Goal: Task Accomplishment & Management: Complete application form

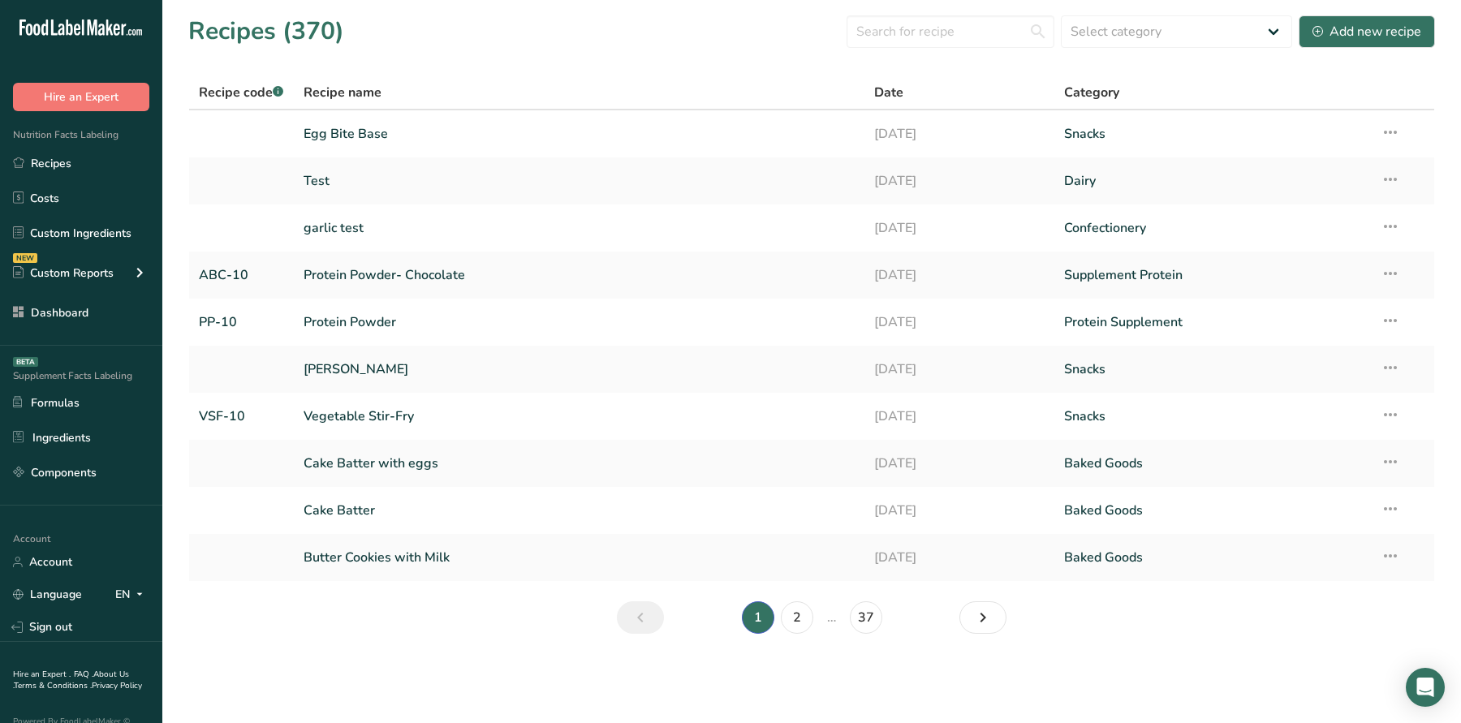
click at [562, 61] on section "Recipes (370) Select category All Baked Goods [GEOGRAPHIC_DATA] breakfast butte…" at bounding box center [811, 330] width 1299 height 660
click at [85, 316] on link "Dashboard" at bounding box center [81, 312] width 162 height 31
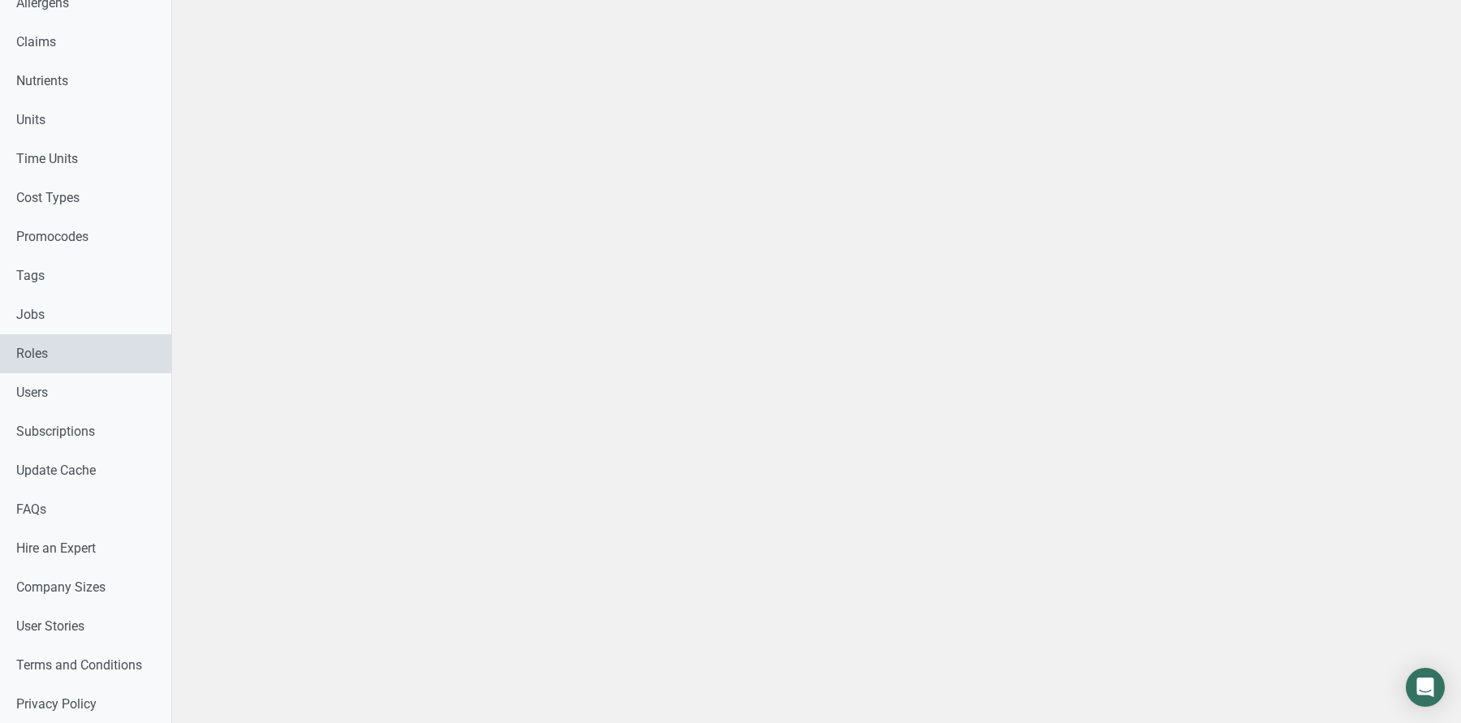
scroll to position [764, 0]
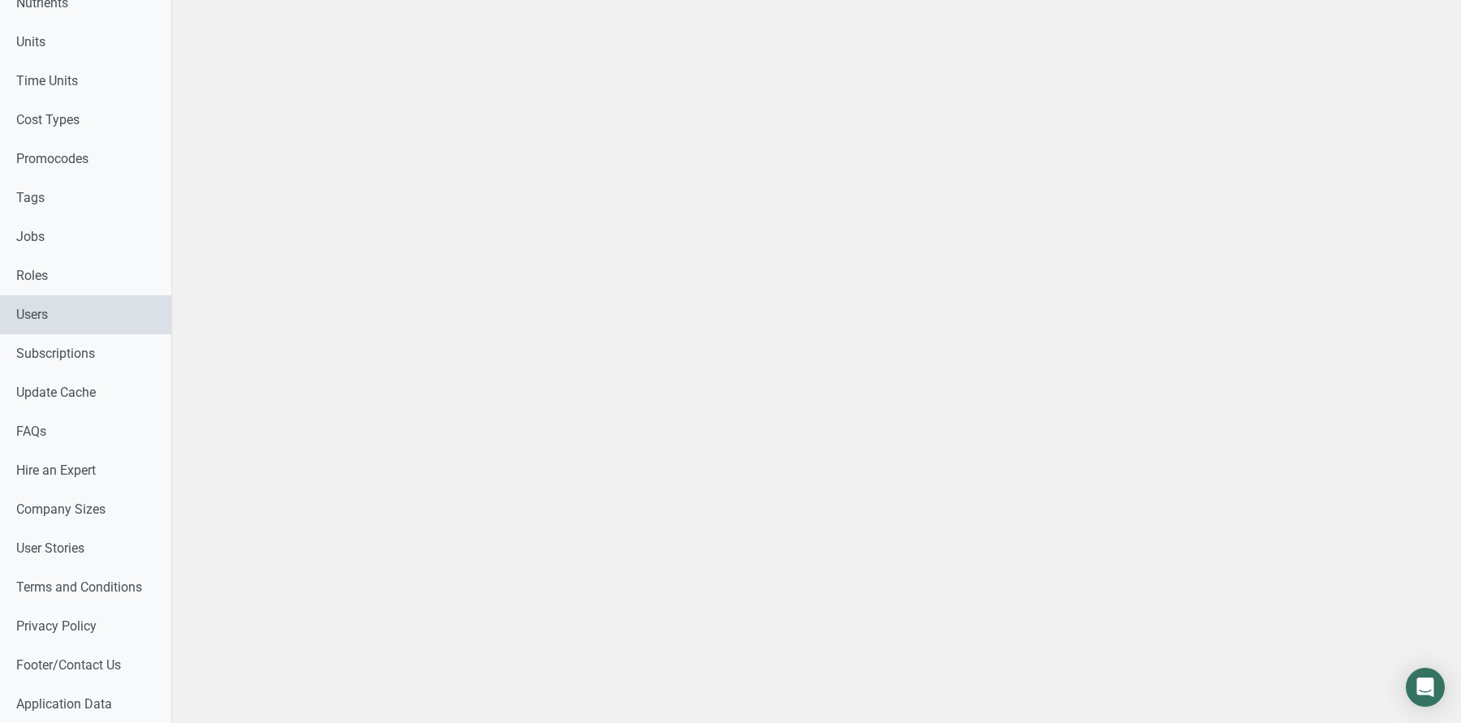
click at [51, 306] on link "Users" at bounding box center [85, 315] width 171 height 39
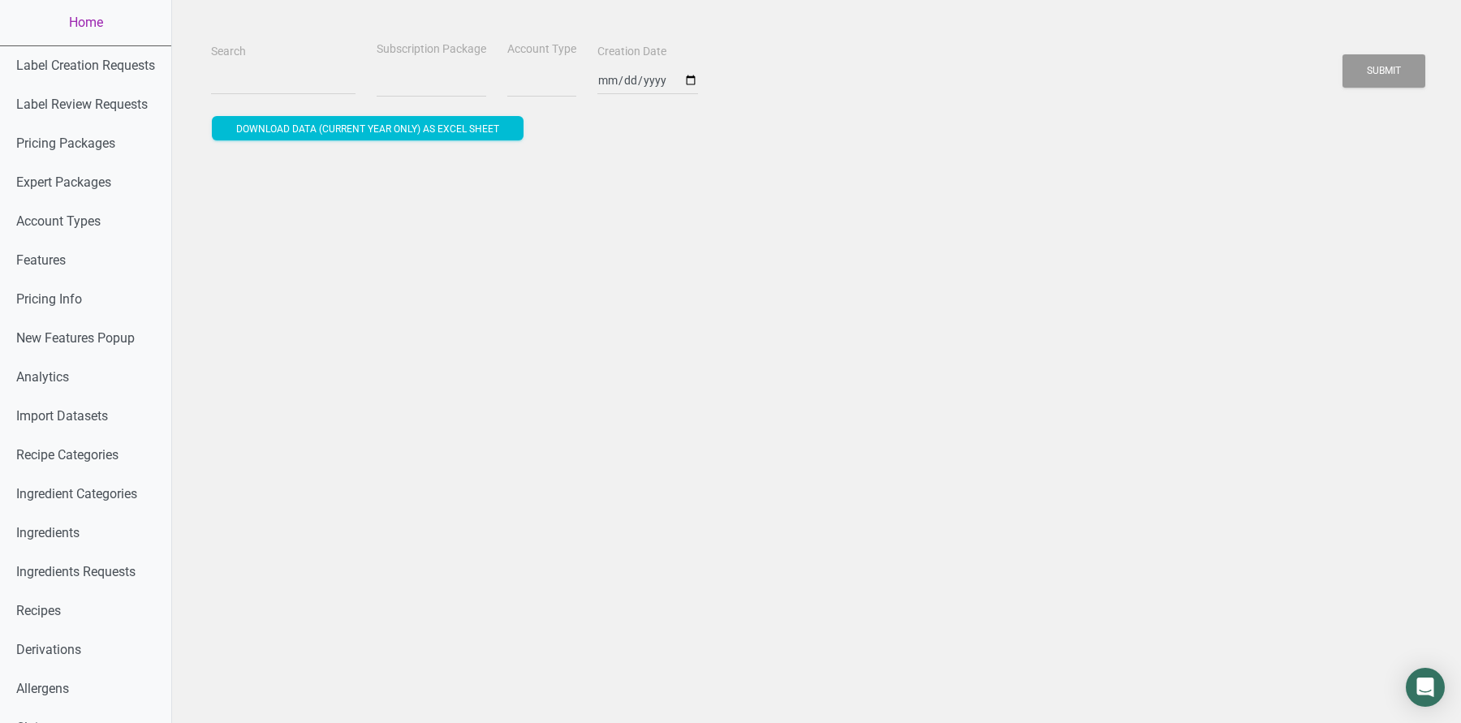
select select
click at [244, 81] on input "Search" at bounding box center [283, 80] width 145 height 29
paste input "ellien.kr@gmail.com"
type input "ellien.kr@gmail.com"
click at [1343, 54] on button "Submit" at bounding box center [1384, 70] width 83 height 33
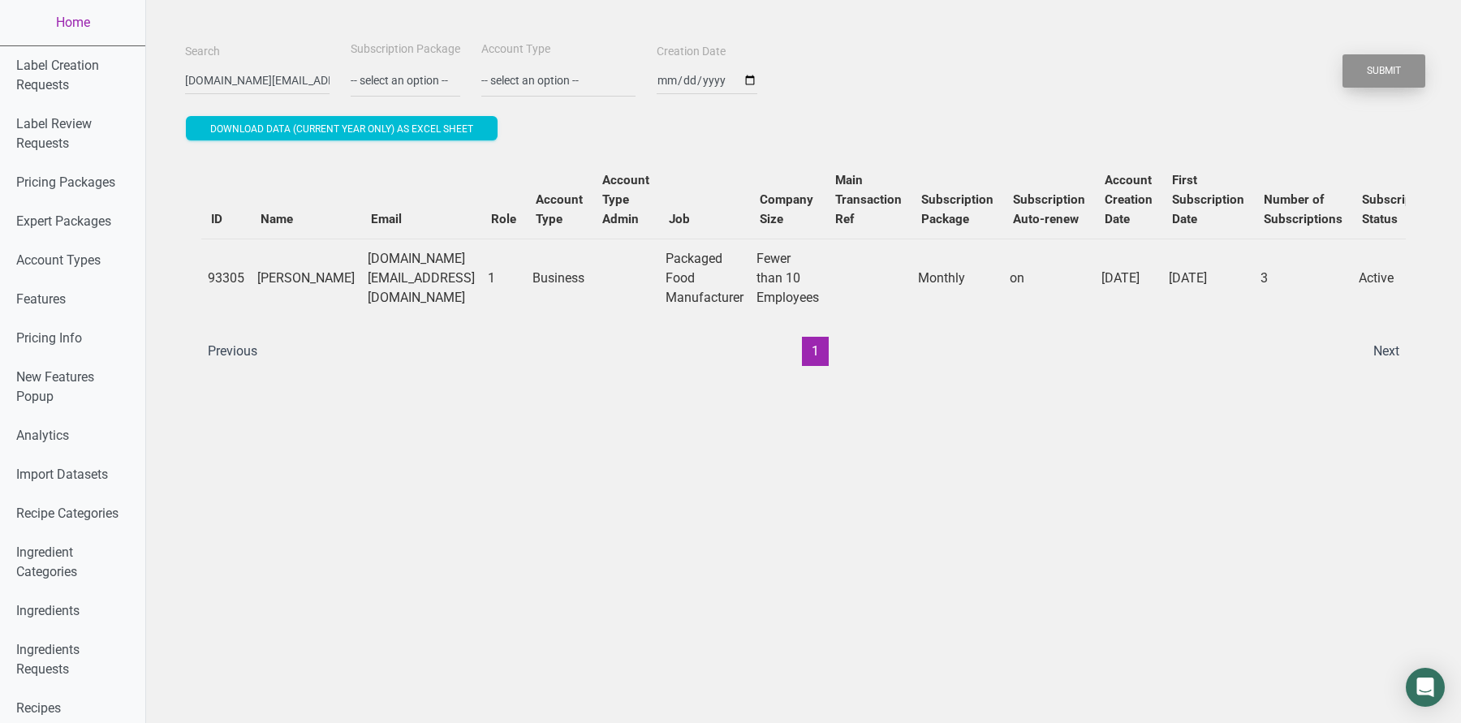
click at [1370, 76] on button "Submit" at bounding box center [1384, 70] width 83 height 33
click at [271, 278] on td "Ellie" at bounding box center [306, 278] width 110 height 79
copy td "Ellie"
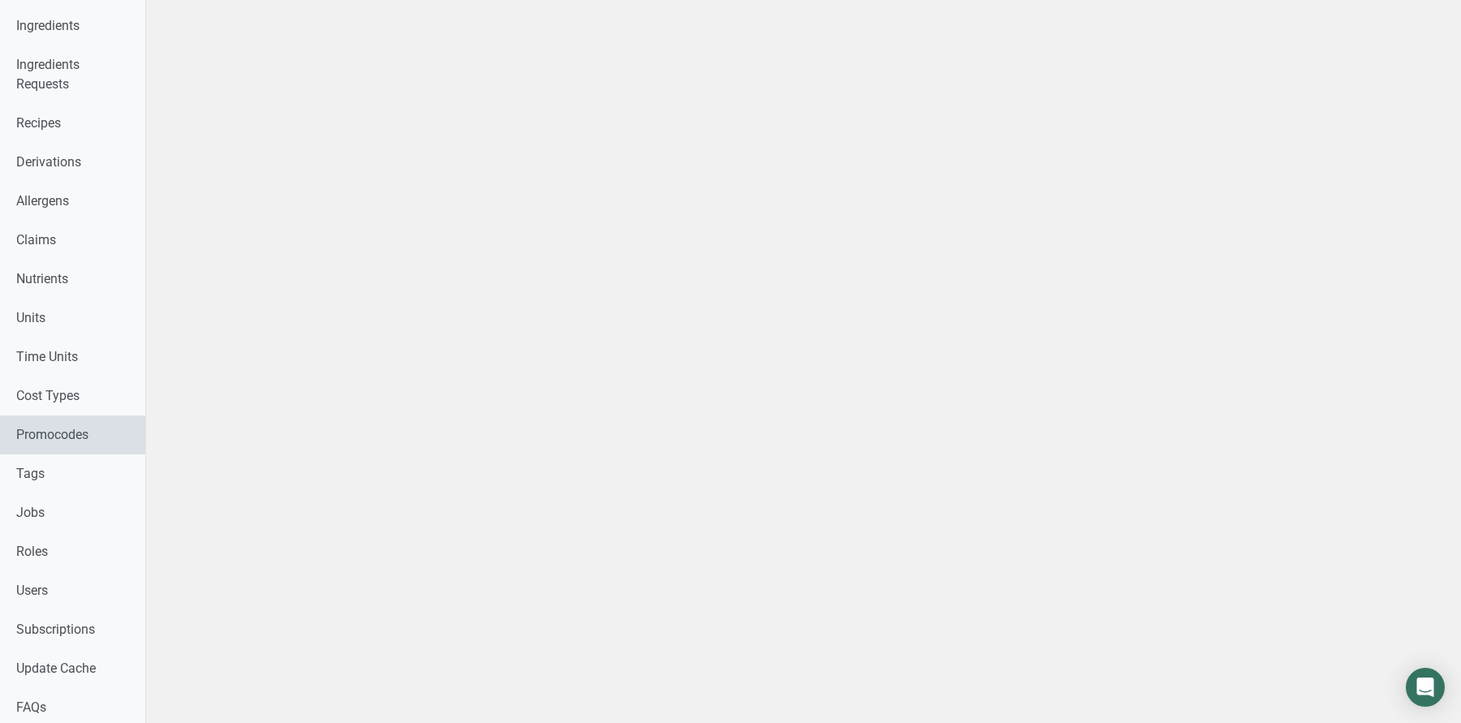
scroll to position [545, 0]
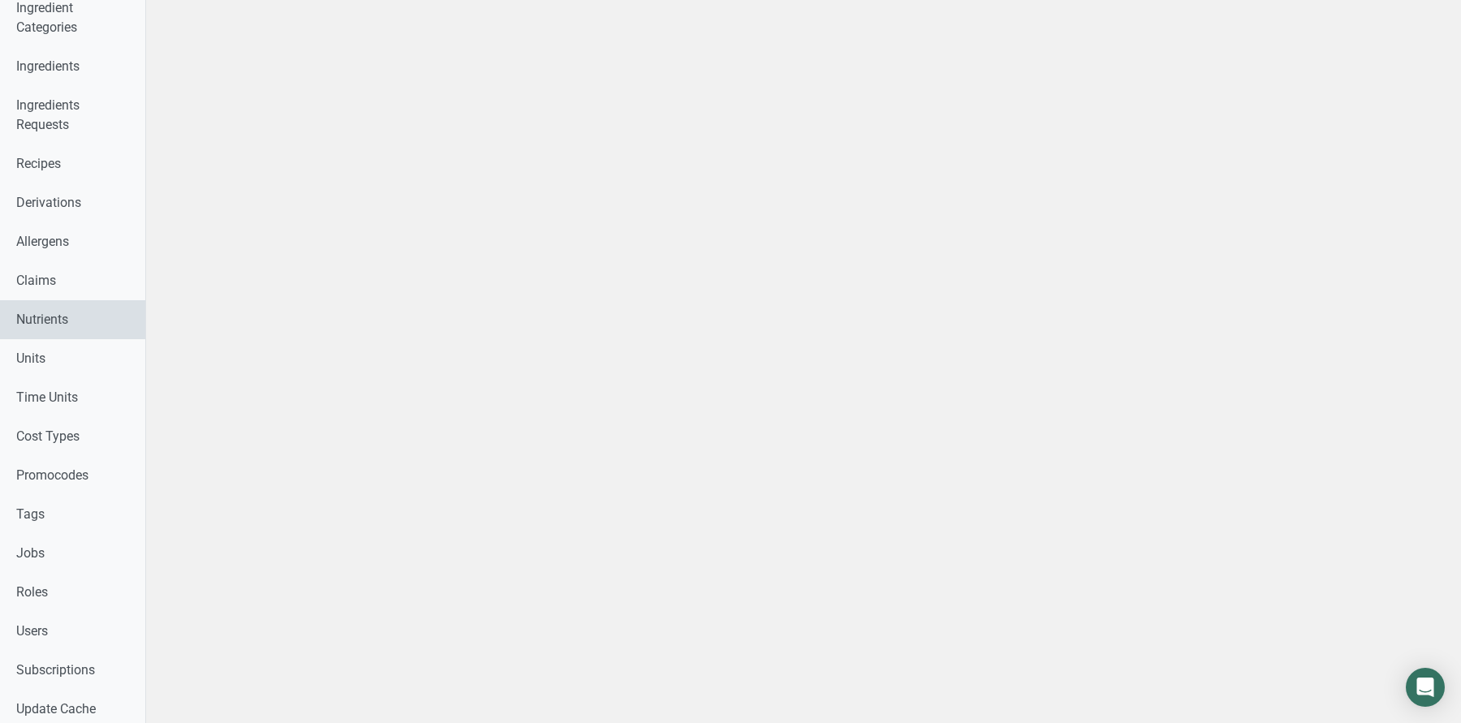
click at [34, 317] on link "Nutrients" at bounding box center [72, 319] width 145 height 39
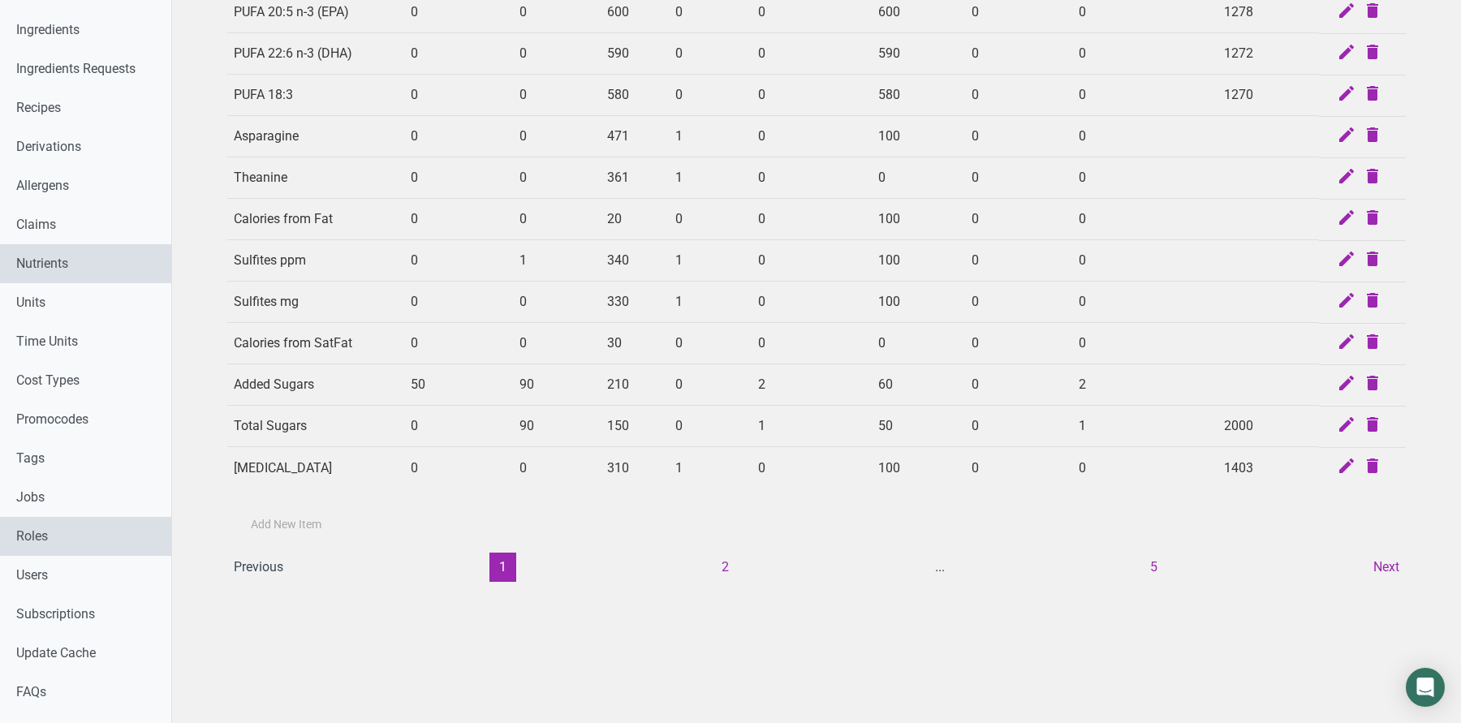
scroll to position [416, 0]
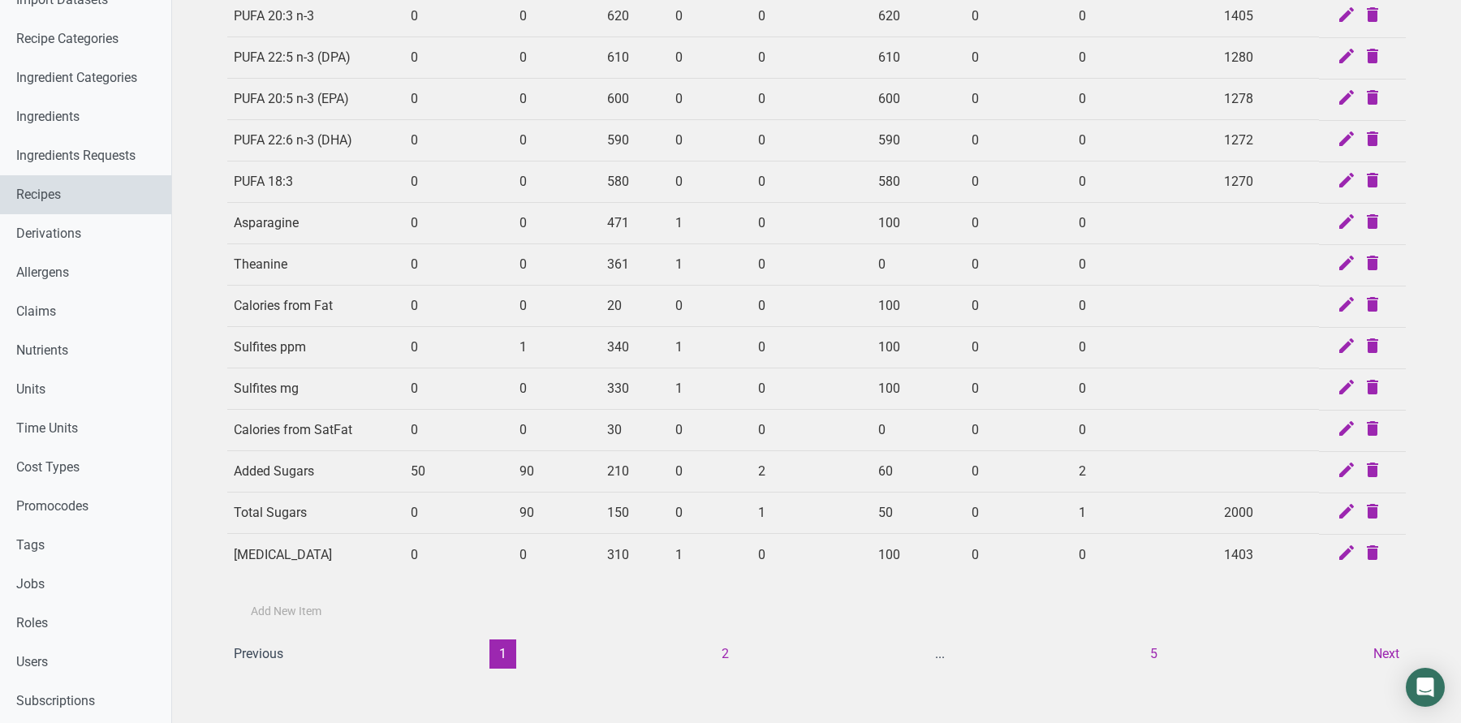
click at [67, 178] on link "Recipes" at bounding box center [85, 194] width 171 height 39
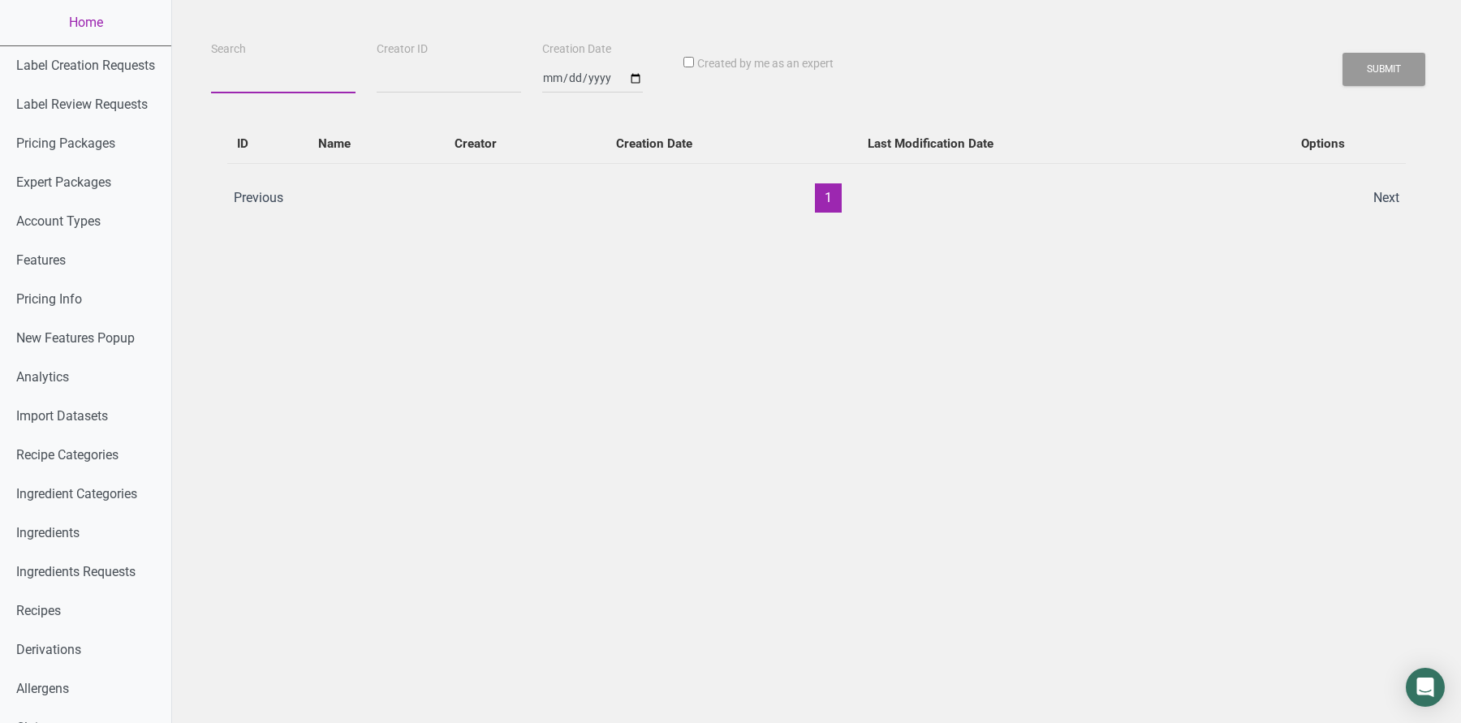
click at [244, 75] on input "Search" at bounding box center [283, 78] width 145 height 29
paste input "Ellie"
type input "Ellie"
click at [1343, 53] on button "Submit" at bounding box center [1384, 69] width 83 height 33
click at [1397, 74] on button "Submit" at bounding box center [1384, 69] width 83 height 33
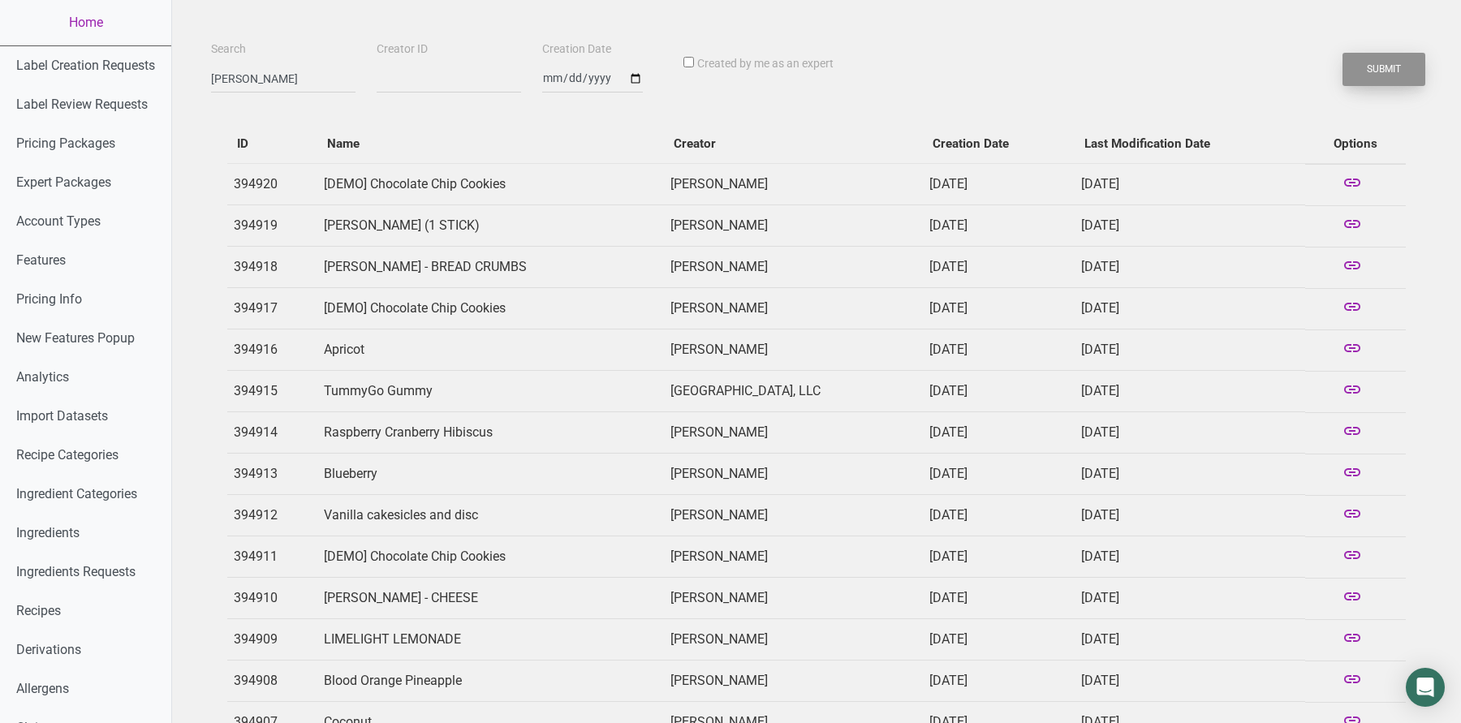
click at [1389, 71] on button "Submit" at bounding box center [1384, 69] width 83 height 33
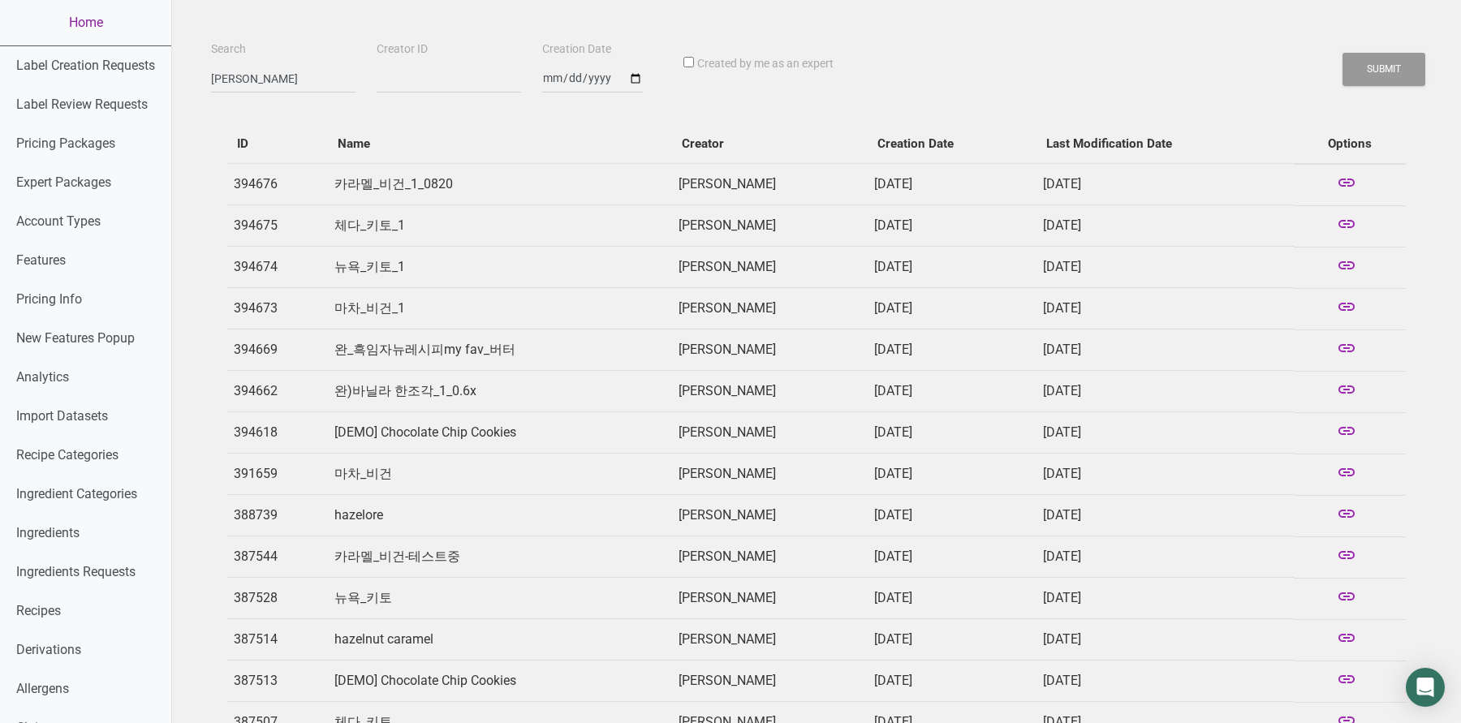
click at [94, 19] on link "Home" at bounding box center [85, 22] width 171 height 45
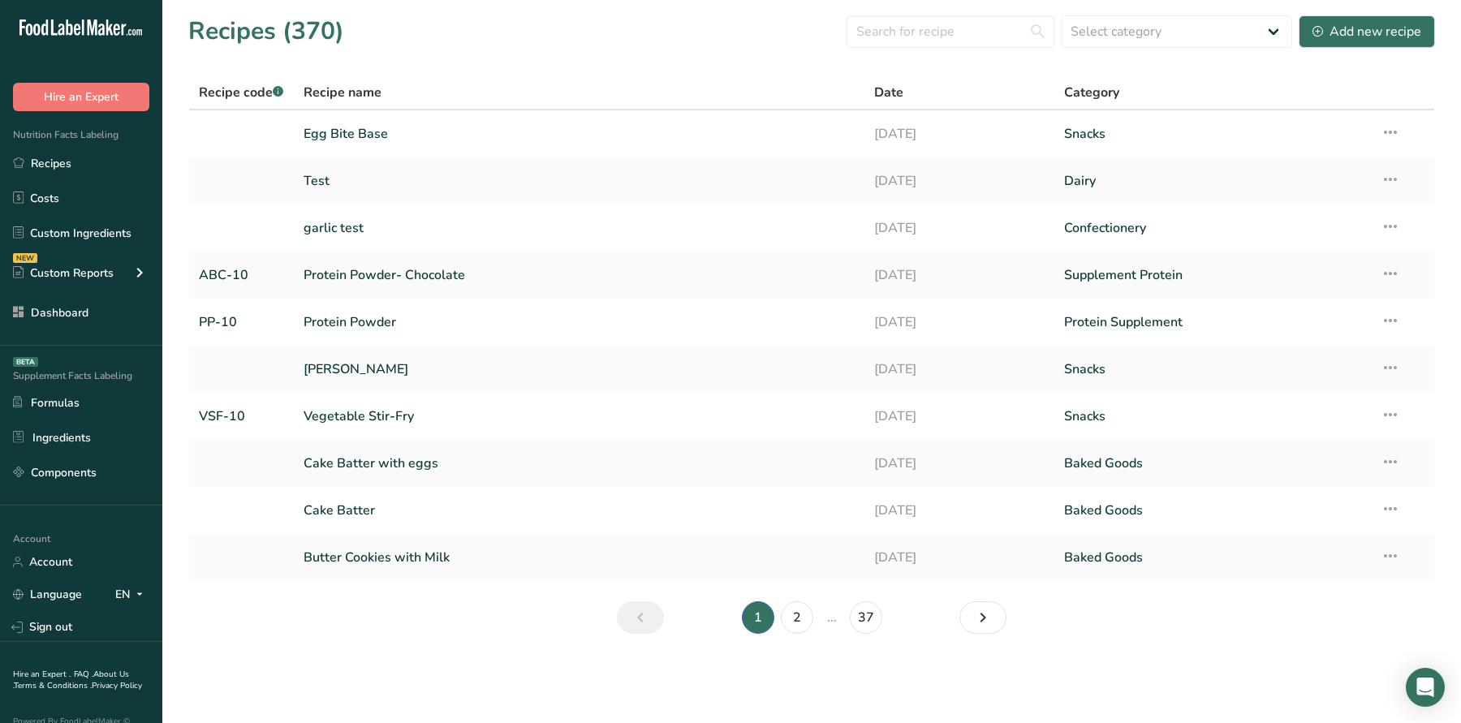
click at [337, 36] on h1 "Recipes (370)" at bounding box center [266, 31] width 156 height 37
click at [337, 140] on link "Egg Bite Base" at bounding box center [579, 134] width 550 height 34
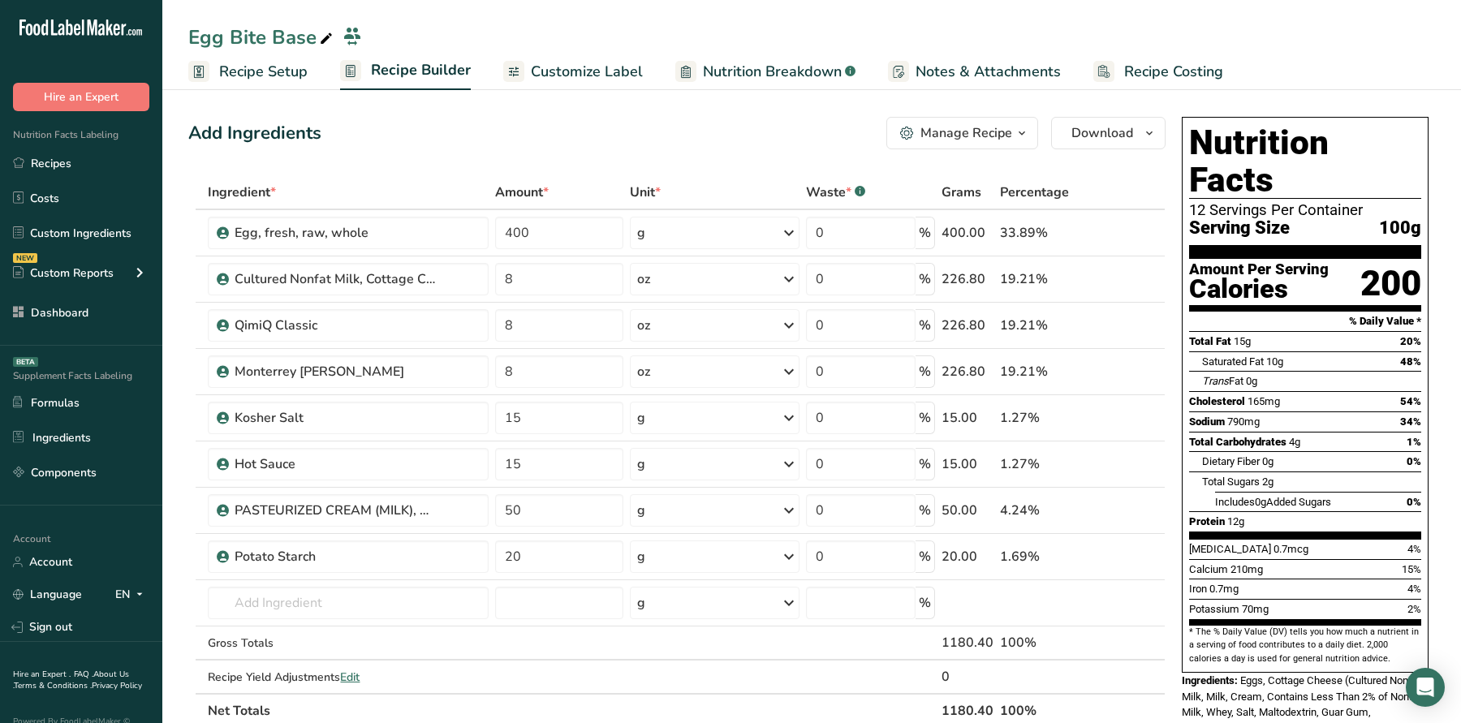
click at [646, 119] on div "Add Ingredients Manage Recipe Delete Recipe Duplicate Recipe Scale Recipe Save …" at bounding box center [676, 133] width 977 height 32
click at [634, 122] on div "Add Ingredients Manage Recipe Delete Recipe Duplicate Recipe Scale Recipe Save …" at bounding box center [676, 133] width 977 height 32
click at [88, 303] on link "Dashboard" at bounding box center [81, 312] width 162 height 31
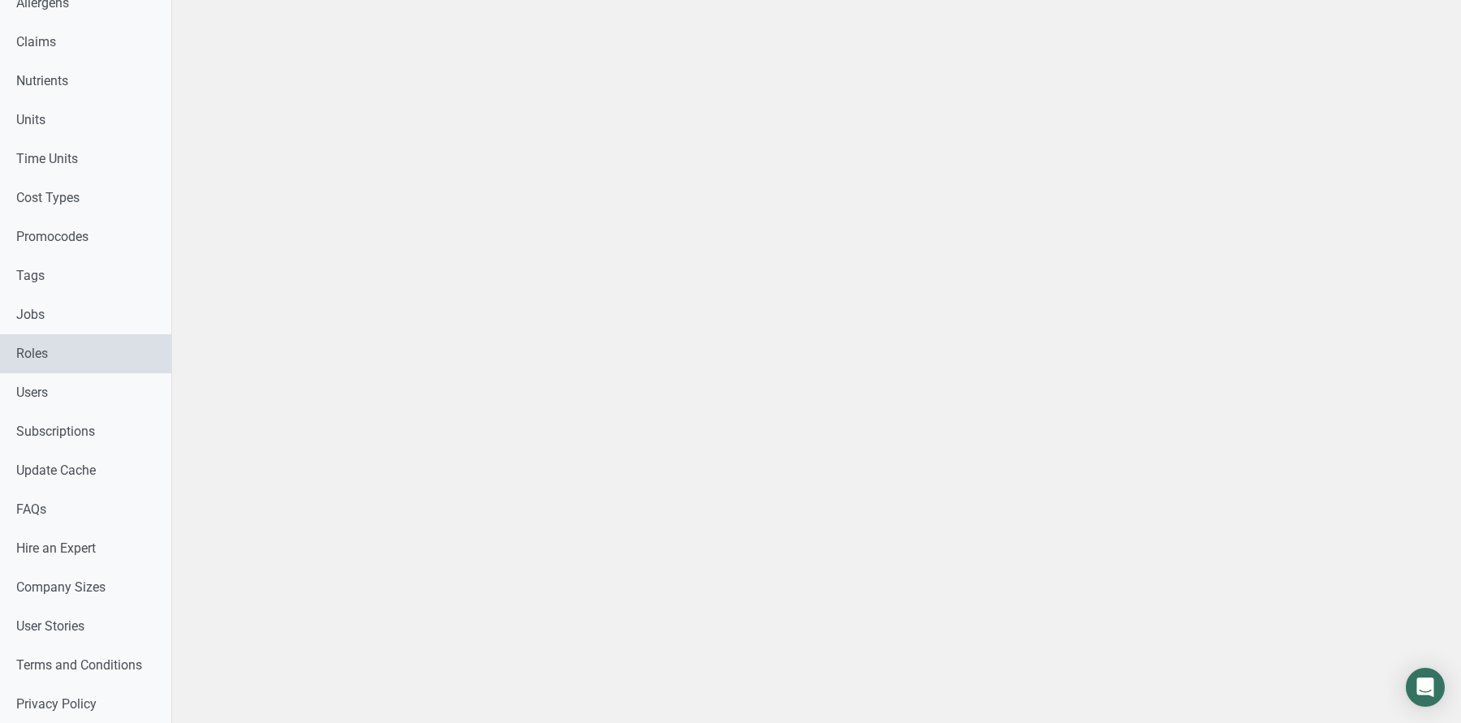
scroll to position [764, 0]
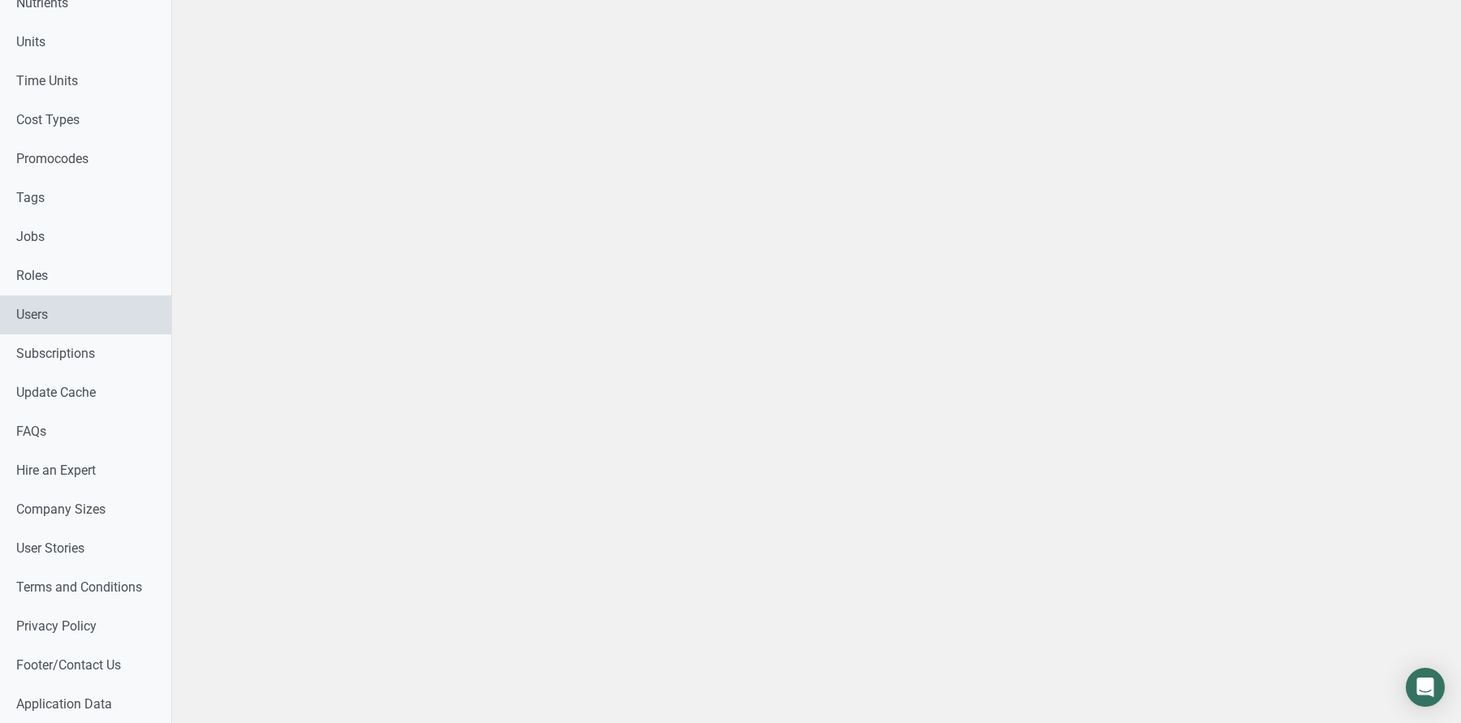
click at [73, 321] on link "Users" at bounding box center [85, 315] width 171 height 39
select select
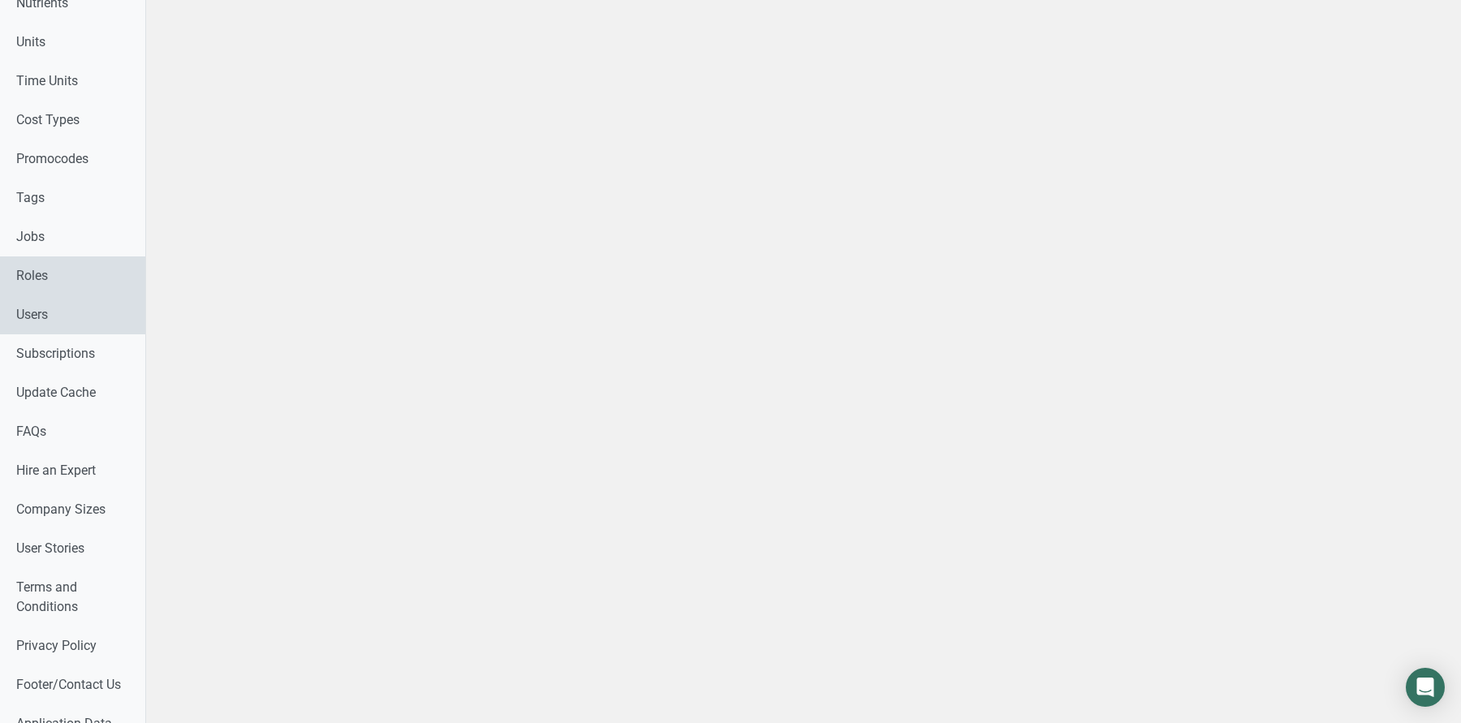
scroll to position [881, 0]
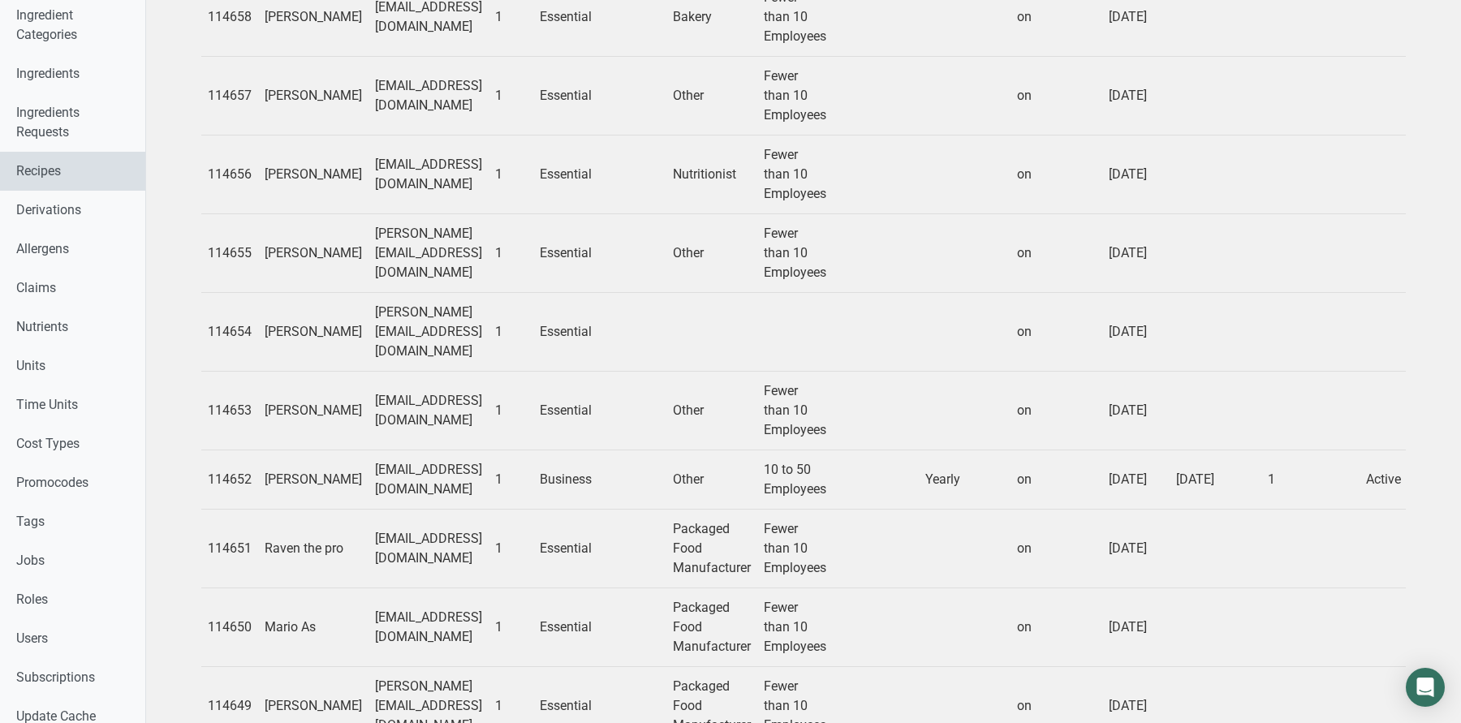
click at [54, 168] on link "Recipes" at bounding box center [72, 171] width 145 height 39
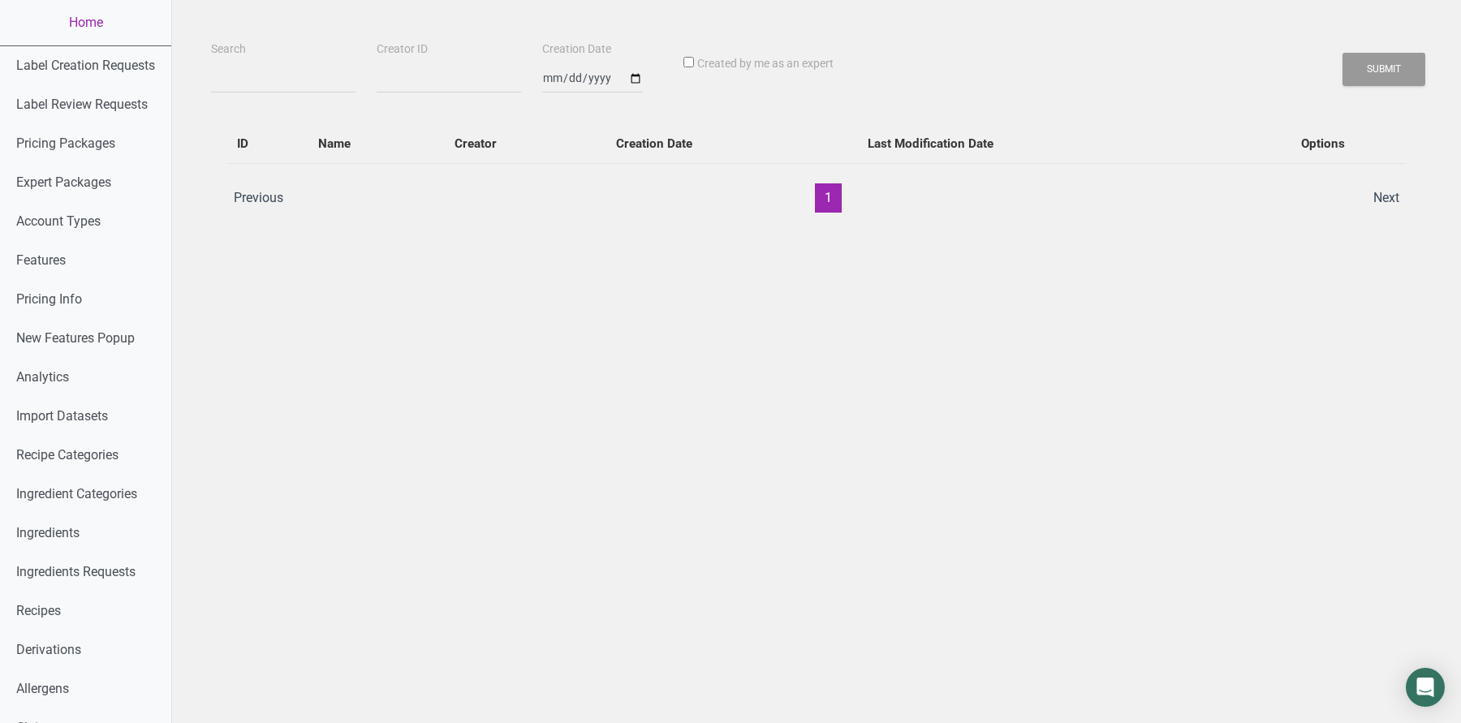
click at [238, 74] on input "Search" at bounding box center [283, 78] width 145 height 29
type input "ellie"
click at [1343, 53] on button "Submit" at bounding box center [1384, 69] width 83 height 33
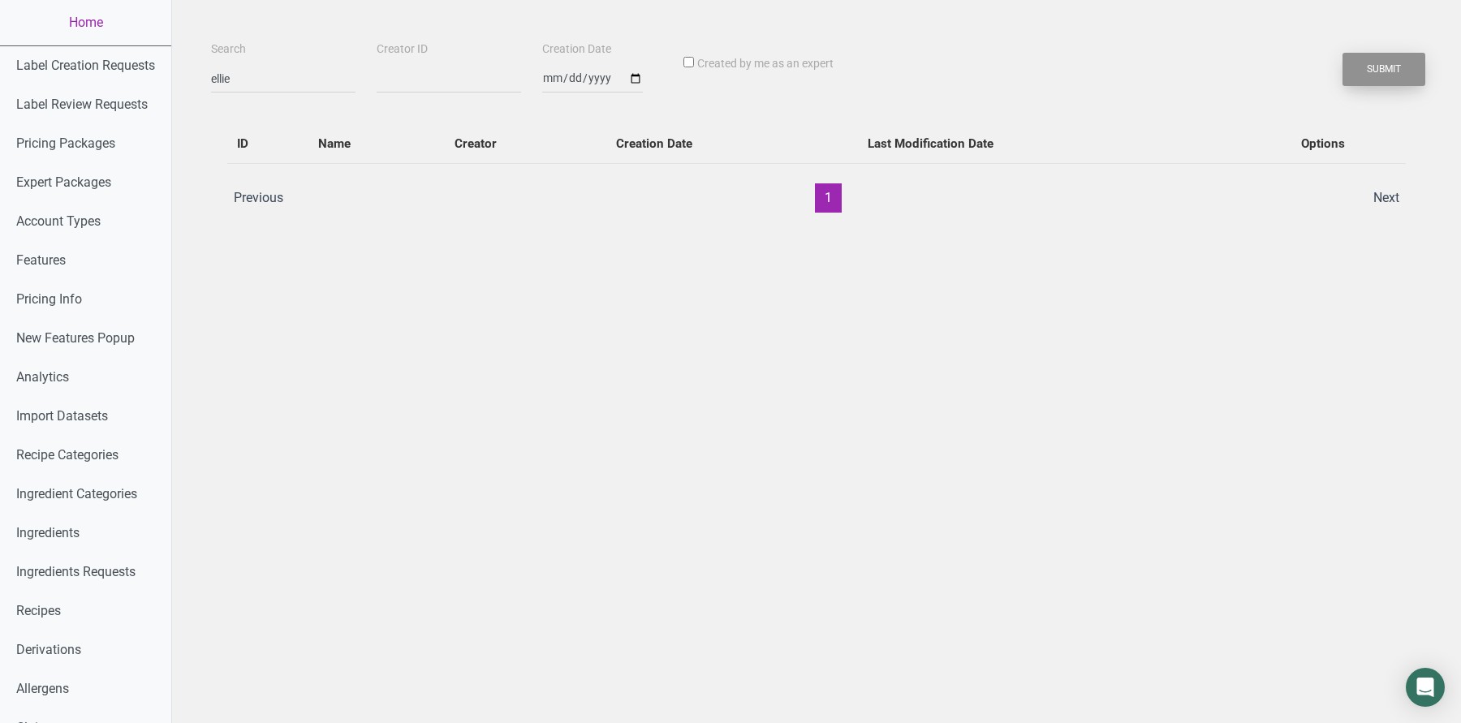
click at [1388, 63] on button "Submit" at bounding box center [1384, 69] width 83 height 33
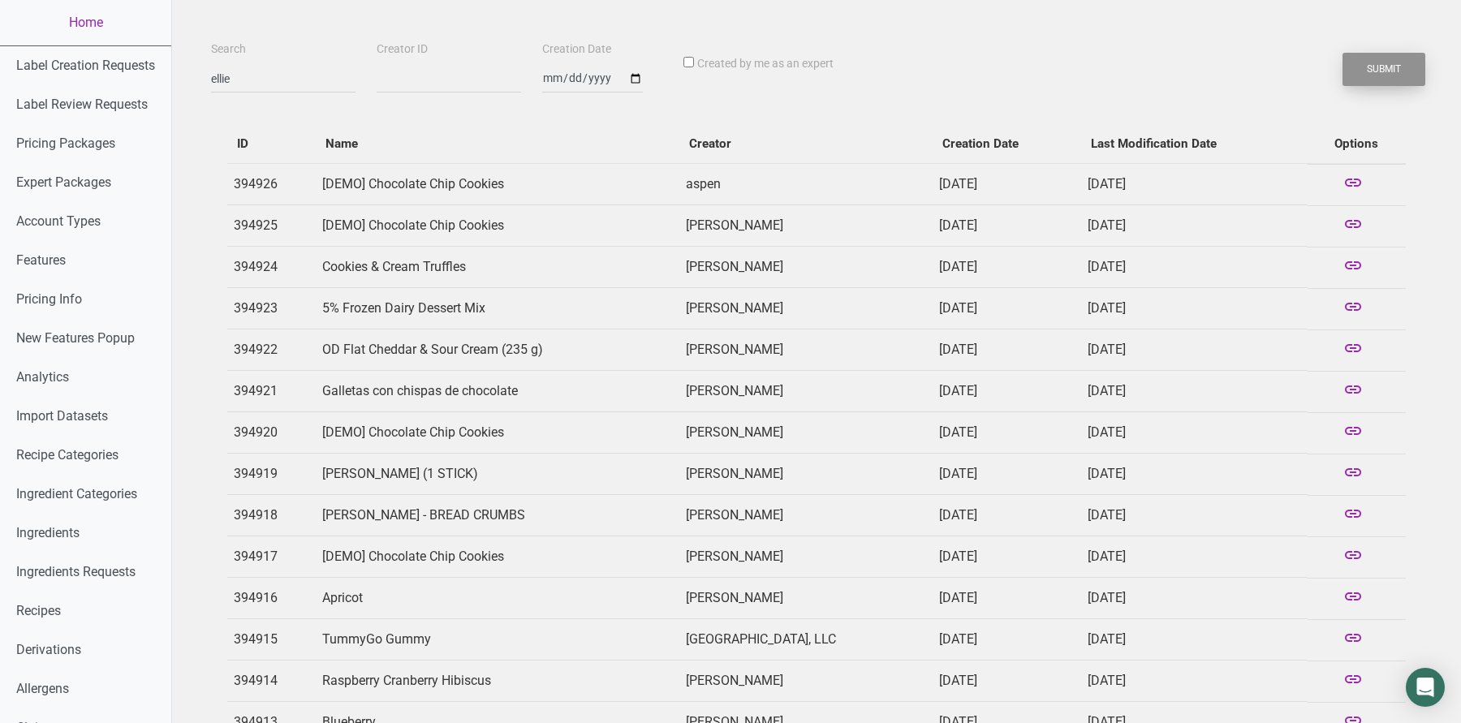
click at [1388, 63] on button "Submit" at bounding box center [1384, 69] width 83 height 33
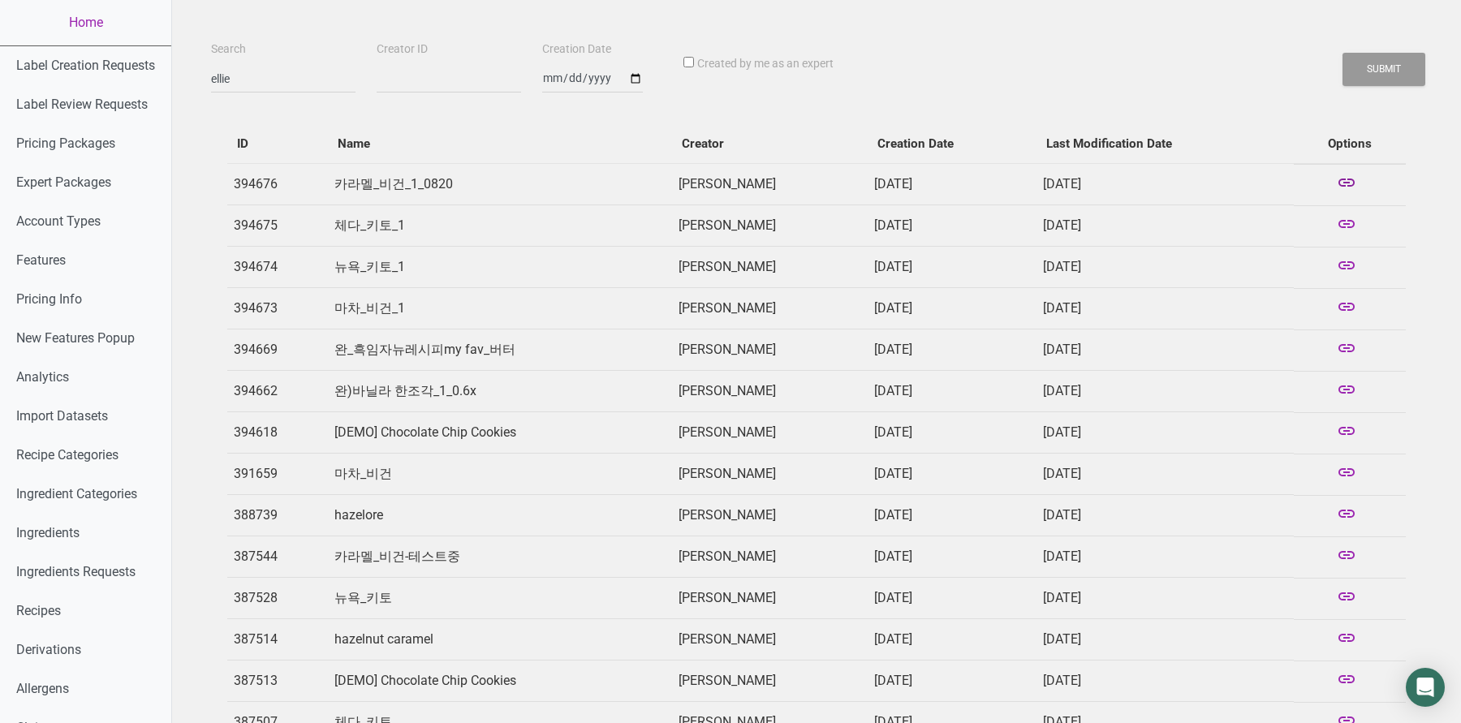
click at [1347, 180] on icon at bounding box center [1346, 184] width 19 height 23
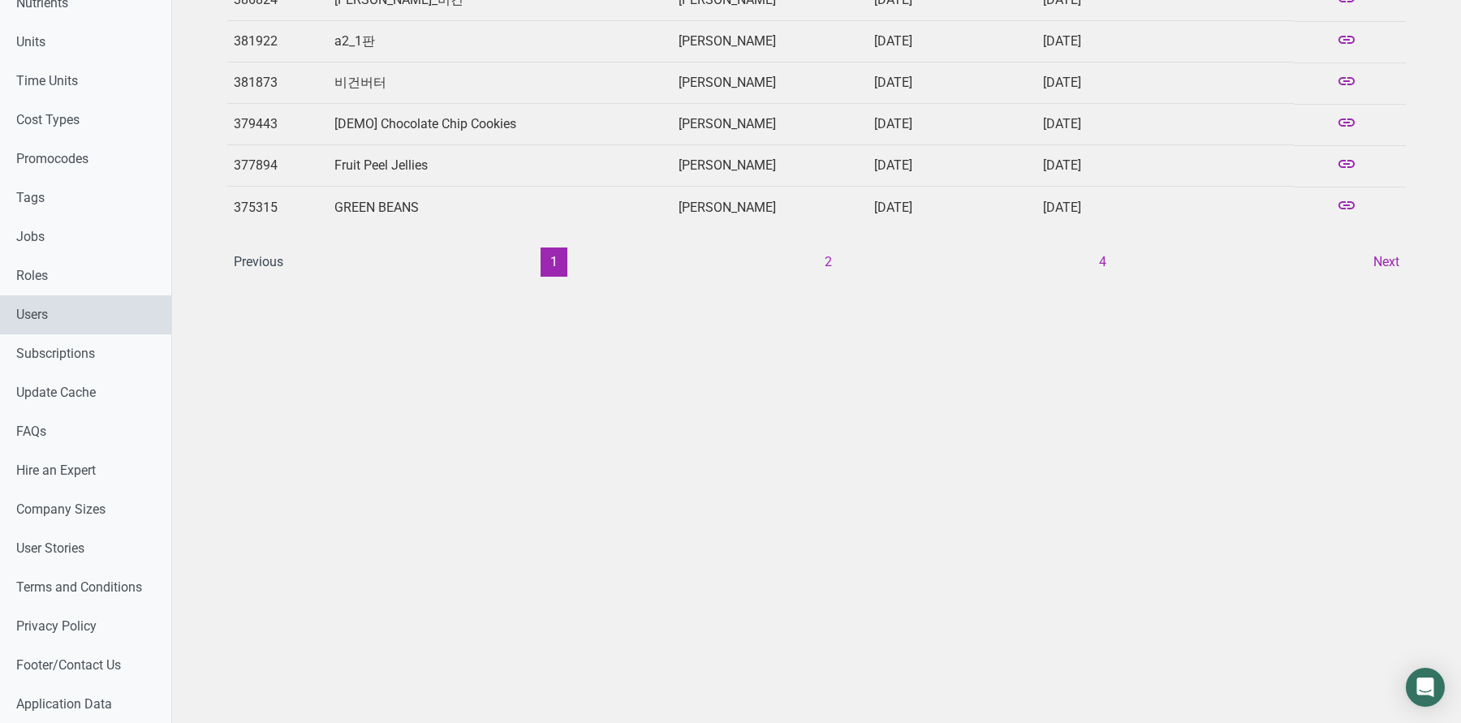
click at [58, 314] on link "Users" at bounding box center [85, 315] width 171 height 39
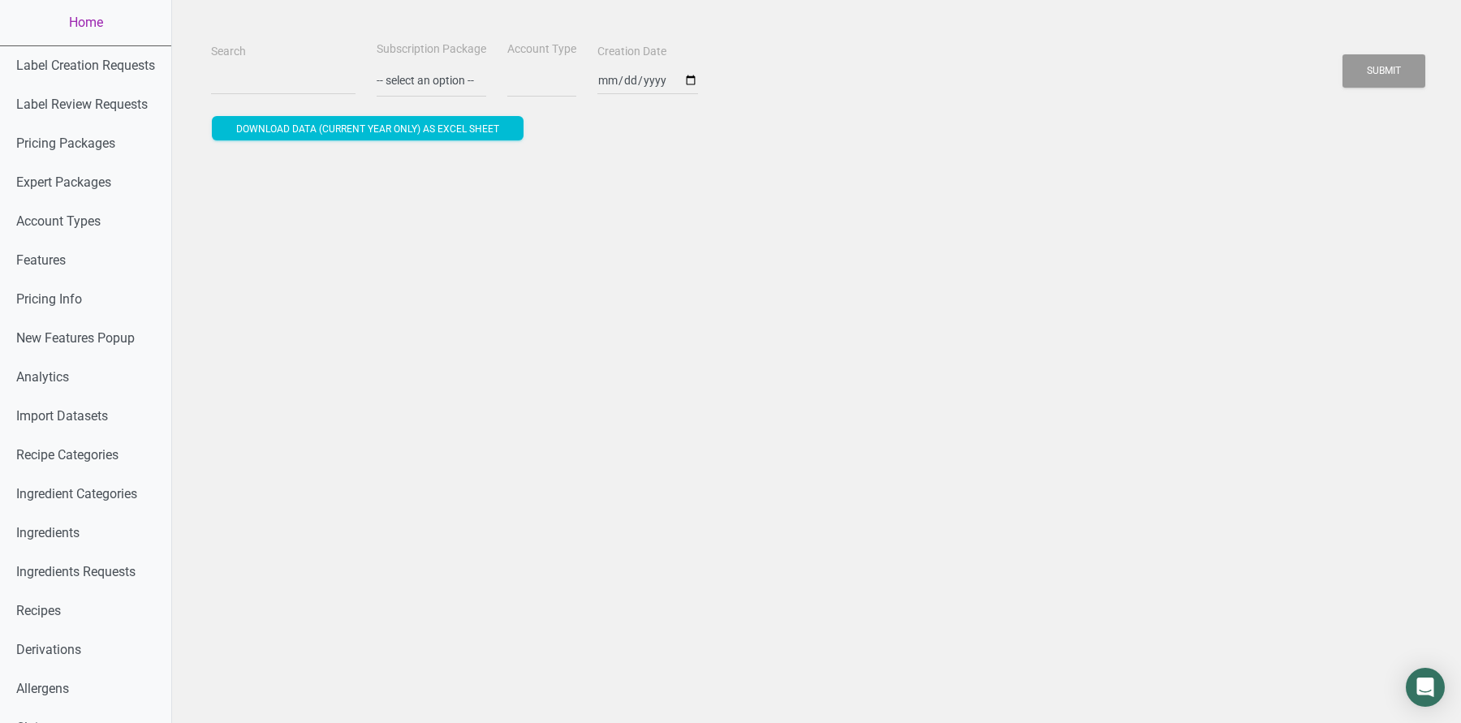
select select
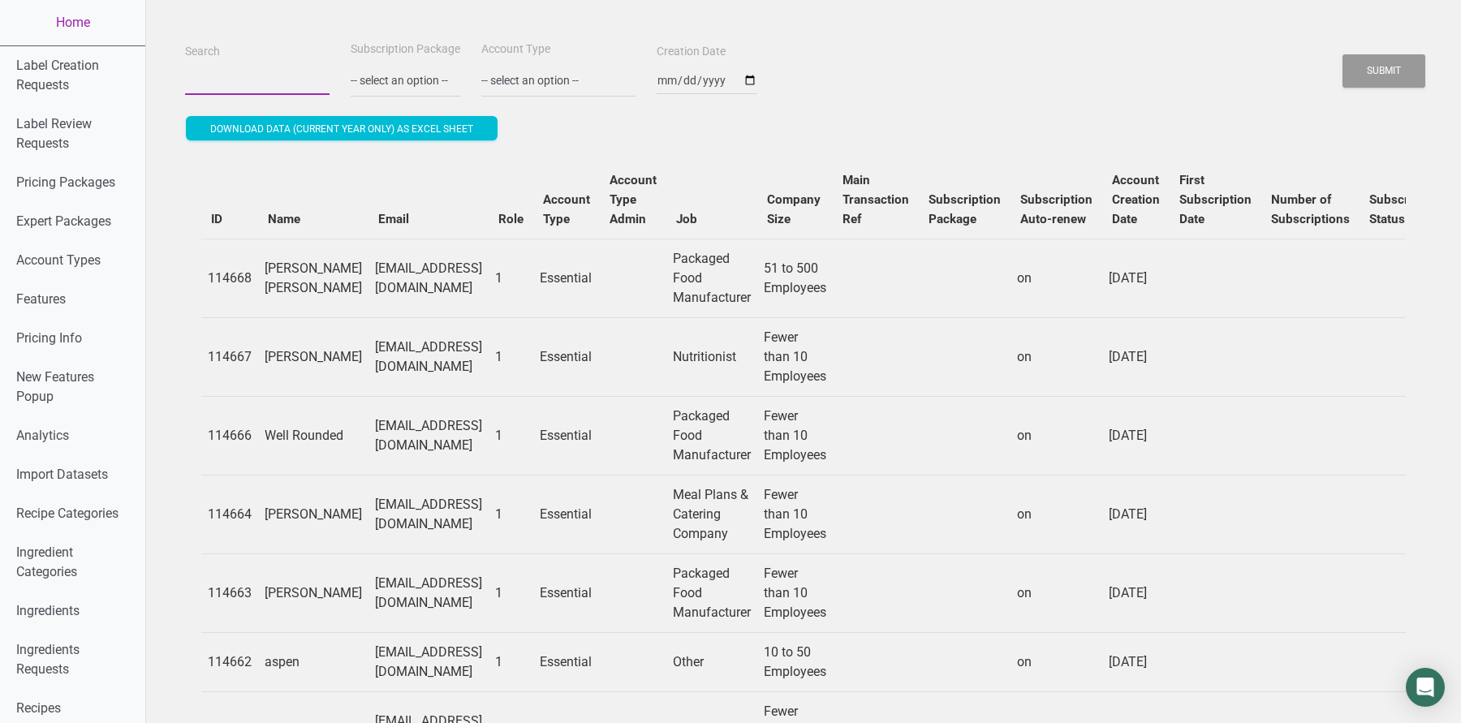
click at [252, 77] on input "Search" at bounding box center [257, 80] width 145 height 29
click at [1357, 71] on button "Submit" at bounding box center [1384, 70] width 83 height 33
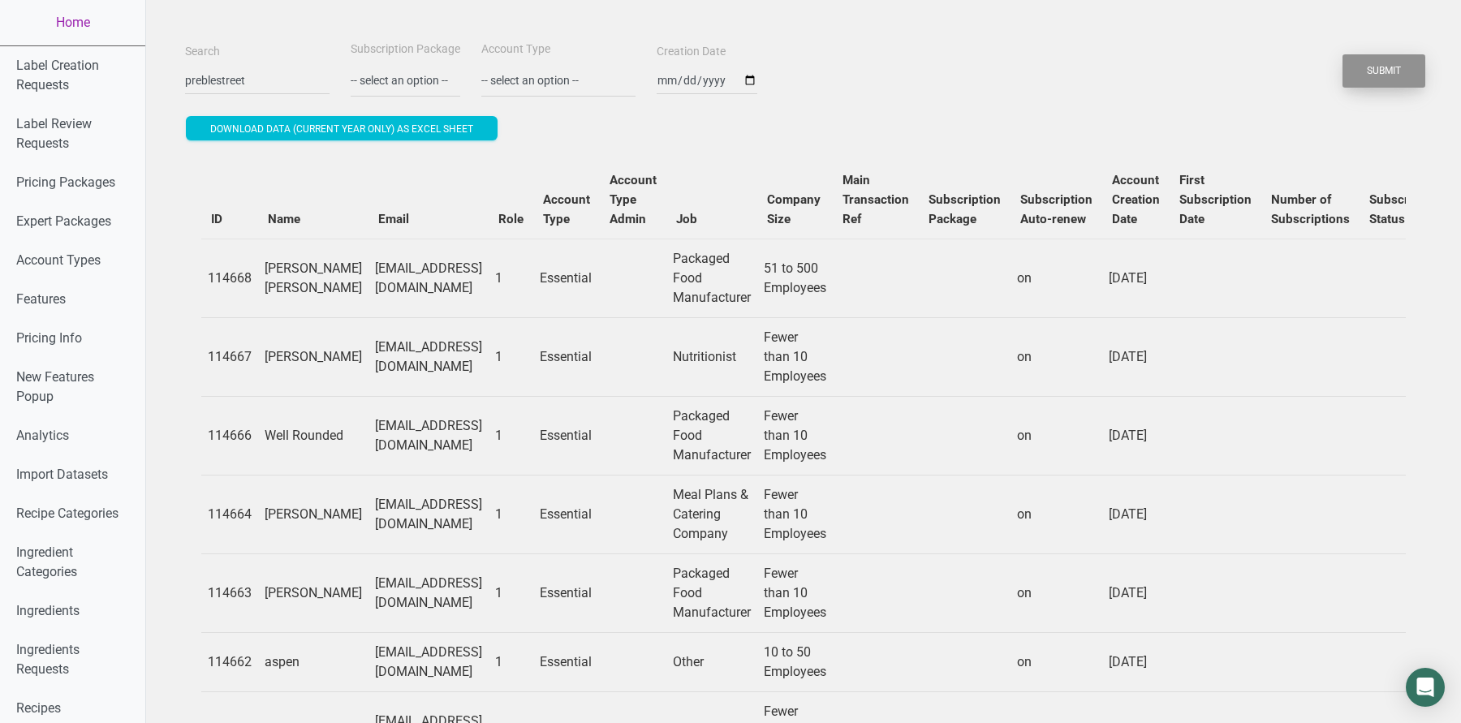
click at [1357, 71] on button "Submit" at bounding box center [1384, 70] width 83 height 33
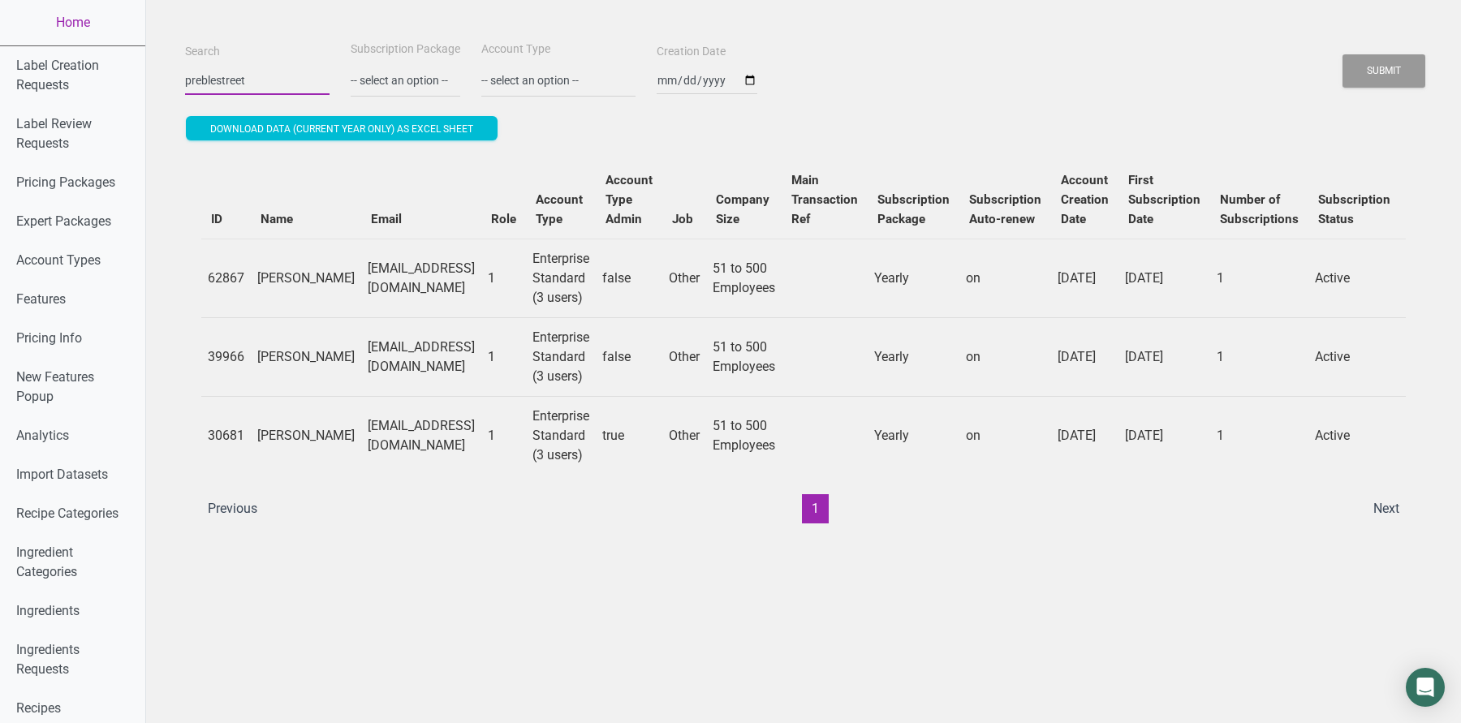
click at [229, 69] on input "preblestreet" at bounding box center [257, 80] width 145 height 29
click at [1397, 79] on button "Submit" at bounding box center [1384, 70] width 83 height 33
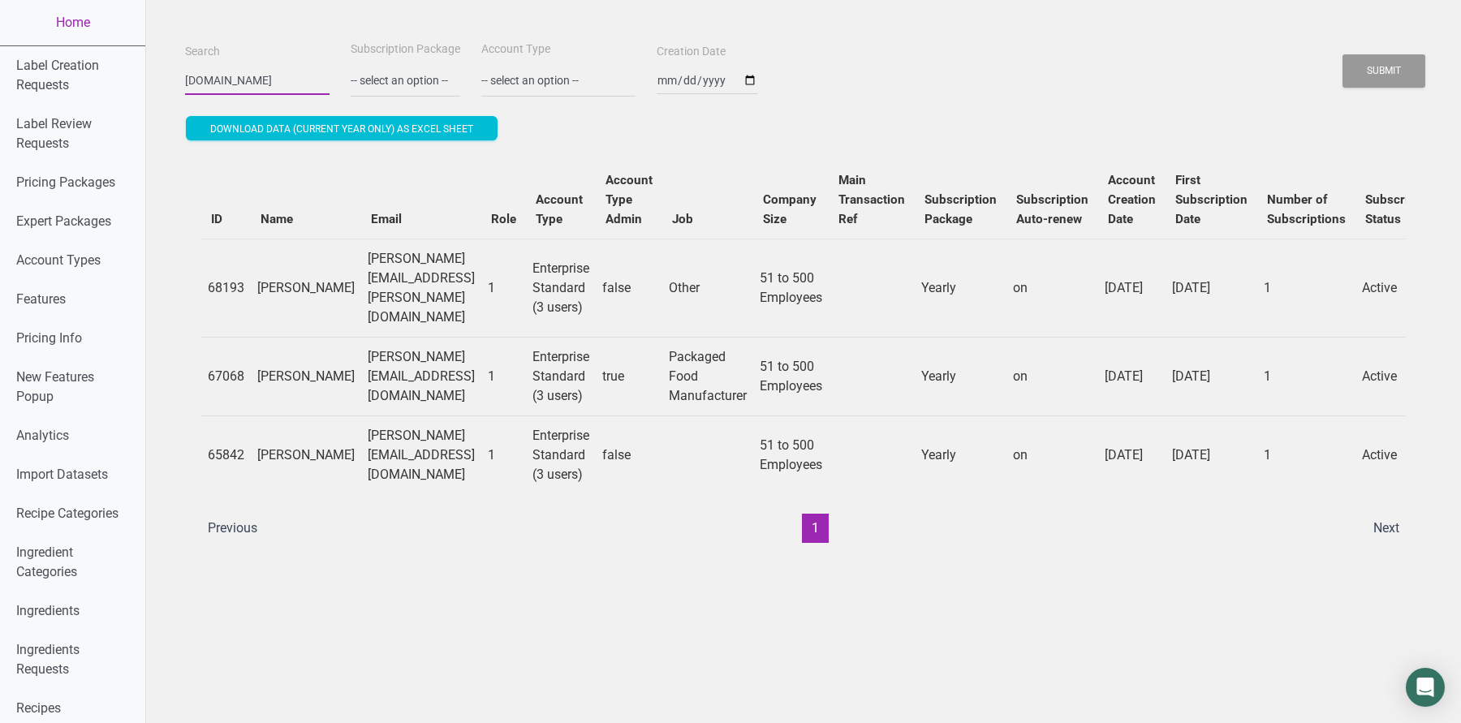
click at [222, 71] on input "kommissary.com" at bounding box center [257, 80] width 145 height 29
click at [1398, 78] on button "Submit" at bounding box center [1384, 70] width 83 height 33
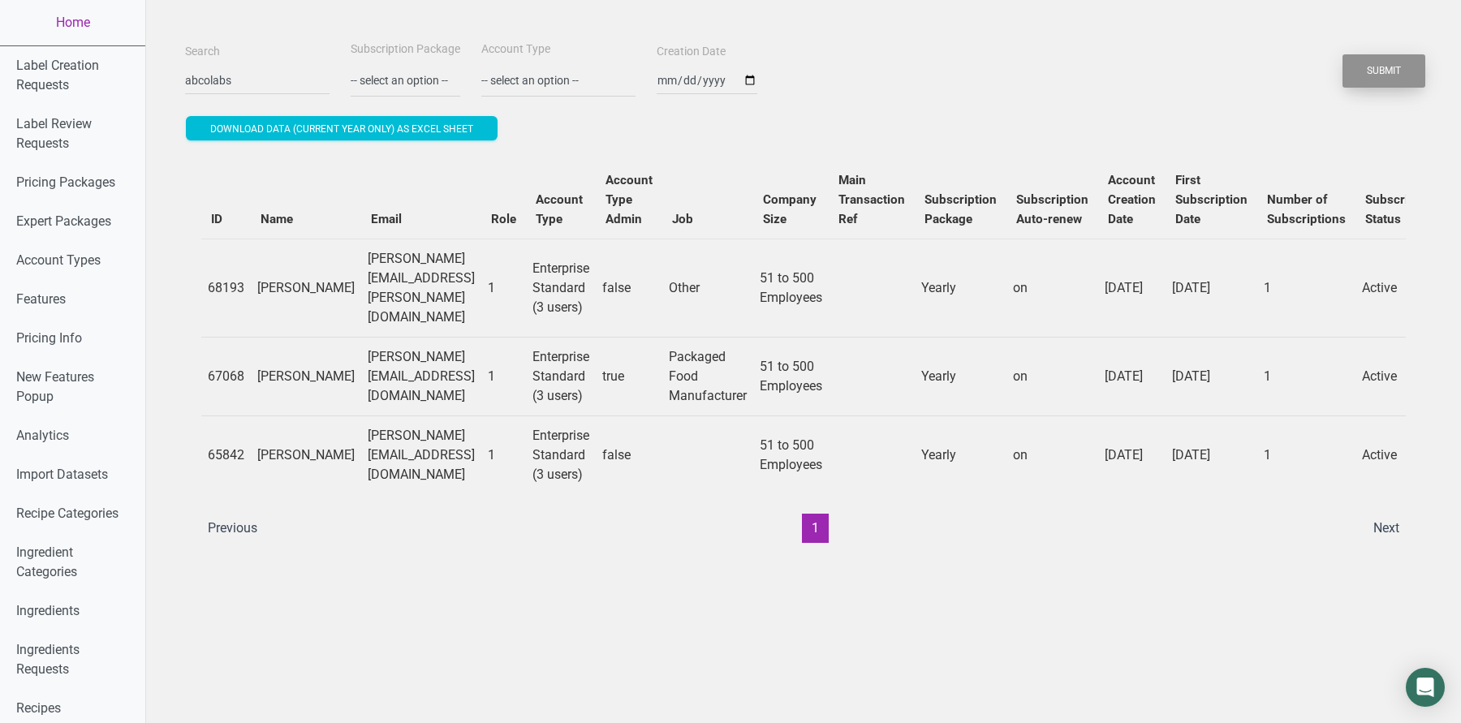
click at [1398, 78] on button "Submit" at bounding box center [1384, 70] width 83 height 33
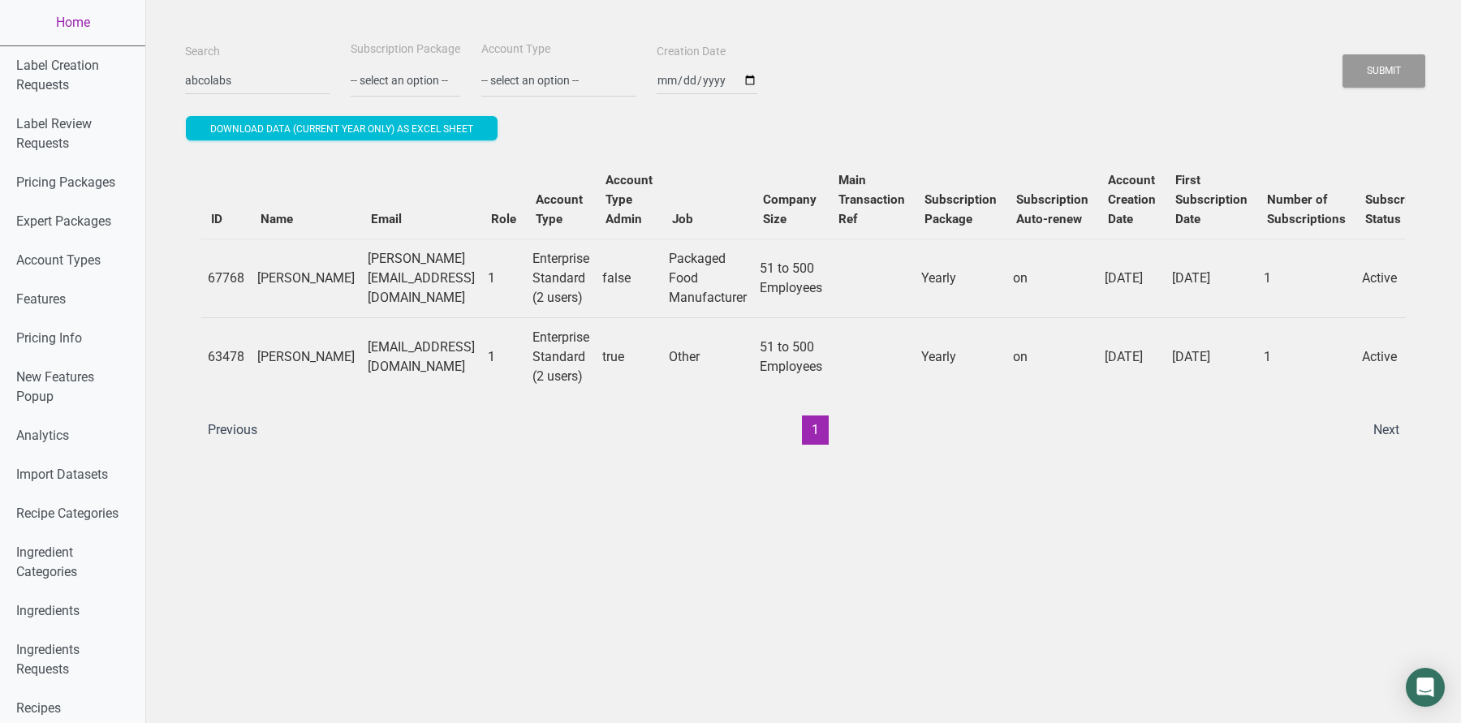
click at [379, 351] on td "jfukushima@abcolabs.com" at bounding box center [421, 356] width 120 height 79
copy td "jfukushima@abcolabs.com"
click at [412, 275] on td "colson@abcolabs.com" at bounding box center [421, 278] width 120 height 79
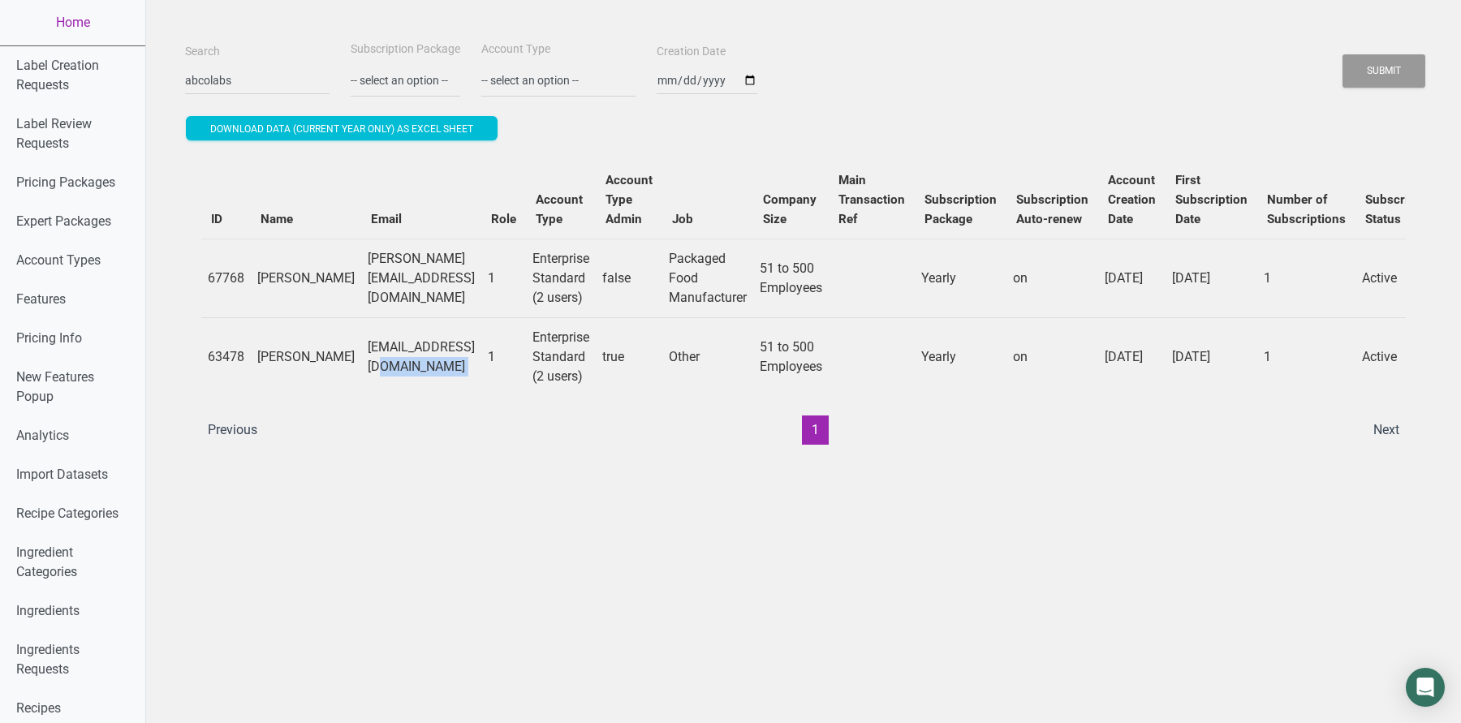
click at [412, 275] on td "colson@abcolabs.com" at bounding box center [421, 278] width 120 height 79
copy td "colson@abcolabs.com"
click at [253, 81] on input "abcolabs" at bounding box center [257, 80] width 145 height 29
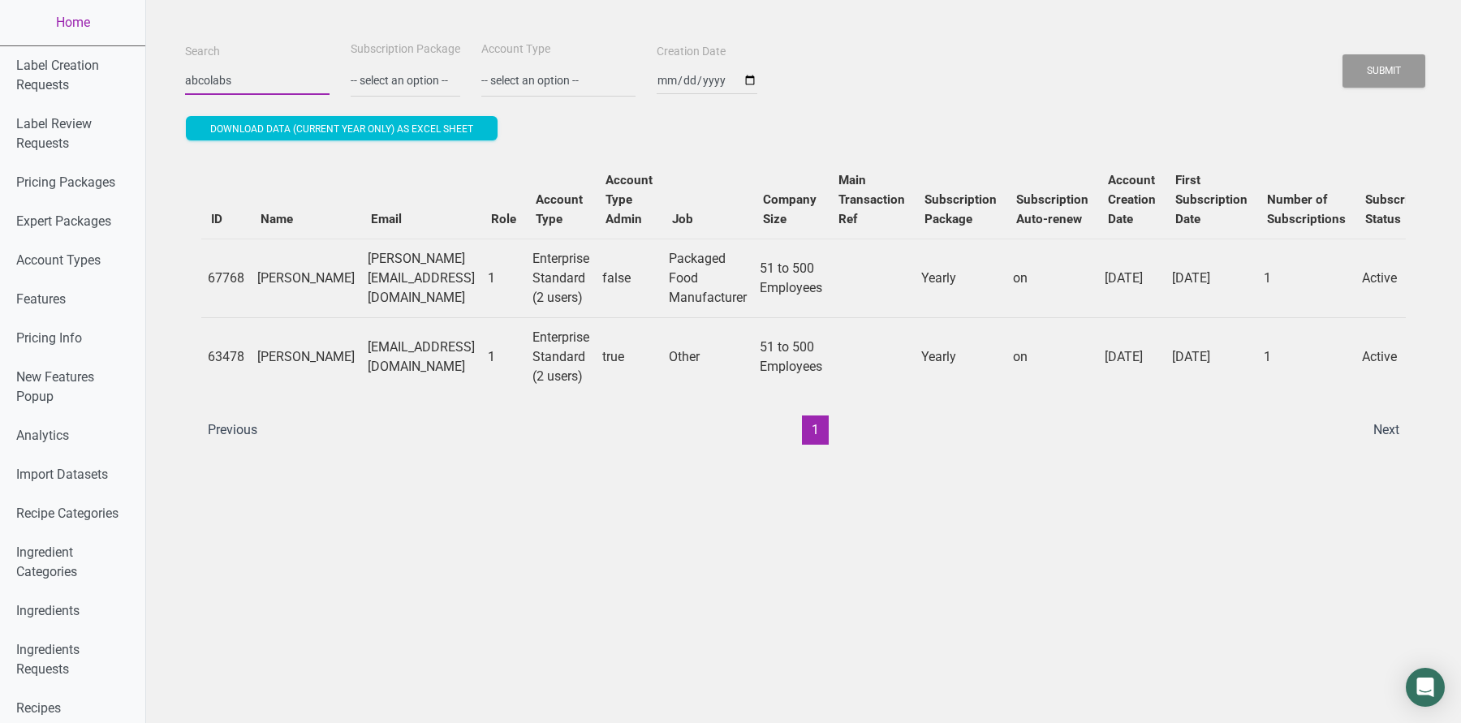
click at [253, 80] on input "abcolabs" at bounding box center [257, 80] width 145 height 29
paste input "Sunrich Products"
click at [253, 80] on input "abcolabsSunrich Products" at bounding box center [257, 80] width 145 height 29
click at [252, 93] on input "abcolabsSunrich Products" at bounding box center [257, 80] width 145 height 29
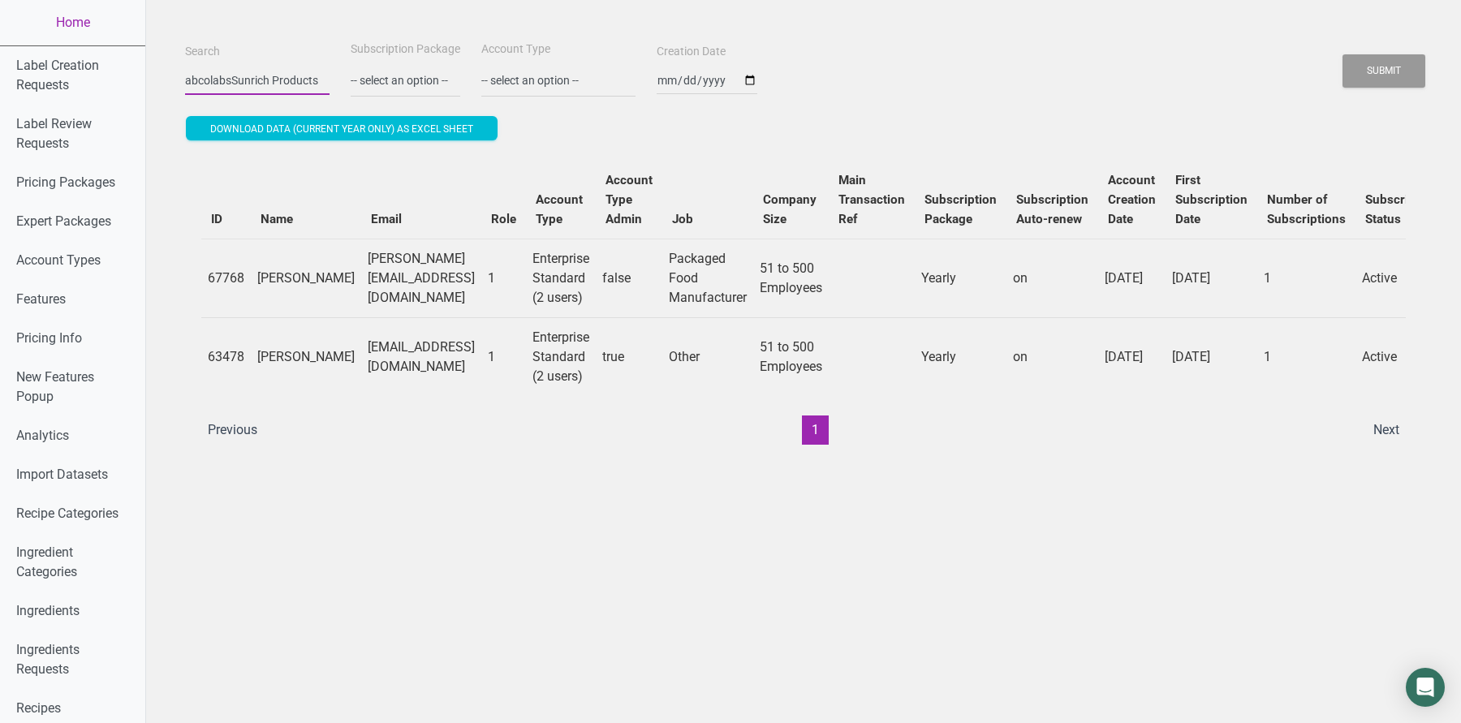
click at [252, 93] on input "abcolabsSunrich Products" at bounding box center [257, 80] width 145 height 29
paste input "text"
click at [1343, 54] on button "Submit" at bounding box center [1384, 70] width 83 height 33
click at [1391, 63] on button "Submit" at bounding box center [1384, 70] width 83 height 33
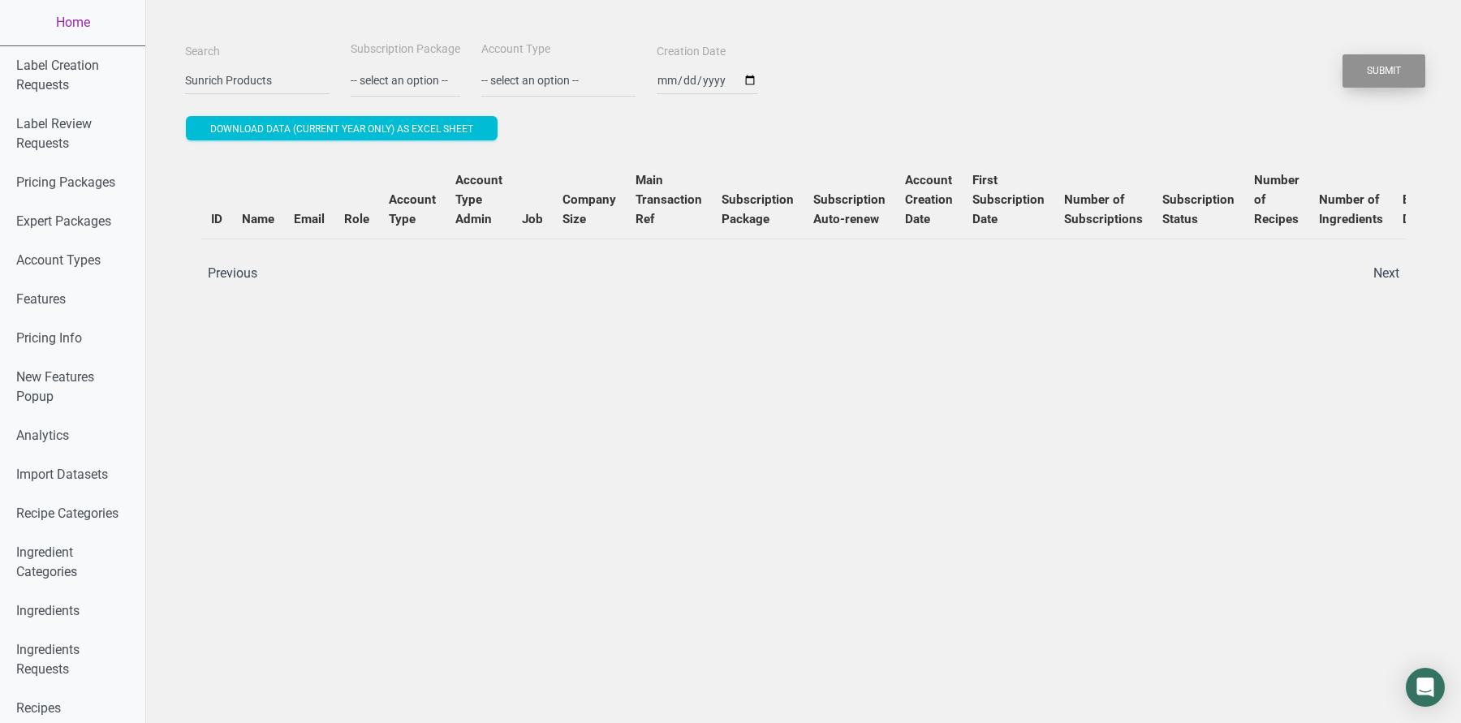
click at [1391, 63] on button "Submit" at bounding box center [1384, 70] width 83 height 33
click at [246, 88] on input "Sunrich Products" at bounding box center [257, 80] width 145 height 29
click at [228, 73] on input "Sunrich Products" at bounding box center [257, 80] width 145 height 29
click at [225, 73] on input "Sunrich Products" at bounding box center [257, 80] width 145 height 29
click at [225, 77] on input "Sunrich Products" at bounding box center [257, 80] width 145 height 29
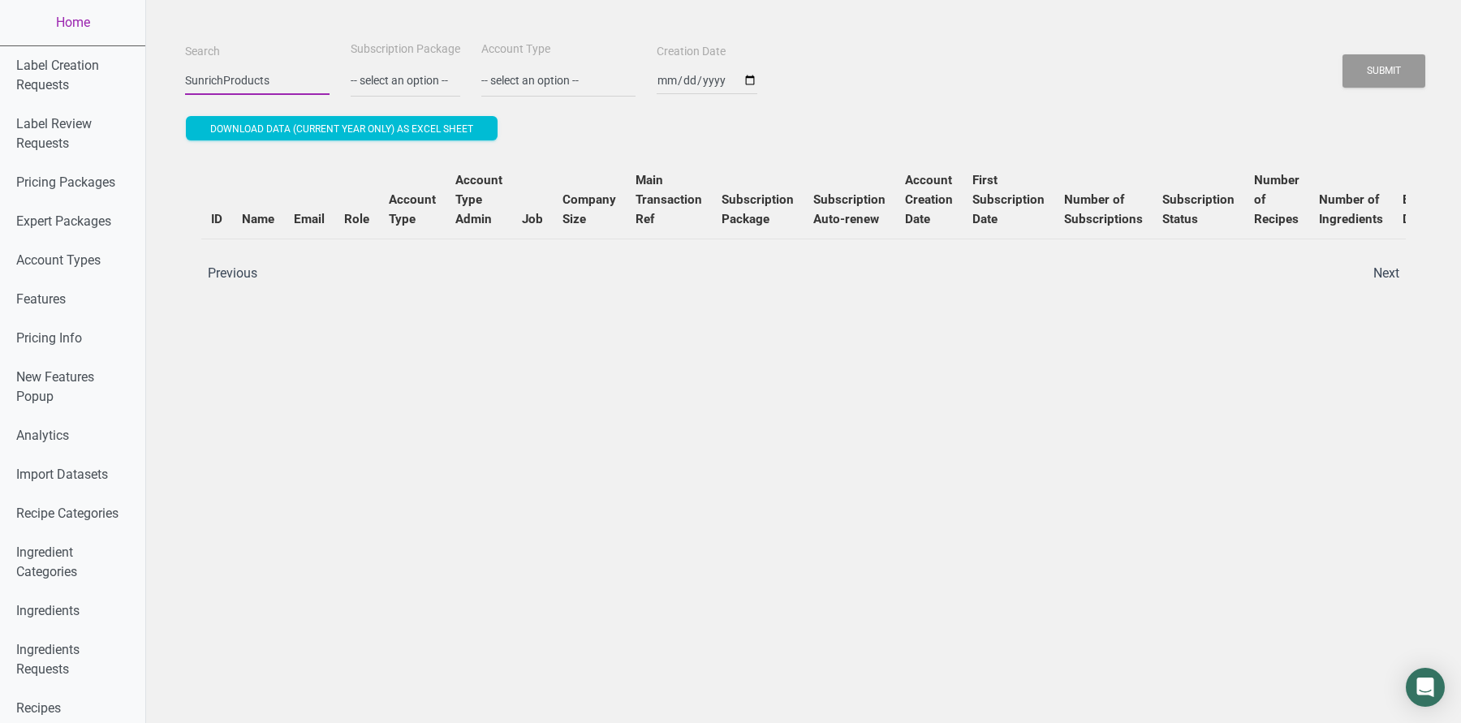
click at [1343, 54] on button "Submit" at bounding box center [1384, 70] width 83 height 33
click at [1373, 64] on button "Submit" at bounding box center [1384, 70] width 83 height 33
click at [278, 78] on input "SunrichProducts" at bounding box center [257, 80] width 145 height 29
click at [1343, 54] on button "Submit" at bounding box center [1384, 70] width 83 height 33
click at [1409, 64] on button "Submit" at bounding box center [1384, 70] width 83 height 33
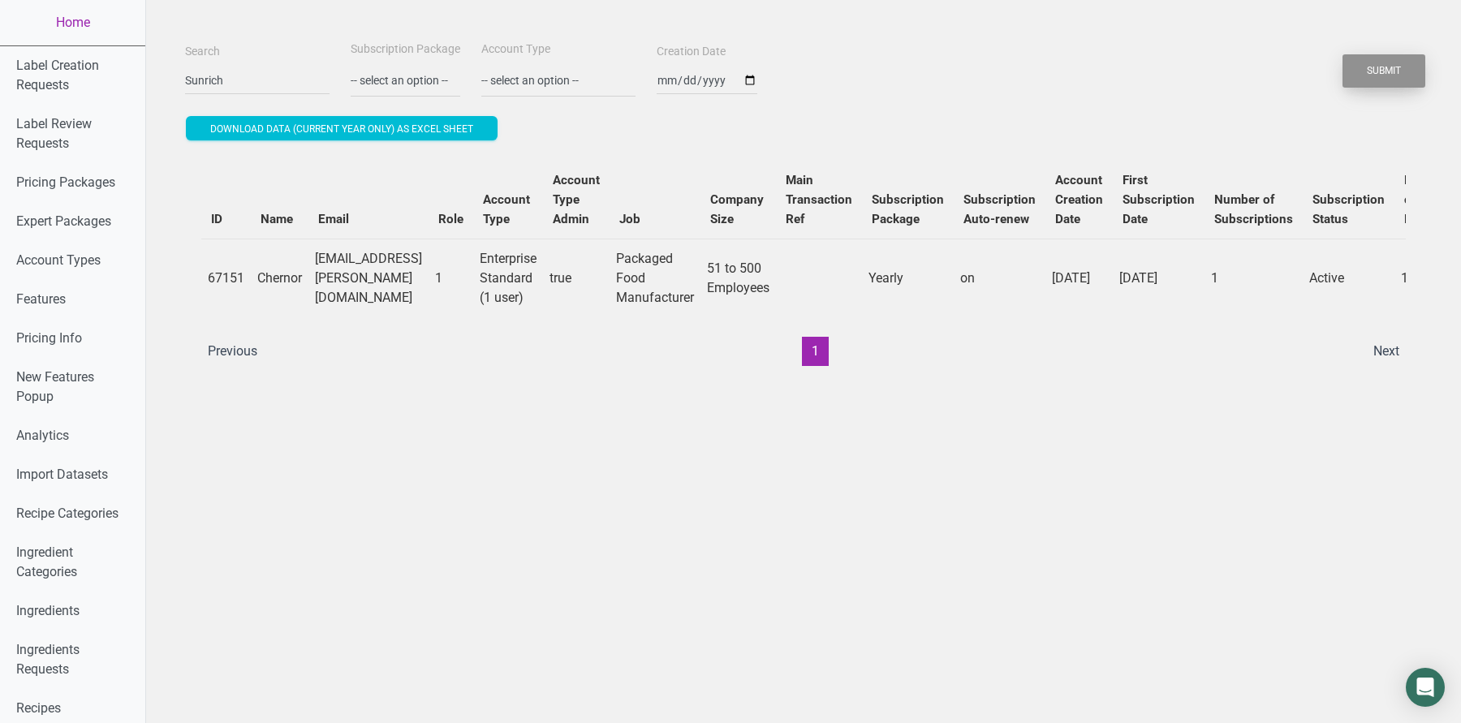
click at [1409, 64] on button "Submit" at bounding box center [1384, 70] width 83 height 33
click at [375, 273] on td "chernor.jalloh@sunrich.com" at bounding box center [369, 278] width 120 height 79
click at [374, 273] on td "chernor.jalloh@sunrich.com" at bounding box center [369, 278] width 120 height 79
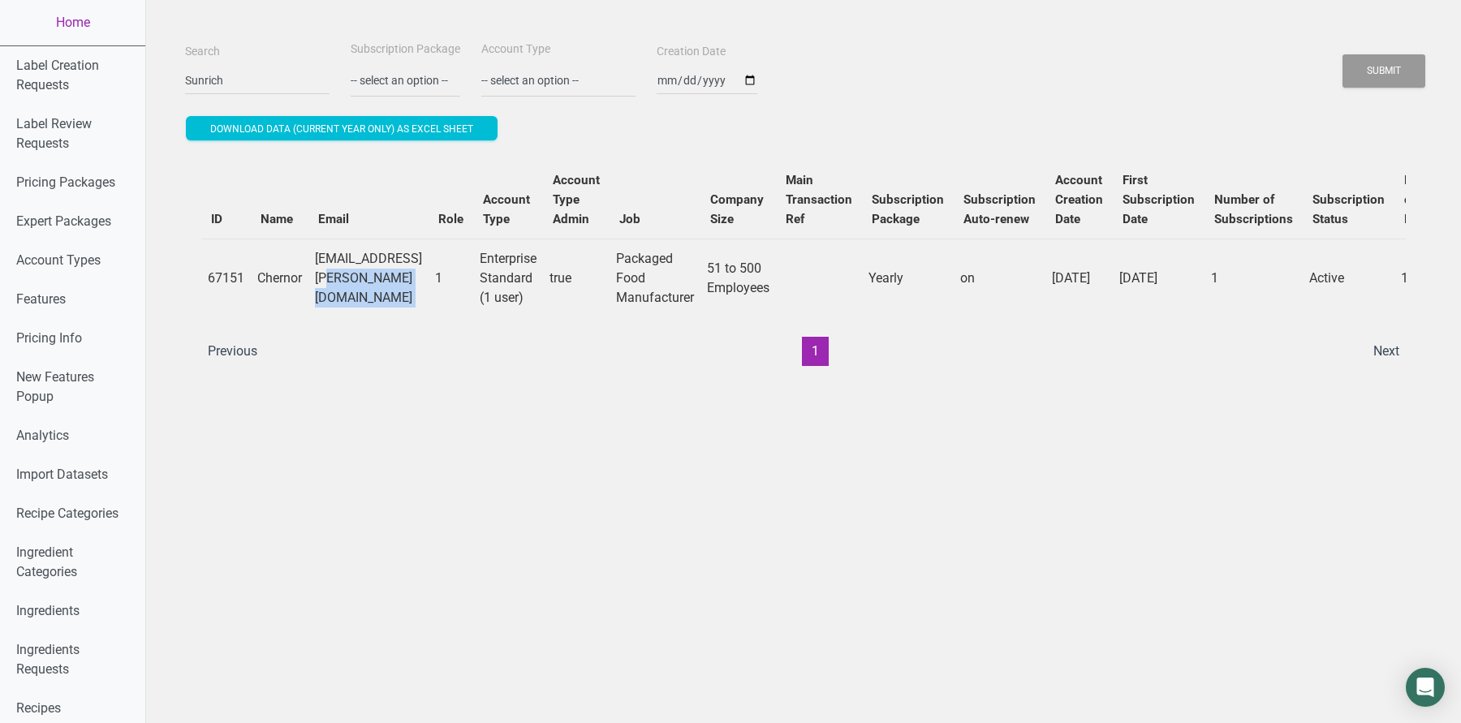
click at [374, 273] on td "chernor.jalloh@sunrich.com" at bounding box center [369, 278] width 120 height 79
click at [240, 83] on input "Sunrich" at bounding box center [257, 80] width 145 height 29
click at [1343, 54] on button "Submit" at bounding box center [1384, 70] width 83 height 33
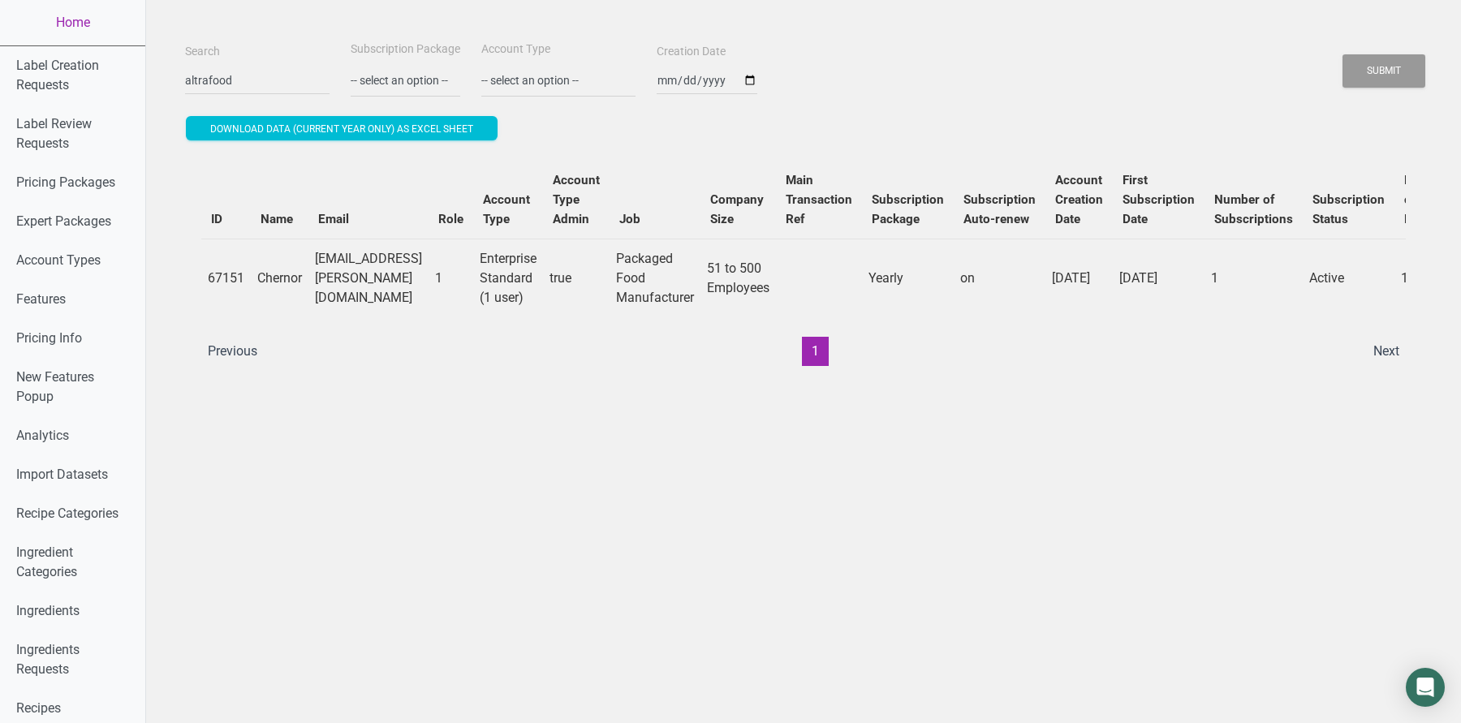
click at [1396, 51] on div "Submit" at bounding box center [1384, 70] width 84 height 41
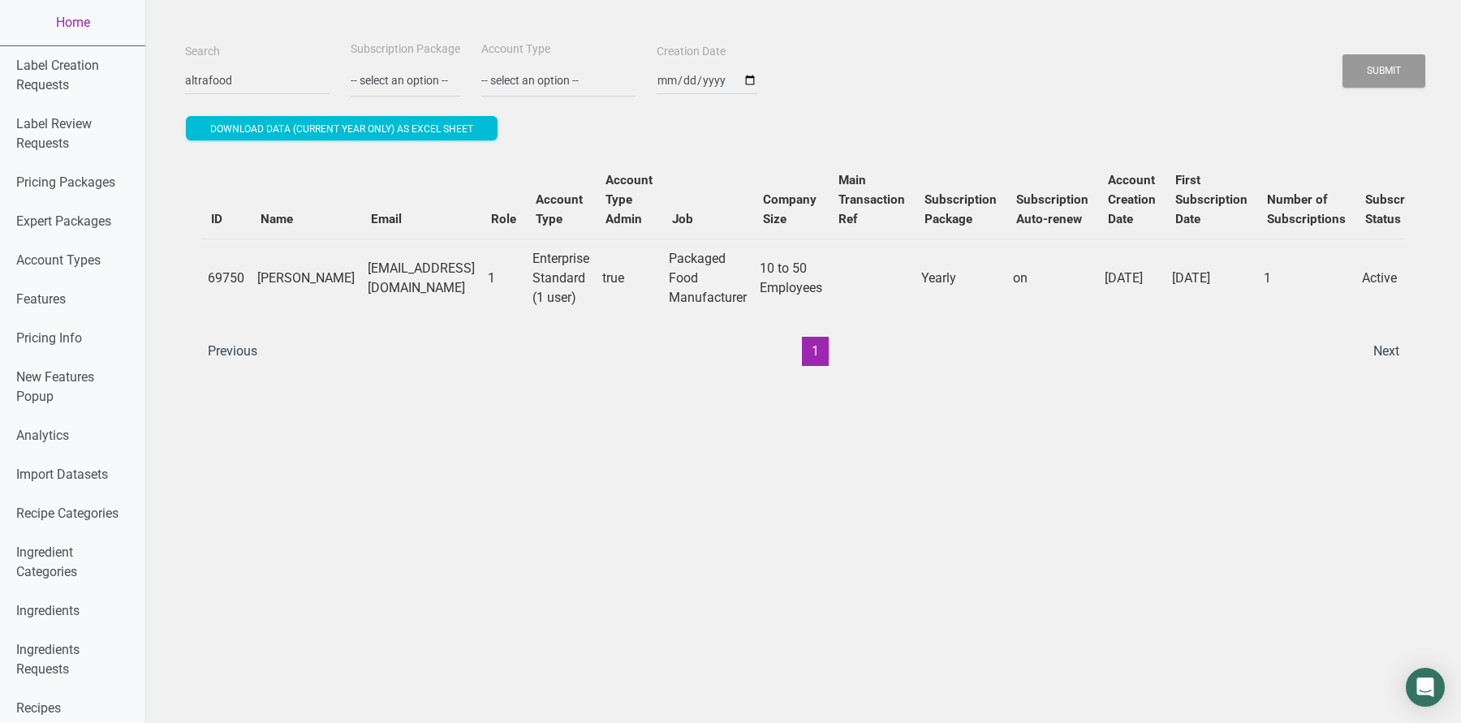
click at [369, 295] on td "accounting@altrafoods.co" at bounding box center [421, 278] width 120 height 79
click at [361, 283] on td "accounting@altrafoods.co" at bounding box center [421, 278] width 120 height 79
click at [361, 270] on td "accounting@altrafoods.co" at bounding box center [421, 278] width 120 height 79
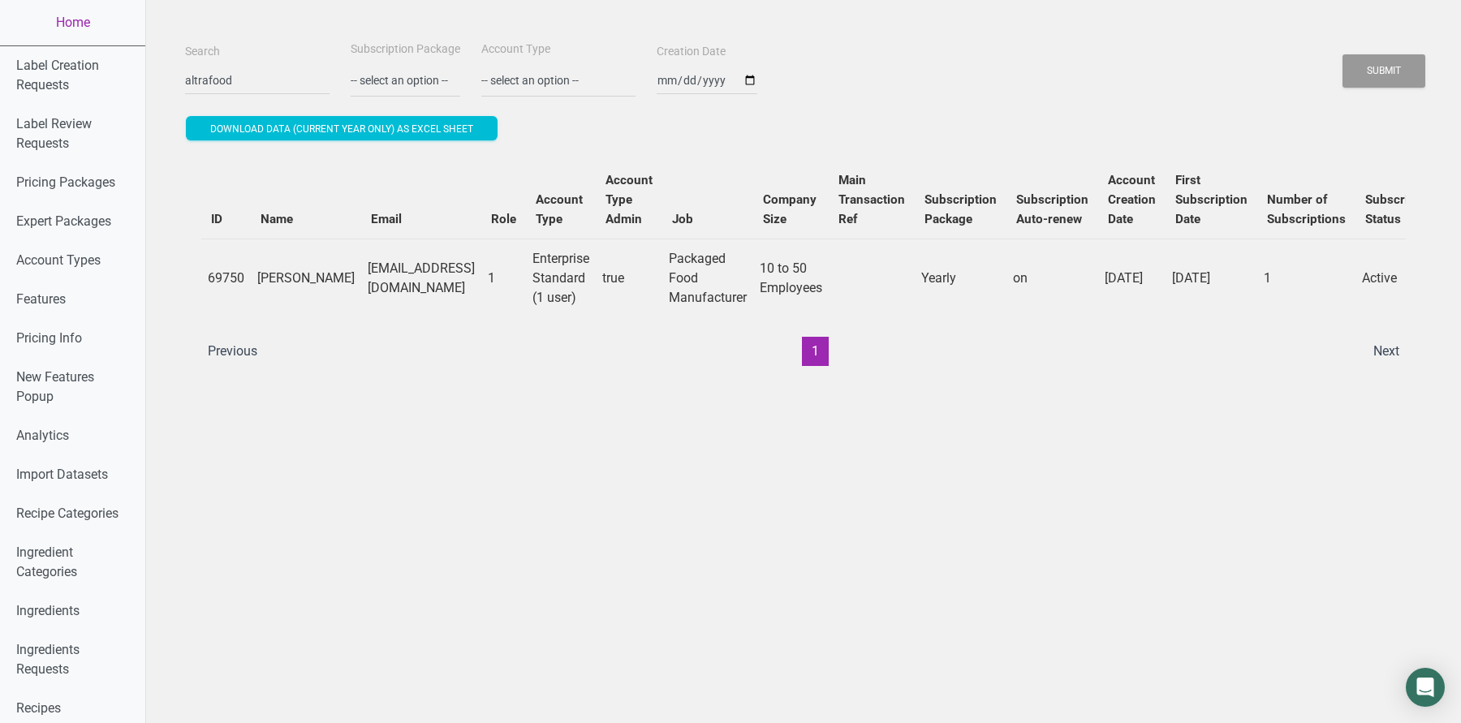
click at [361, 270] on td "accounting@altrafoods.co" at bounding box center [421, 278] width 120 height 79
copy td "accounting@altrafoods.co"
click at [220, 71] on input "altrafood" at bounding box center [257, 80] width 145 height 29
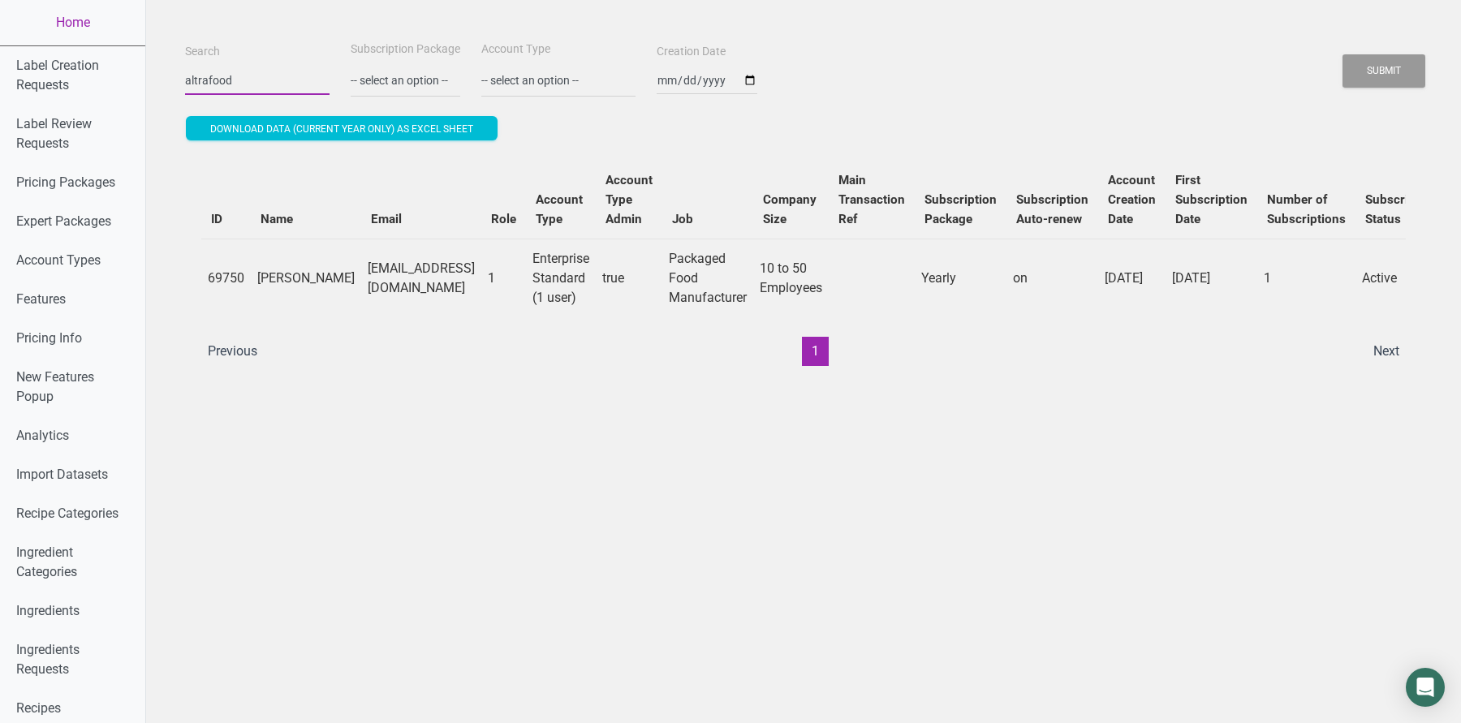
click at [220, 71] on input "altrafood" at bounding box center [257, 80] width 145 height 29
type input "sunsetlake"
click at [1343, 54] on button "Submit" at bounding box center [1384, 70] width 83 height 33
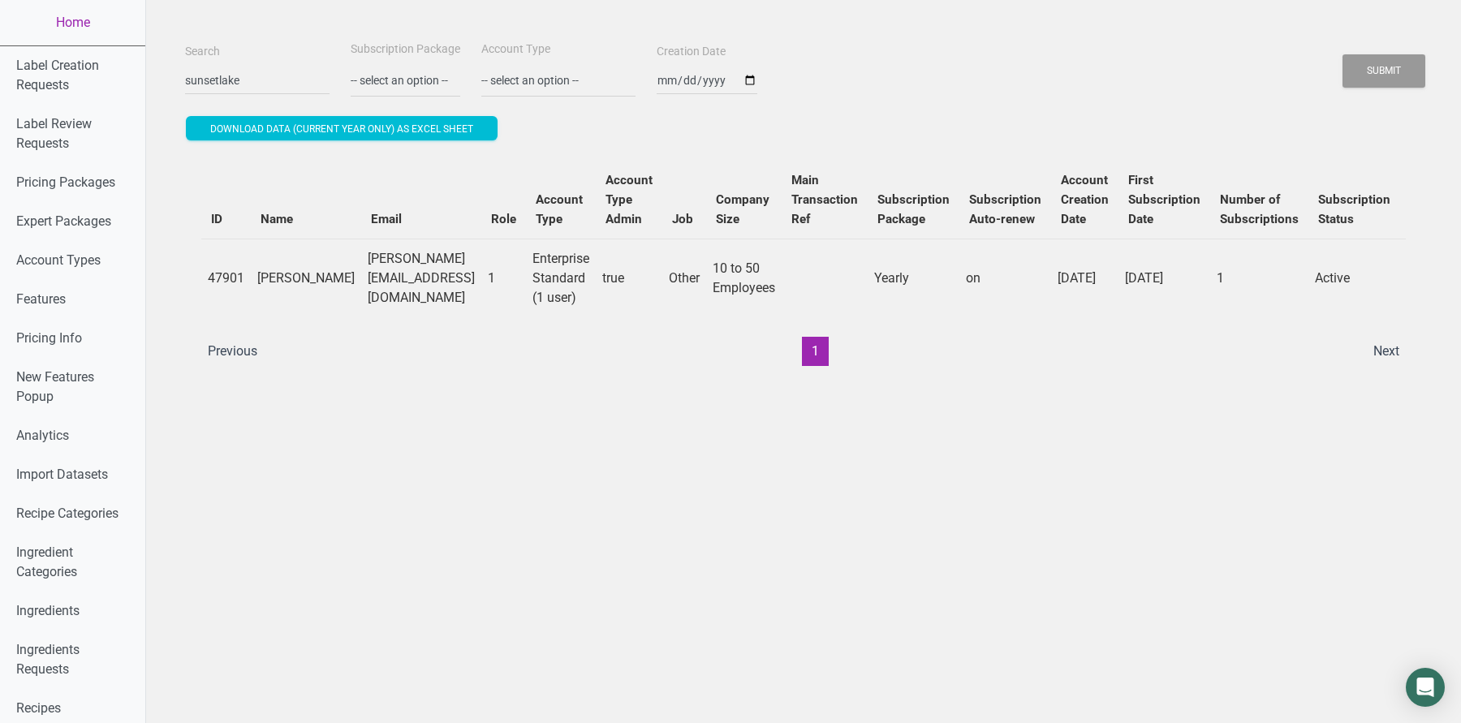
click at [392, 276] on td "sam@sunsetlakecbd.com" at bounding box center [421, 278] width 120 height 79
copy td "sam@sunsetlakecbd.com"
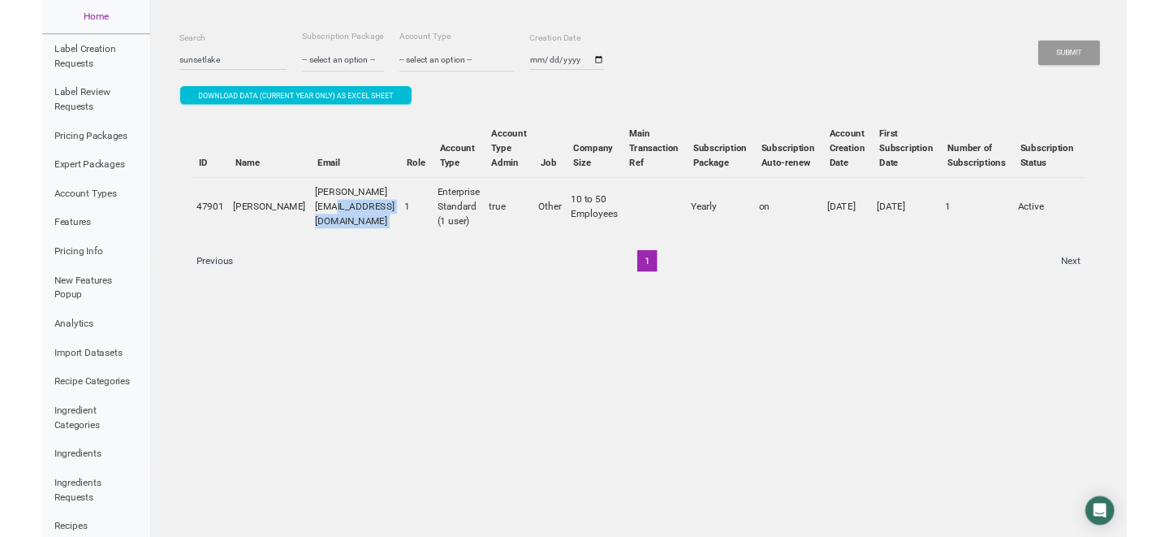
scroll to position [0, 360]
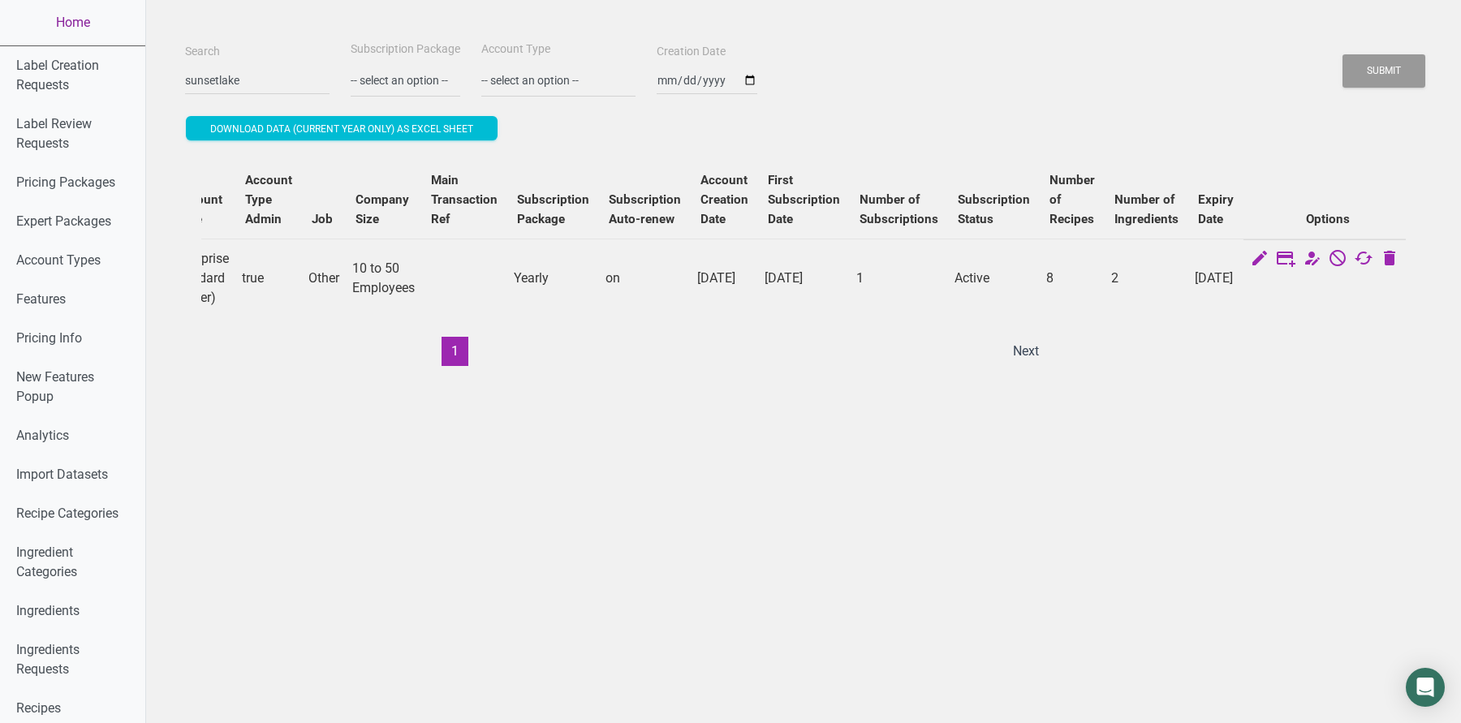
click at [87, 15] on link "Home" at bounding box center [72, 22] width 145 height 45
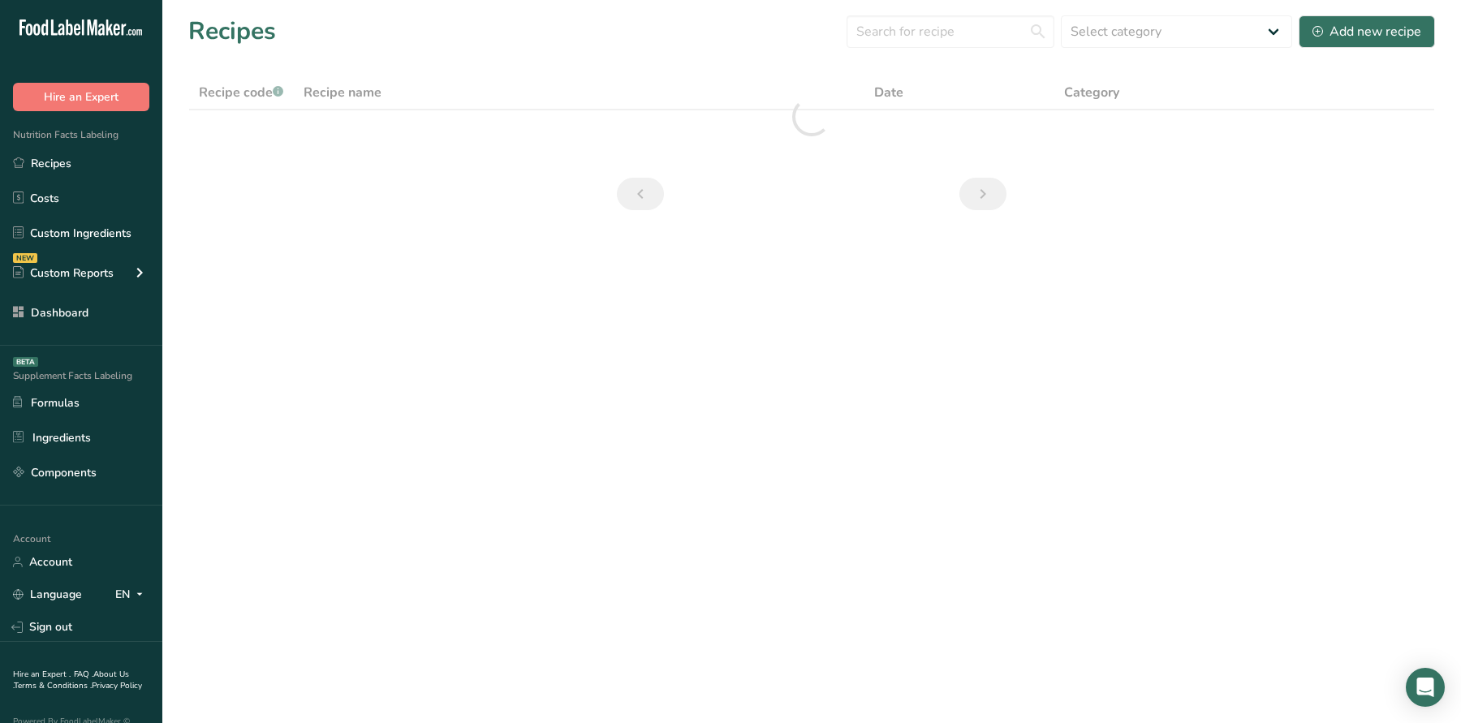
click at [455, 54] on section "Recipes Select category All Baked Goods Beverages breakfast butter cookies, bat…" at bounding box center [811, 118] width 1299 height 236
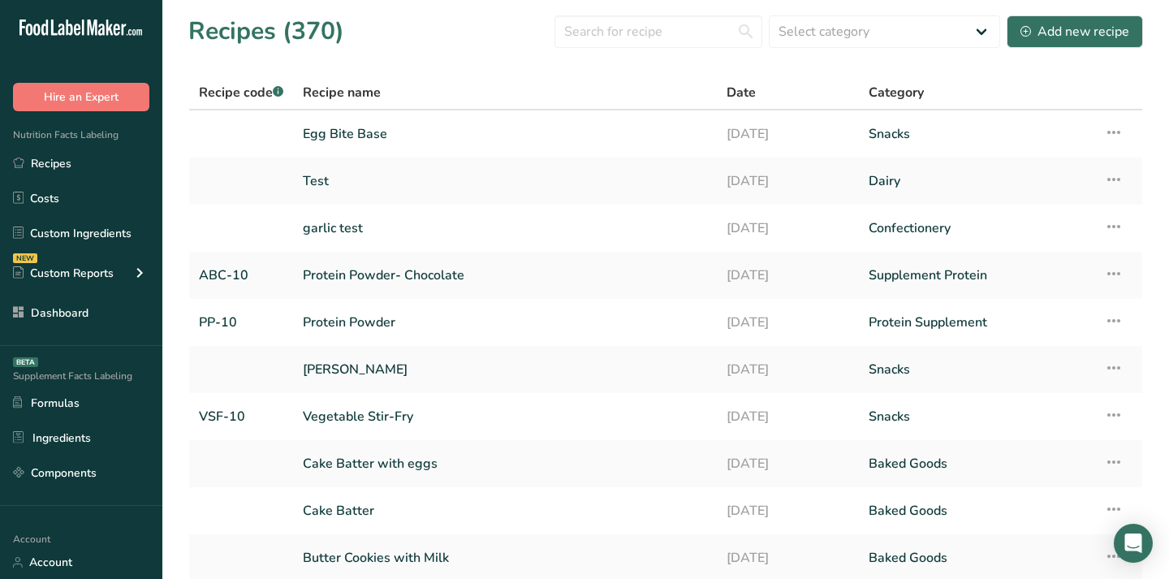
click at [516, 34] on div "Recipes (370) Select category All Baked Goods Beverages breakfast butter cookie…" at bounding box center [665, 31] width 955 height 37
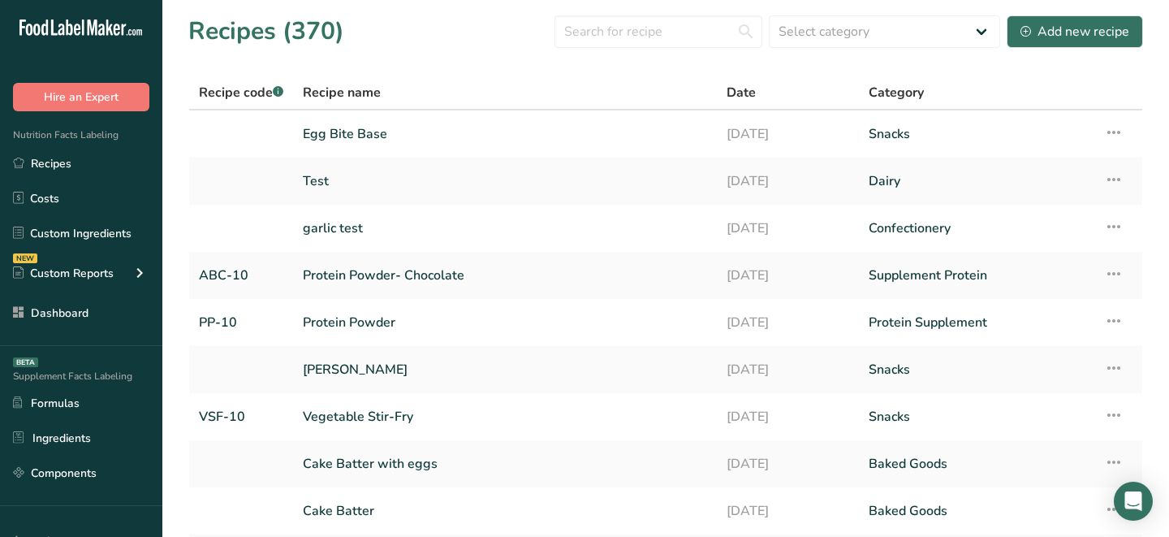
click at [433, 41] on div "Recipes (370) Select category All Baked Goods Beverages breakfast butter cookie…" at bounding box center [665, 31] width 955 height 37
click at [1045, 28] on div "Add new recipe" at bounding box center [1075, 31] width 109 height 19
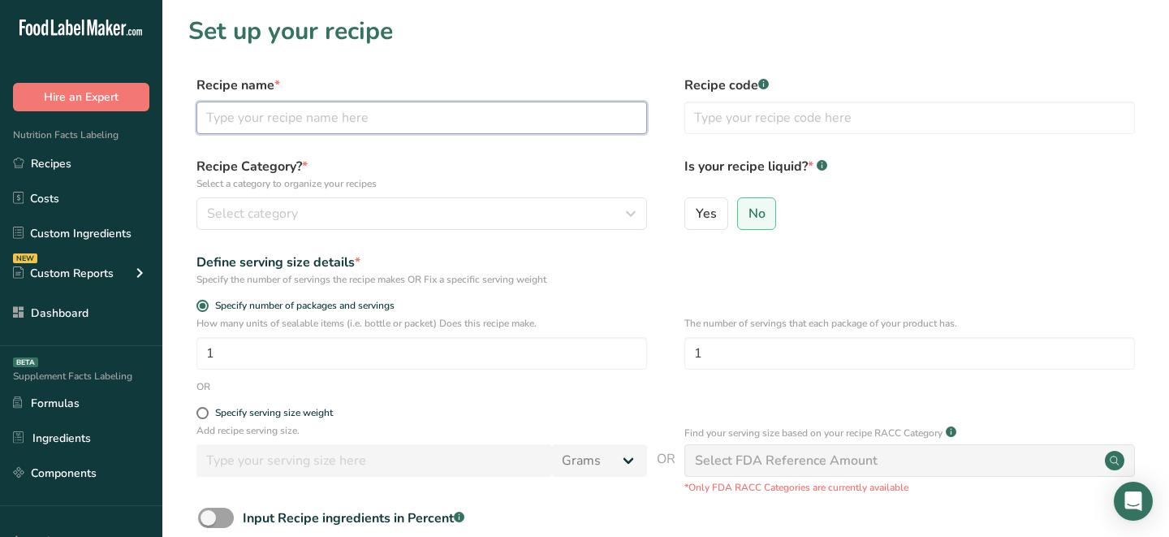
click at [306, 125] on input "text" at bounding box center [421, 117] width 451 height 32
type input "Turkey & Cheese Sandwich"
click at [738, 120] on input "text" at bounding box center [909, 117] width 451 height 32
type input "TC-10"
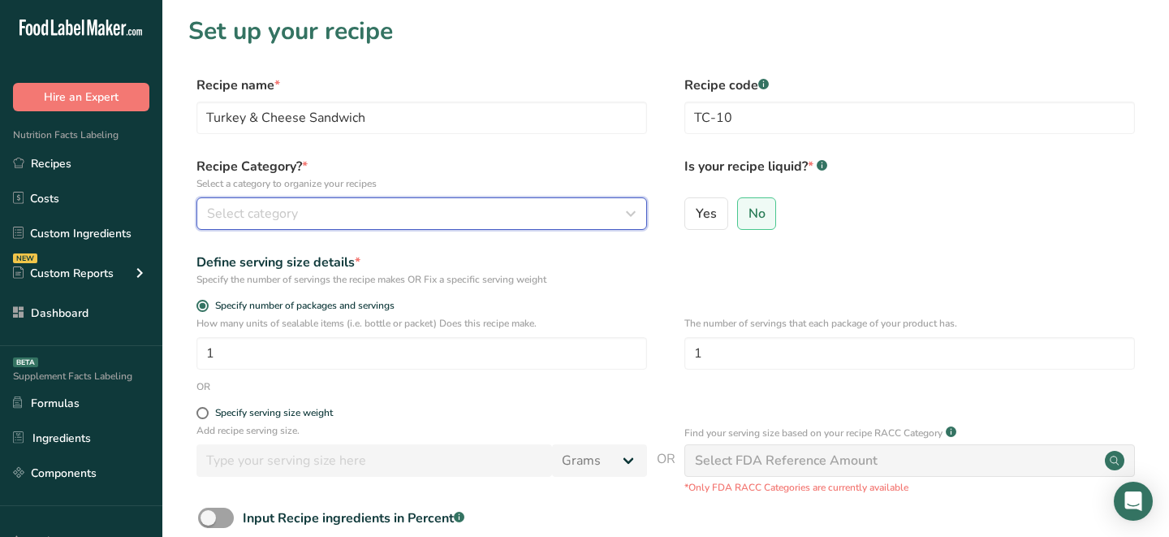
click at [386, 222] on div "Select category" at bounding box center [417, 213] width 420 height 19
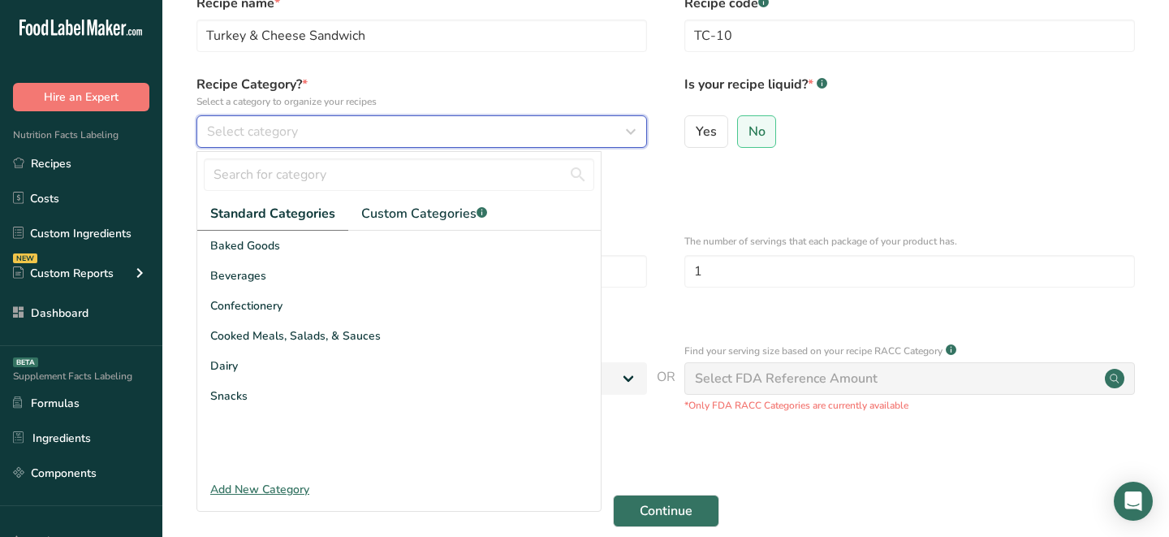
scroll to position [84, 0]
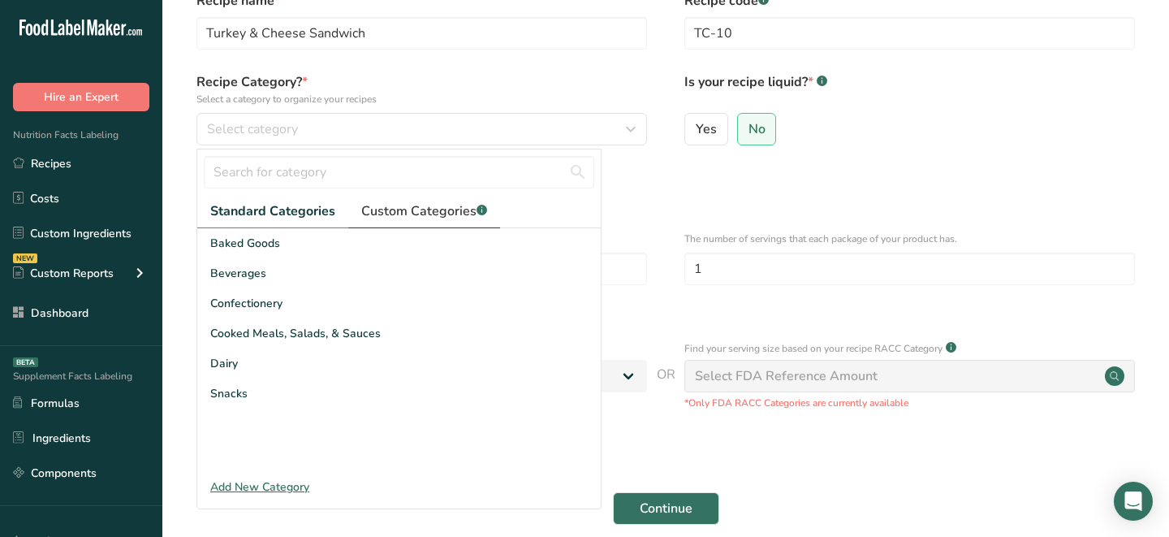
click at [439, 209] on span "Custom Categories .a-a{fill:#347362;}.b-a{fill:#fff;}" at bounding box center [424, 210] width 126 height 19
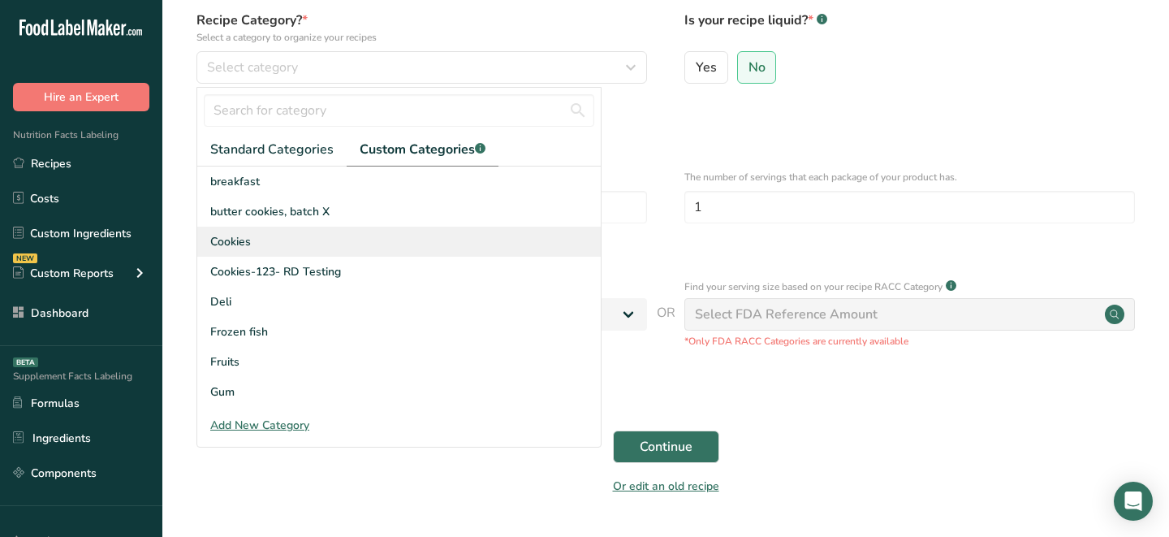
scroll to position [132, 0]
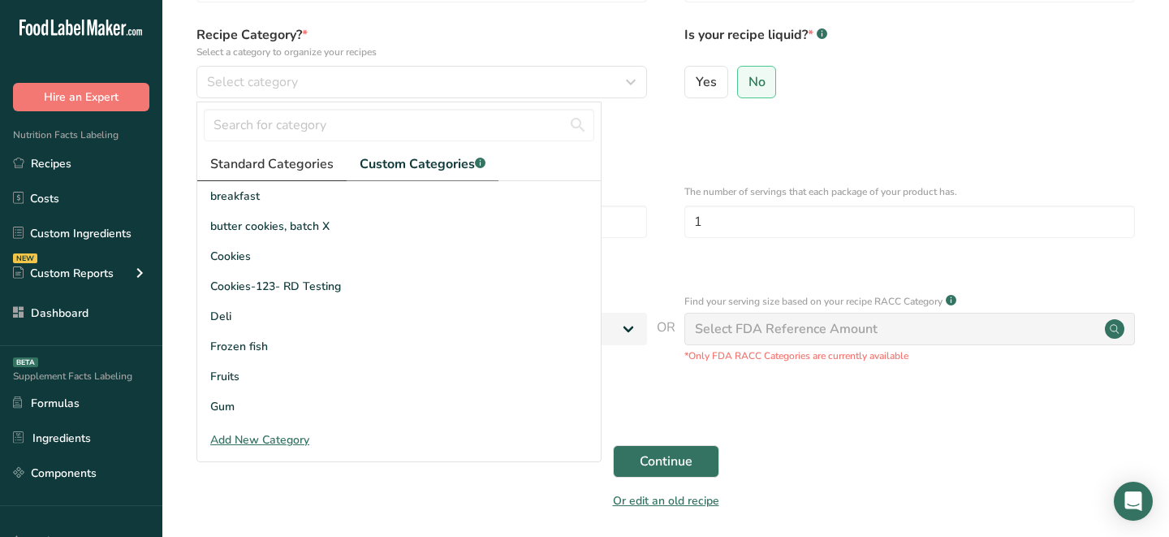
click at [272, 166] on span "Standard Categories" at bounding box center [271, 163] width 123 height 19
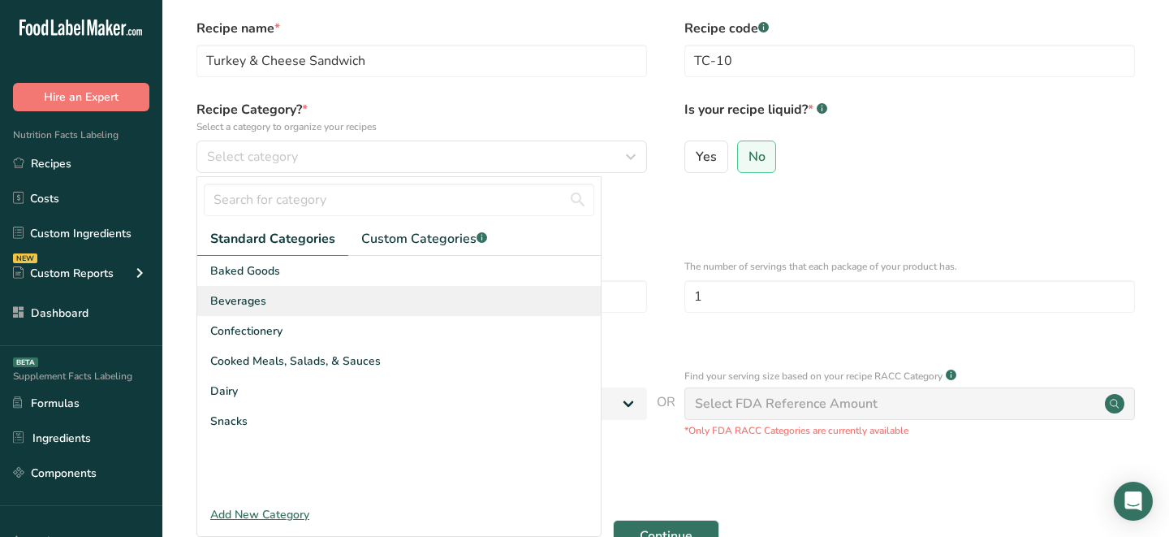
scroll to position [28, 0]
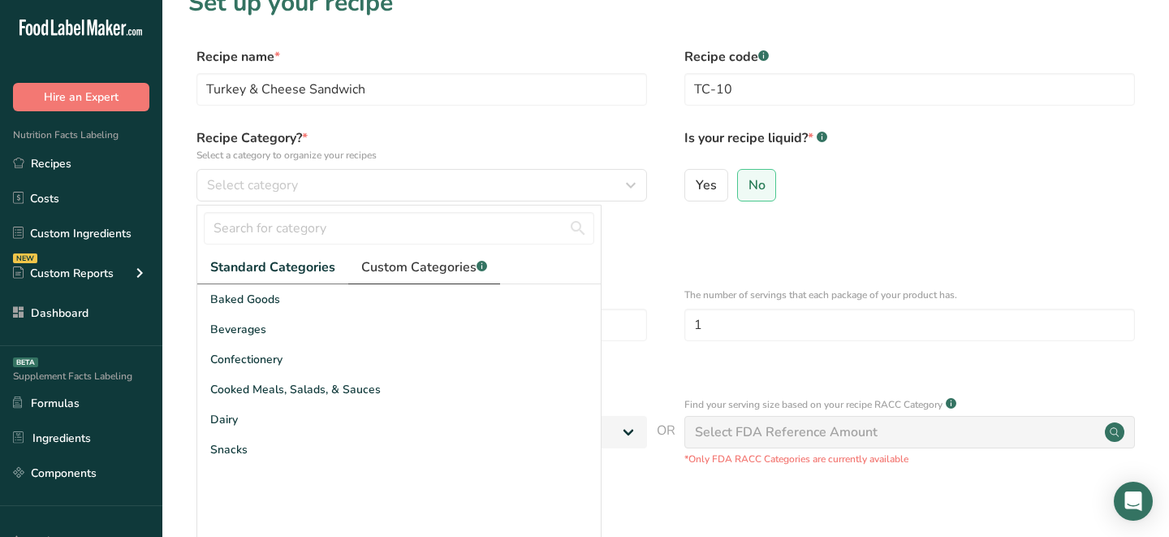
click at [418, 270] on span "Custom Categories .a-a{fill:#347362;}.b-a{fill:#fff;}" at bounding box center [424, 266] width 126 height 19
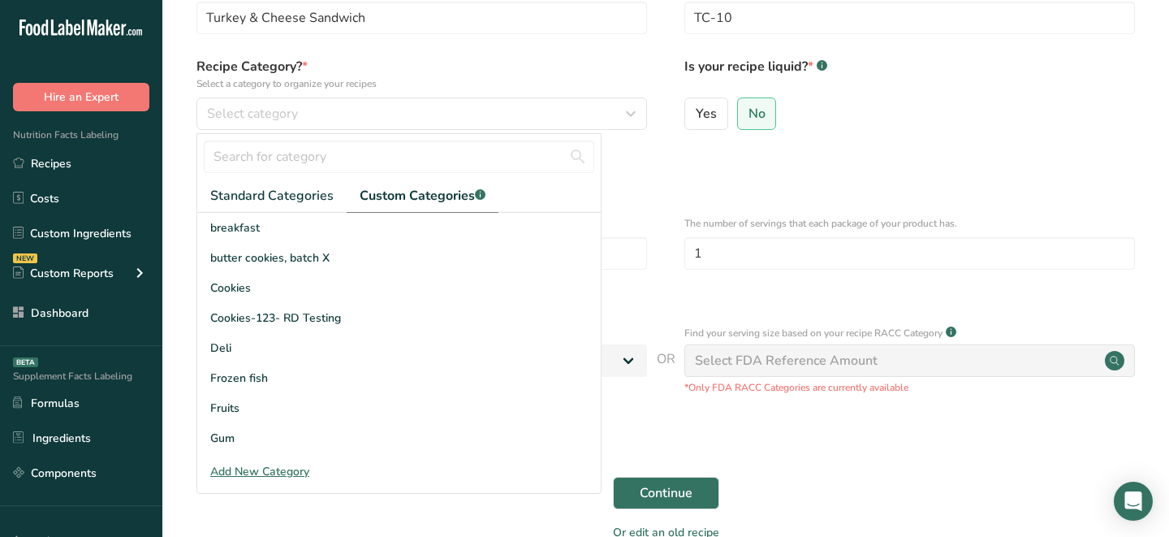
scroll to position [110, 0]
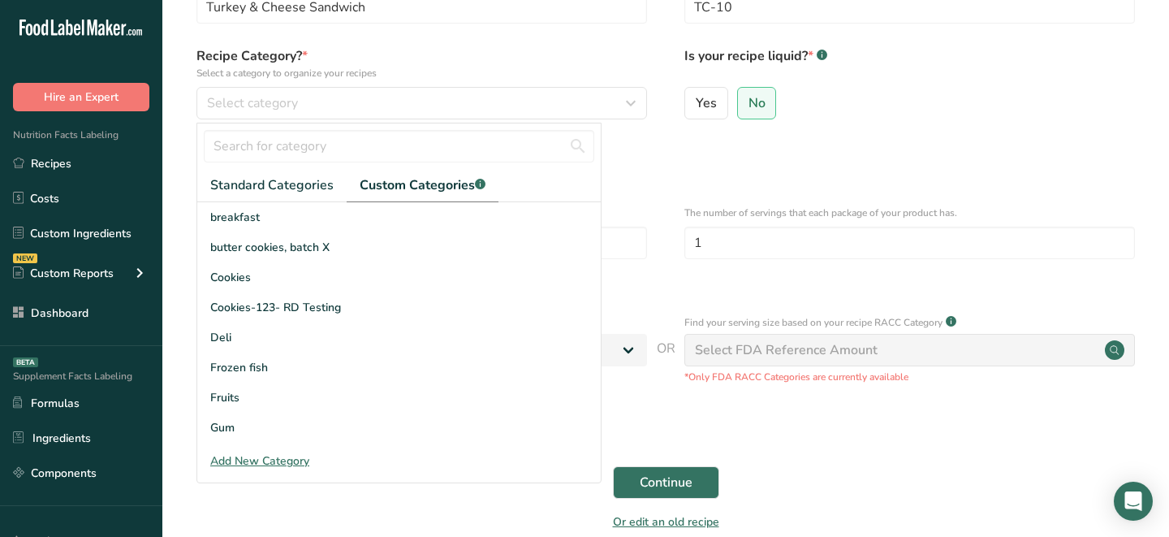
click at [289, 463] on div "Add New Category" at bounding box center [399, 460] width 404 height 17
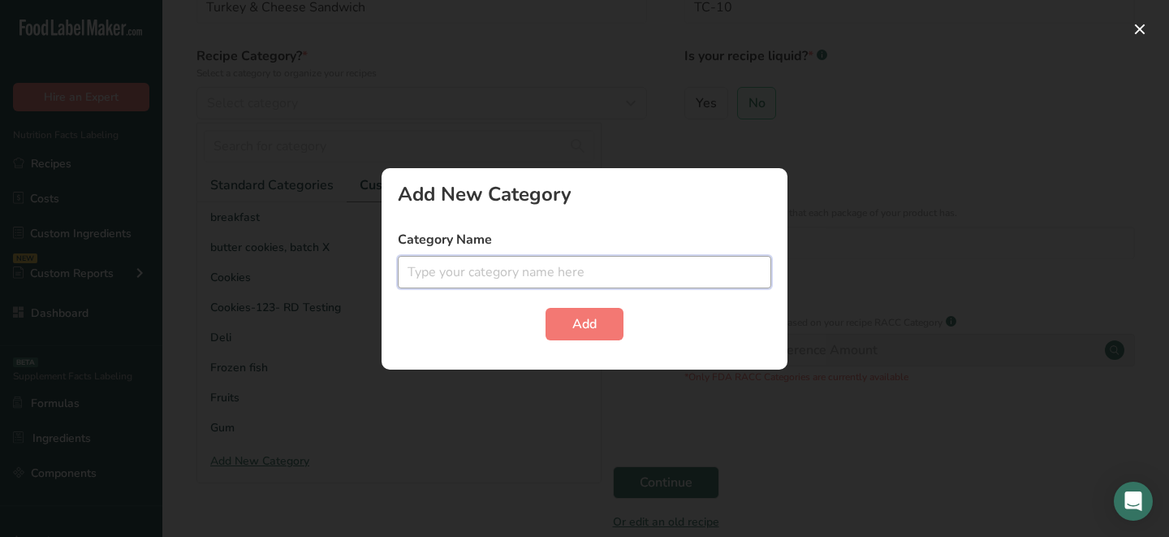
click at [510, 265] on input "text" at bounding box center [584, 272] width 373 height 32
click at [614, 316] on button "Add" at bounding box center [585, 324] width 78 height 32
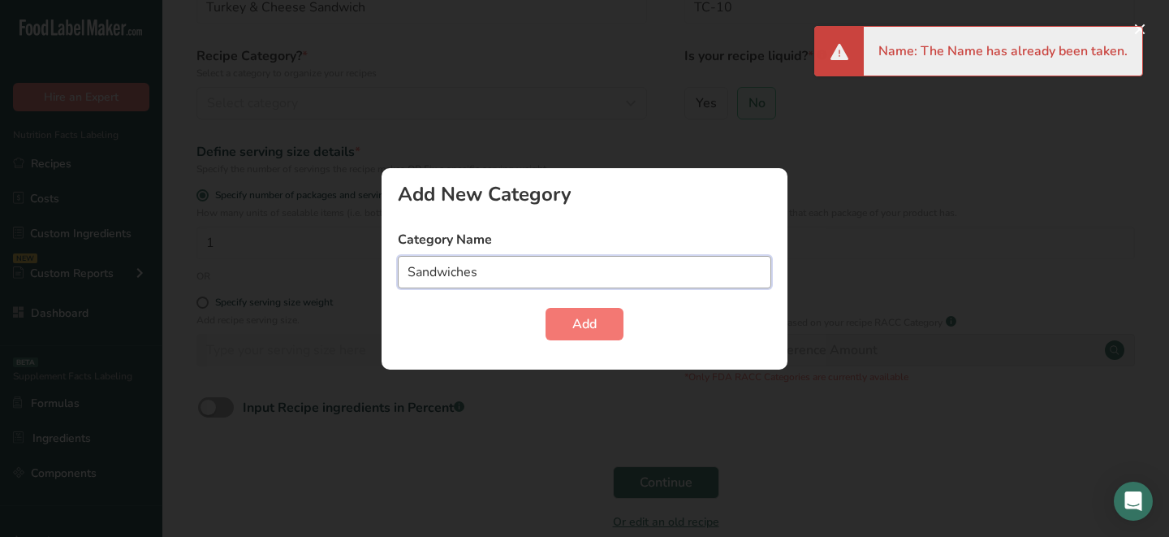
click at [537, 270] on input "Sandwiches" at bounding box center [584, 272] width 373 height 32
type input "S"
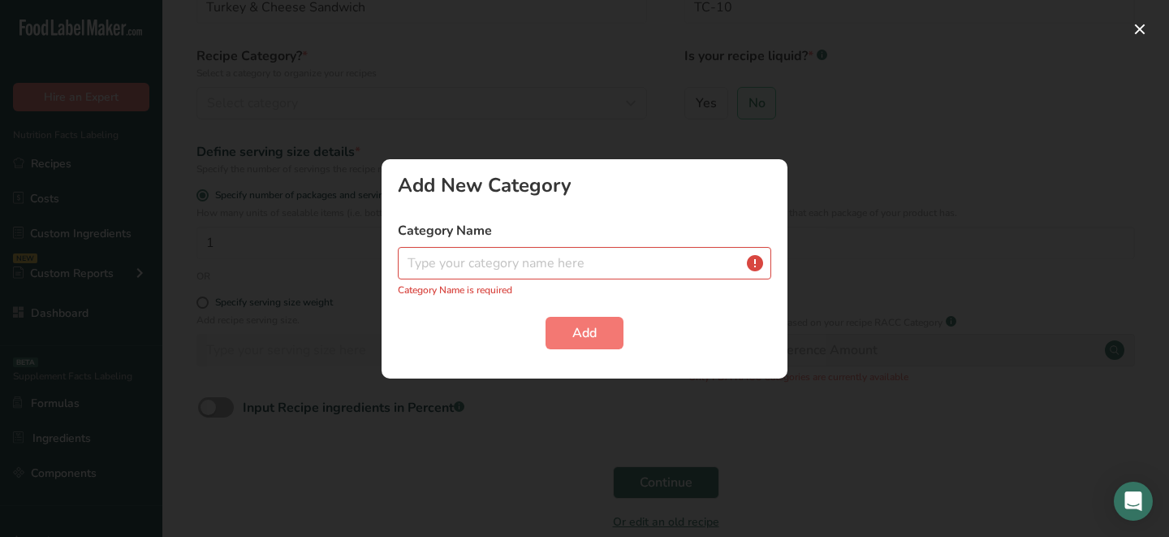
click at [537, 128] on div at bounding box center [584, 268] width 1169 height 537
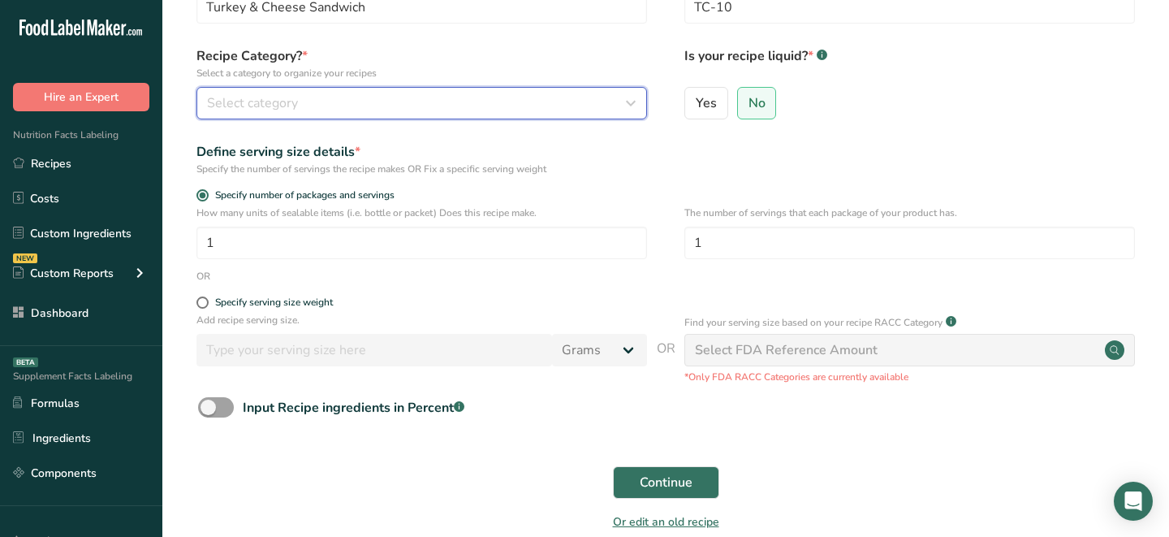
click at [299, 106] on div "Select category" at bounding box center [417, 102] width 420 height 19
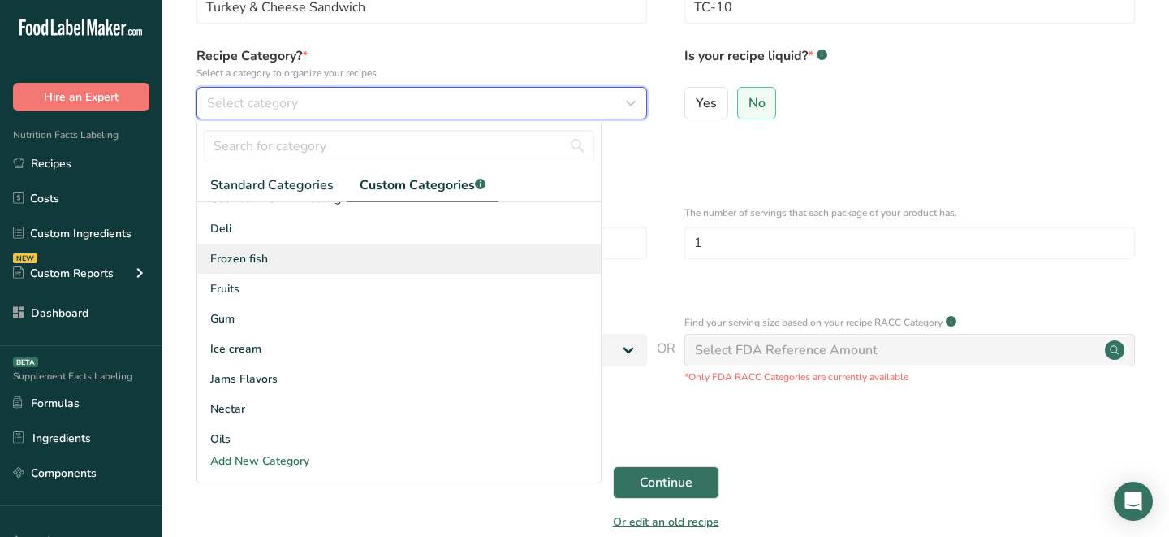
scroll to position [238, 0]
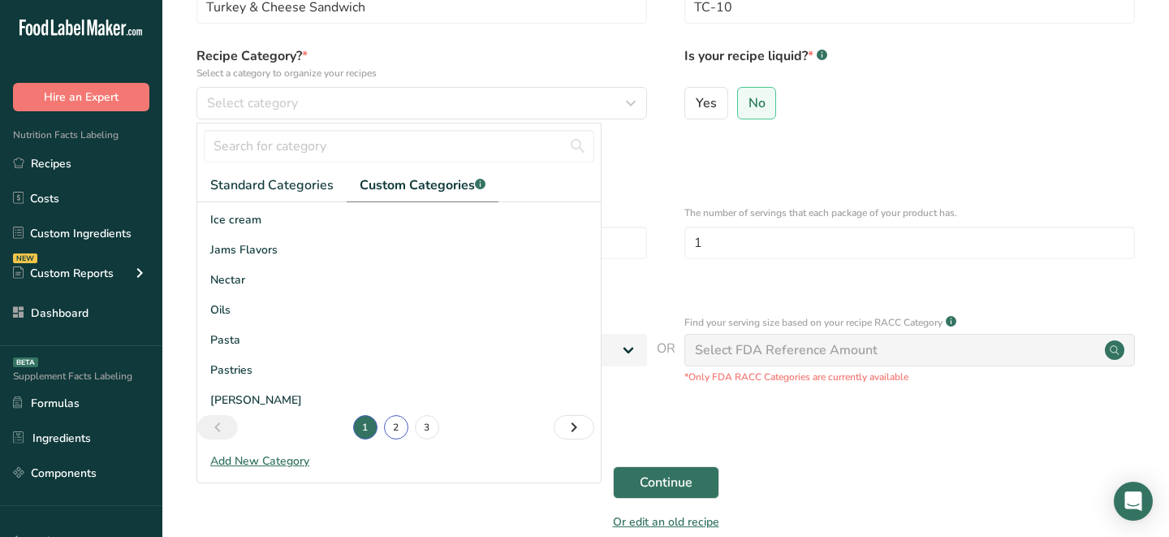
click at [390, 425] on link "2" at bounding box center [396, 427] width 24 height 24
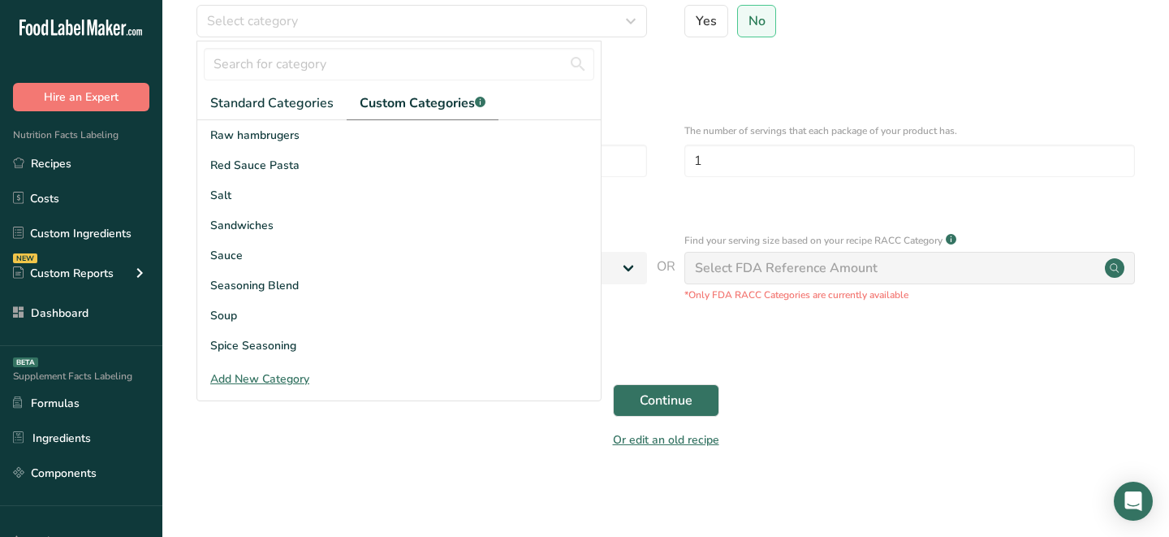
scroll to position [54, 0]
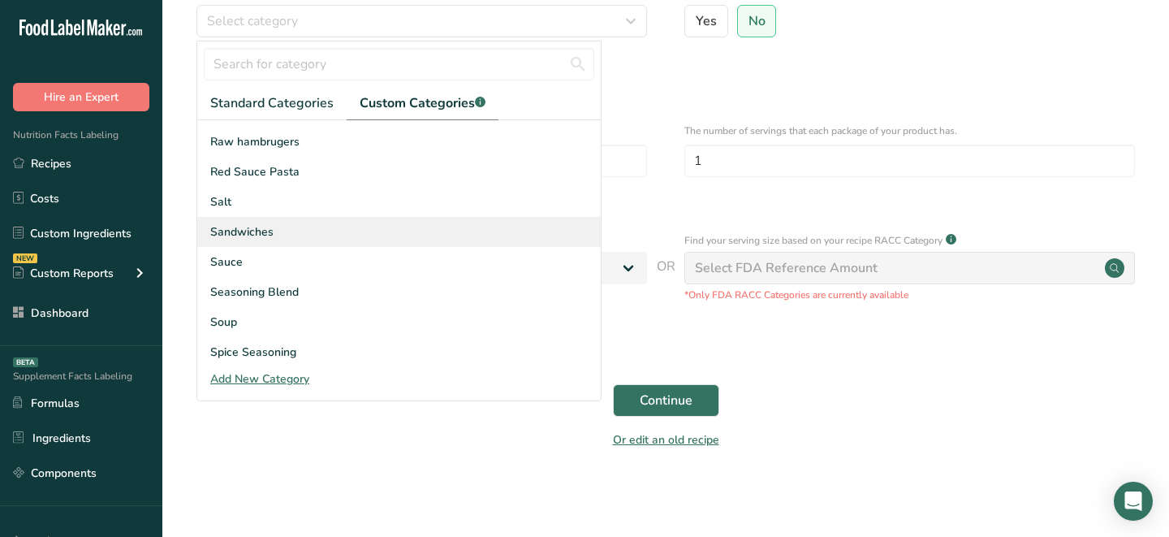
click at [319, 233] on div "Sandwiches" at bounding box center [399, 232] width 404 height 30
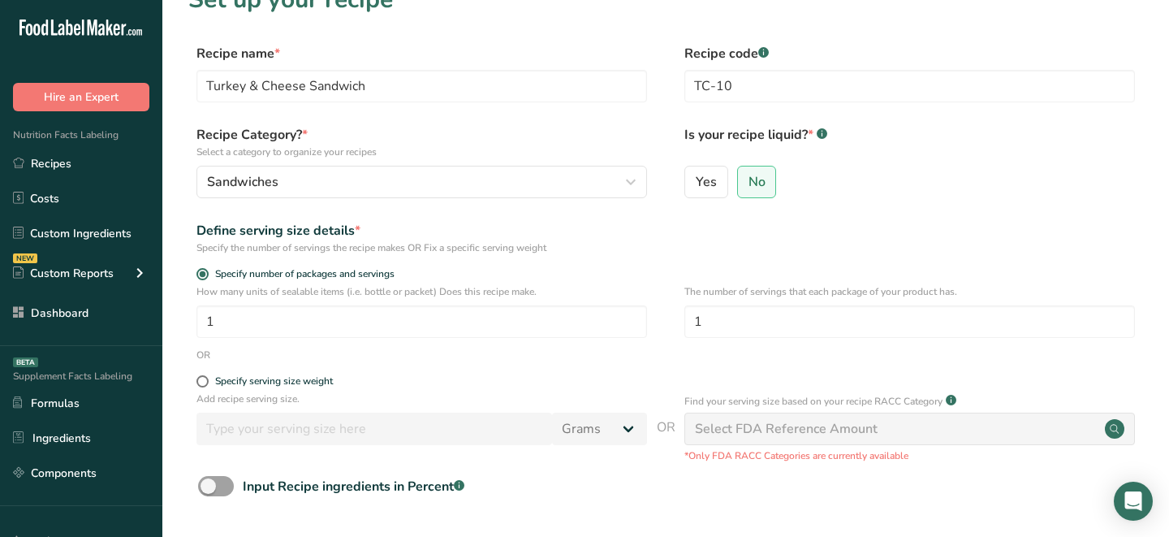
scroll to position [30, 0]
drag, startPoint x: 686, startPoint y: 129, endPoint x: 894, endPoint y: 130, distance: 207.8
click at [894, 131] on label "Is your recipe liquid? * .a-a{fill:#347362;}.b-a{fill:#fff;}" at bounding box center [909, 144] width 451 height 34
click at [965, 179] on div "Yes No" at bounding box center [909, 188] width 451 height 42
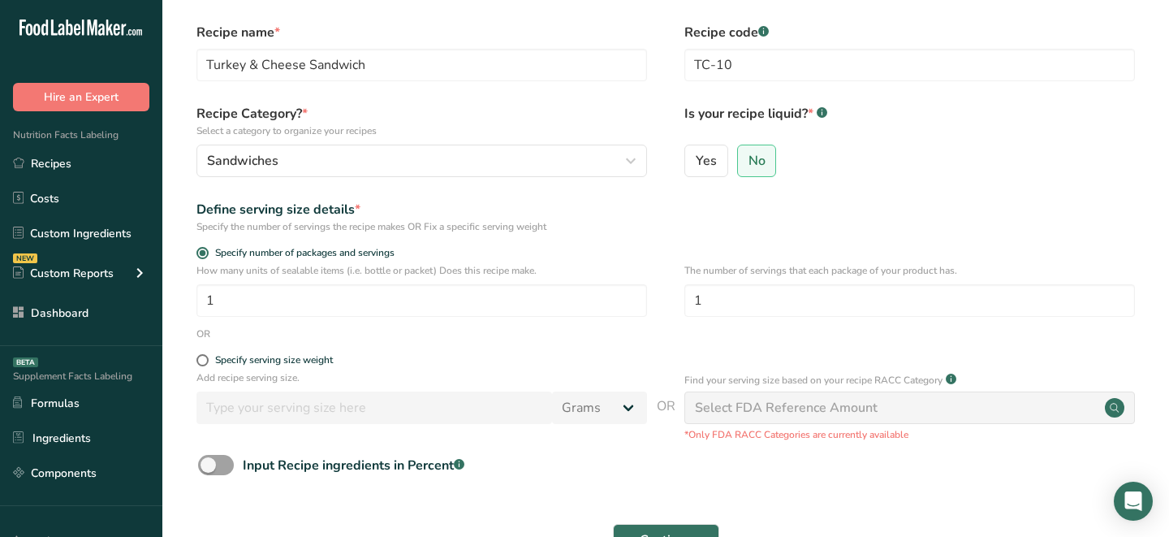
scroll to position [37, 0]
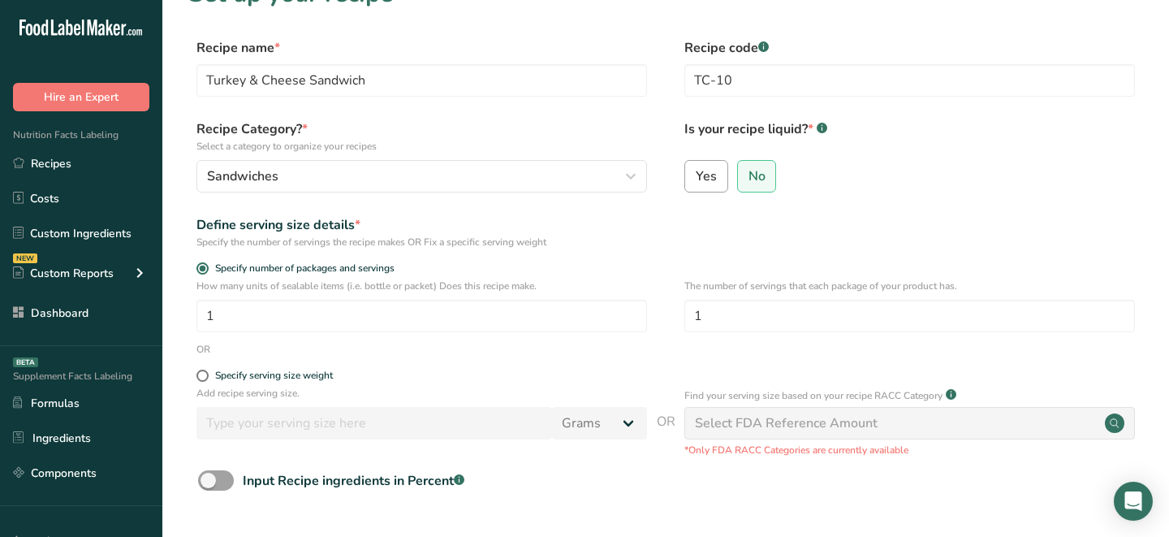
click at [703, 172] on span "Yes" at bounding box center [706, 176] width 21 height 16
click at [696, 172] on input "Yes" at bounding box center [690, 175] width 11 height 11
radio input "true"
radio input "false"
select select "22"
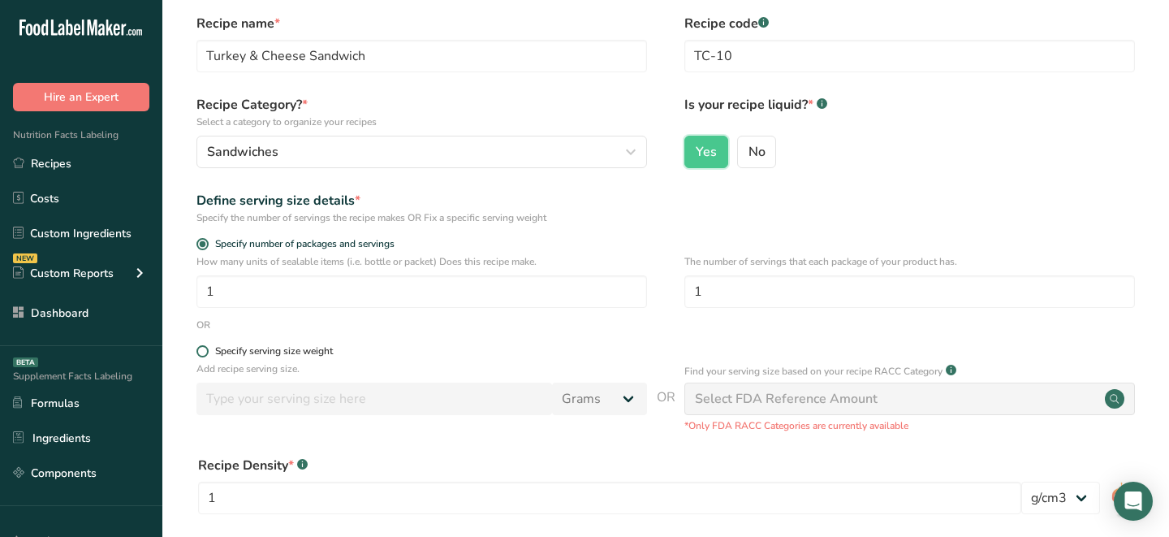
scroll to position [0, 0]
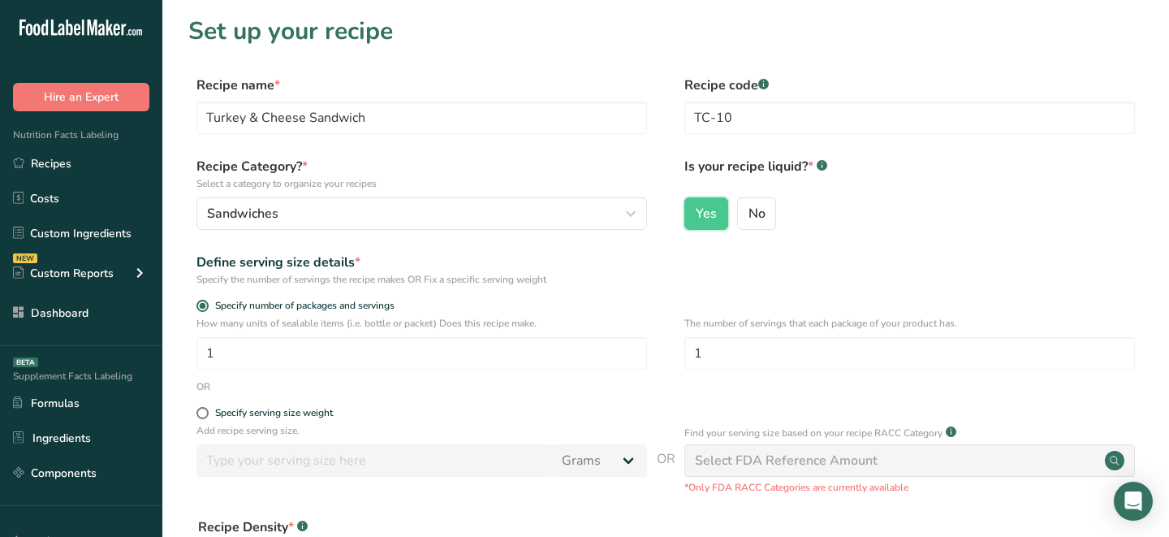
click at [747, 196] on div "Is your recipe liquid? * .a-a{fill:#347362;}.b-a{fill:#fff;} Yes No" at bounding box center [909, 198] width 451 height 83
click at [745, 209] on input "No" at bounding box center [743, 213] width 11 height 11
radio input "true"
radio input "false"
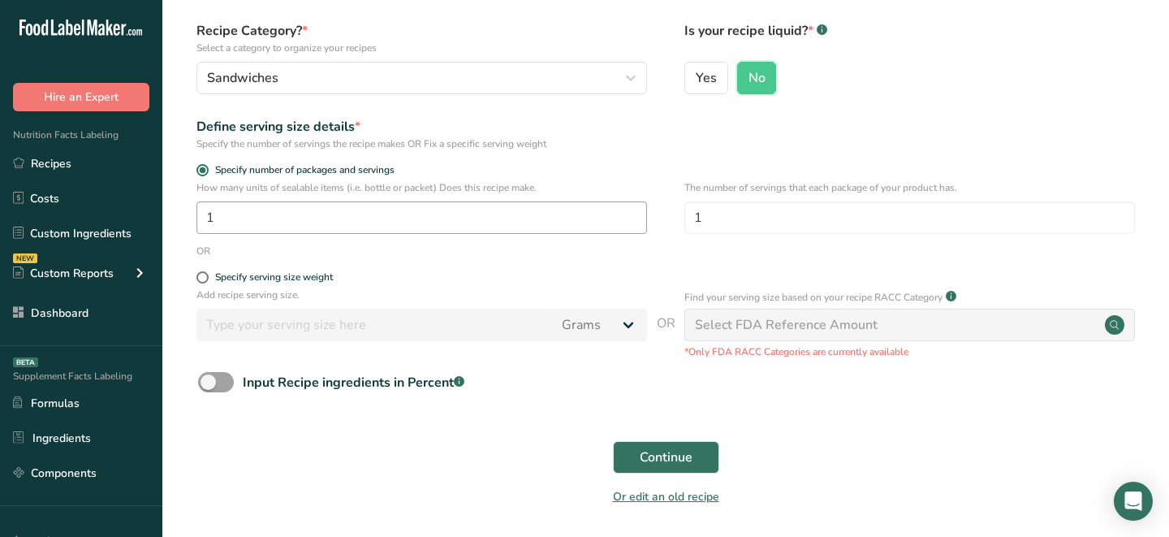
scroll to position [135, 0]
click at [209, 273] on span "Specify serving size weight" at bounding box center [271, 278] width 124 height 12
click at [207, 273] on input "Specify serving size weight" at bounding box center [201, 278] width 11 height 11
radio input "true"
radio input "false"
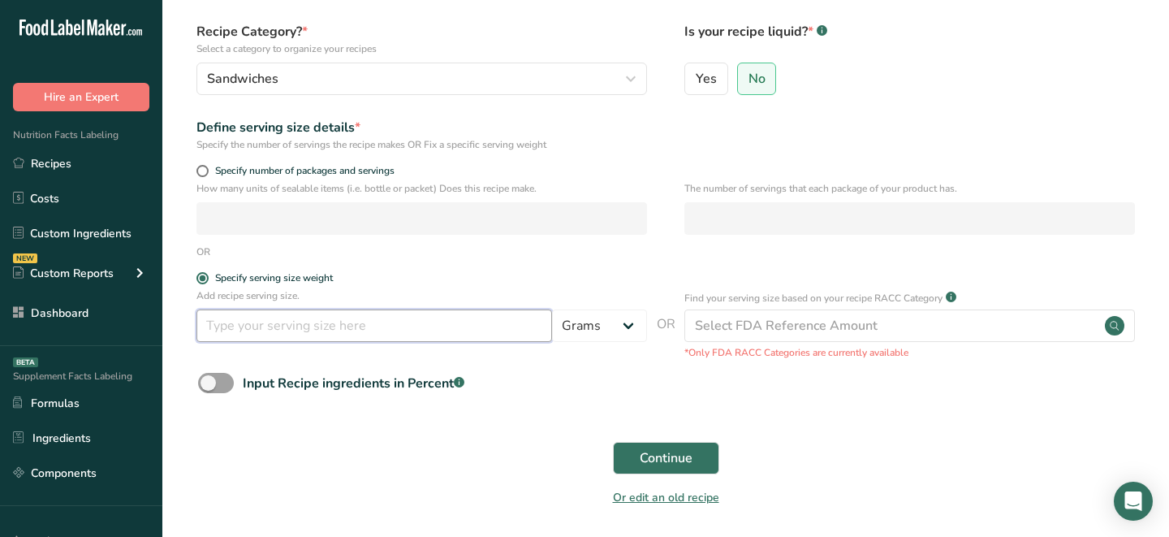
click at [289, 339] on input "number" at bounding box center [374, 325] width 356 height 32
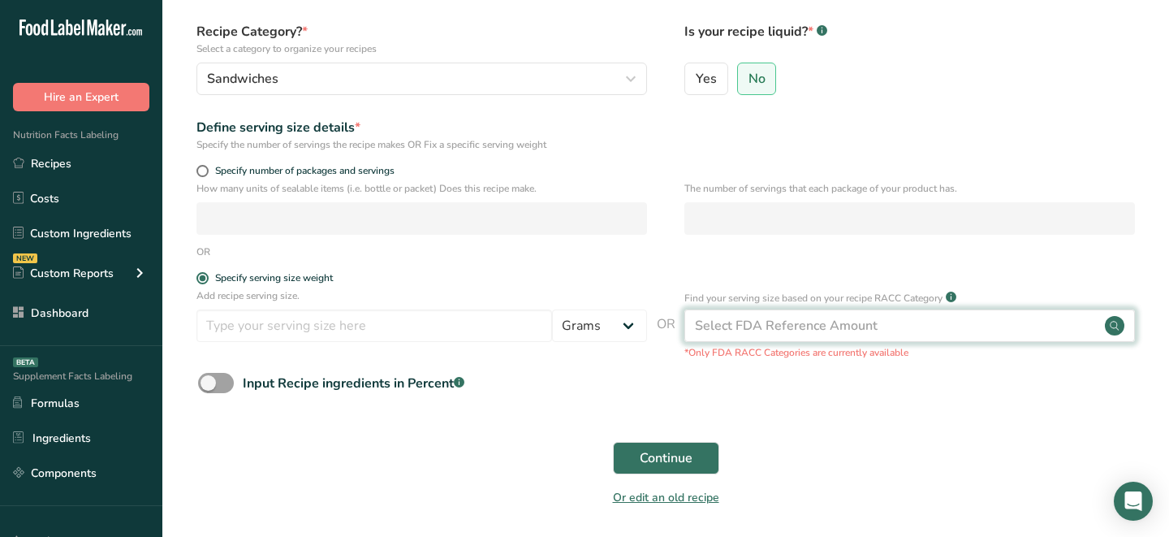
click at [805, 312] on div "Select FDA Reference Amount" at bounding box center [909, 325] width 451 height 32
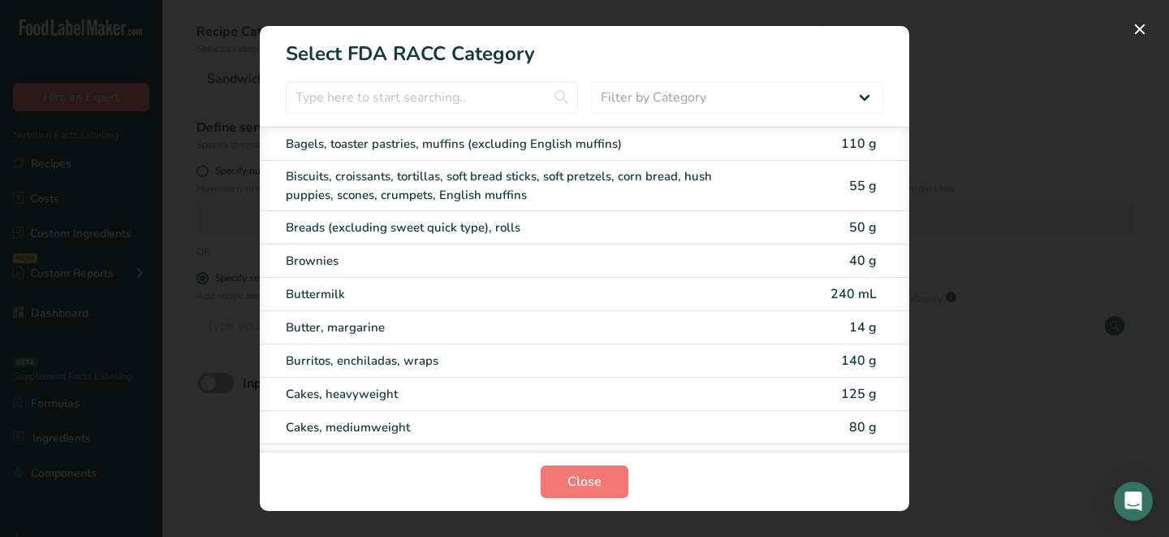
drag, startPoint x: 313, startPoint y: 55, endPoint x: 550, endPoint y: 54, distance: 237.9
click at [551, 54] on h1 "Select FDA RACC Category" at bounding box center [585, 47] width 650 height 42
click at [483, 49] on h1 "Select FDA RACC Category" at bounding box center [585, 47] width 650 height 42
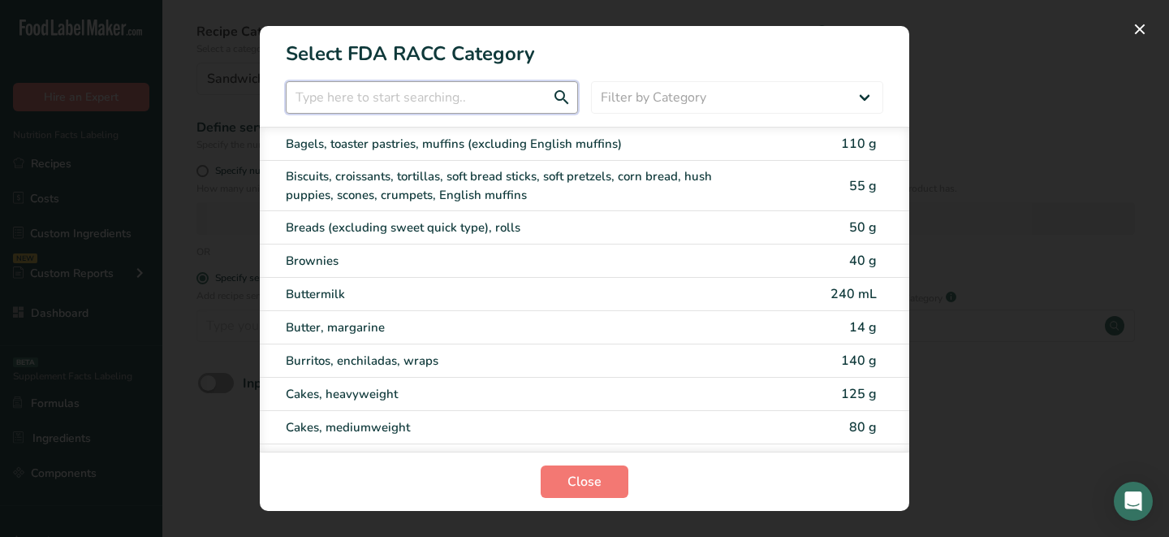
click at [330, 101] on input "RACC Category Selection Modal" at bounding box center [432, 97] width 292 height 32
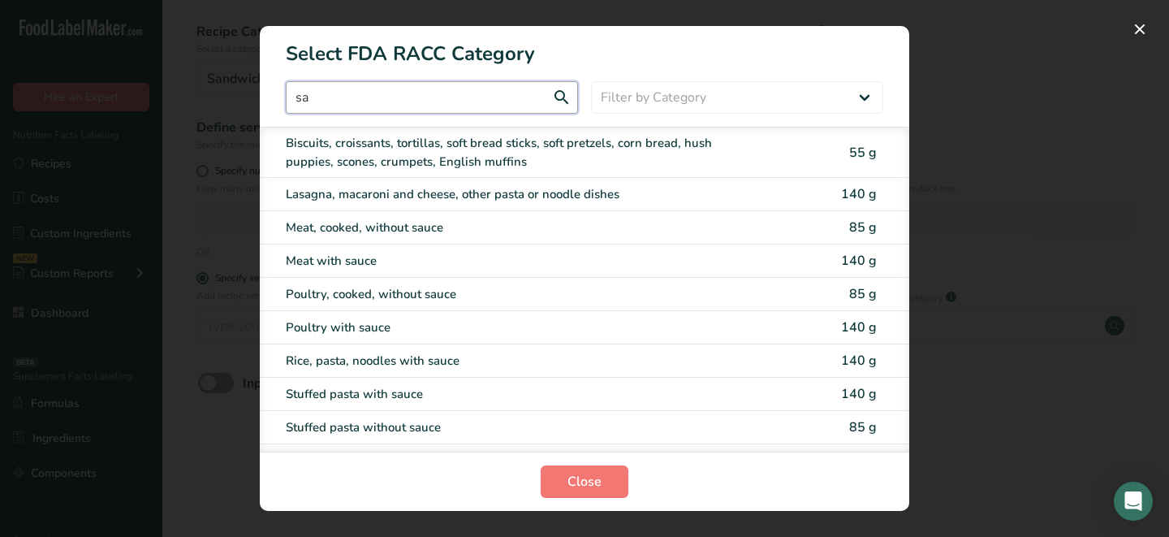
type input "s"
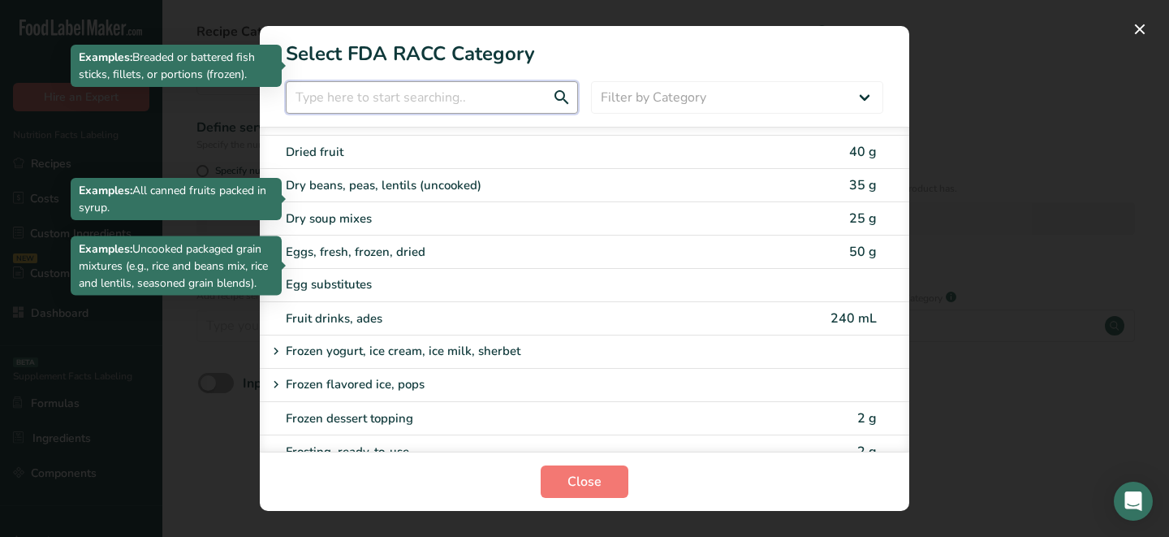
scroll to position [1627, 0]
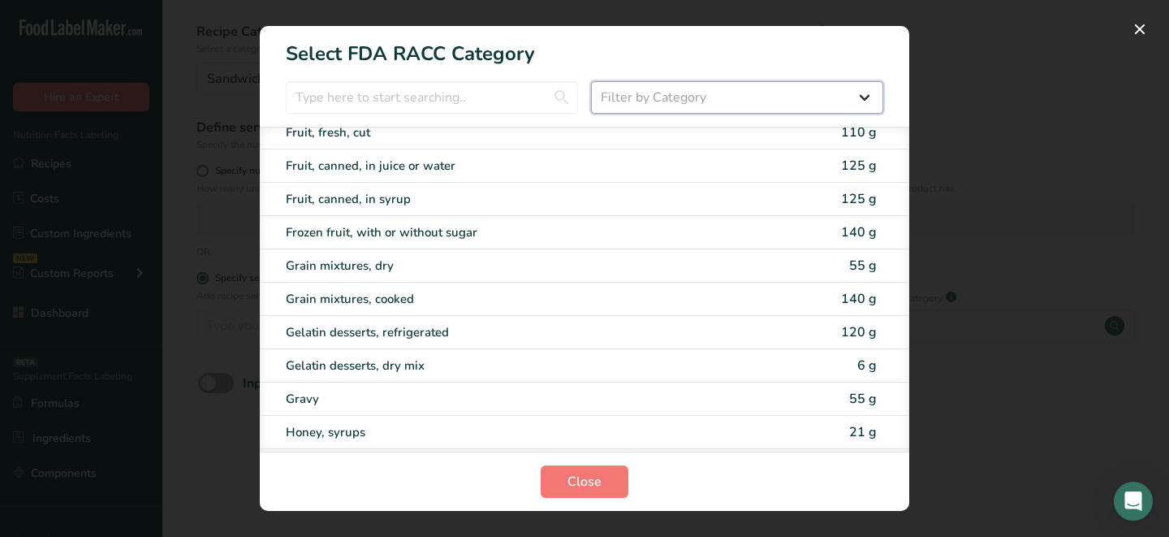
click at [691, 97] on select "Filter by Category All Bakery products Beverages Cereals and other grain produc…" at bounding box center [737, 97] width 292 height 32
click at [1016, 189] on div "RACC Category Selection Modal" at bounding box center [584, 268] width 1169 height 537
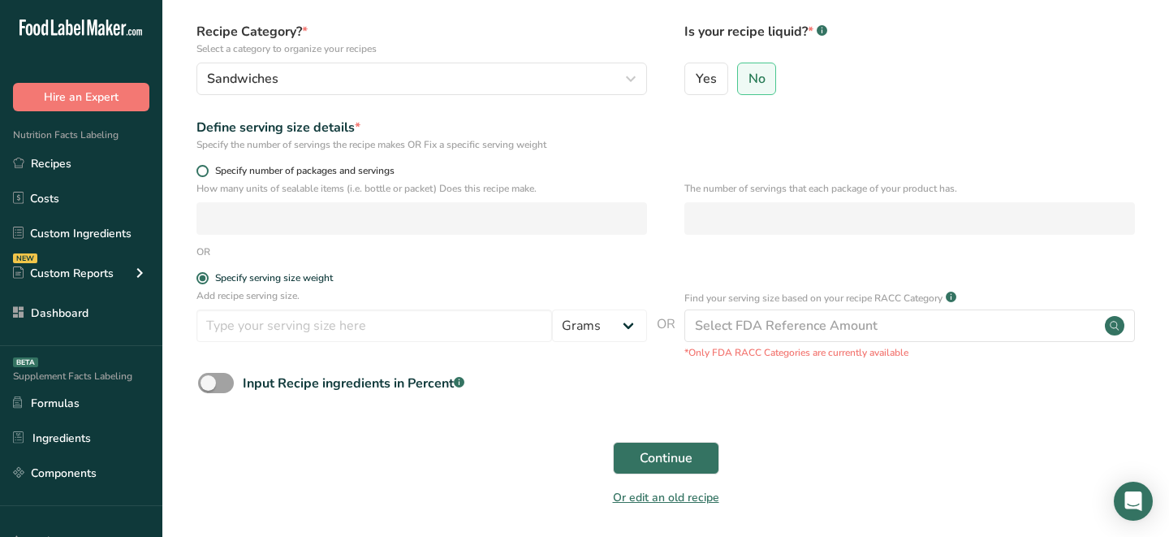
click at [280, 172] on span "Specify number of packages and servings" at bounding box center [302, 171] width 186 height 12
click at [207, 172] on input "Specify number of packages and servings" at bounding box center [201, 171] width 11 height 11
radio input "true"
radio input "false"
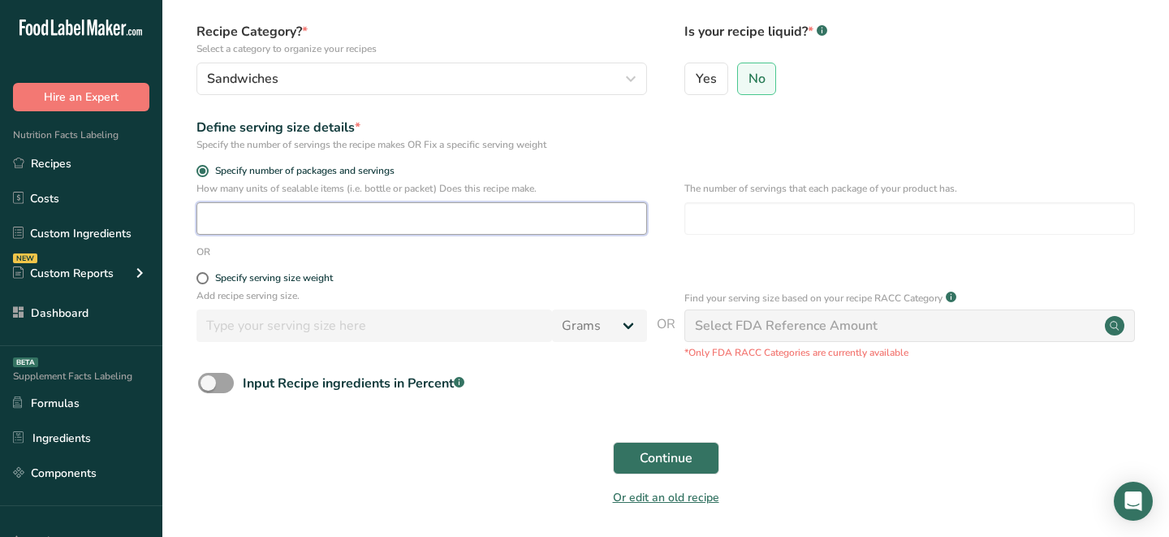
click at [291, 207] on input "number" at bounding box center [421, 218] width 451 height 32
type input "1"
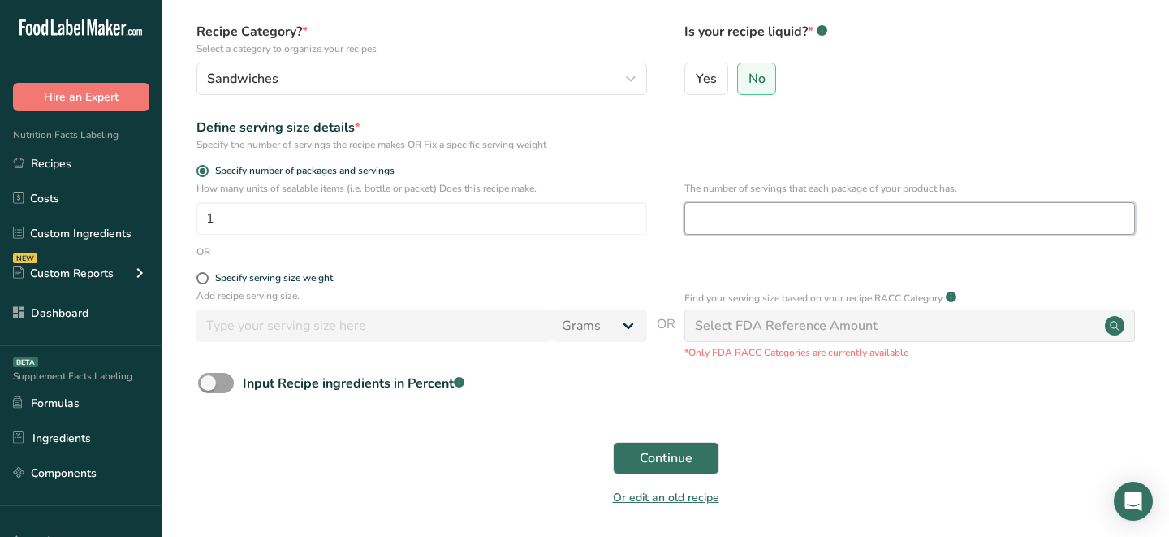
click at [808, 208] on input "number" at bounding box center [909, 218] width 451 height 32
type input "1"
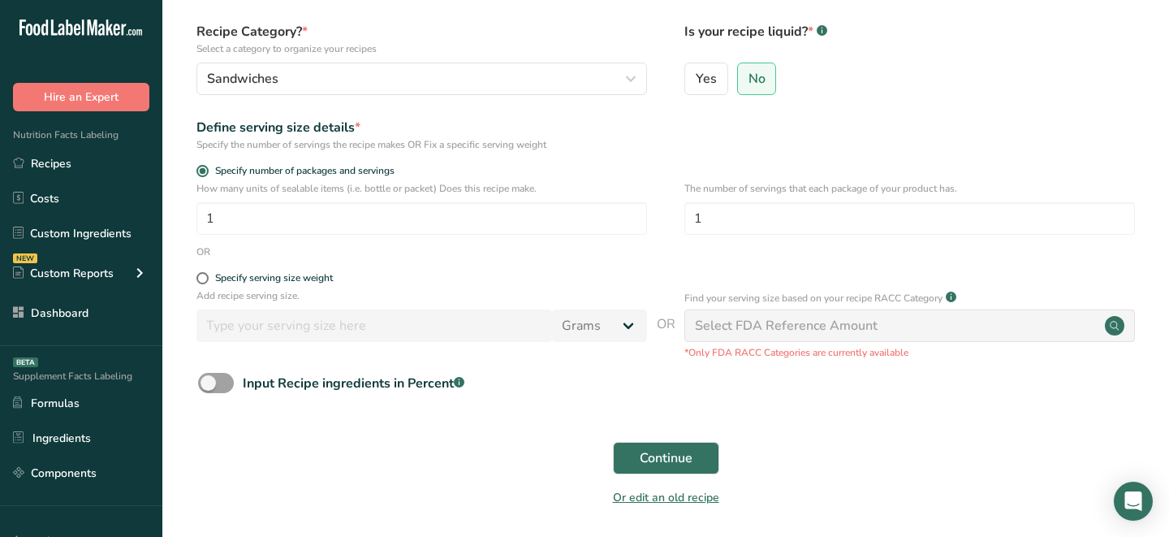
click at [431, 478] on div "Continue" at bounding box center [665, 458] width 955 height 52
click at [238, 383] on span "Input Recipe ingredients in Percent .a-a{fill:#347362;}.b-a{fill:#fff;}" at bounding box center [349, 382] width 231 height 19
click at [209, 383] on input "Input Recipe ingredients in Percent .a-a{fill:#347362;}.b-a{fill:#fff;}" at bounding box center [203, 383] width 11 height 11
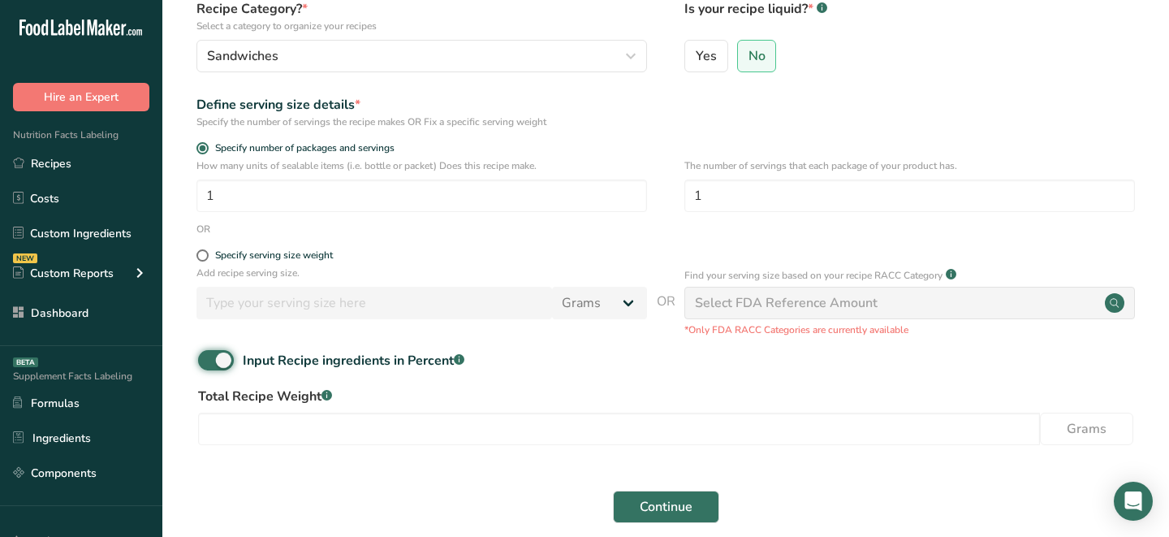
scroll to position [158, 0]
drag, startPoint x: 196, startPoint y: 396, endPoint x: 326, endPoint y: 397, distance: 129.1
click at [326, 397] on div "Total Recipe Weight .a-a{fill:#347362;}.b-a{fill:#fff;} Grams" at bounding box center [665, 420] width 955 height 68
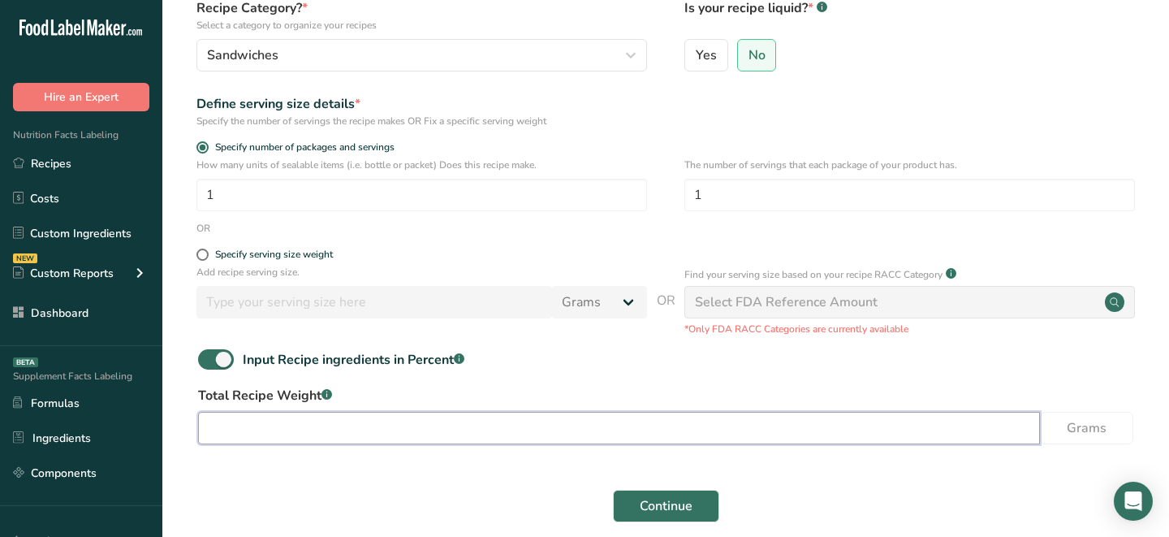
click at [324, 428] on input "number" at bounding box center [619, 428] width 842 height 32
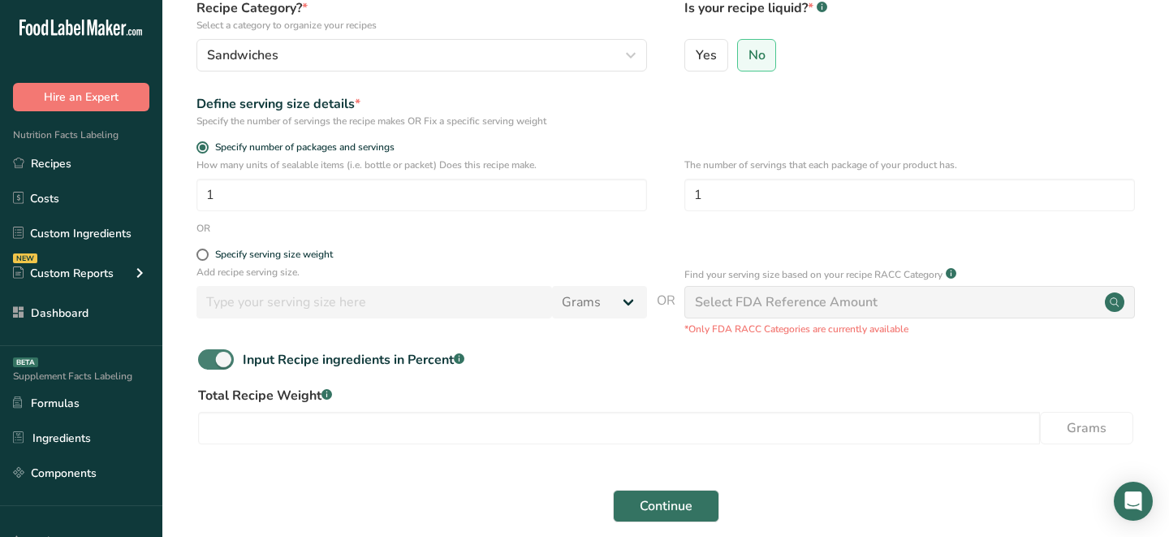
click at [219, 359] on span at bounding box center [216, 359] width 36 height 20
click at [209, 359] on input "Input Recipe ingredients in Percent .a-a{fill:#347362;}.b-a{fill:#fff;}" at bounding box center [203, 359] width 11 height 11
checkbox input "false"
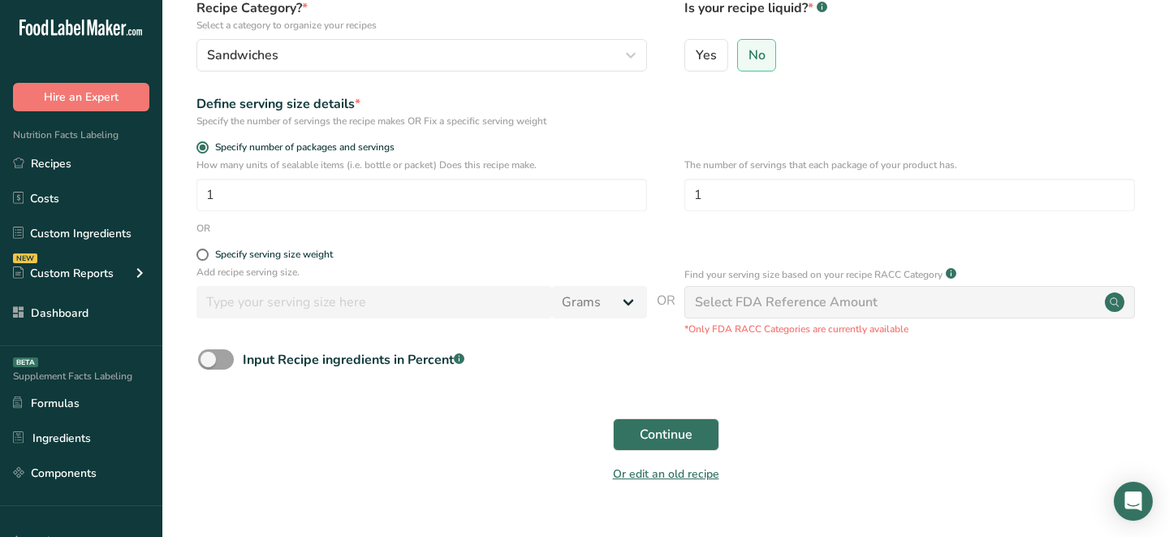
click at [324, 433] on div "Continue" at bounding box center [665, 434] width 955 height 52
click at [680, 443] on span "Continue" at bounding box center [666, 434] width 53 height 19
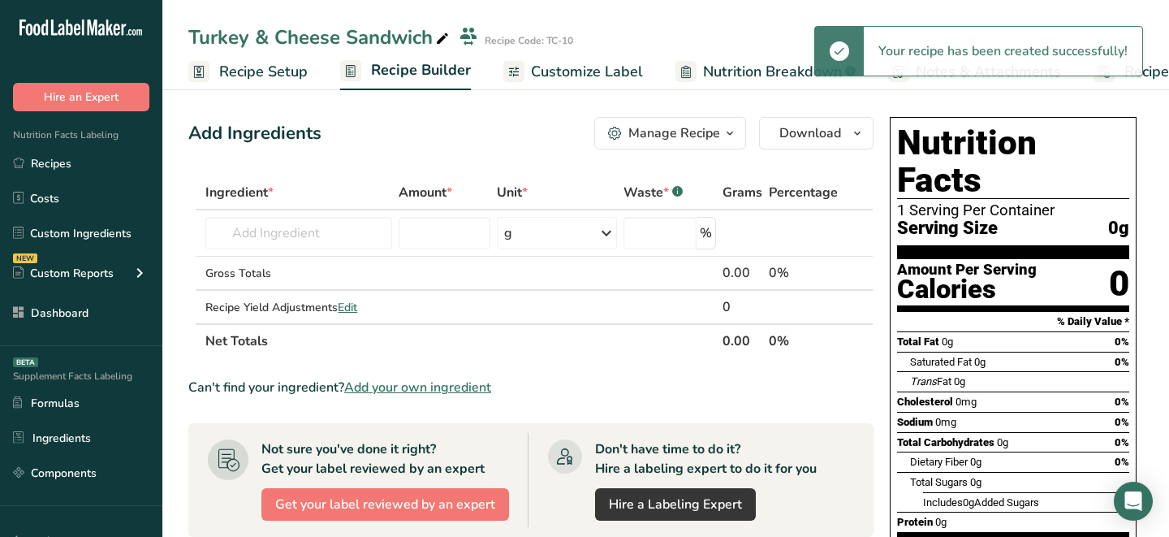
click at [283, 76] on span "Recipe Setup" at bounding box center [263, 72] width 88 height 22
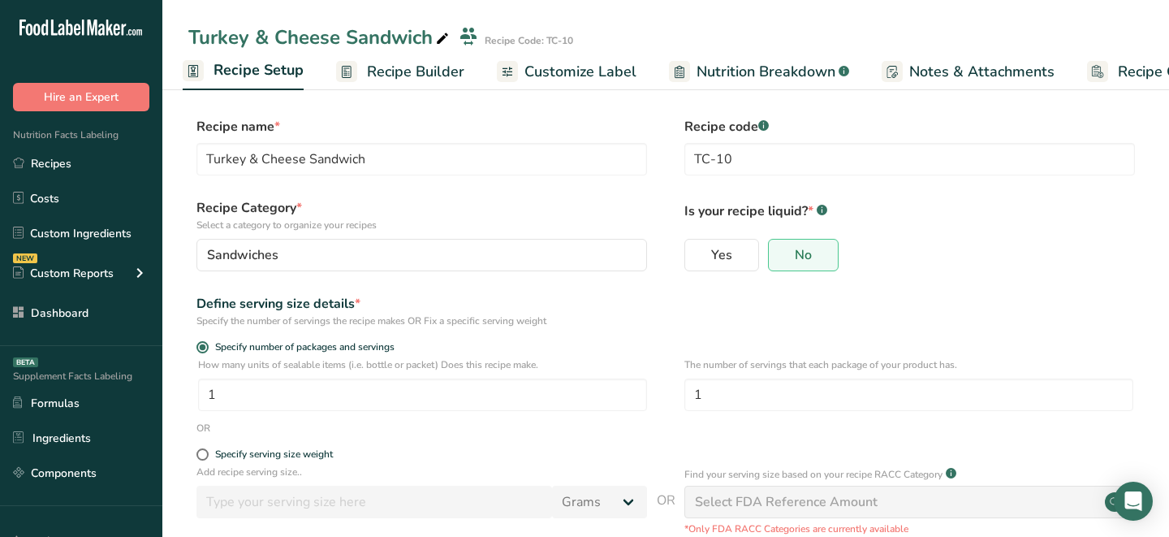
click at [428, 79] on span "Recipe Builder" at bounding box center [415, 72] width 97 height 22
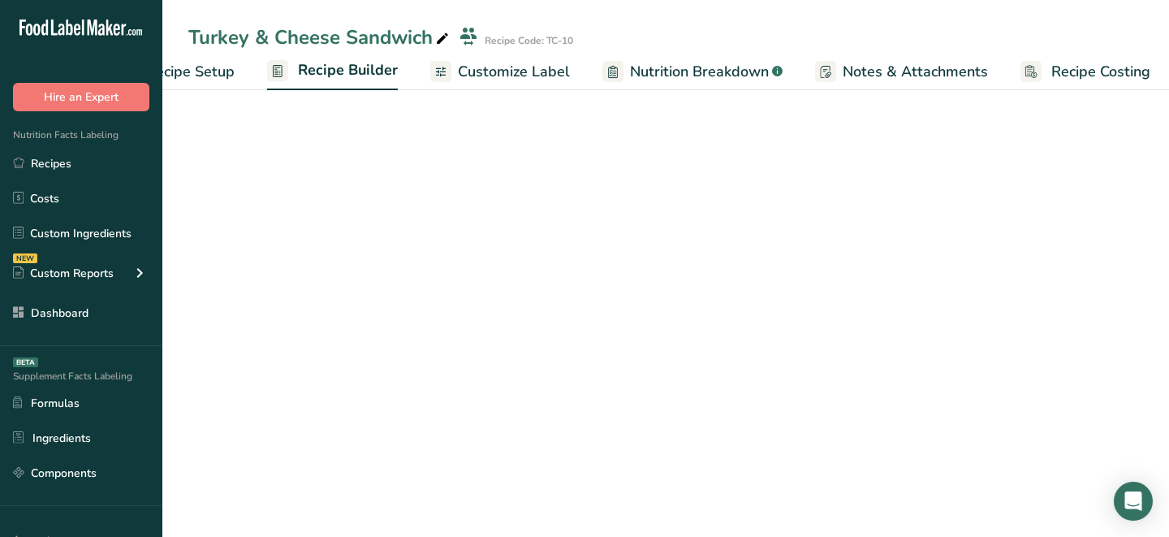
scroll to position [0, 80]
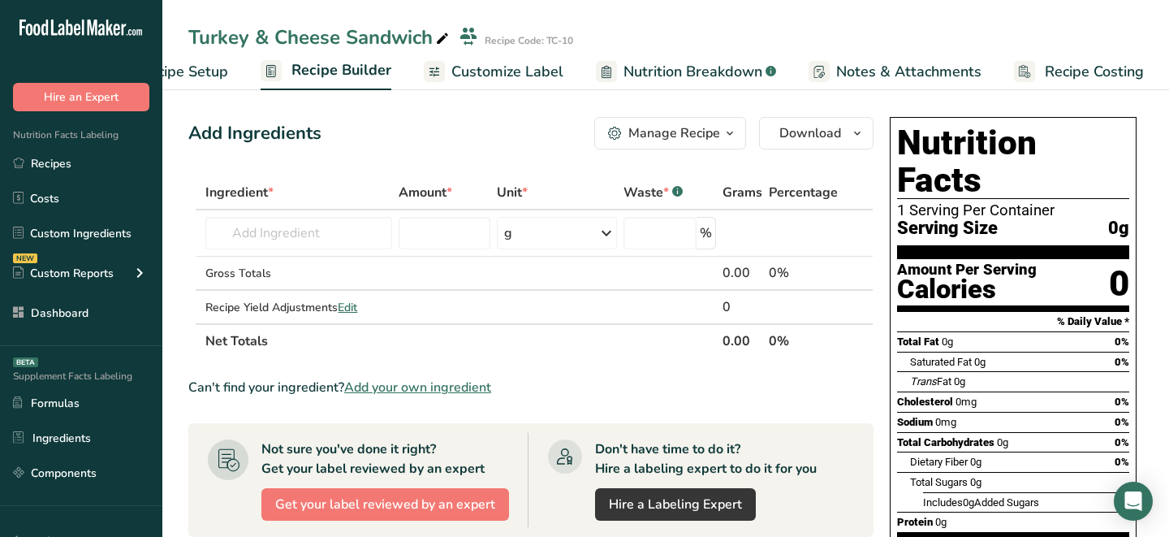
click at [424, 133] on div "Add Ingredients Manage Recipe Delete Recipe Duplicate Recipe Scale Recipe Save …" at bounding box center [530, 133] width 685 height 32
click at [309, 238] on input "text" at bounding box center [298, 233] width 187 height 32
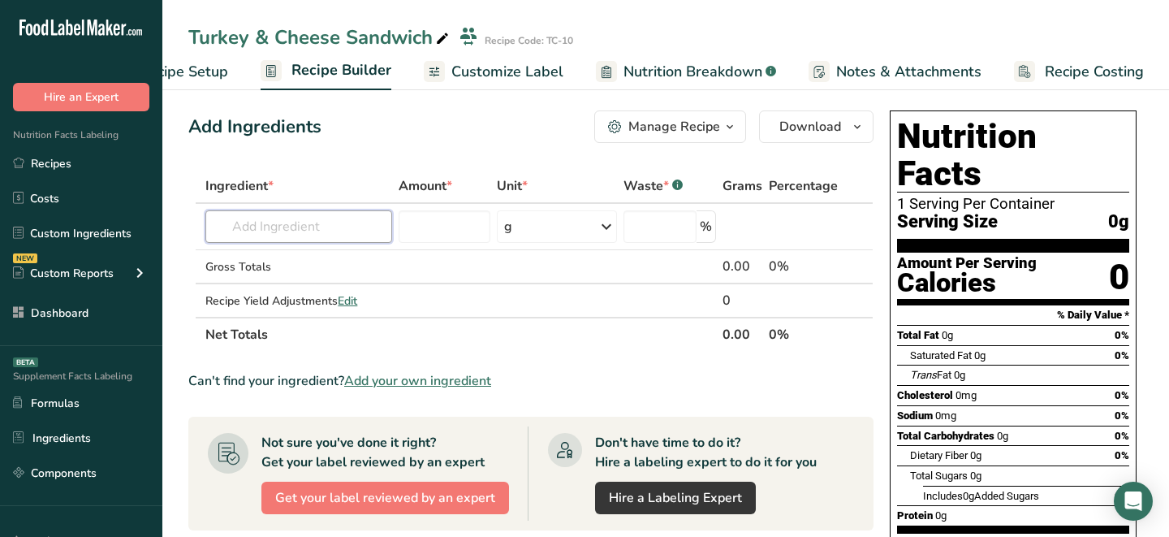
scroll to position [0, 0]
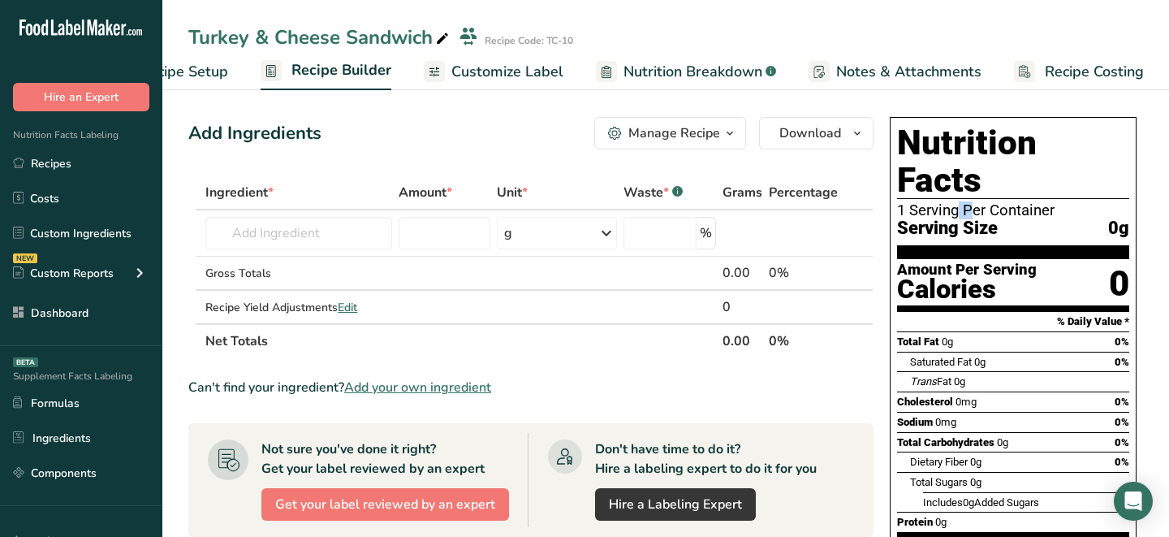
drag, startPoint x: 908, startPoint y: 173, endPoint x: 889, endPoint y: 172, distance: 19.5
click at [888, 173] on div "Nutrition Facts 1 Serving Per Container Serving Size 0g Amount Per Serving Calo…" at bounding box center [1013, 394] width 260 height 569
click at [411, 110] on div "Add Ingredients Manage Recipe Delete Recipe Duplicate Recipe Scale Recipe Save …" at bounding box center [535, 520] width 695 height 820
click at [415, 132] on div "Add Ingredients Manage Recipe Delete Recipe Duplicate Recipe Scale Recipe Save …" at bounding box center [530, 133] width 685 height 32
click at [334, 225] on input "text" at bounding box center [298, 233] width 187 height 32
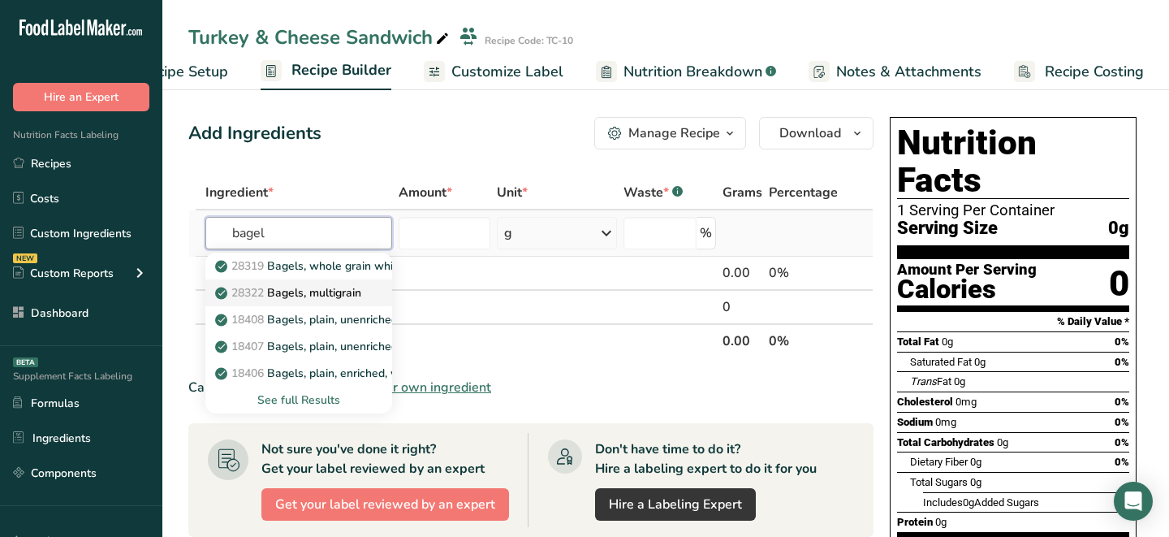
type input "bagel"
click at [331, 285] on p "28322 Bagels, multigrain" at bounding box center [289, 292] width 143 height 17
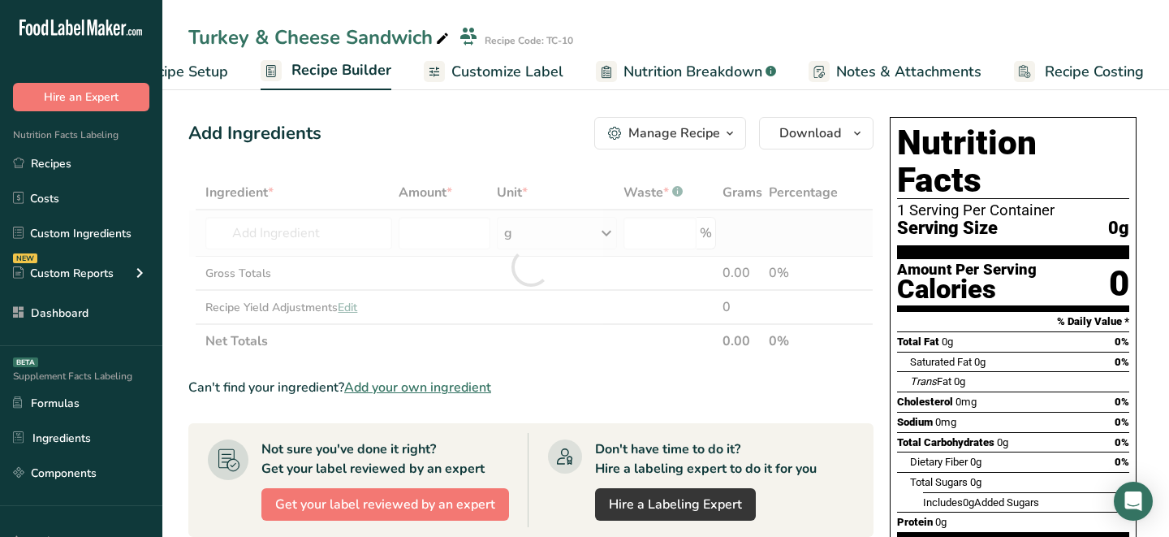
type input "Bagels, multigrain"
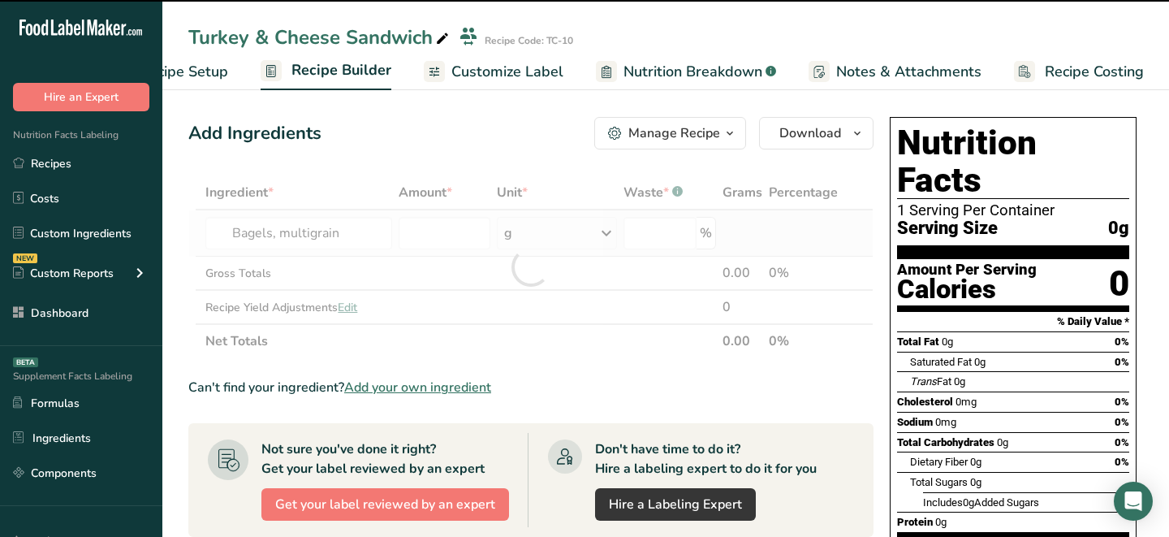
type input "0"
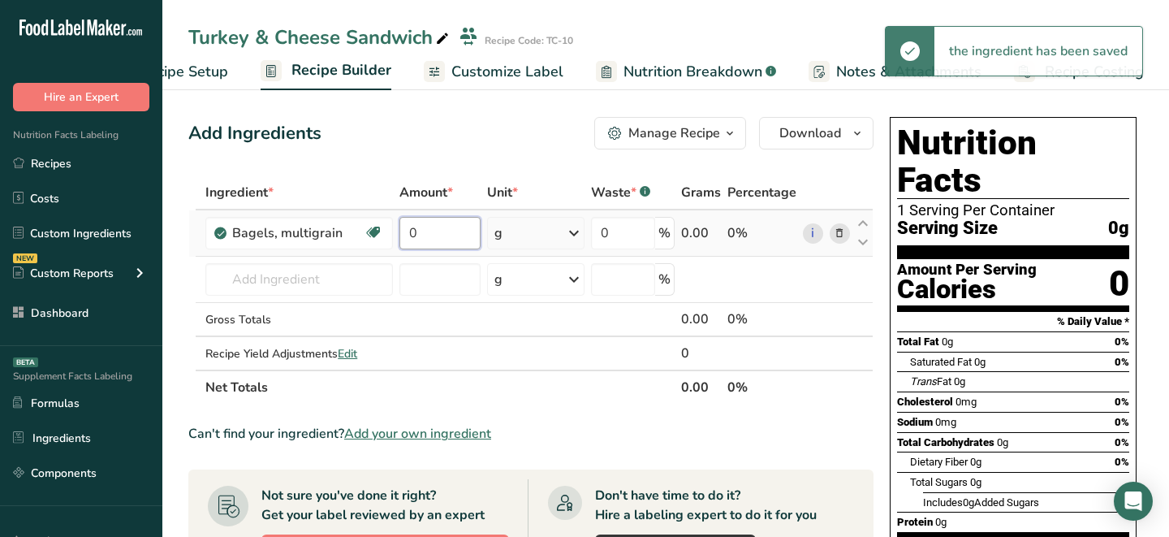
drag, startPoint x: 436, startPoint y: 227, endPoint x: 404, endPoint y: 227, distance: 32.5
click at [406, 227] on input "0" at bounding box center [439, 233] width 81 height 32
type input "1"
click at [547, 216] on div "Ingredient * Amount * Unit * Waste * .a-a{fill:#347362;}.b-a{fill:#fff;} Grams …" at bounding box center [530, 289] width 685 height 229
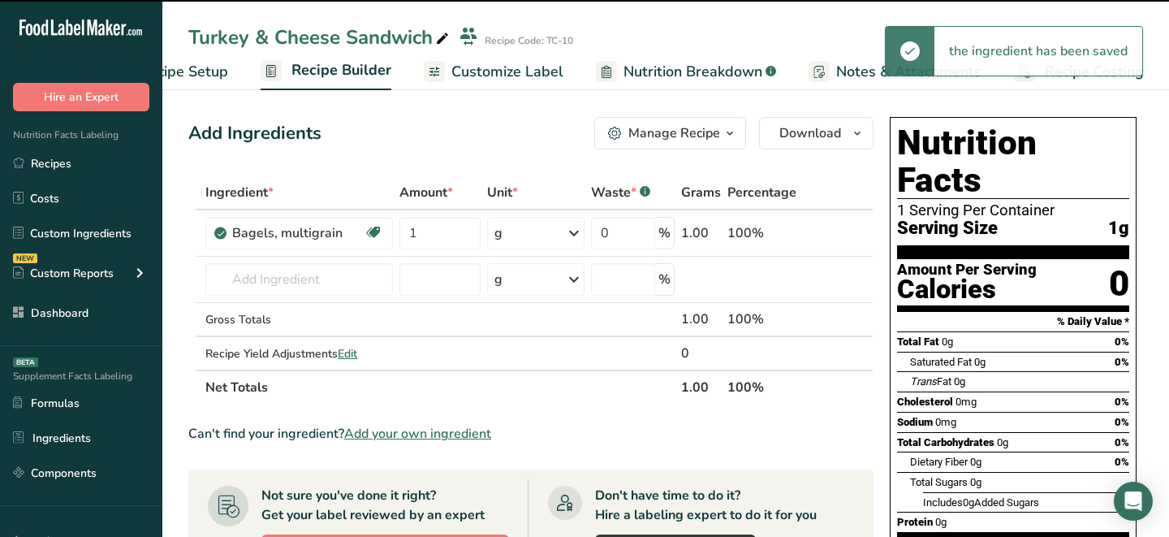
click at [550, 225] on div "g" at bounding box center [535, 233] width 97 height 32
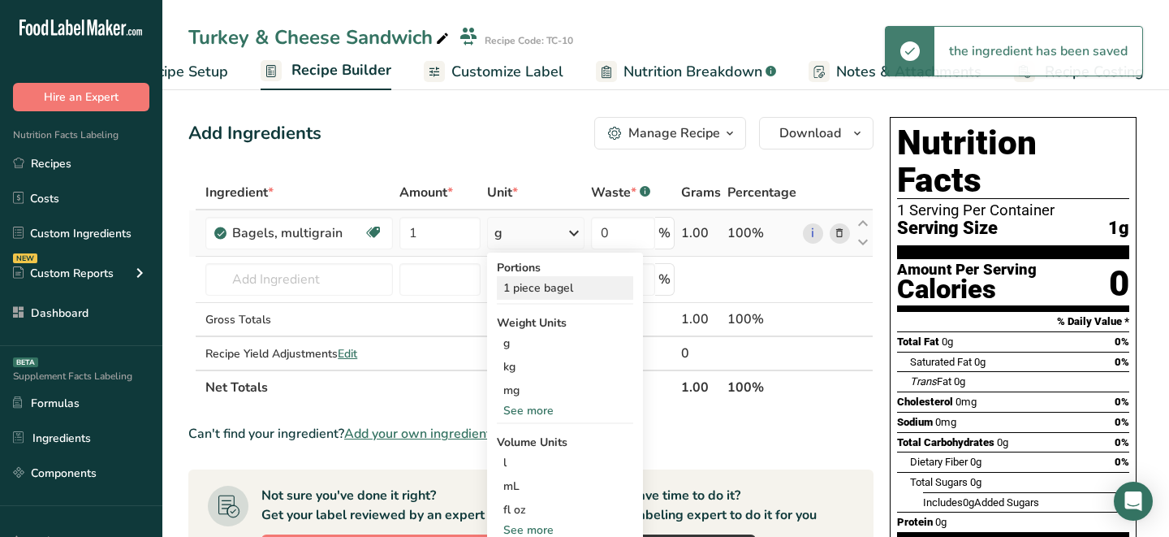
click at [556, 291] on div "1 piece bagel" at bounding box center [565, 288] width 136 height 24
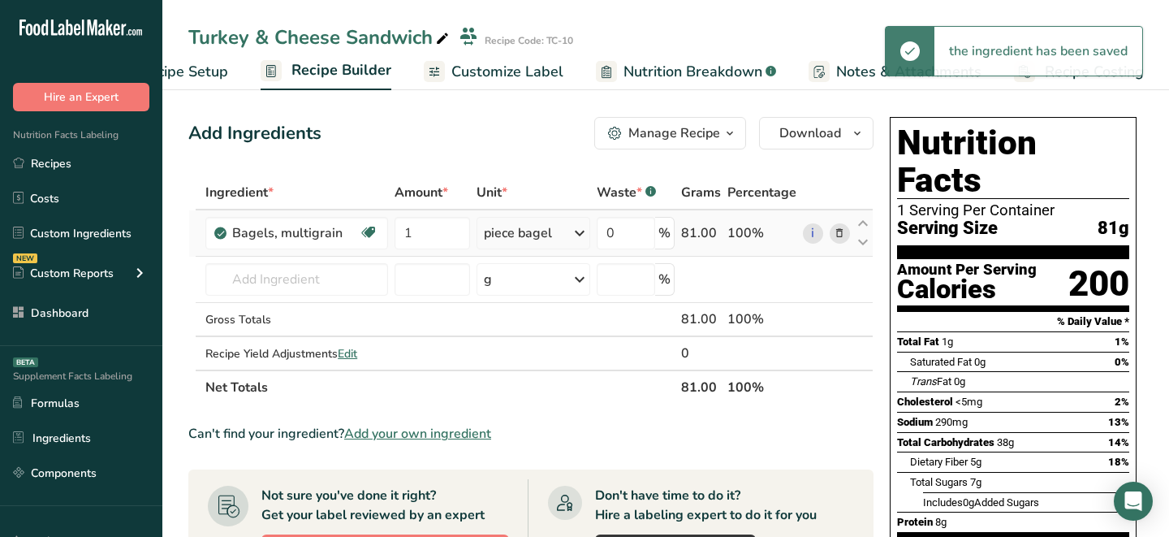
click at [530, 234] on div "piece bagel" at bounding box center [518, 232] width 68 height 19
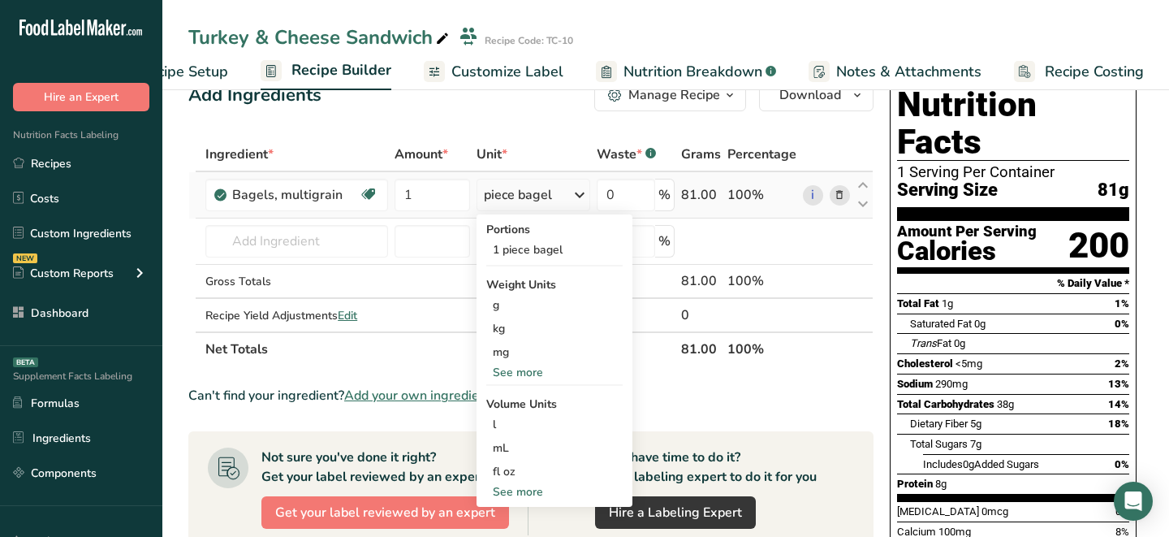
scroll to position [49, 0]
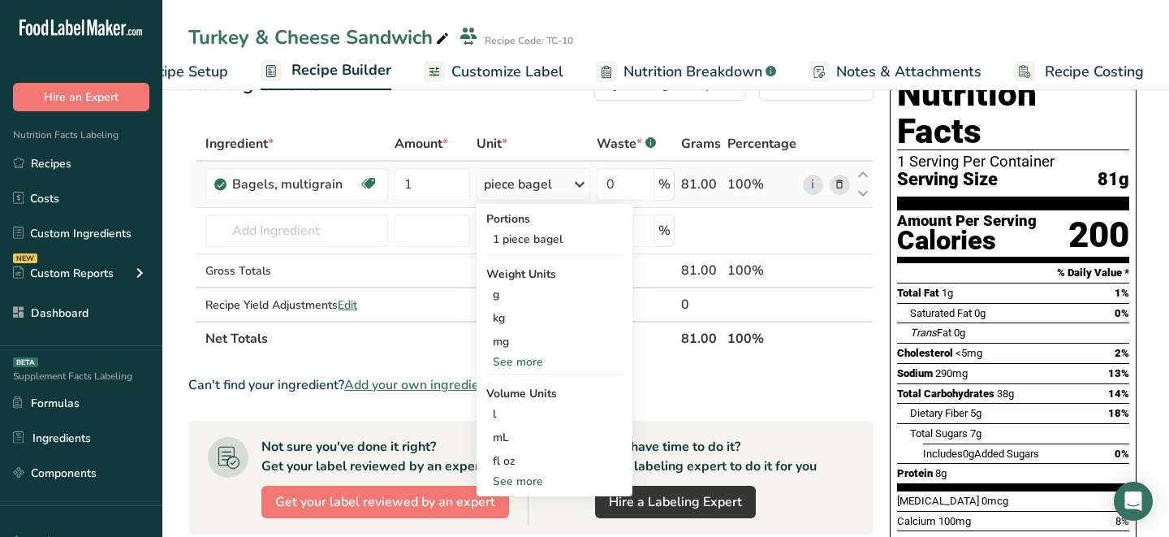
click at [523, 358] on div "See more" at bounding box center [554, 361] width 136 height 17
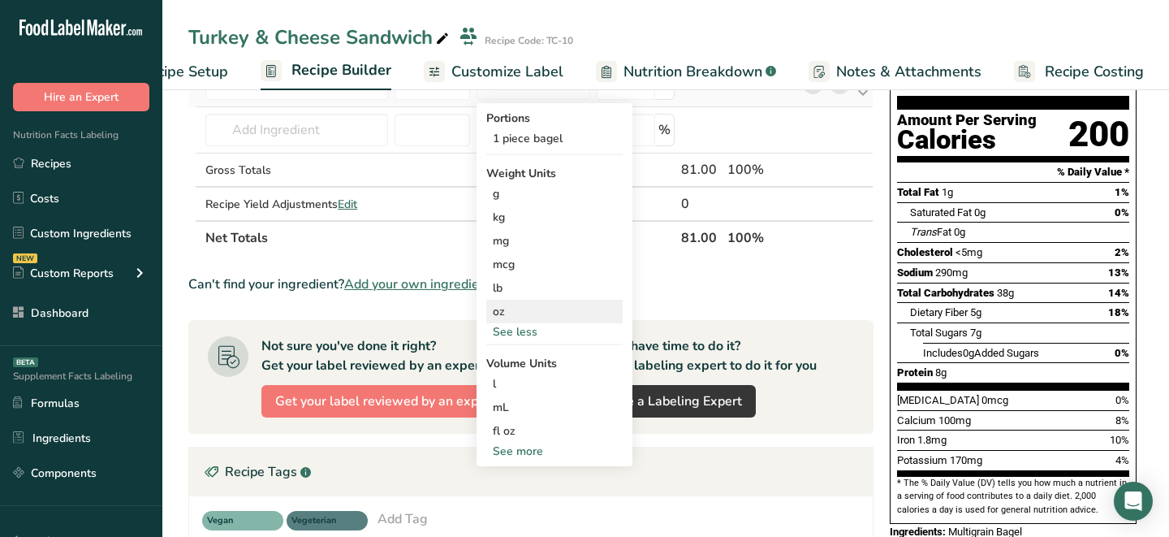
scroll to position [152, 0]
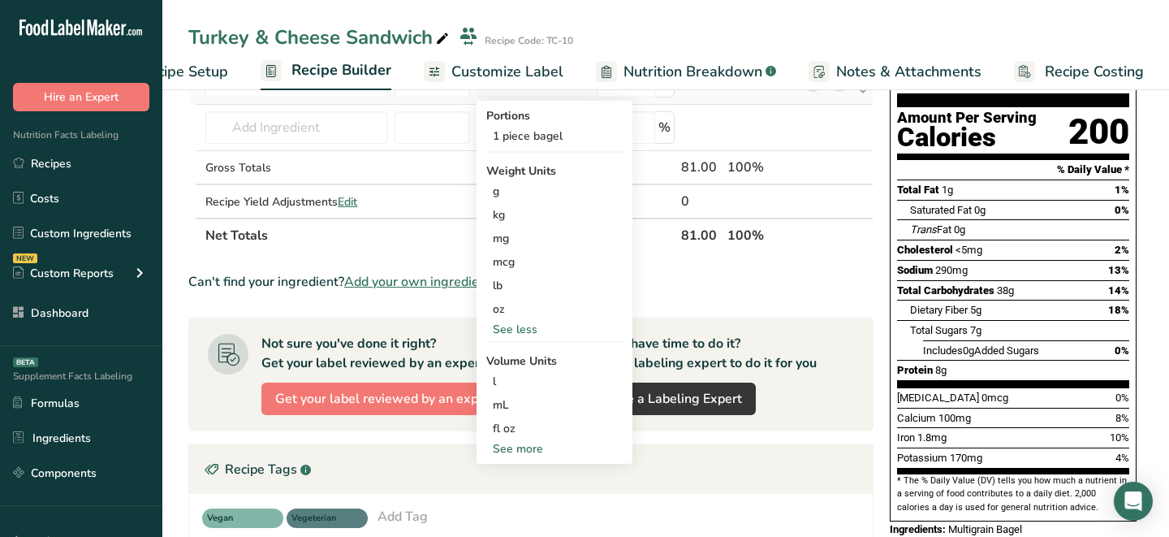
click at [513, 451] on div "See more" at bounding box center [554, 448] width 136 height 17
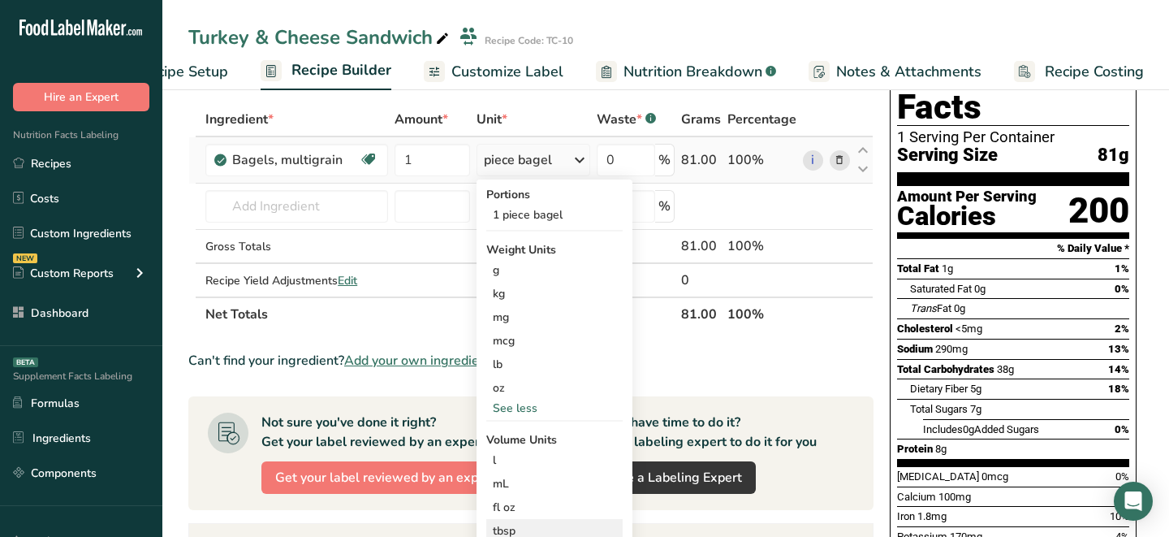
scroll to position [0, 0]
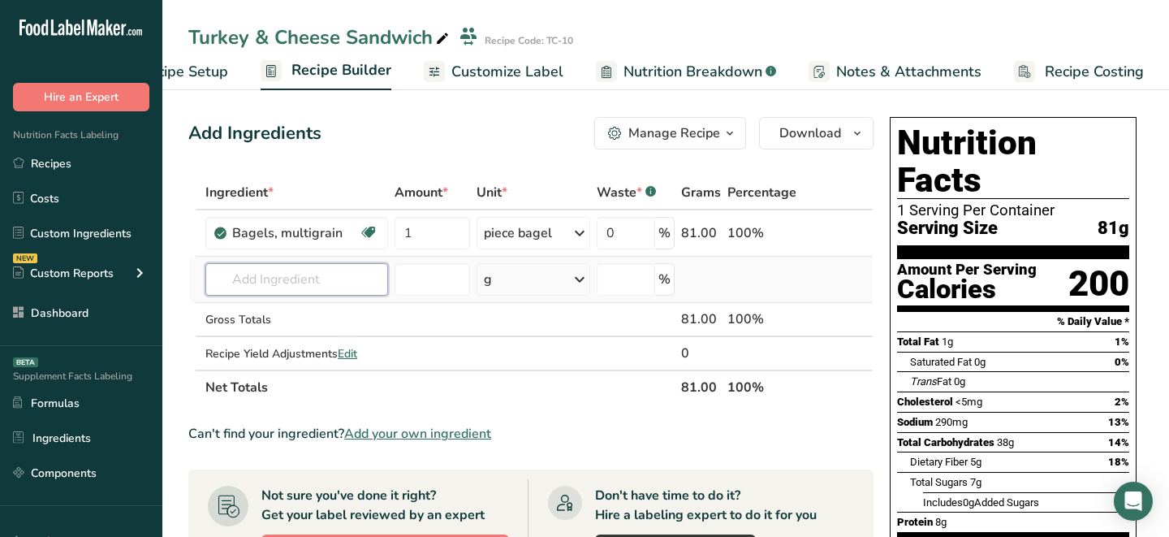
click at [311, 291] on input "text" at bounding box center [296, 279] width 183 height 32
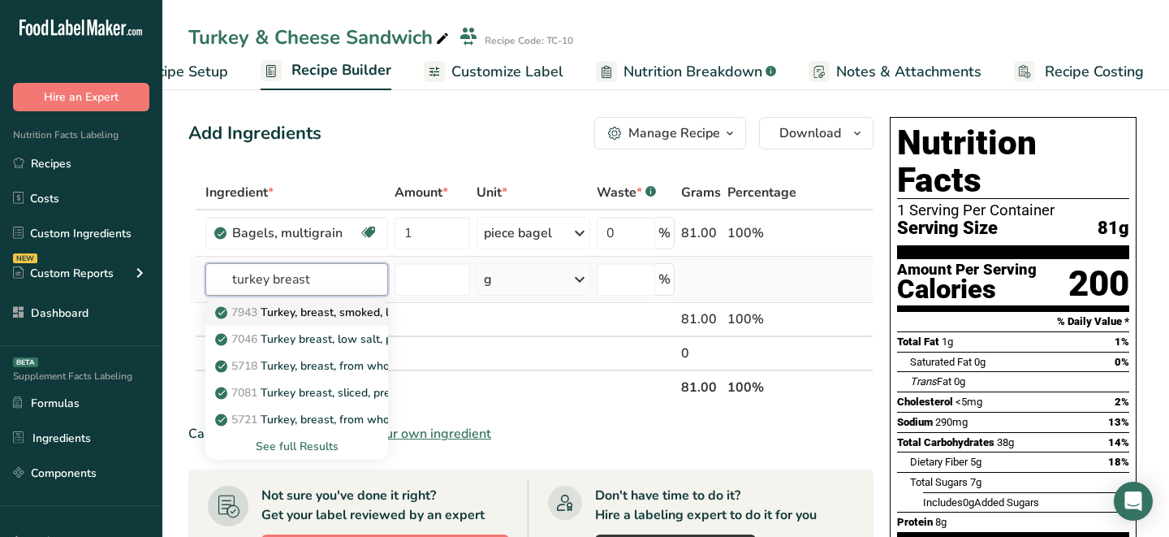
type input "turkey breast"
click at [344, 316] on p "7943 Turkey, breast, smoked, lemon pepper flavor, 97% fat-free" at bounding box center [391, 312] width 346 height 17
type input "Turkey, breast, smoked, lemon pepper flavor, 97% fat-free"
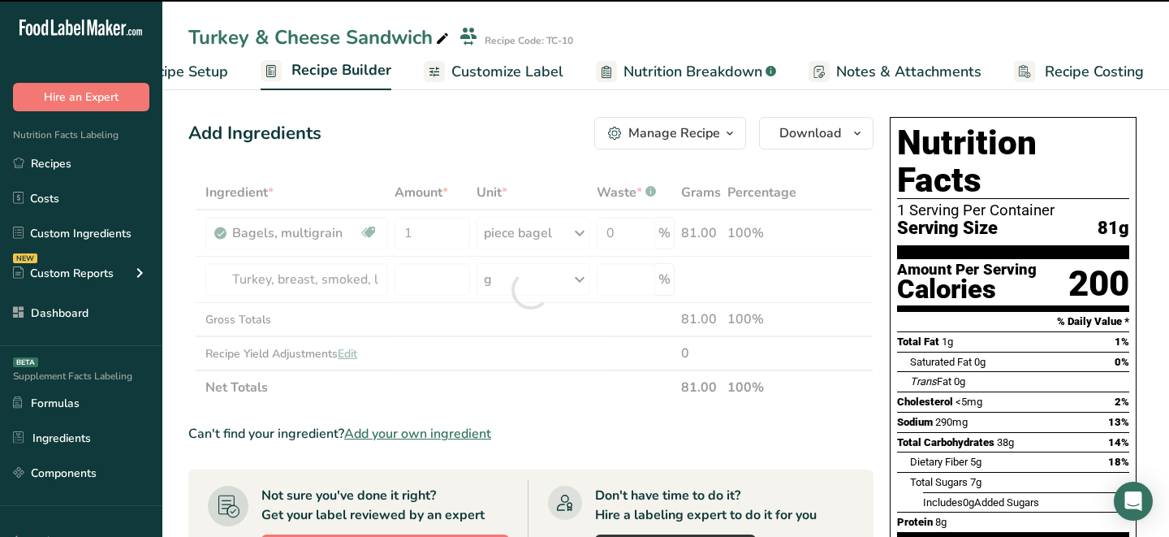
type input "0"
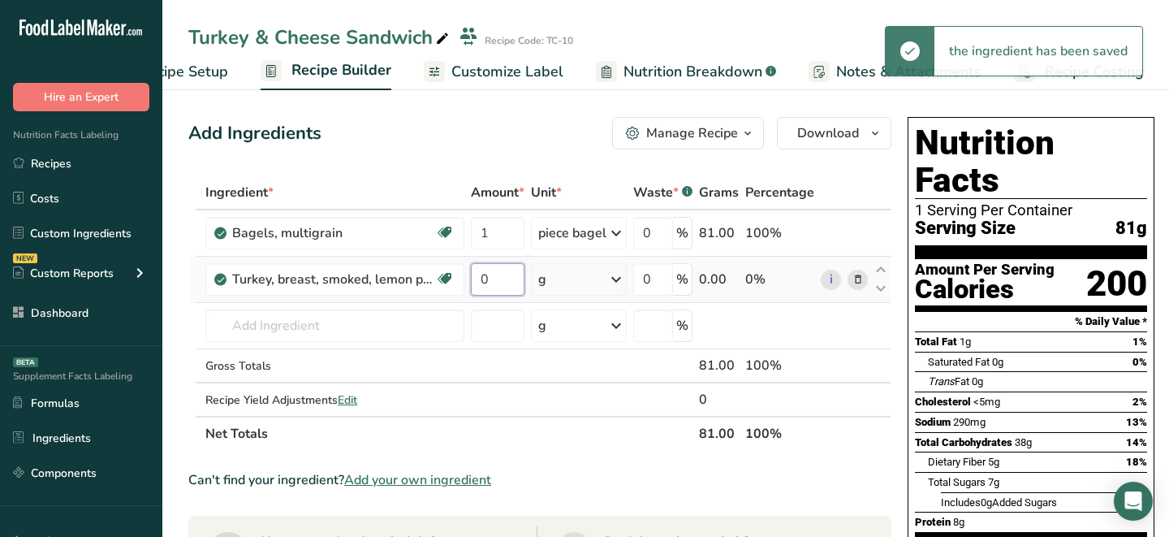
drag, startPoint x: 503, startPoint y: 283, endPoint x: 487, endPoint y: 283, distance: 15.4
click at [489, 283] on input "0" at bounding box center [498, 279] width 54 height 32
click at [585, 286] on div "Ingredient * Amount * Unit * Waste * .a-a{fill:#347362;}.b-a{fill:#fff;} Grams …" at bounding box center [539, 312] width 703 height 275
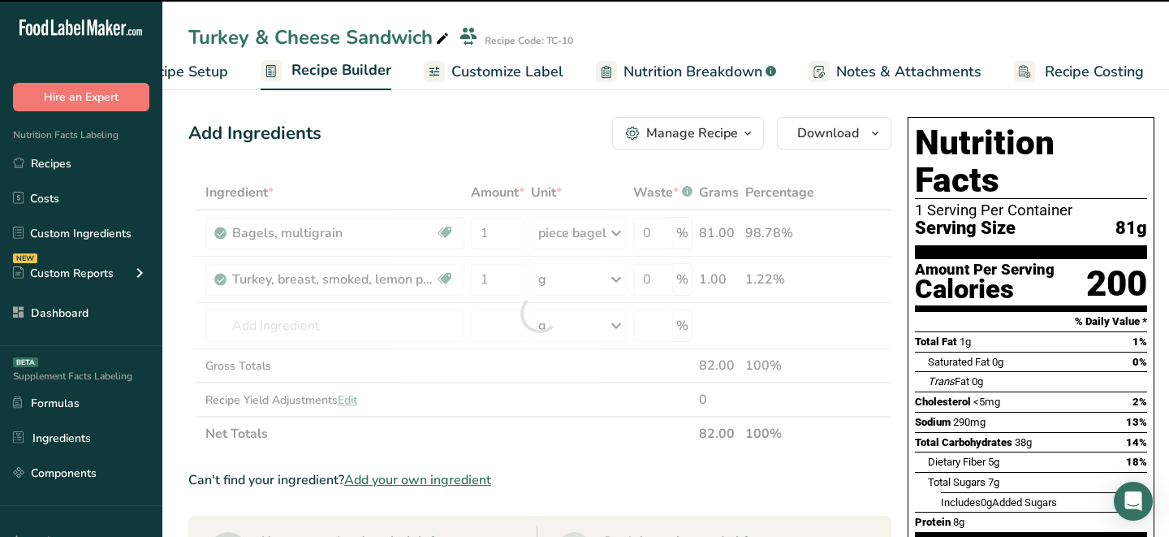
click at [496, 280] on div at bounding box center [539, 312] width 703 height 275
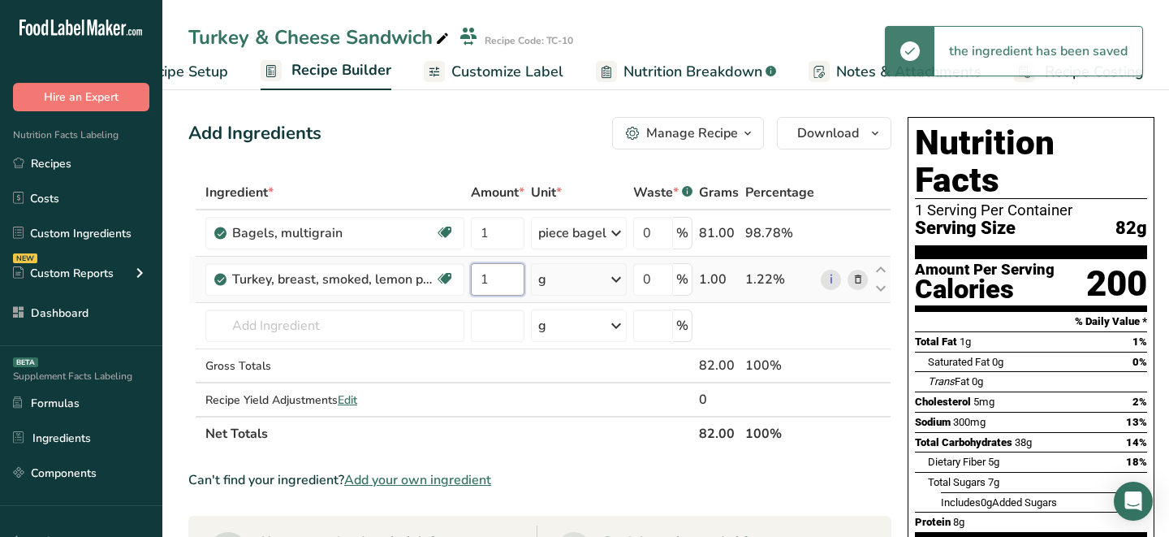
drag, startPoint x: 496, startPoint y: 280, endPoint x: 468, endPoint y: 280, distance: 27.6
click at [468, 280] on td "1" at bounding box center [498, 280] width 60 height 46
type input "2"
click at [599, 274] on div "Ingredient * Amount * Unit * Waste * .a-a{fill:#347362;}.b-a{fill:#fff;} Grams …" at bounding box center [539, 312] width 703 height 275
click at [577, 274] on div "g" at bounding box center [579, 279] width 96 height 32
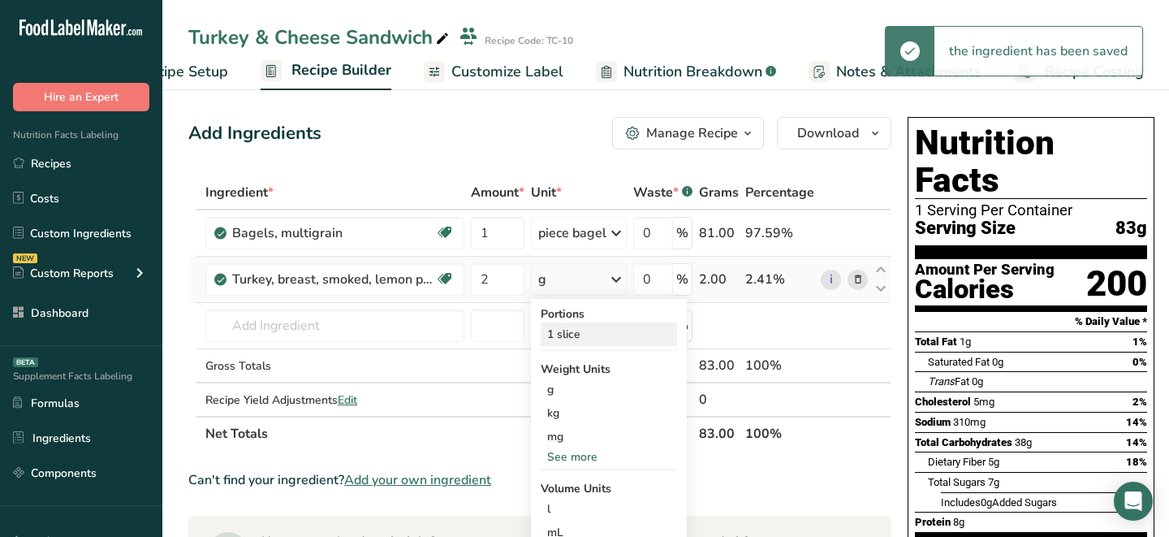
click at [593, 337] on div "1 slice" at bounding box center [609, 334] width 136 height 24
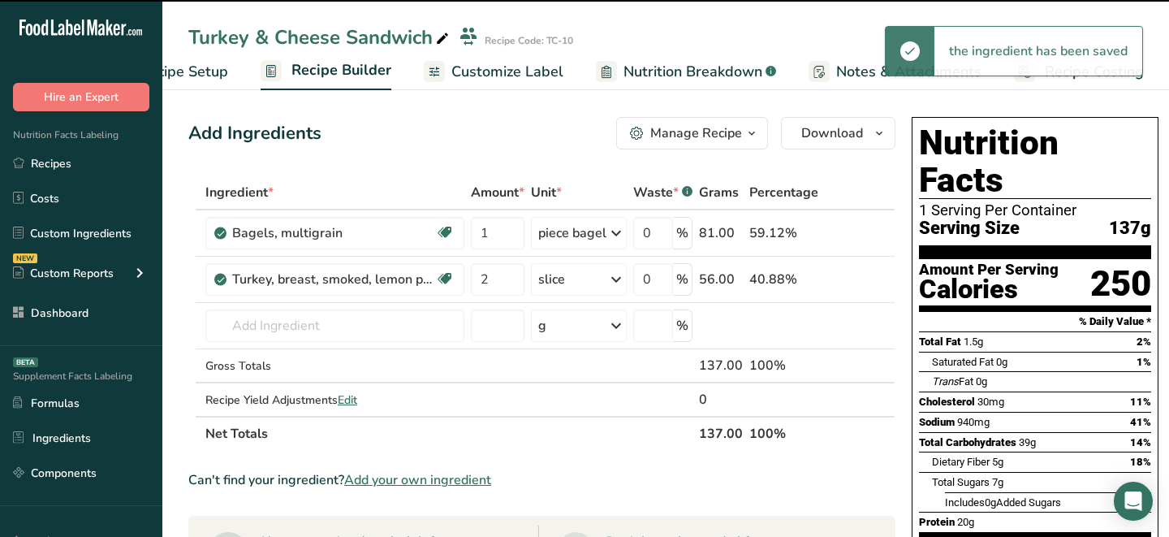
click at [565, 286] on div "slice" at bounding box center [551, 279] width 27 height 19
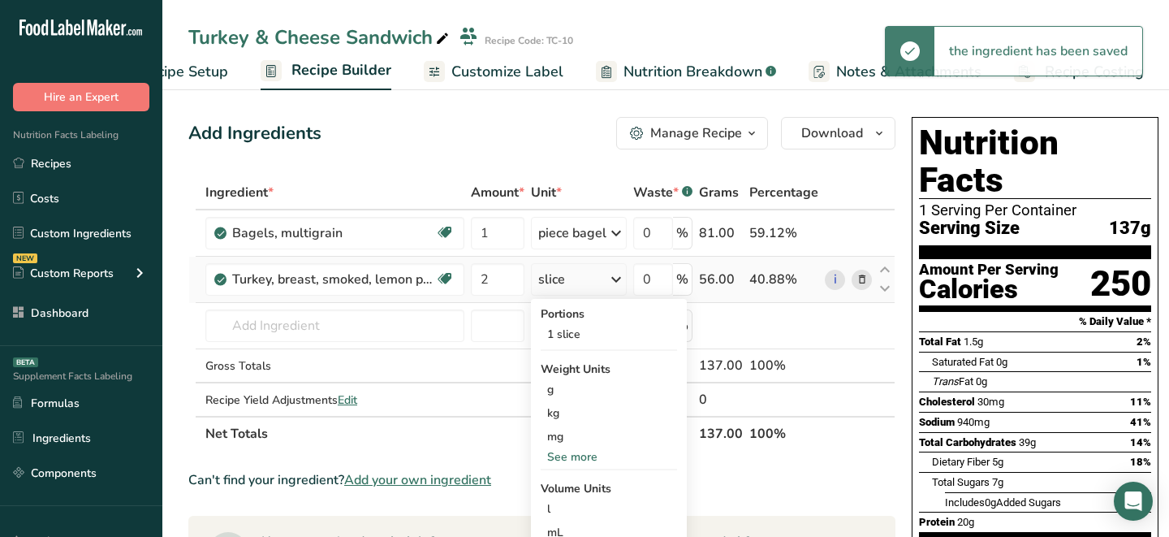
click at [592, 456] on div "See more" at bounding box center [609, 456] width 136 height 17
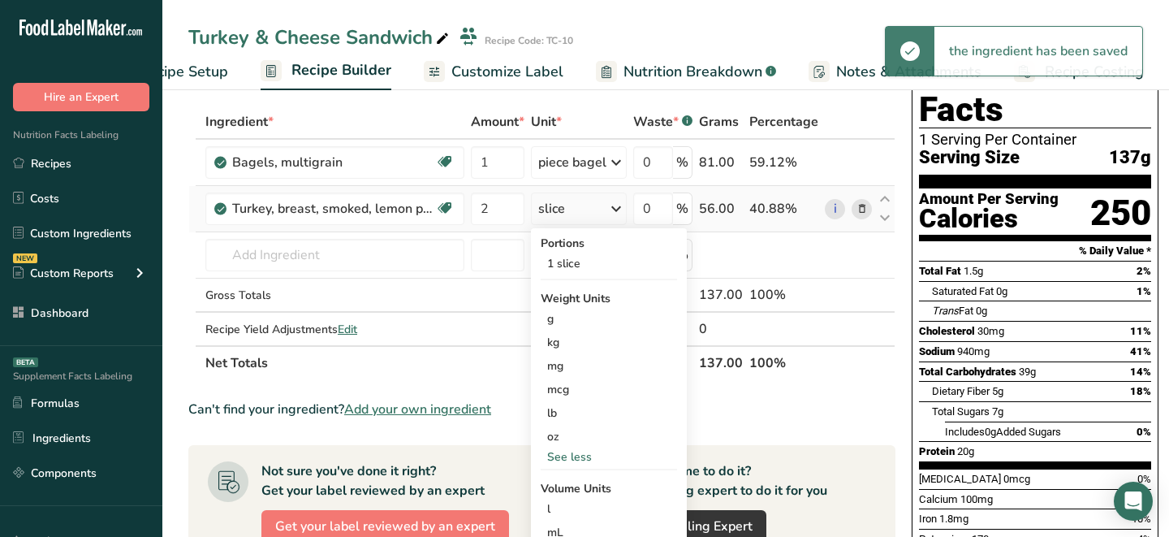
scroll to position [100, 0]
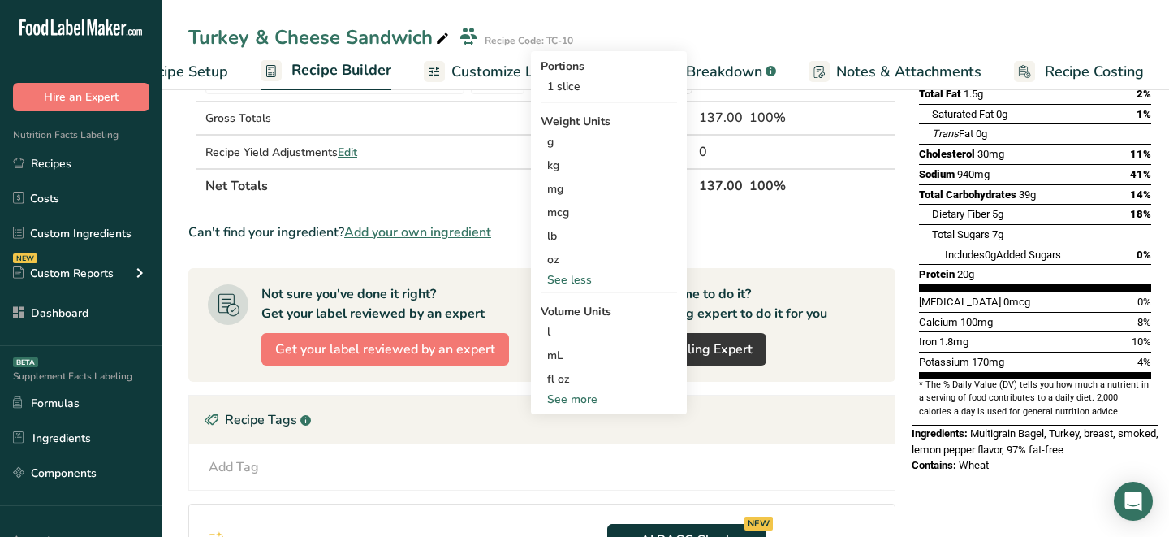
click at [567, 401] on div "See more" at bounding box center [609, 399] width 136 height 17
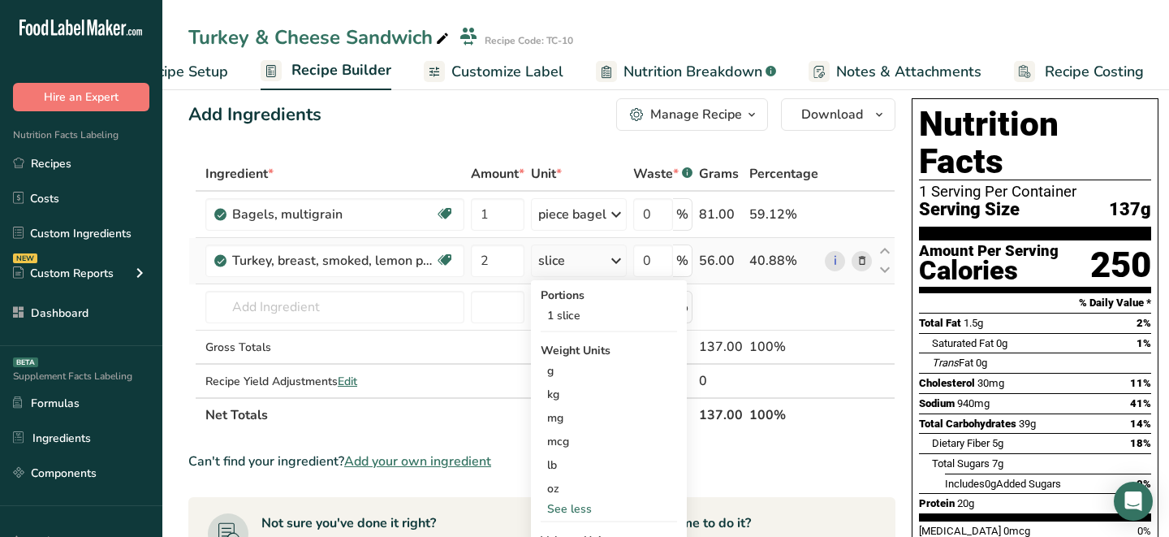
scroll to position [0, 0]
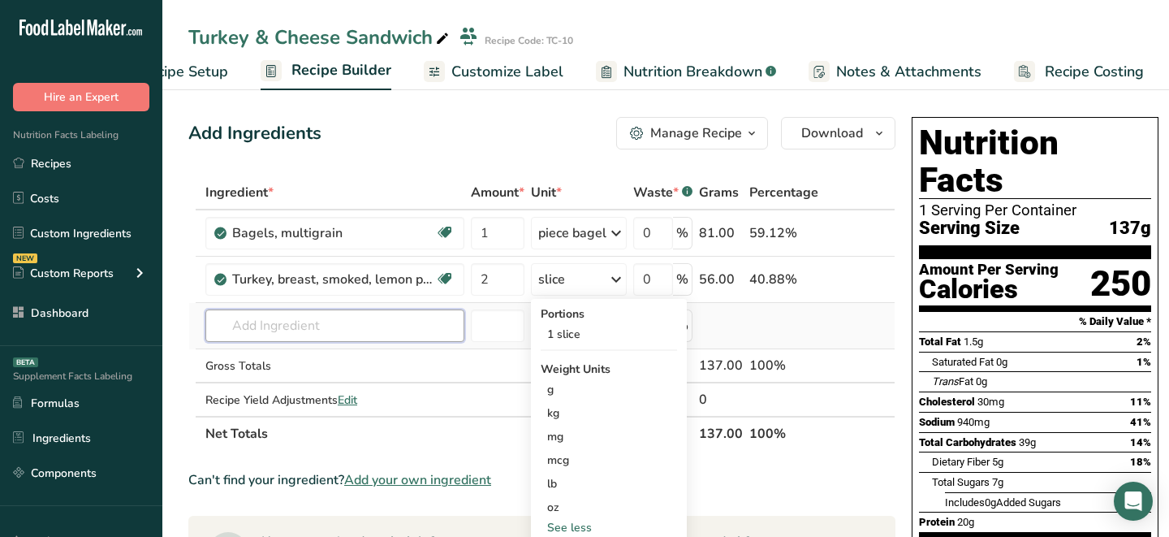
click at [373, 334] on input "text" at bounding box center [334, 325] width 259 height 32
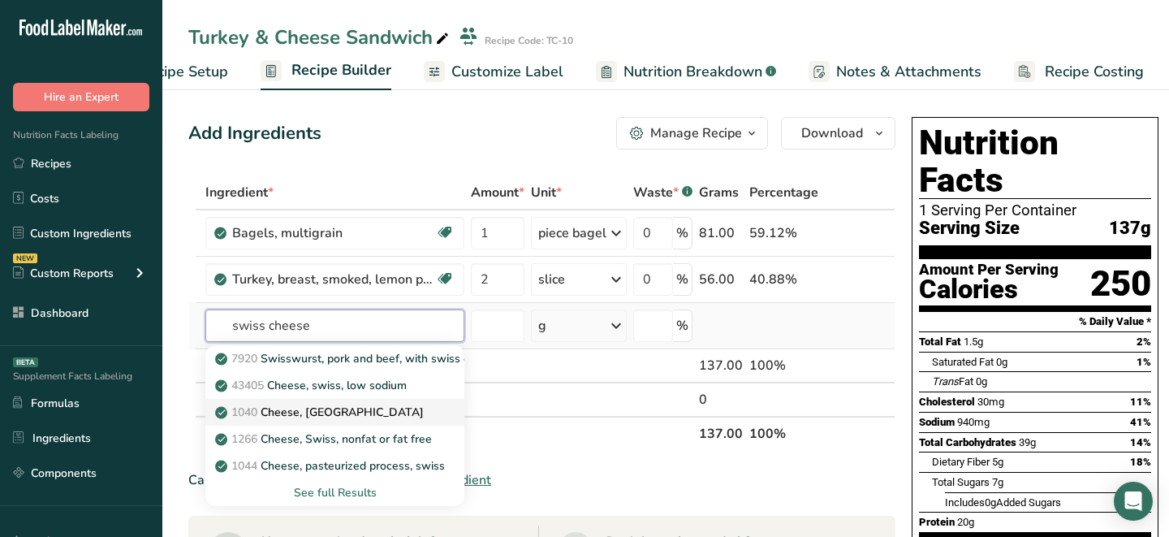
type input "swiss cheese"
click at [351, 412] on div "1040 Cheese, swiss" at bounding box center [321, 412] width 207 height 17
type input "Cheese, [GEOGRAPHIC_DATA]"
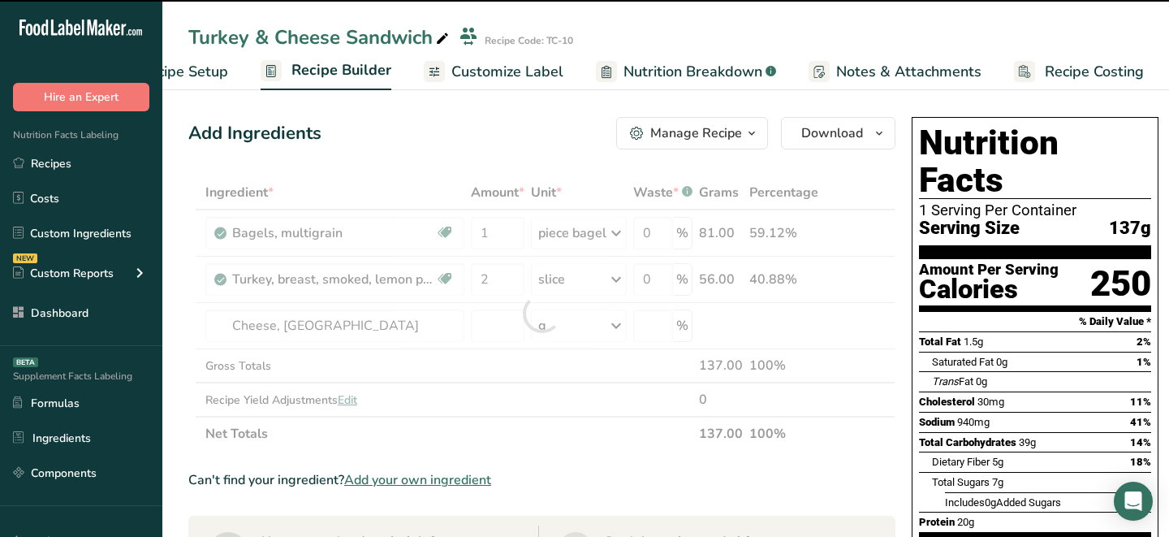
type input "0"
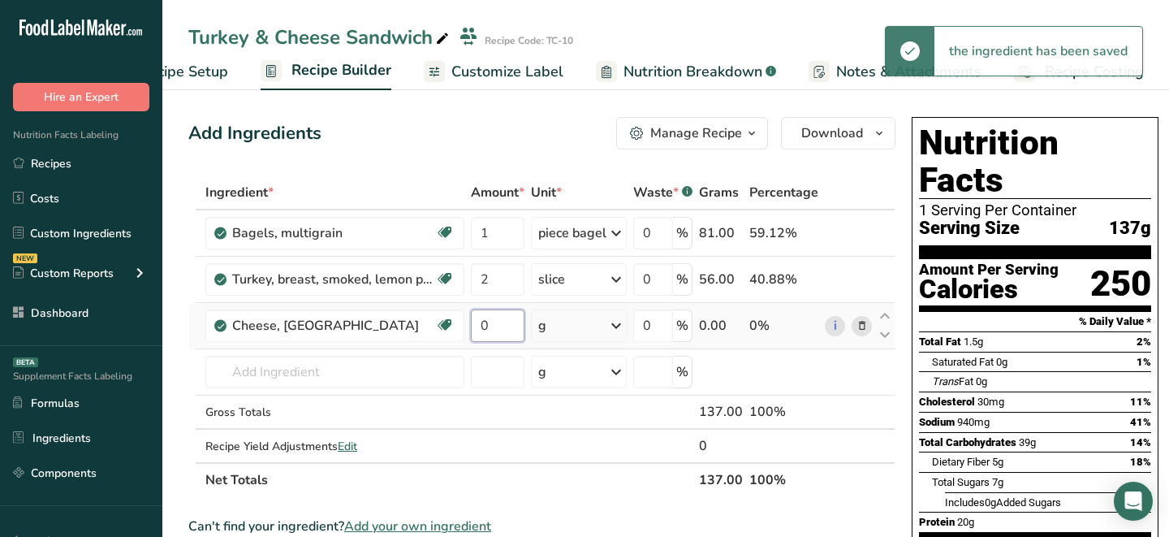
drag, startPoint x: 496, startPoint y: 326, endPoint x: 478, endPoint y: 326, distance: 17.9
click at [478, 326] on input "0" at bounding box center [498, 325] width 54 height 32
type input "2"
click at [605, 324] on div "Ingredient * Amount * Unit * Waste * .a-a{fill:#347362;}.b-a{fill:#fff;} Grams …" at bounding box center [541, 336] width 707 height 322
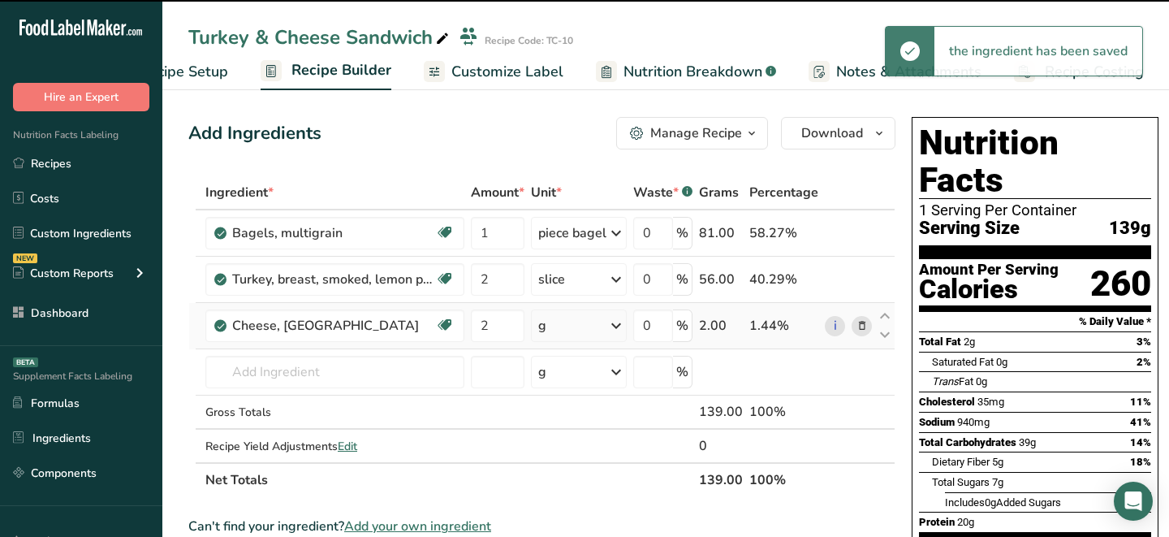
click at [605, 324] on div "g" at bounding box center [579, 325] width 96 height 32
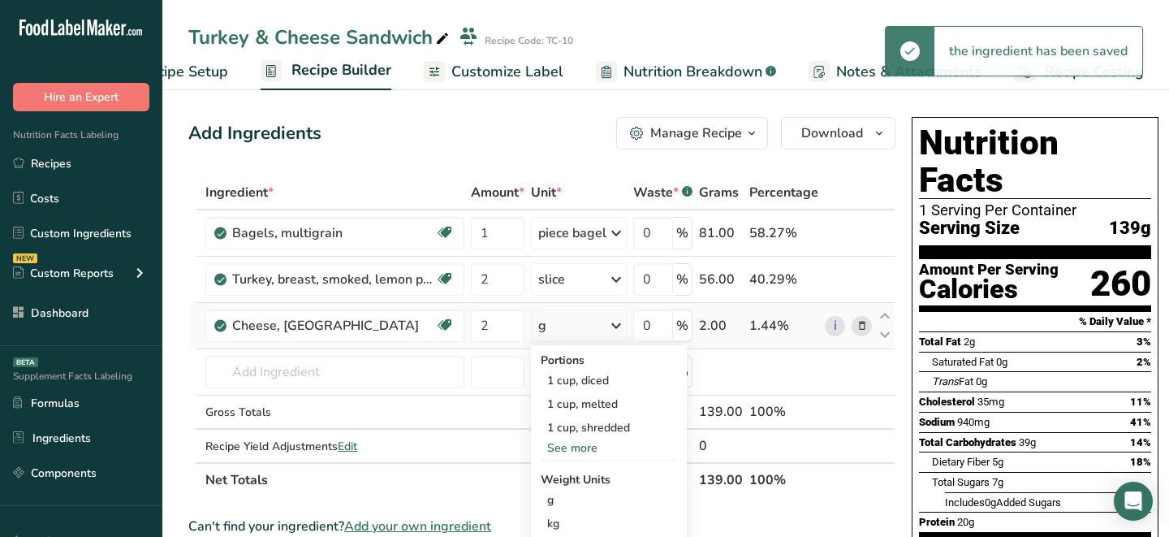
click at [579, 446] on div "See more" at bounding box center [609, 447] width 136 height 17
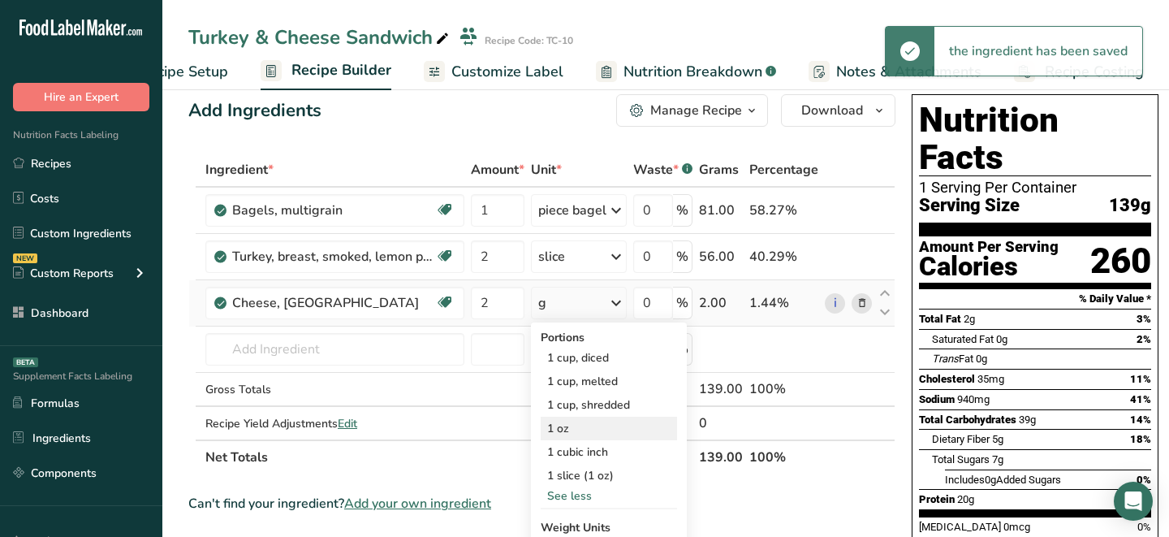
scroll to position [30, 0]
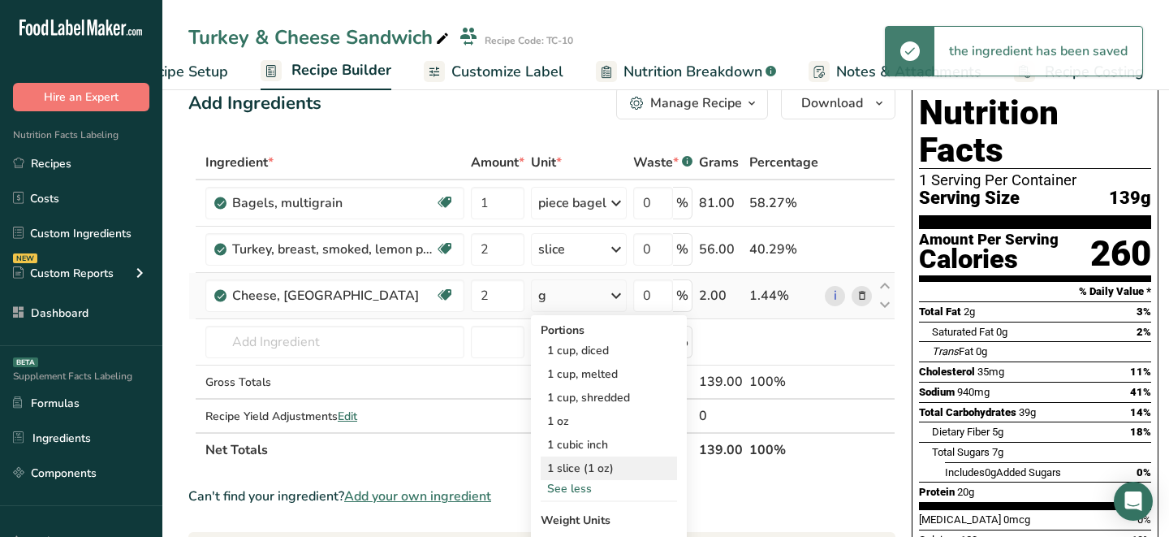
click at [589, 470] on div "1 slice (1 oz)" at bounding box center [609, 468] width 136 height 24
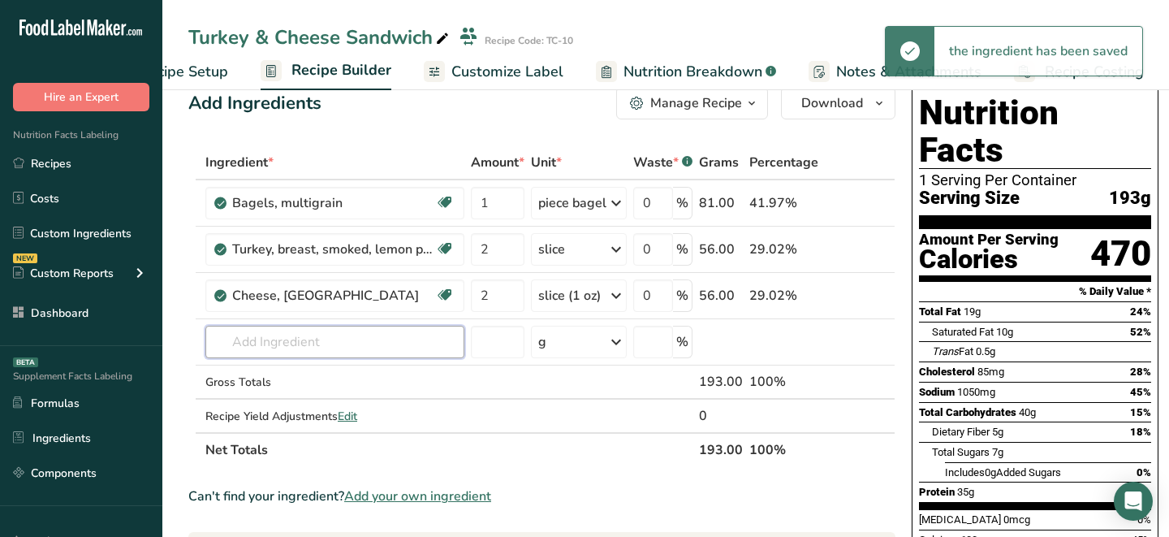
click at [346, 330] on input "text" at bounding box center [334, 342] width 259 height 32
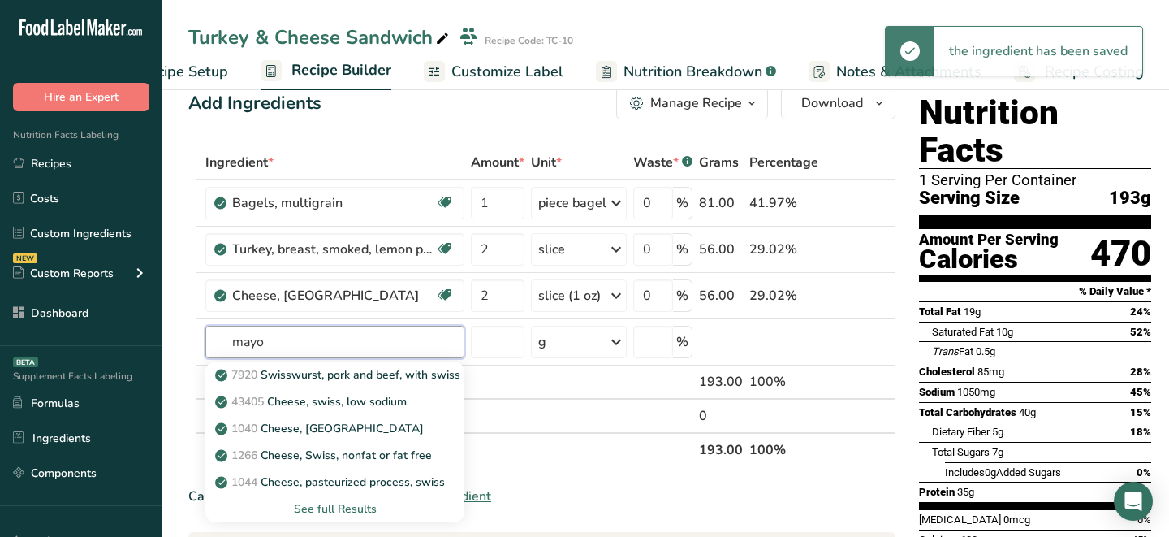
scroll to position [49, 0]
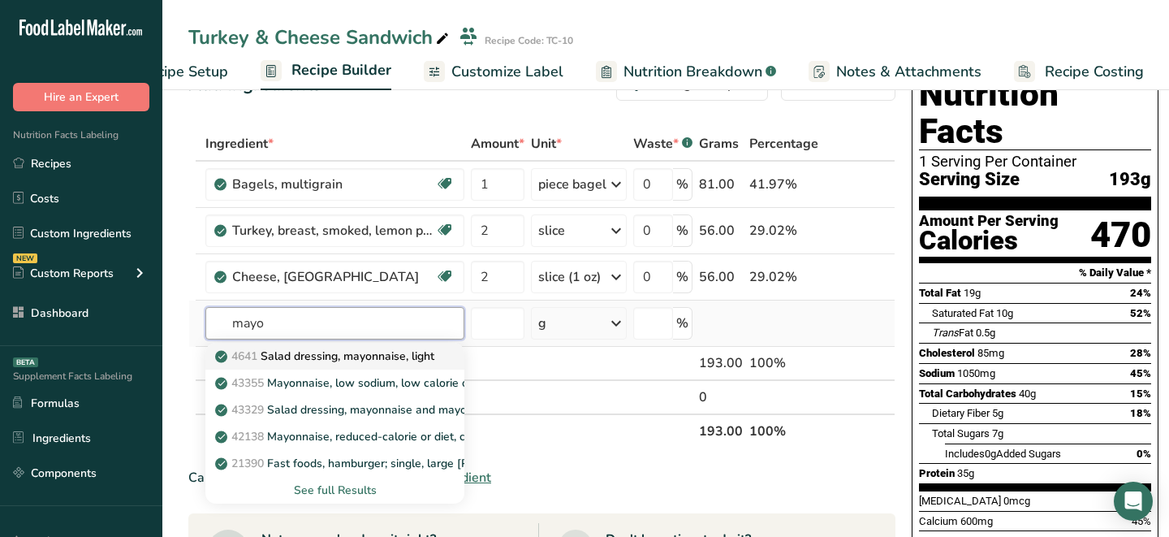
type input "mayo"
click at [398, 360] on p "4641 Salad dressing, mayonnaise, light" at bounding box center [326, 355] width 216 height 17
type input "Salad dressing, mayonnaise, light"
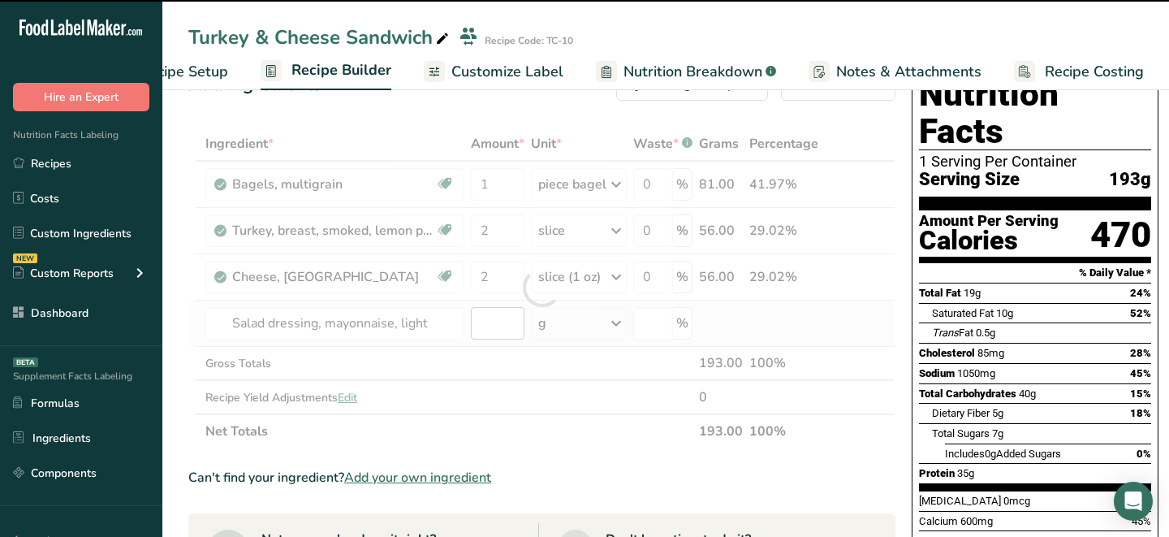
type input "0"
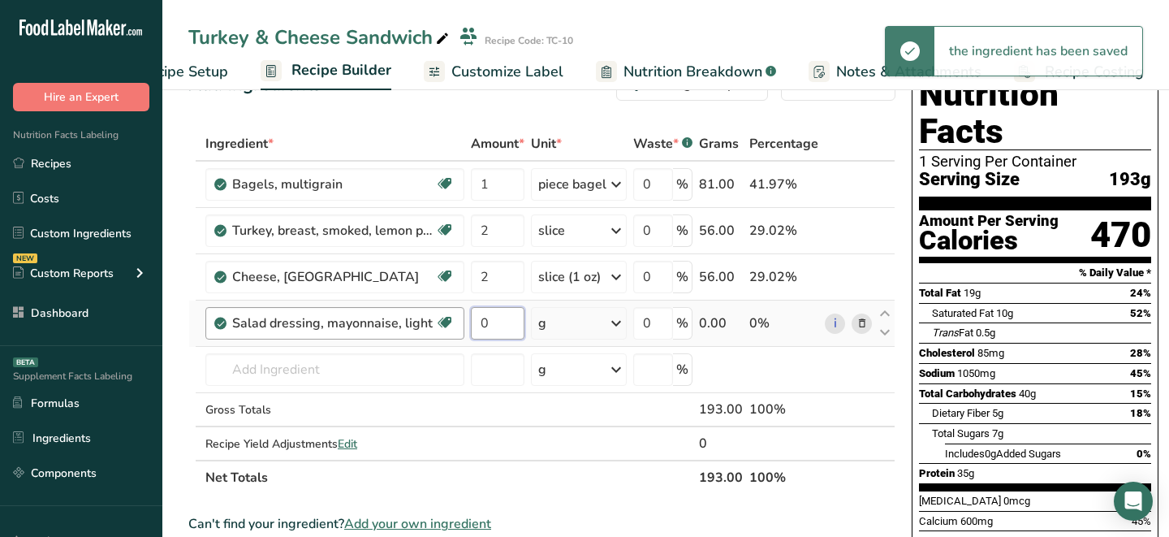
drag, startPoint x: 503, startPoint y: 322, endPoint x: 445, endPoint y: 326, distance: 58.5
click at [455, 322] on tr "Salad dressing, mayonnaise, light Dairy free Gluten free Vegetarian Soy free 0 …" at bounding box center [542, 323] width 706 height 46
type input "5"
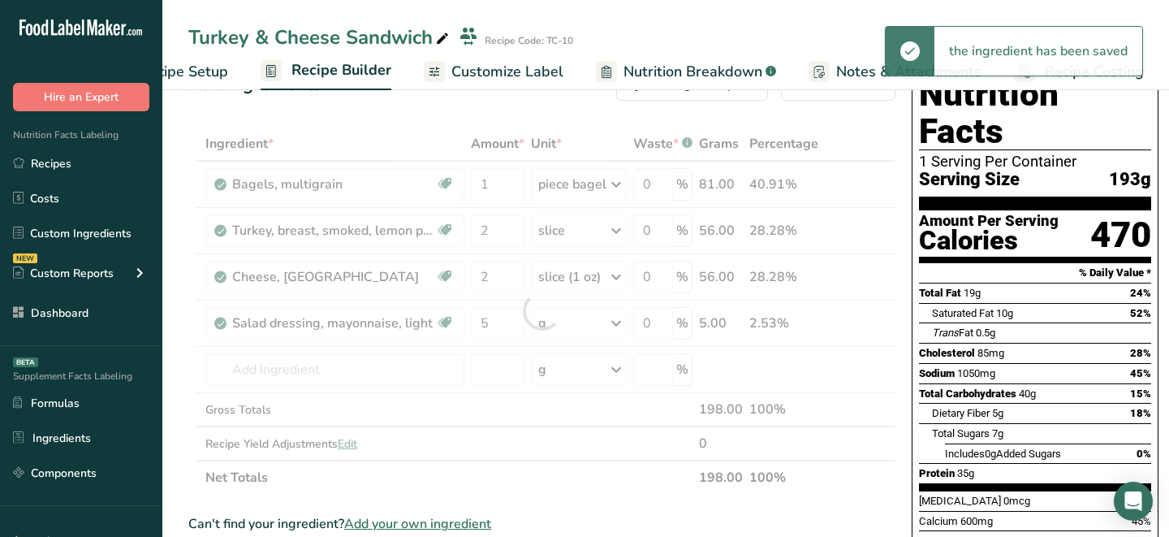
click at [1086, 263] on section "% Daily Value *" at bounding box center [1035, 272] width 232 height 19
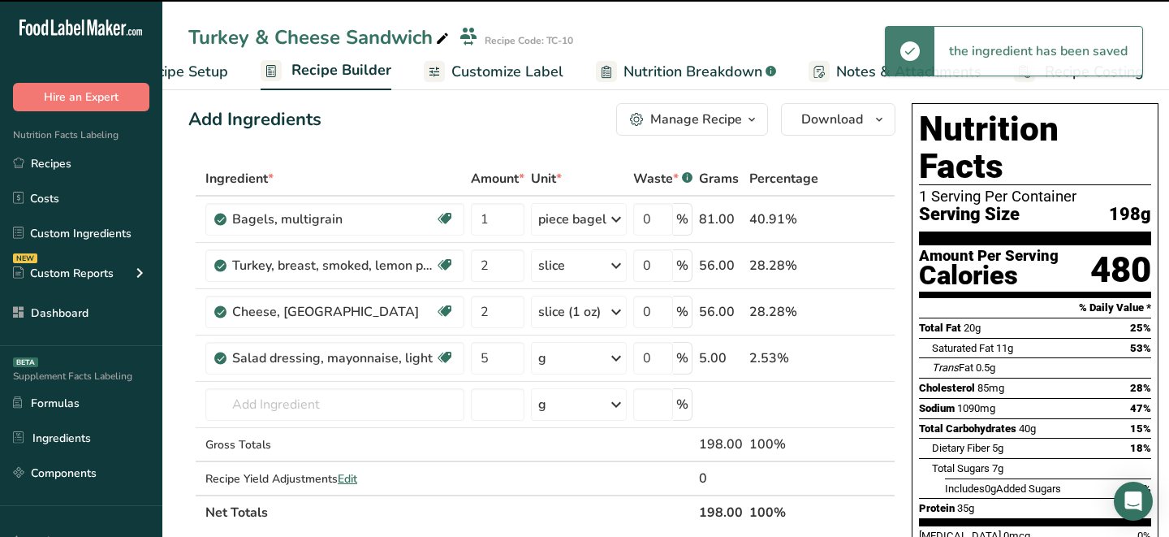
scroll to position [9, 0]
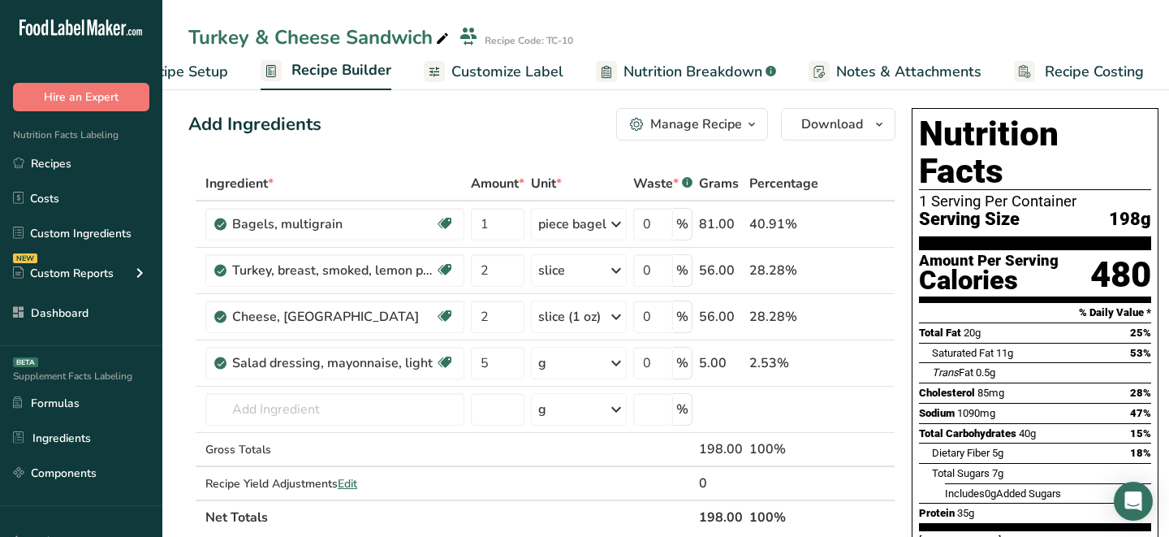
drag, startPoint x: 1109, startPoint y: 180, endPoint x: 1133, endPoint y: 181, distance: 23.6
click at [1122, 209] on span "198g" at bounding box center [1130, 219] width 42 height 20
click at [1052, 382] on div "Cholesterol 85mg 28%" at bounding box center [1035, 392] width 232 height 20
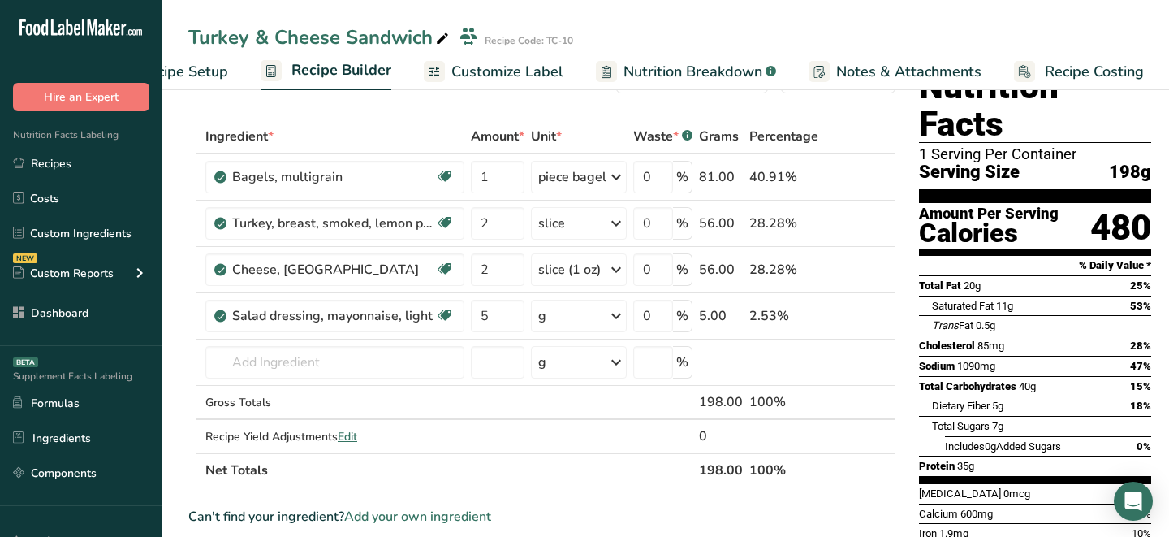
scroll to position [0, 0]
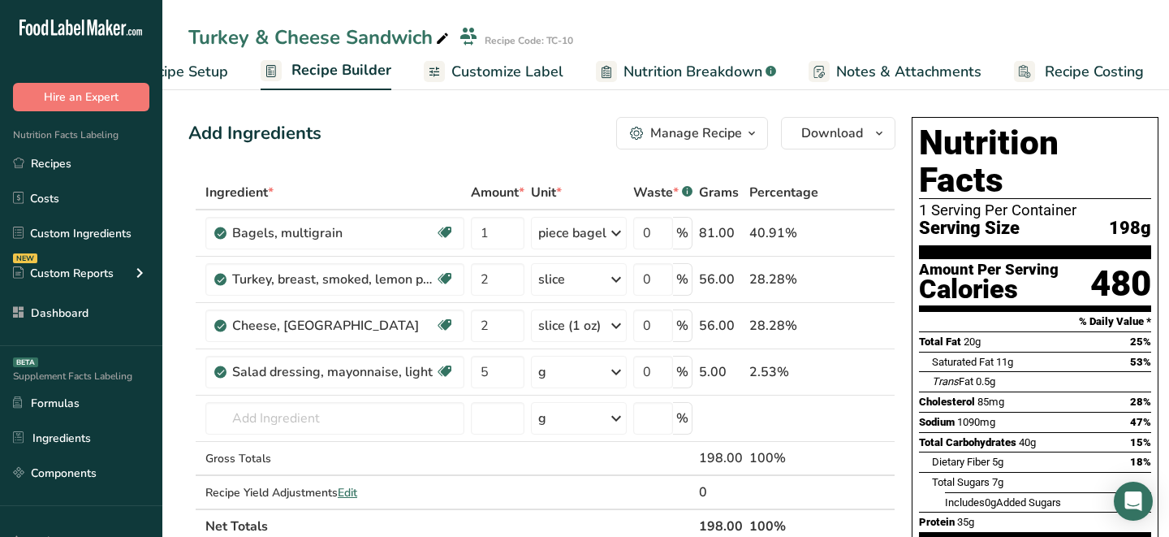
click at [488, 142] on div "Add Ingredients Manage Recipe Delete Recipe Duplicate Recipe Scale Recipe Save …" at bounding box center [541, 133] width 707 height 32
click at [659, 131] on div "Manage Recipe" at bounding box center [696, 132] width 92 height 19
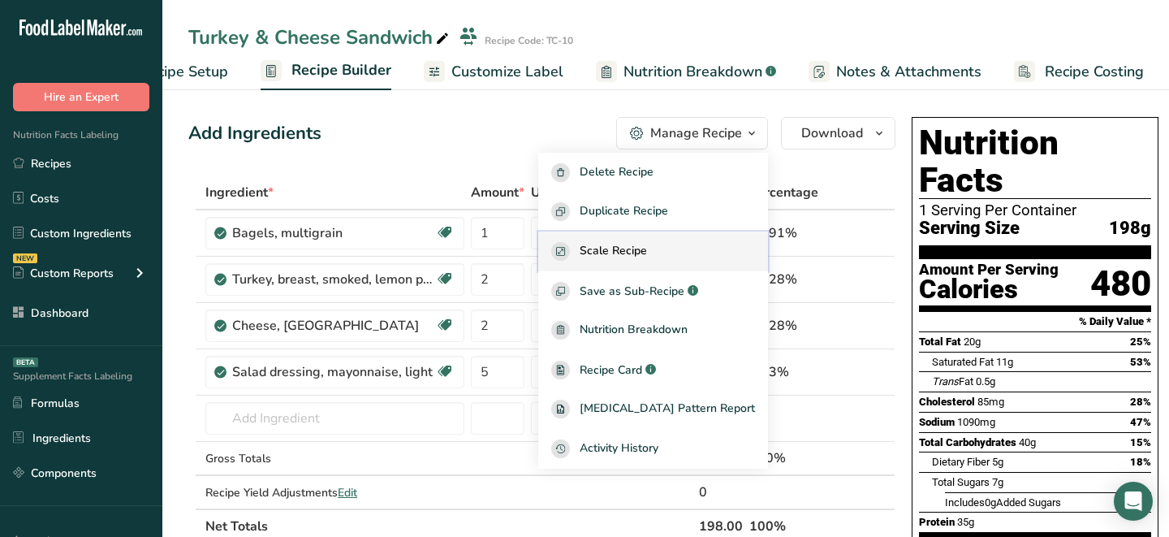
click at [641, 250] on span "Scale Recipe" at bounding box center [613, 251] width 67 height 19
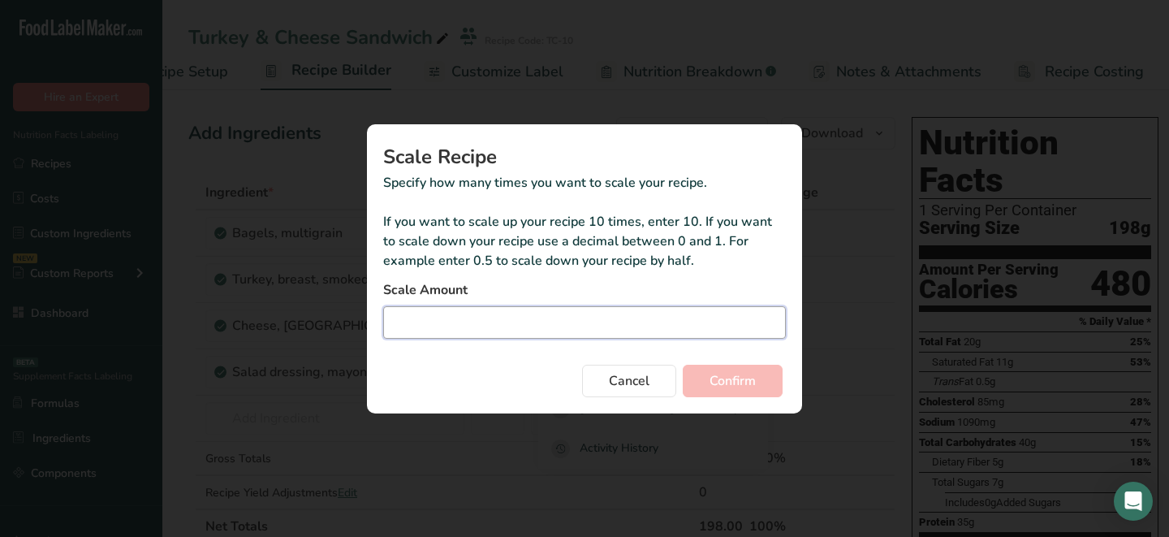
click at [476, 324] on input "Duplicate recipe modal" at bounding box center [584, 322] width 403 height 32
type input "0.5"
click at [754, 386] on span "Confirm" at bounding box center [733, 380] width 46 height 19
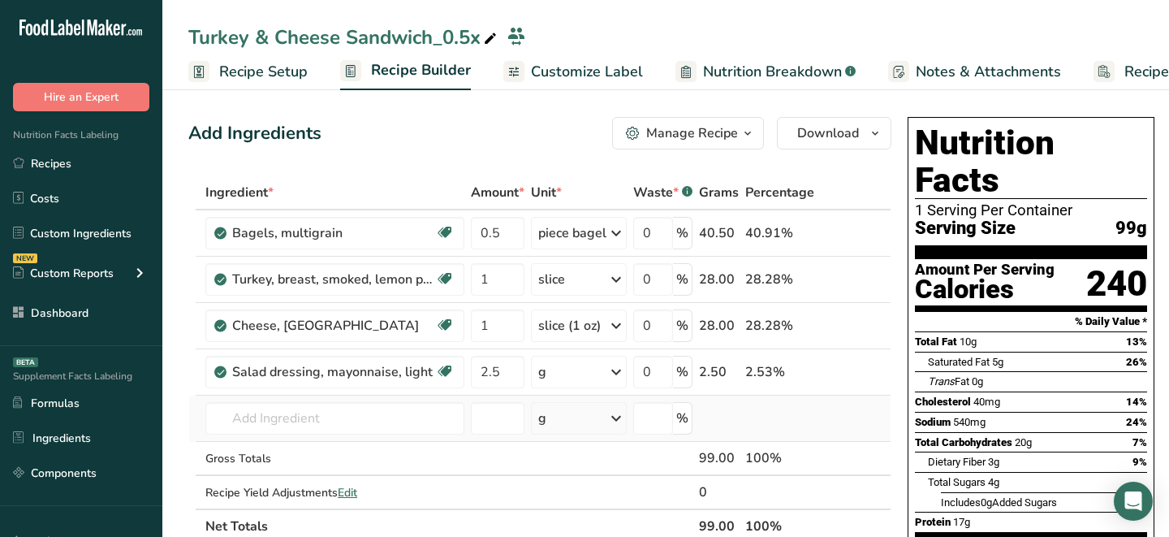
scroll to position [67, 0]
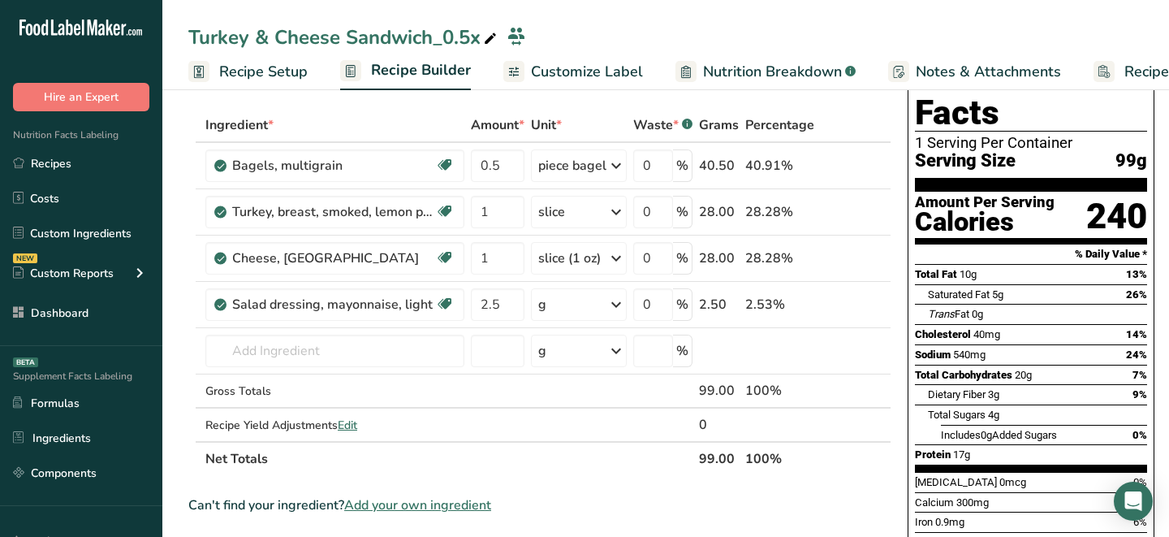
drag, startPoint x: 700, startPoint y: 460, endPoint x: 719, endPoint y: 460, distance: 19.5
click at [719, 460] on th "99.00" at bounding box center [719, 458] width 46 height 34
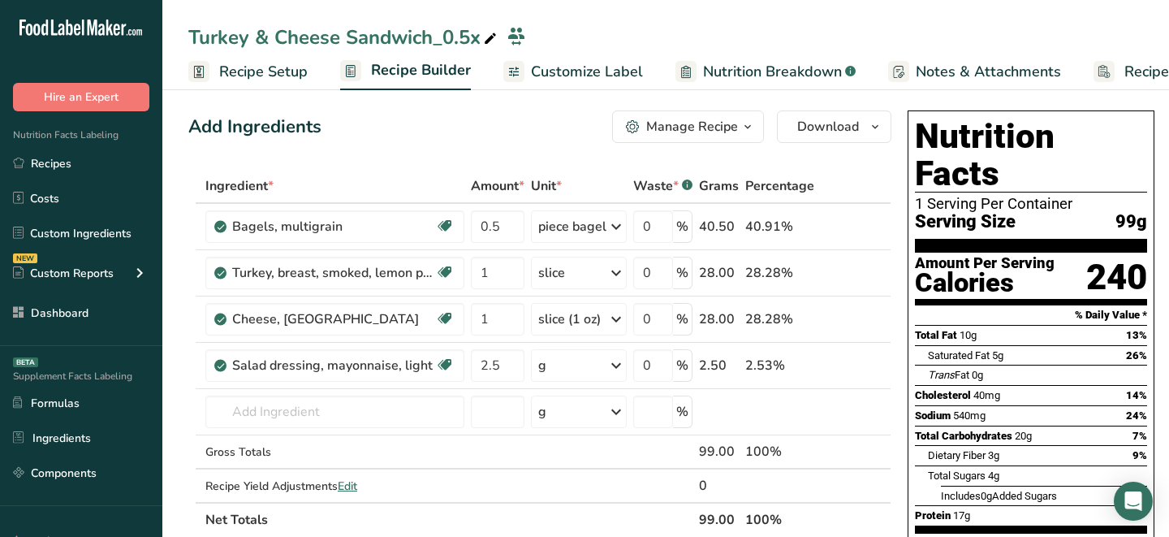
scroll to position [0, 0]
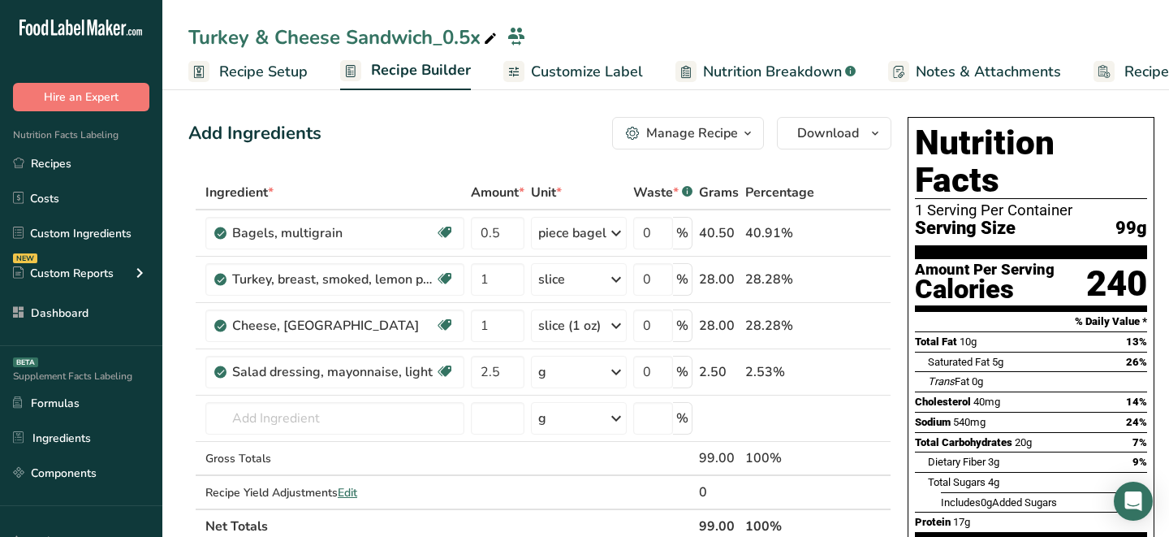
click at [451, 140] on div "Add Ingredients Manage Recipe Delete Recipe Duplicate Recipe Scale Recipe Save …" at bounding box center [539, 133] width 703 height 32
click at [65, 168] on link "Recipes" at bounding box center [81, 163] width 162 height 31
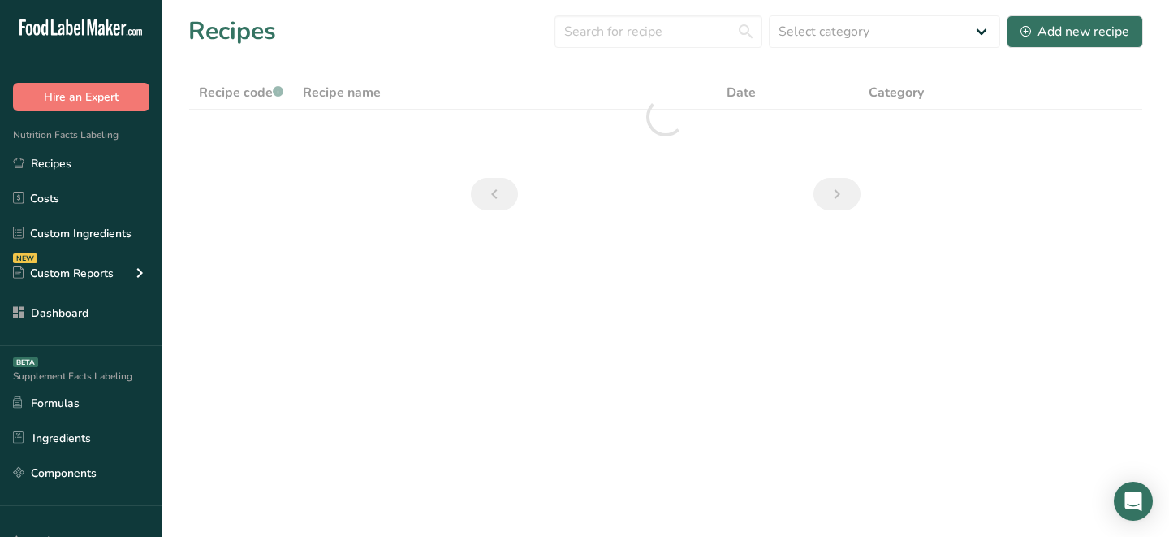
click at [455, 49] on div "Recipes Select category All Baked Goods Beverages breakfast butter cookies, bat…" at bounding box center [665, 31] width 955 height 37
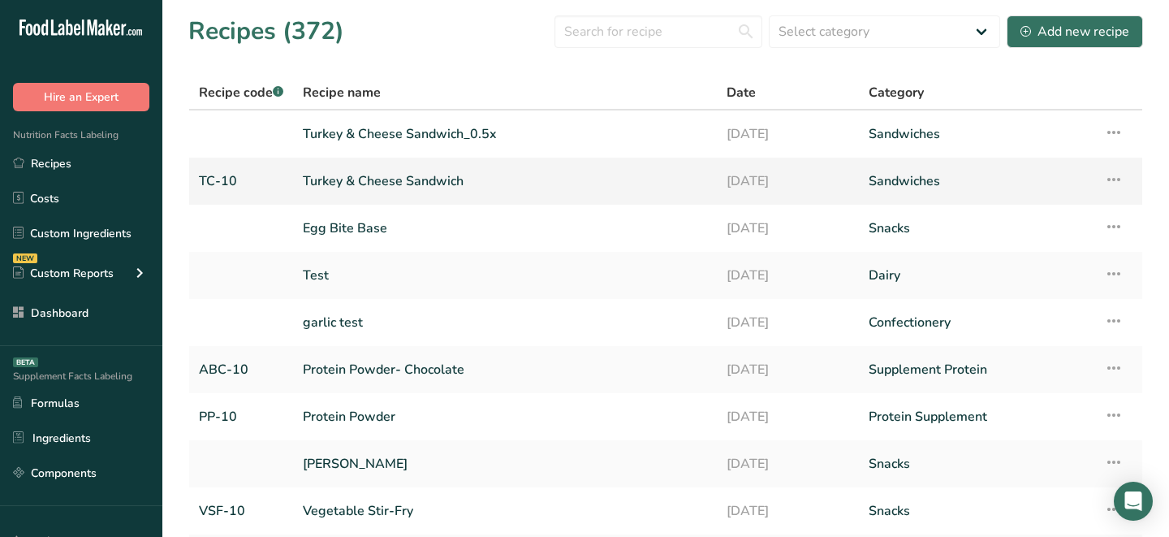
click at [395, 186] on link "Turkey & Cheese Sandwich" at bounding box center [505, 181] width 404 height 34
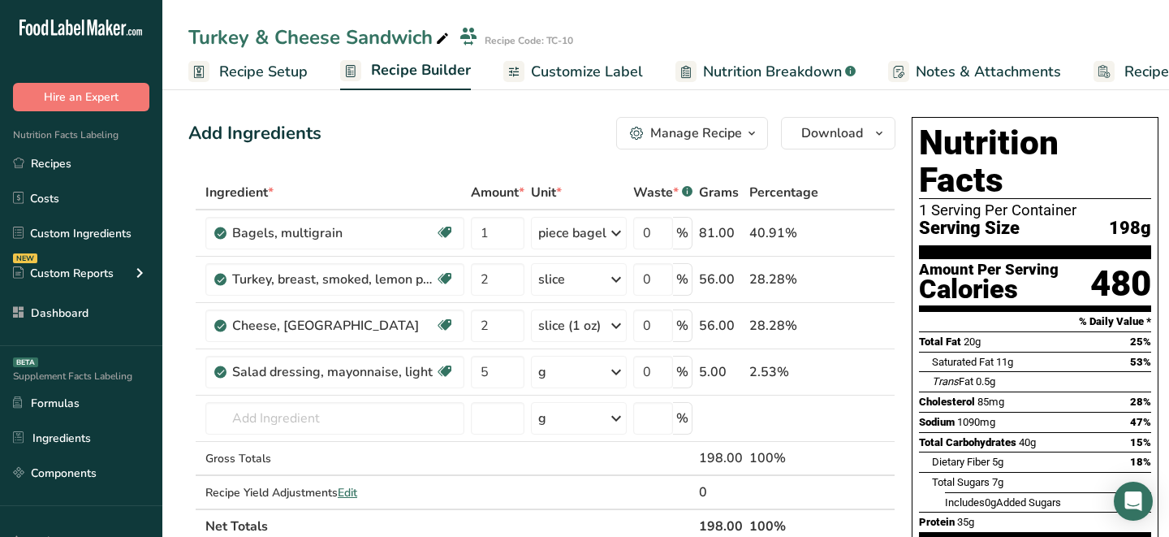
click at [700, 132] on div "Manage Recipe" at bounding box center [696, 132] width 92 height 19
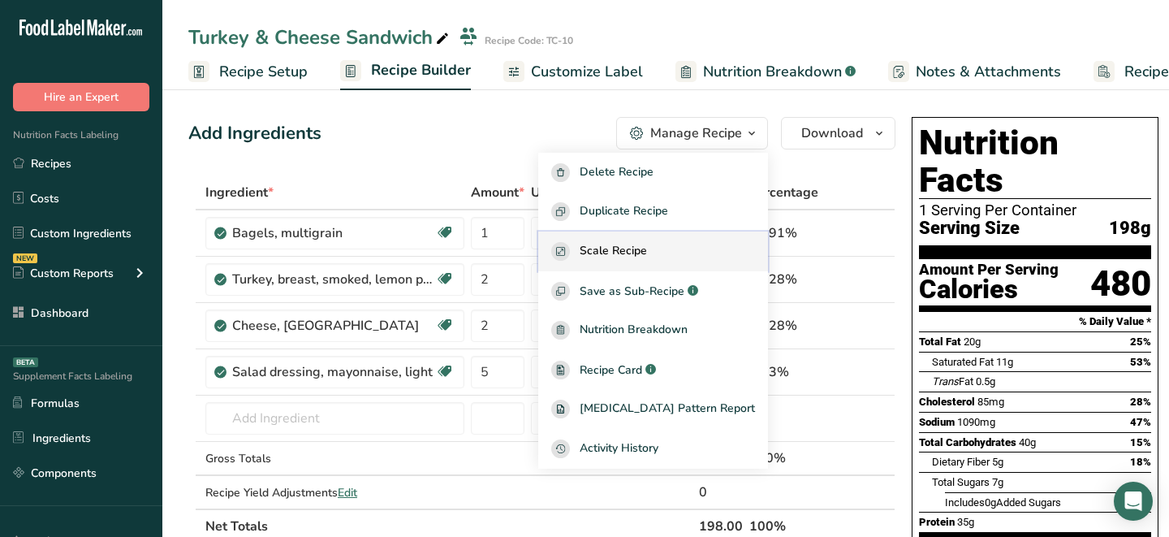
click at [647, 257] on span "Scale Recipe" at bounding box center [613, 251] width 67 height 19
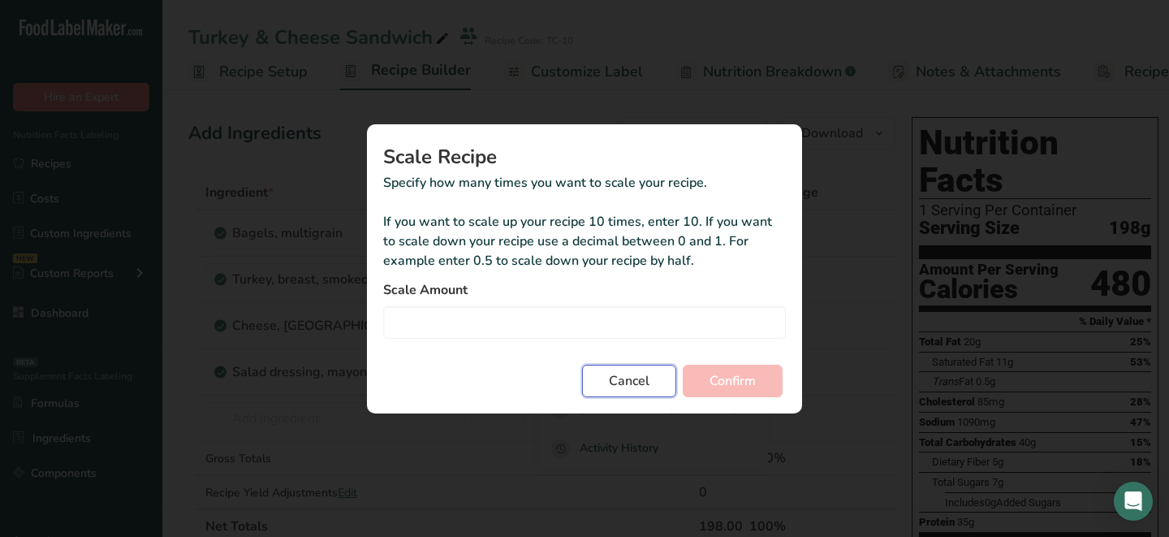
click at [635, 383] on span "Cancel" at bounding box center [629, 380] width 41 height 19
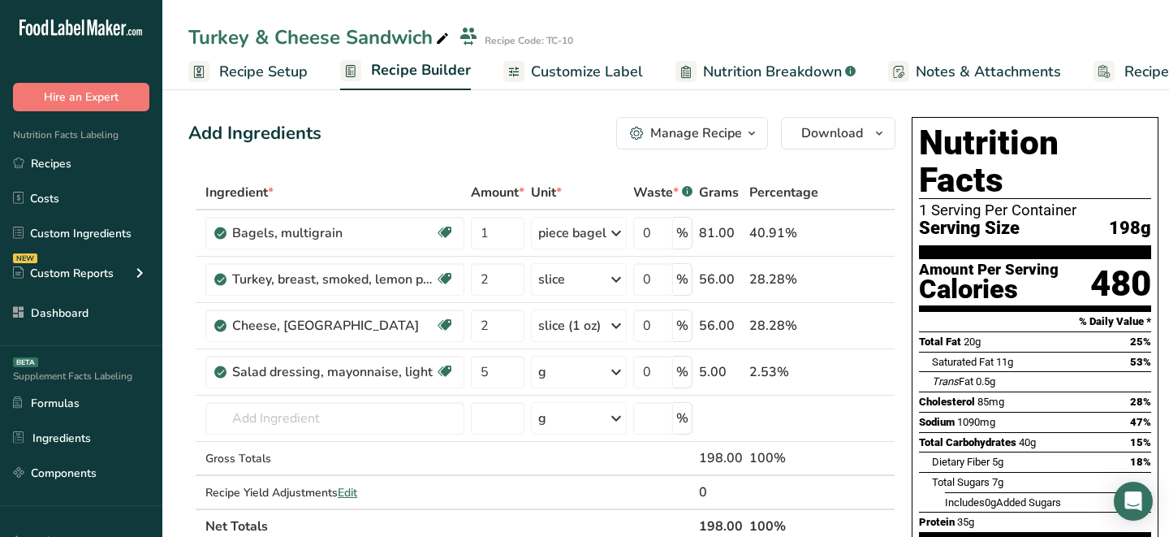
click at [395, 145] on div "Add Ingredients Manage Recipe Delete Recipe Duplicate Recipe Scale Recipe Save …" at bounding box center [541, 133] width 707 height 32
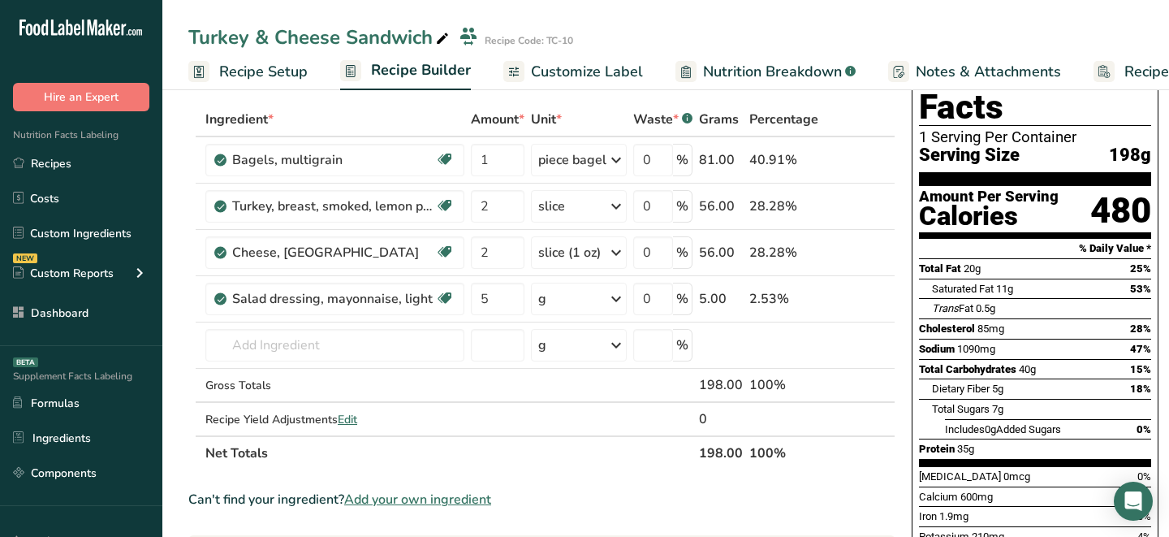
scroll to position [104, 0]
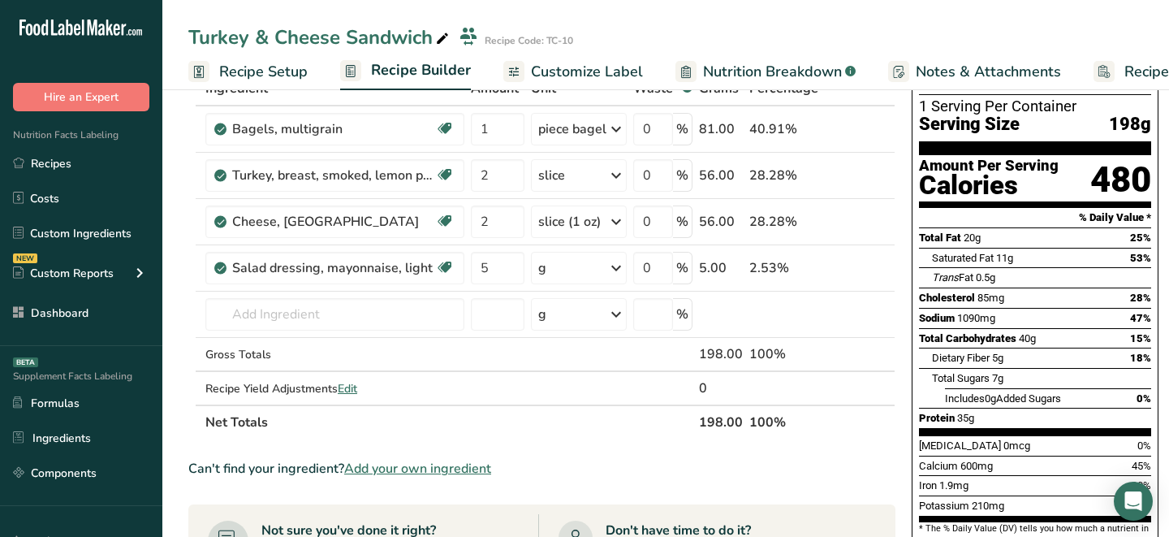
click at [395, 461] on span "Add your own ingredient" at bounding box center [417, 468] width 147 height 19
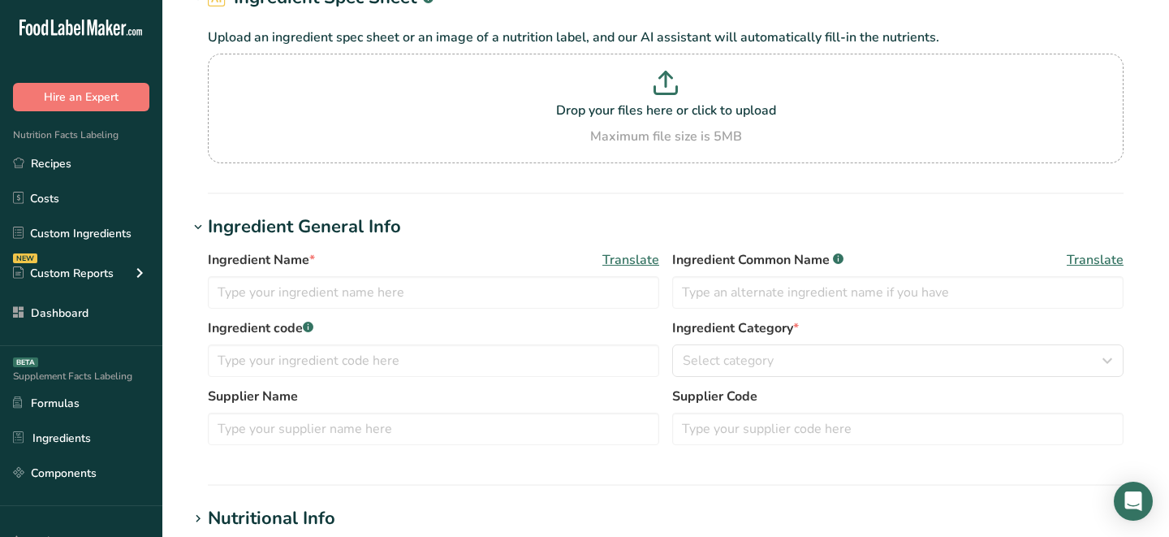
click at [283, 155] on section "Upload an ingredient spec sheet or an image of a nutrition label, and our AI as…" at bounding box center [666, 96] width 916 height 136
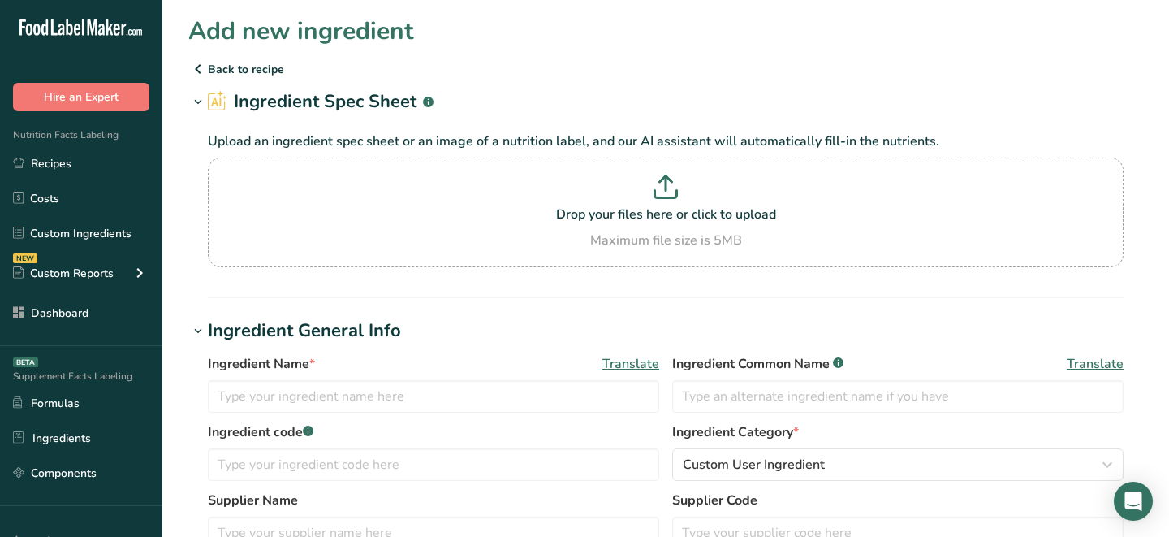
drag, startPoint x: 270, startPoint y: 140, endPoint x: 315, endPoint y: 140, distance: 44.7
click at [283, 140] on p "Upload an ingredient spec sheet or an image of a nutrition label, and our AI as…" at bounding box center [666, 141] width 916 height 19
drag, startPoint x: 386, startPoint y: 147, endPoint x: 284, endPoint y: 145, distance: 101.5
click at [284, 145] on p "Upload an ingredient spec sheet or an image of a nutrition label, and our AI as…" at bounding box center [666, 141] width 916 height 19
drag, startPoint x: 436, startPoint y: 140, endPoint x: 559, endPoint y: 145, distance: 123.5
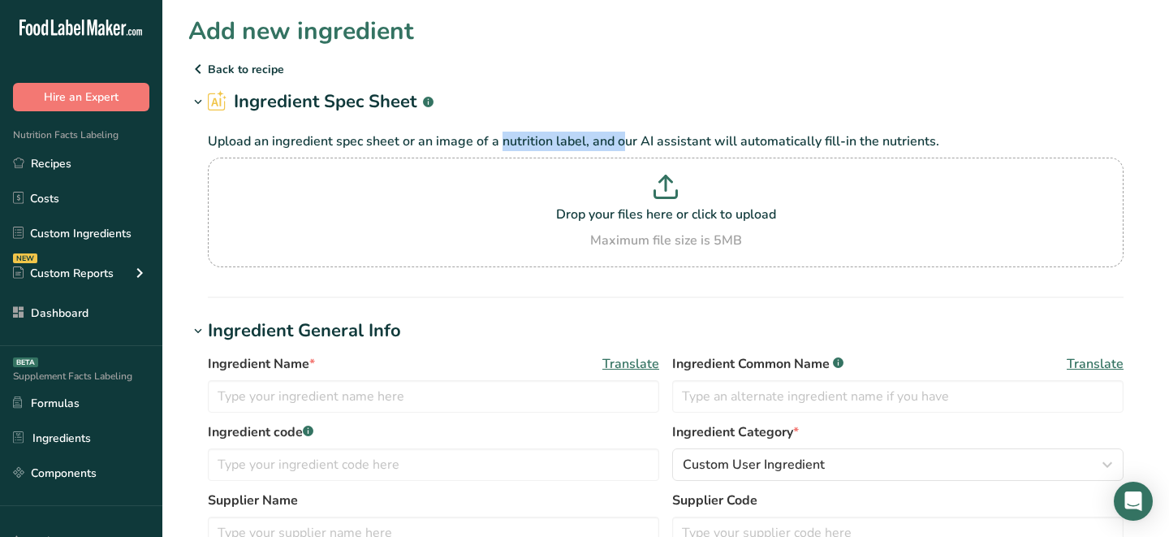
click at [559, 145] on p "Upload an ingredient spec sheet or an image of a nutrition label, and our AI as…" at bounding box center [666, 141] width 916 height 19
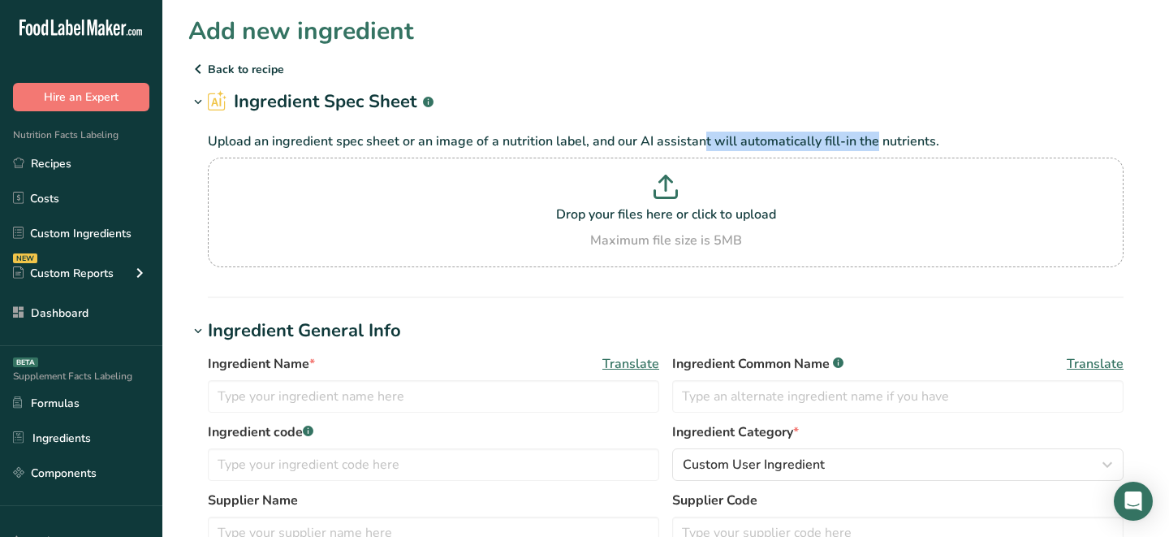
drag, startPoint x: 639, startPoint y: 140, endPoint x: 821, endPoint y: 137, distance: 181.9
click at [821, 137] on p "Upload an ingredient spec sheet or an image of a nutrition label, and our AI as…" at bounding box center [666, 141] width 916 height 19
click at [665, 198] on icon at bounding box center [666, 194] width 22 height 7
click at [665, 198] on input "Drop your files here or click to upload Maximum file size is 5MB" at bounding box center [666, 213] width 916 height 110
type input "C:\fakepath\Almond Paste NFP.png"
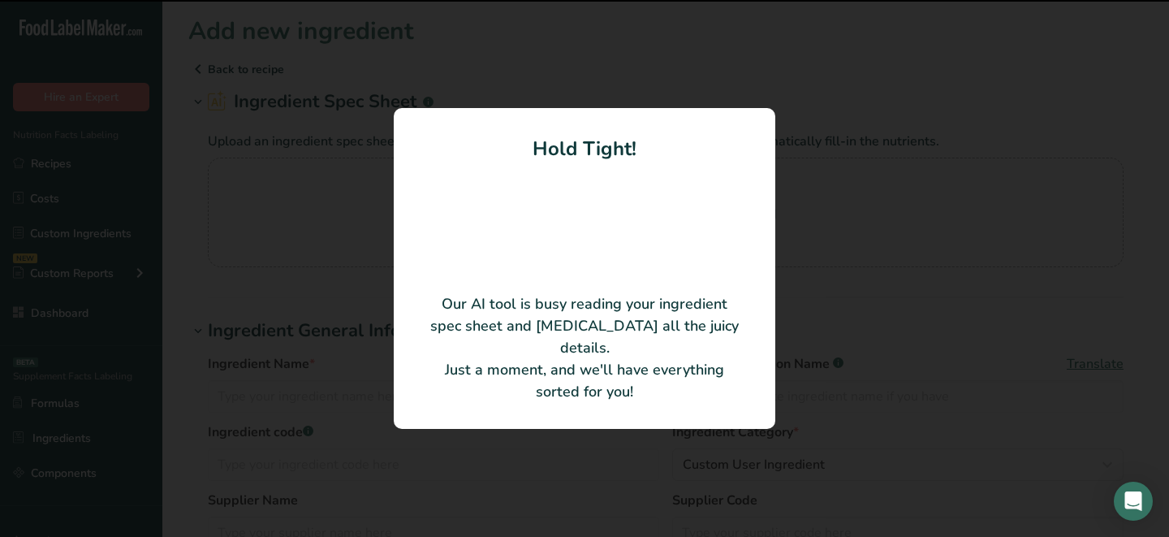
type input "Almond Paste"
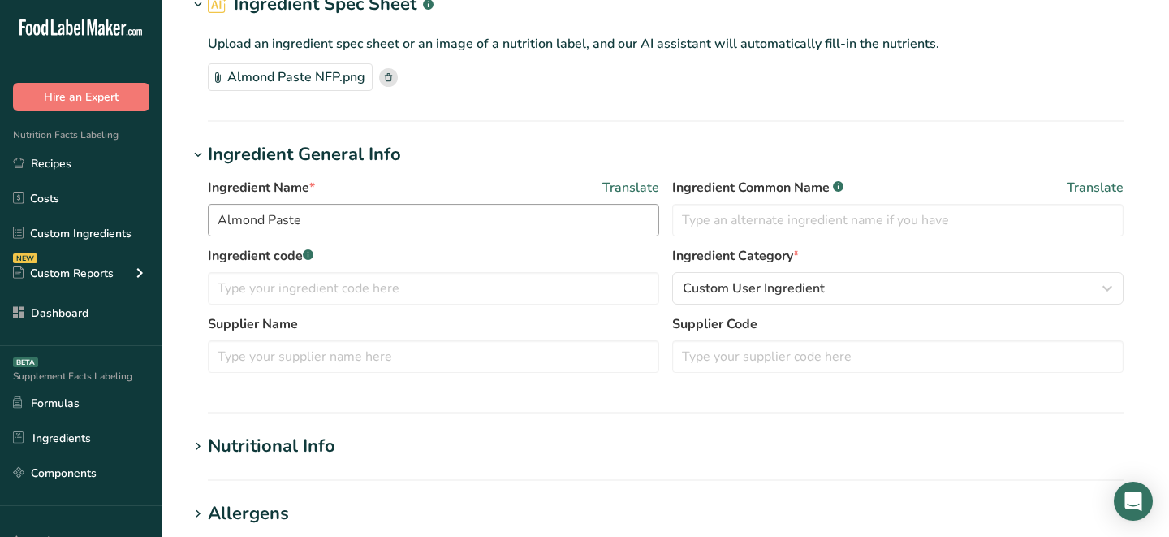
scroll to position [110, 0]
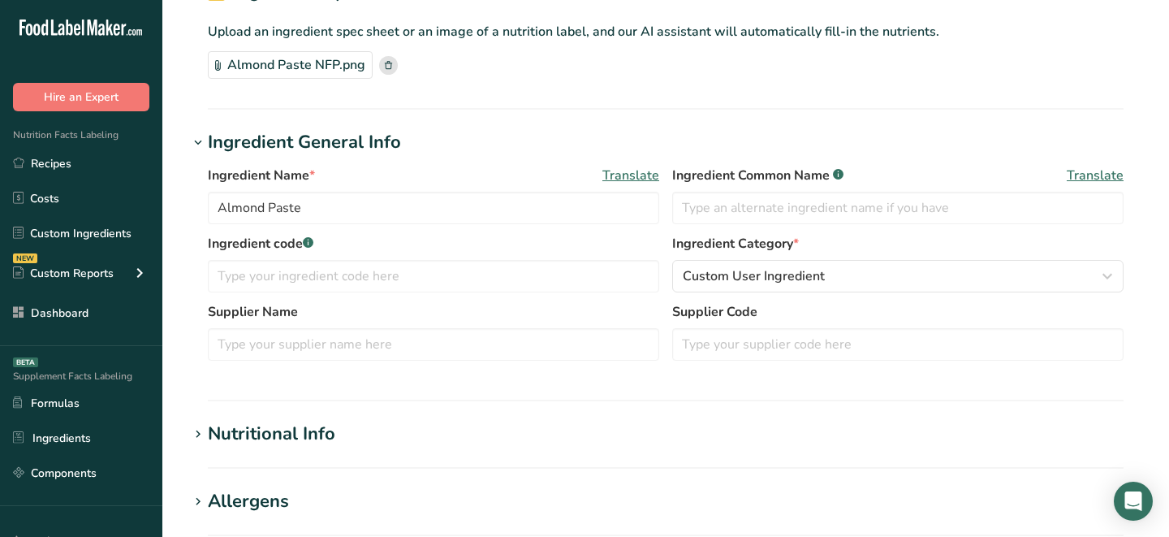
click at [637, 179] on span "Translate" at bounding box center [630, 175] width 57 height 19
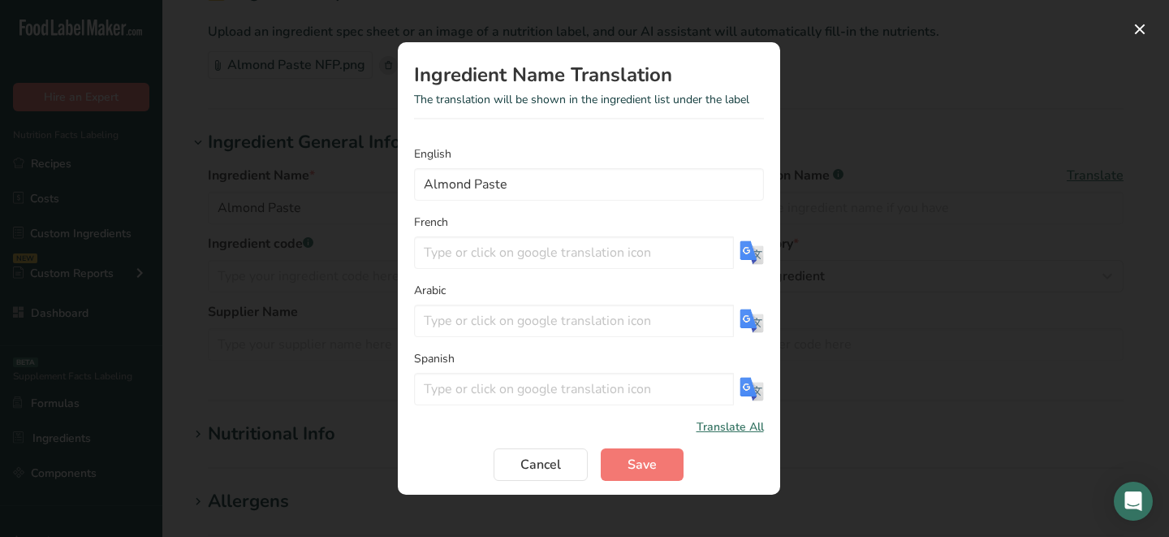
click at [734, 425] on span "Translate All" at bounding box center [730, 426] width 67 height 17
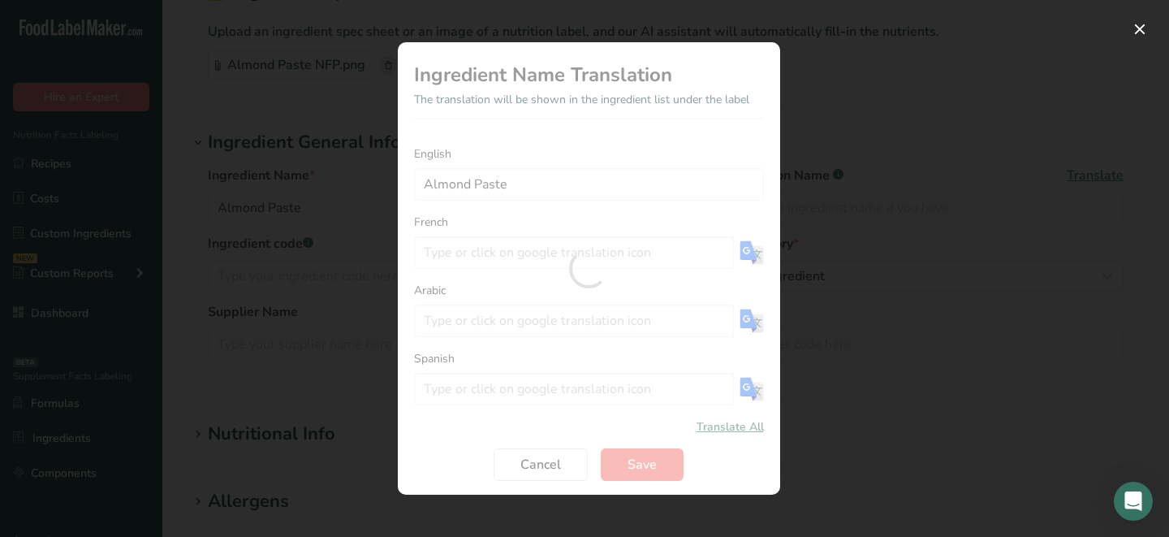
type input "Pâte d'amandes"
type input "معجون اللوز"
type input "Pasta de almendras"
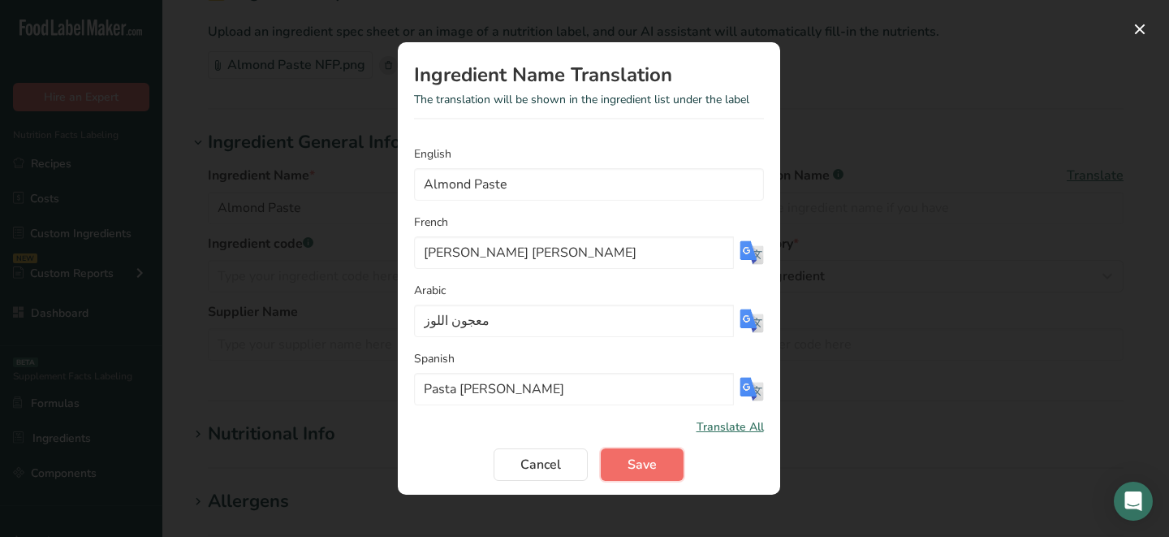
click at [634, 464] on span "Save" at bounding box center [642, 464] width 29 height 19
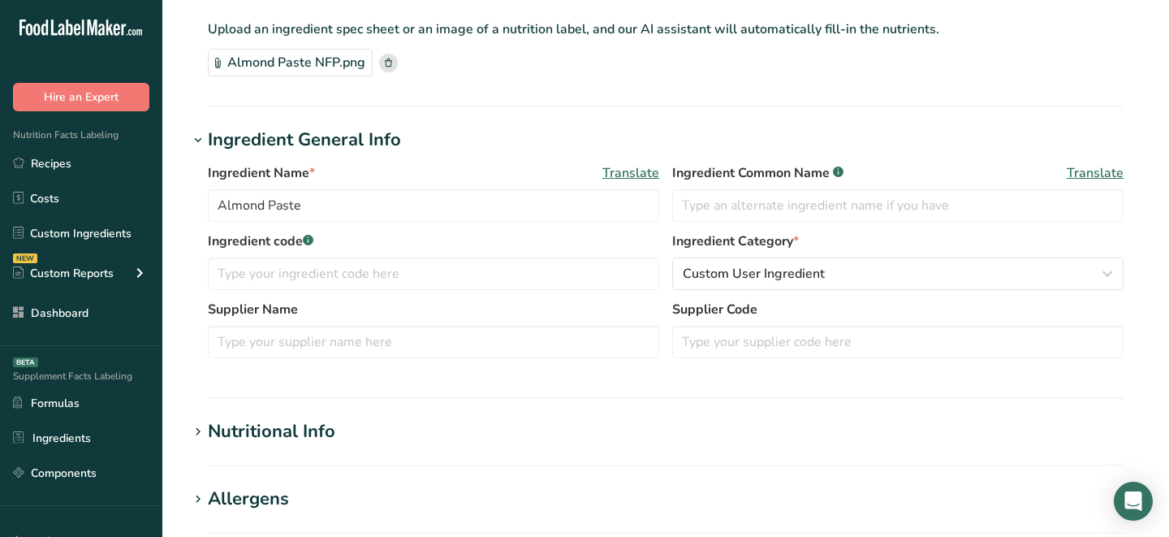
scroll to position [127, 0]
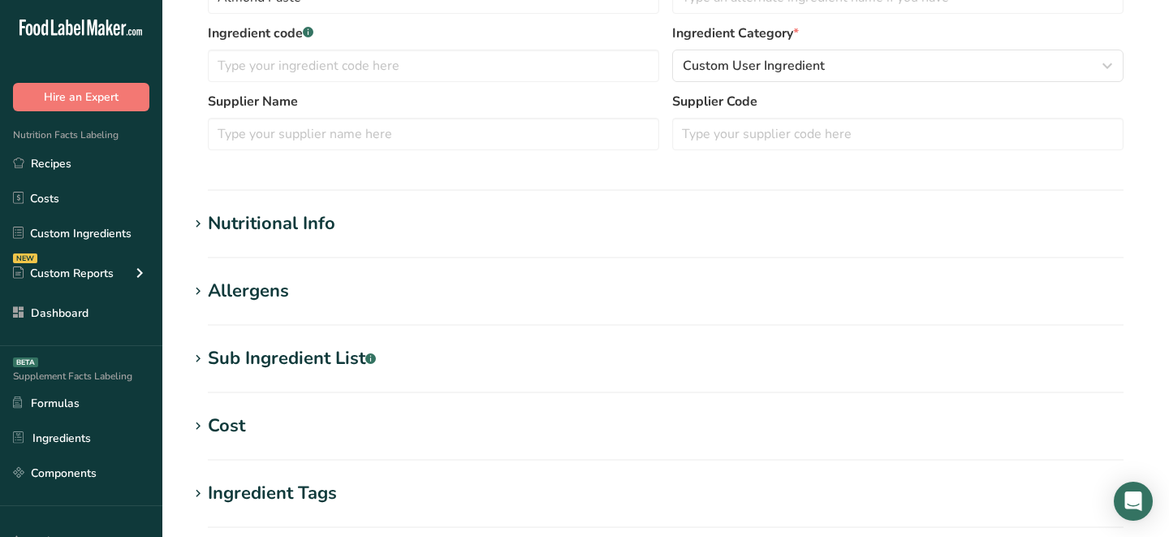
click at [320, 226] on div "Nutritional Info" at bounding box center [271, 223] width 127 height 27
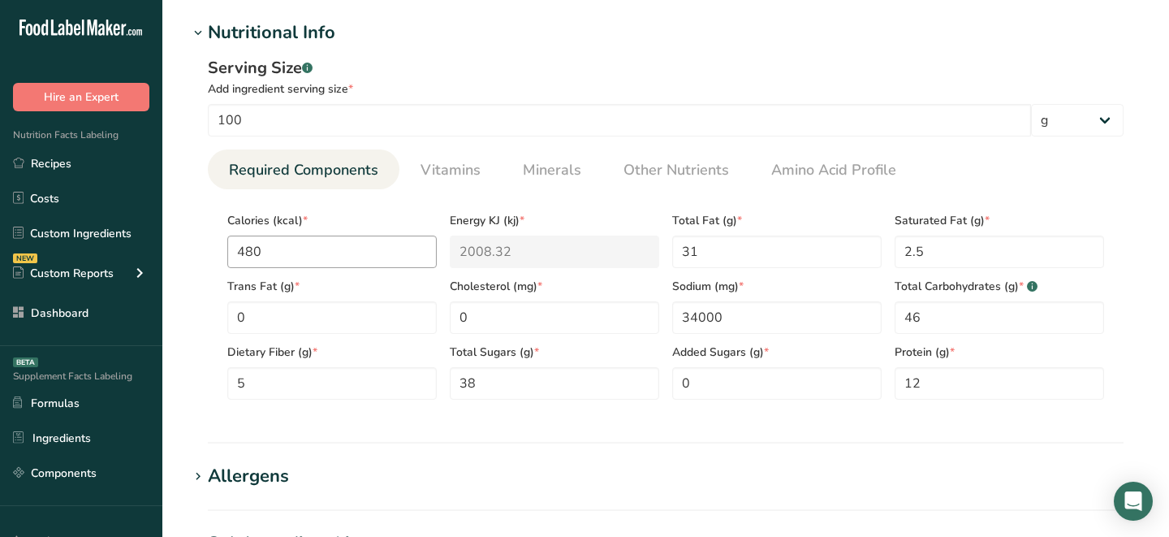
scroll to position [529, 0]
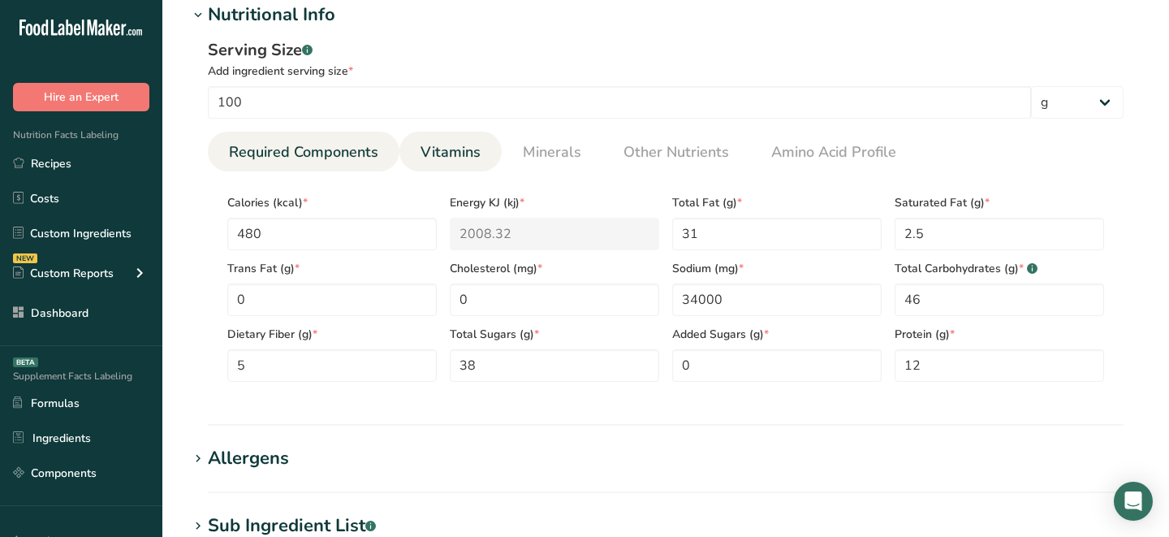
click at [424, 151] on span "Vitamins" at bounding box center [451, 152] width 60 height 22
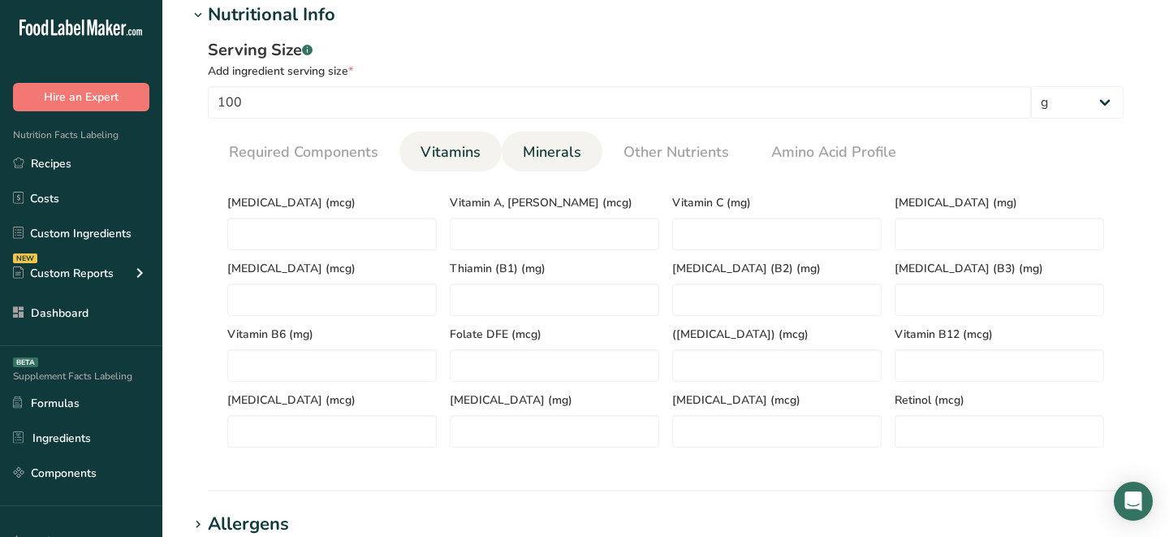
click at [573, 146] on span "Minerals" at bounding box center [552, 152] width 58 height 22
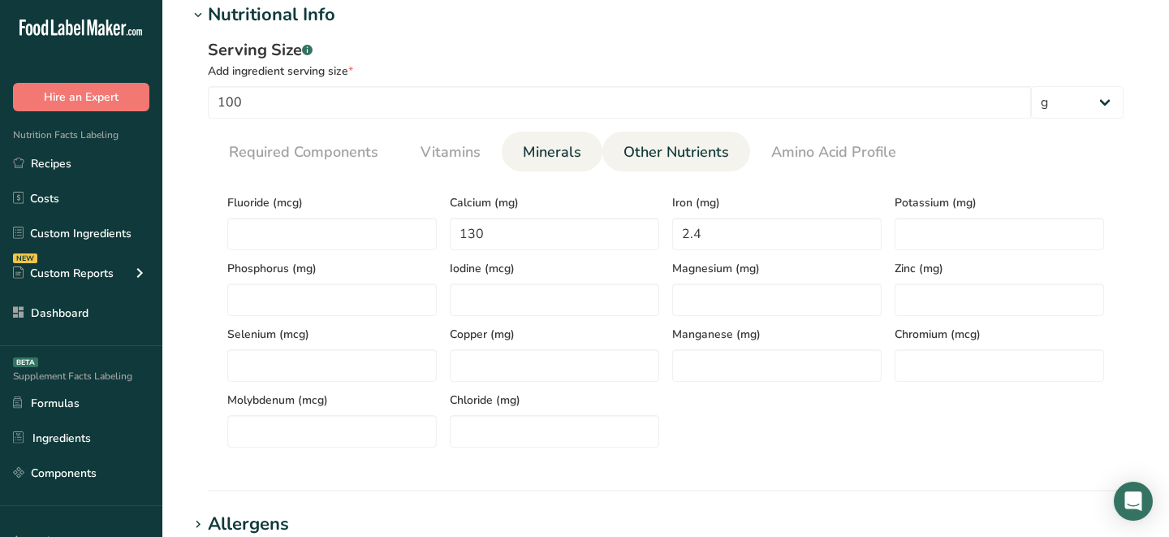
click at [658, 151] on span "Other Nutrients" at bounding box center [677, 152] width 106 height 22
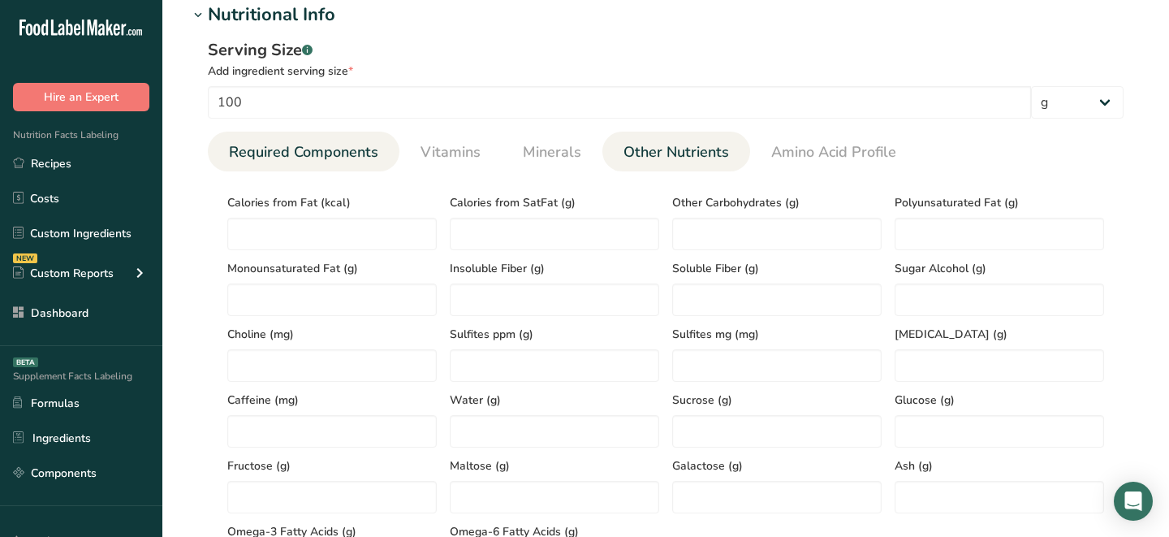
click at [339, 159] on span "Required Components" at bounding box center [303, 152] width 149 height 22
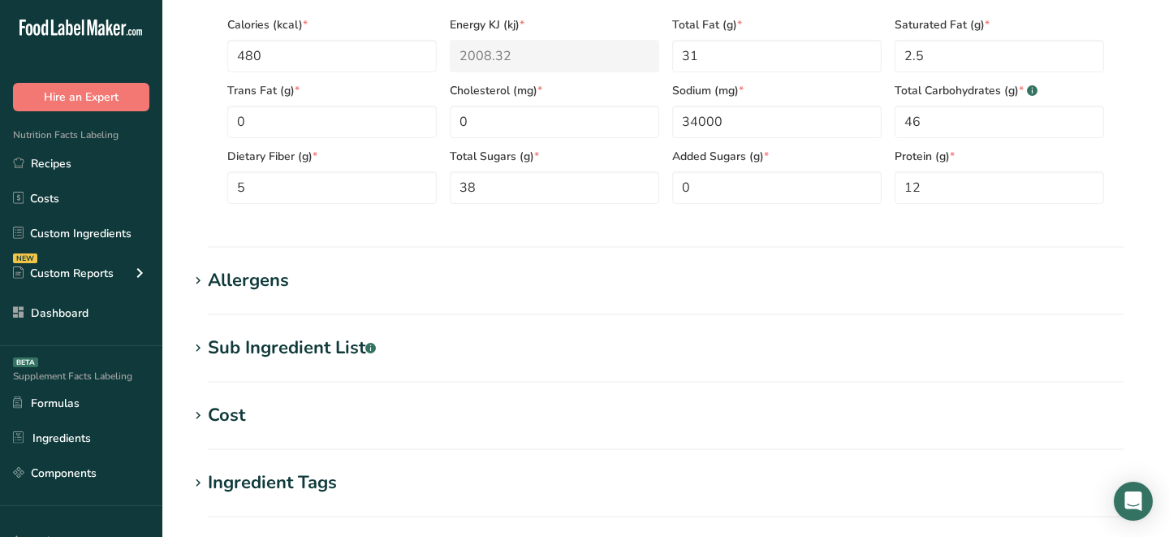
scroll to position [728, 0]
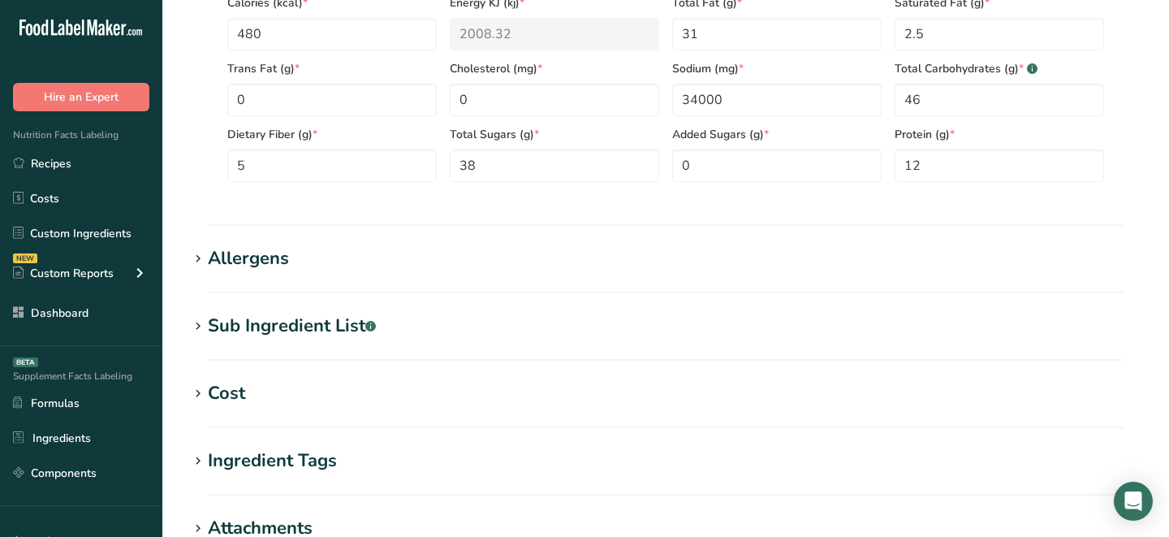
click at [276, 275] on section "Allergens Add any known allergens associated with your ingredient Almond Soy Tr…" at bounding box center [665, 269] width 955 height 48
click at [265, 265] on div "Allergens" at bounding box center [248, 258] width 81 height 27
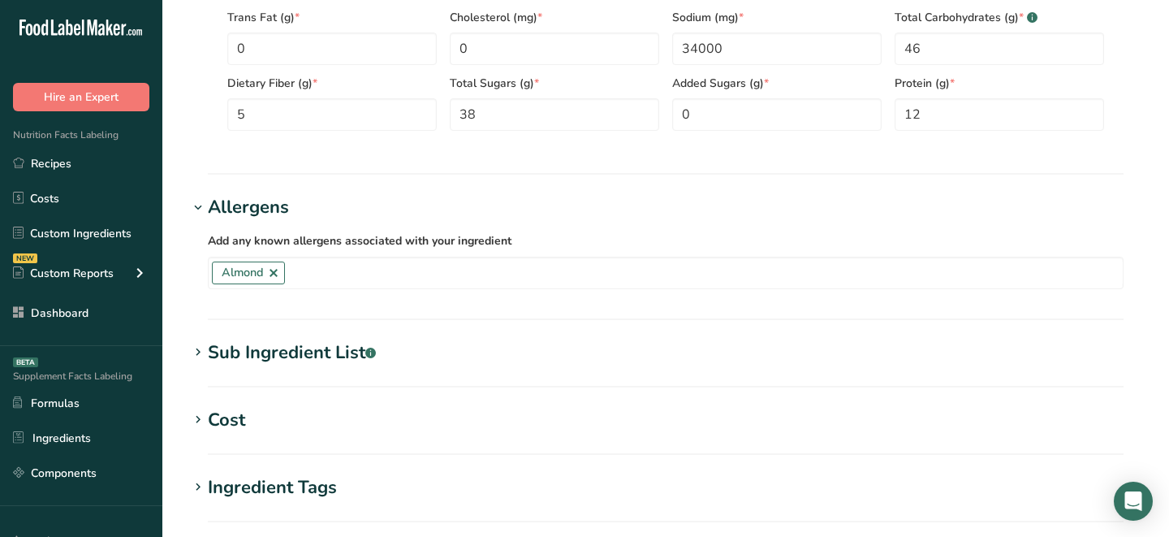
scroll to position [780, 0]
click at [305, 330] on section "Add new ingredient Back to recipe Ingredient Spec Sheet .a-a{fill:#347362;}.b-a…" at bounding box center [665, 10] width 1007 height 1581
click at [302, 356] on div "Sub Ingredient List .a-a{fill:#347362;}.b-a{fill:#fff;}" at bounding box center [292, 352] width 168 height 27
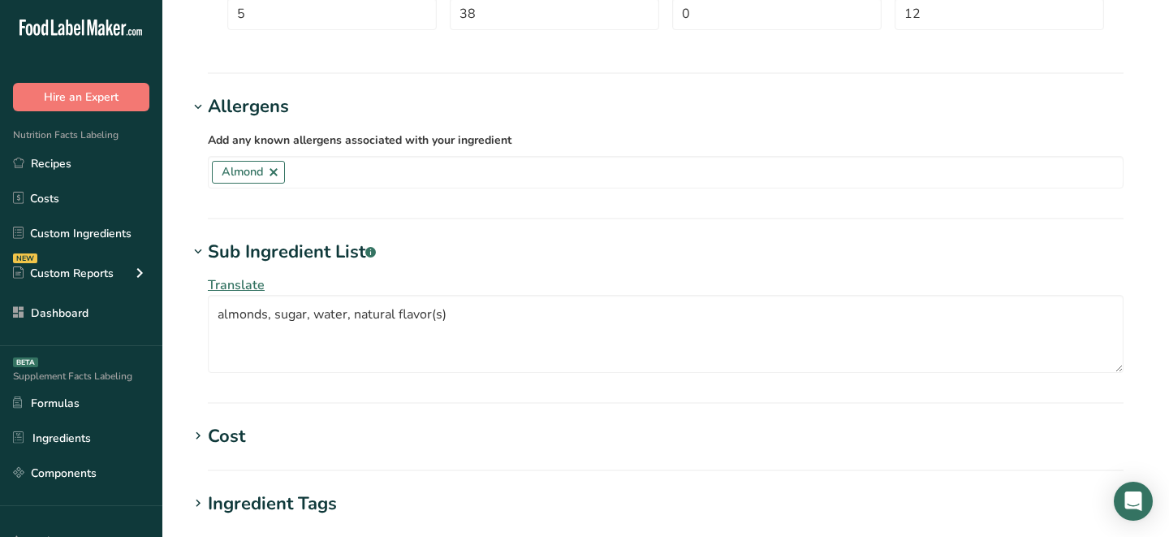
scroll to position [897, 0]
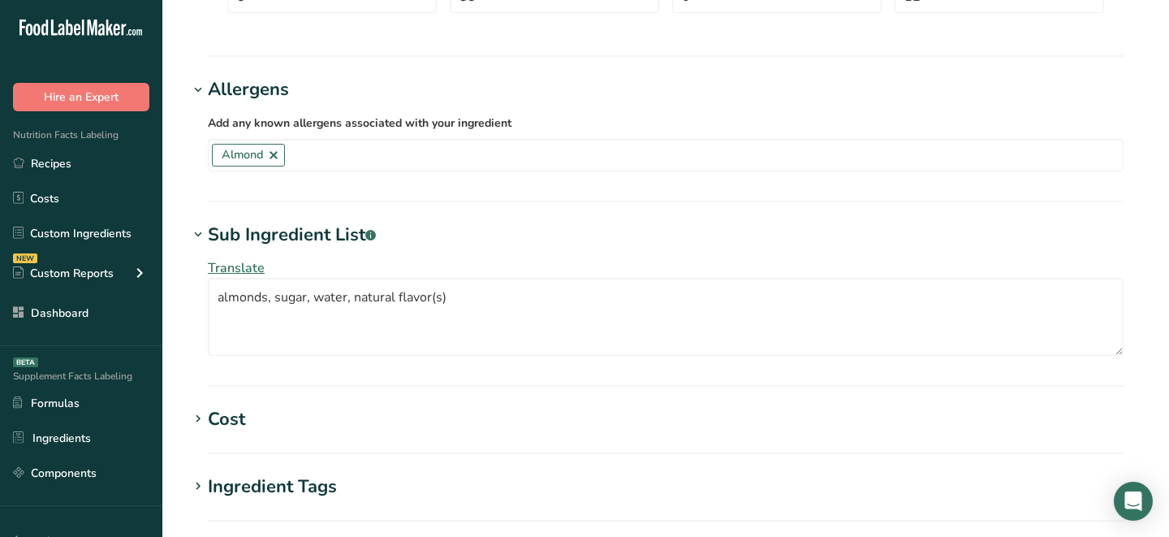
click at [239, 270] on span "Translate" at bounding box center [236, 268] width 57 height 18
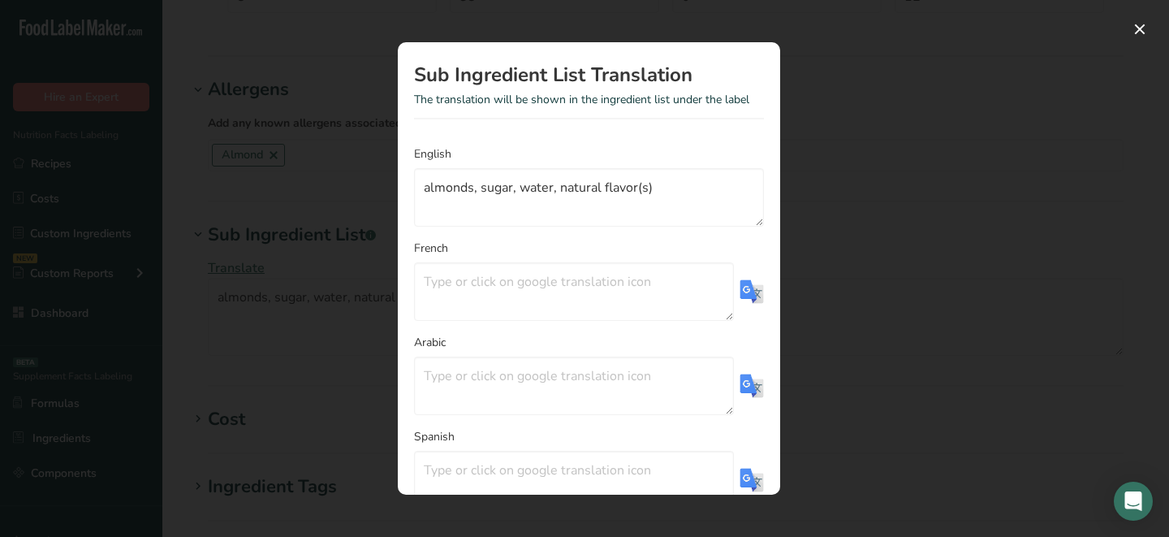
scroll to position [106, 0]
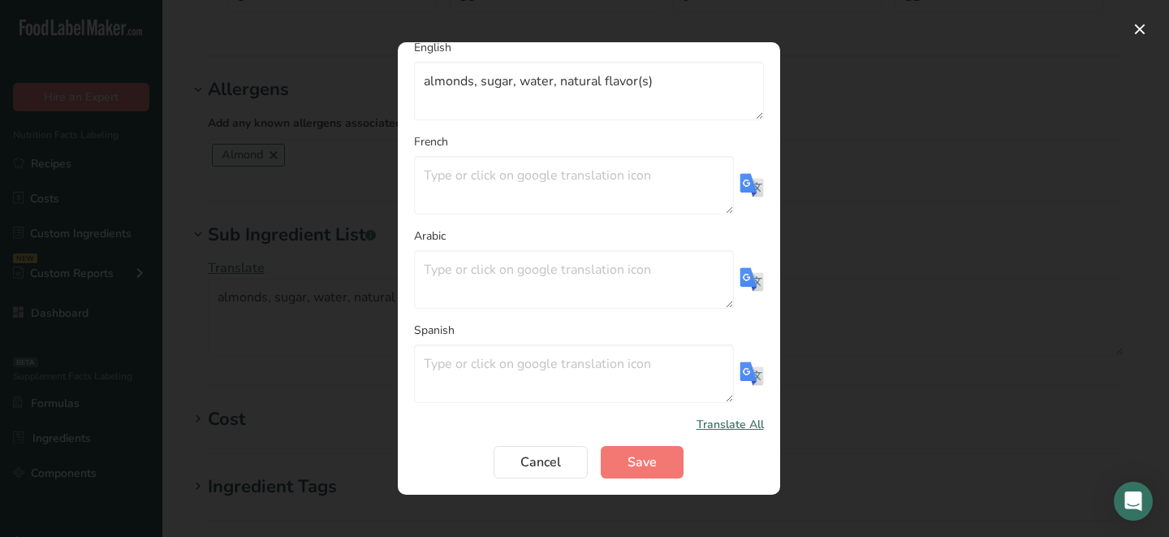
click at [719, 416] on span "Translate All" at bounding box center [730, 424] width 67 height 17
type textarea "amandes, sucre, eau, arôme(s) naturel(s)"
type textarea "اللوز والسكر والماء والنكهات الطبيعية"
type textarea "almendras, azúcar, agua, sabor(es) natural(es)"
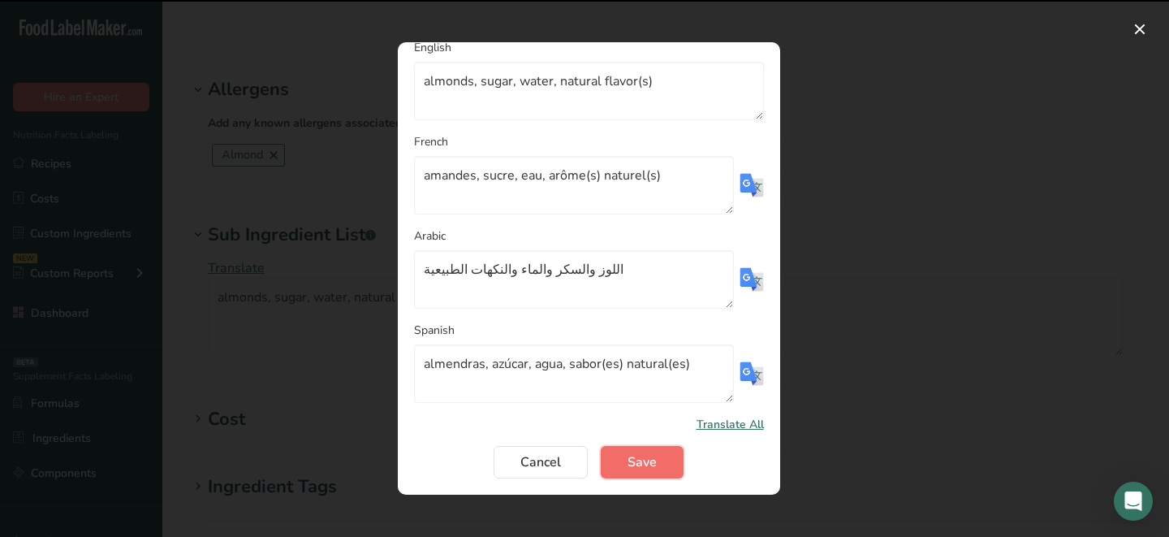
click at [653, 460] on span "Save" at bounding box center [642, 461] width 29 height 19
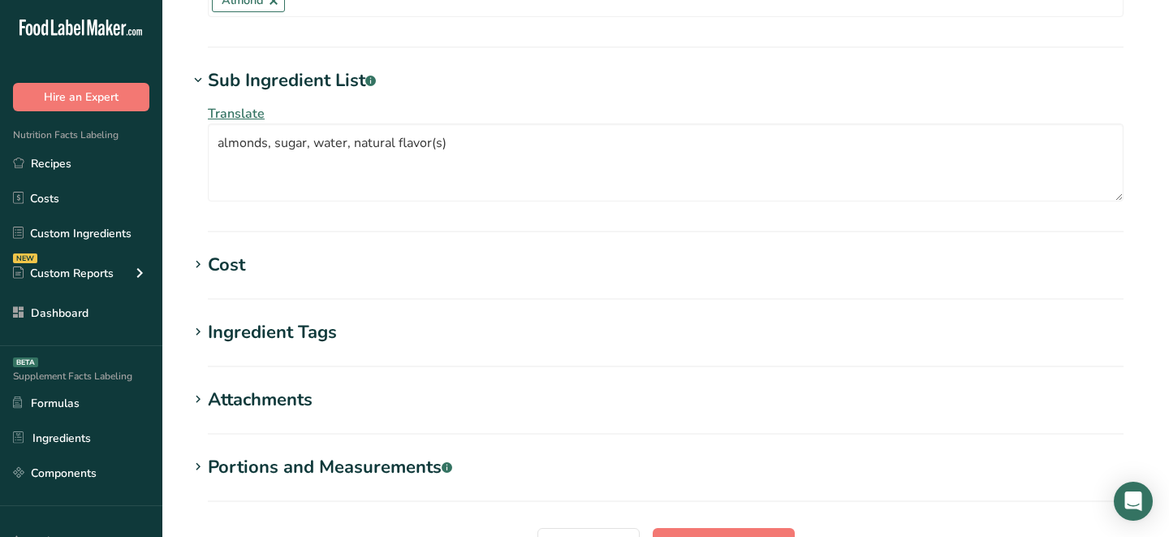
scroll to position [1081, 0]
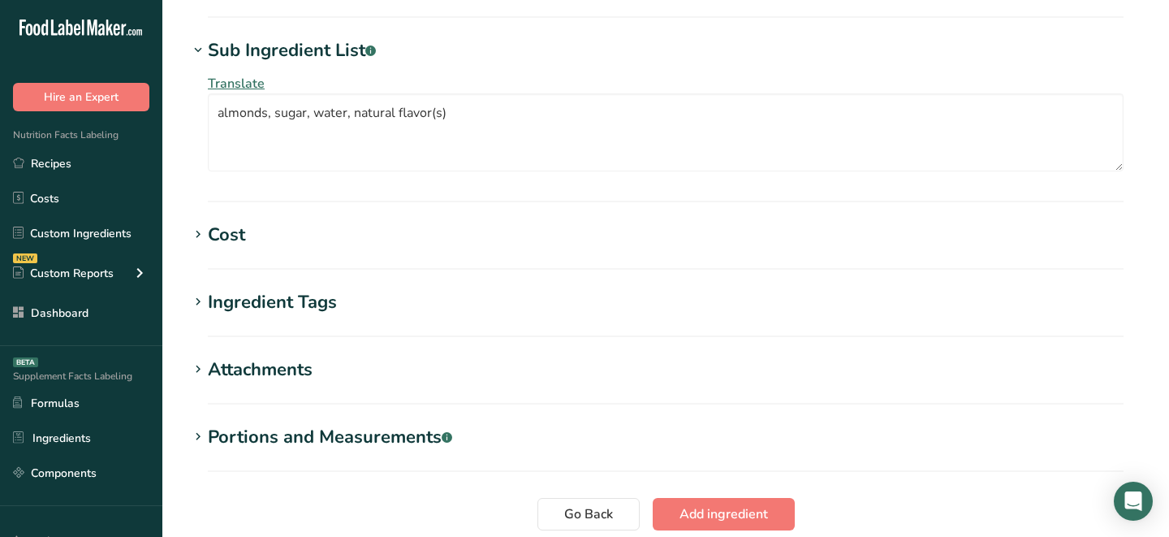
click at [209, 223] on div "Cost" at bounding box center [226, 235] width 37 height 27
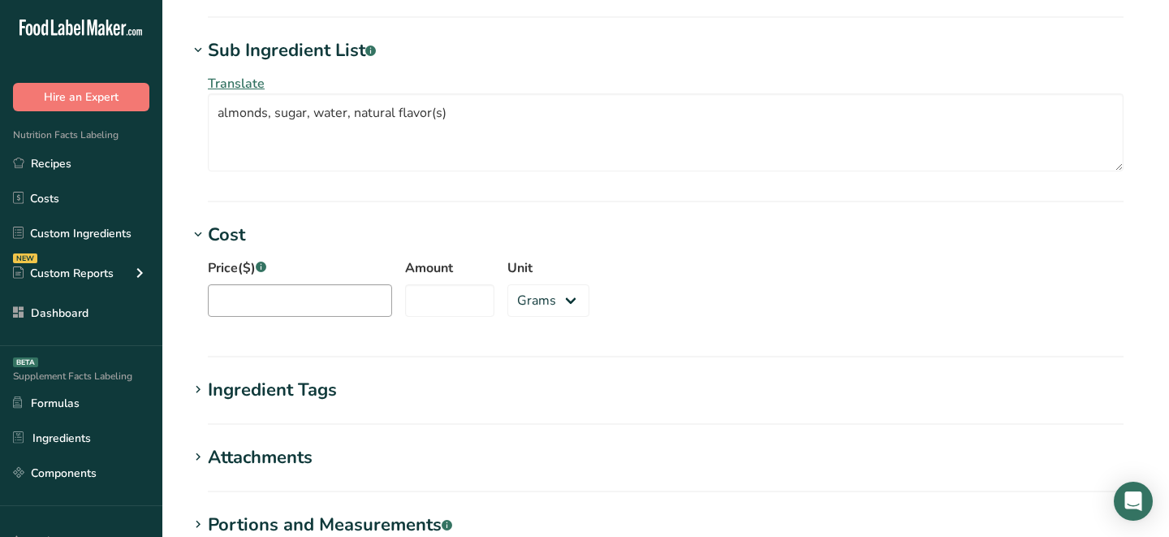
scroll to position [1104, 0]
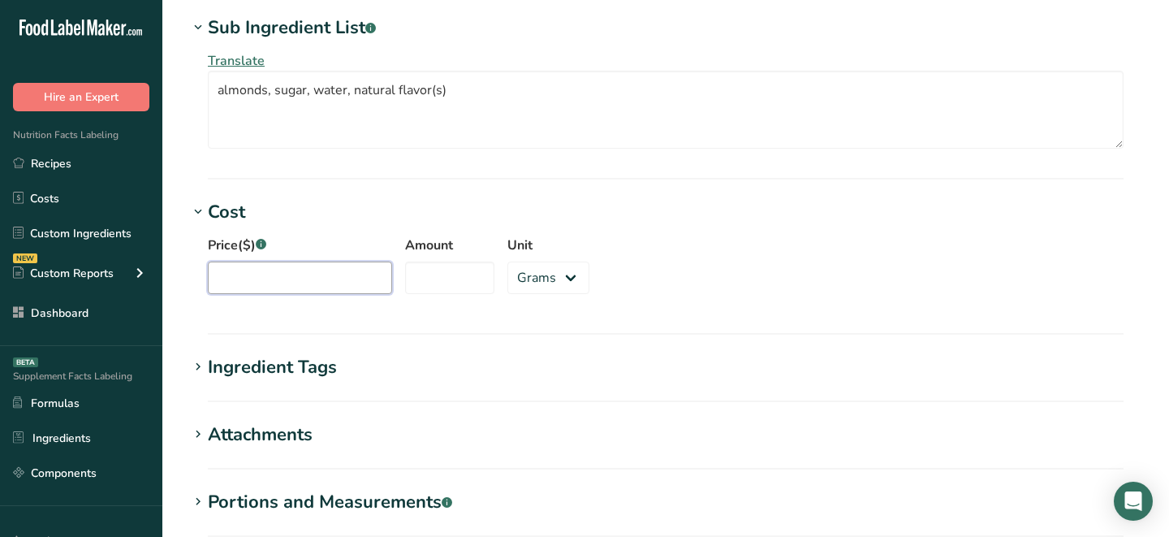
click at [296, 274] on input "Price($) .a-a{fill:#347362;}.b-a{fill:#fff;}" at bounding box center [300, 277] width 184 height 32
type input "20"
click at [426, 280] on input "Amount" at bounding box center [449, 277] width 89 height 32
type input "5"
click at [524, 287] on select "Grams kg mg mcg lb oz" at bounding box center [548, 277] width 82 height 32
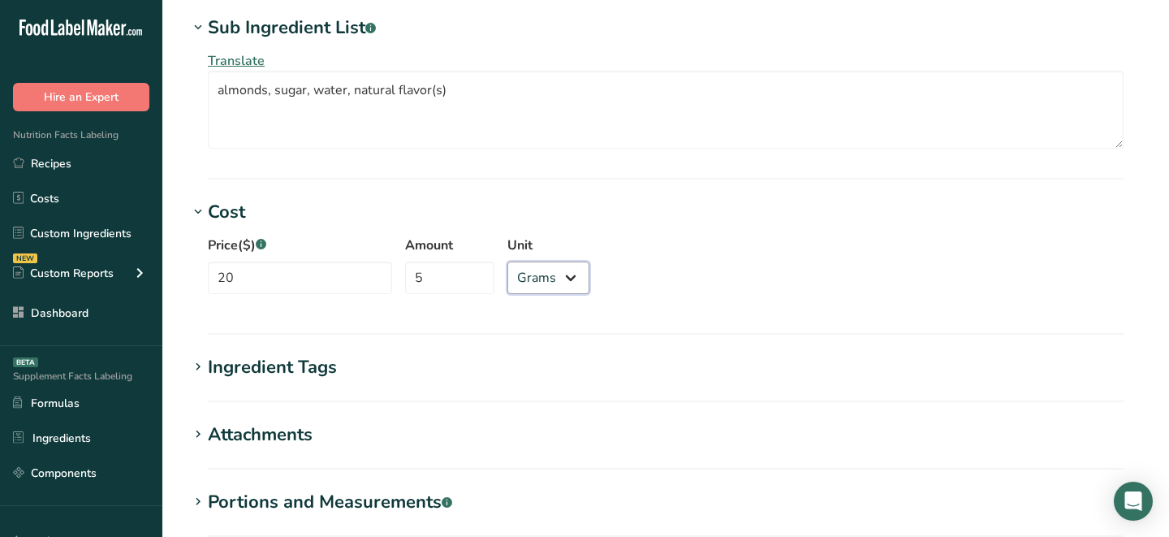
select select "1"
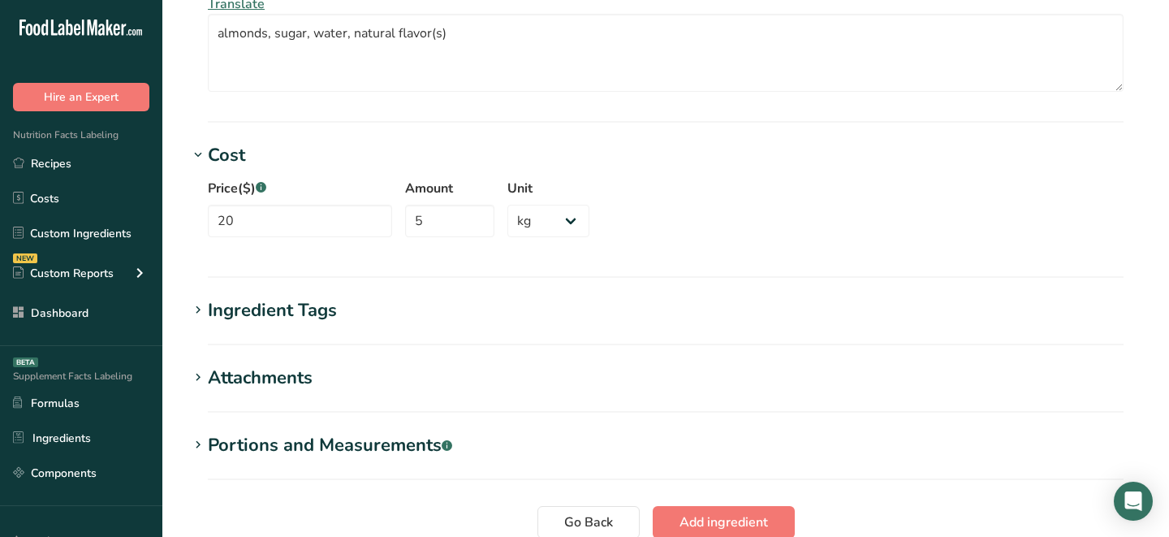
click at [291, 316] on div "Ingredient Tags" at bounding box center [272, 310] width 129 height 27
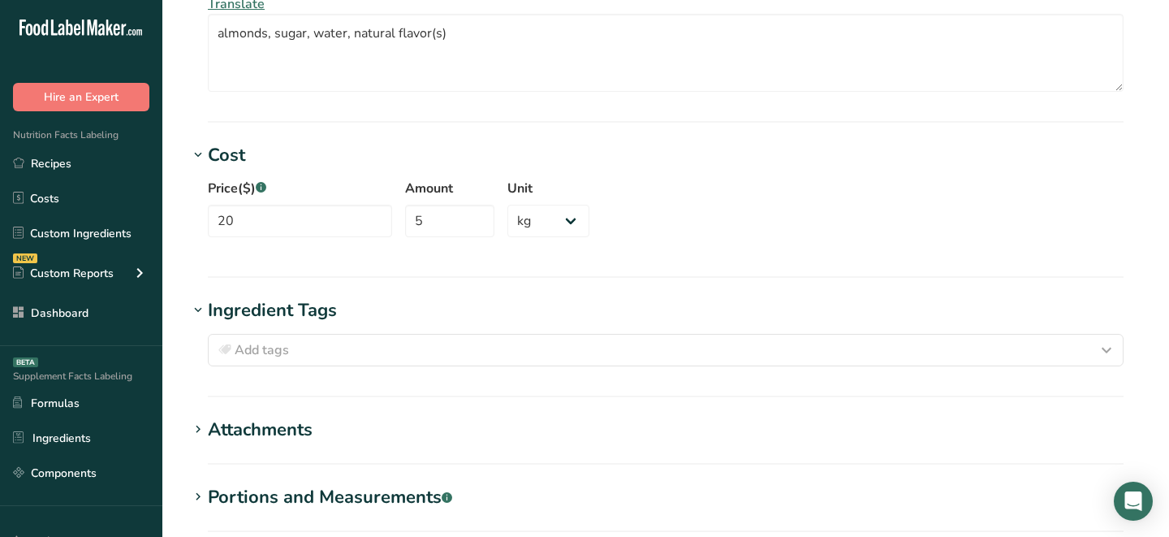
scroll to position [1219, 0]
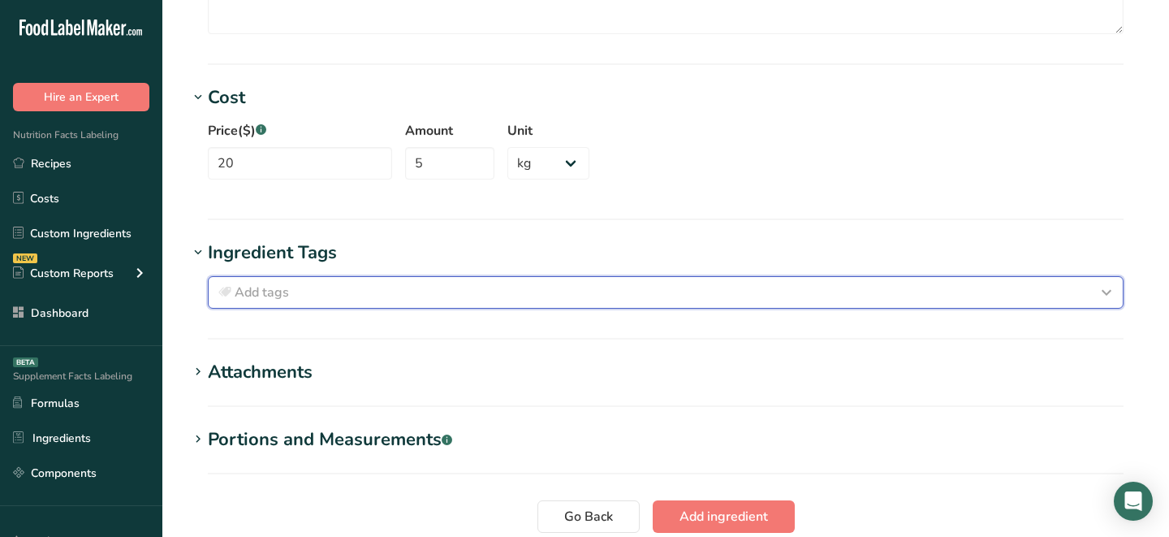
click at [278, 284] on span "Add tags" at bounding box center [262, 292] width 54 height 19
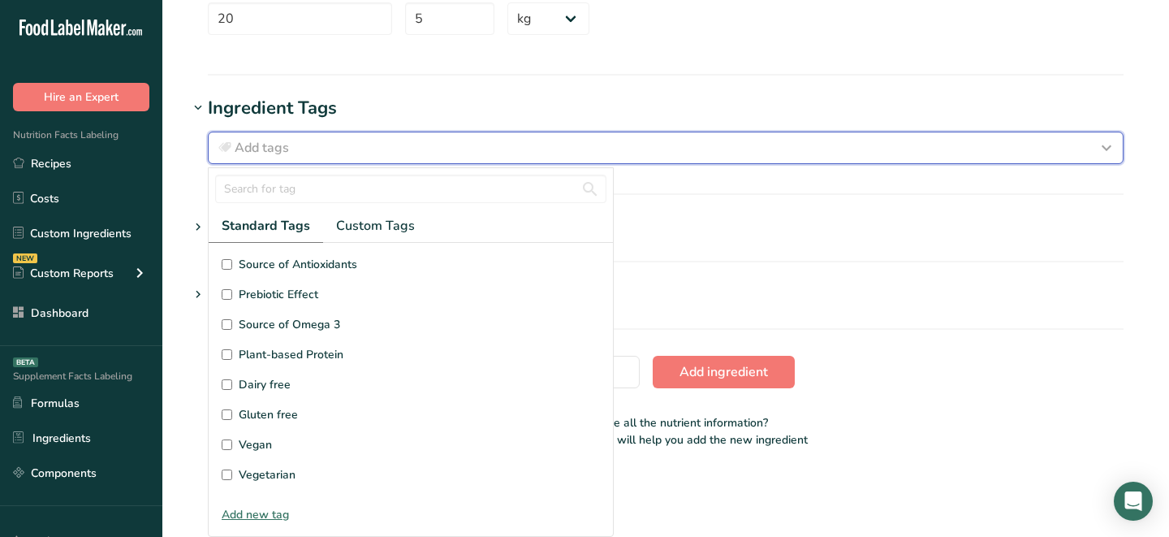
scroll to position [37, 0]
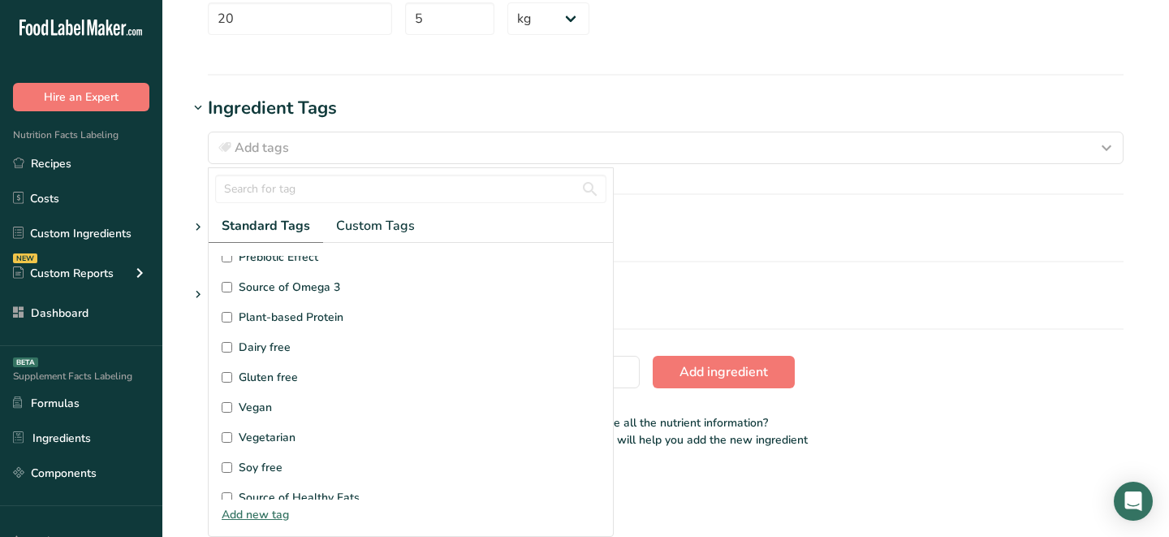
click at [246, 410] on span "Vegan" at bounding box center [255, 407] width 33 height 17
click at [232, 410] on input "Vegan" at bounding box center [227, 407] width 11 height 11
checkbox input "true"
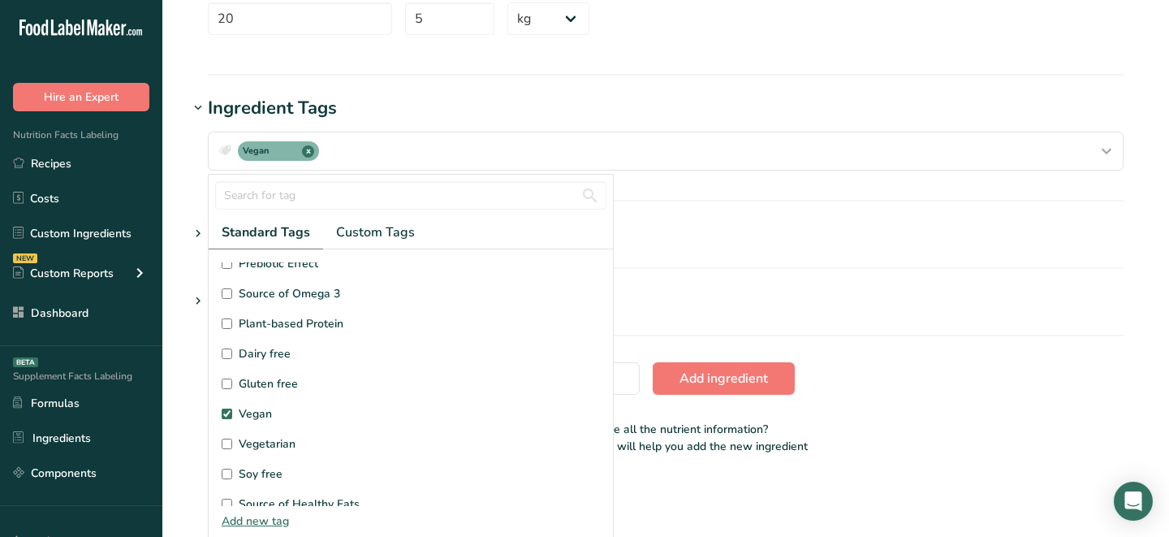
click at [248, 447] on span "Vegetarian" at bounding box center [267, 443] width 57 height 17
click at [232, 447] on input "Vegetarian" at bounding box center [227, 443] width 11 height 11
checkbox input "true"
click at [365, 237] on span "Custom Tags" at bounding box center [375, 231] width 79 height 19
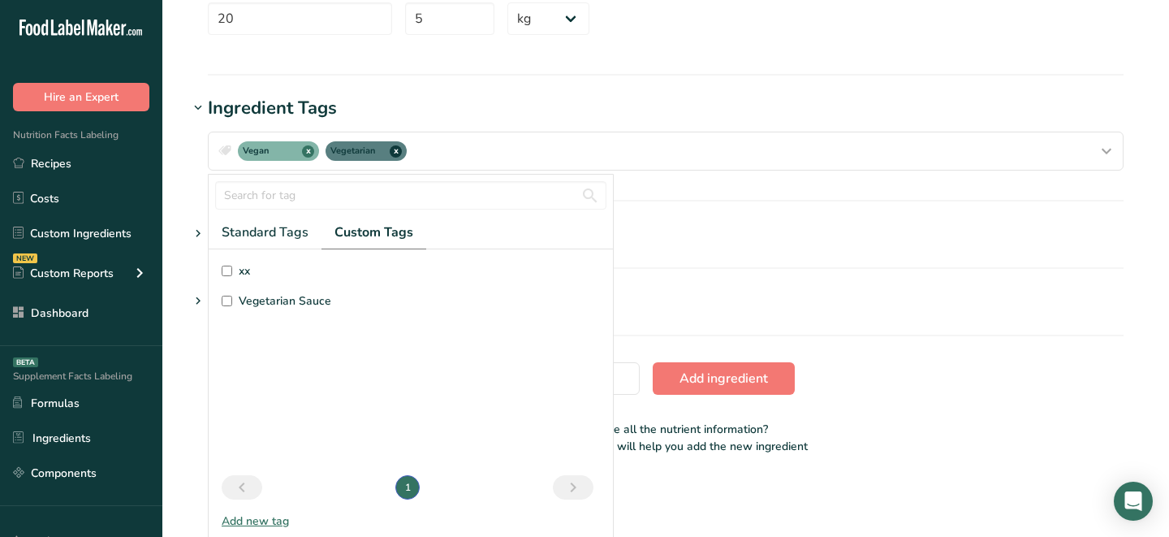
click at [699, 192] on section "Ingredient Tags Vegan x Vegetarian x Standard Tags Custom Tags Source of Antiox…" at bounding box center [665, 148] width 955 height 106
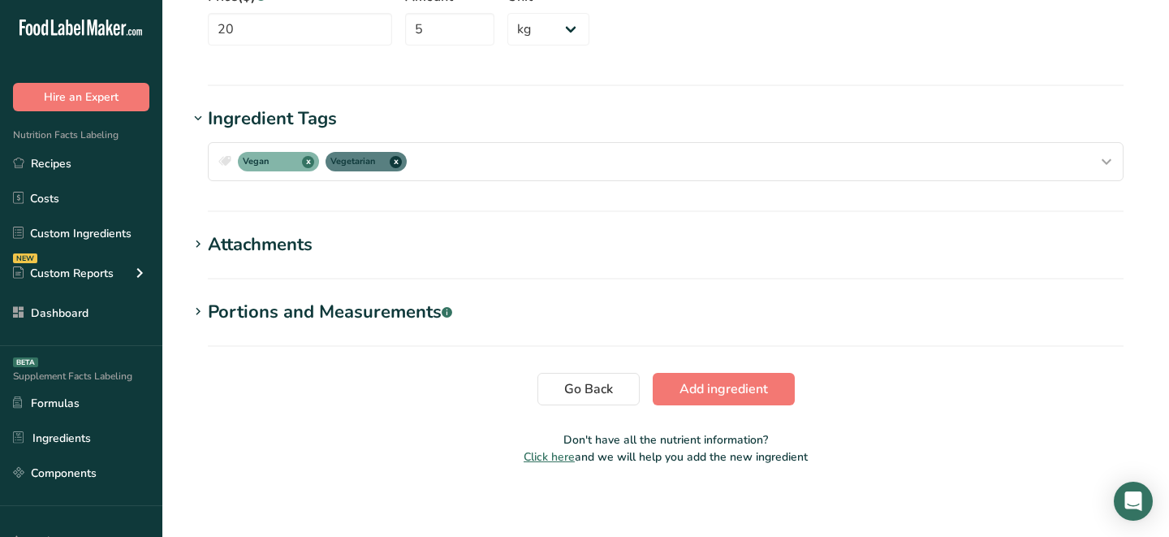
scroll to position [0, 0]
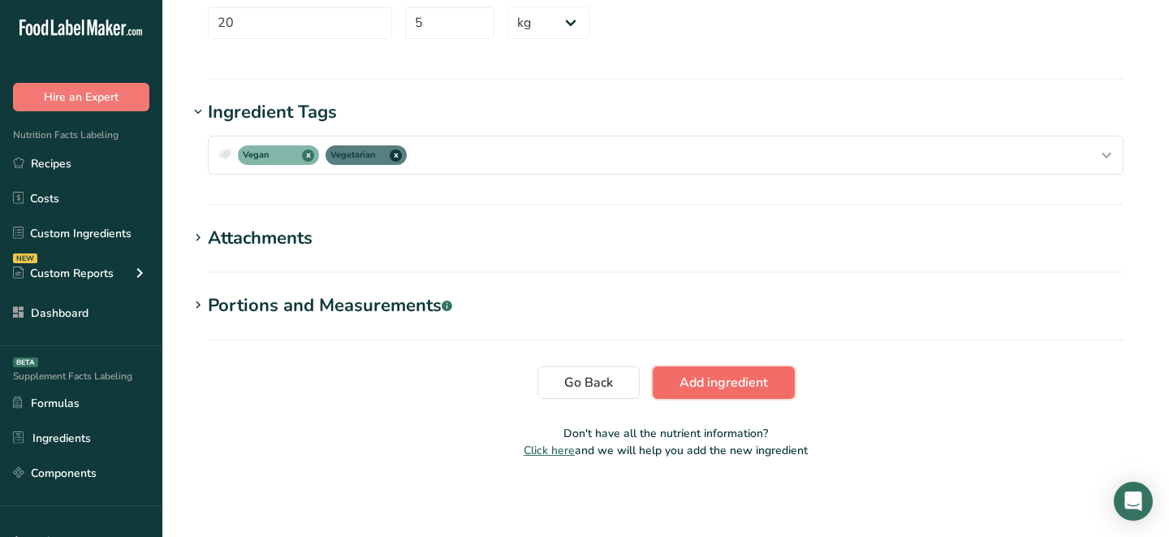
click at [735, 391] on span "Add ingredient" at bounding box center [724, 382] width 88 height 19
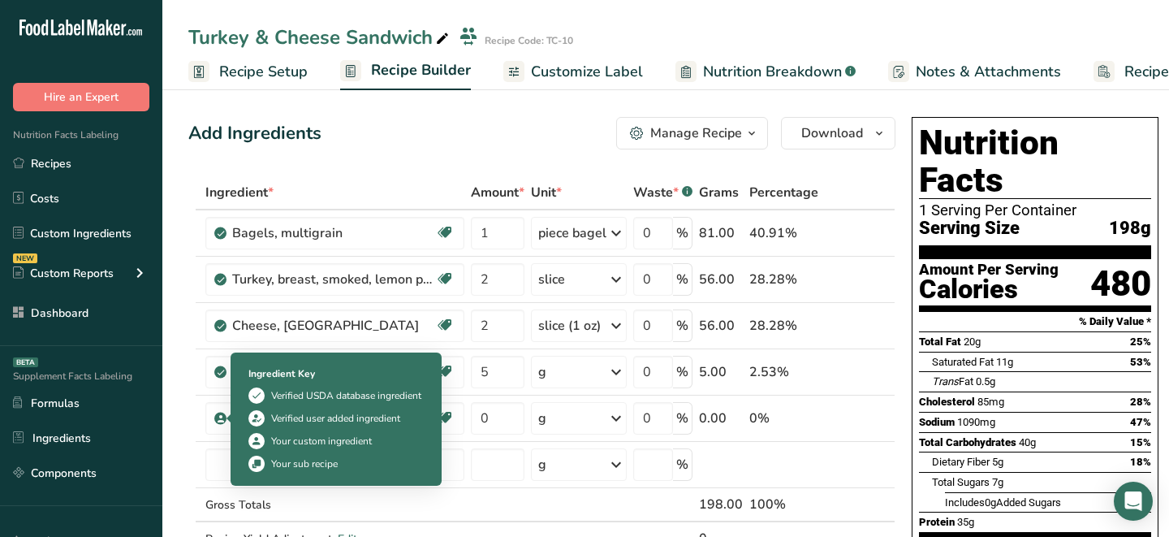
drag, startPoint x: 272, startPoint y: 441, endPoint x: 362, endPoint y: 438, distance: 90.2
click at [362, 439] on div "Your custom ingredient" at bounding box center [321, 441] width 101 height 15
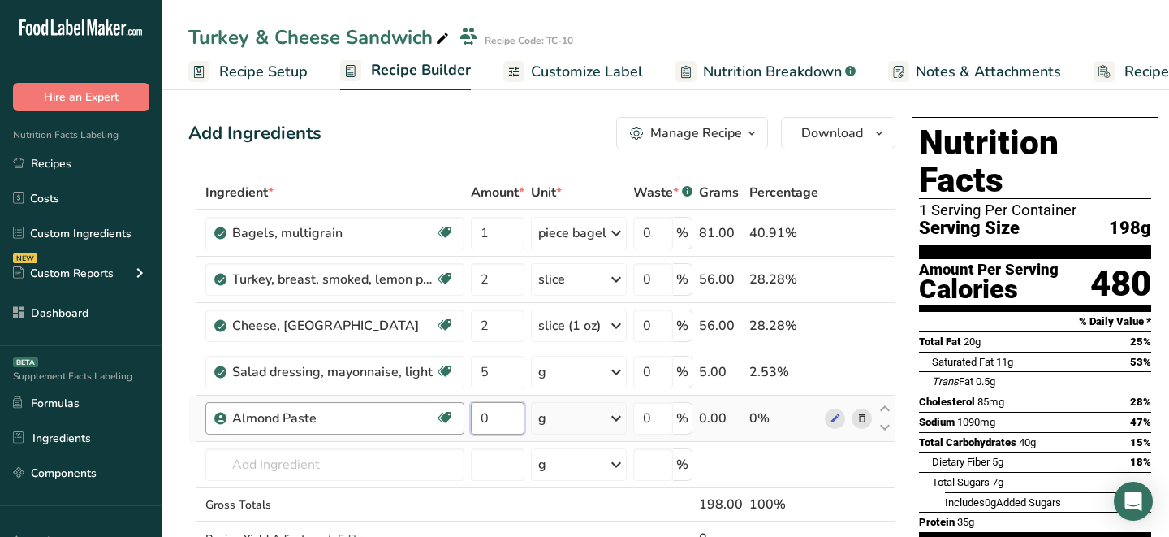
drag, startPoint x: 494, startPoint y: 422, endPoint x: 458, endPoint y: 422, distance: 35.7
click at [460, 422] on tr "Almond Paste Vegan Vegetarian 0 g Weight Units g kg mg See more Volume Units l …" at bounding box center [542, 418] width 706 height 46
type input "5"
click at [1006, 331] on div "Total Fat 20g 25%" at bounding box center [1035, 341] width 232 height 20
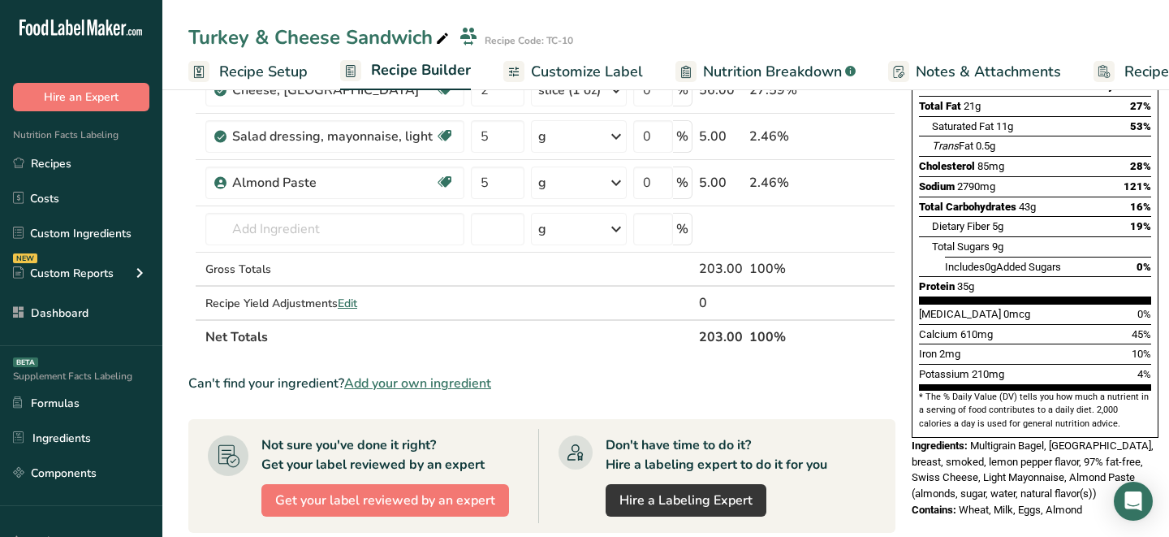
scroll to position [236, 0]
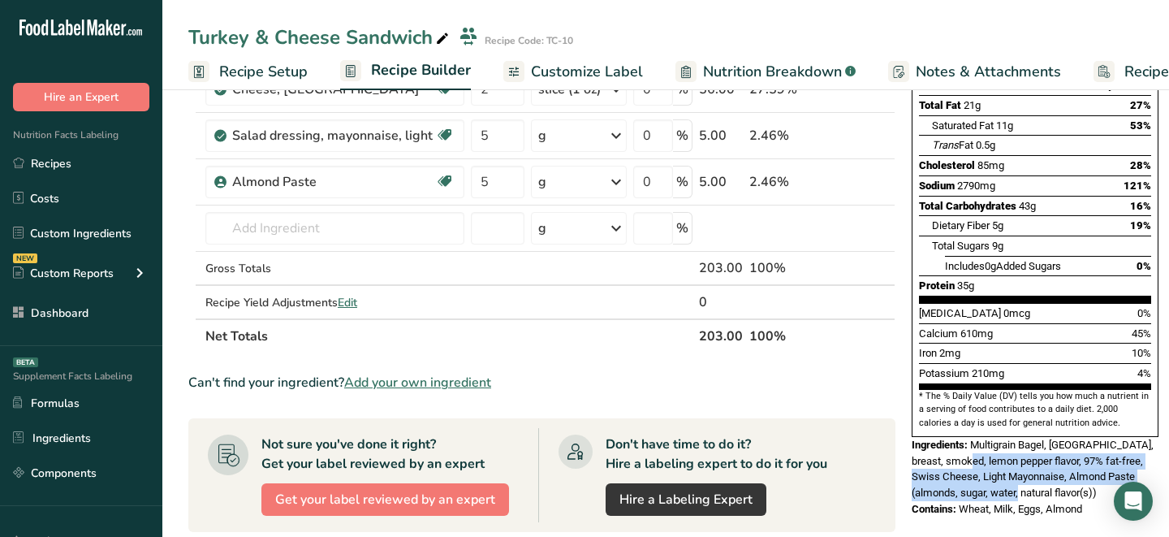
drag, startPoint x: 990, startPoint y: 416, endPoint x: 1016, endPoint y: 462, distance: 52.4
click at [1016, 461] on div "Ingredients: Multigrain Bagel, Turkey, breast, smoked, lemon pepper flavor, 97%…" at bounding box center [1035, 469] width 247 height 64
drag, startPoint x: 981, startPoint y: 465, endPoint x: 1058, endPoint y: 465, distance: 77.1
click at [1058, 503] on span "Wheat, Milk, Eggs, Almond" at bounding box center [1020, 509] width 123 height 12
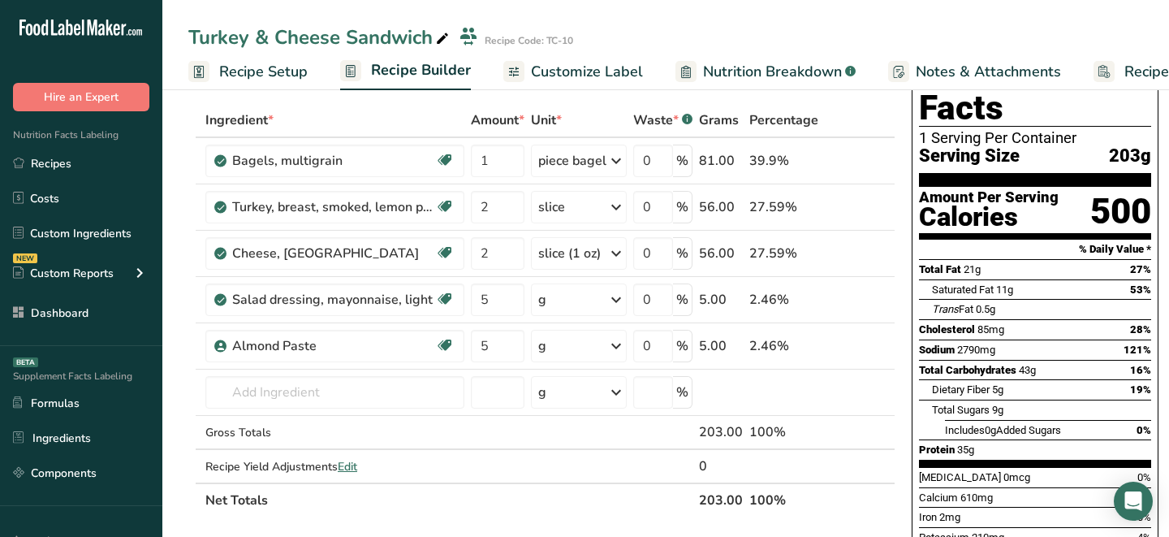
scroll to position [217, 0]
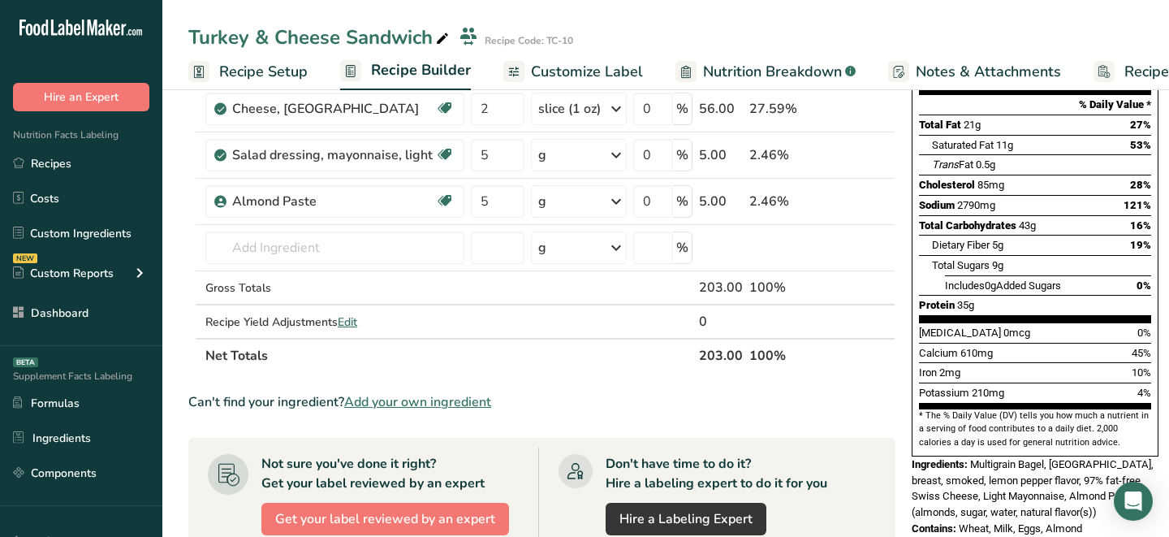
click at [1000, 409] on section "* The % Daily Value (DV) tells you how much a nutrient in a serving of food con…" at bounding box center [1035, 429] width 232 height 40
drag, startPoint x: 913, startPoint y: 487, endPoint x: 1097, endPoint y: 490, distance: 183.5
click at [1098, 520] on div "Contains: Wheat, Milk, Eggs, Almond" at bounding box center [1035, 528] width 247 height 16
click at [1014, 382] on div "Potassium 210mg 4%" at bounding box center [1035, 392] width 232 height 20
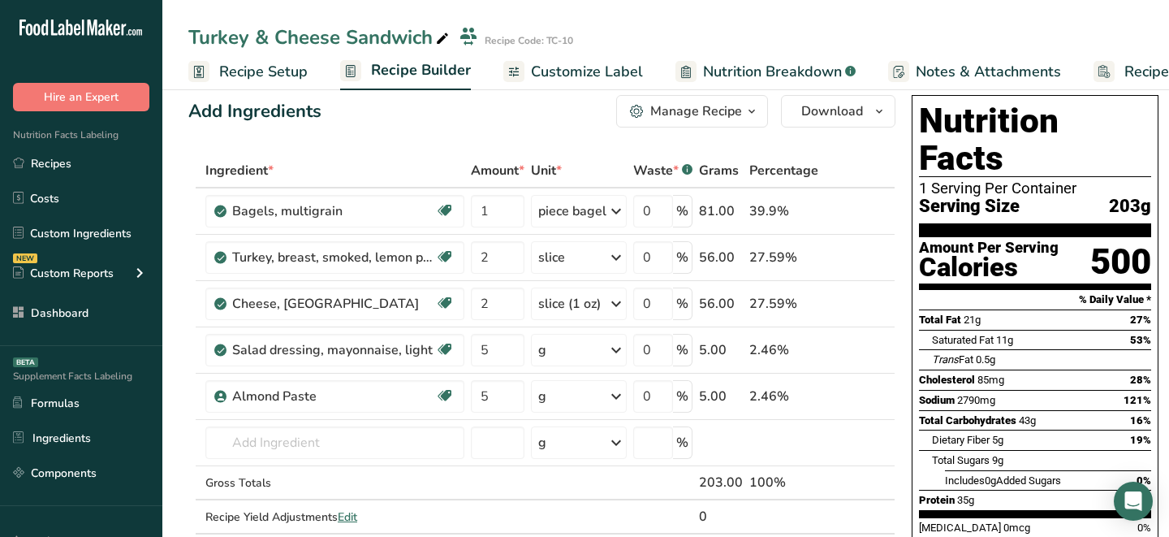
scroll to position [0, 0]
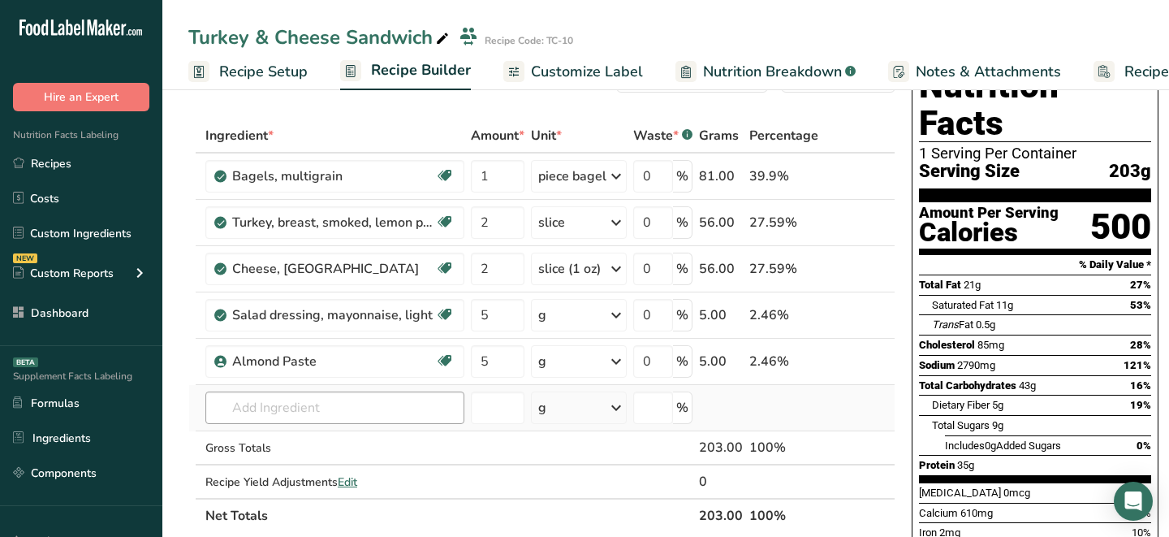
scroll to position [67, 0]
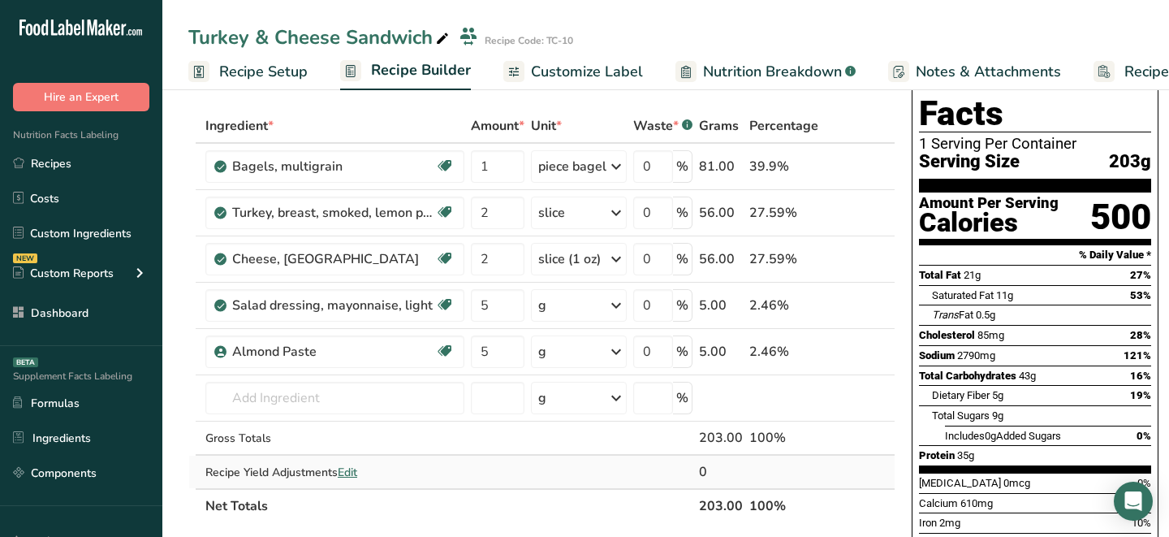
click at [341, 472] on span "Edit" at bounding box center [347, 471] width 19 height 15
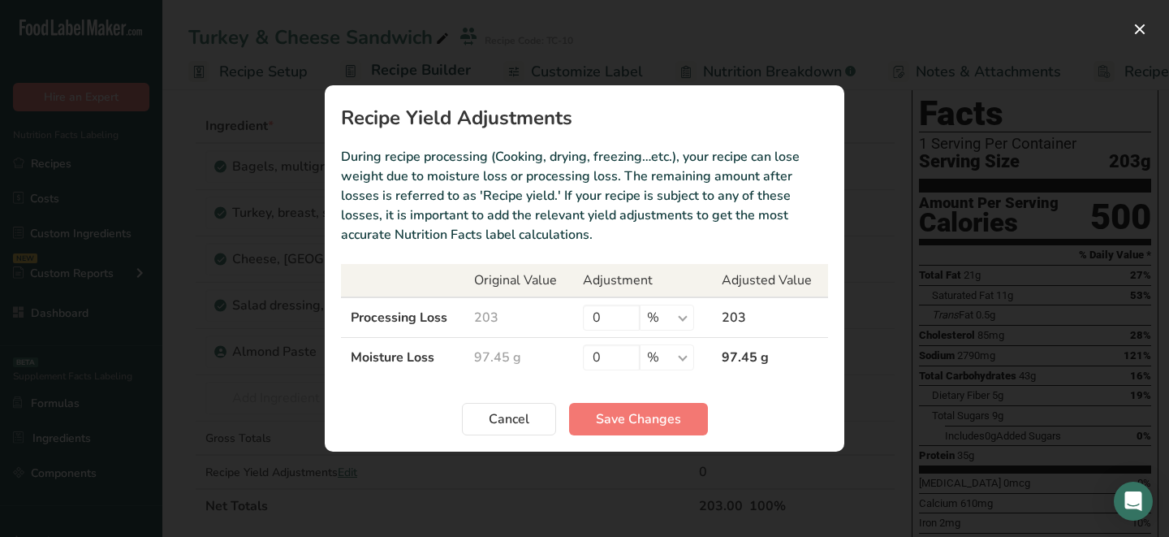
drag, startPoint x: 347, startPoint y: 119, endPoint x: 670, endPoint y: 121, distance: 322.3
click at [670, 121] on h1 "Recipe Yield Adjustments" at bounding box center [584, 117] width 487 height 19
click at [655, 119] on h1 "Recipe Yield Adjustments" at bounding box center [584, 117] width 487 height 19
click at [413, 312] on td "Processing Loss" at bounding box center [402, 317] width 123 height 41
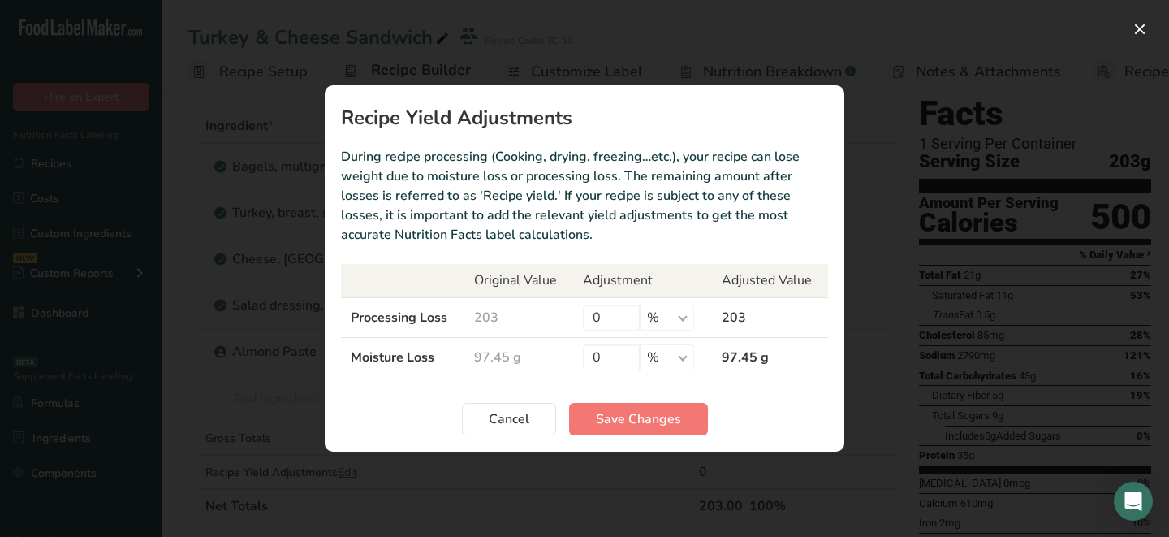
click at [413, 312] on td "Processing Loss" at bounding box center [402, 317] width 123 height 41
click at [424, 355] on td "Moisture Loss" at bounding box center [402, 358] width 123 height 40
click at [662, 309] on select "% g kg mg mcg lb oz" at bounding box center [667, 317] width 54 height 26
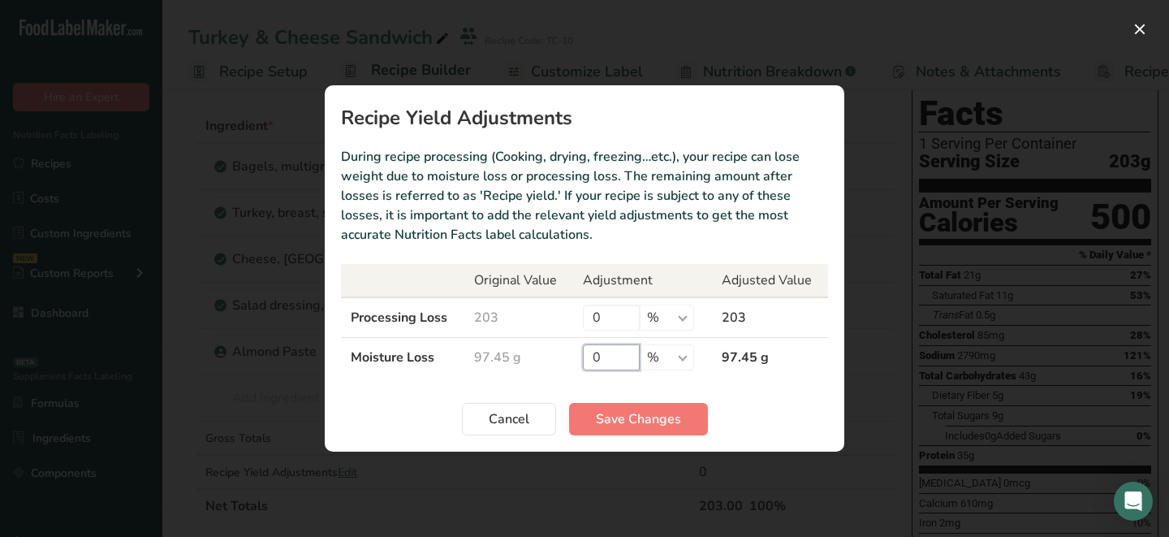
drag, startPoint x: 618, startPoint y: 360, endPoint x: 551, endPoint y: 361, distance: 66.6
click at [569, 361] on tr "Moisture Loss 97.45 g 0 % g kg mg mcg lb oz 97.45 g" at bounding box center [584, 358] width 487 height 40
click at [780, 401] on section "Recipe Yield Adjustments During recipe processing (Cooking, drying, freezing…et…" at bounding box center [585, 268] width 520 height 366
drag, startPoint x: 359, startPoint y: 354, endPoint x: 488, endPoint y: 356, distance: 129.1
click at [488, 356] on tr "Moisture Loss 97.45 g 0 % g kg mg mcg lb oz 97.45 g" at bounding box center [584, 358] width 487 height 40
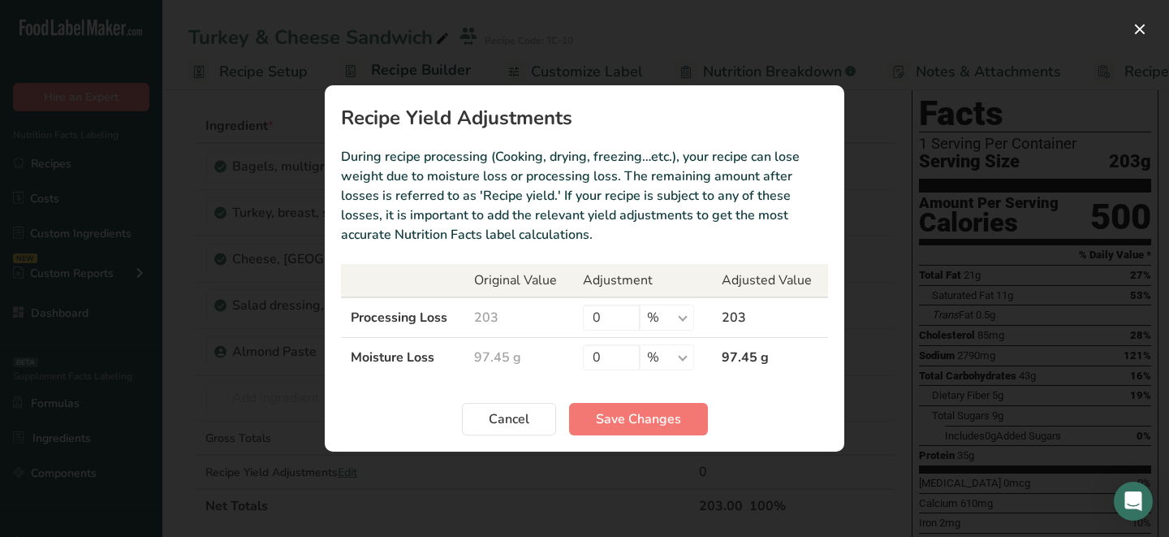
click at [491, 352] on td "97.45 g" at bounding box center [518, 358] width 109 height 40
drag, startPoint x: 472, startPoint y: 355, endPoint x: 538, endPoint y: 355, distance: 66.6
click at [538, 355] on td "97.45 g" at bounding box center [518, 358] width 109 height 40
drag, startPoint x: 470, startPoint y: 318, endPoint x: 506, endPoint y: 318, distance: 35.7
click at [506, 318] on td "203" at bounding box center [518, 317] width 109 height 41
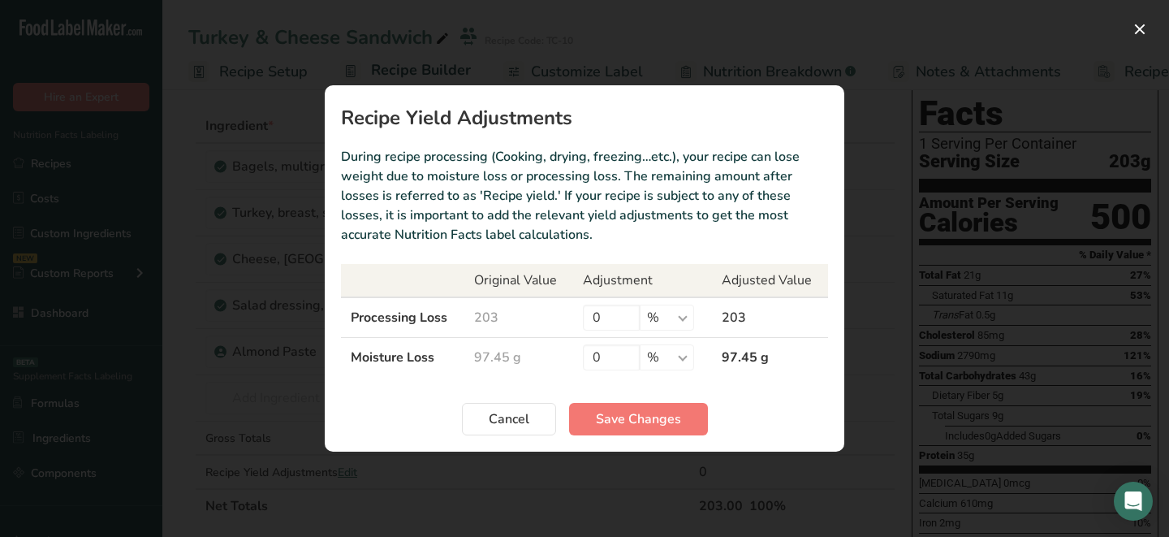
drag, startPoint x: 726, startPoint y: 321, endPoint x: 784, endPoint y: 321, distance: 58.5
click at [784, 321] on td "203" at bounding box center [770, 317] width 116 height 41
click at [504, 420] on span "Cancel" at bounding box center [509, 418] width 41 height 19
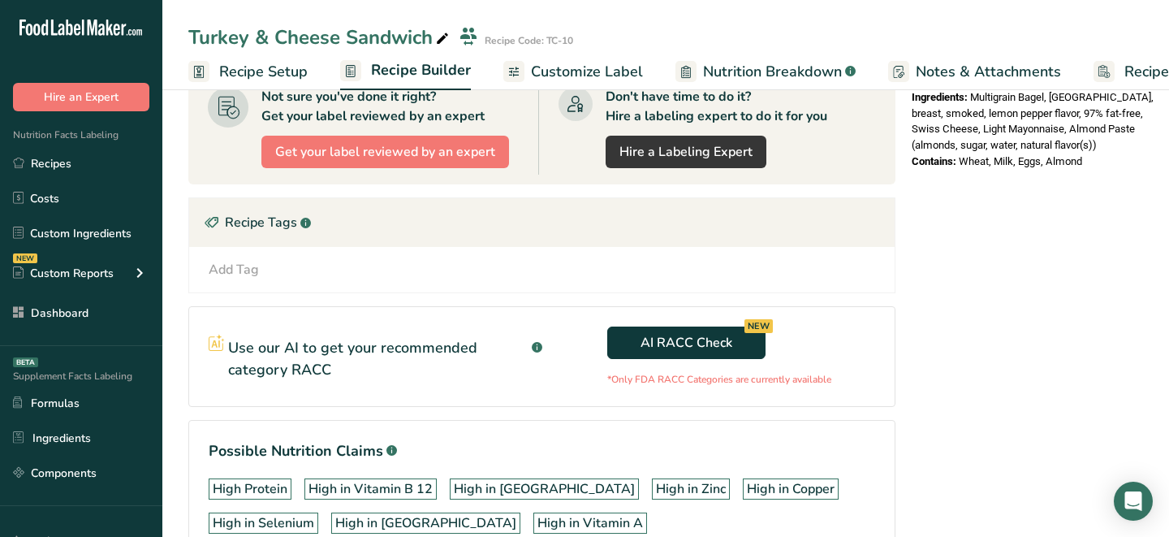
scroll to position [589, 0]
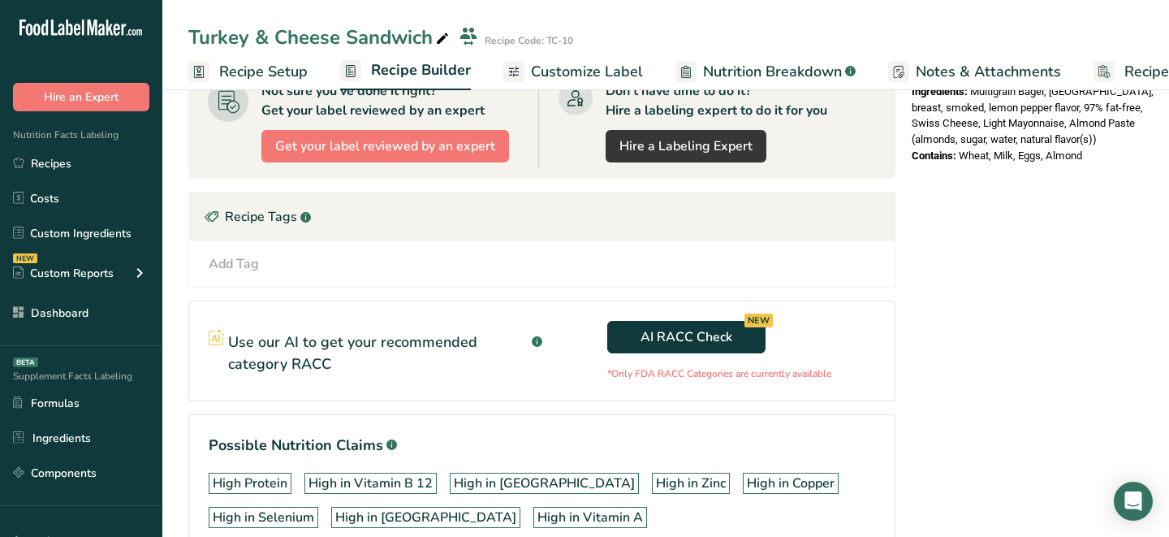
click at [251, 262] on div "Add Tag" at bounding box center [234, 263] width 50 height 19
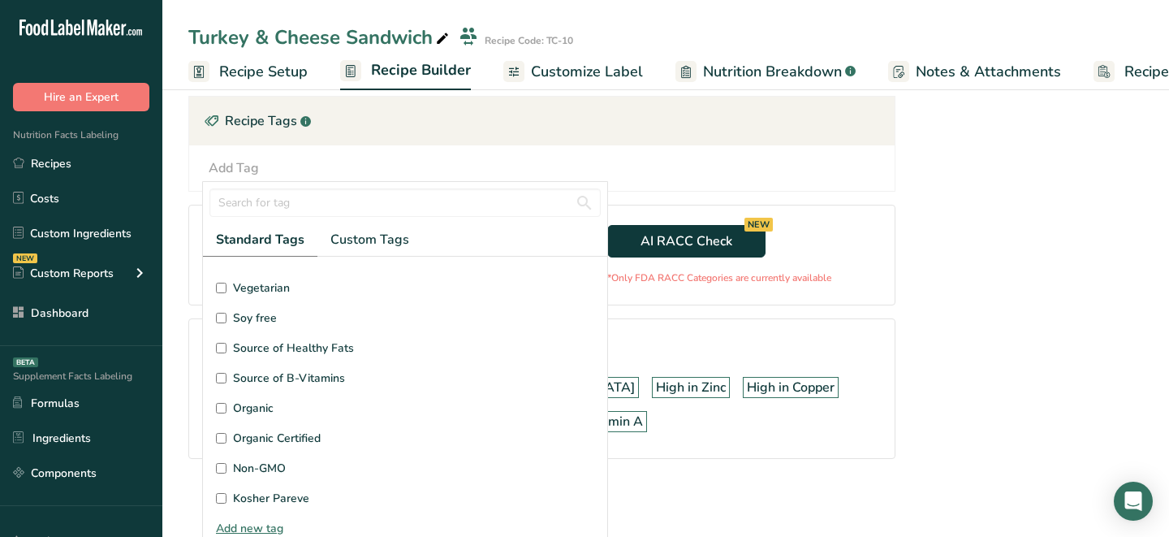
scroll to position [205, 0]
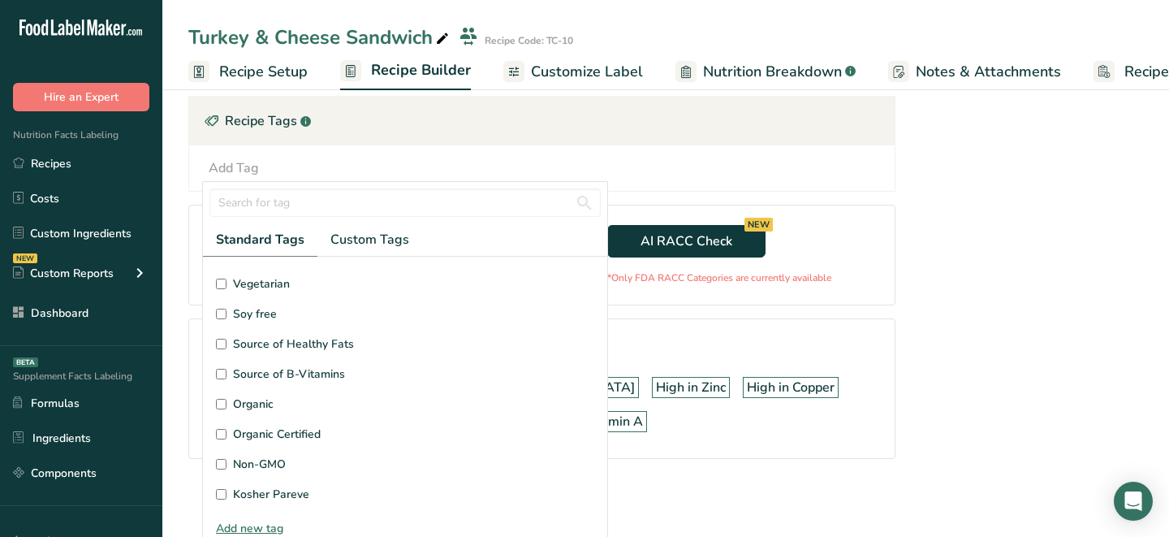
click at [246, 408] on span "Organic" at bounding box center [253, 403] width 41 height 17
click at [227, 408] on input "Organic" at bounding box center [221, 404] width 11 height 11
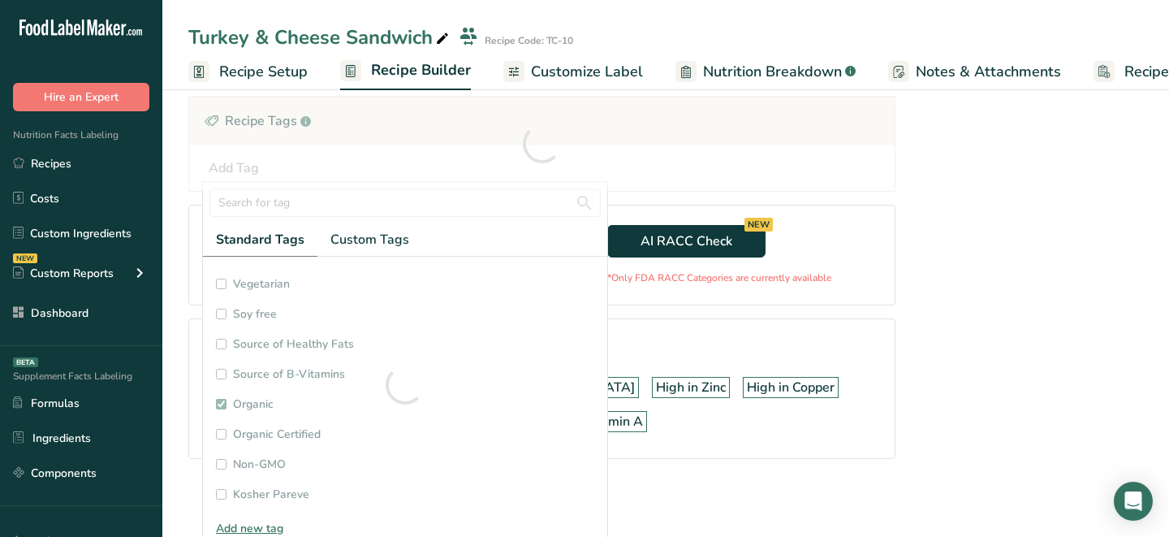
checkbox input "true"
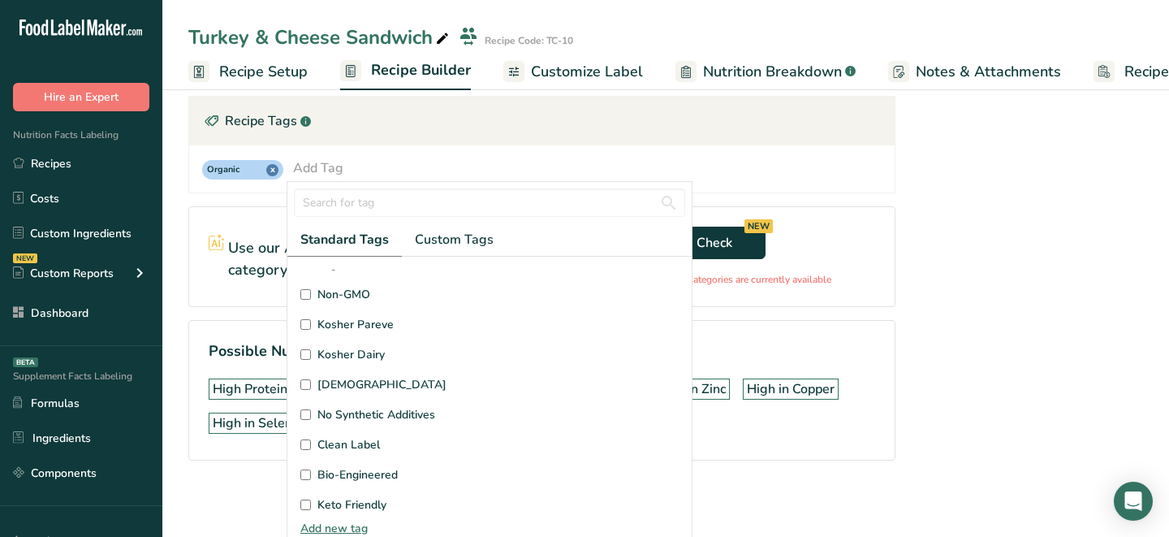
scroll to position [377, 0]
click at [357, 440] on span "Clean Label" at bounding box center [348, 442] width 63 height 17
click at [311, 440] on input "Clean Label" at bounding box center [305, 442] width 11 height 11
checkbox input "true"
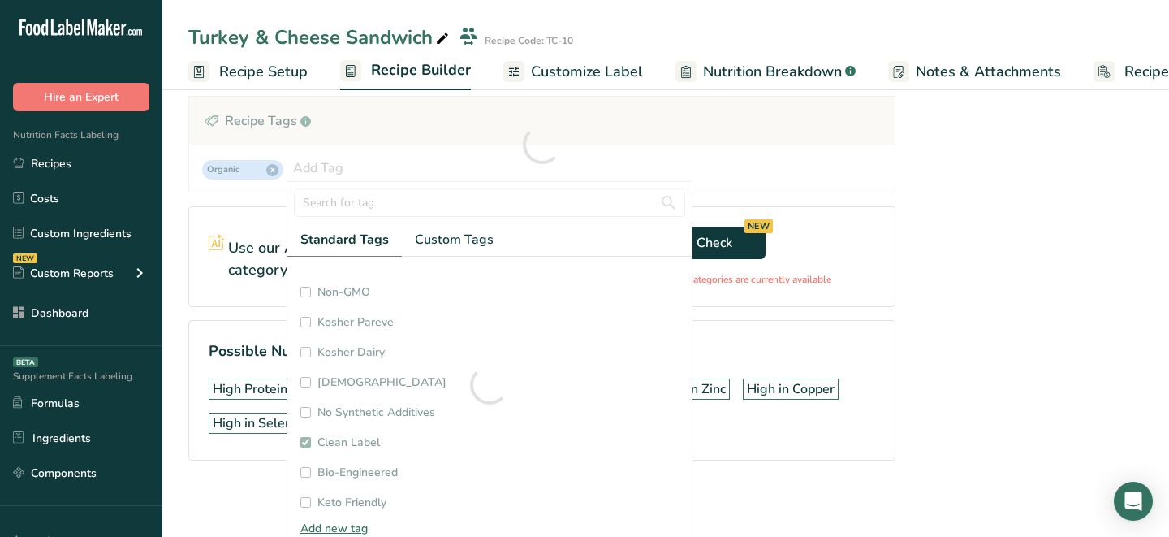
checkbox input "true"
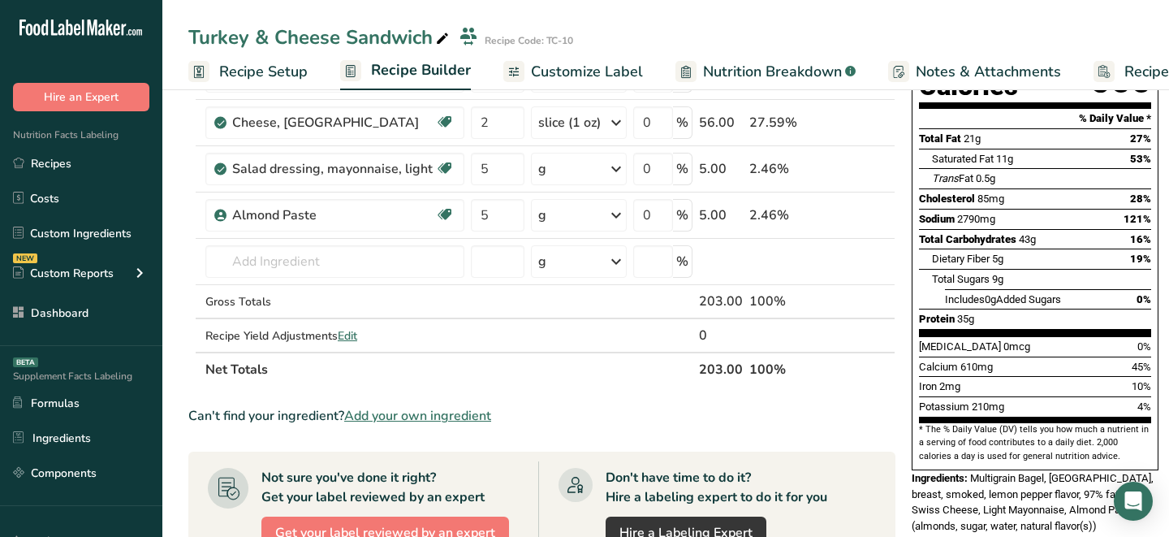
scroll to position [0, 0]
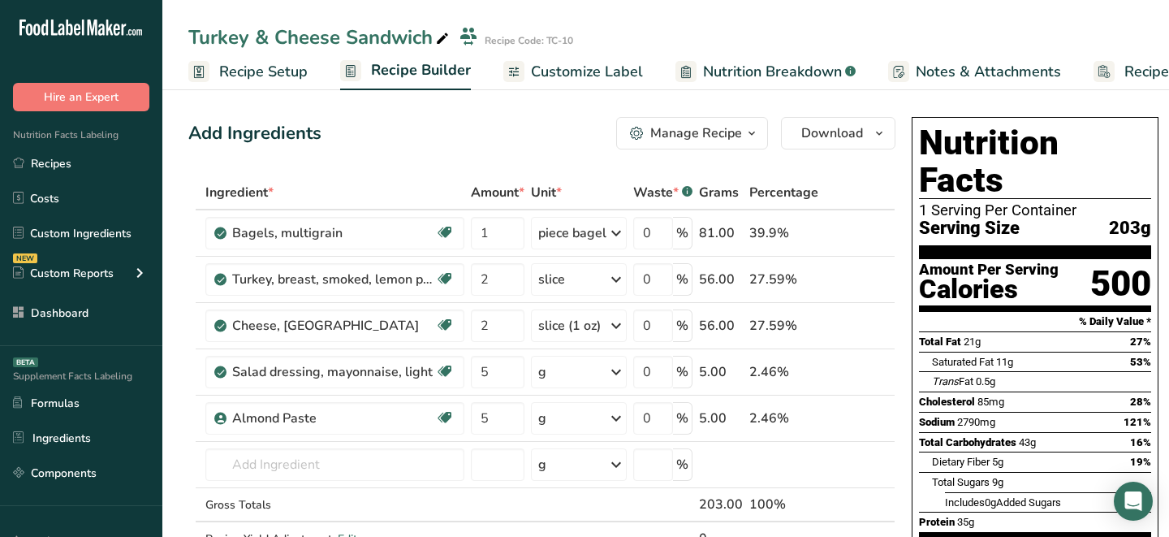
click at [512, 142] on div "Add Ingredients Manage Recipe Delete Recipe Duplicate Recipe Scale Recipe Save …" at bounding box center [541, 133] width 707 height 32
click at [708, 132] on div "Manage Recipe" at bounding box center [696, 132] width 92 height 19
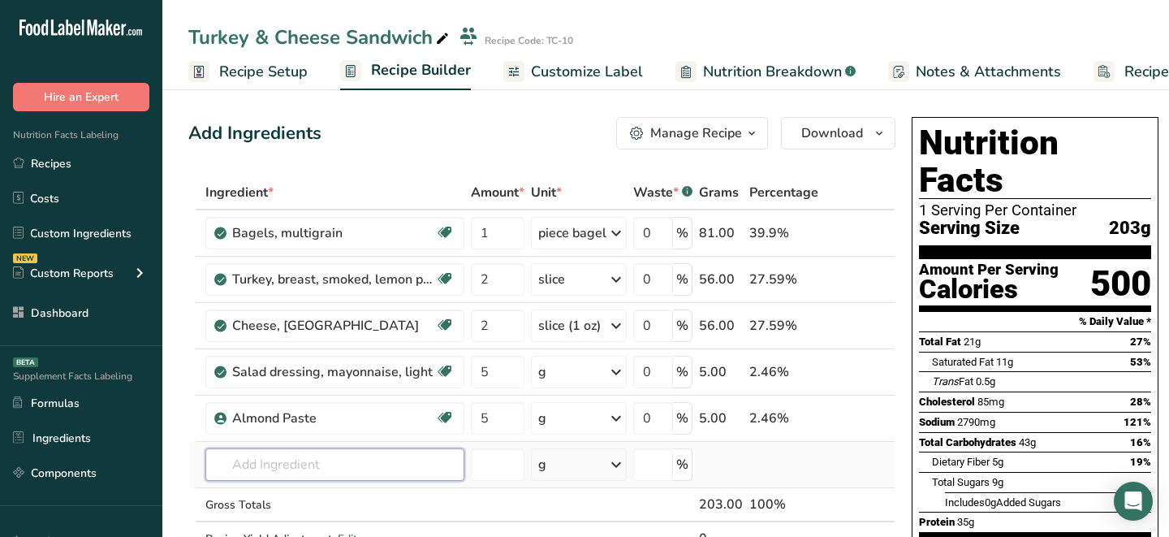
click at [273, 462] on input "text" at bounding box center [334, 464] width 259 height 32
click at [300, 478] on input "text" at bounding box center [334, 464] width 259 height 32
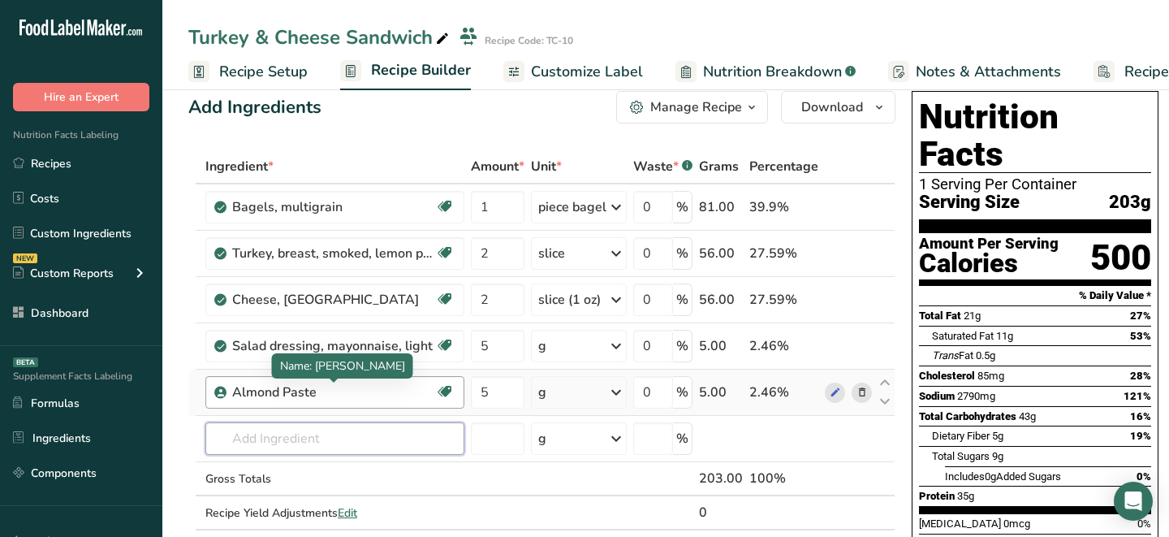
scroll to position [28, 0]
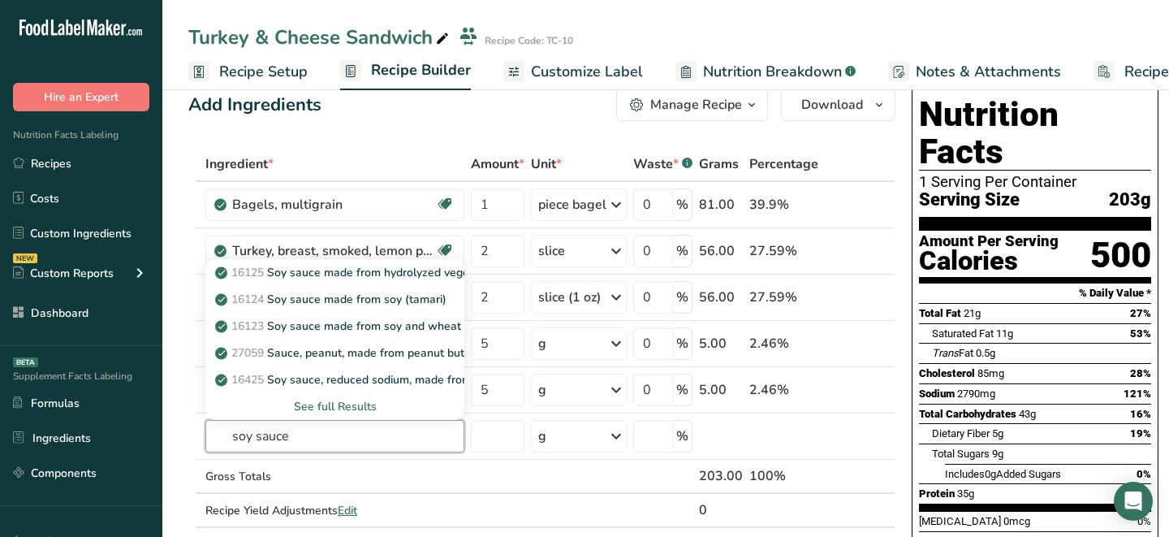
type input "soy sauce"
click at [1064, 323] on div "Saturated Fat 11g 53%" at bounding box center [1041, 333] width 219 height 20
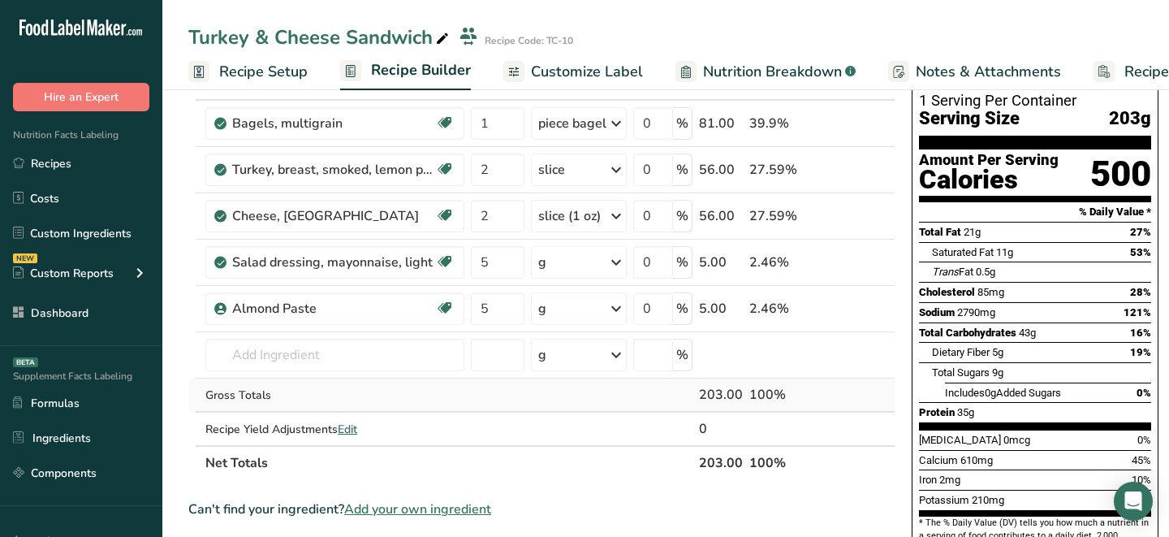
scroll to position [0, 0]
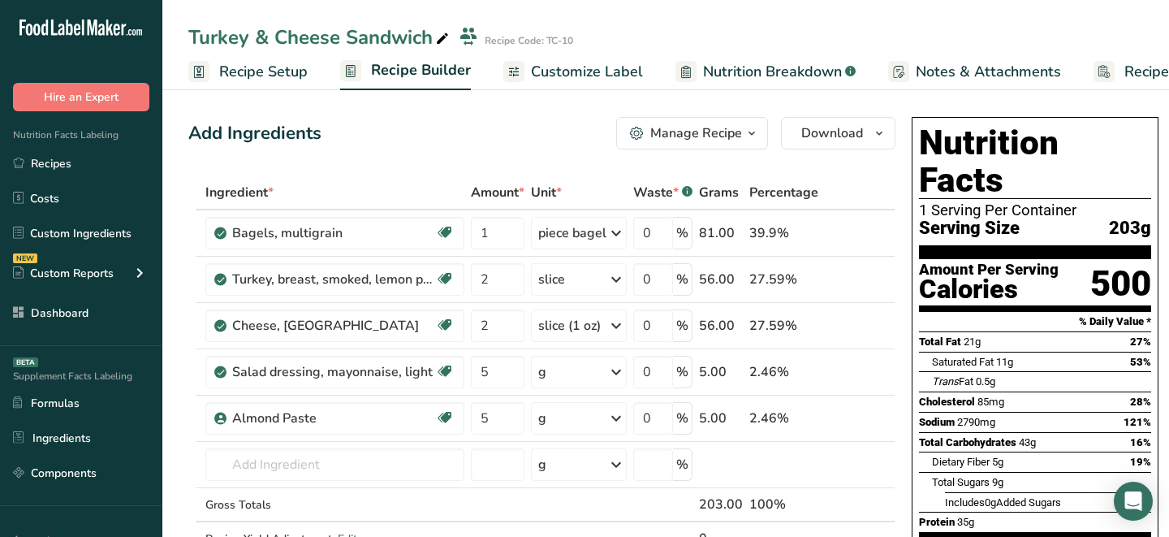
click at [651, 147] on button "Manage Recipe" at bounding box center [692, 133] width 152 height 32
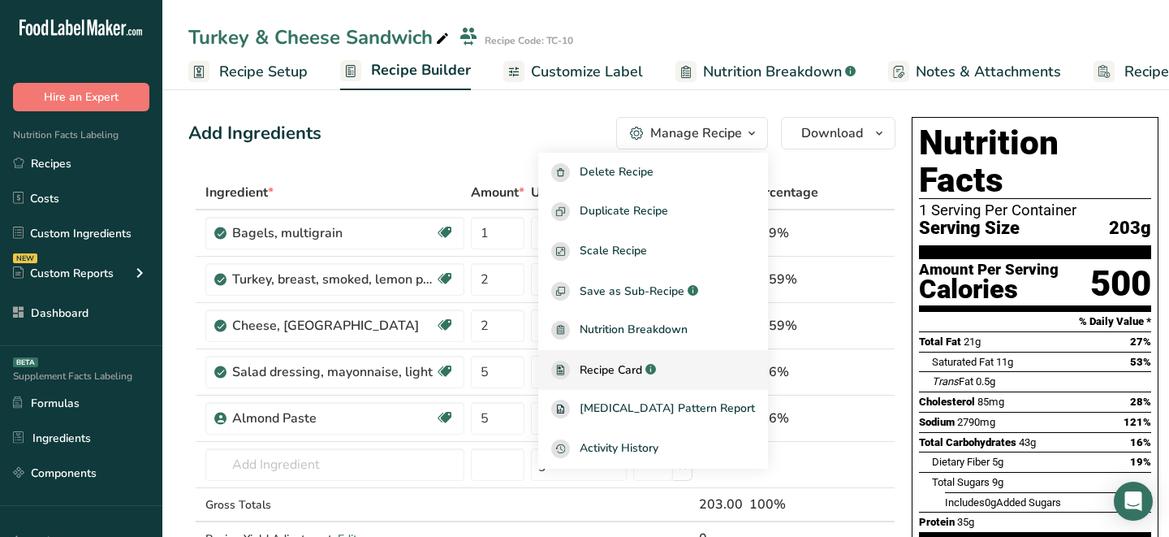
click at [637, 370] on span "Recipe Card" at bounding box center [611, 369] width 63 height 17
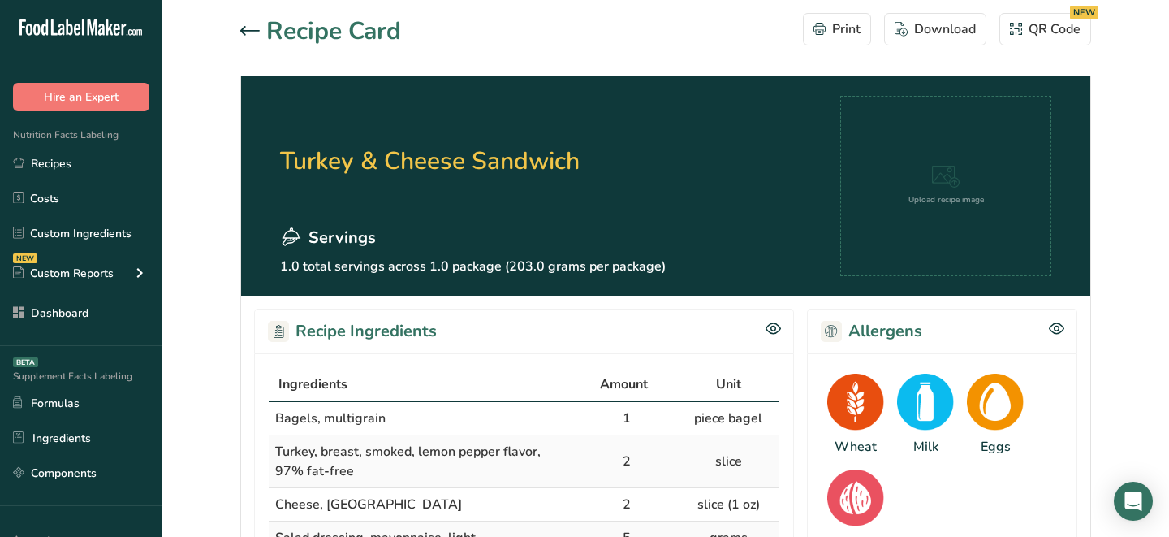
drag, startPoint x: 294, startPoint y: 161, endPoint x: 608, endPoint y: 171, distance: 314.4
click at [608, 171] on h2 "Turkey & Cheese Sandwich" at bounding box center [473, 161] width 386 height 130
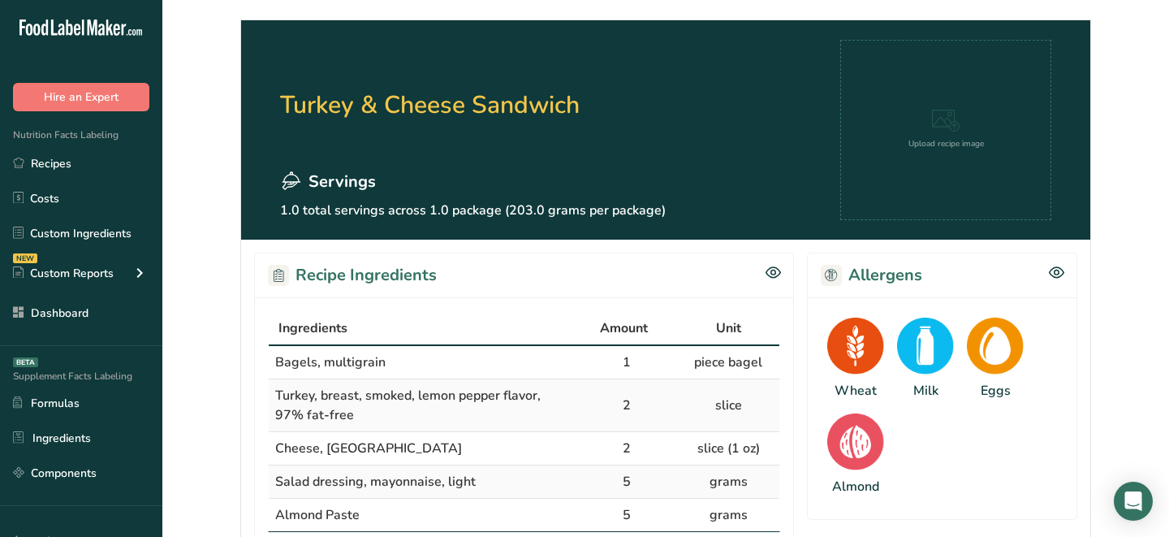
scroll to position [70, 0]
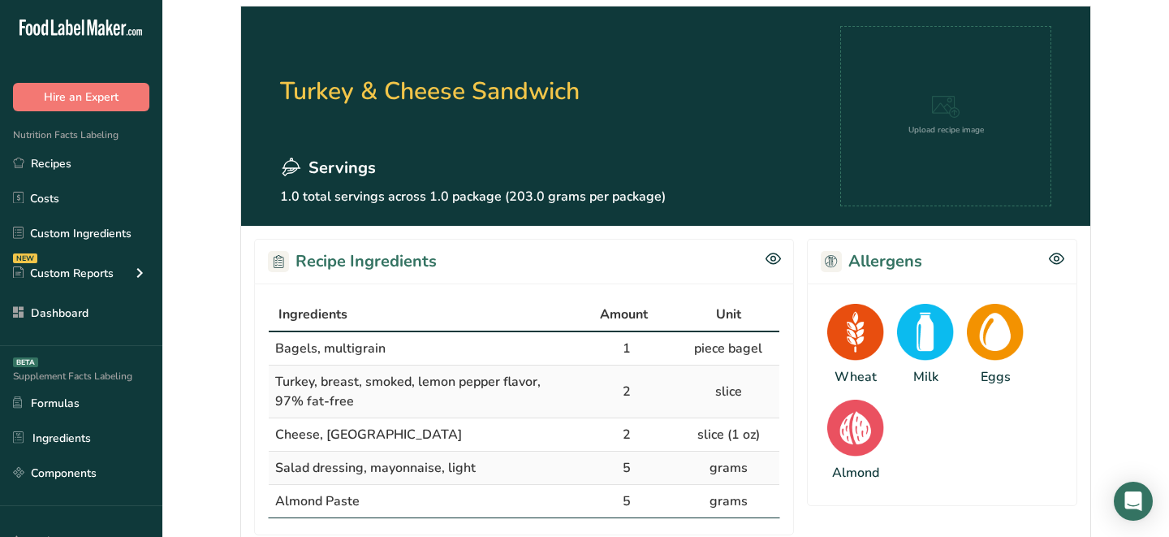
click at [608, 171] on div "Servings" at bounding box center [473, 168] width 386 height 24
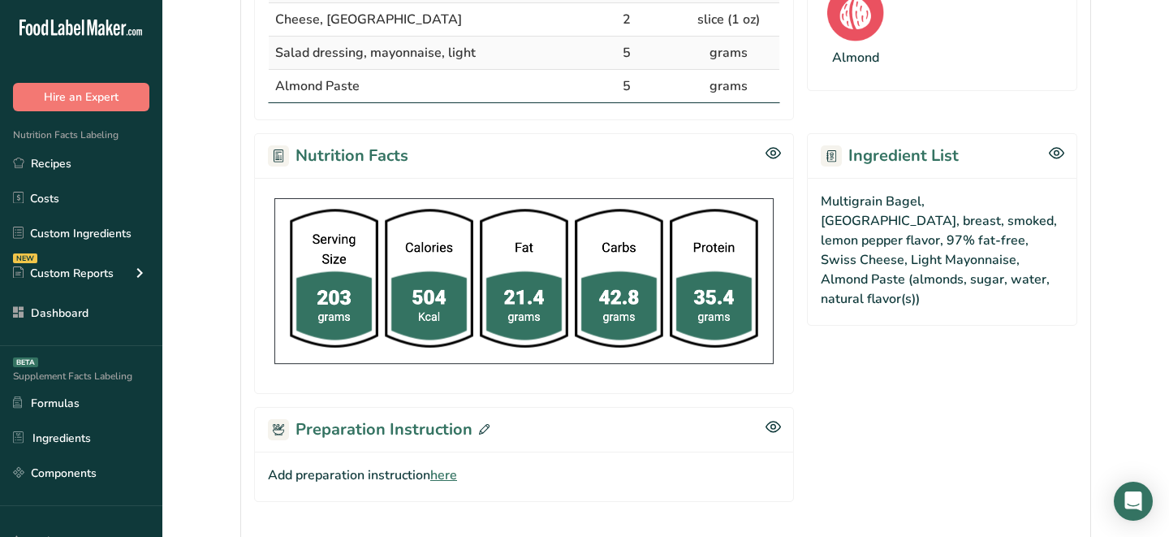
scroll to position [524, 0]
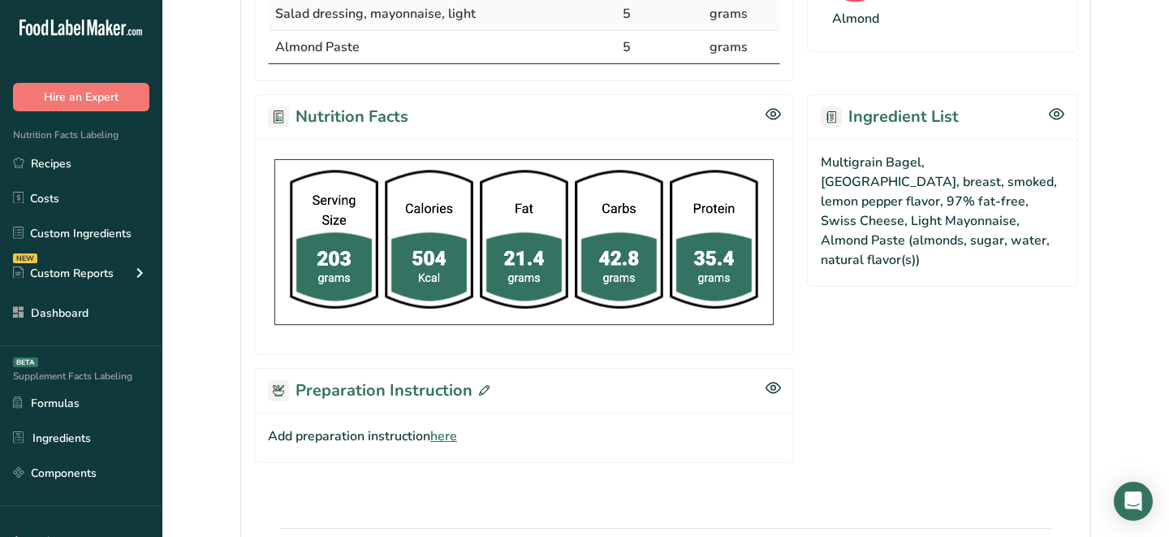
click at [443, 443] on span "here" at bounding box center [443, 435] width 27 height 19
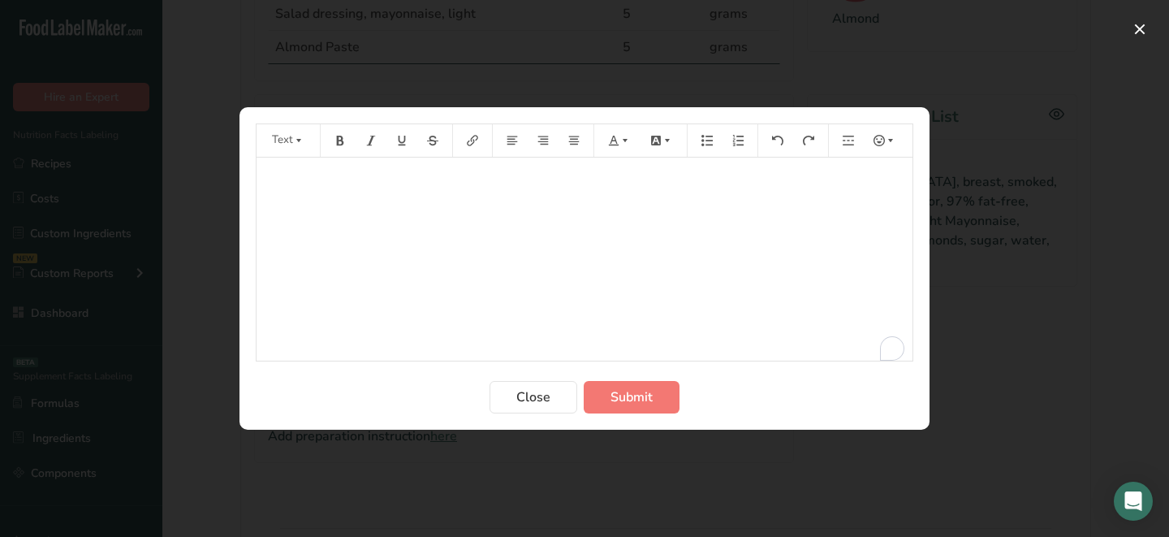
click at [1005, 297] on div "Preparation instructions modal" at bounding box center [584, 268] width 1169 height 537
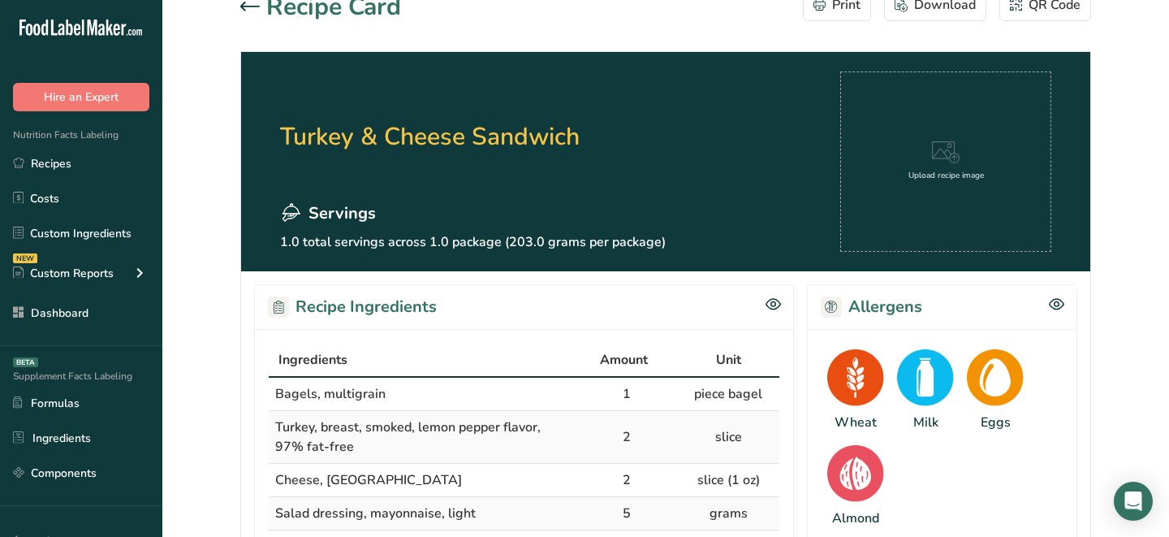
scroll to position [0, 0]
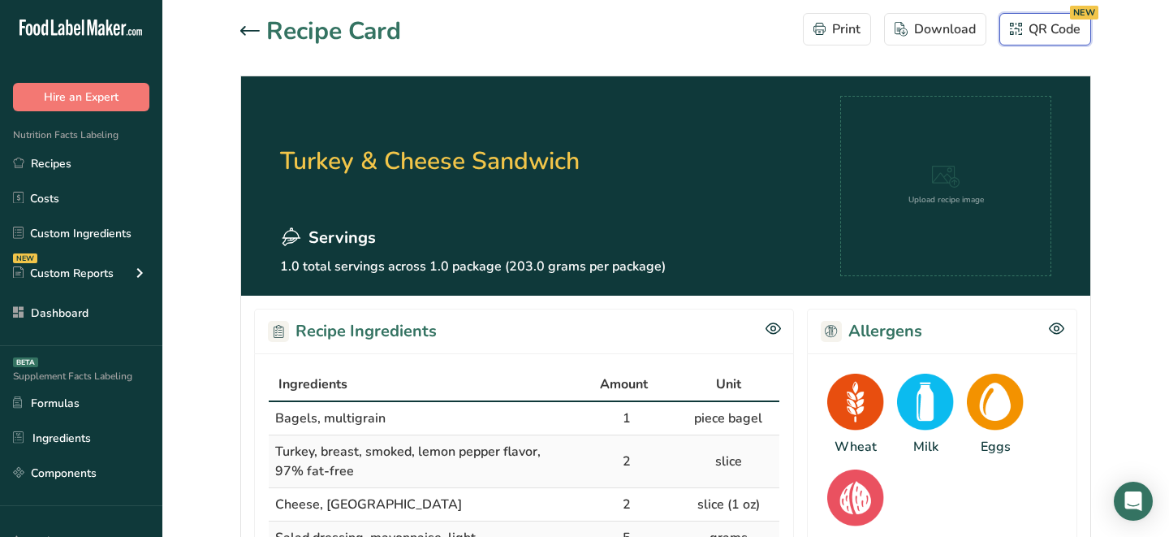
click at [1056, 30] on div "QR Code NEW" at bounding box center [1045, 28] width 71 height 19
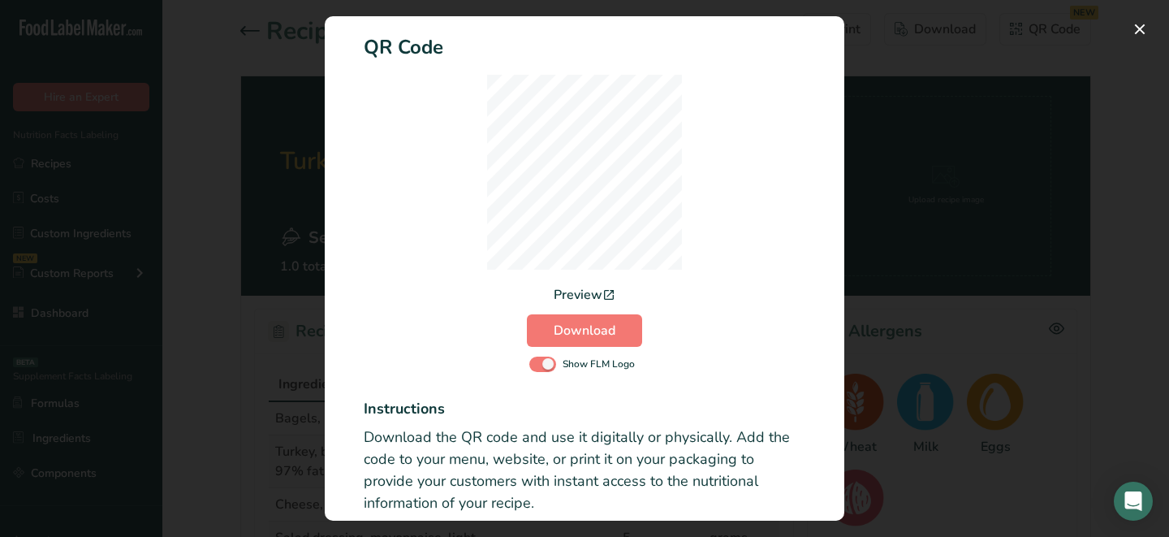
click at [242, 249] on div "Activity Log Modal" at bounding box center [584, 268] width 1169 height 537
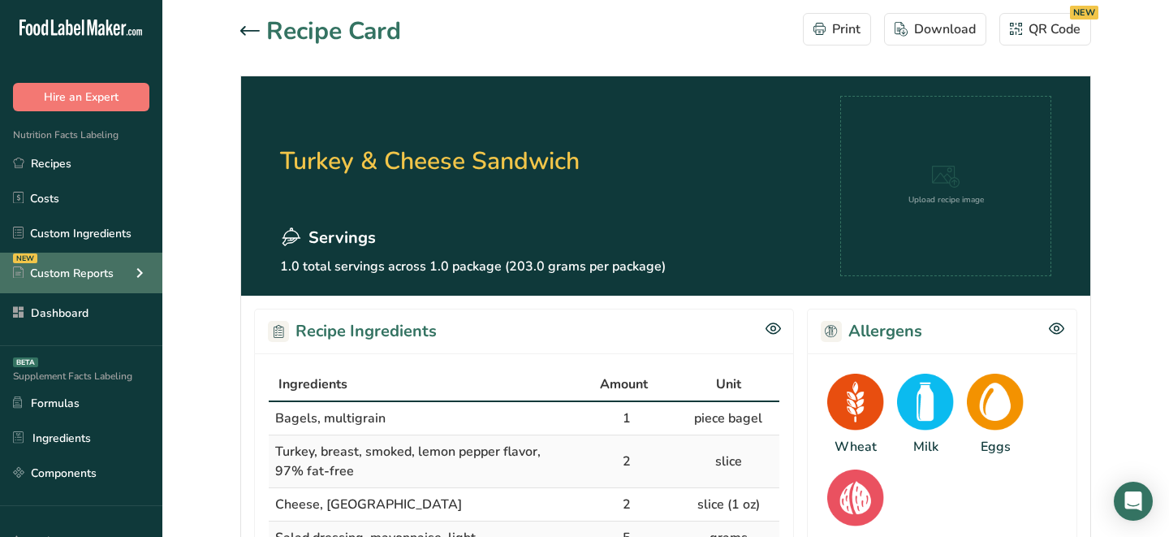
click at [119, 269] on div "NEW Custom Reports" at bounding box center [81, 272] width 162 height 41
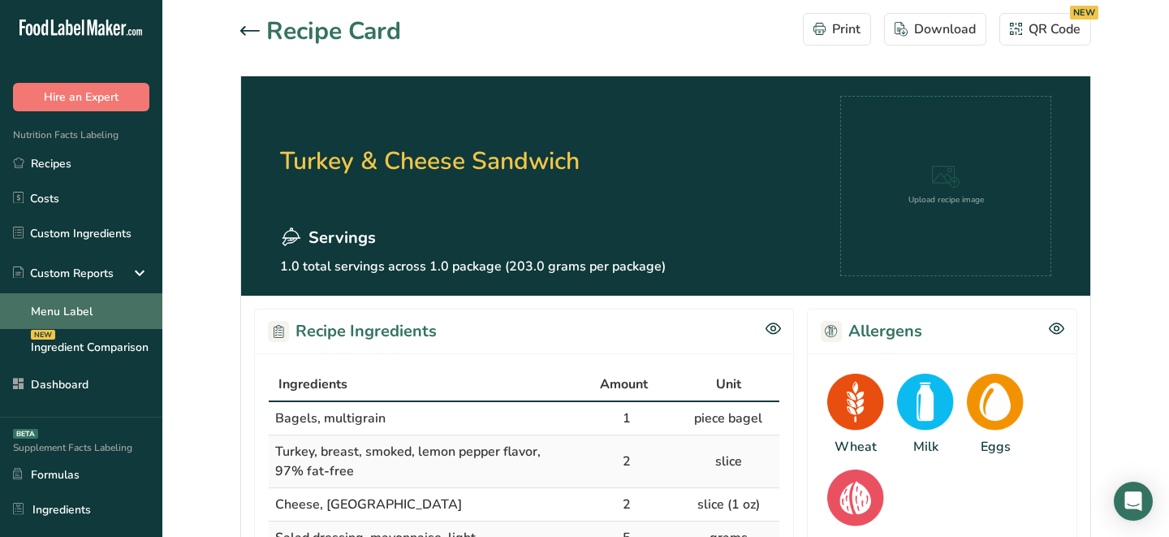
click at [102, 304] on link "Menu Label" at bounding box center [81, 311] width 162 height 36
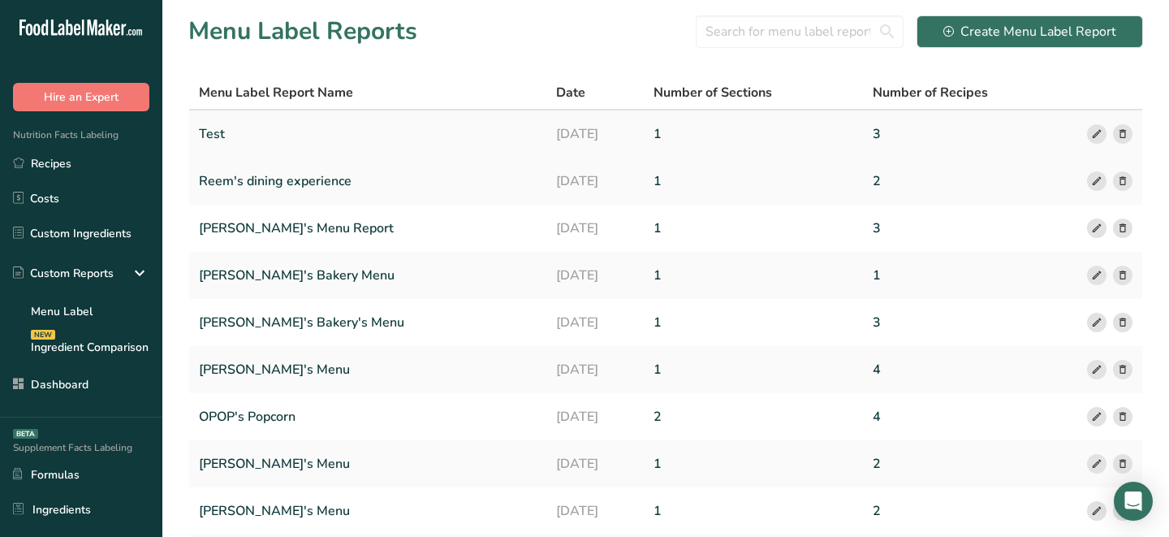
click at [240, 127] on link "Test" at bounding box center [368, 134] width 338 height 34
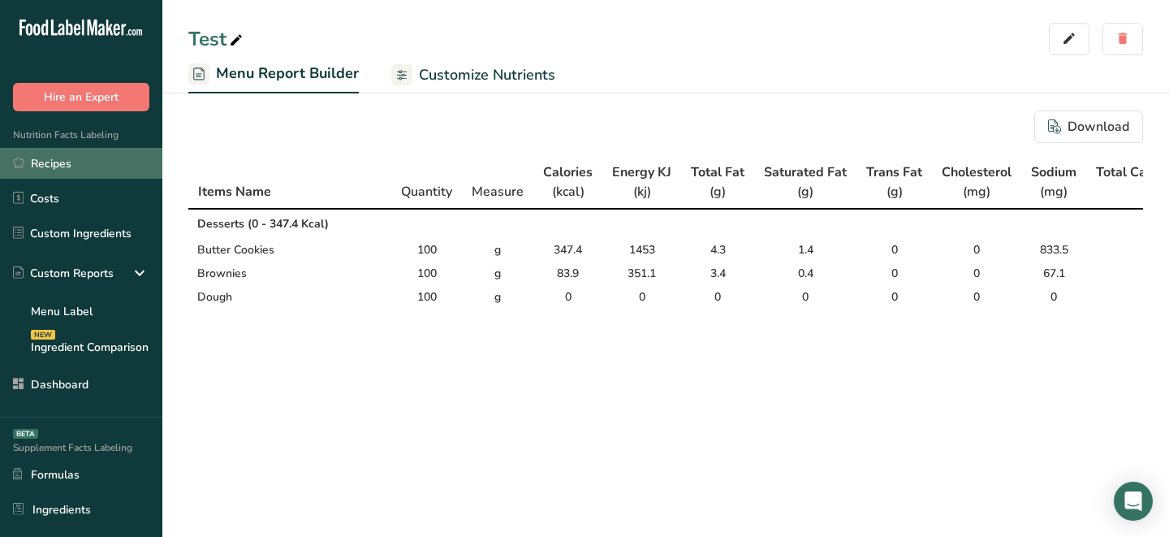
click at [108, 162] on link "Recipes" at bounding box center [81, 163] width 162 height 31
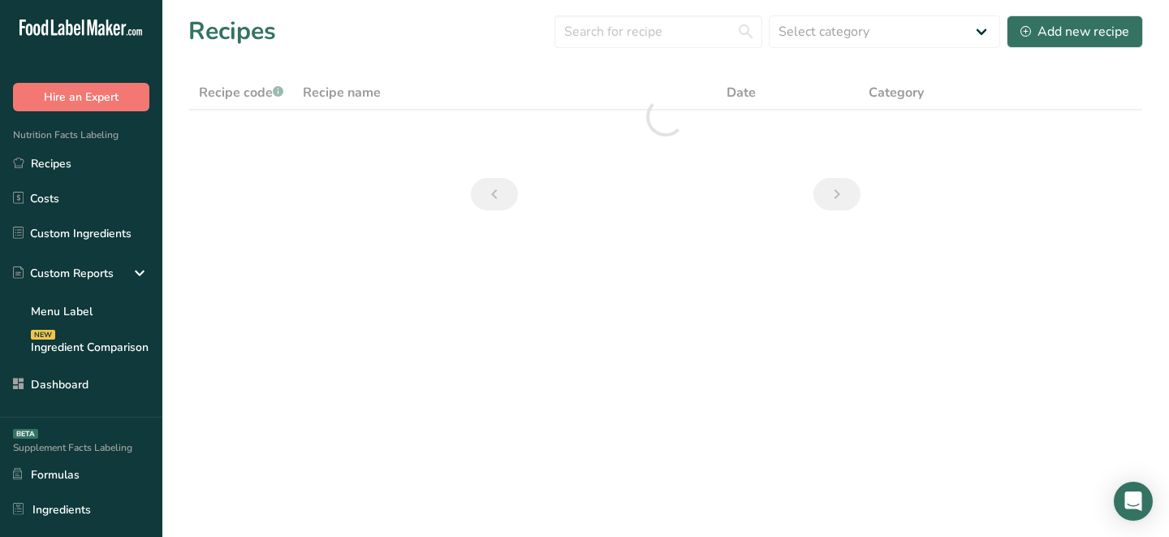
click at [398, 22] on div "Recipes Select category All Baked Goods Beverages breakfast butter cookies, bat…" at bounding box center [665, 31] width 955 height 37
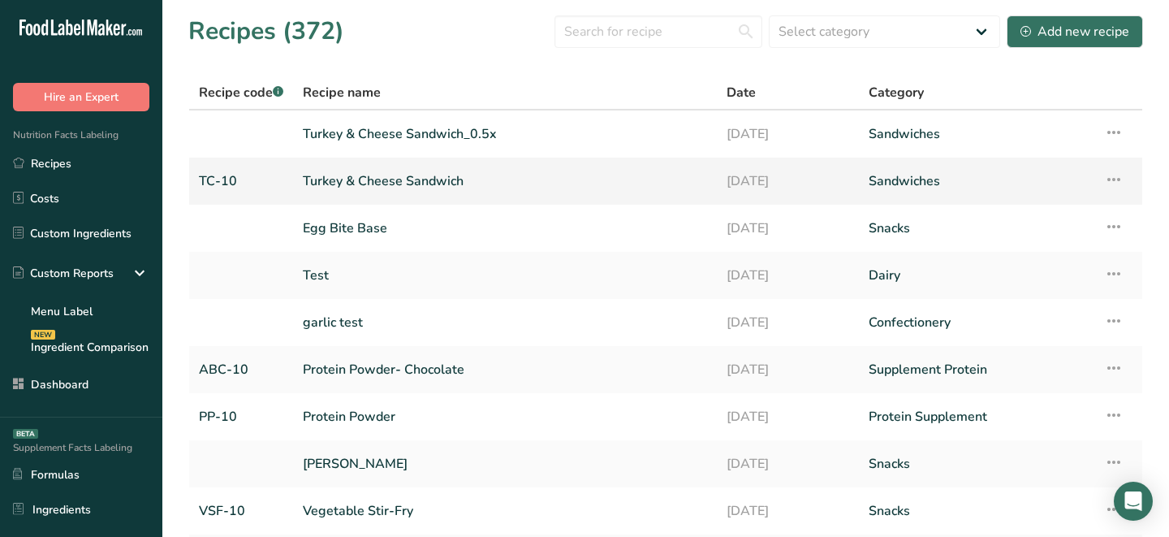
click at [422, 170] on link "Turkey & Cheese Sandwich" at bounding box center [505, 181] width 404 height 34
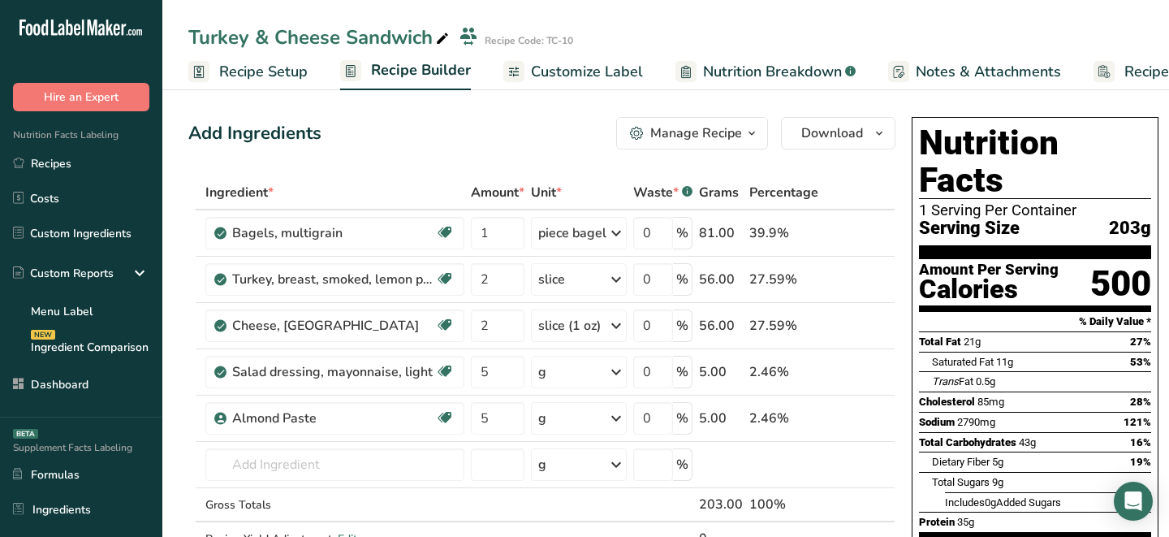
click at [652, 145] on button "Manage Recipe" at bounding box center [692, 133] width 152 height 32
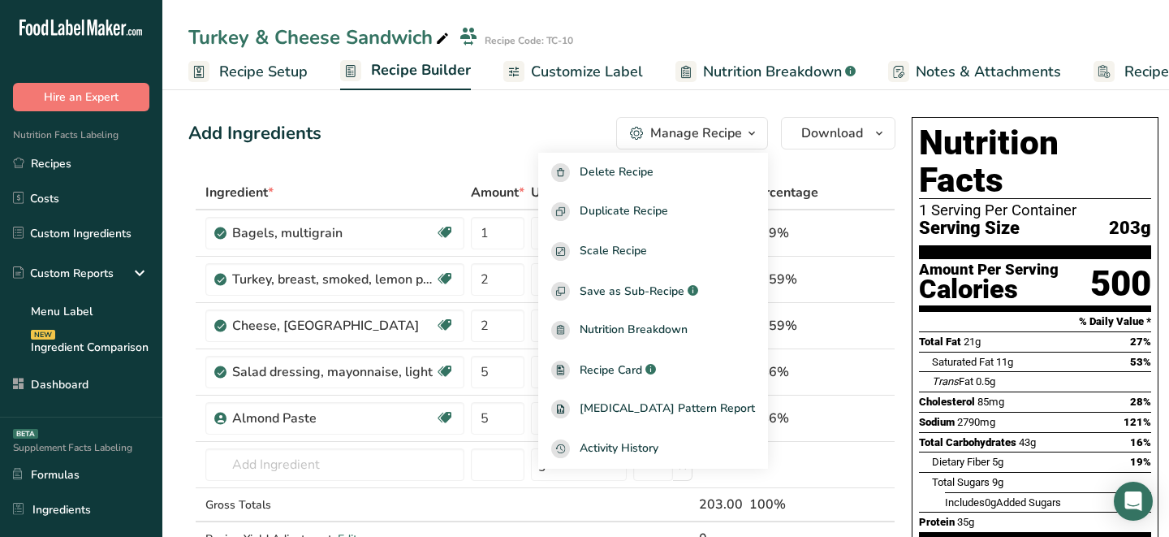
click at [449, 131] on div "Add Ingredients Manage Recipe Delete Recipe Duplicate Recipe Scale Recipe Save …" at bounding box center [541, 133] width 707 height 32
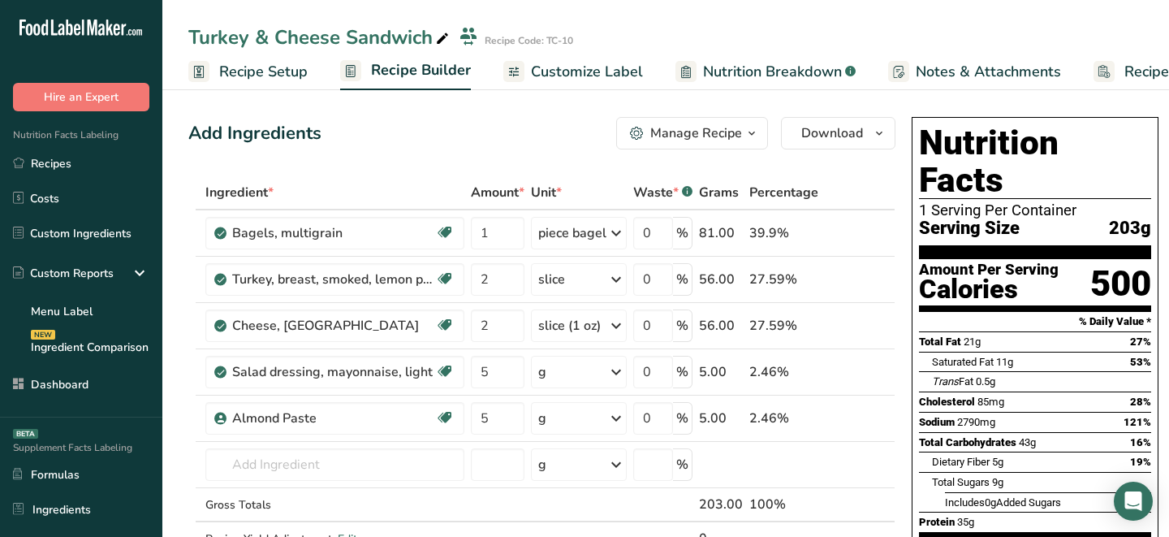
click at [449, 131] on div "Add Ingredients Manage Recipe Delete Recipe Duplicate Recipe Scale Recipe Save …" at bounding box center [541, 133] width 707 height 32
click at [449, 130] on div "Add Ingredients Manage Recipe Delete Recipe Duplicate Recipe Scale Recipe Save …" at bounding box center [541, 133] width 707 height 32
click at [721, 121] on button "Manage Recipe" at bounding box center [692, 133] width 152 height 32
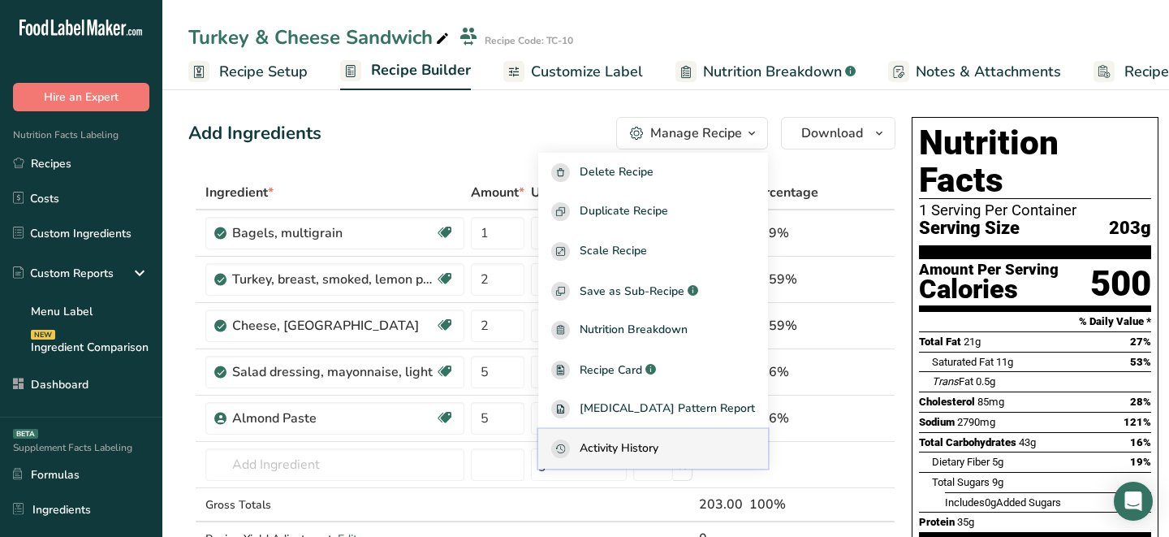
click at [658, 455] on span "Activity History" at bounding box center [619, 448] width 79 height 19
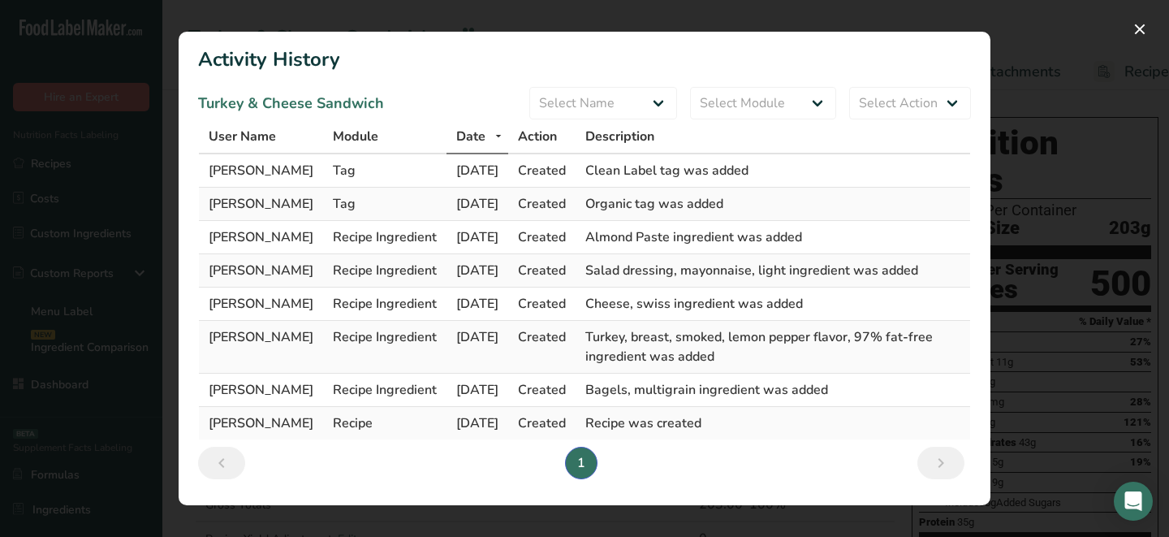
drag, startPoint x: 205, startPoint y: 64, endPoint x: 398, endPoint y: 53, distance: 192.7
click at [398, 53] on h1 "Activity History" at bounding box center [584, 59] width 773 height 29
click at [316, 55] on h1 "Activity History" at bounding box center [584, 59] width 773 height 29
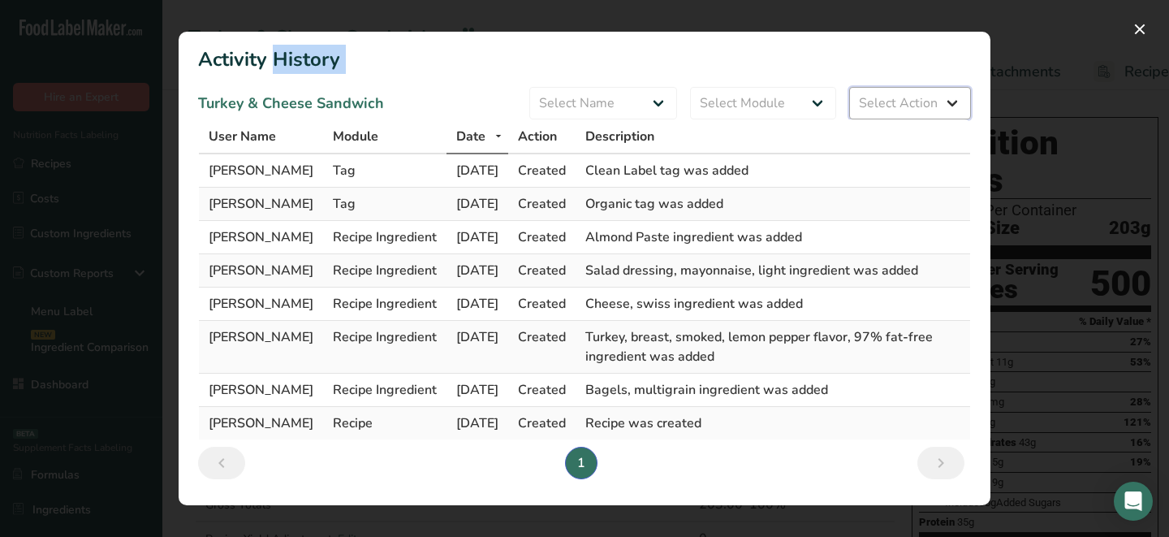
click at [888, 93] on select "Select Action All Create Update Delete" at bounding box center [910, 103] width 122 height 32
click at [783, 92] on select "Select Module All Recipe Recipe Ingredient Tag" at bounding box center [763, 103] width 146 height 32
click at [498, 52] on h1 "Activity History" at bounding box center [584, 59] width 773 height 29
click at [1145, 34] on button "Activity Log Modal" at bounding box center [1140, 29] width 26 height 26
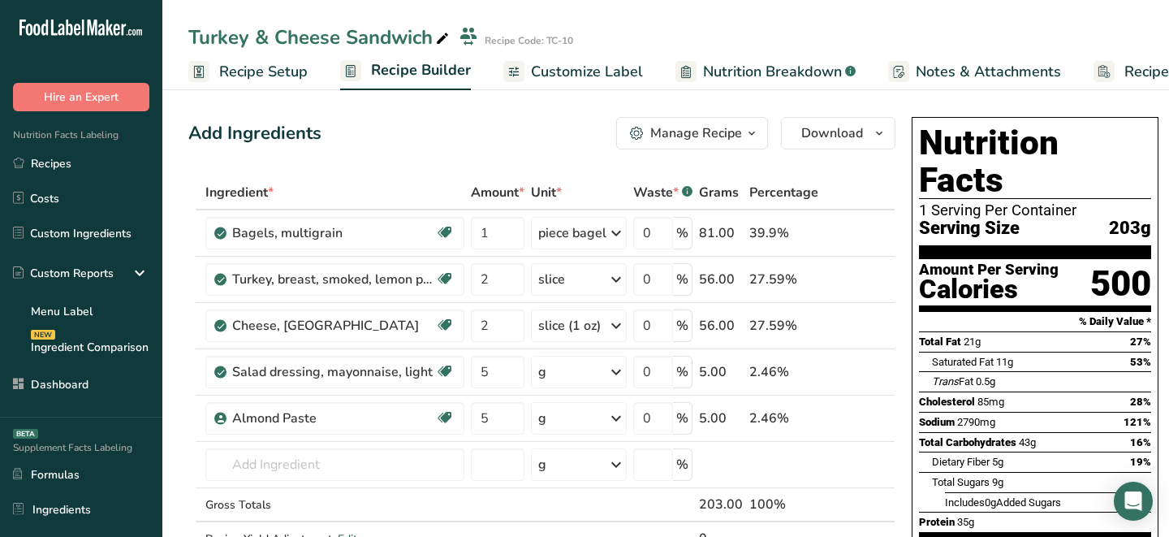
click at [613, 79] on span "Customize Label" at bounding box center [587, 72] width 112 height 22
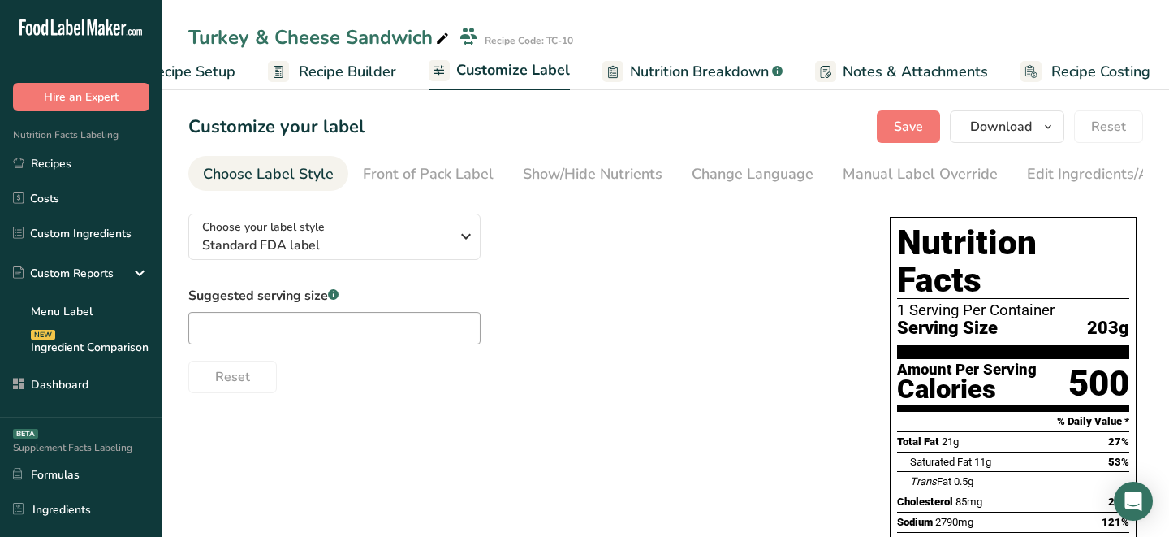
scroll to position [0, 80]
click at [598, 371] on div "Reset" at bounding box center [522, 373] width 669 height 39
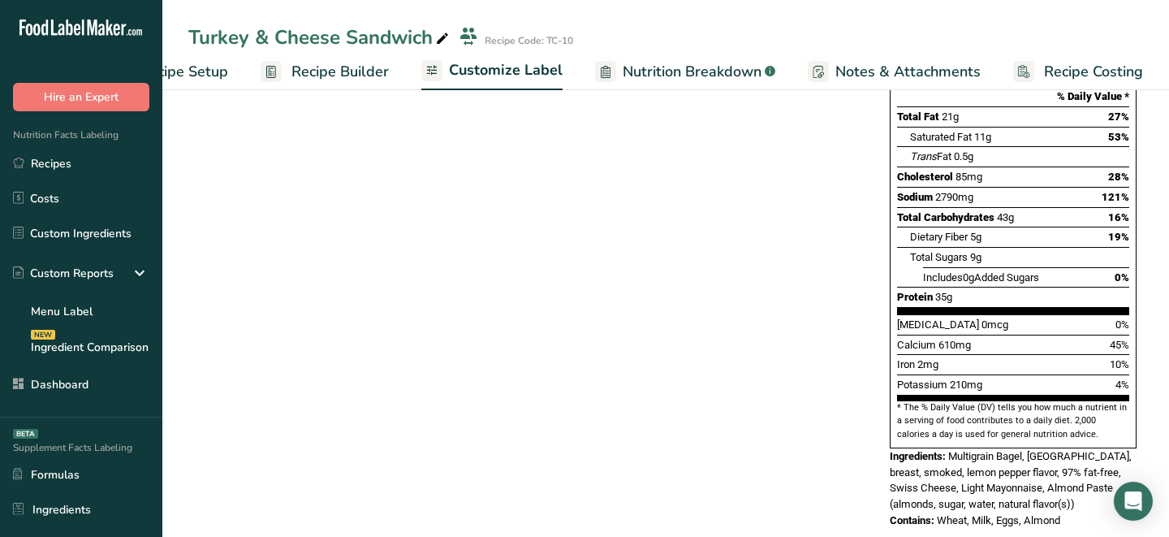
scroll to position [0, 0]
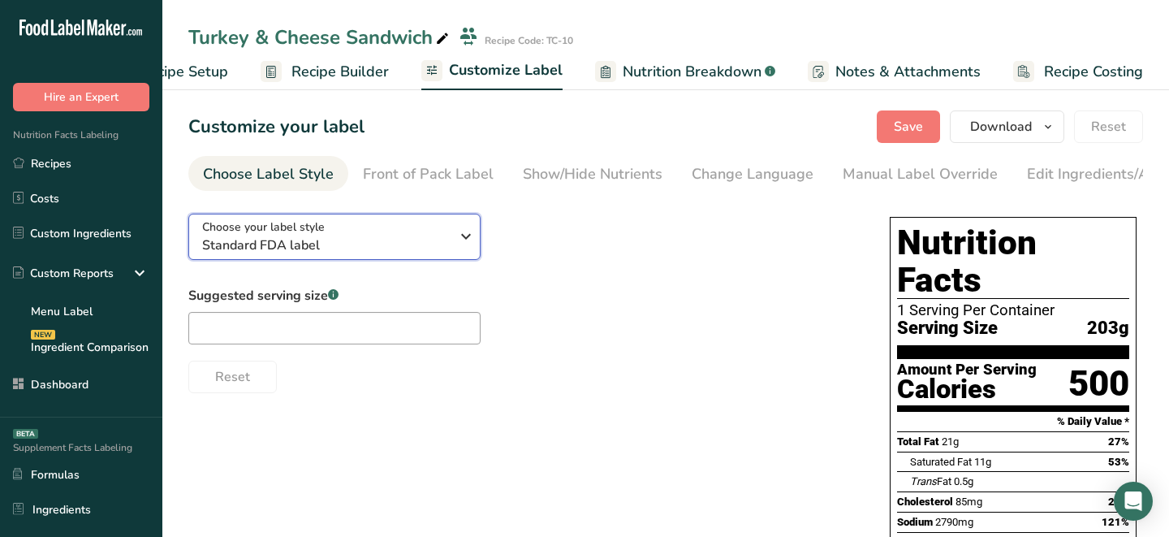
click at [375, 223] on div "Choose your label style Standard FDA label" at bounding box center [326, 236] width 248 height 37
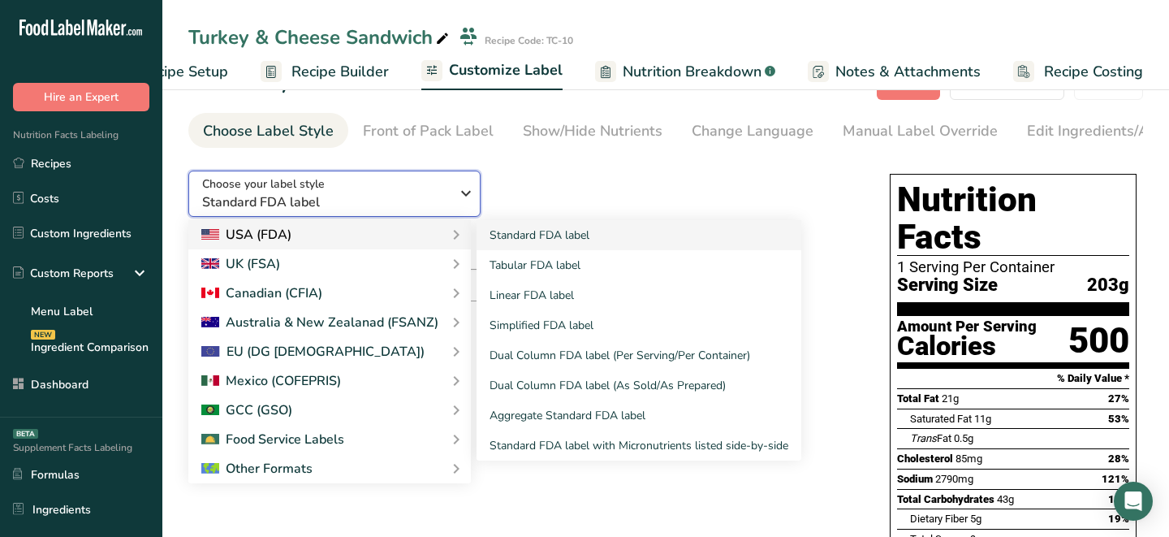
scroll to position [54, 0]
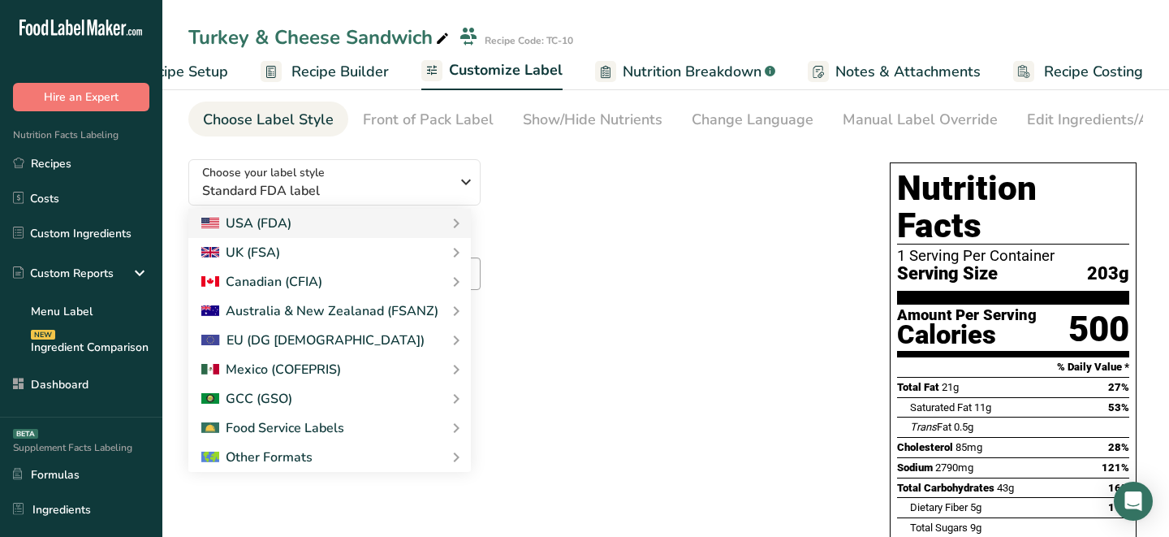
click at [0, 0] on link "Menu label" at bounding box center [0, 0] width 0 height 0
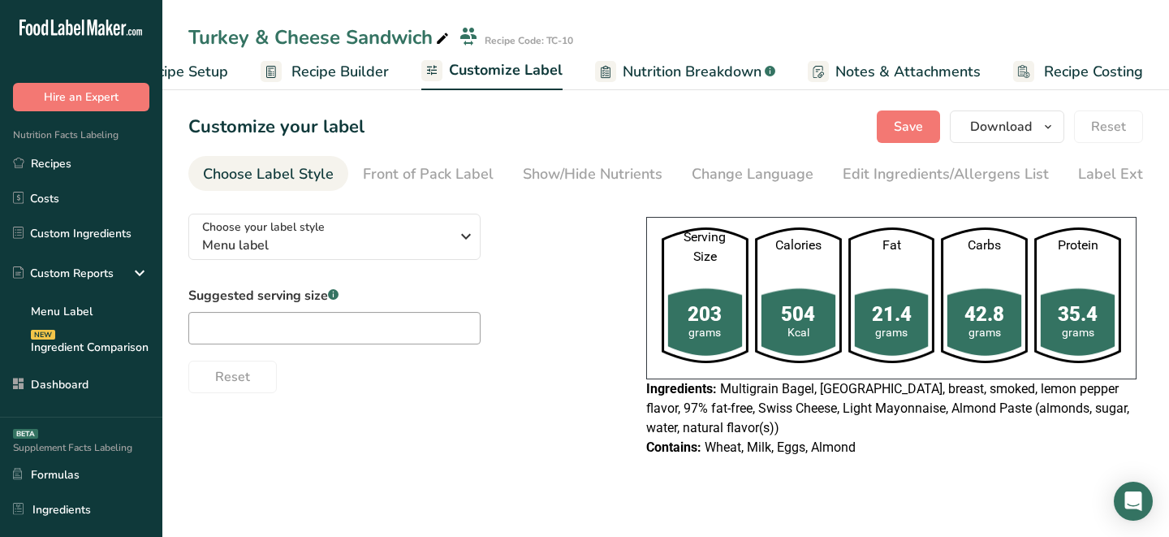
scroll to position [0, 0]
click at [431, 237] on div "Choose your label style Menu label" at bounding box center [326, 236] width 248 height 37
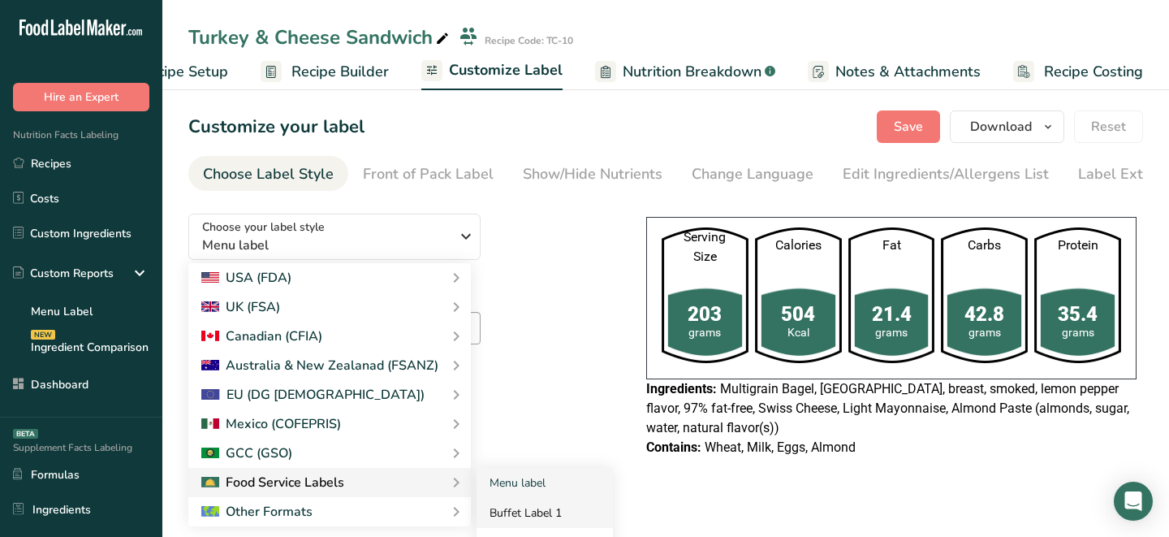
click at [518, 516] on link "Buffet Label 1" at bounding box center [545, 513] width 136 height 30
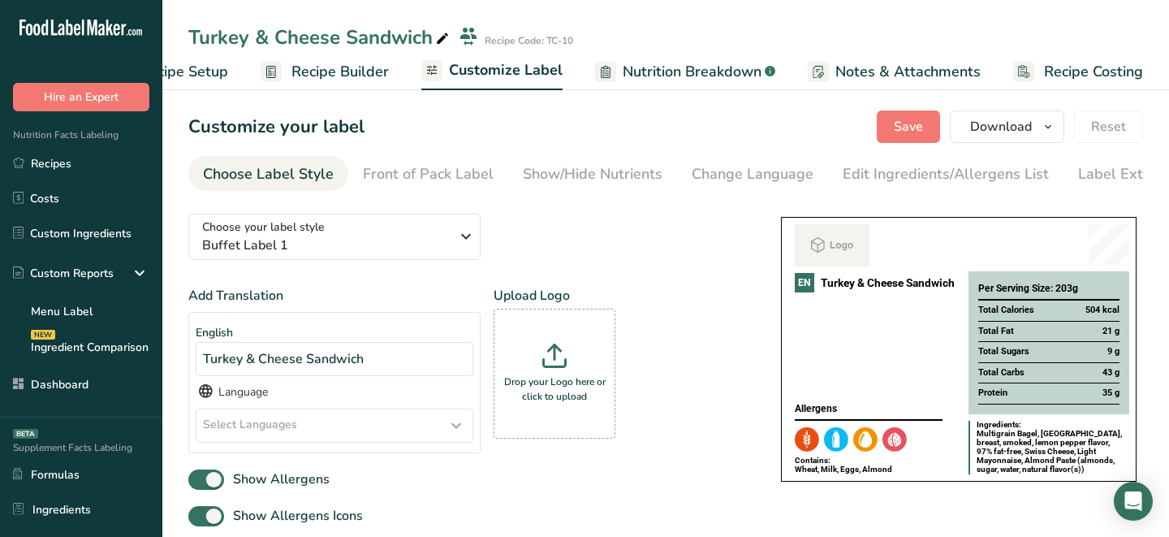
scroll to position [24, 0]
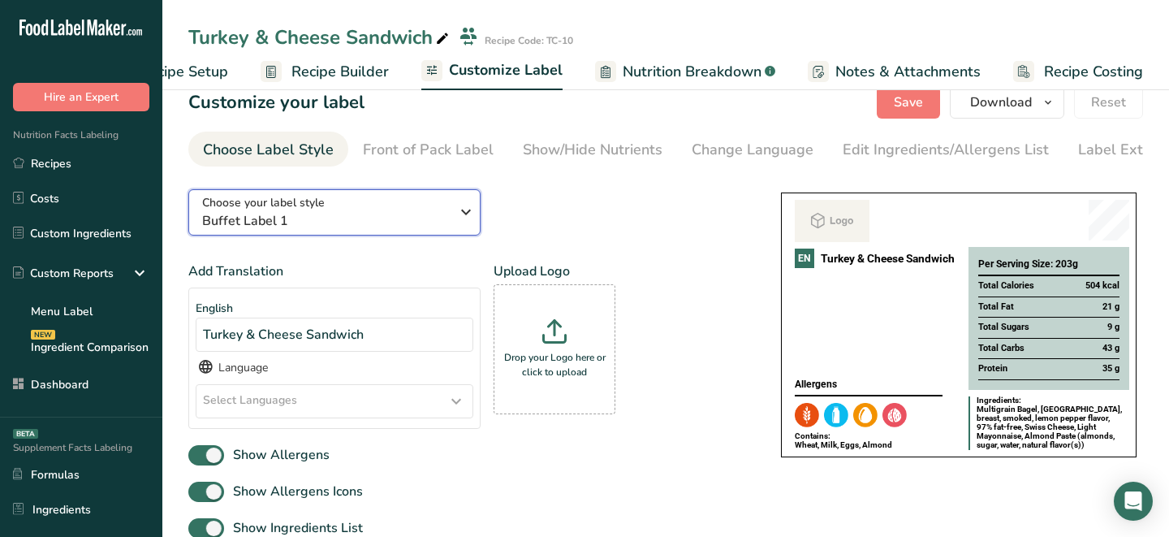
click at [339, 223] on span "Buffet Label 1" at bounding box center [326, 220] width 248 height 19
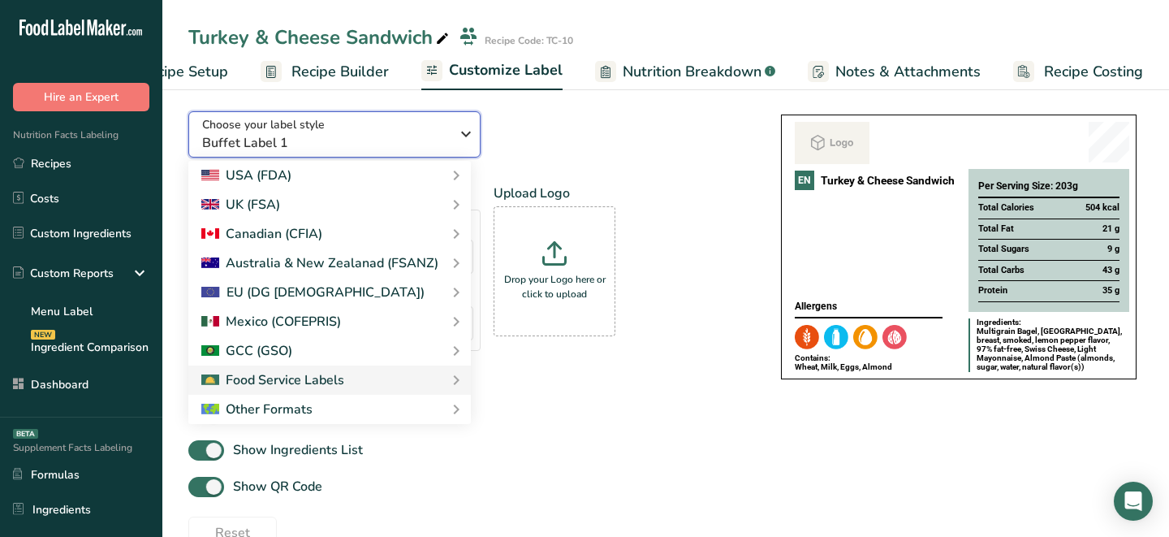
scroll to position [134, 0]
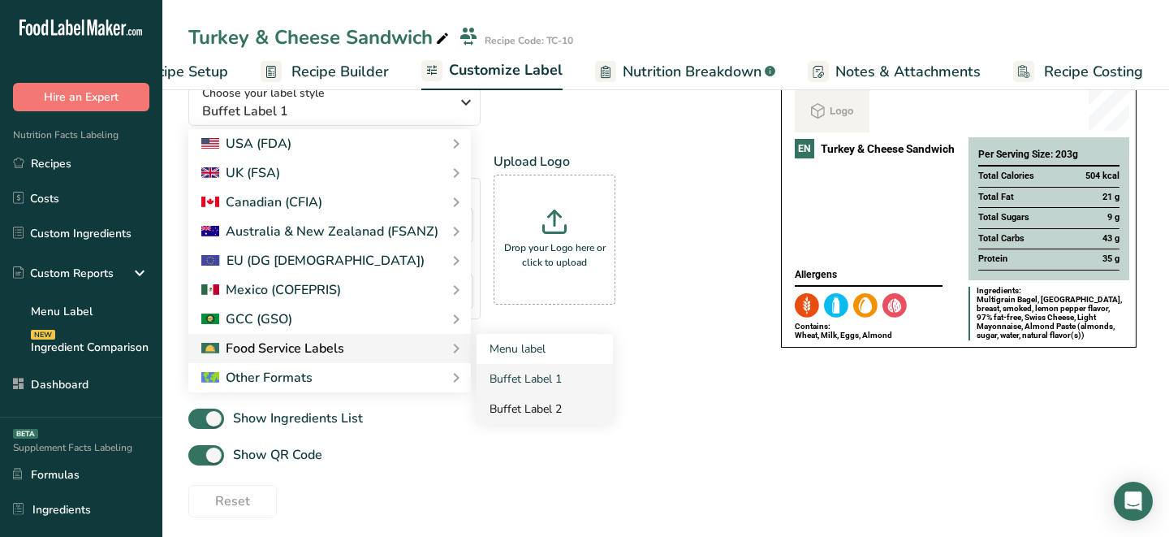
click at [514, 412] on link "Buffet Label 2" at bounding box center [545, 409] width 136 height 30
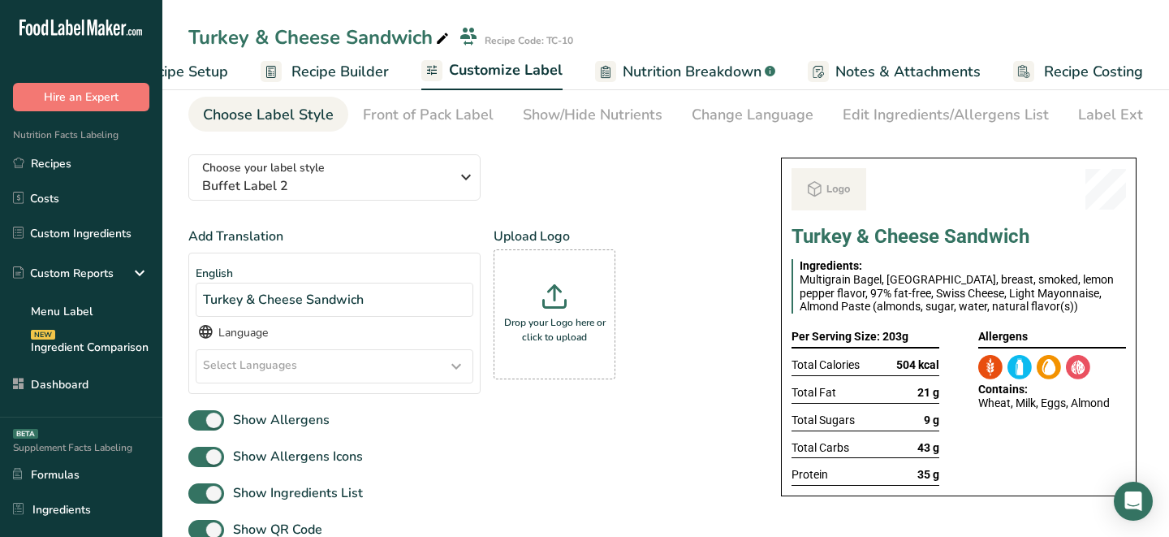
scroll to position [40, 0]
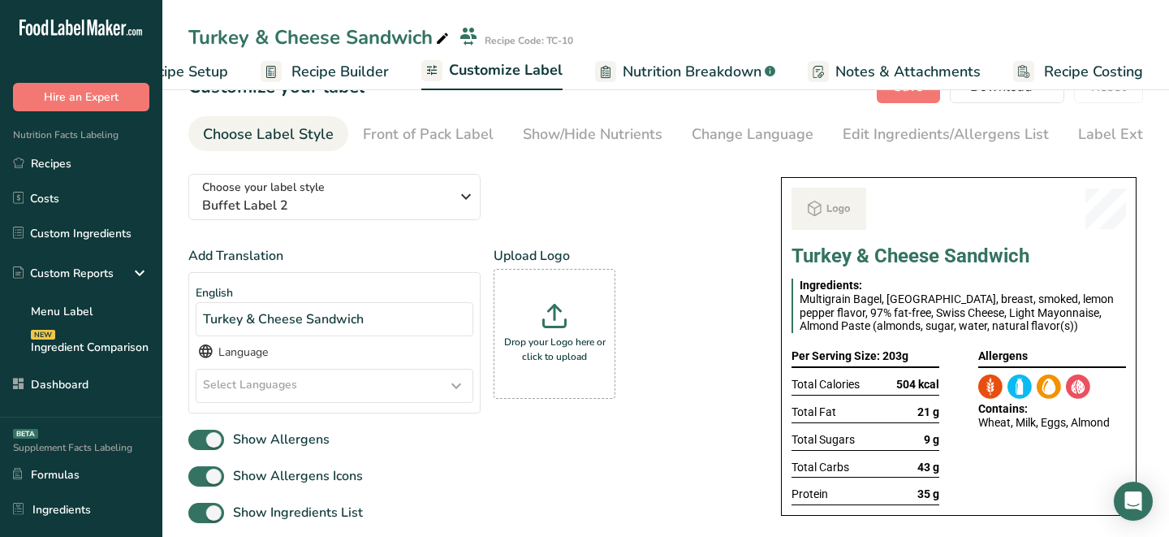
click at [421, 225] on div "Choose your label style Buffet Label 2 USA (FDA) Standard FDA label Tabular FDA…" at bounding box center [468, 386] width 560 height 451
click at [419, 220] on button "Choose your label style Buffet Label 2" at bounding box center [334, 197] width 292 height 46
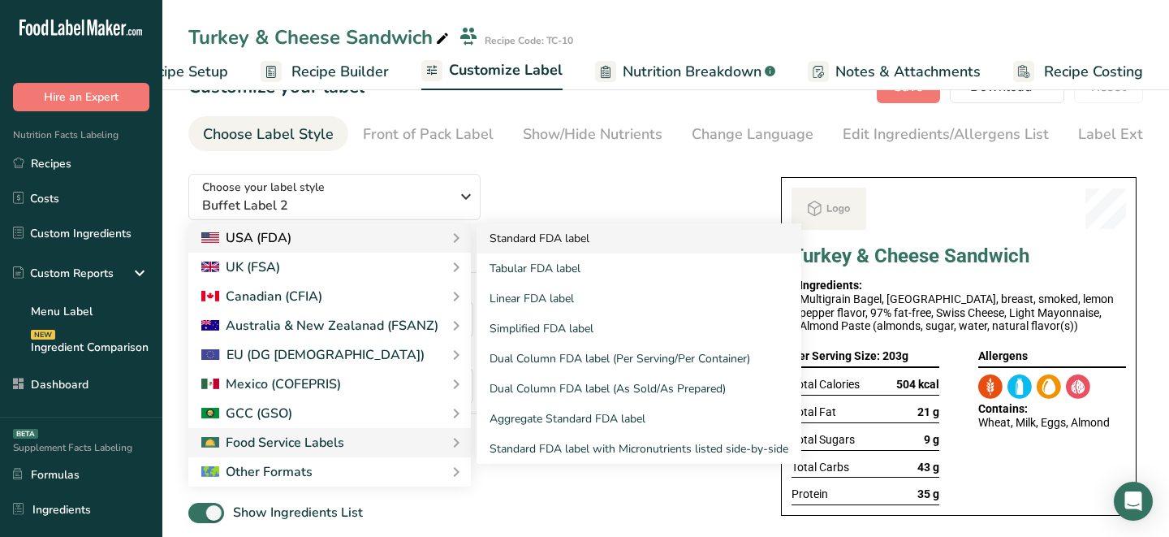
click at [534, 235] on link "Standard FDA label" at bounding box center [639, 238] width 325 height 30
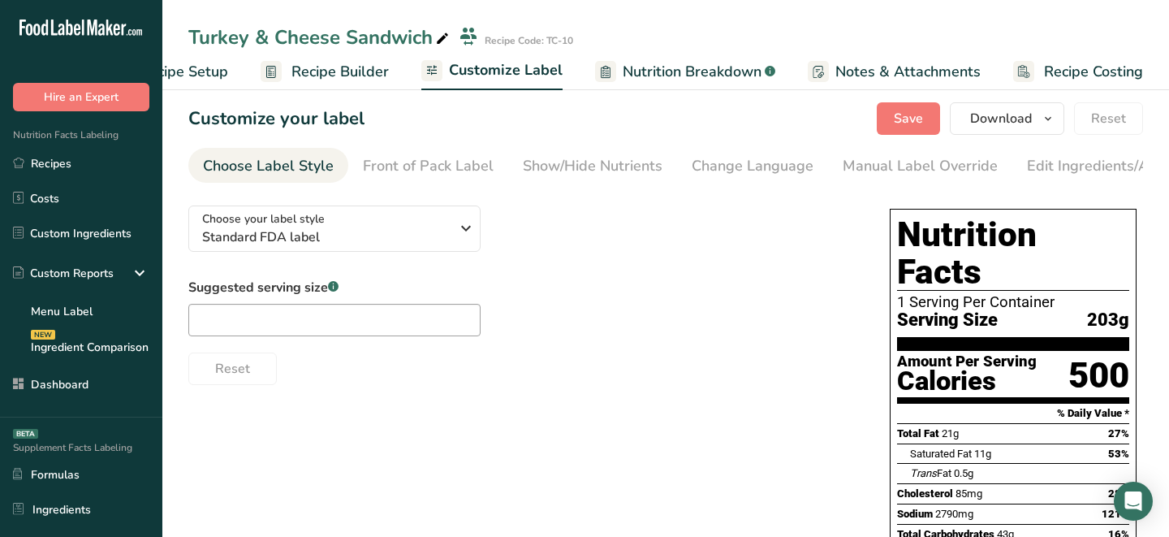
scroll to position [0, 0]
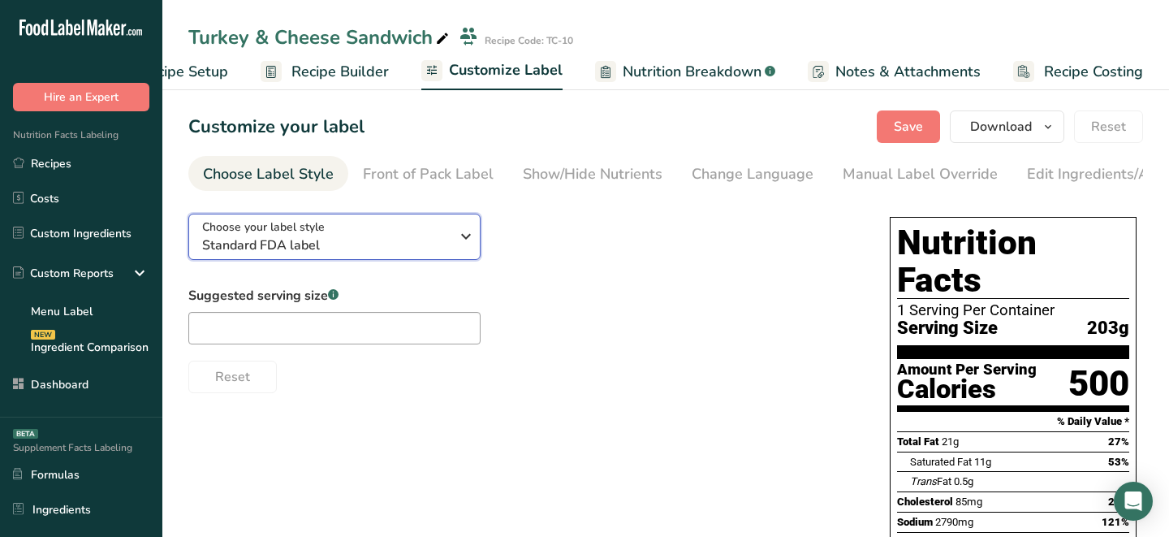
click at [361, 251] on span "Standard FDA label" at bounding box center [326, 244] width 248 height 19
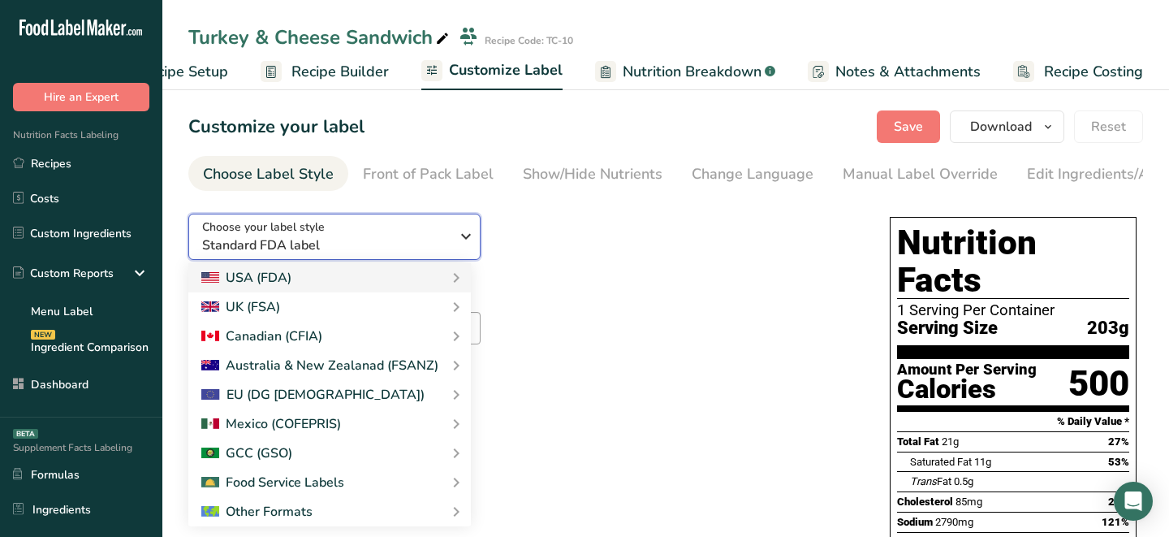
scroll to position [65, 0]
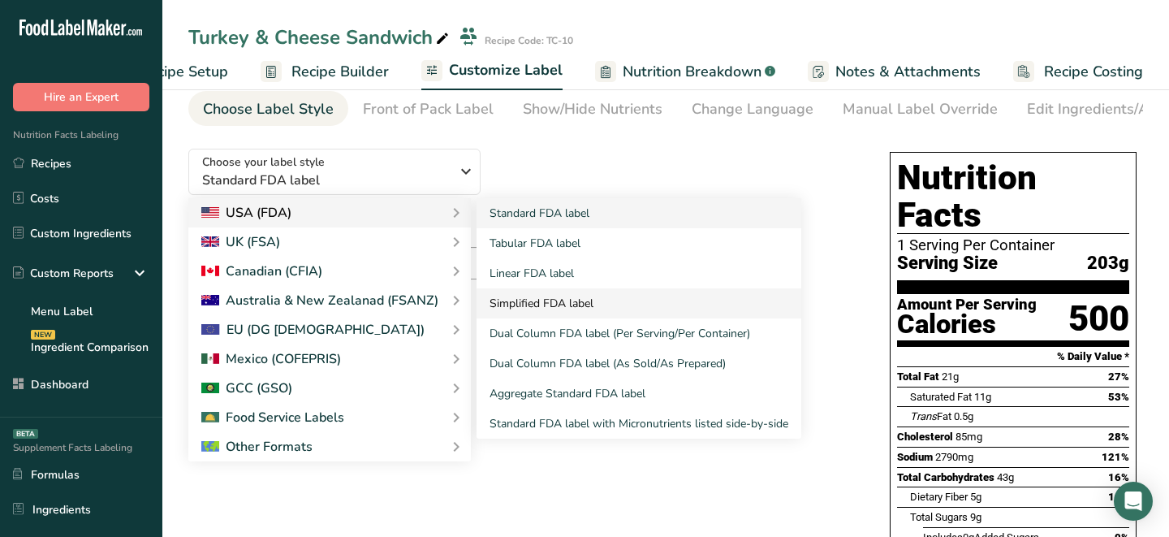
click at [699, 312] on link "Simplified FDA label" at bounding box center [639, 303] width 325 height 30
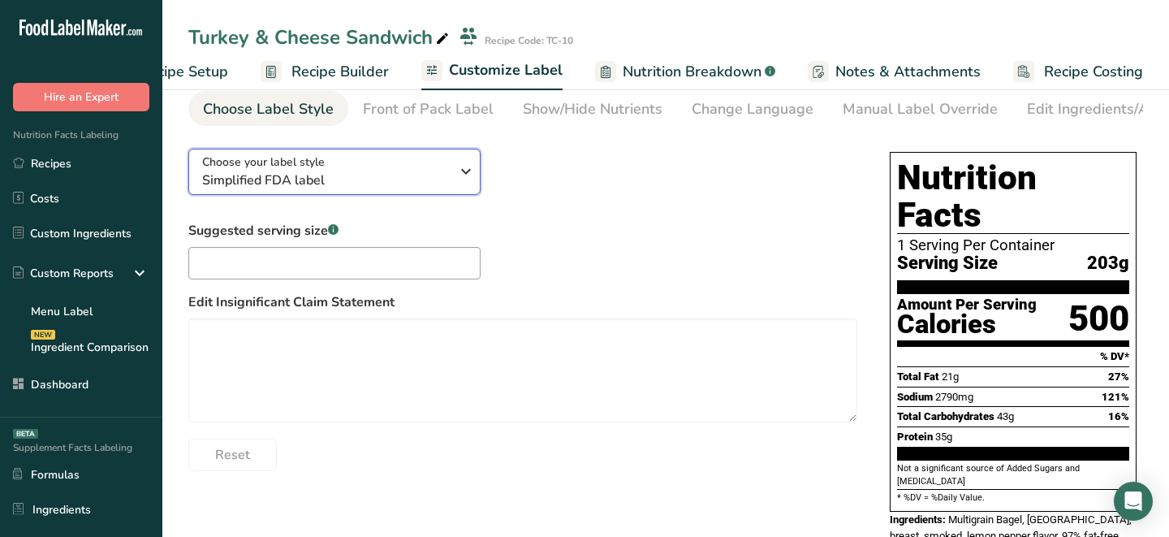
click at [367, 168] on div "Choose your label style Simplified FDA label" at bounding box center [326, 171] width 248 height 37
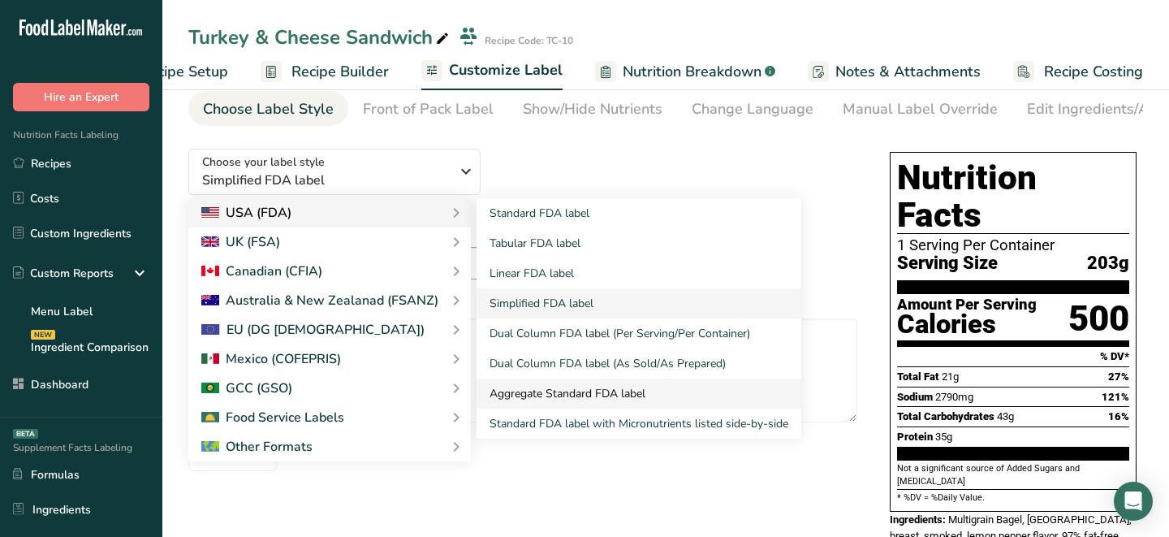
click at [575, 399] on link "Aggregate Standard FDA label" at bounding box center [639, 393] width 325 height 30
click at [587, 394] on link "Aggregate Standard FDA label" at bounding box center [639, 393] width 325 height 30
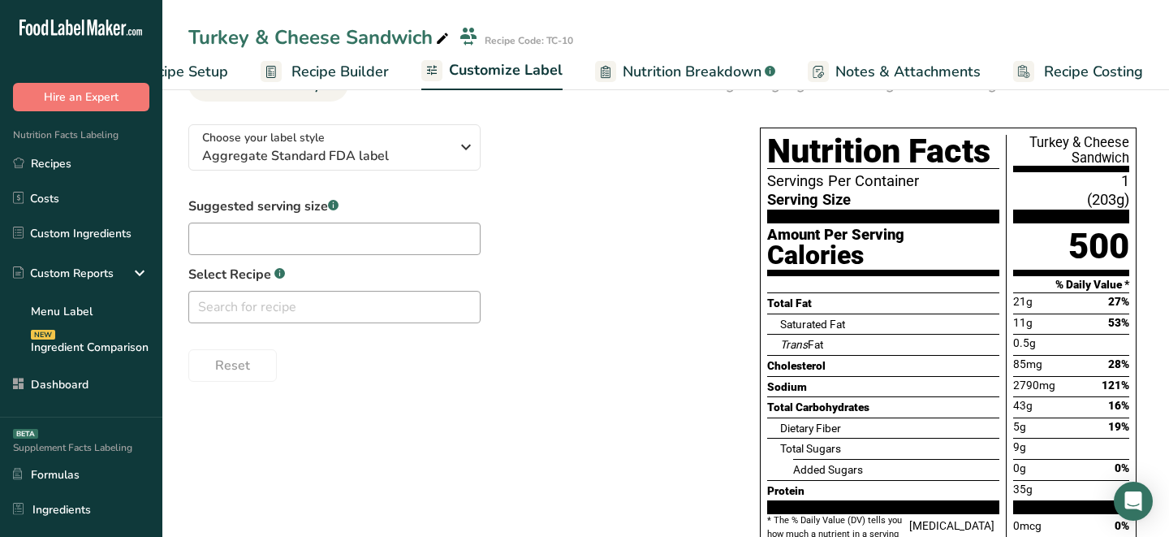
scroll to position [113, 0]
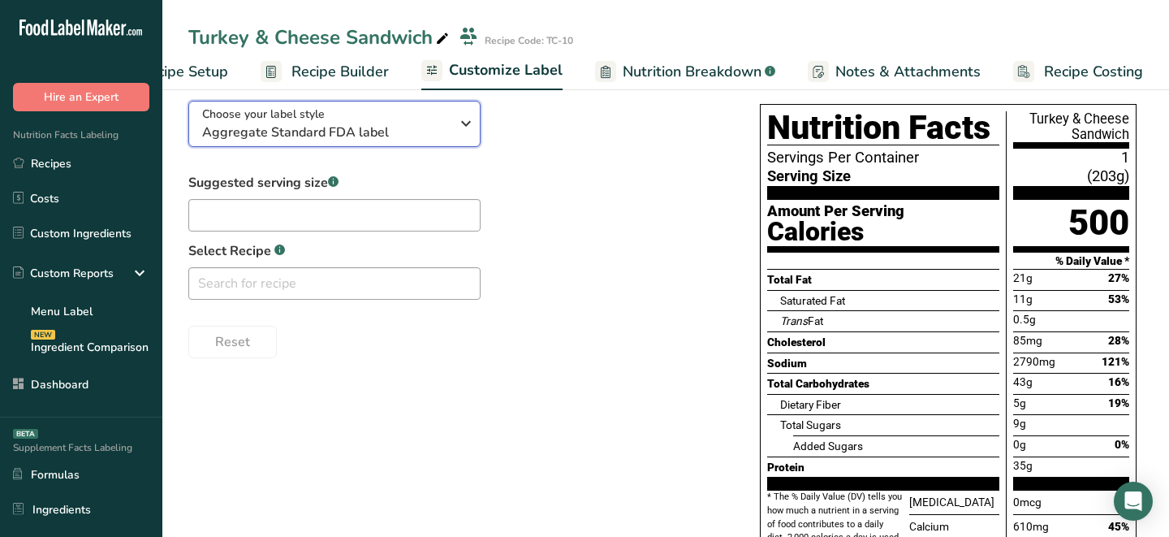
click at [421, 128] on span "Aggregate Standard FDA label" at bounding box center [326, 132] width 248 height 19
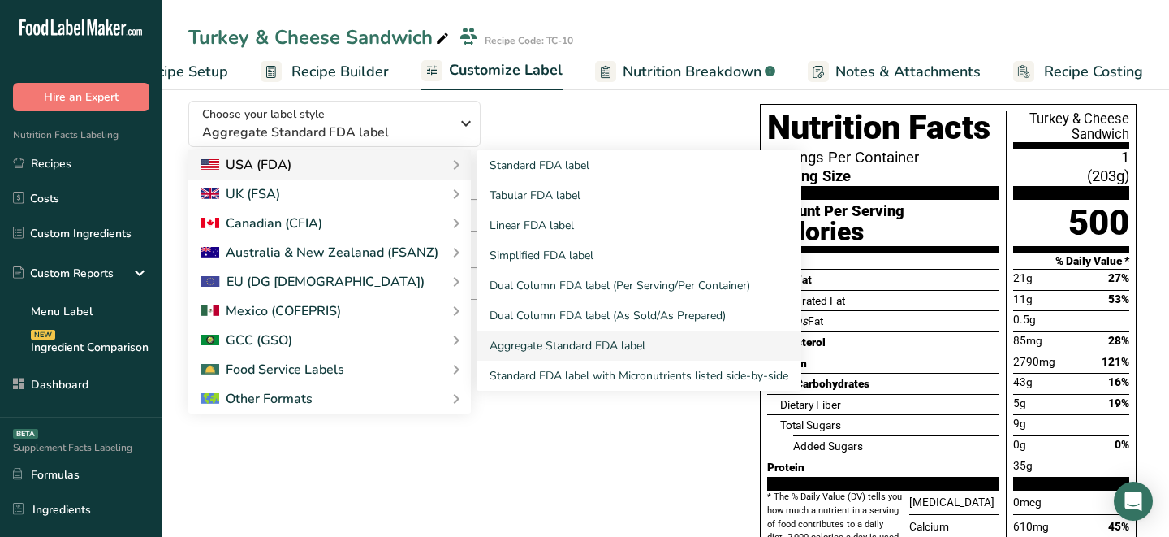
drag, startPoint x: 509, startPoint y: 170, endPoint x: 467, endPoint y: 166, distance: 42.4
click at [509, 170] on link "Standard FDA label" at bounding box center [639, 165] width 325 height 30
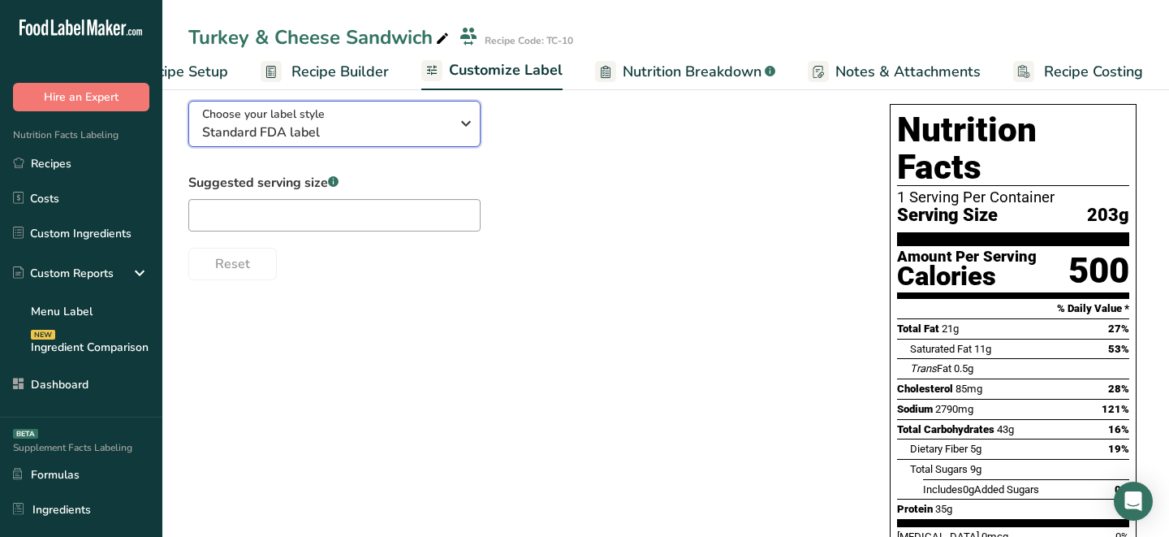
click at [415, 140] on span "Standard FDA label" at bounding box center [326, 132] width 248 height 19
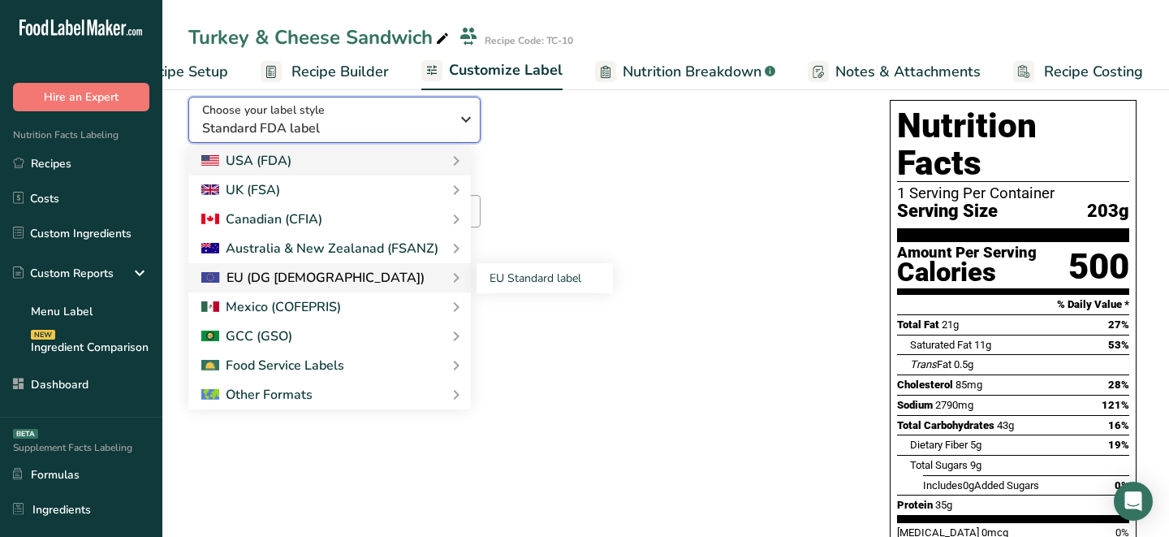
scroll to position [118, 0]
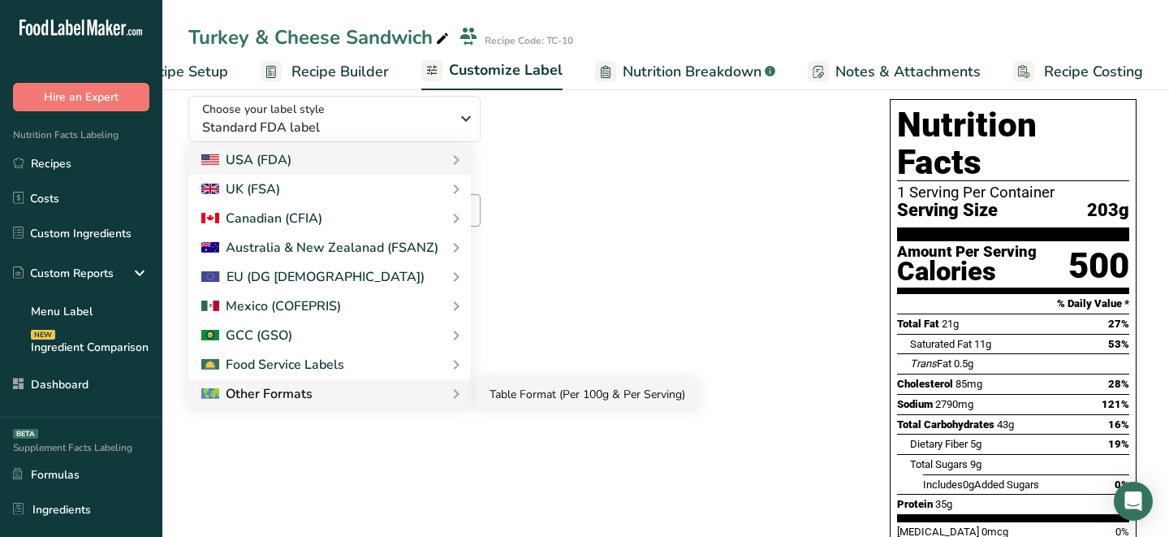
click at [576, 407] on link "Table Format (Per 100g & Per Serving)" at bounding box center [588, 394] width 222 height 30
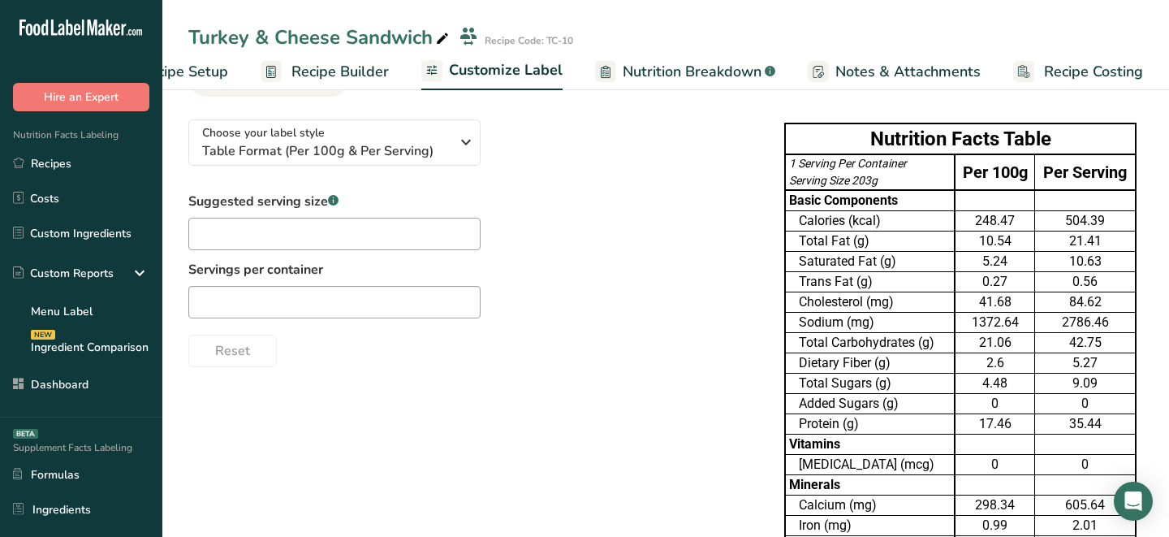
scroll to position [0, 0]
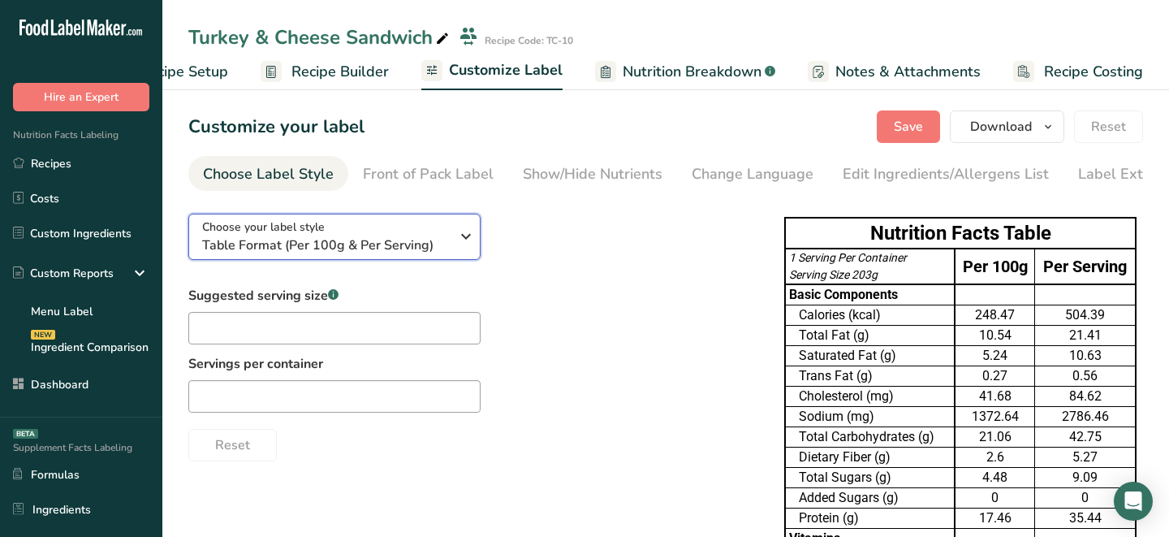
click at [438, 252] on span "Table Format (Per 100g & Per Serving)" at bounding box center [326, 244] width 248 height 19
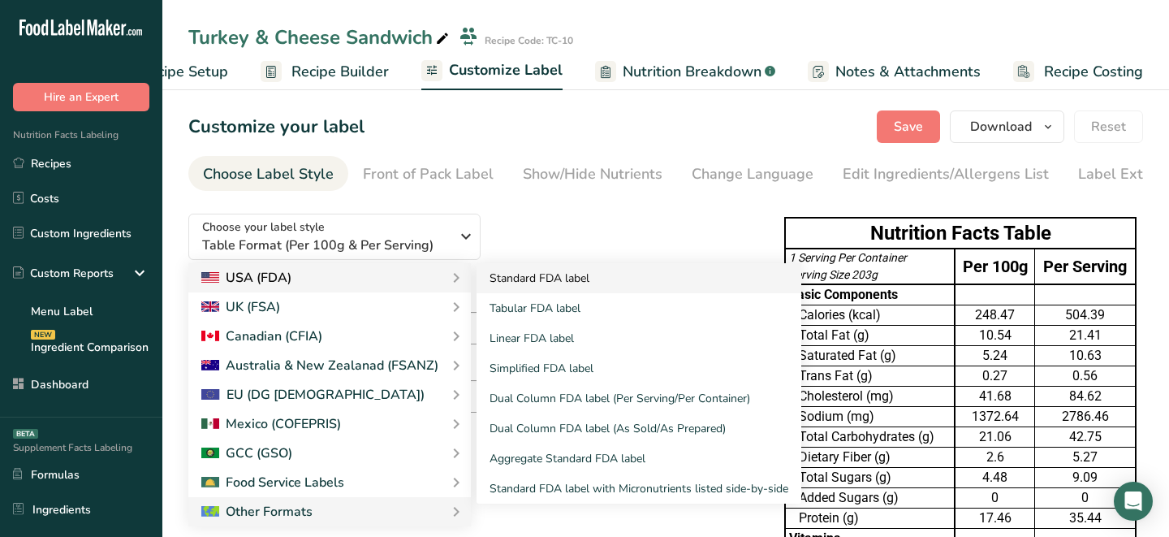
click at [499, 283] on link "Standard FDA label" at bounding box center [639, 278] width 325 height 30
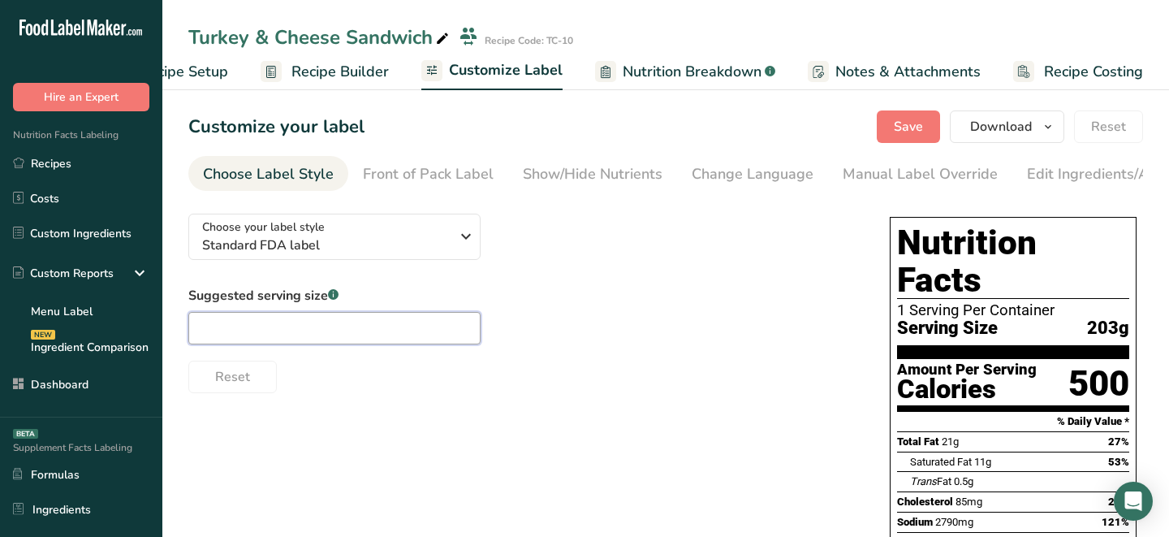
click at [412, 321] on input "text" at bounding box center [334, 328] width 292 height 32
type input "1"
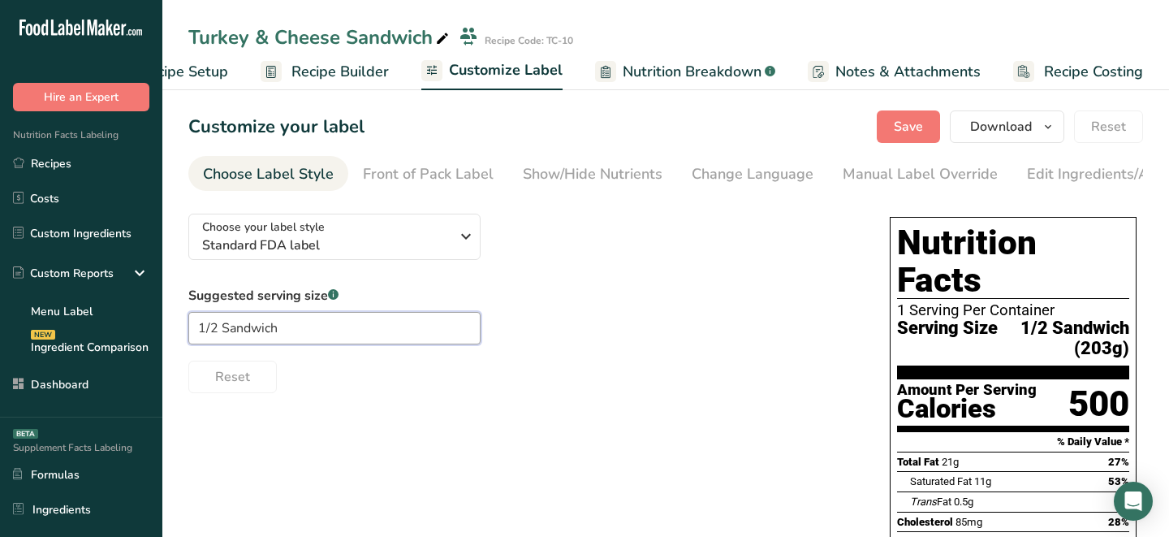
scroll to position [15, 0]
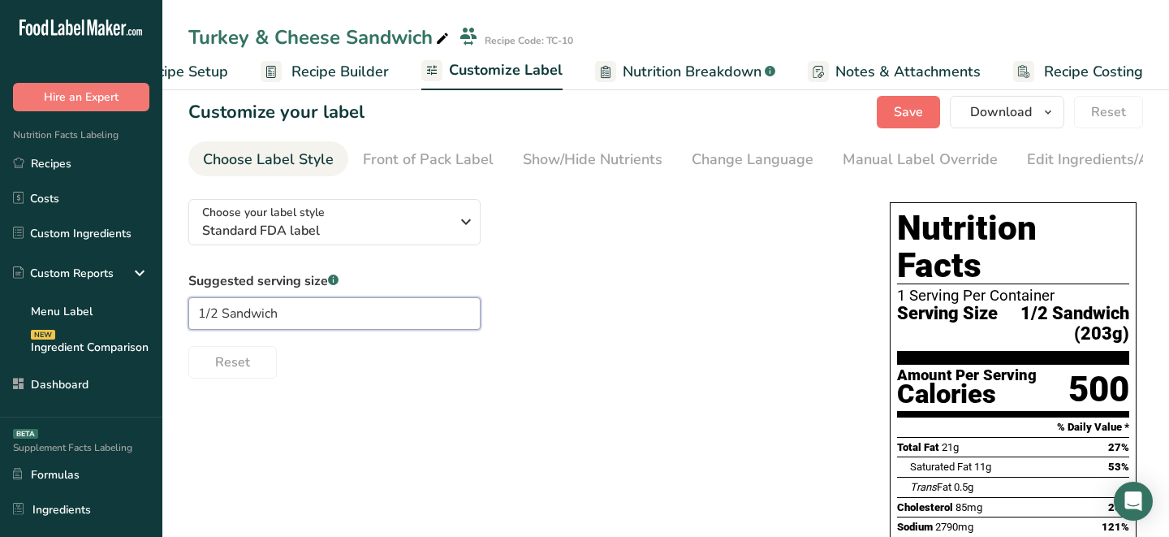
type input "1/2 Sandwich"
click at [913, 102] on span "Save" at bounding box center [908, 111] width 29 height 19
click at [581, 153] on div "Show/Hide Nutrients" at bounding box center [593, 160] width 140 height 22
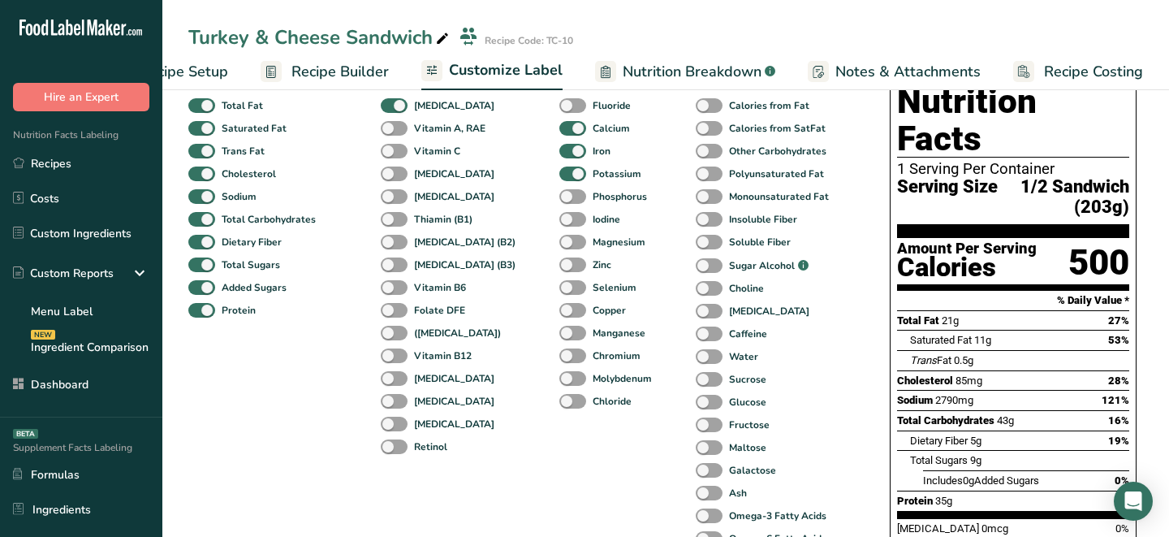
scroll to position [143, 0]
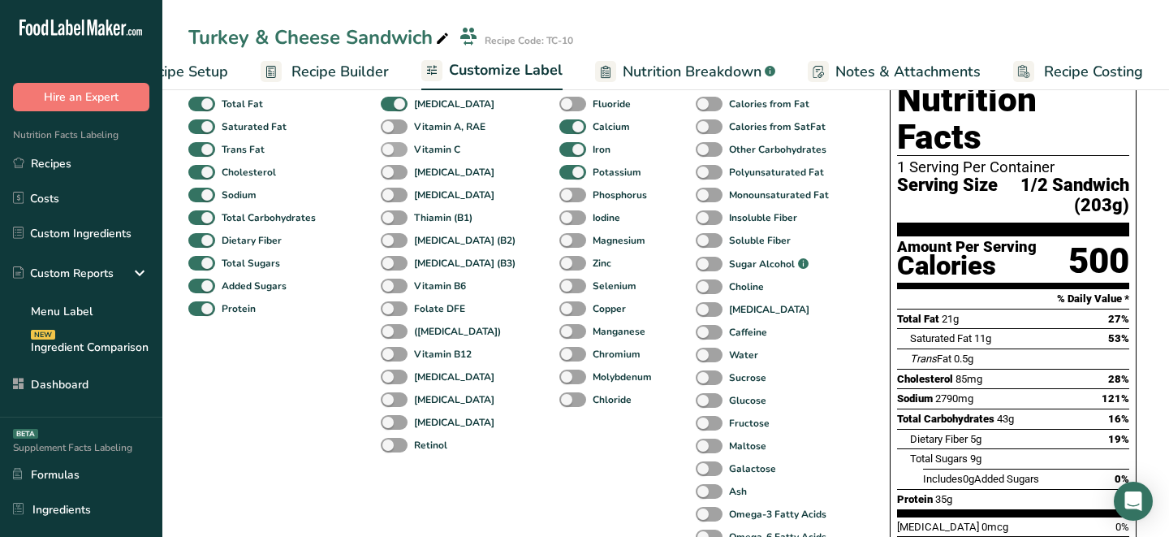
click at [391, 158] on span at bounding box center [394, 149] width 27 height 15
click at [391, 154] on input "Vitamin C" at bounding box center [386, 149] width 11 height 11
checkbox input "true"
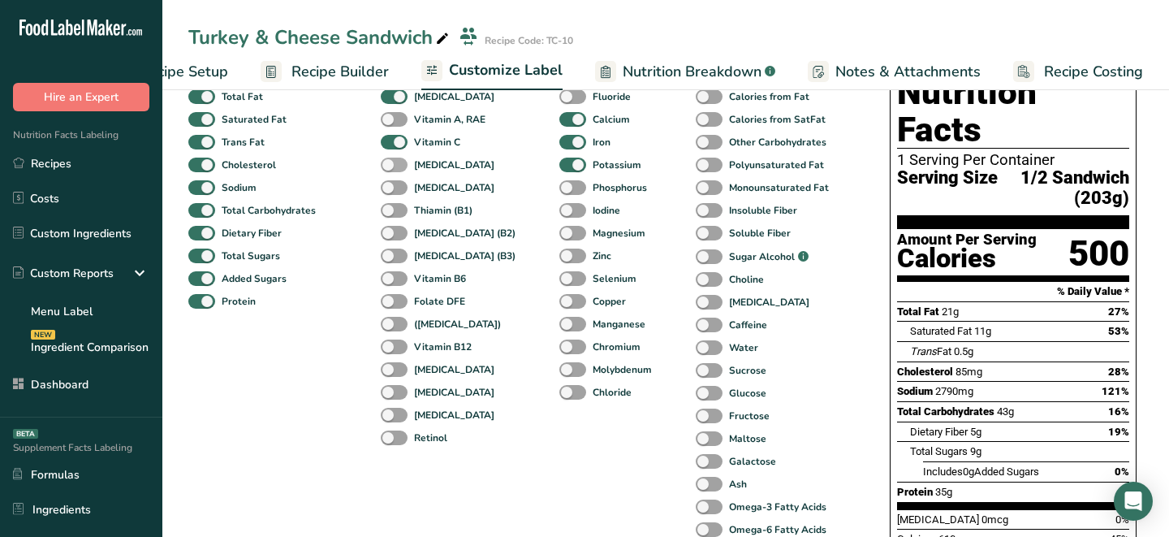
click at [388, 166] on span at bounding box center [394, 165] width 27 height 15
click at [388, 166] on input "[MEDICAL_DATA]" at bounding box center [386, 164] width 11 height 11
checkbox input "true"
click at [388, 196] on span at bounding box center [394, 187] width 27 height 15
click at [388, 192] on input "[MEDICAL_DATA]" at bounding box center [386, 187] width 11 height 11
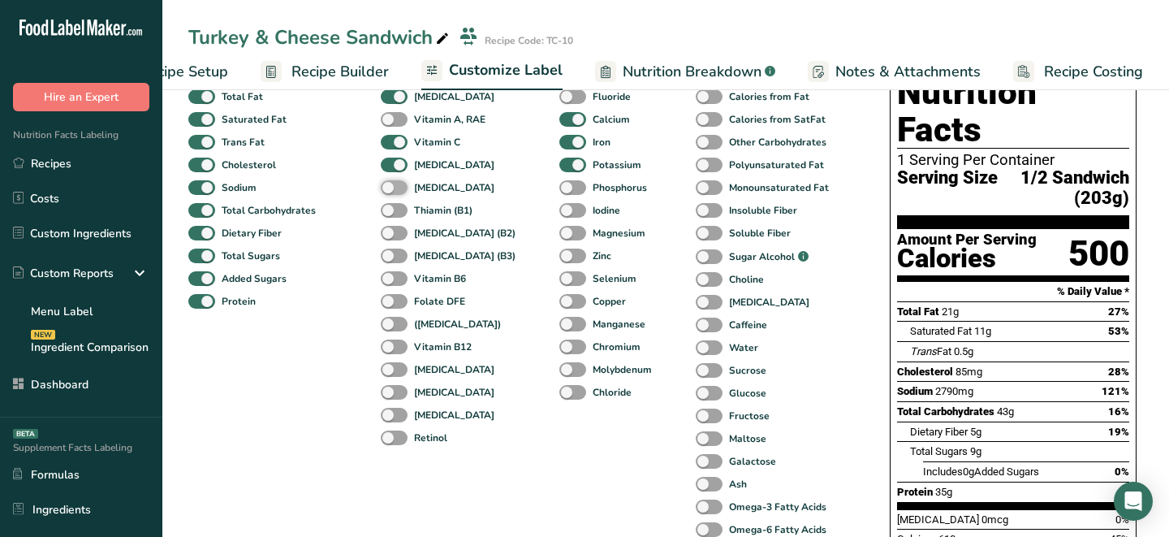
checkbox input "true"
click at [559, 241] on span at bounding box center [572, 233] width 27 height 15
click at [559, 238] on input "Magnesium" at bounding box center [564, 232] width 11 height 11
checkbox input "true"
click at [696, 302] on span at bounding box center [709, 302] width 27 height 15
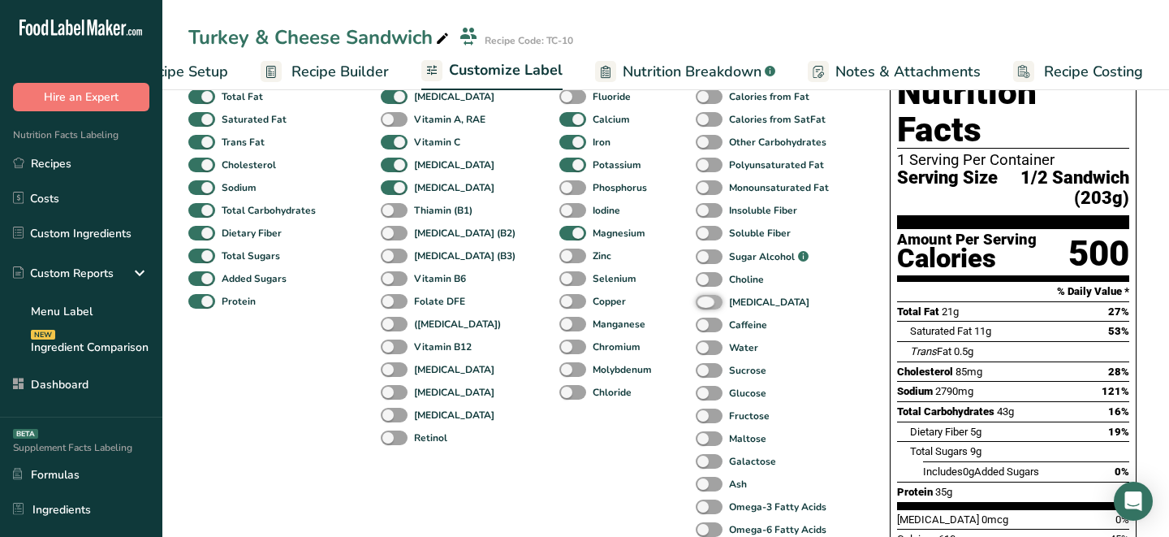
click at [696, 302] on input "[MEDICAL_DATA]" at bounding box center [701, 301] width 11 height 11
checkbox input "true"
click at [696, 328] on span at bounding box center [709, 324] width 27 height 15
click at [696, 328] on input "Caffeine" at bounding box center [701, 324] width 11 height 11
checkbox input "true"
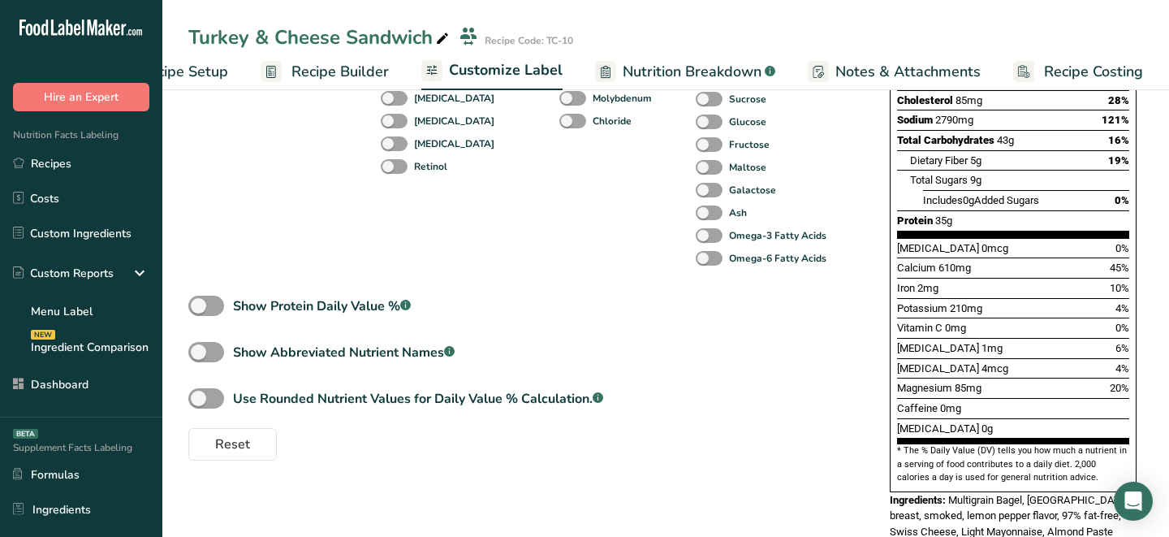
scroll to position [465, 0]
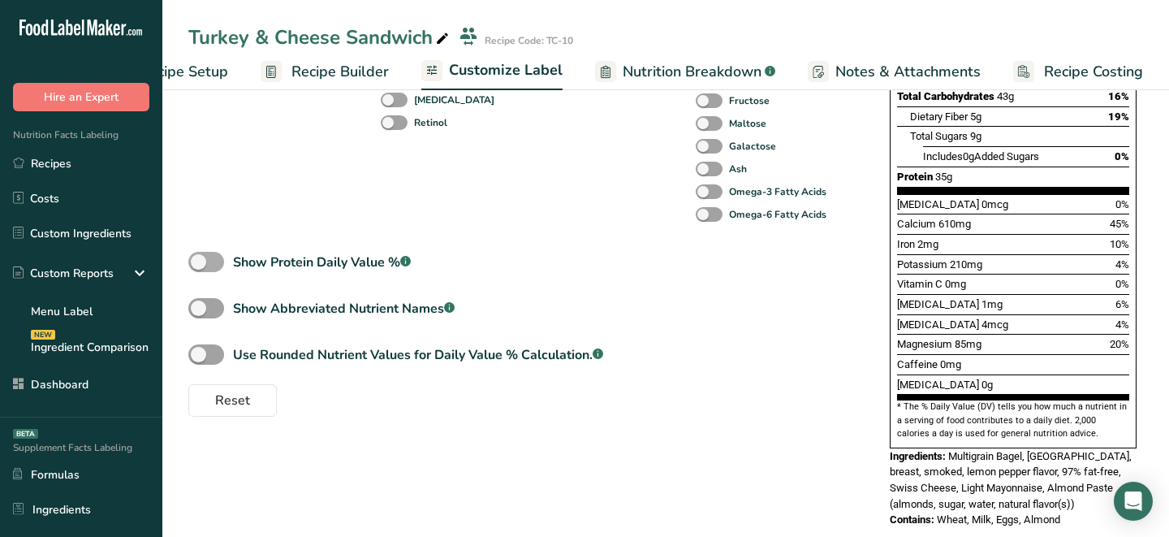
click at [212, 261] on span at bounding box center [206, 262] width 36 height 20
click at [199, 261] on input "Show Protein Daily Value % .a-a{fill:#347362;}.b-a{fill:#fff;}" at bounding box center [193, 262] width 11 height 11
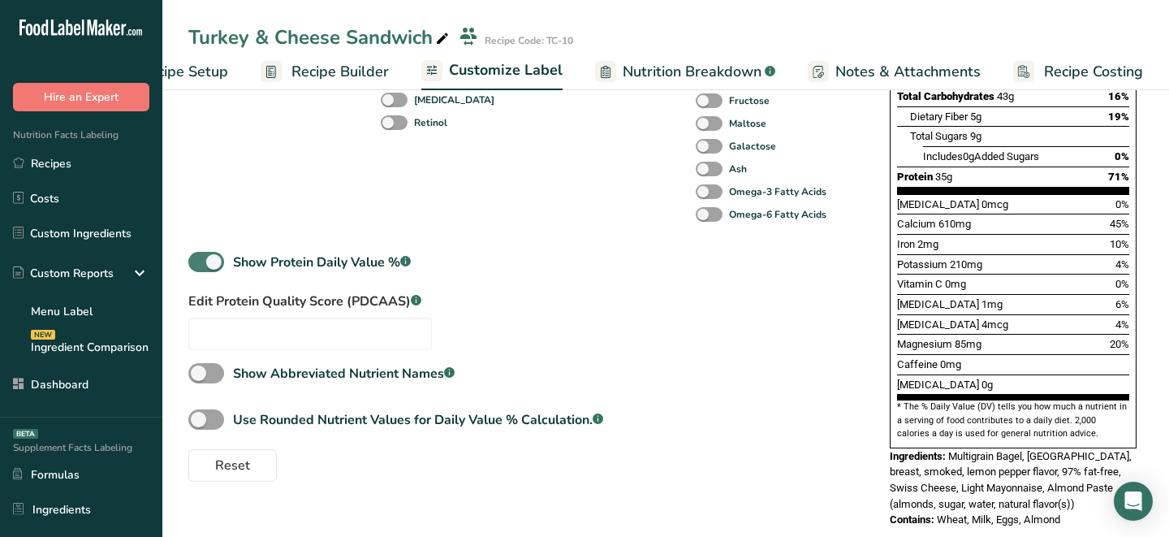
click at [212, 261] on span at bounding box center [206, 262] width 36 height 20
click at [199, 261] on input "Show Protein Daily Value % .a-a{fill:#347362;}.b-a{fill:#fff;}" at bounding box center [193, 262] width 11 height 11
checkbox input "false"
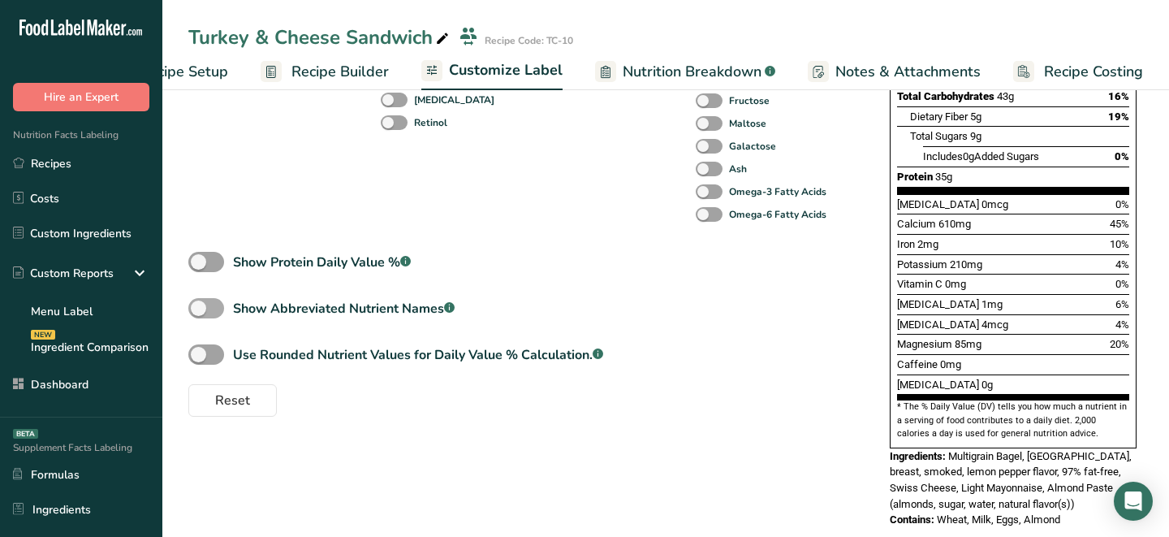
click at [212, 311] on span at bounding box center [206, 308] width 36 height 20
click at [199, 311] on input "Show Abbreviated Nutrient Names .a-a{fill:#347362;}.b-a{fill:#fff;}" at bounding box center [193, 308] width 11 height 11
click at [212, 311] on span at bounding box center [206, 308] width 36 height 20
click at [199, 311] on input "Show Abbreviated Nutrient Names .a-a{fill:#347362;}.b-a{fill:#fff;}" at bounding box center [193, 308] width 11 height 11
checkbox input "false"
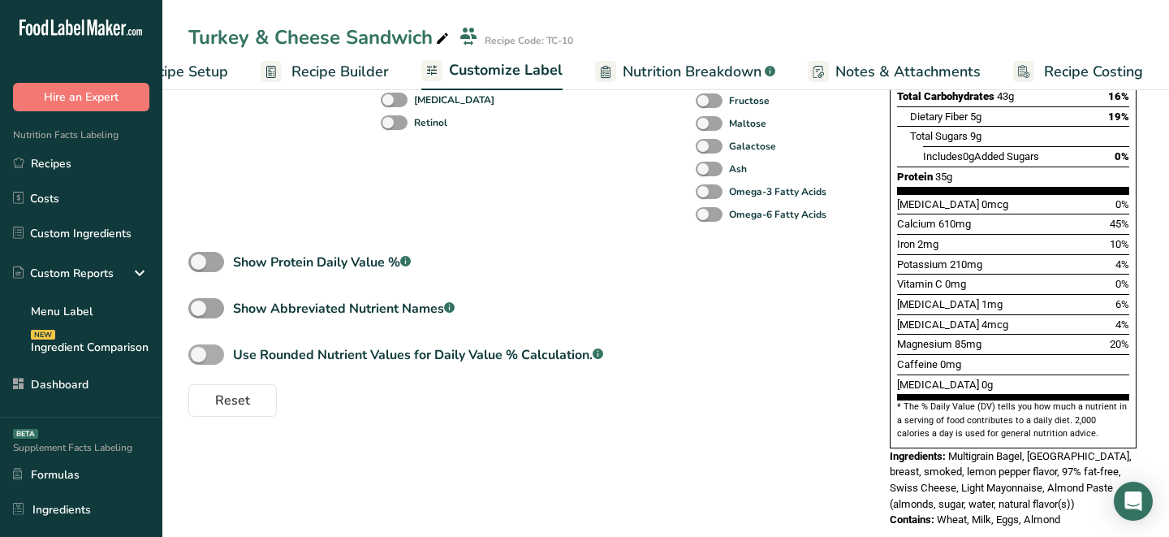
click at [219, 361] on span at bounding box center [206, 354] width 36 height 20
click at [199, 360] on input "Use Rounded Nutrient Values for Daily Value % Calculation. .a-a{fill:#347362;}.…" at bounding box center [193, 354] width 11 height 11
click at [219, 361] on span at bounding box center [206, 354] width 36 height 20
click at [199, 360] on input "Use Rounded Nutrient Values for Daily Value % Calculation. .a-a{fill:#347362;}.…" at bounding box center [193, 354] width 11 height 11
checkbox input "false"
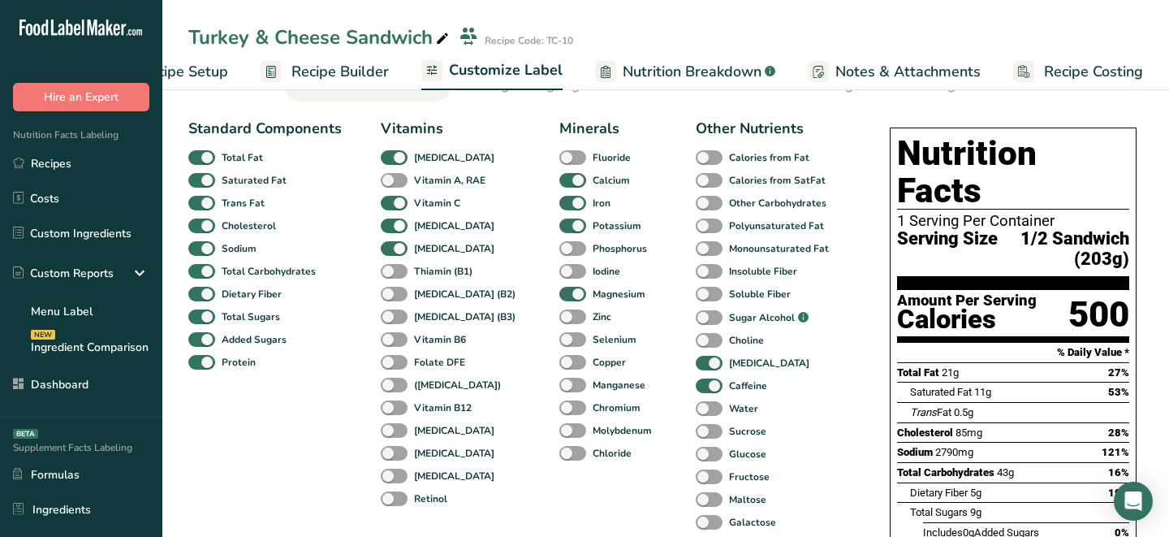
scroll to position [0, 0]
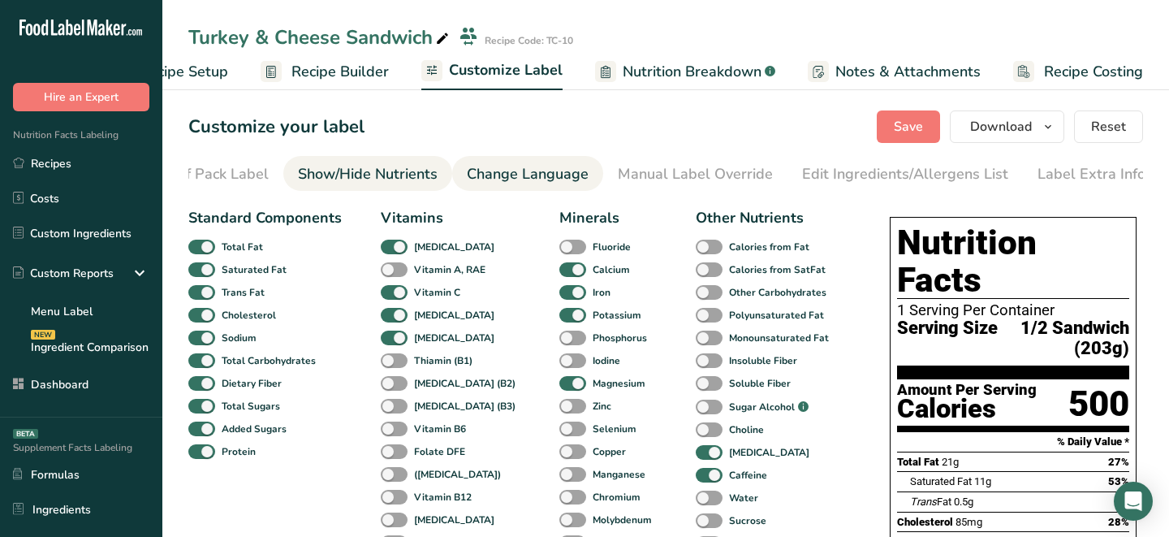
click at [503, 174] on div "Change Language" at bounding box center [528, 174] width 122 height 22
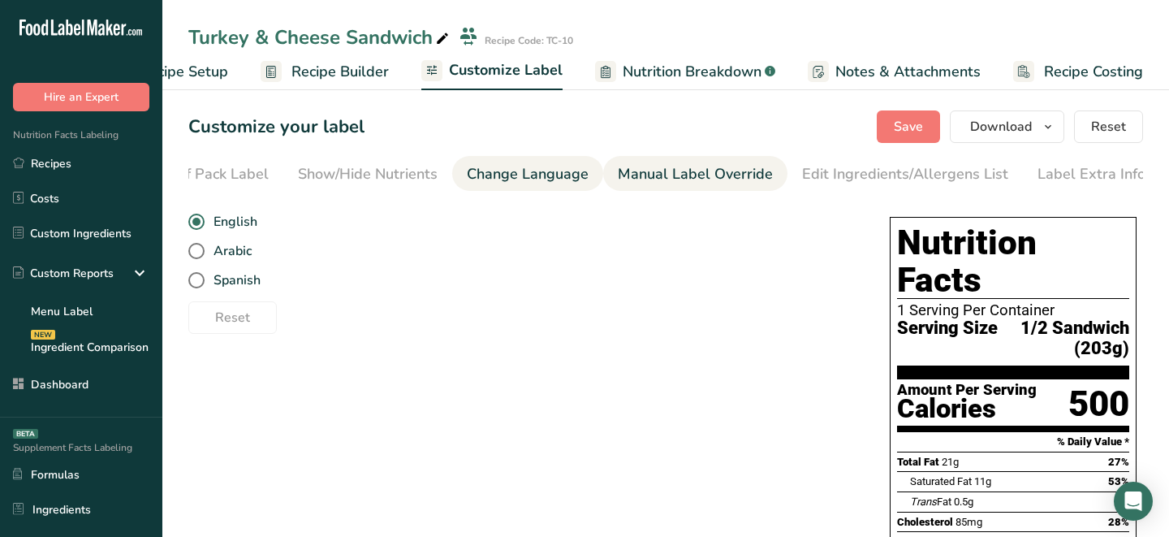
click at [697, 171] on div "Manual Label Override" at bounding box center [695, 174] width 155 height 22
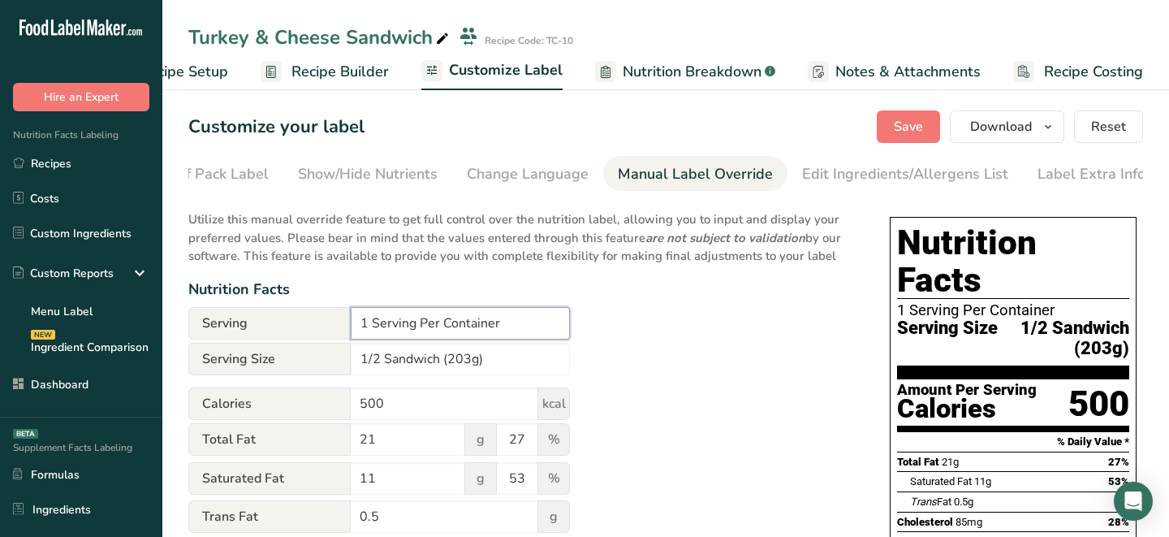
click at [363, 321] on input "1 Serving Per Container" at bounding box center [460, 323] width 219 height 32
type input "About 1 Serving Per Container"
drag, startPoint x: 383, startPoint y: 366, endPoint x: 356, endPoint y: 366, distance: 27.6
click at [361, 366] on input "1/2 Sandwich (203g)" at bounding box center [460, 359] width 219 height 32
click at [905, 133] on span "Save" at bounding box center [908, 126] width 29 height 19
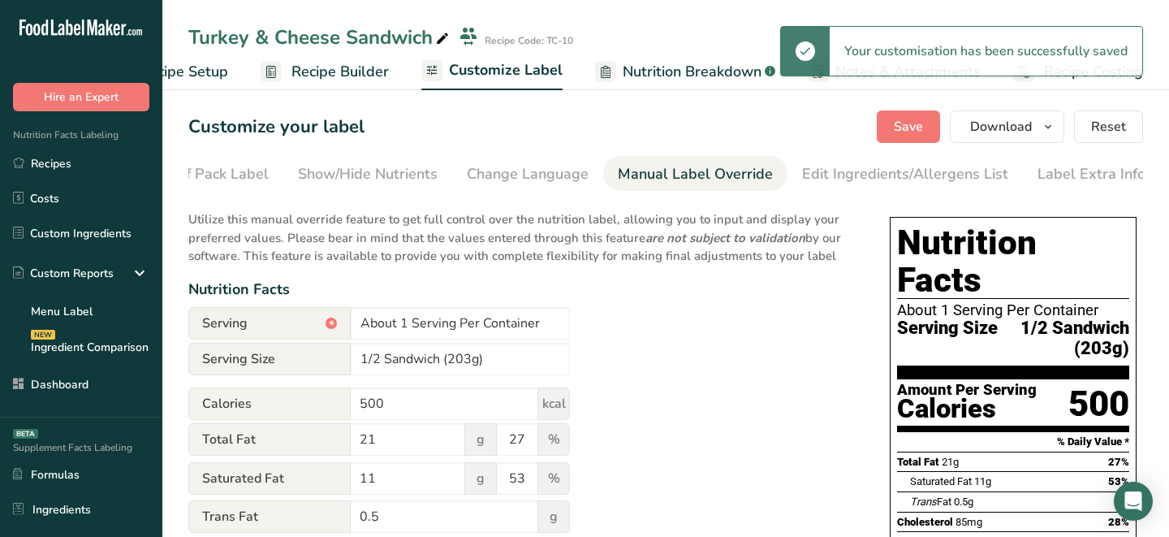
click at [894, 179] on div "Edit Ingredients/Allergens List" at bounding box center [905, 174] width 206 height 22
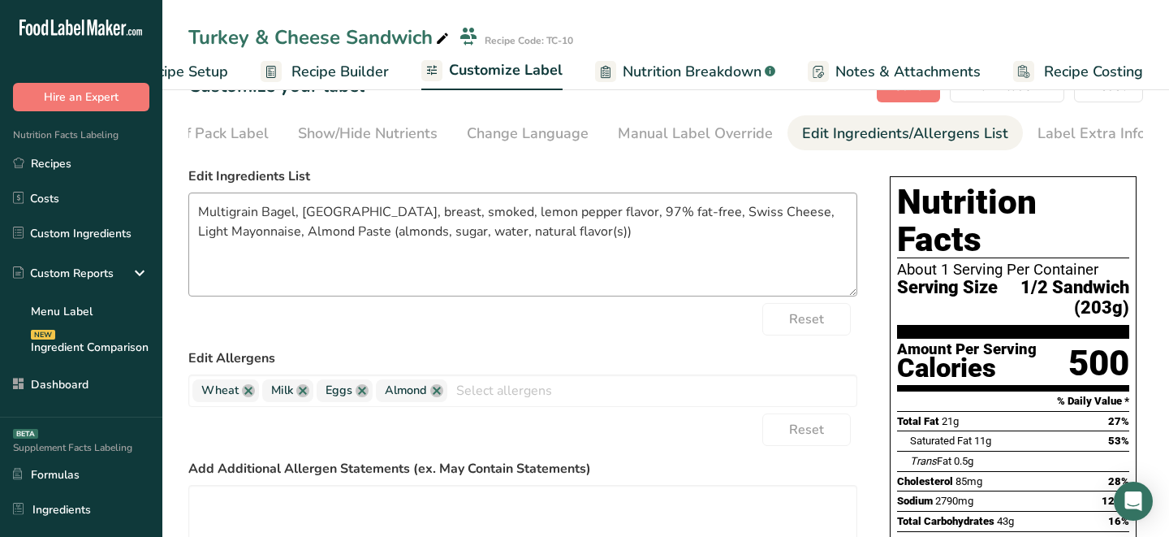
scroll to position [52, 0]
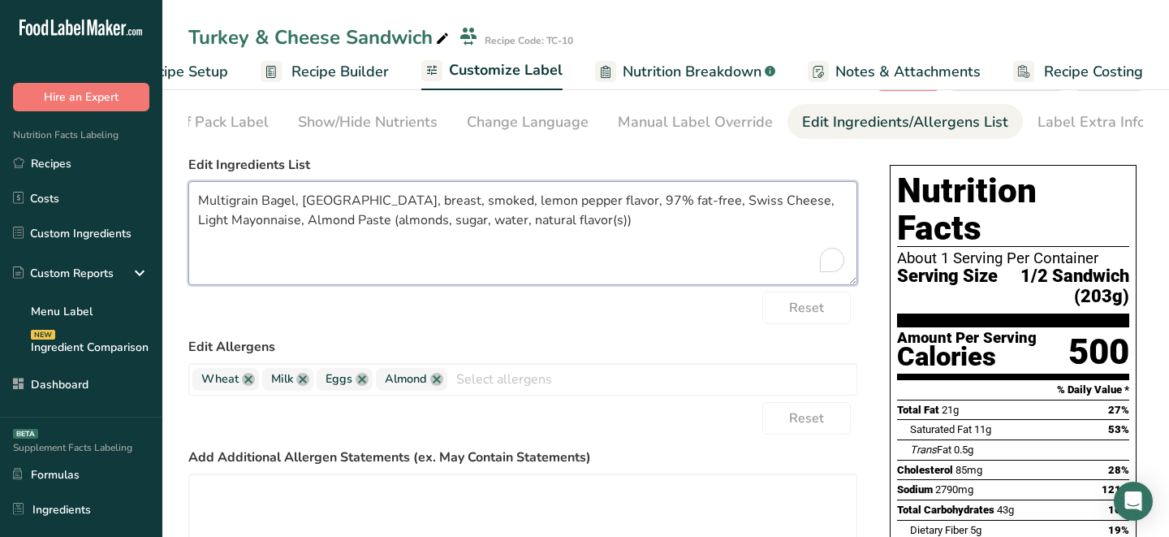
drag, startPoint x: 343, startPoint y: 203, endPoint x: 395, endPoint y: 197, distance: 53.1
click at [395, 198] on textarea "Multigrain Bagel, Turkey, breast, smoked, lemon pepper flavor, 97% fat-free, Sw…" at bounding box center [522, 233] width 669 height 104
drag, startPoint x: 559, startPoint y: 208, endPoint x: 343, endPoint y: 202, distance: 216.0
click at [343, 202] on textarea "Multigrain Bagel, Turkey, breast, smoked, lemon pepper flavor, 97% fat-free, Sw…" at bounding box center [522, 233] width 669 height 104
drag, startPoint x: 383, startPoint y: 201, endPoint x: 464, endPoint y: 201, distance: 80.4
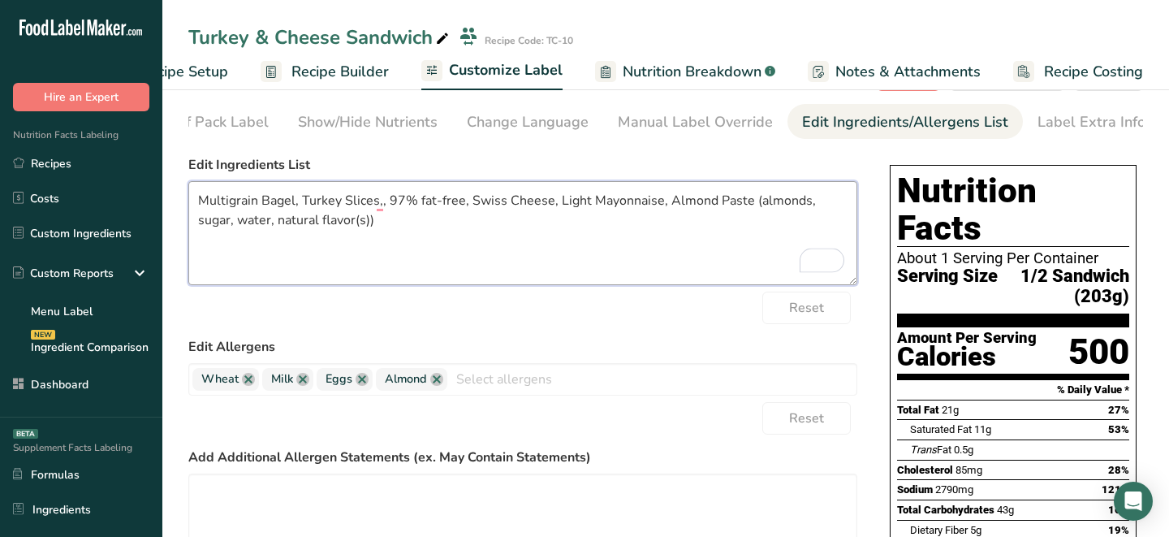
click at [464, 201] on textarea "Multigrain Bagel, Turkey Slices,, 97% fat-free, Swiss Cheese, Light Mayonnaise,…" at bounding box center [522, 233] width 669 height 104
click at [575, 233] on textarea "Multigrain Bagel, Turkey Slices, Swiss Cheese, Light Mayonnaise, Almond Paste (…" at bounding box center [522, 233] width 669 height 104
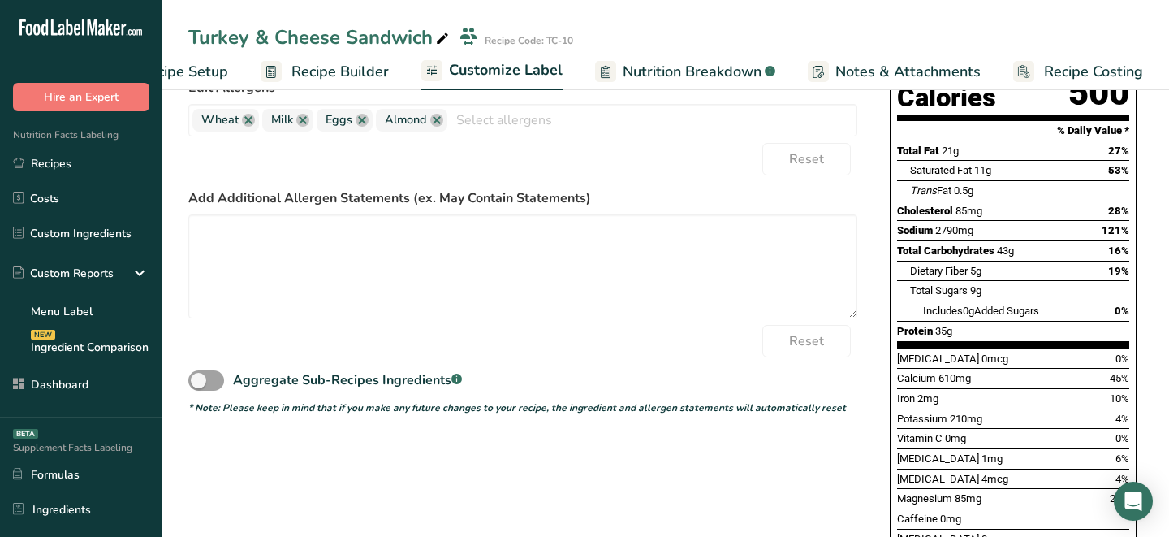
scroll to position [330, 0]
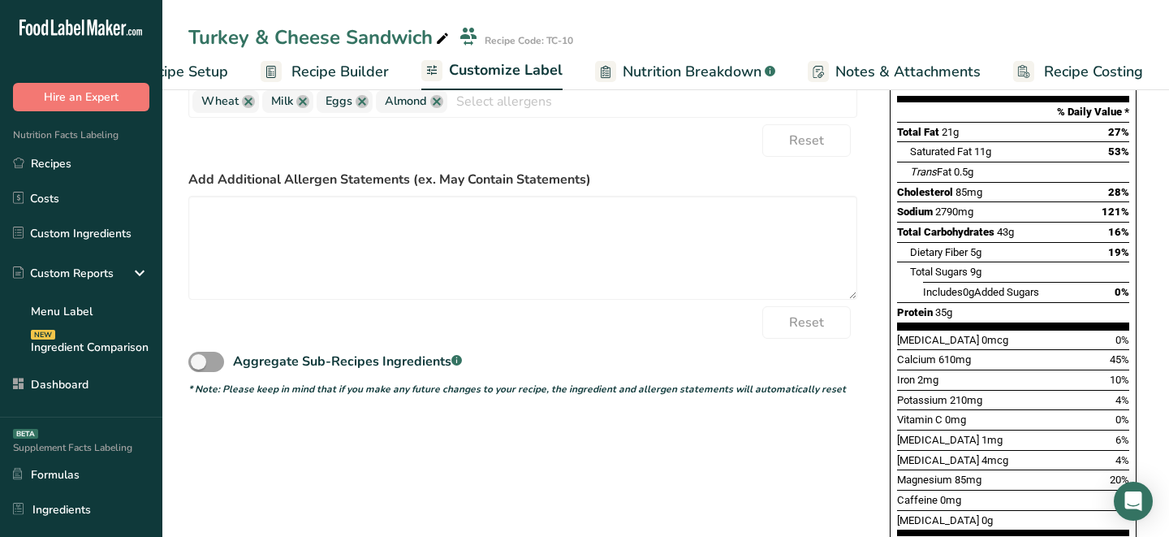
type textarea "Multigrain Bagel, Turkey Slices, Swiss Cheese, Light Mayonnaise, Almond Paste (…"
click at [480, 309] on form "Edit Ingredients List Multigrain Bagel, Turkey Slices, Swiss Cheese, Light Mayo…" at bounding box center [522, 136] width 669 height 519
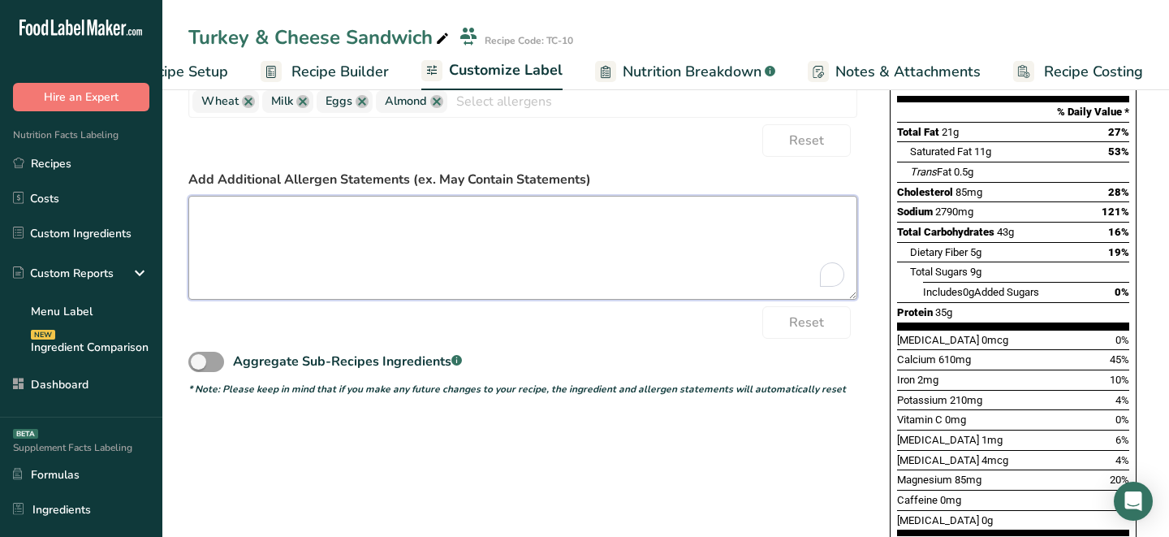
click at [447, 243] on textarea "To enrich screen reader interactions, please activate Accessibility in Grammarl…" at bounding box center [522, 248] width 669 height 104
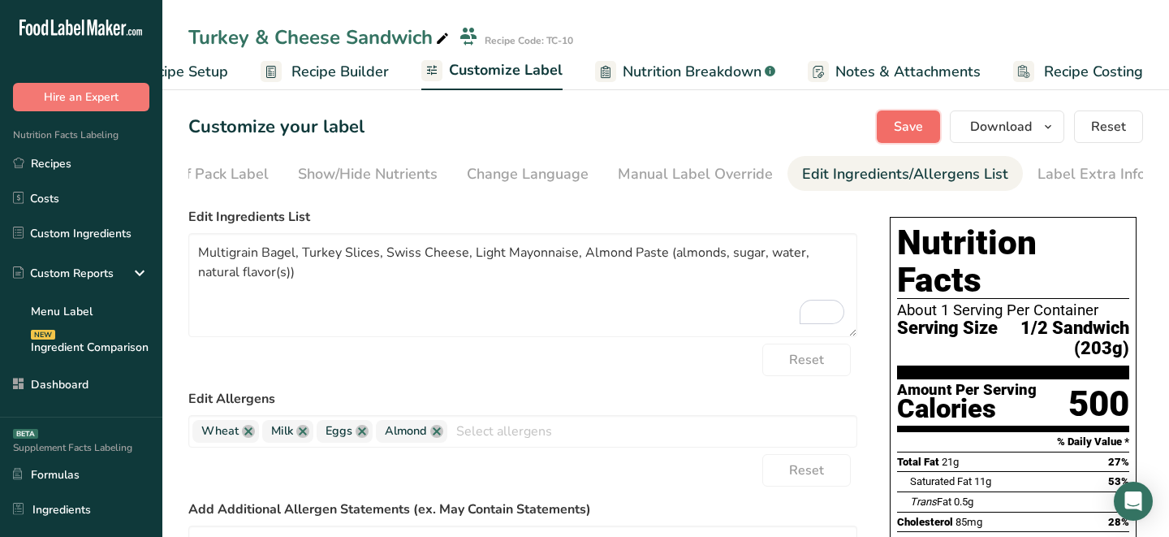
click at [923, 116] on button "Save" at bounding box center [908, 126] width 63 height 32
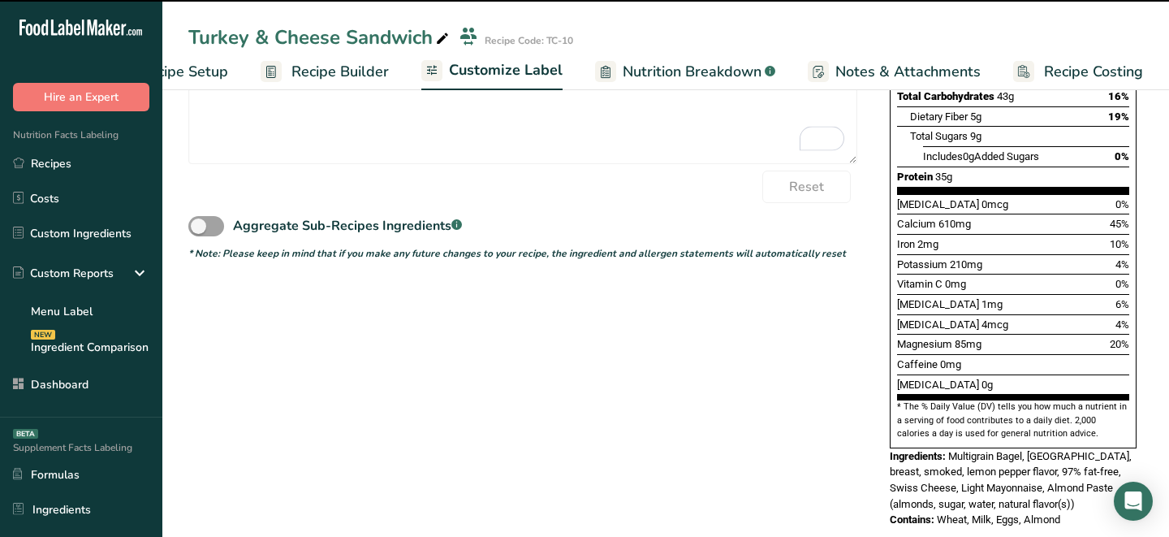
type textarea "May contain peanuts"
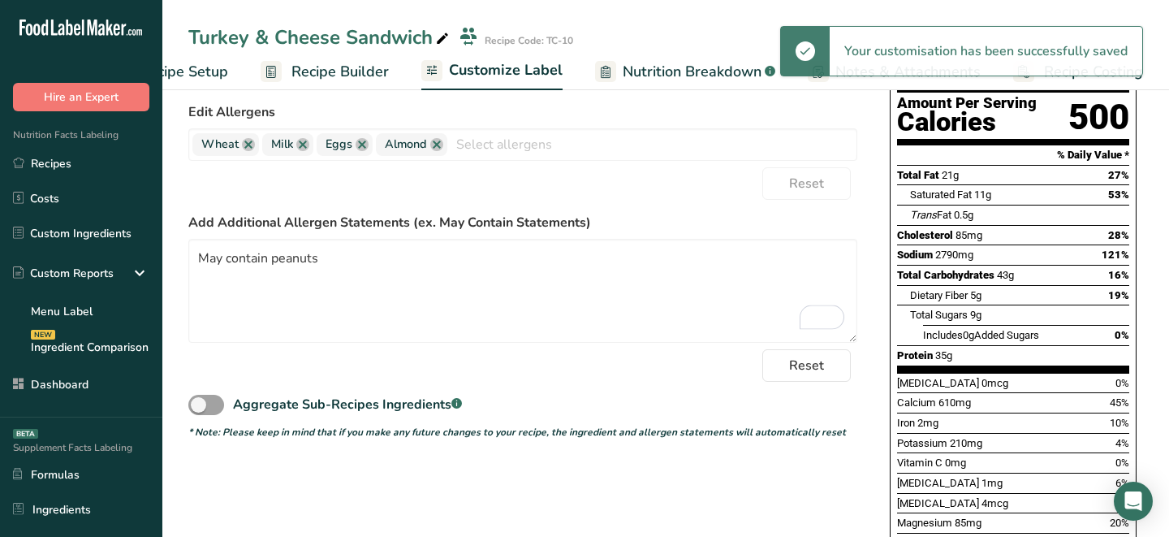
scroll to position [0, 0]
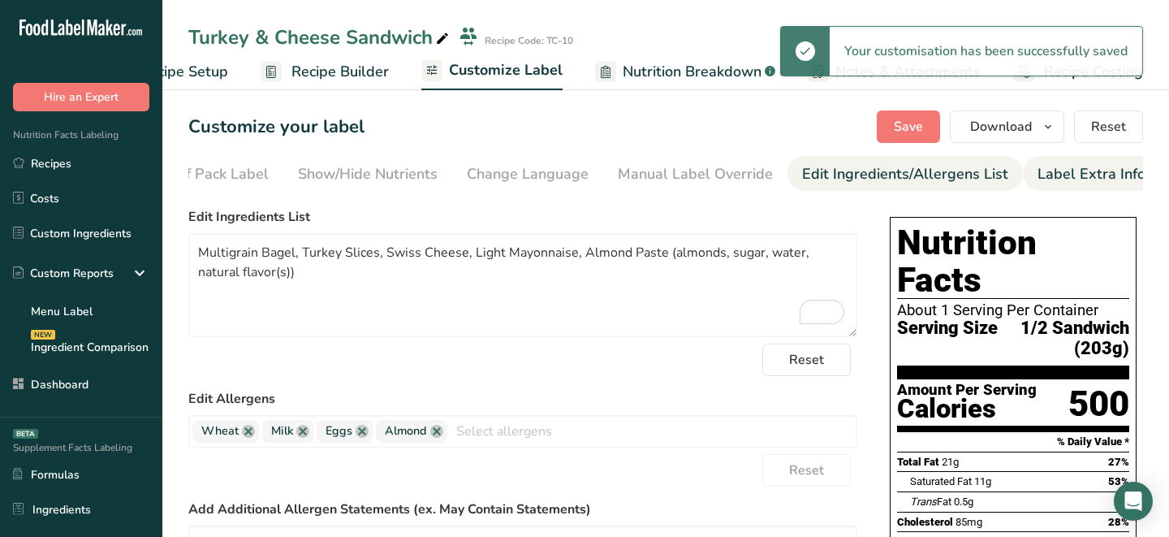
click at [1067, 168] on div "Label Extra Info" at bounding box center [1092, 174] width 108 height 22
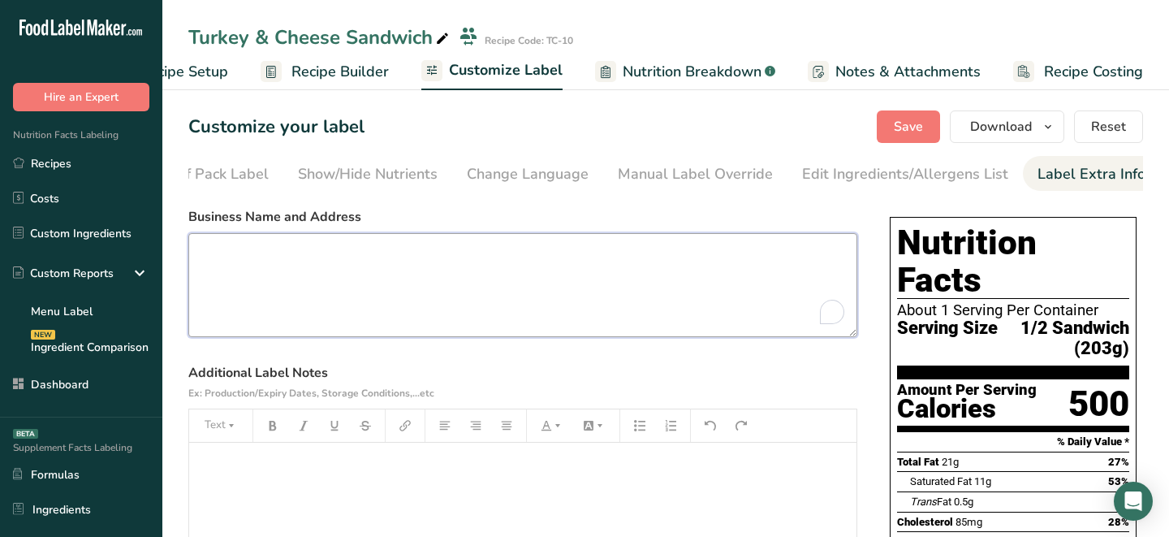
click at [546, 261] on textarea "To enrich screen reader interactions, please activate Accessibility in Grammarl…" at bounding box center [522, 285] width 669 height 104
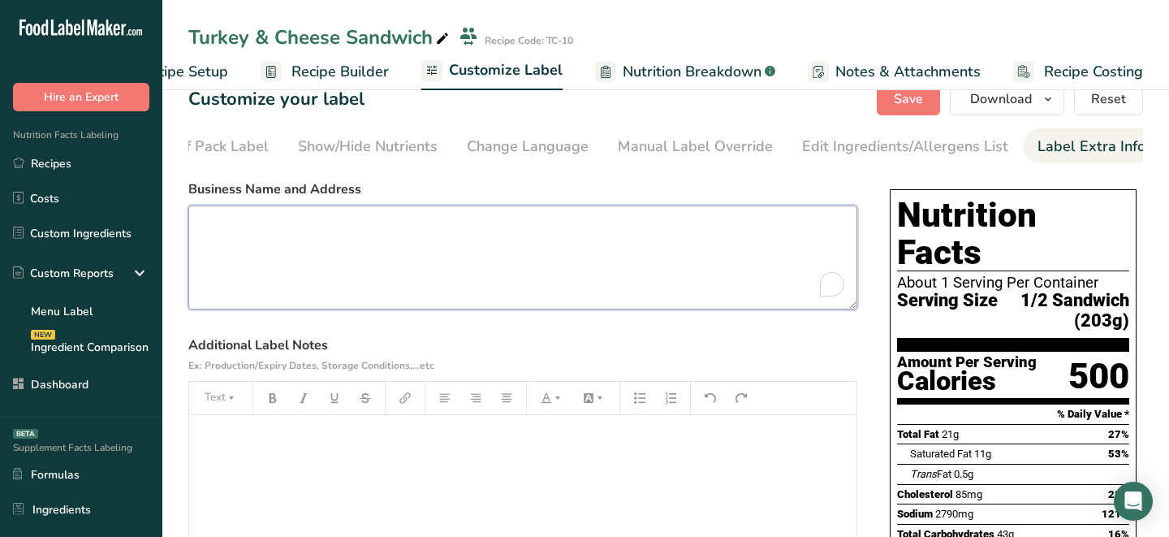
scroll to position [36, 0]
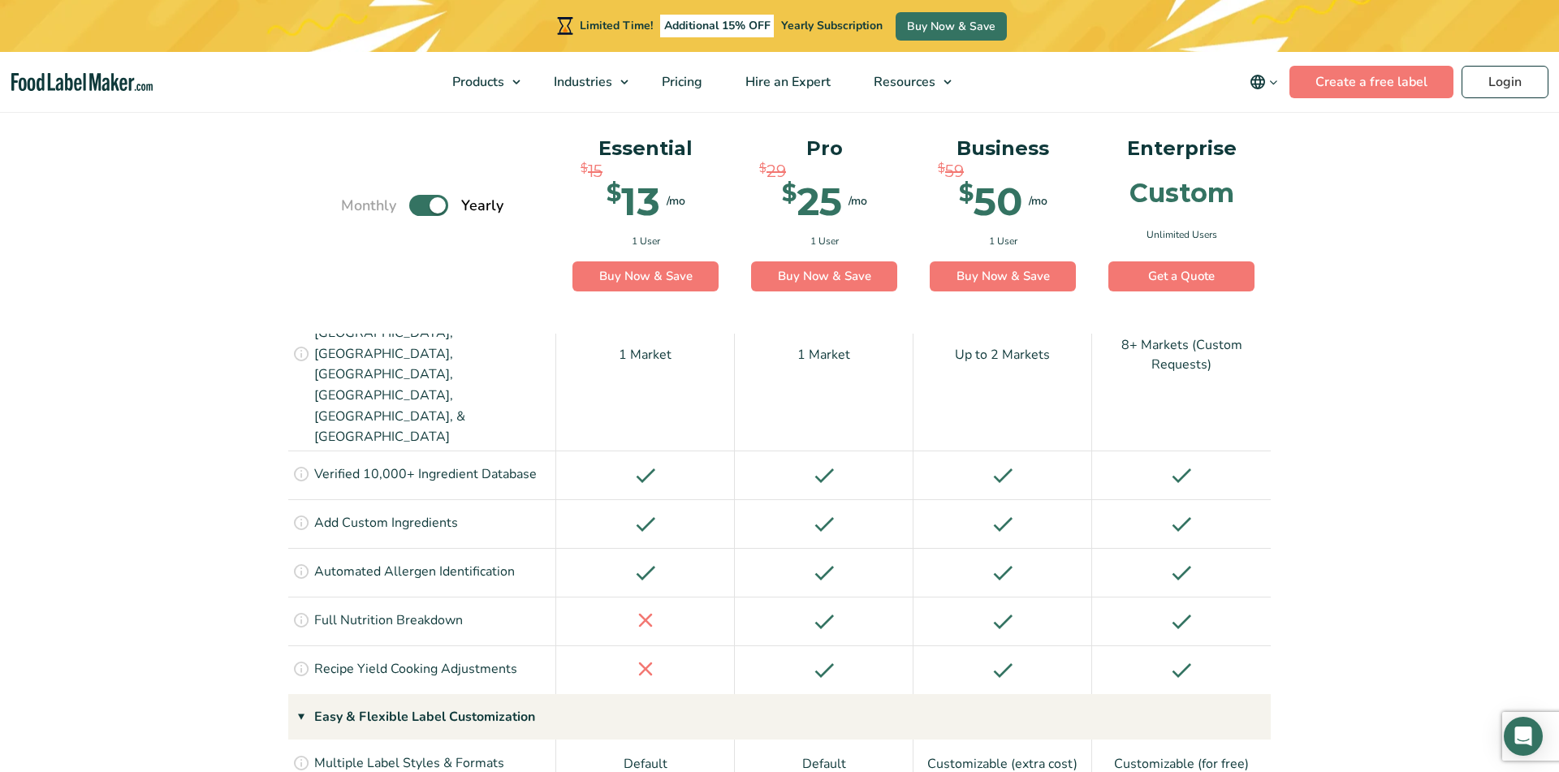
scroll to position [1538, 0]
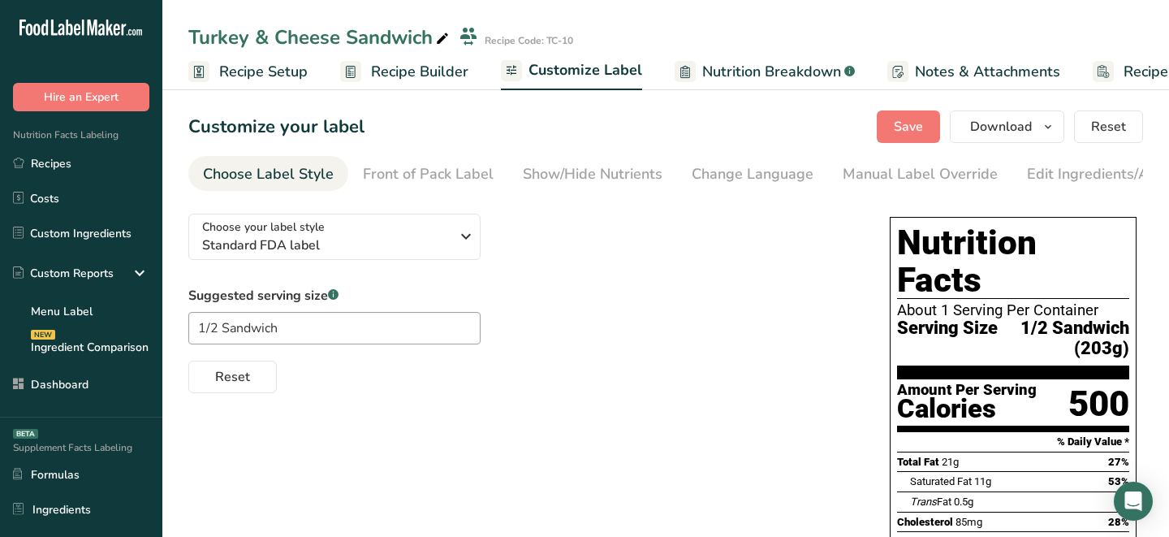
scroll to position [0, 80]
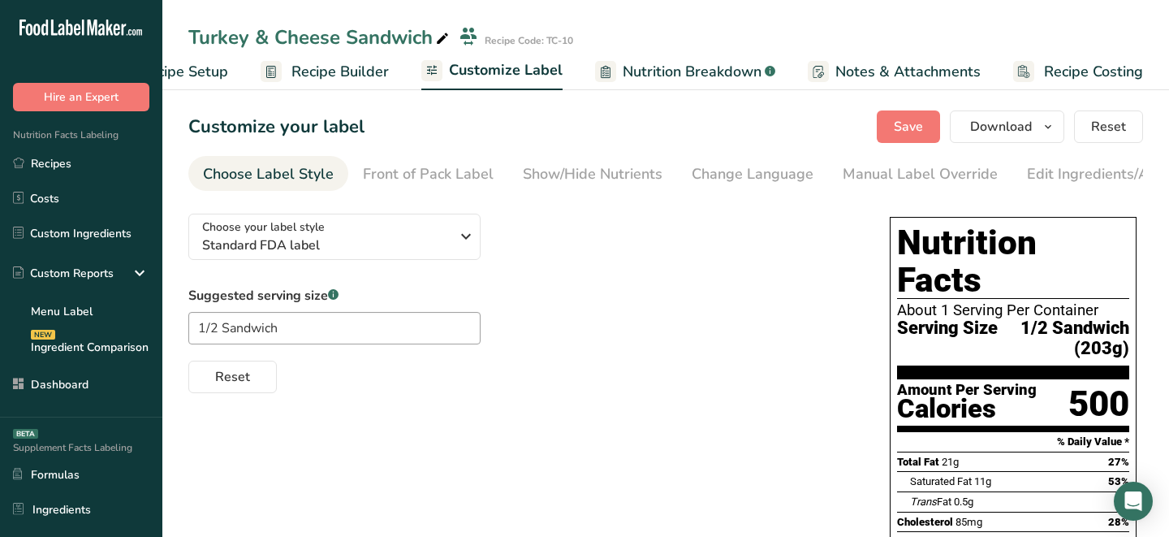
click at [708, 67] on span "Nutrition Breakdown" at bounding box center [692, 72] width 139 height 22
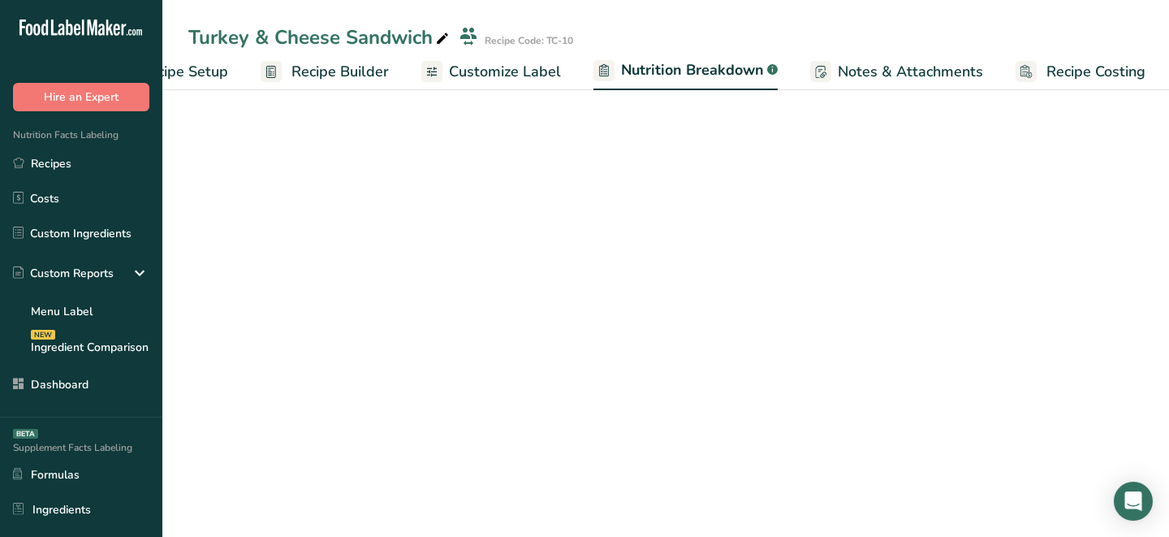
scroll to position [0, 81]
select select "Calories"
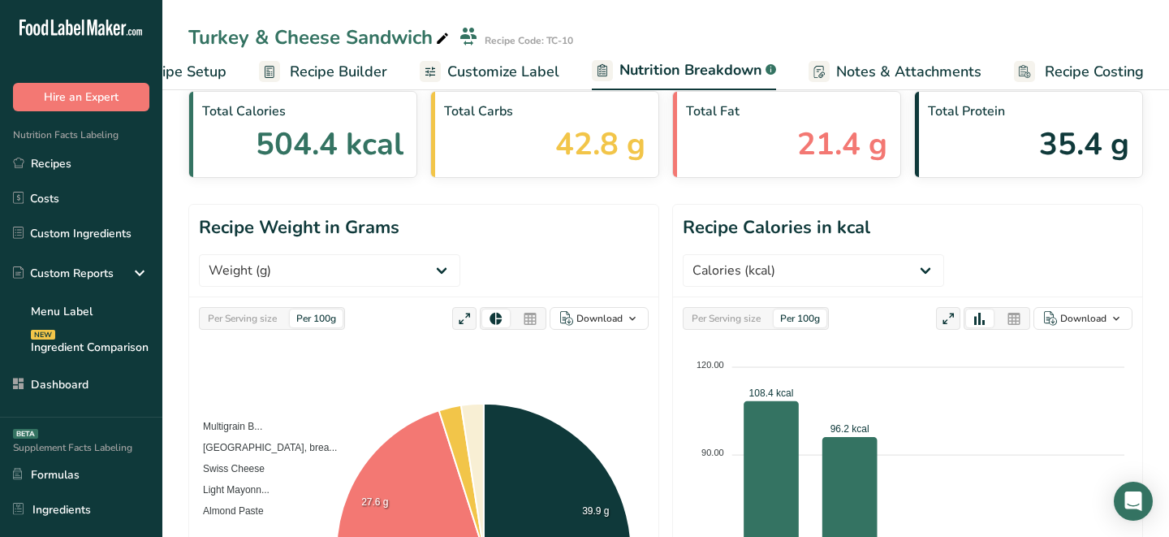
scroll to position [68, 0]
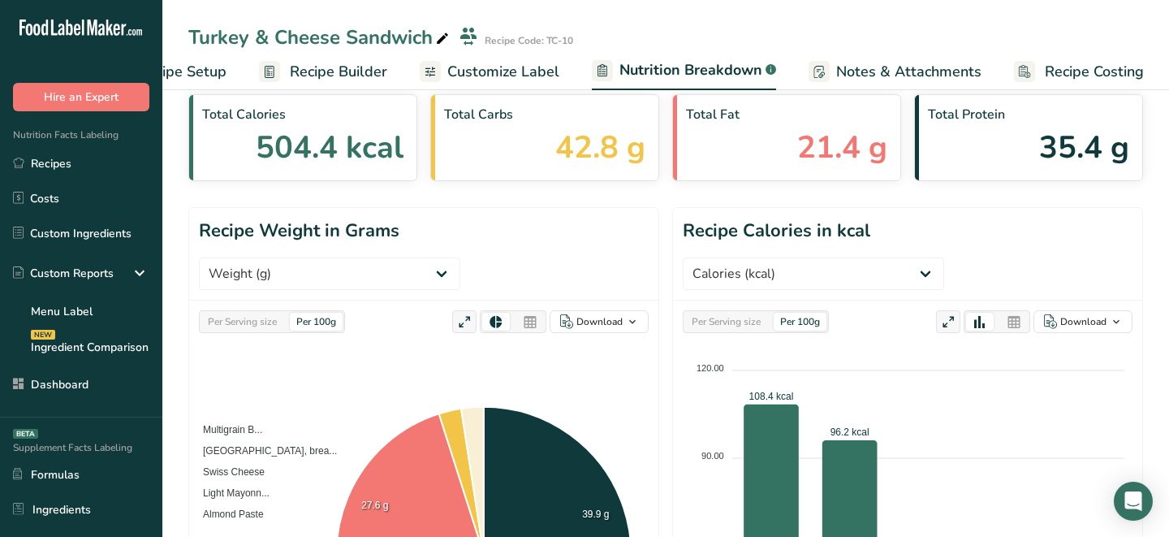
drag, startPoint x: 242, startPoint y: 278, endPoint x: 435, endPoint y: 258, distance: 194.2
click at [242, 313] on div "Per Serving size" at bounding box center [242, 322] width 82 height 18
click at [460, 257] on select "Weight (g) Calories (kcal) Energy KJ (kj) Total Fat (g) Saturated Fat (g) Trans…" at bounding box center [329, 273] width 261 height 32
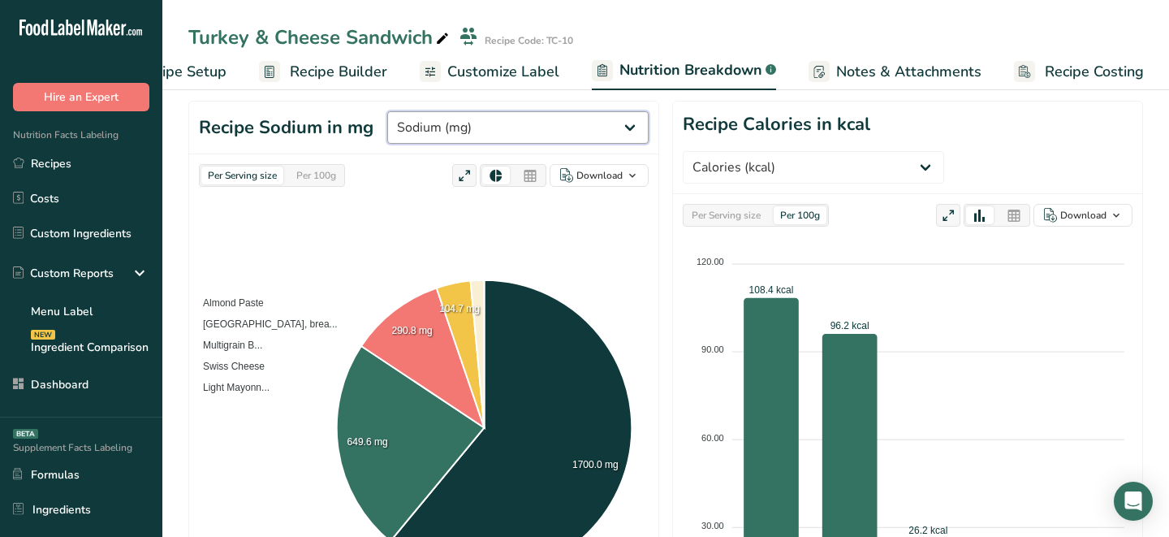
scroll to position [185, 0]
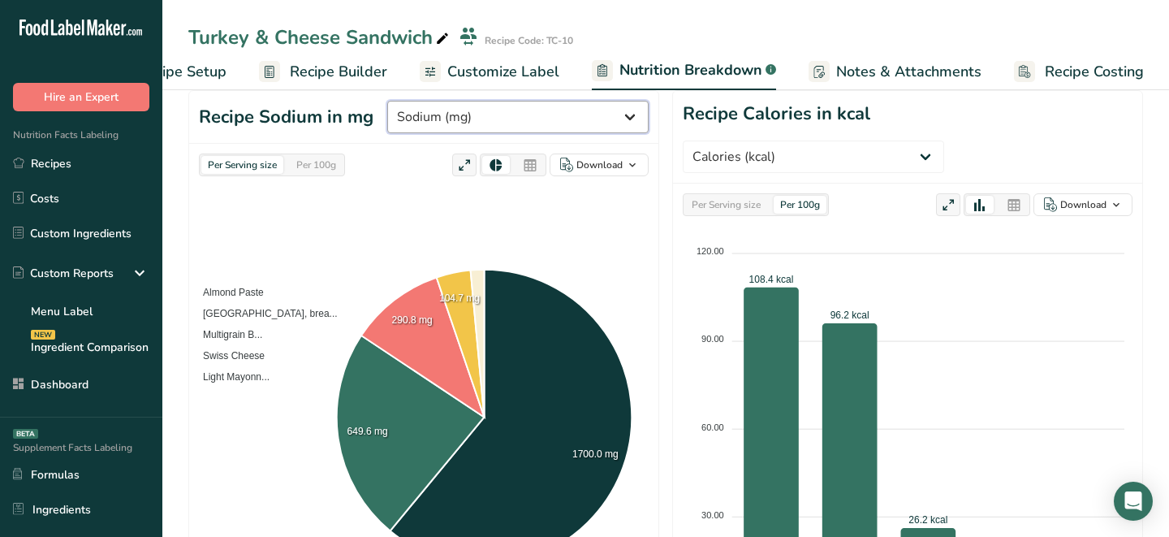
click at [575, 109] on select "Weight (g) Calories (kcal) Energy KJ (kj) Total Fat (g) Saturated Fat (g) Trans…" at bounding box center [517, 117] width 261 height 32
select select "Total Carbohydrates"
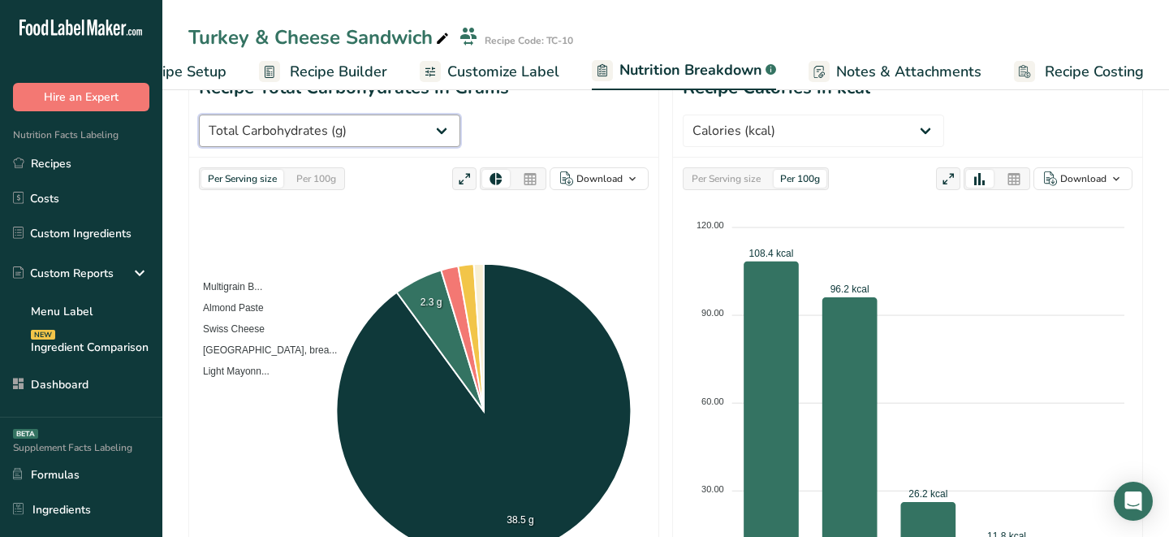
scroll to position [212, 0]
click at [356, 81] on span "Recipe Builder" at bounding box center [338, 72] width 97 height 22
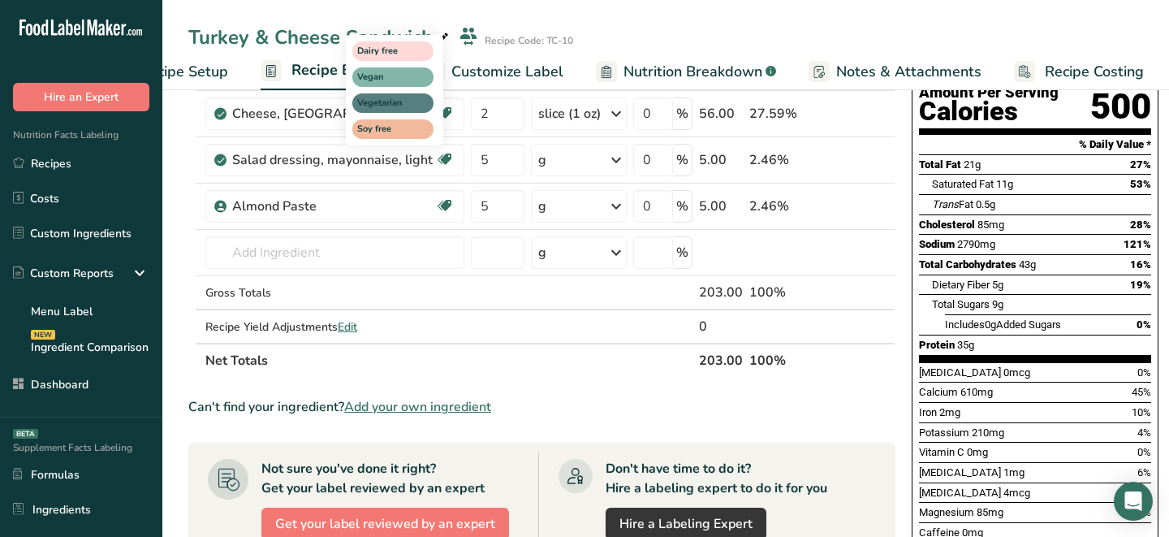
scroll to position [27, 0]
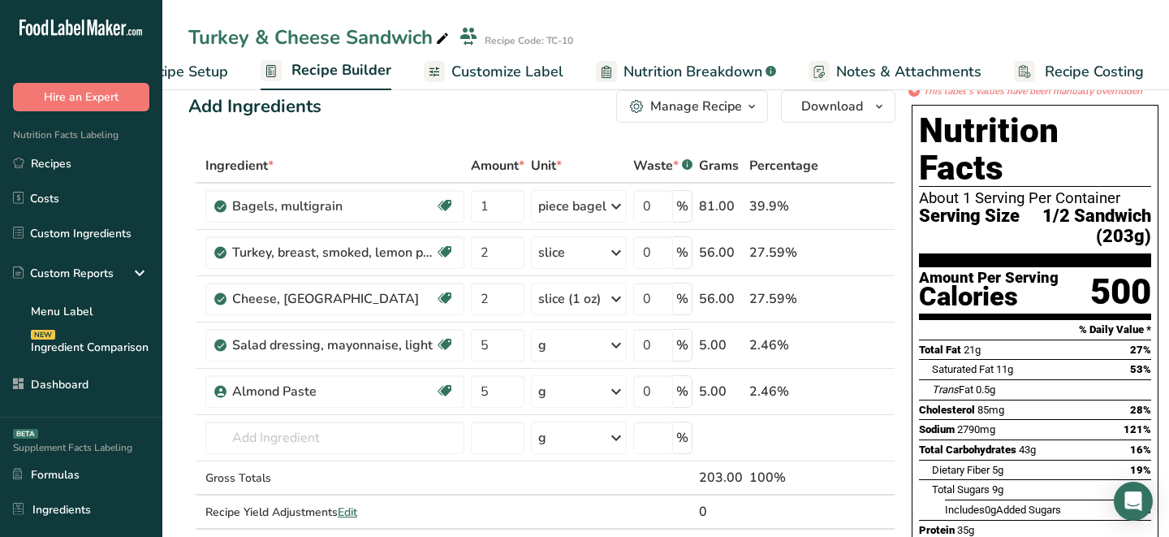
click at [531, 104] on div "Add Ingredients Manage Recipe Delete Recipe Duplicate Recipe Scale Recipe Save …" at bounding box center [541, 106] width 707 height 32
click at [661, 68] on span "Nutrition Breakdown" at bounding box center [693, 72] width 139 height 22
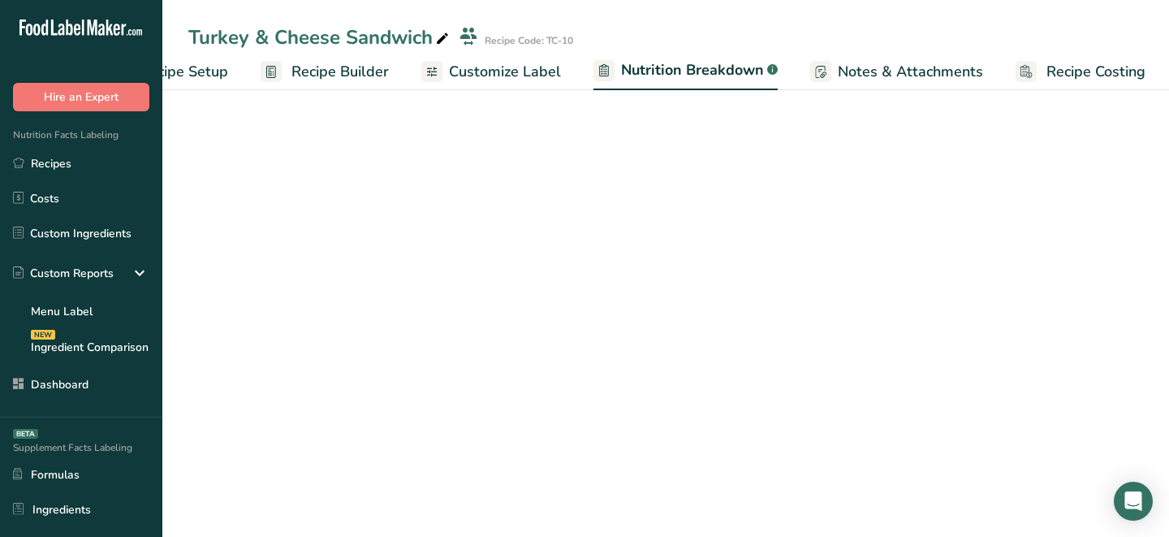
select select "Calories"
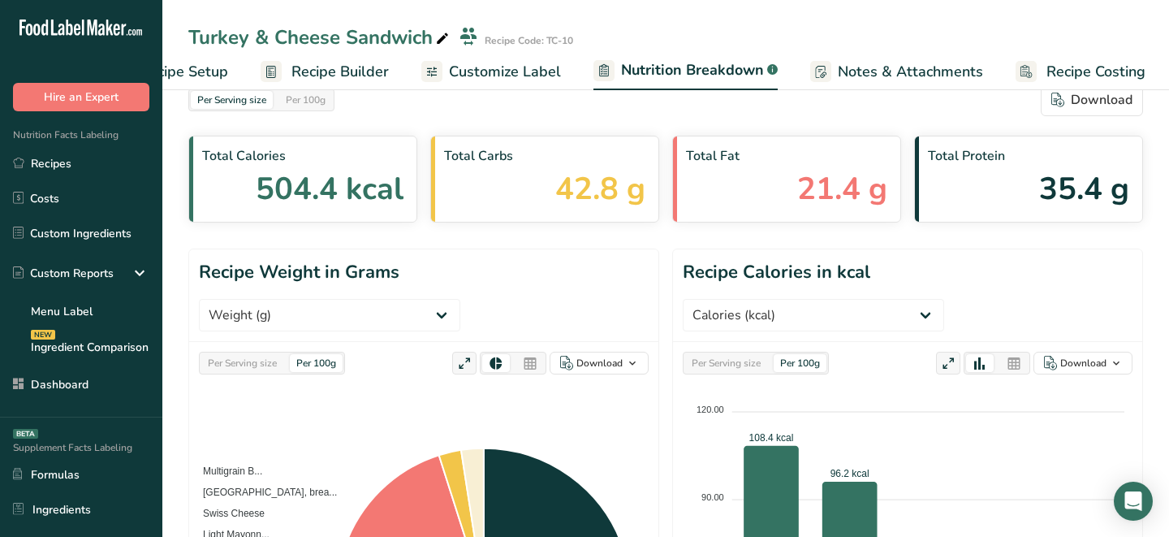
click at [655, 15] on div "Turkey & Cheese Sandwich Recipe Code: TC-10 Recipe Setup Recipe Builder Customi…" at bounding box center [665, 45] width 1007 height 90
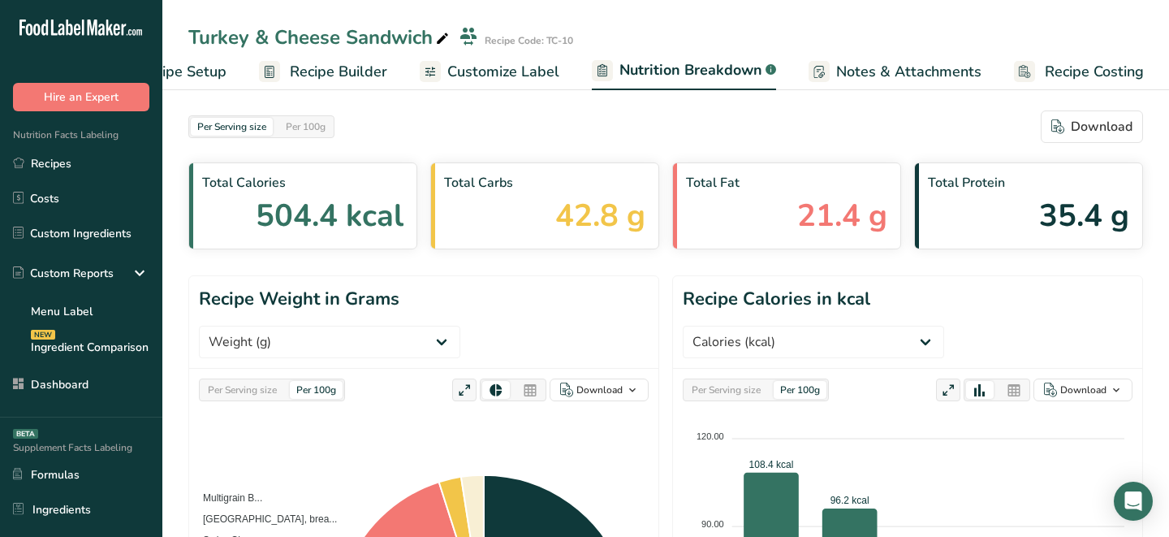
click at [250, 381] on div "Per Serving size" at bounding box center [242, 390] width 82 height 18
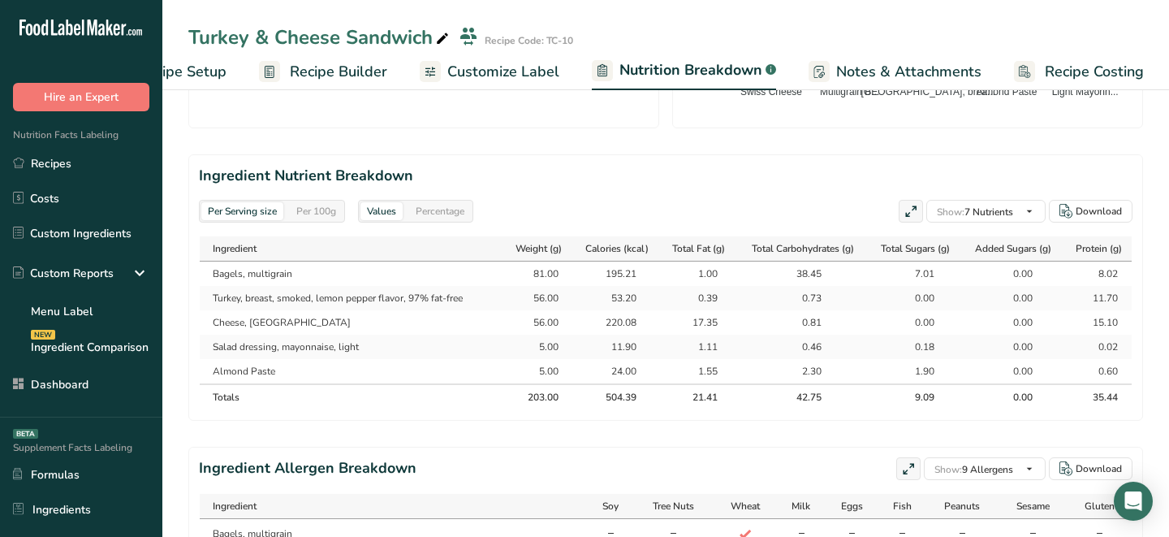
scroll to position [644, 0]
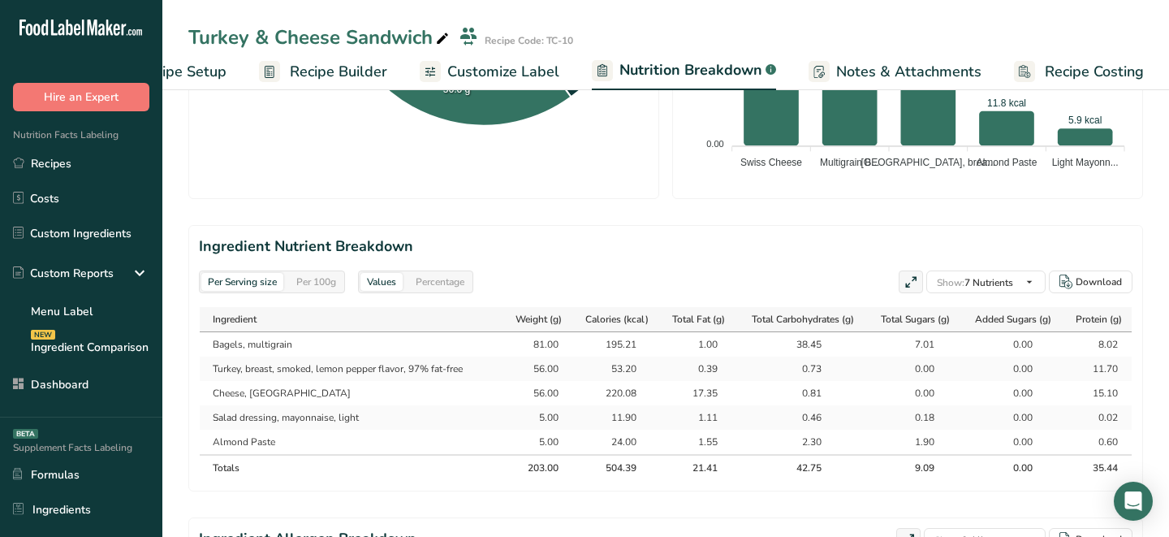
click at [822, 225] on section "Ingredient Nutrient Breakdown Per Serving size Per 100g Values Percentage Show:…" at bounding box center [665, 358] width 955 height 266
click at [315, 273] on div "Per 100g" at bounding box center [316, 282] width 53 height 18
click at [909, 271] on icon at bounding box center [911, 282] width 15 height 23
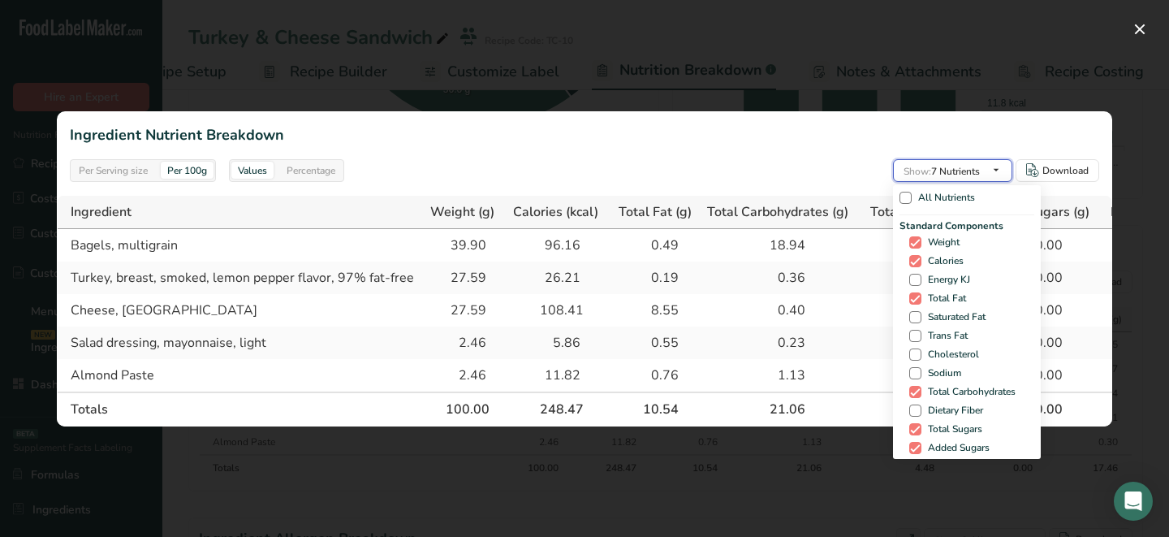
click at [942, 171] on span "Show: 7 Nutrients" at bounding box center [942, 171] width 76 height 13
click at [903, 196] on span at bounding box center [906, 198] width 12 height 12
click at [903, 196] on input "All Nutrients" at bounding box center [905, 197] width 11 height 11
checkbox input "true"
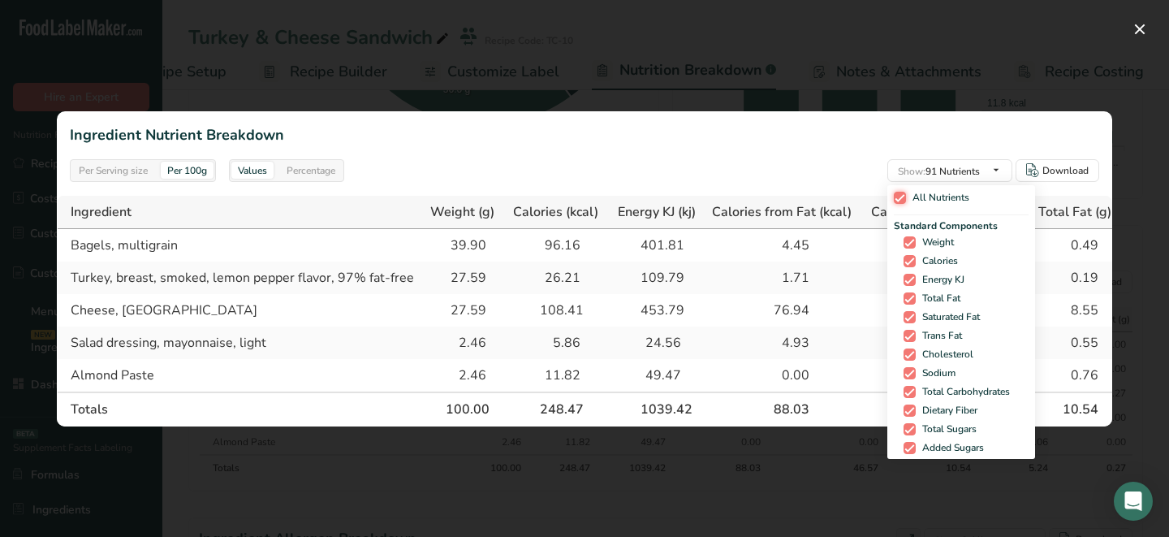
checkbox input "true"
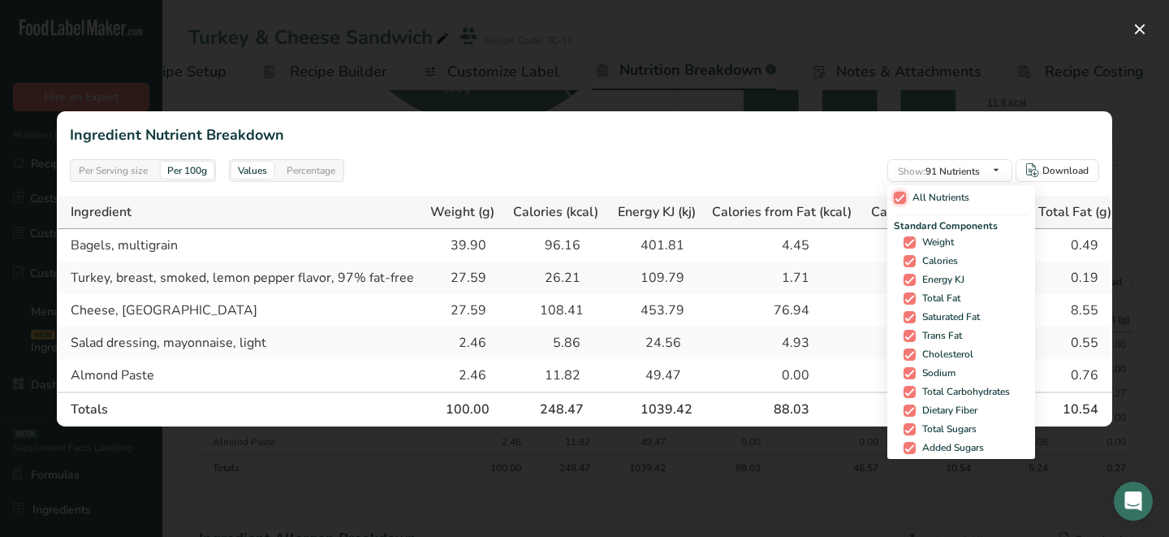
checkbox input "true"
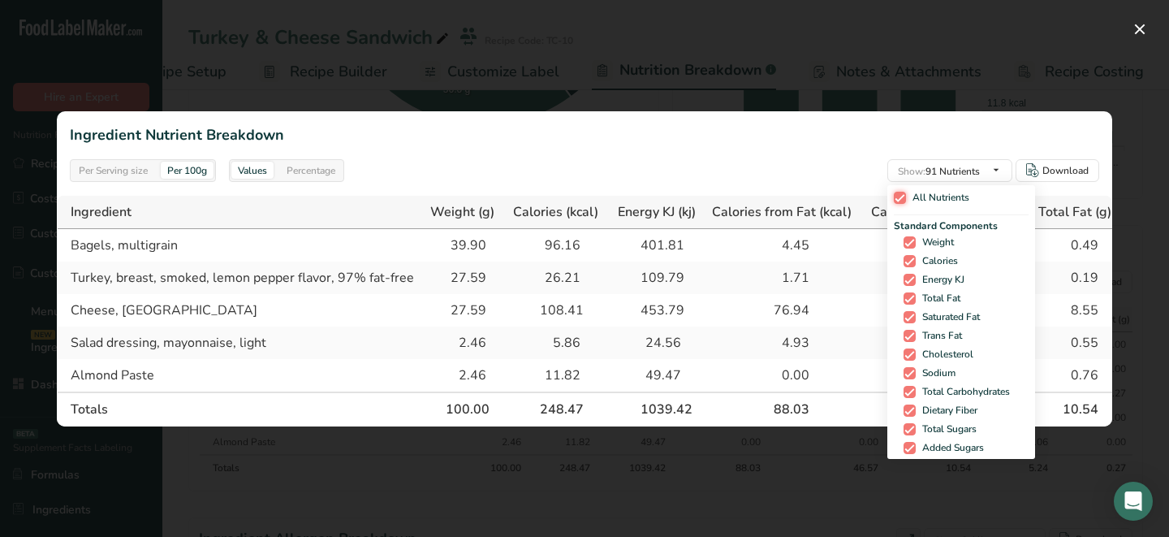
checkbox input "true"
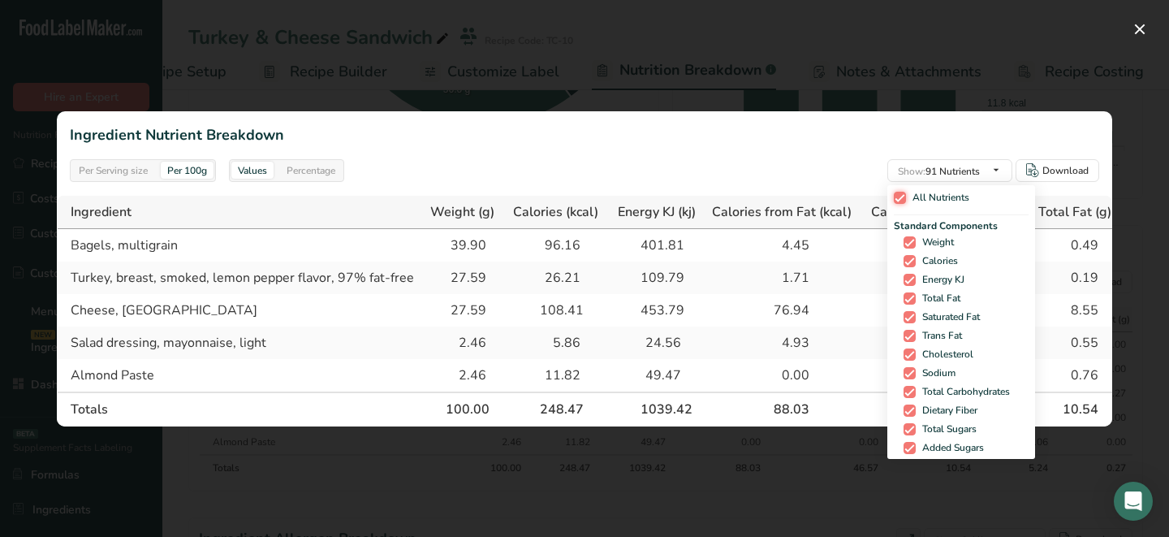
checkbox input "true"
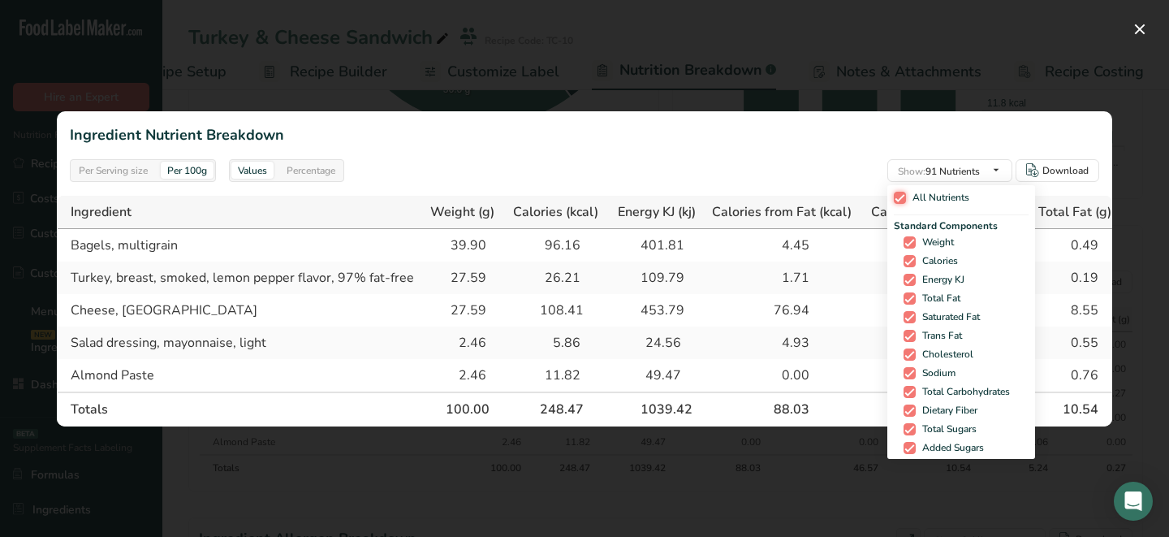
checkbox input "true"
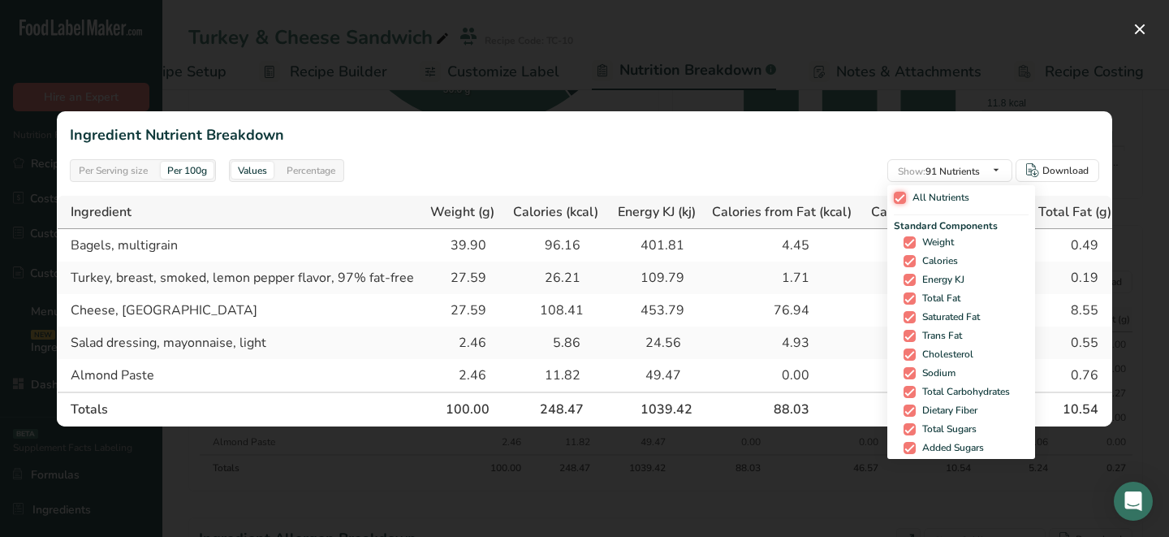
checkbox input "true"
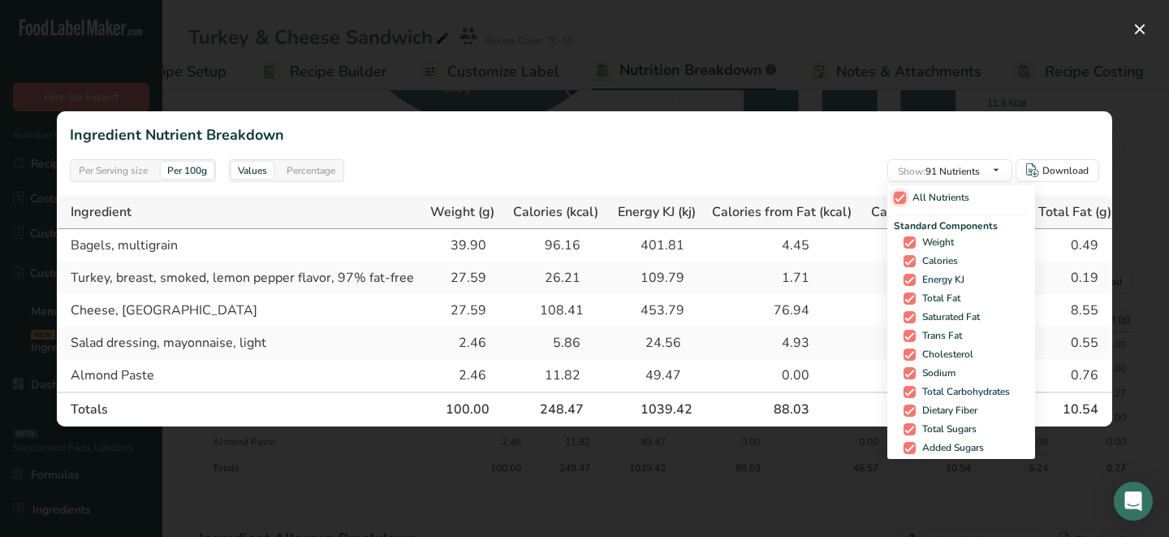
checkbox input "true"
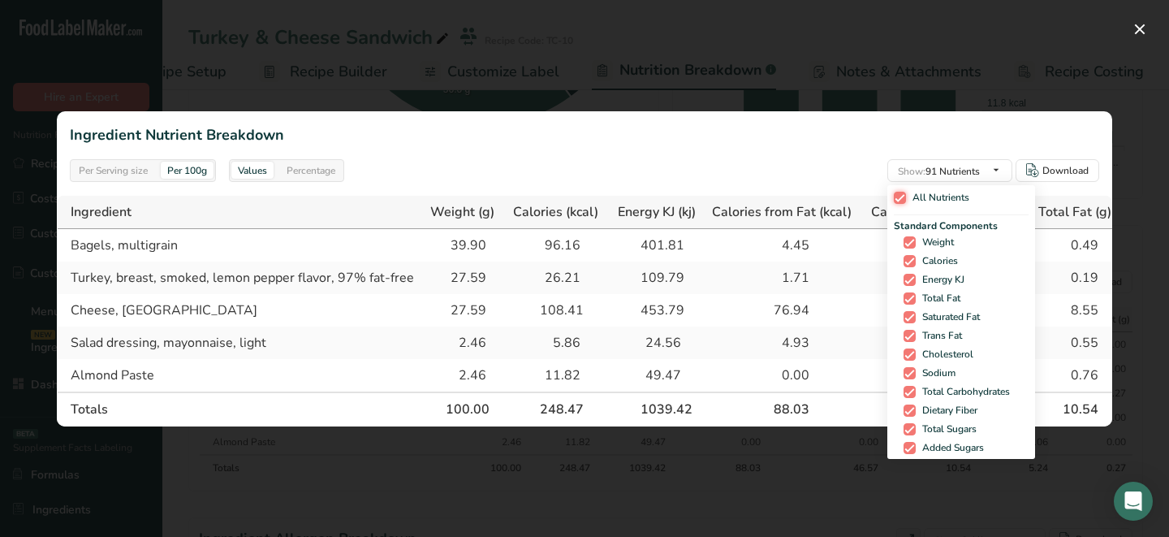
checkbox input "true"
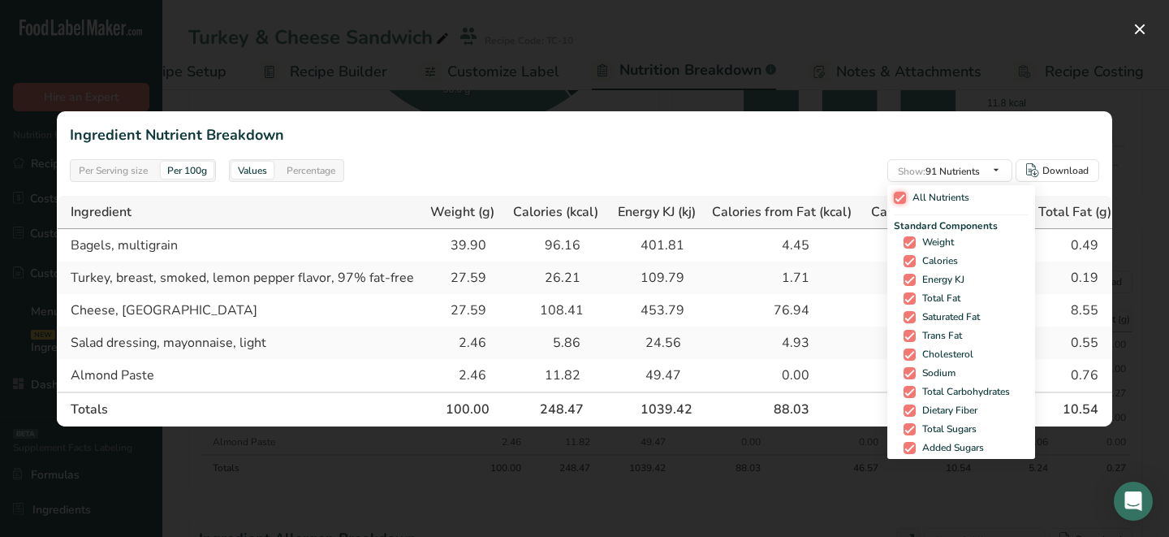
checkbox input "true"
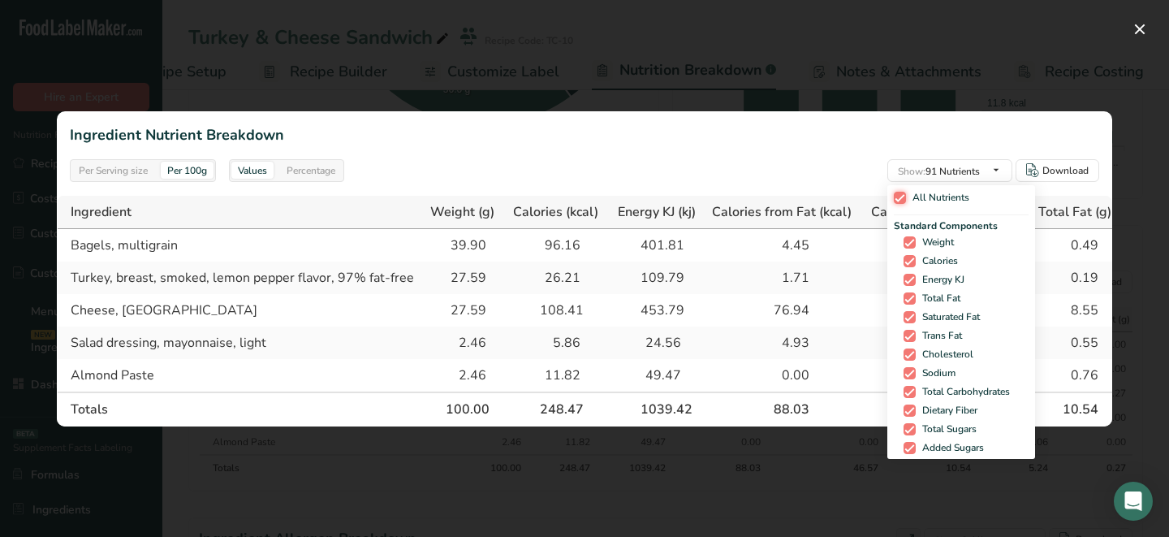
checkbox input "true"
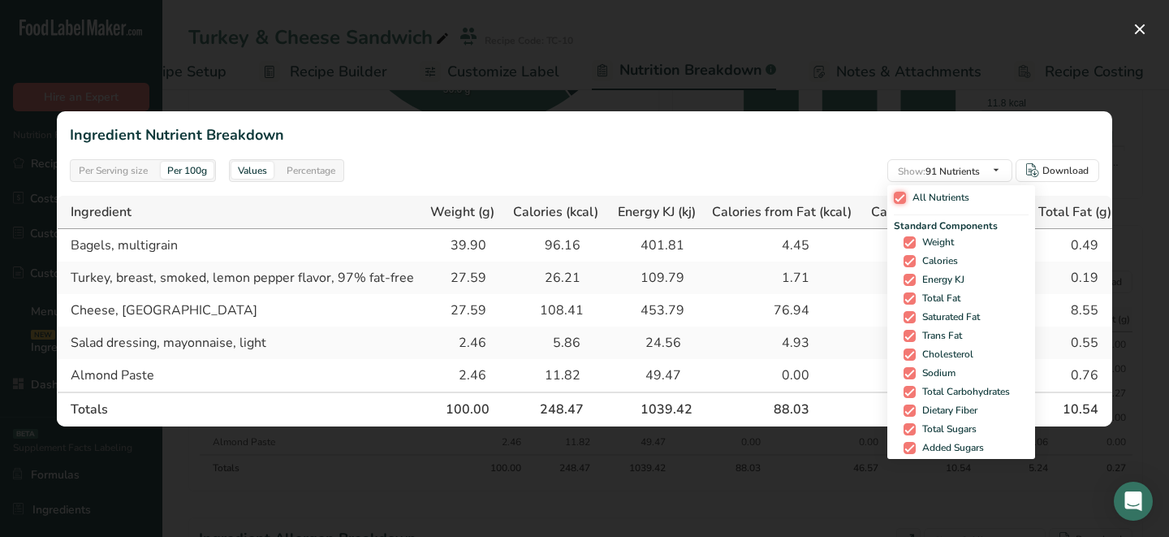
checkbox input "true"
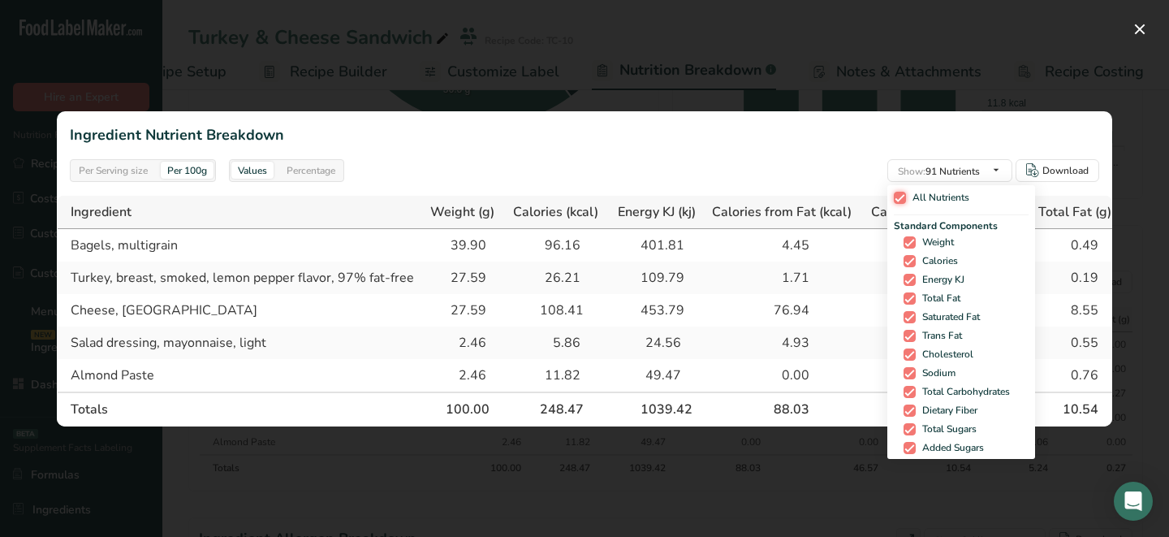
checkbox input "true"
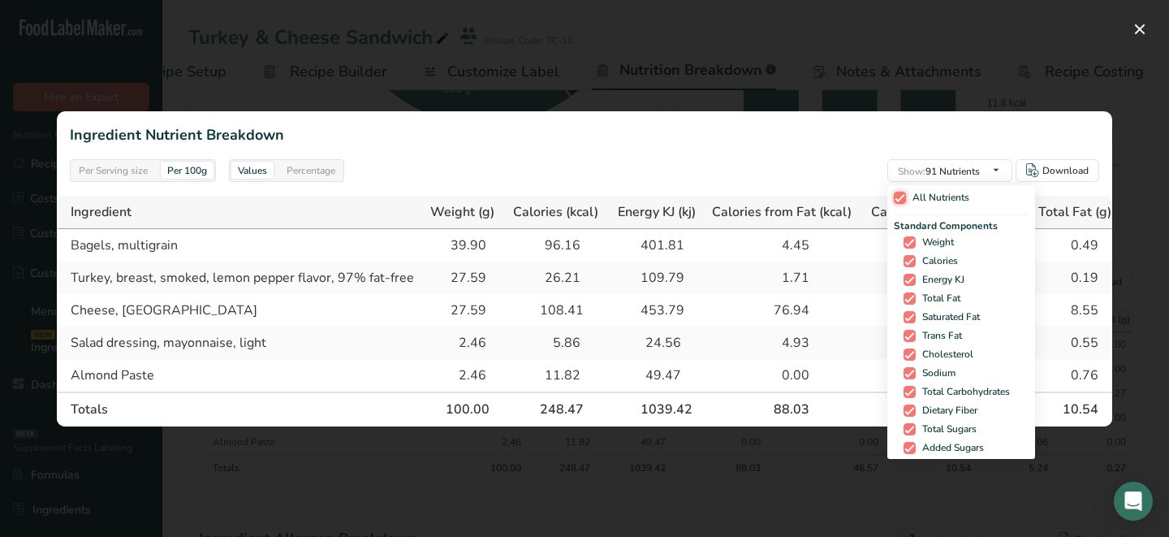
checkbox input "true"
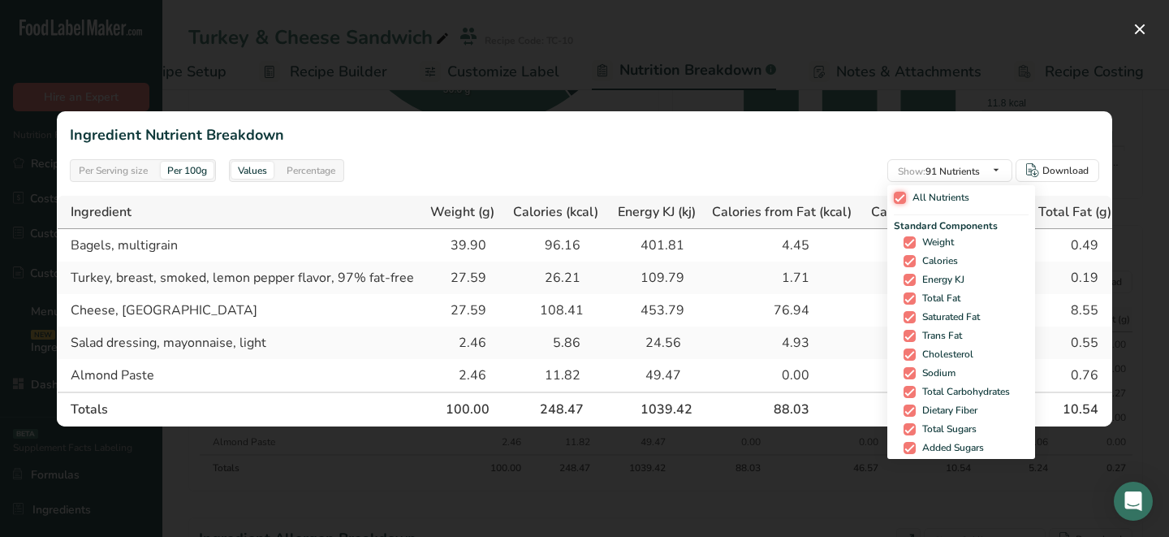
checkbox input "true"
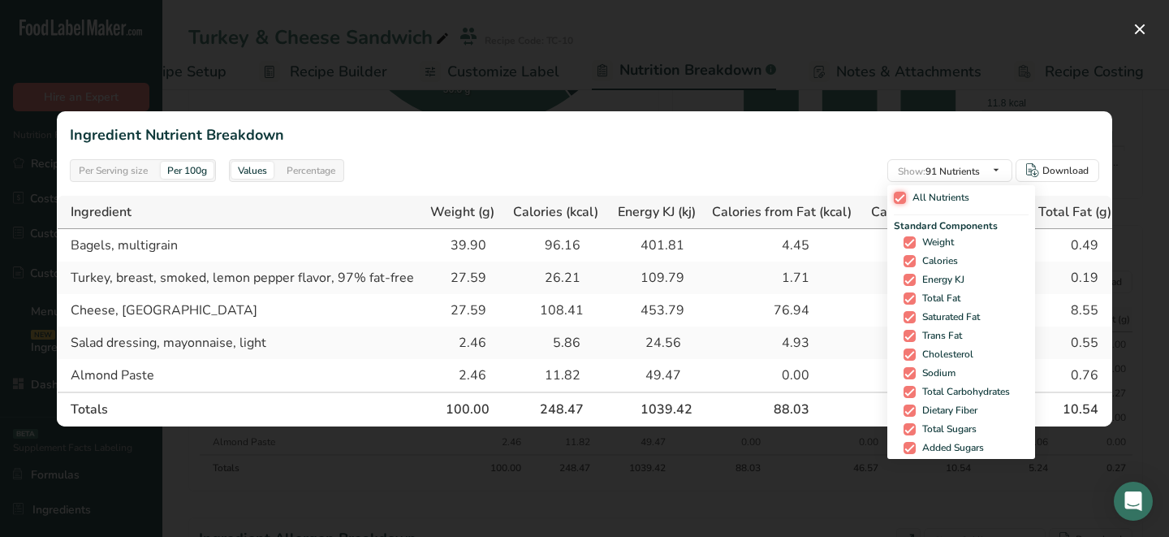
checkbox input "true"
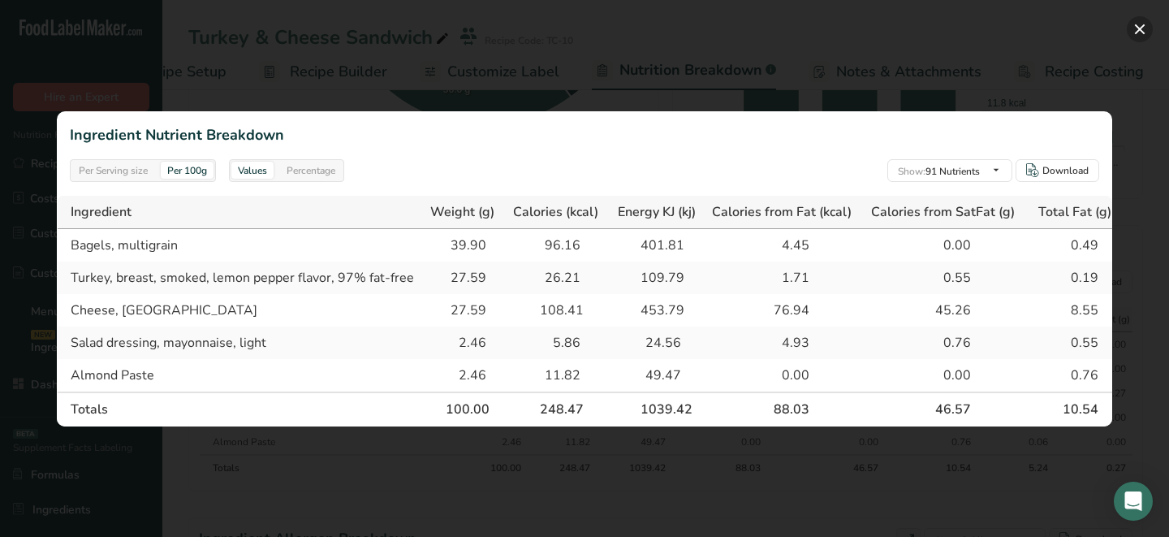
click at [1144, 32] on button "button" at bounding box center [1140, 29] width 26 height 26
click at [1144, 30] on div at bounding box center [584, 268] width 1169 height 537
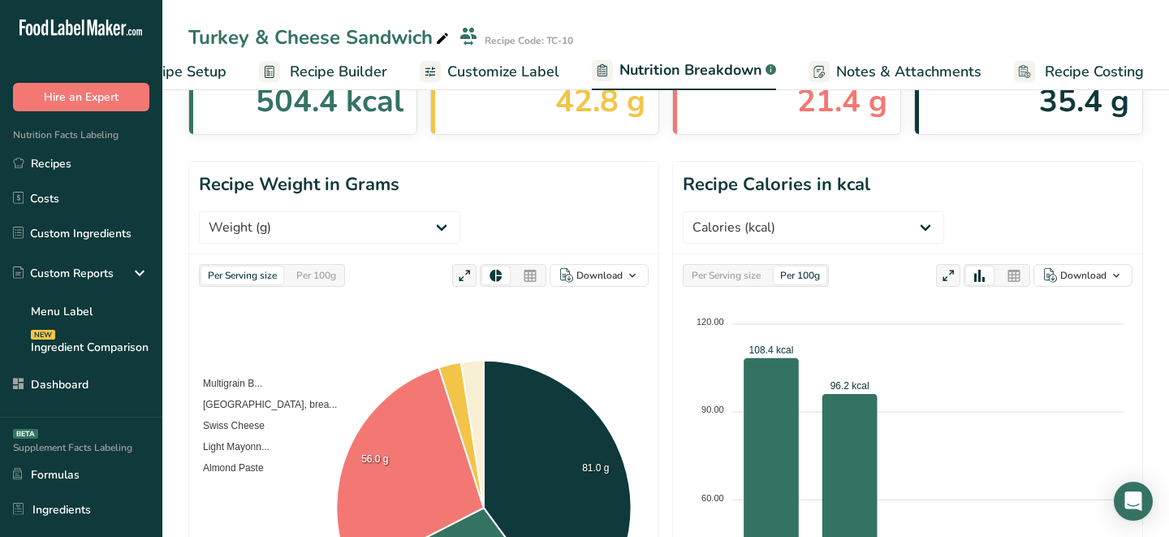
scroll to position [138, 0]
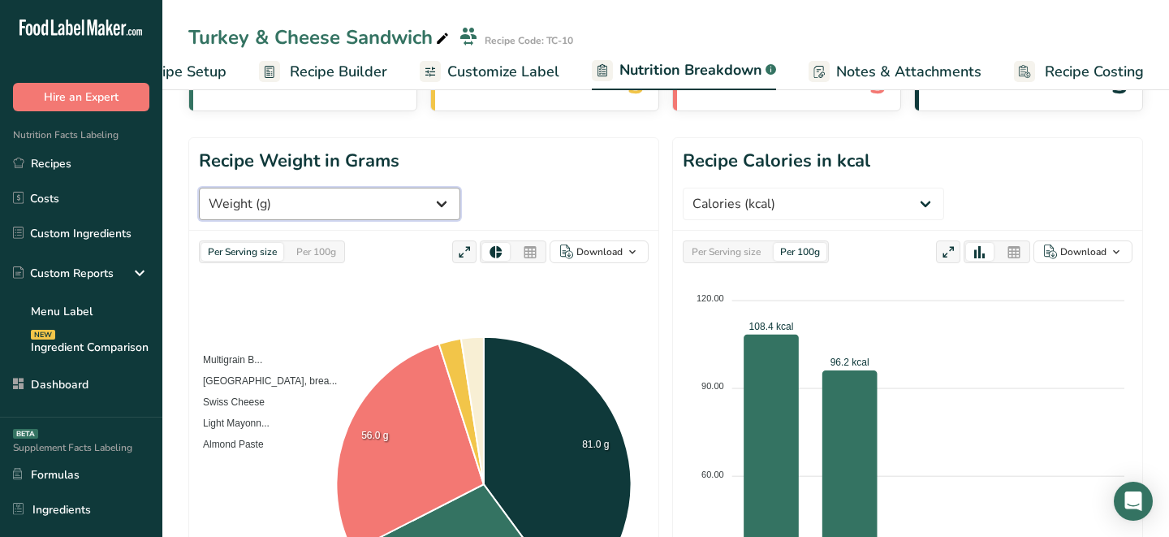
click at [460, 188] on select "Weight (g) Calories (kcal) Energy KJ (kj) Total Fat (g) Saturated Fat (g) Trans…" at bounding box center [329, 204] width 261 height 32
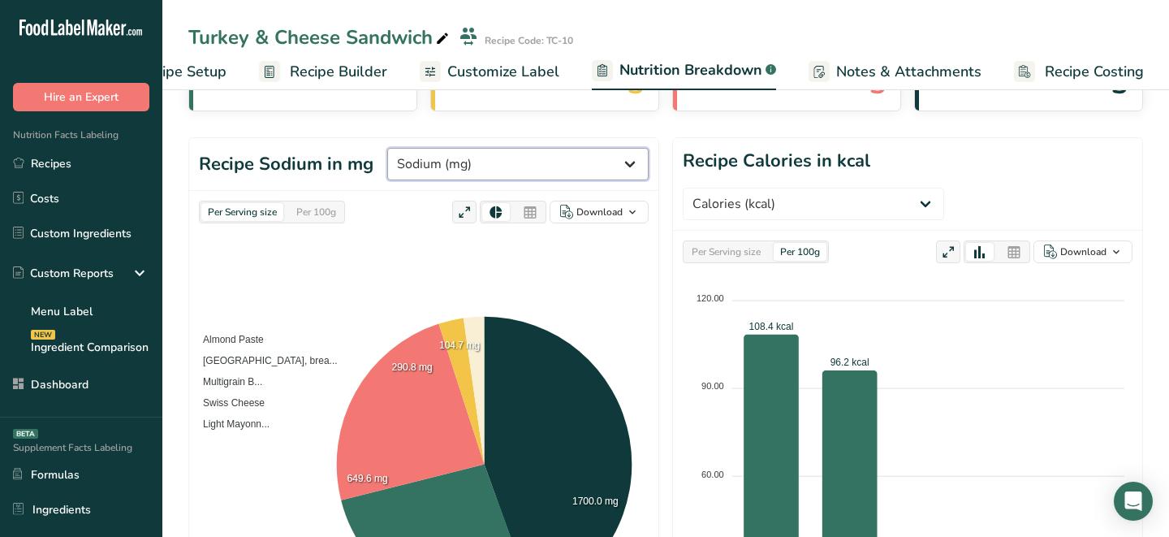
scroll to position [188, 0]
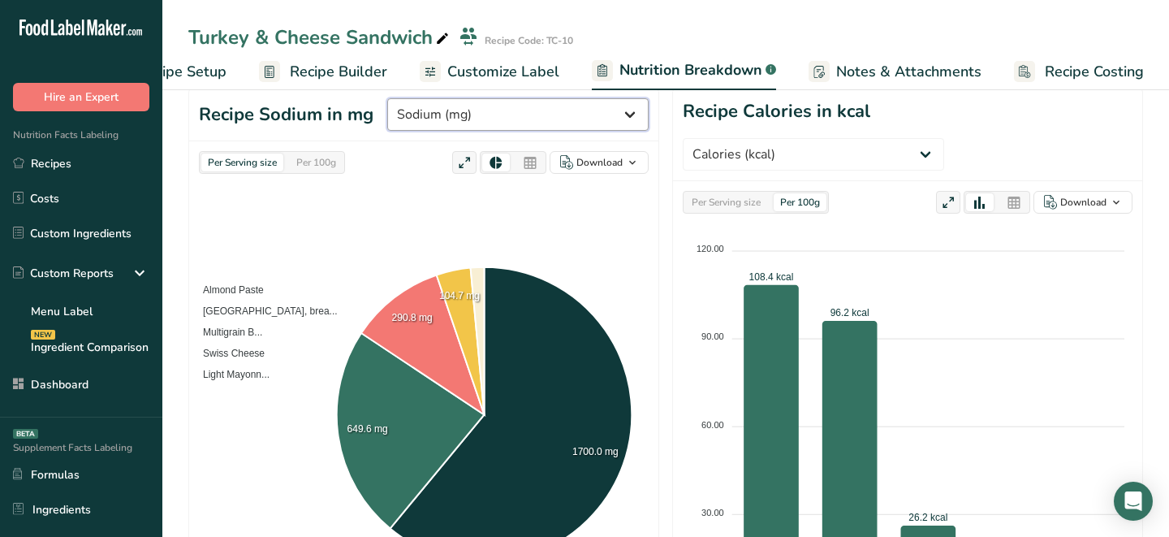
click at [537, 121] on select "Weight (g) Calories (kcal) Energy KJ (kj) Total Fat (g) Saturated Fat (g) Trans…" at bounding box center [517, 114] width 261 height 32
select select "Total Carbohydrates"
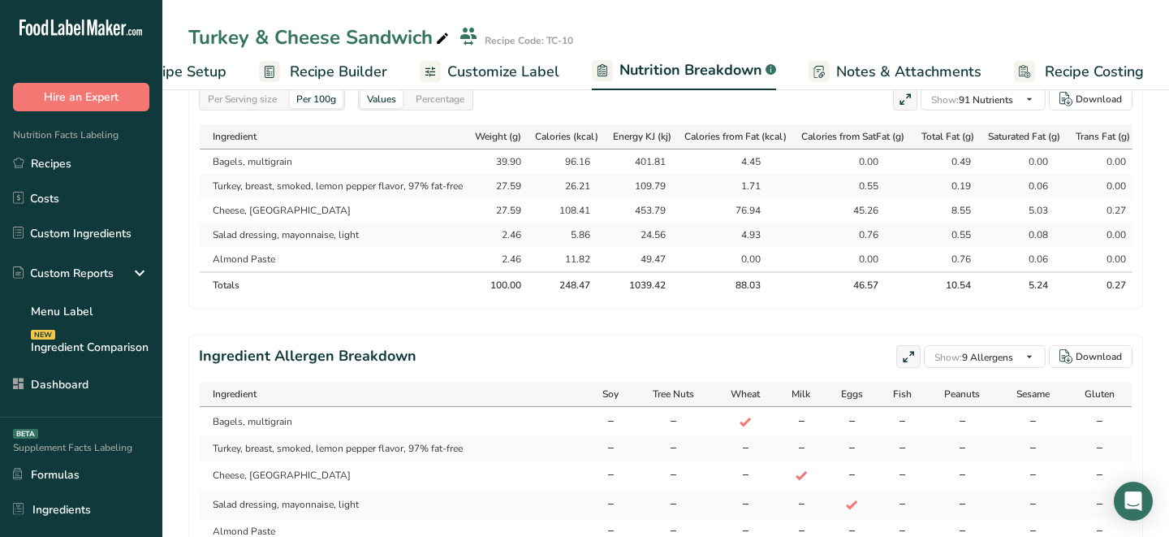
scroll to position [856, 0]
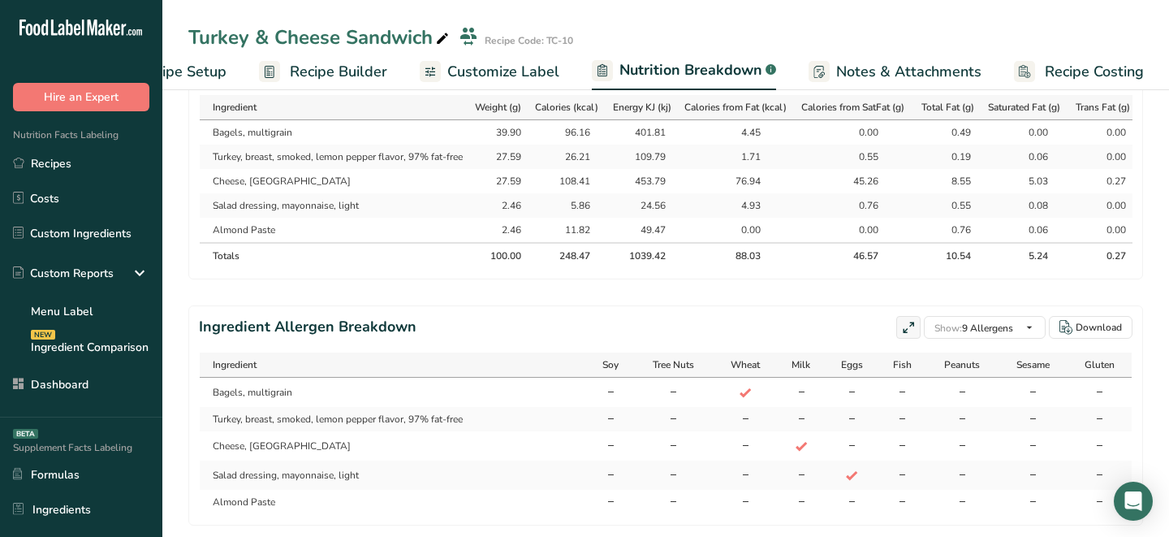
click at [252, 378] on td "Bagels, multigrain" at bounding box center [394, 392] width 389 height 29
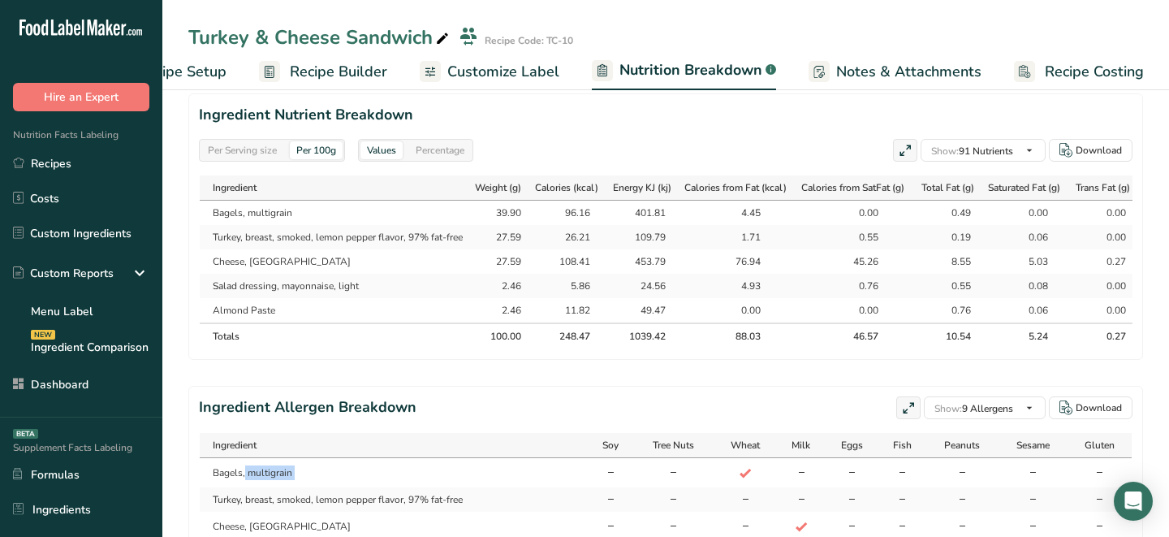
scroll to position [770, 0]
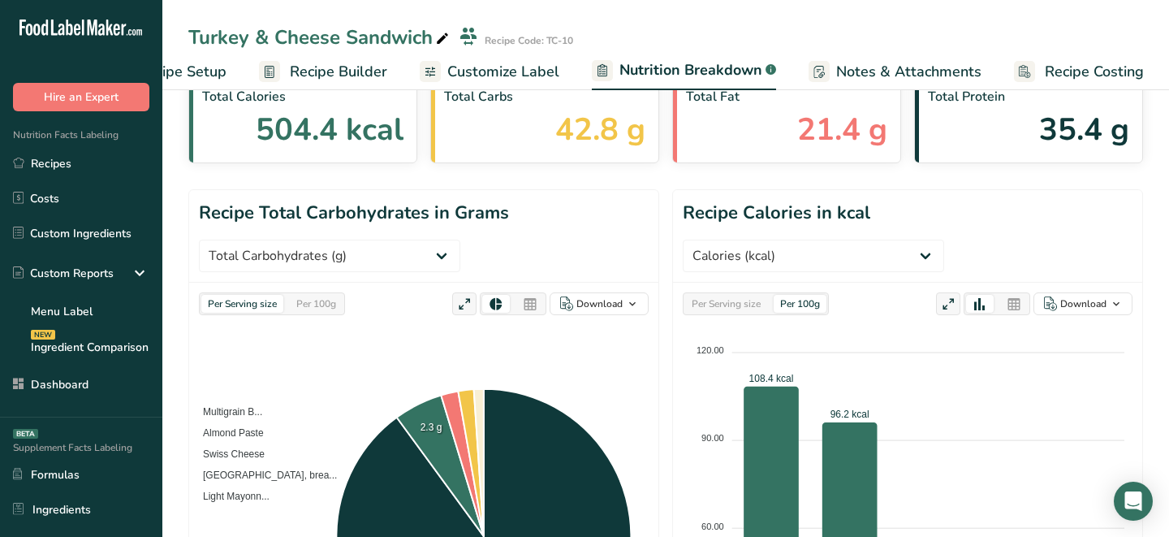
scroll to position [0, 0]
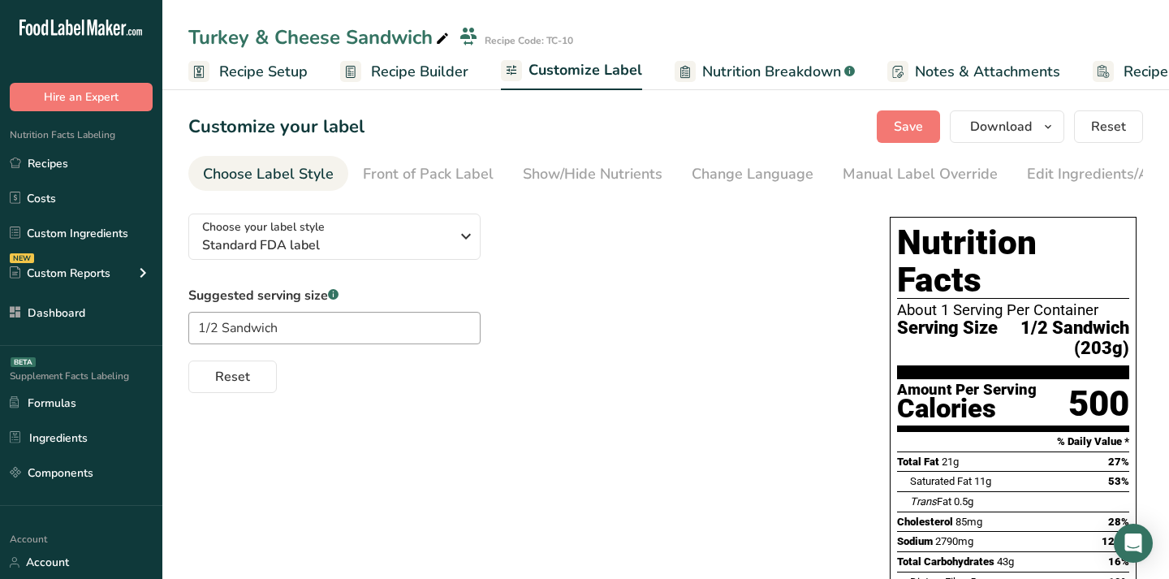
click at [427, 72] on span "Recipe Builder" at bounding box center [419, 72] width 97 height 22
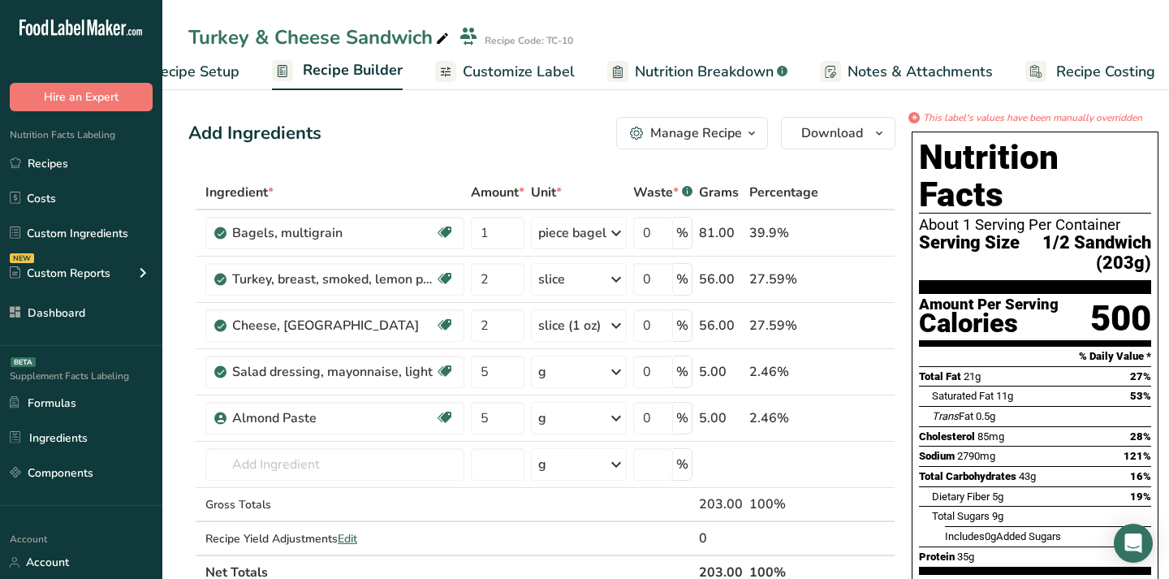
scroll to position [0, 80]
click at [561, 136] on div "Add Ingredients Manage Recipe Delete Recipe Duplicate Recipe Scale Recipe Save …" at bounding box center [541, 133] width 707 height 32
click at [686, 127] on div "Manage Recipe" at bounding box center [696, 132] width 92 height 19
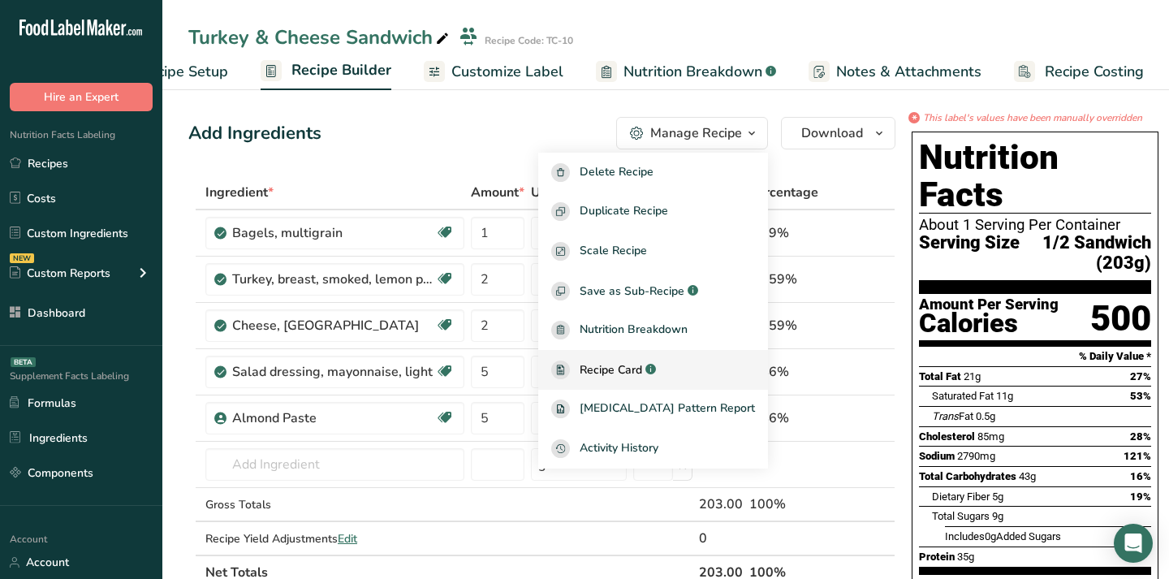
click at [642, 366] on span "Recipe Card" at bounding box center [611, 369] width 63 height 17
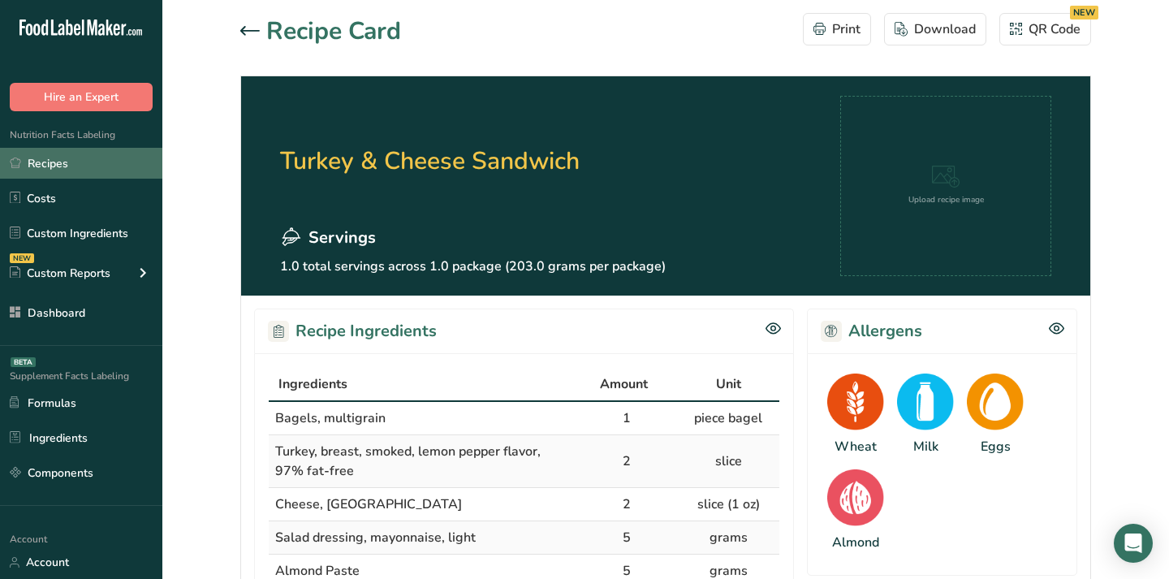
click at [105, 171] on link "Recipes" at bounding box center [81, 163] width 162 height 31
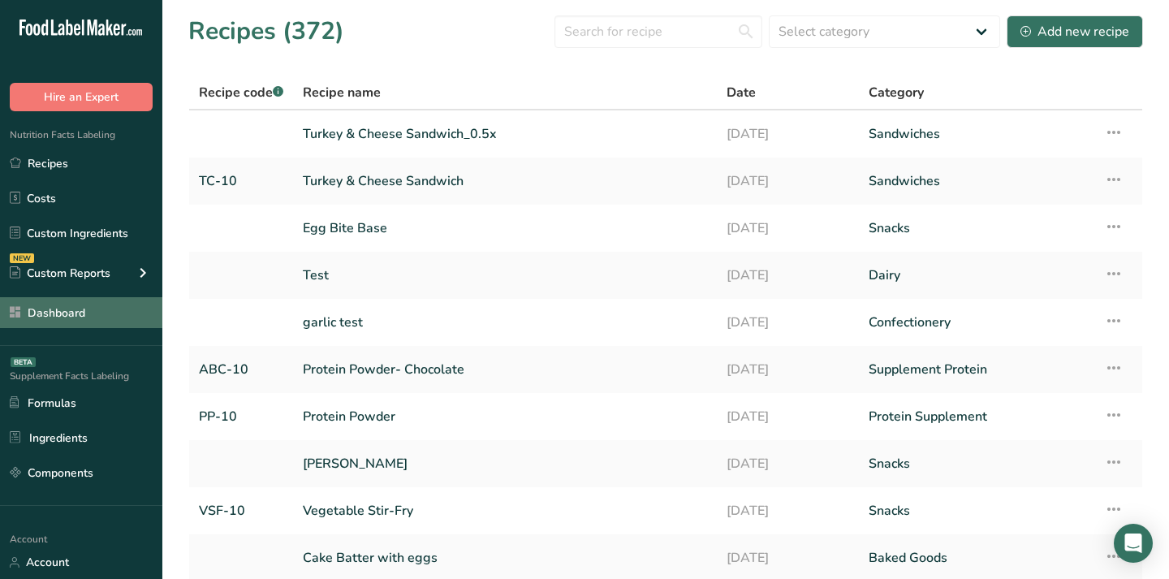
click at [116, 314] on link "Dashboard" at bounding box center [81, 312] width 162 height 31
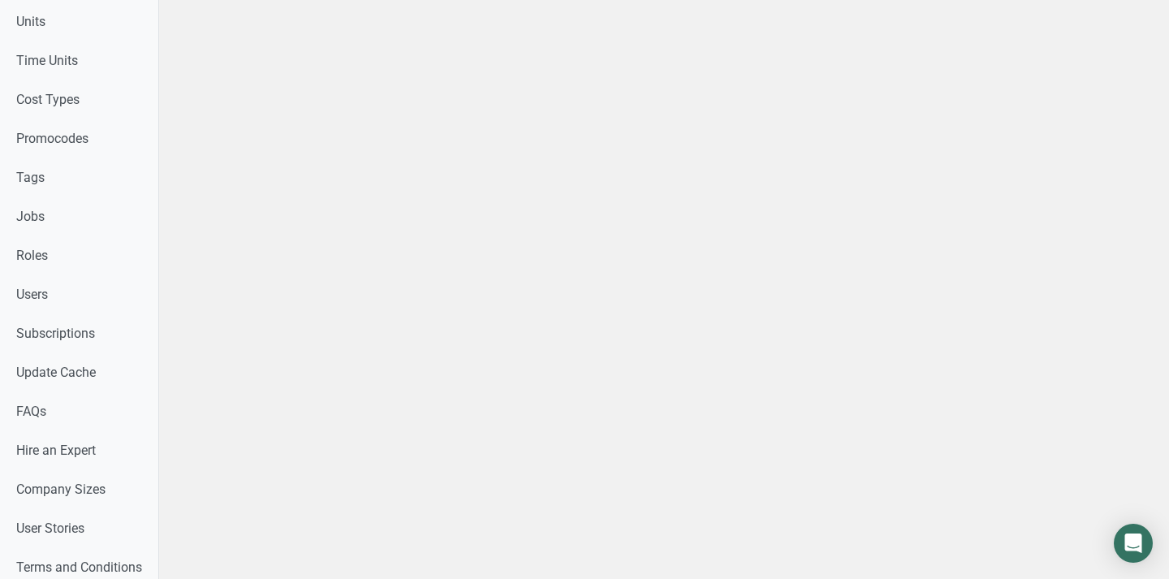
scroll to position [909, 0]
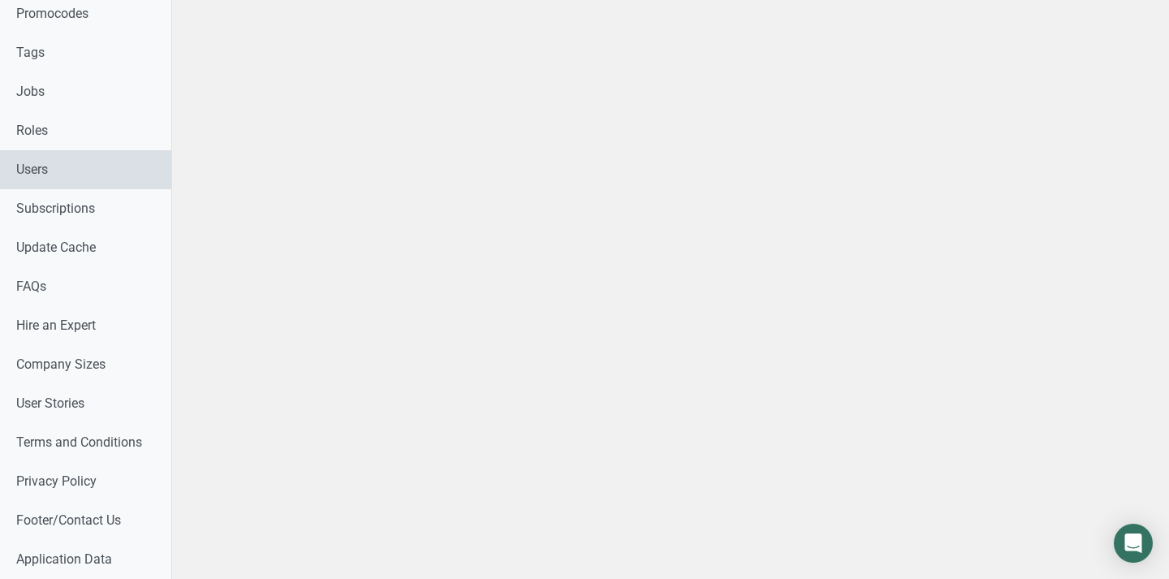
click at [79, 158] on link "Users" at bounding box center [85, 169] width 171 height 39
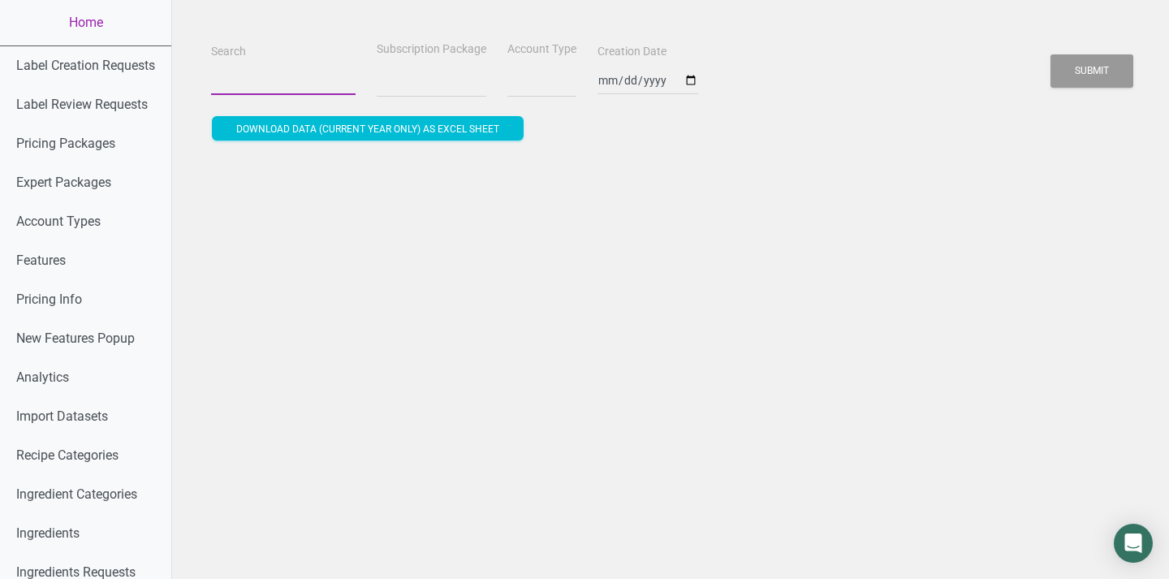
click at [290, 71] on input "Search" at bounding box center [283, 80] width 145 height 29
select select
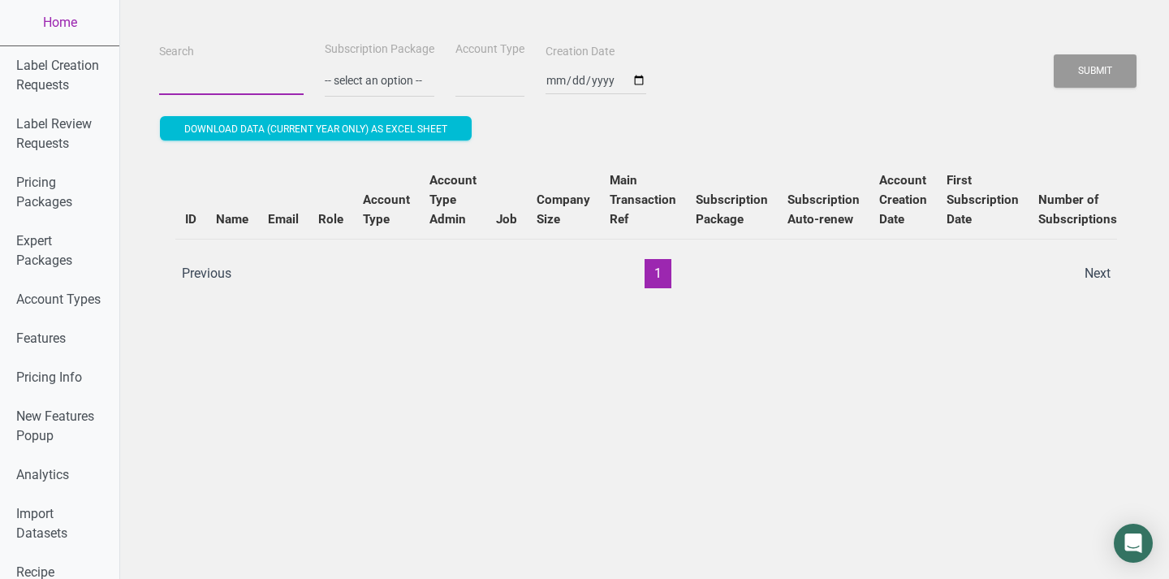
type input "l"
select select
type input "ln"
select select
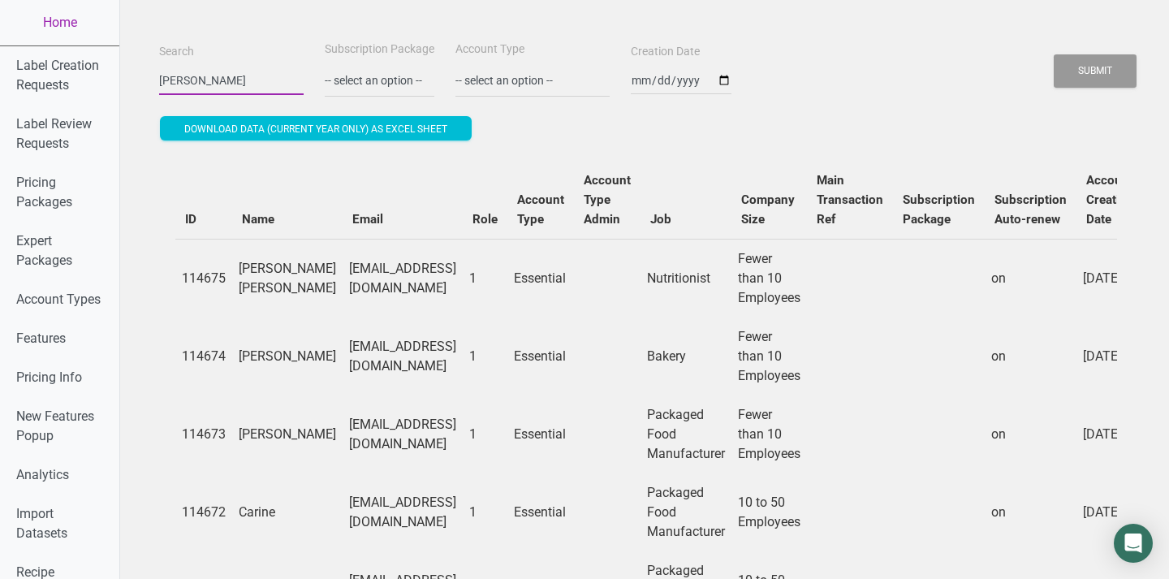
type input "[PERSON_NAME]"
click at [1054, 54] on button "Submit" at bounding box center [1095, 70] width 83 height 33
click at [242, 84] on input "[PERSON_NAME]" at bounding box center [231, 80] width 145 height 29
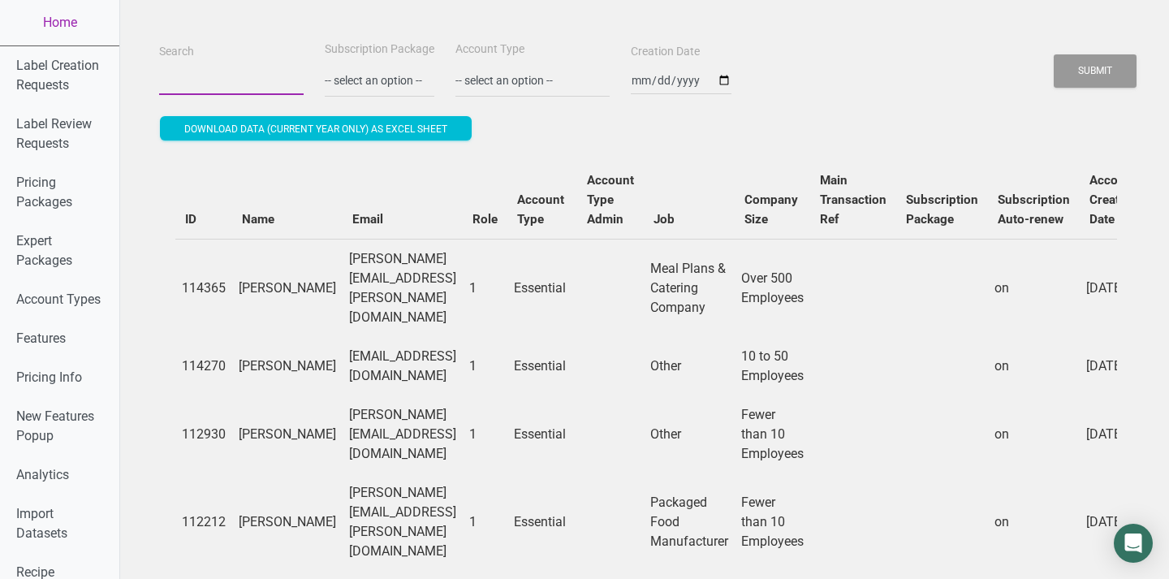
paste input "[PERSON_NAME][EMAIL_ADDRESS][PERSON_NAME][DOMAIN_NAME]"
type input "[PERSON_NAME][EMAIL_ADDRESS][PERSON_NAME][DOMAIN_NAME]"
click at [1054, 54] on button "Submit" at bounding box center [1095, 70] width 83 height 33
click at [1119, 65] on button "Submit" at bounding box center [1095, 70] width 83 height 33
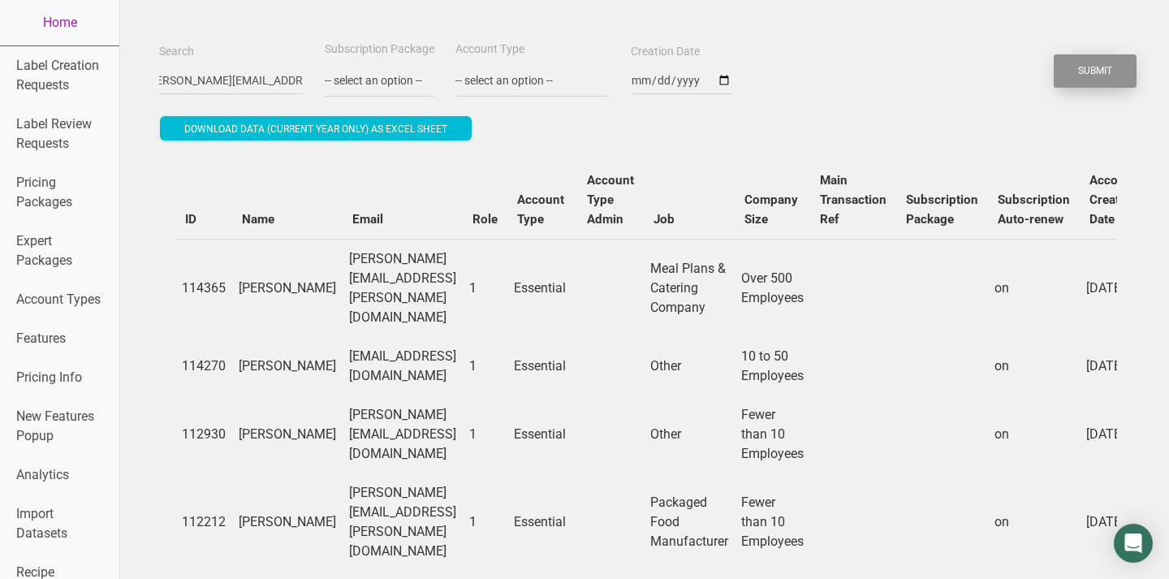
scroll to position [0, 0]
click at [1119, 65] on button "Submit" at bounding box center [1095, 70] width 83 height 33
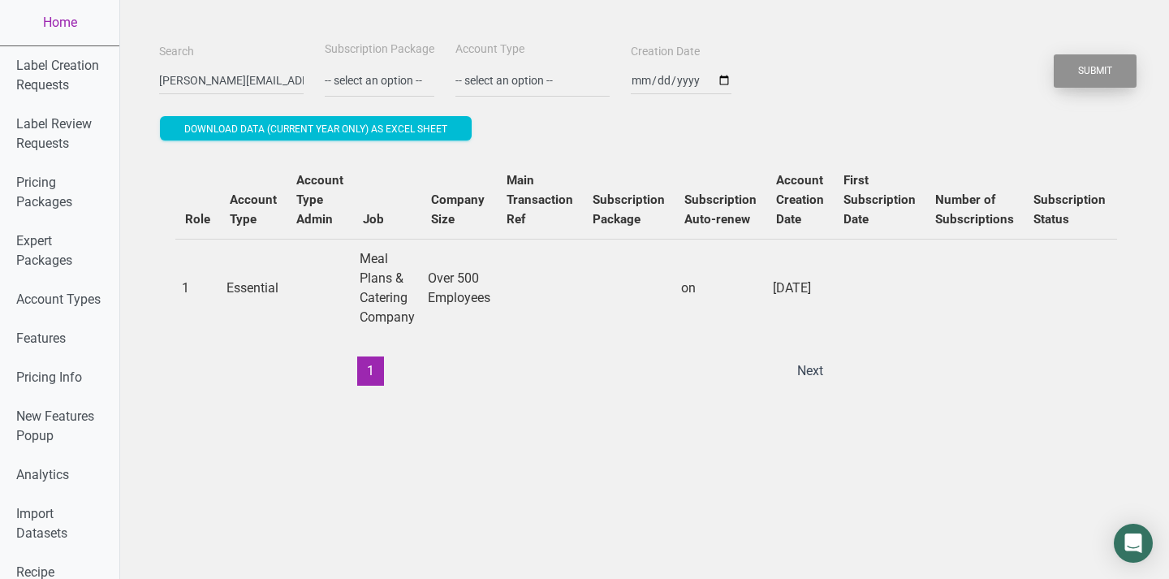
scroll to position [0, 632]
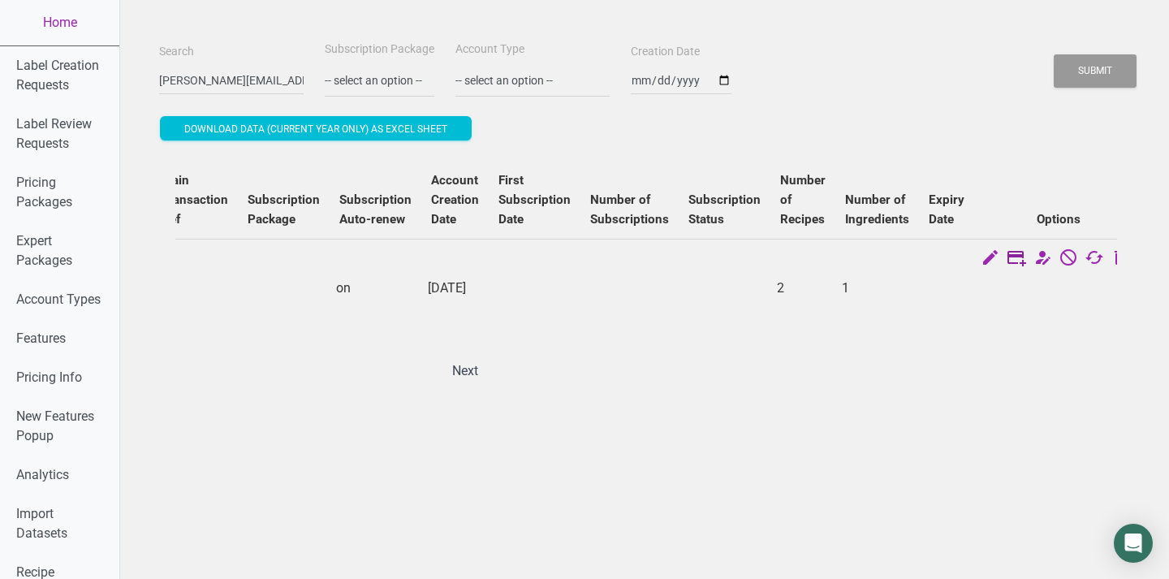
click at [1007, 265] on icon at bounding box center [1016, 259] width 19 height 23
select select "US"
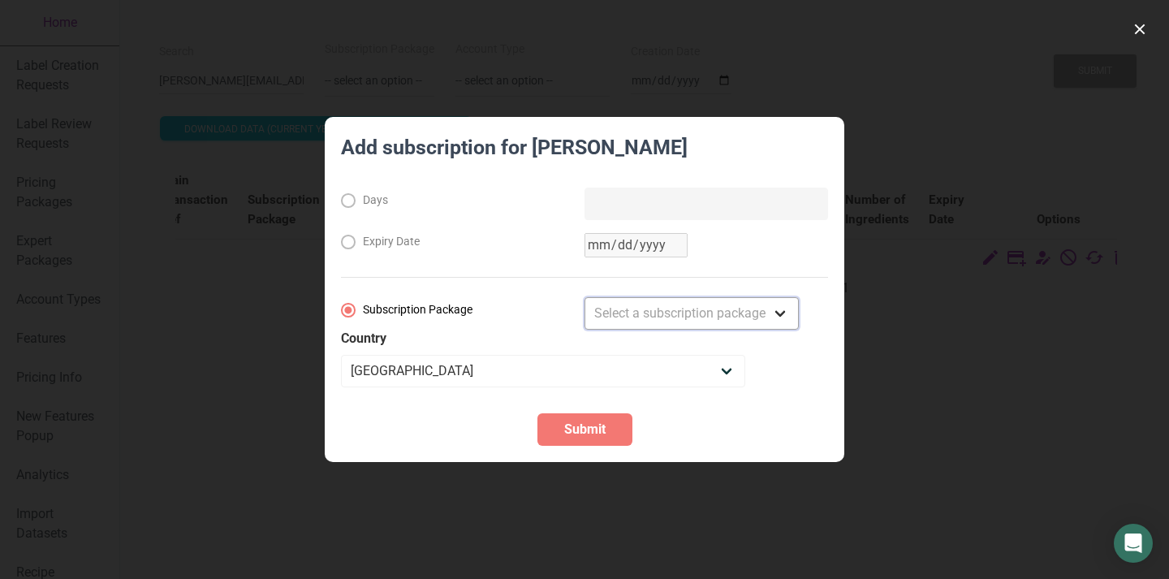
click at [689, 321] on select "Select a subscription package Monthly Yearly Quarterly Free Trial" at bounding box center [692, 313] width 214 height 32
click at [894, 188] on div at bounding box center [584, 289] width 1169 height 579
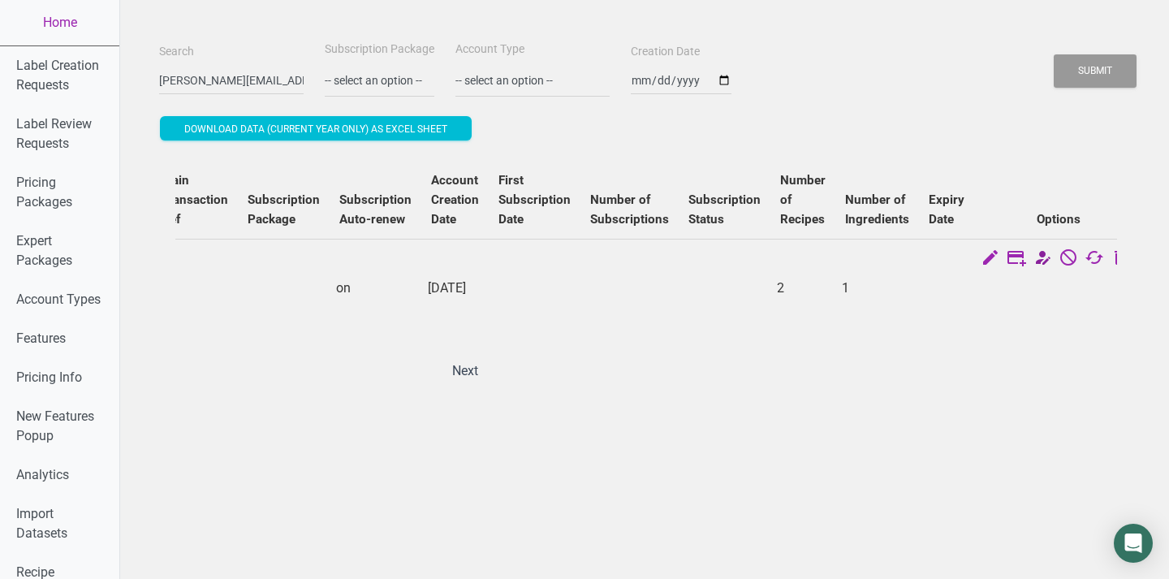
click at [1033, 261] on icon at bounding box center [1042, 259] width 19 height 23
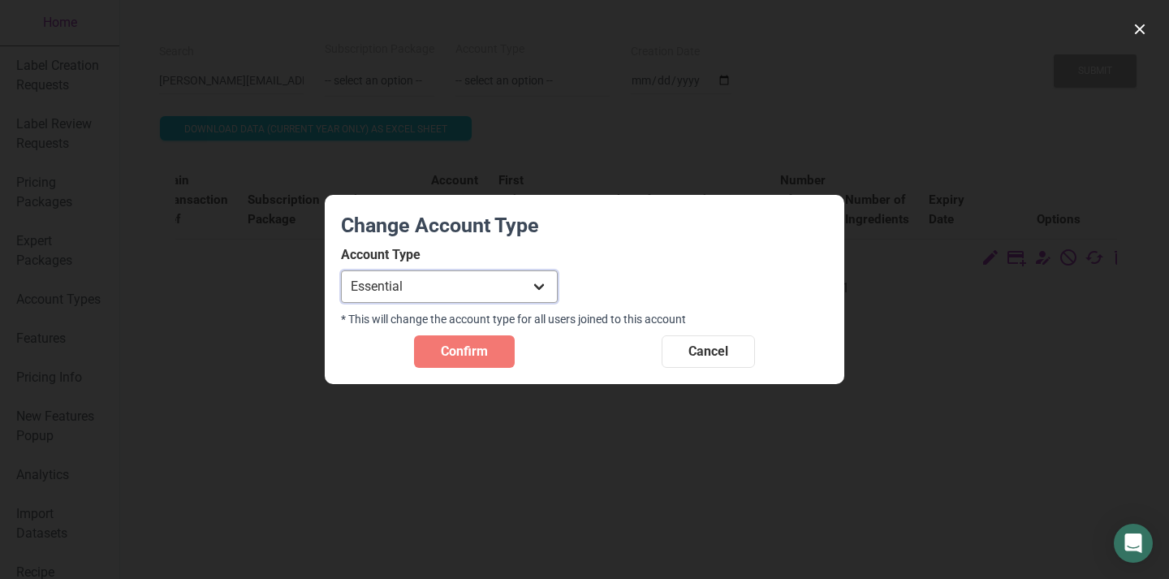
click at [507, 287] on select "Individual Essential Pro Business Old Enterprise 3 Users (799$) Old Enterprise …" at bounding box center [449, 286] width 217 height 32
select select "14"
click at [464, 349] on span "Confirm" at bounding box center [464, 351] width 47 height 19
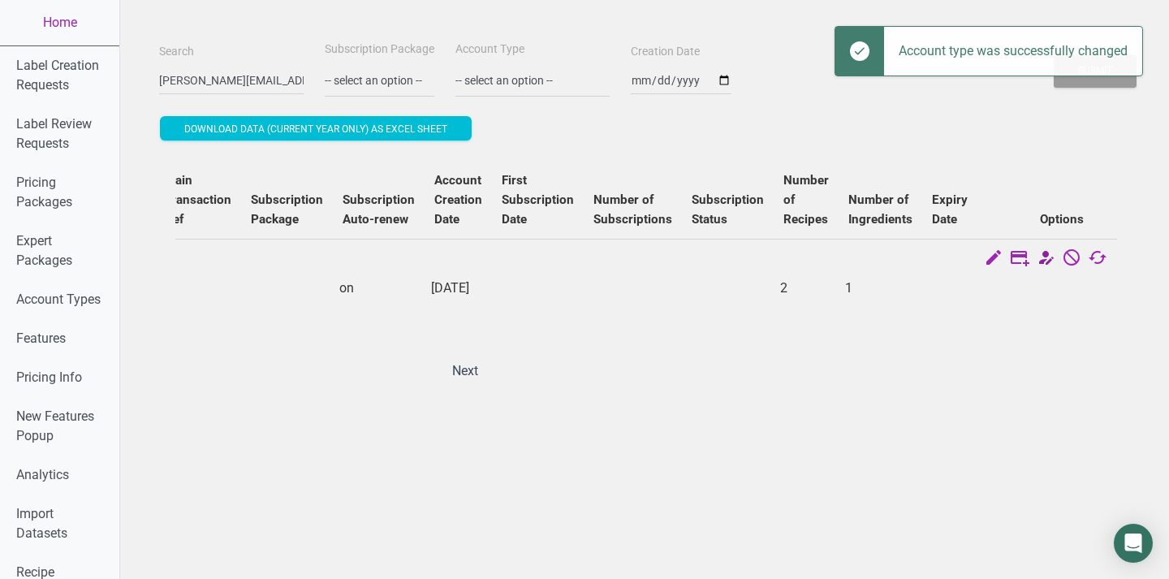
click at [1036, 265] on icon at bounding box center [1045, 259] width 19 height 23
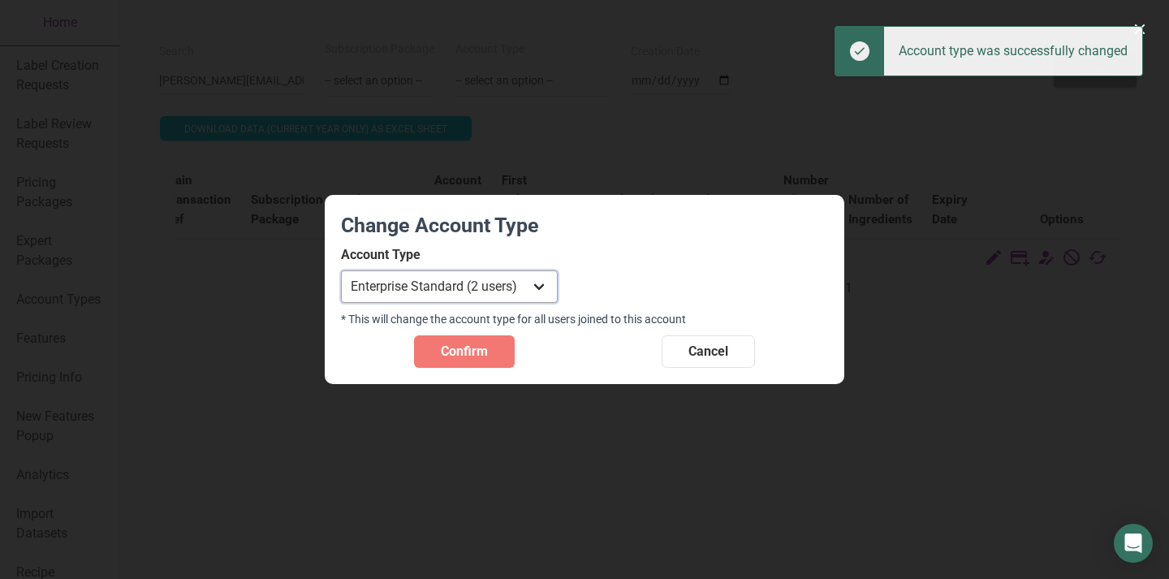
click at [537, 287] on select "Individual Essential Pro Business Old Enterprise 3 Users (799$) Old Enterprise …" at bounding box center [449, 286] width 217 height 32
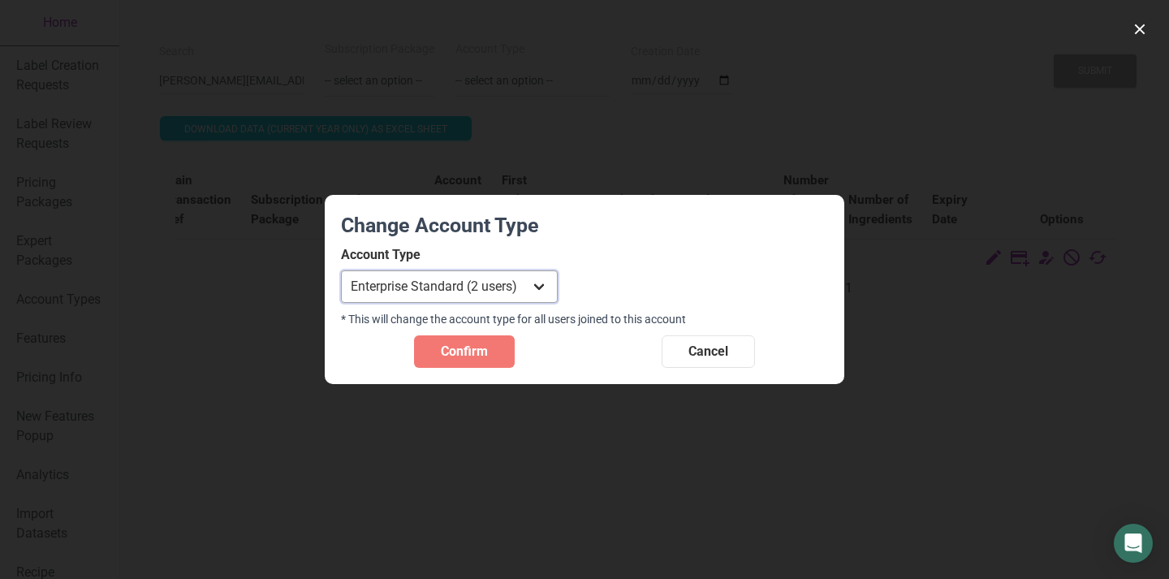
select select "15"
click at [468, 360] on span "Confirm" at bounding box center [464, 351] width 47 height 19
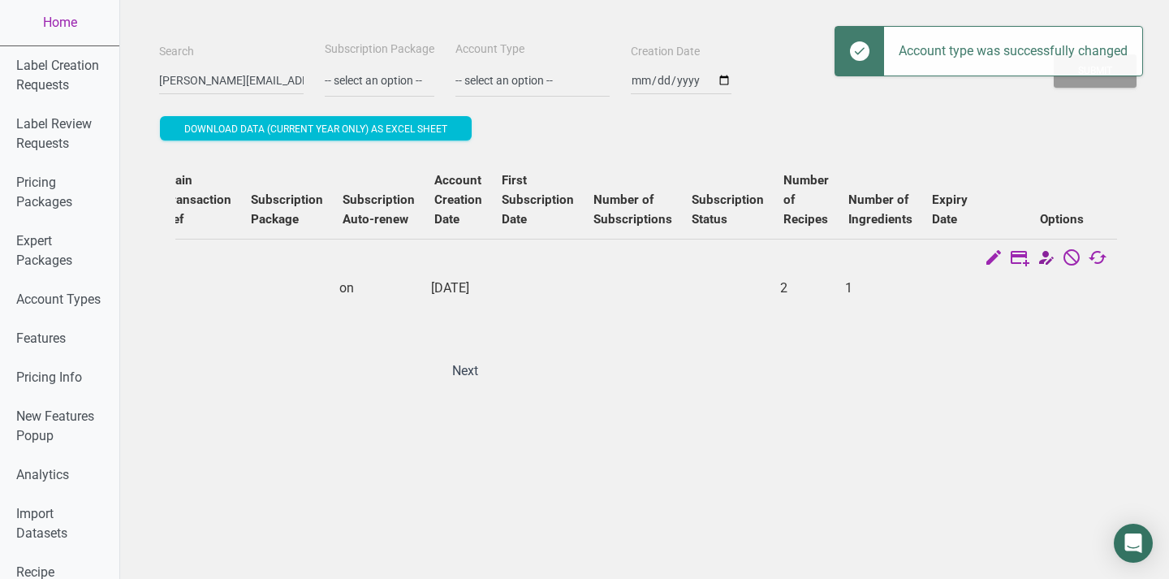
click at [1036, 256] on icon at bounding box center [1045, 259] width 19 height 23
select select "15"
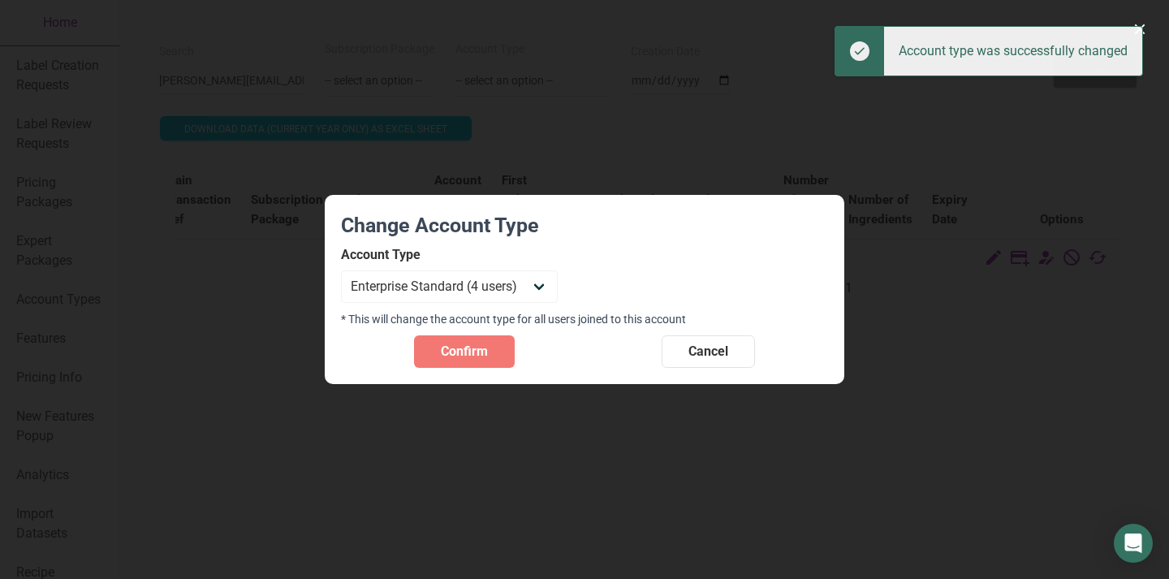
click at [969, 122] on div at bounding box center [584, 289] width 1169 height 579
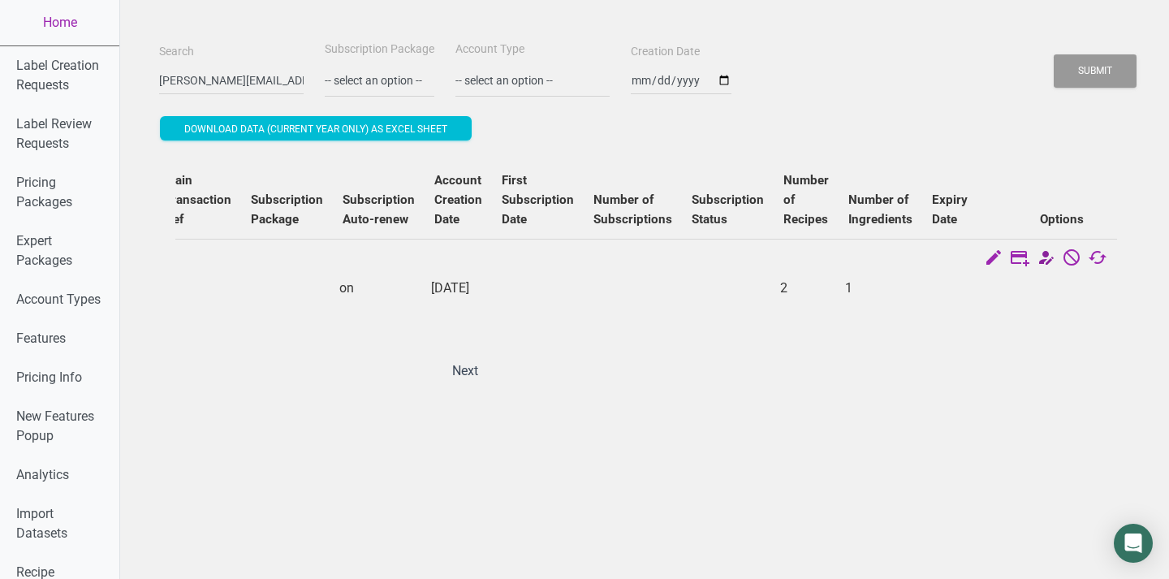
click at [1036, 257] on icon at bounding box center [1045, 259] width 19 height 23
select select "15"
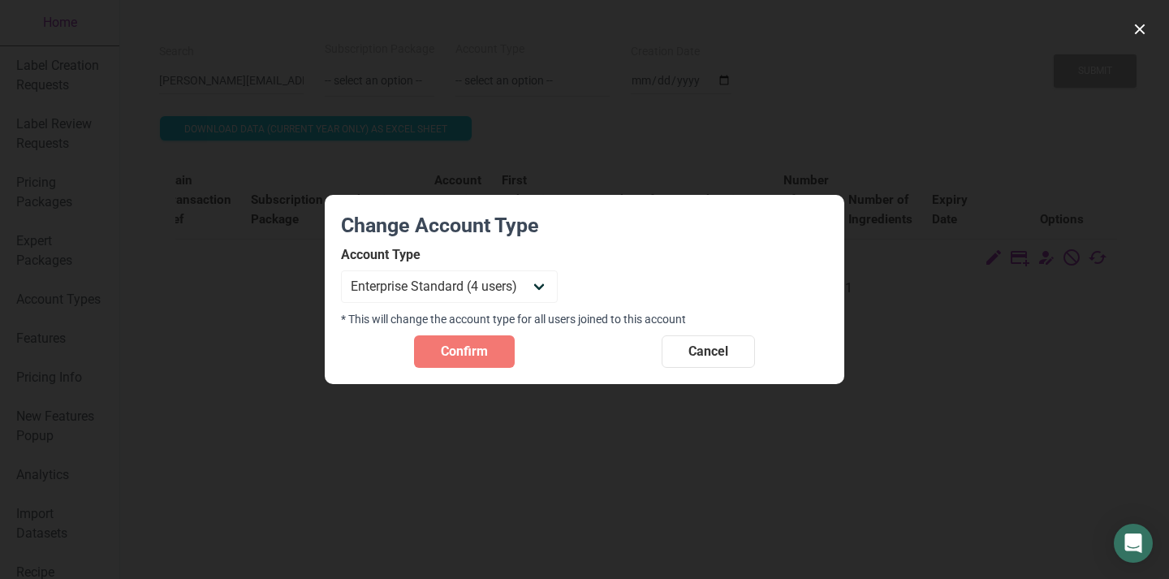
click at [1003, 187] on div at bounding box center [584, 289] width 1169 height 579
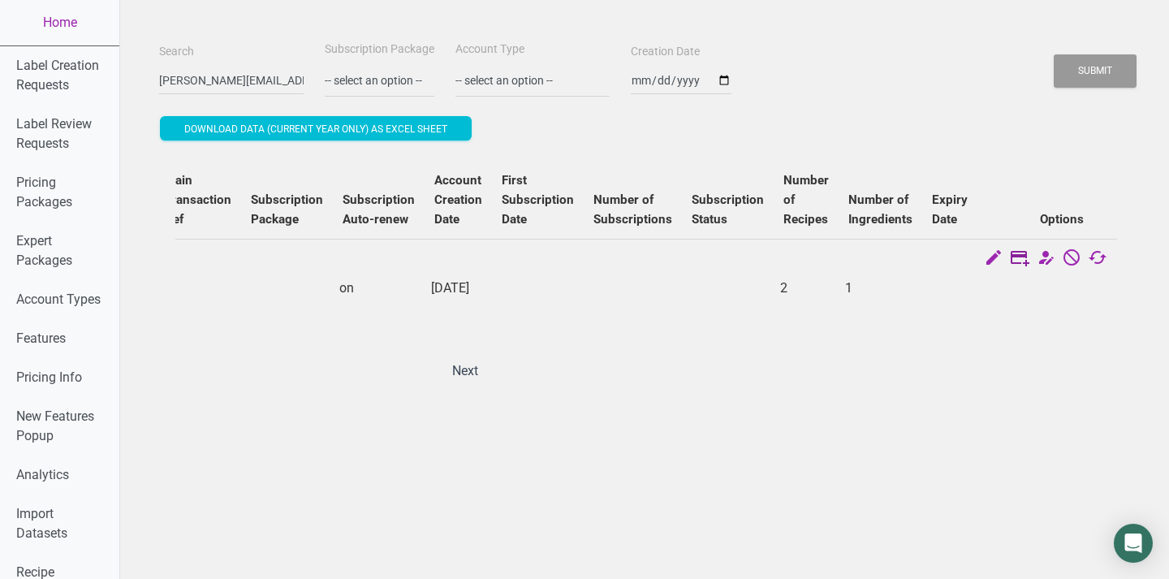
click at [1010, 257] on icon at bounding box center [1019, 259] width 19 height 23
select select "US"
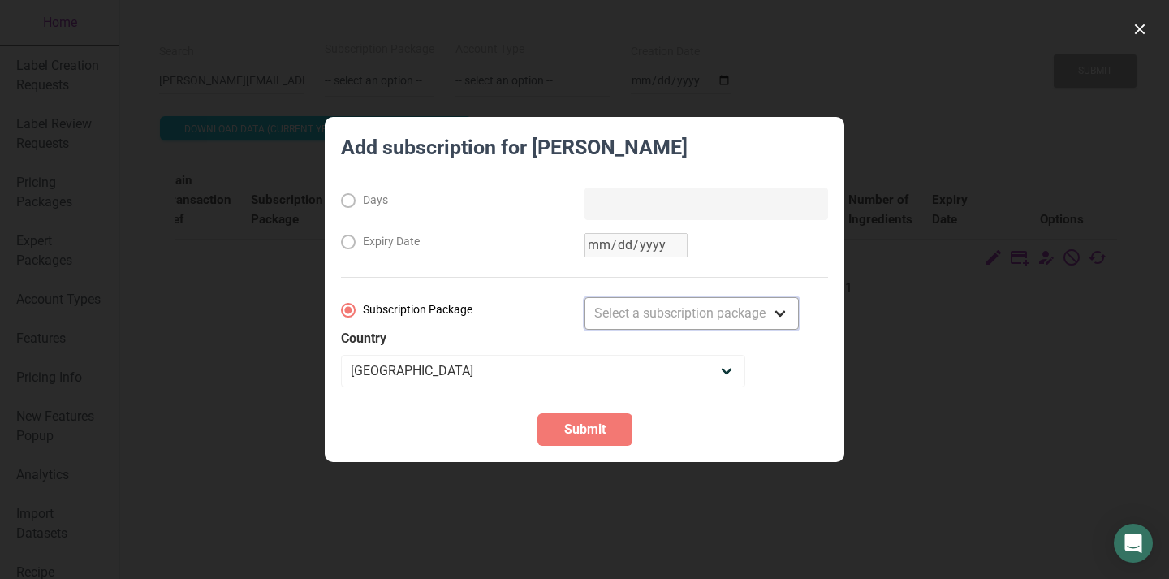
click at [689, 325] on select "Select a subscription package Monthly Yearly Quarterly Free Trial" at bounding box center [692, 313] width 214 height 32
select select "8"
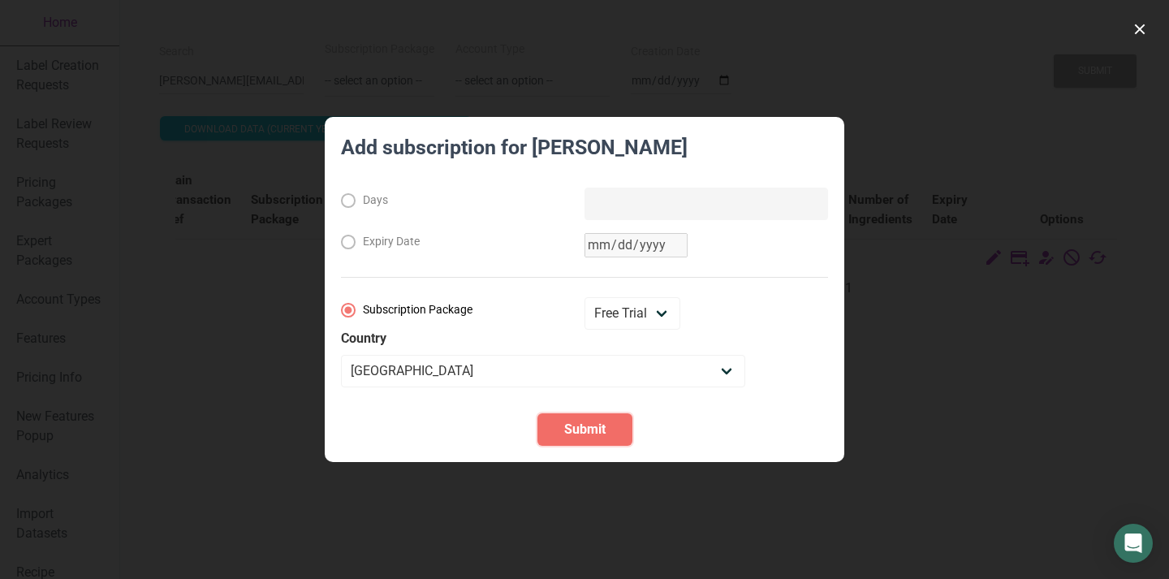
click at [600, 436] on span "Submit" at bounding box center [584, 429] width 41 height 19
click at [615, 438] on button "Submit" at bounding box center [584, 429] width 95 height 32
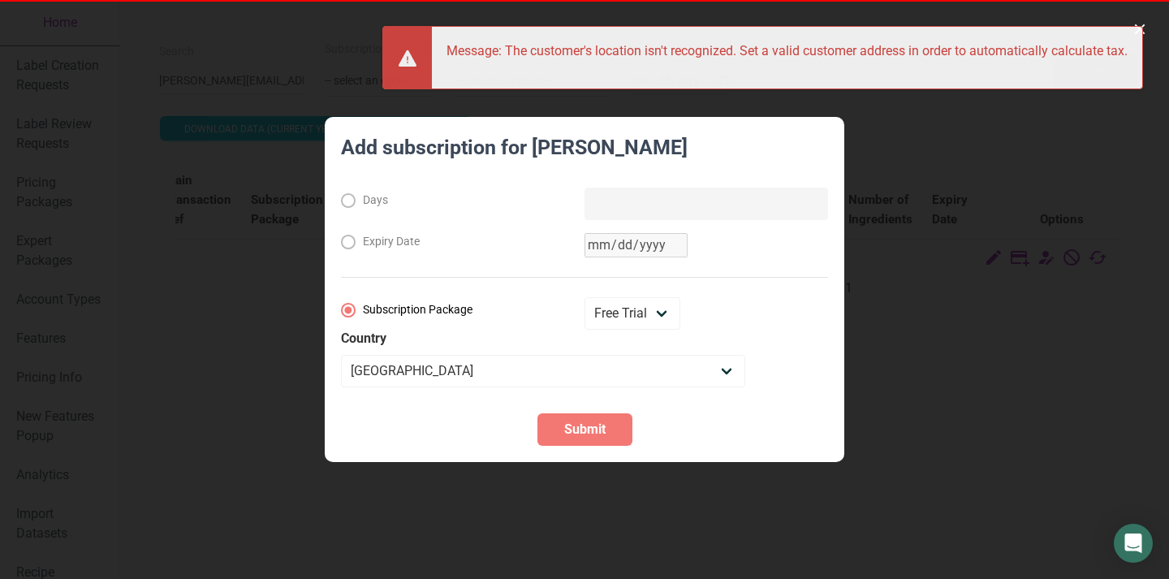
click at [995, 114] on div at bounding box center [584, 289] width 1169 height 579
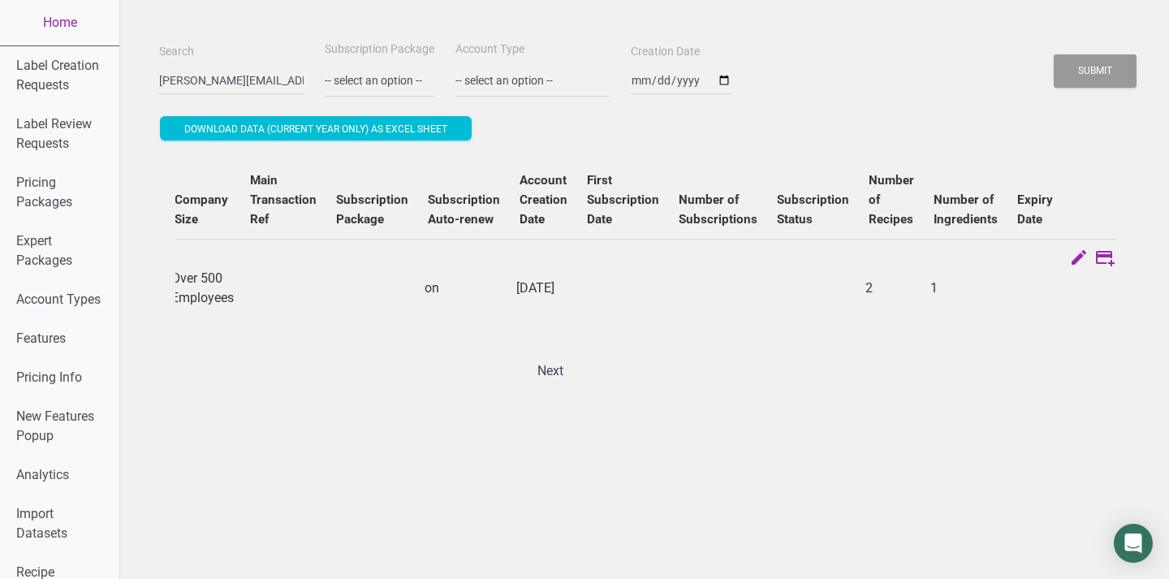
scroll to position [0, 638]
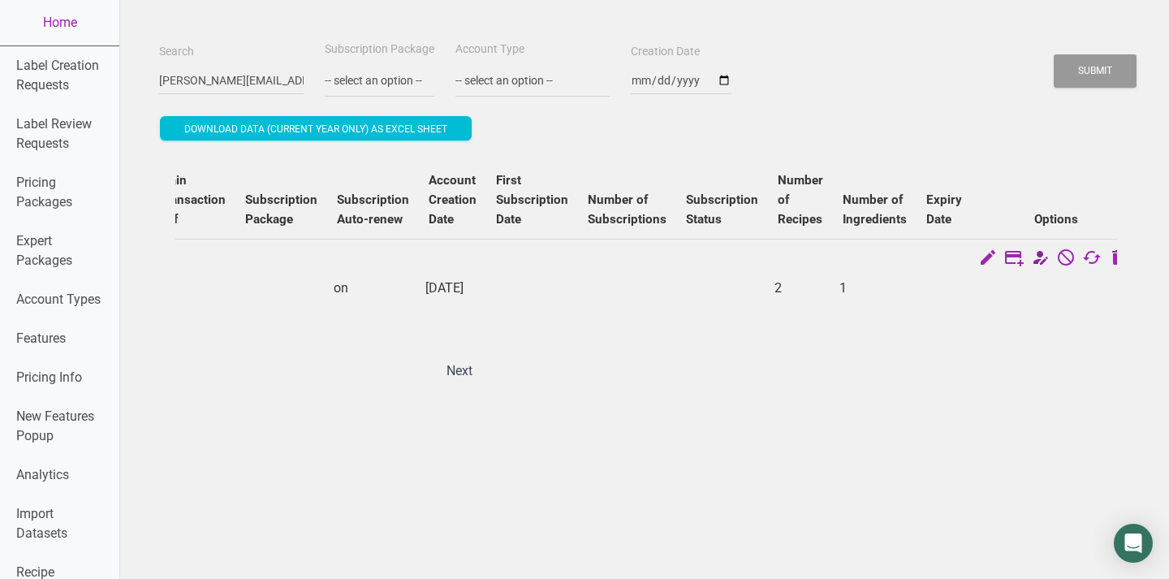
click at [1030, 263] on icon at bounding box center [1039, 259] width 19 height 23
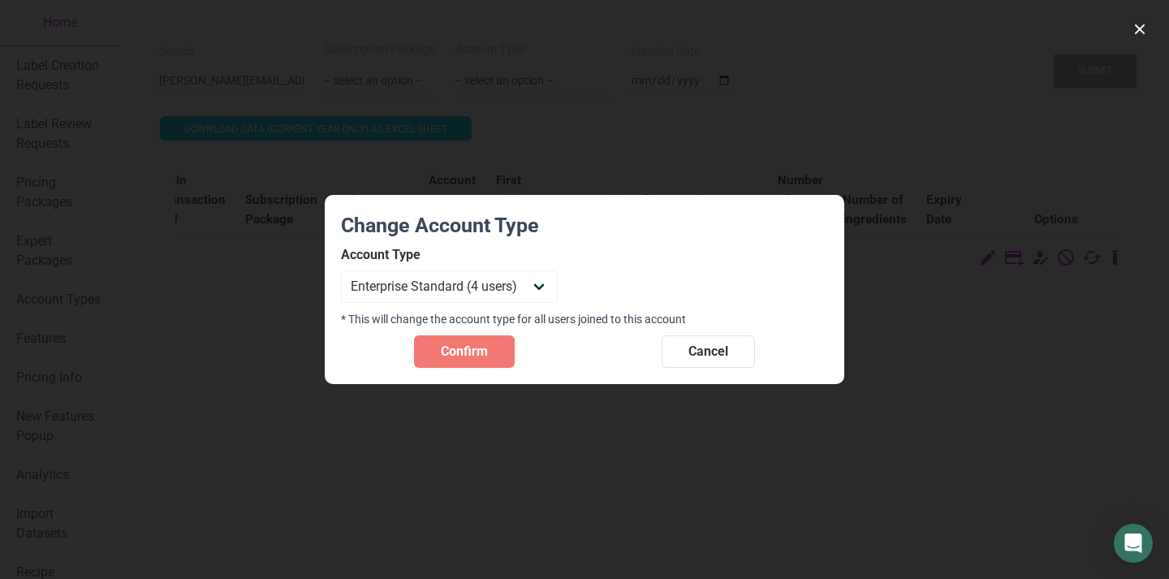
click at [639, 275] on div "Account Type Individual Essential Pro Business Old Enterprise 3 Users (799$) Ol…" at bounding box center [584, 275] width 487 height 58
click at [478, 294] on select "Individual Essential Pro Business Old Enterprise 3 Users (799$) Old Enterprise …" at bounding box center [449, 286] width 217 height 32
select select "13"
click at [462, 362] on button "Confirm" at bounding box center [464, 351] width 101 height 32
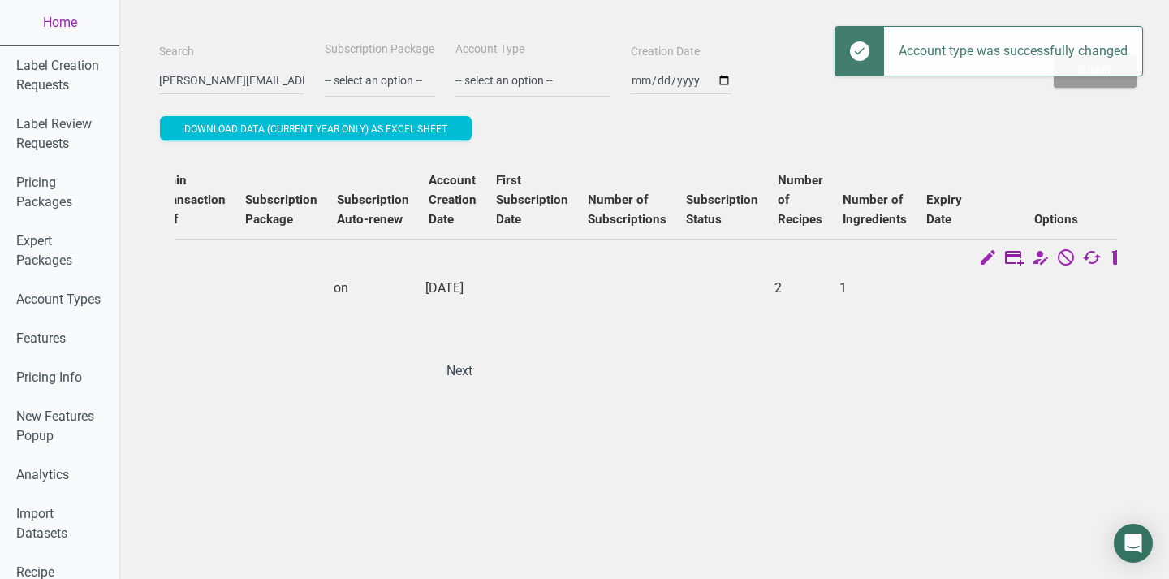
click at [1004, 260] on icon at bounding box center [1013, 259] width 19 height 23
select select "US"
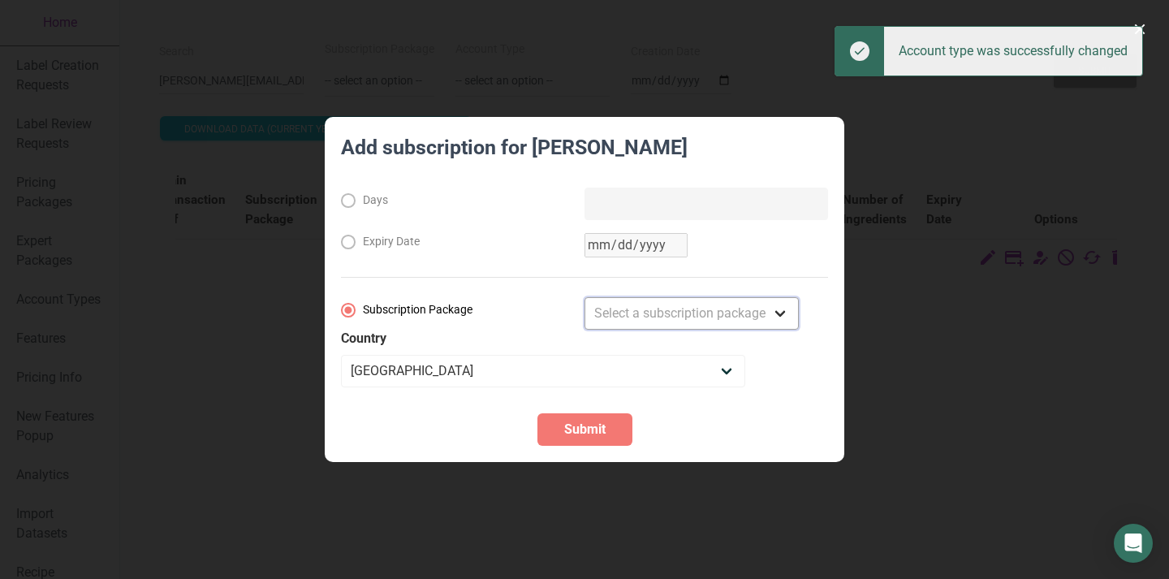
click at [631, 321] on select "Select a subscription package Monthly Yearly Quarterly Free Trial" at bounding box center [692, 313] width 214 height 32
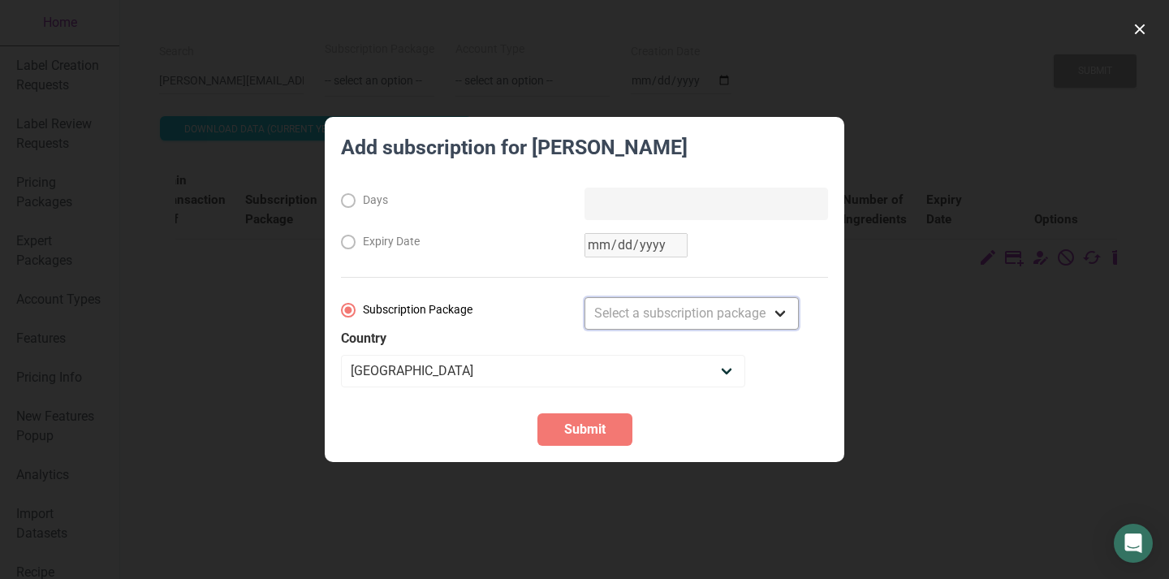
select select "8"
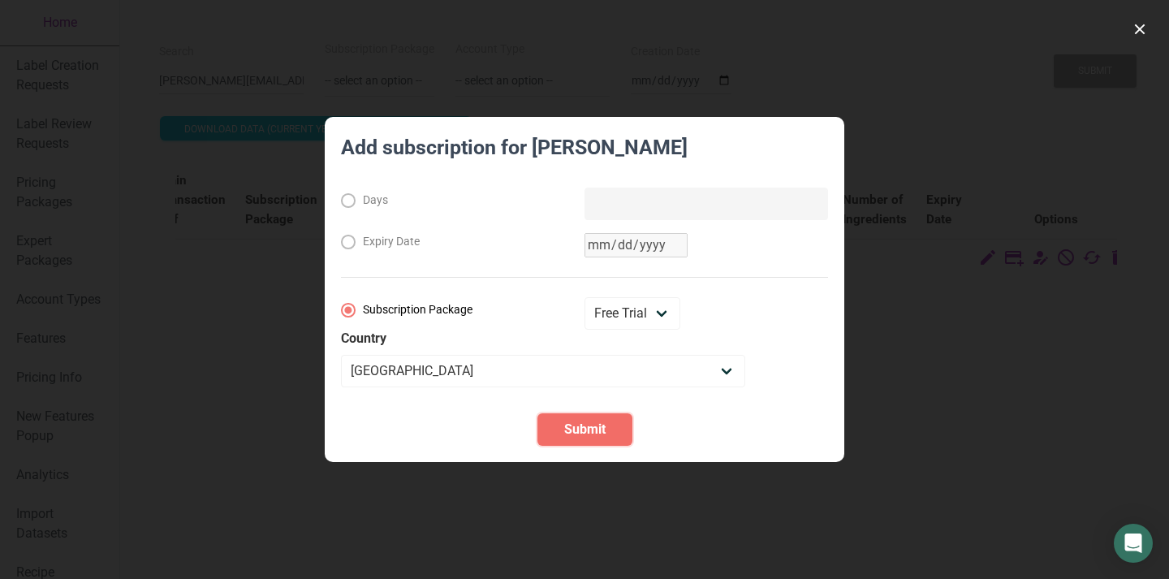
click at [591, 428] on span "Submit" at bounding box center [584, 429] width 41 height 19
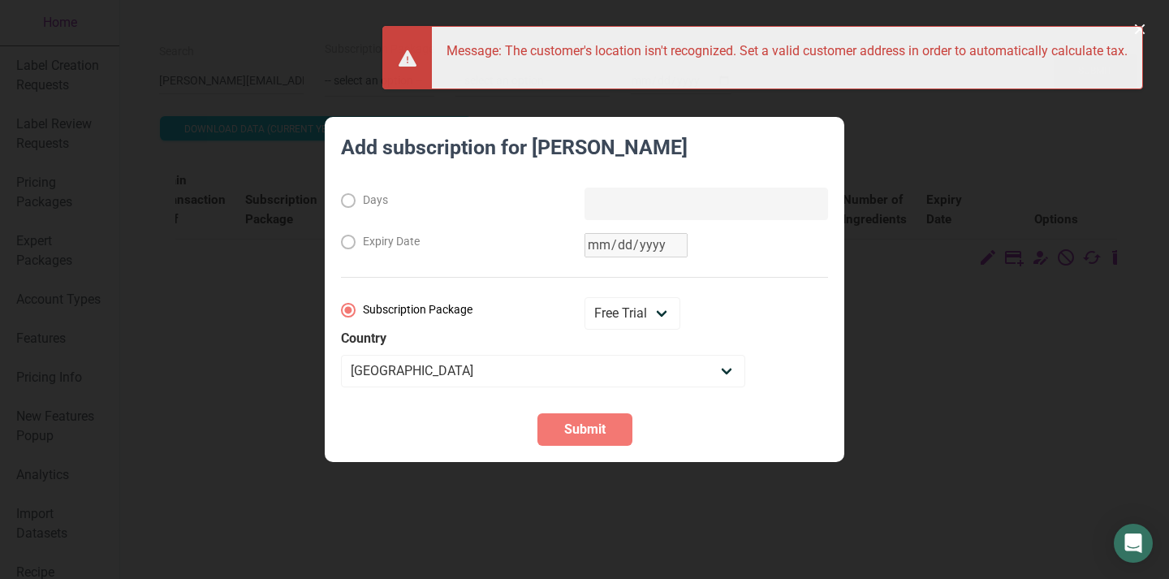
click at [991, 326] on div at bounding box center [584, 289] width 1169 height 579
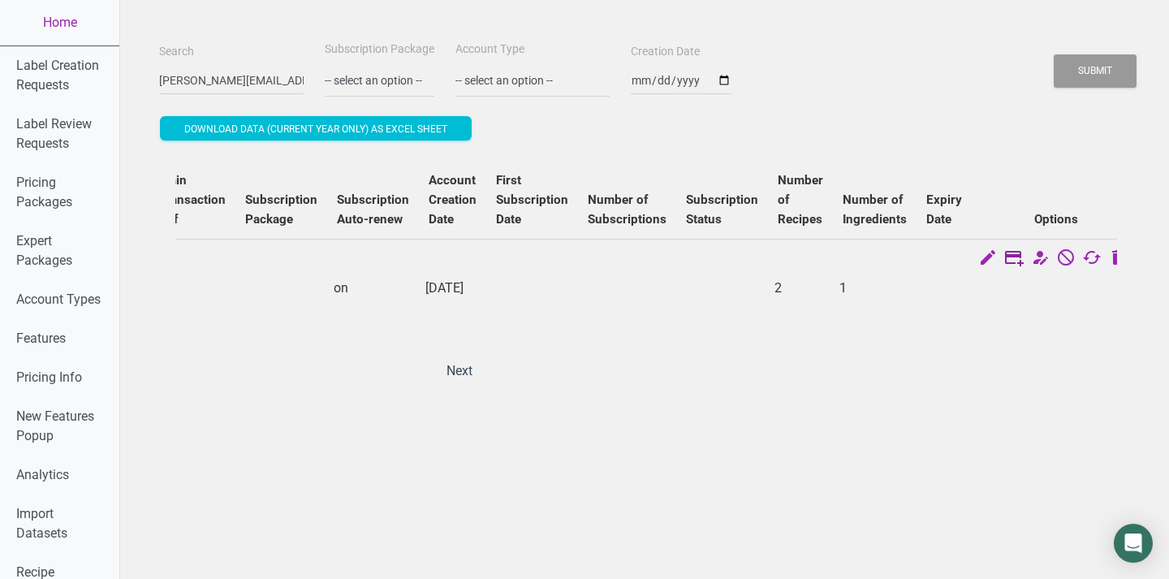
click at [1004, 254] on icon at bounding box center [1013, 259] width 19 height 23
select select "US"
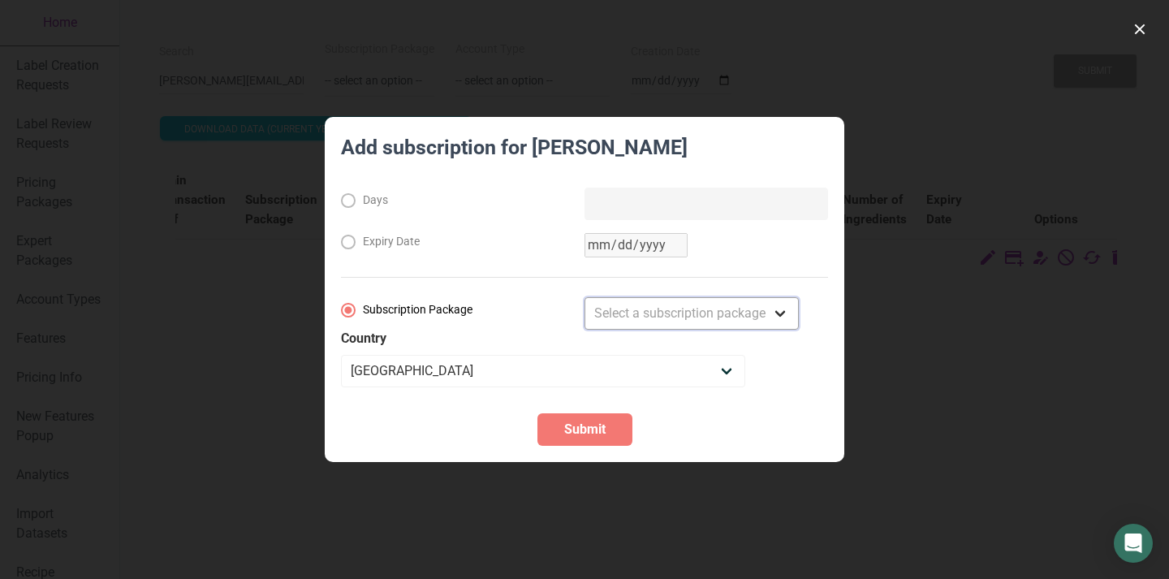
click at [697, 322] on select "Select a subscription package Monthly Yearly Quarterly Free Trial" at bounding box center [692, 313] width 214 height 32
click at [1008, 290] on div at bounding box center [584, 289] width 1169 height 579
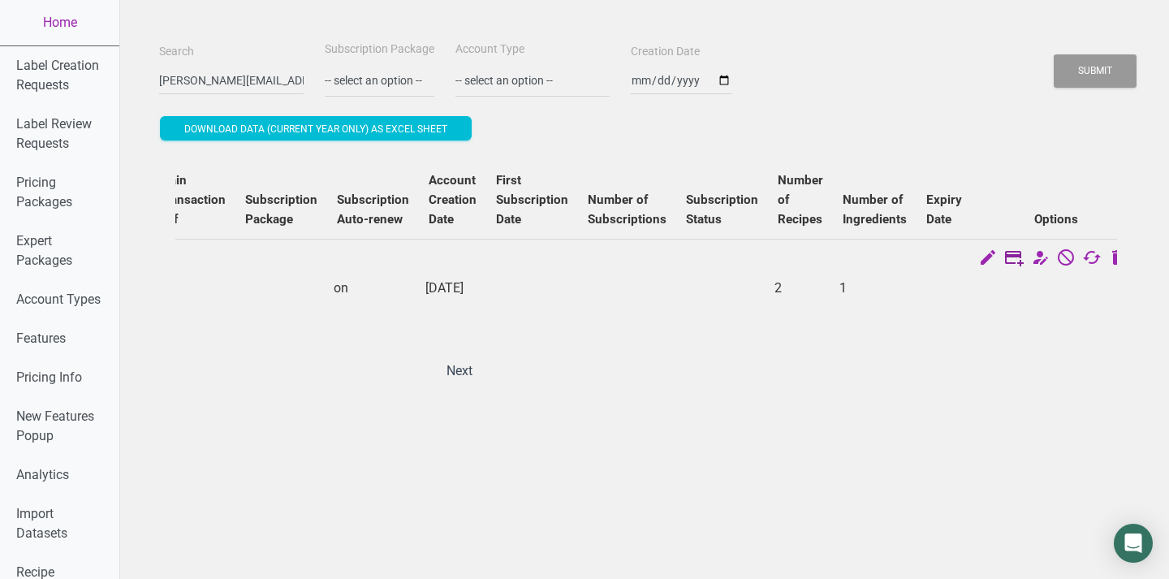
click at [1004, 261] on icon at bounding box center [1013, 259] width 19 height 23
select select "US"
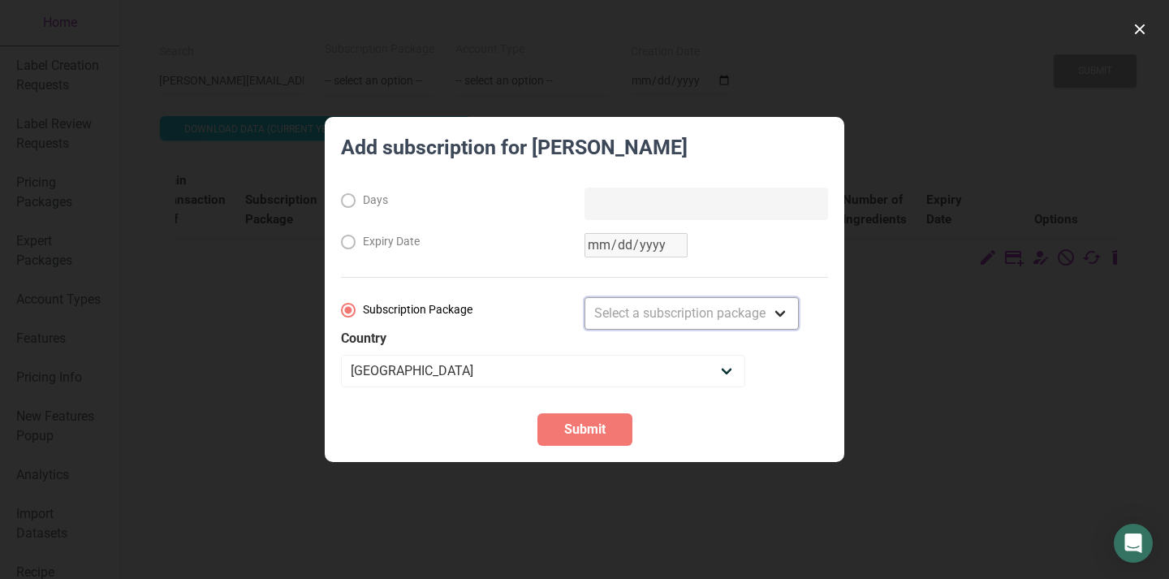
click at [697, 326] on select "Select a subscription package Monthly Yearly Quarterly Free Trial" at bounding box center [692, 313] width 214 height 32
click at [973, 287] on div at bounding box center [584, 289] width 1169 height 579
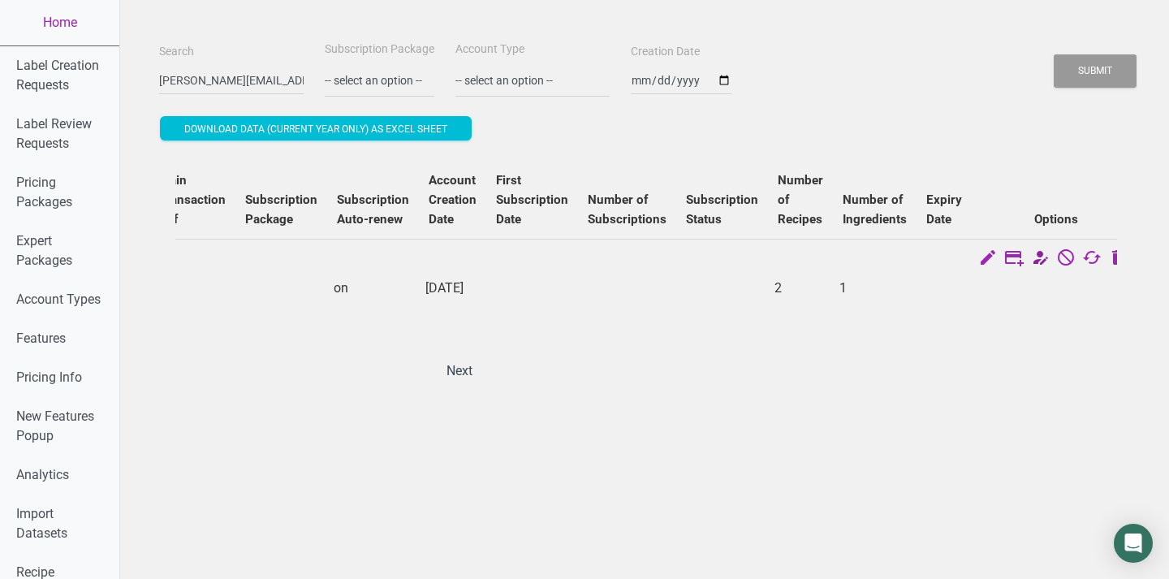
click at [1030, 249] on icon at bounding box center [1039, 259] width 19 height 23
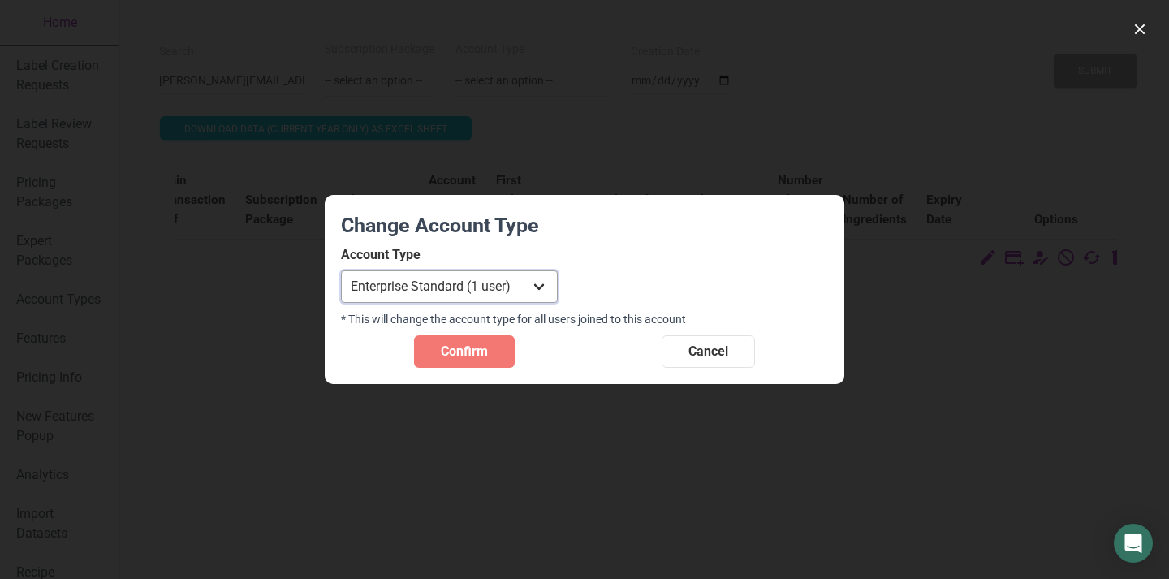
click at [453, 292] on select "Individual Essential Pro Business Old Enterprise 3 Users (799$) Old Enterprise …" at bounding box center [449, 286] width 217 height 32
select select "33"
click at [457, 364] on button "Confirm" at bounding box center [464, 351] width 101 height 32
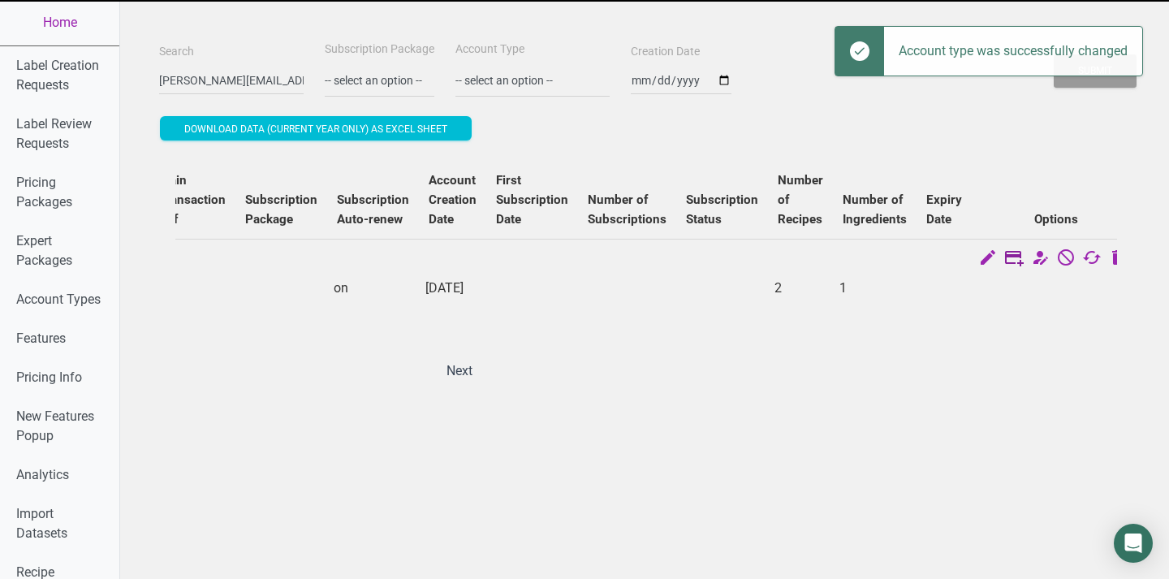
click at [1004, 262] on icon at bounding box center [1013, 259] width 19 height 23
select select "US"
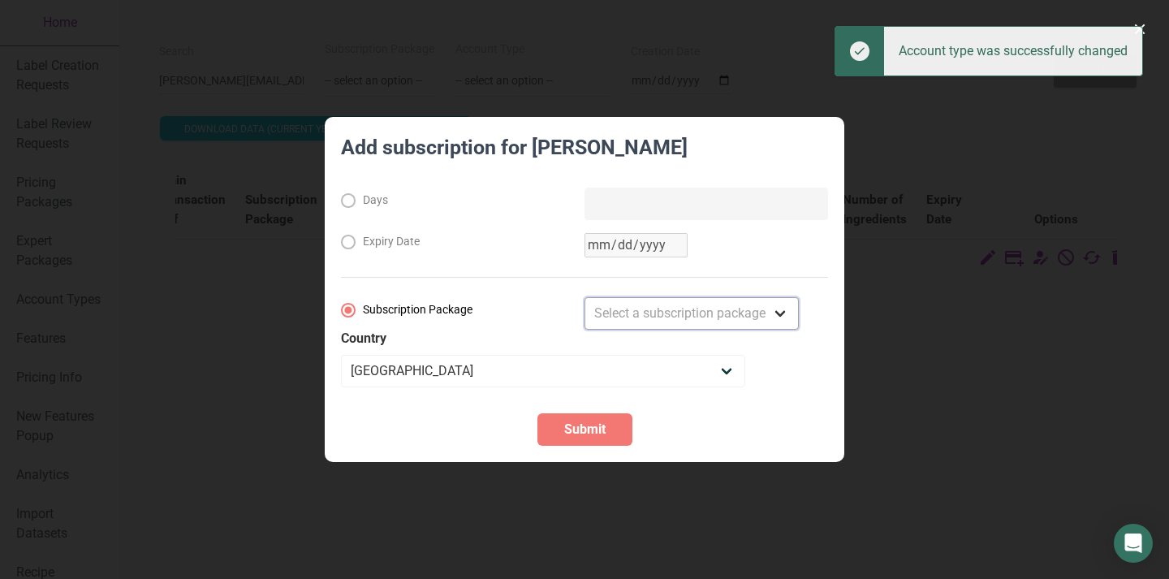
click at [788, 313] on select "Select a subscription package Monthly Yearly Quarterly Free Trial" at bounding box center [692, 313] width 214 height 32
select select "8"
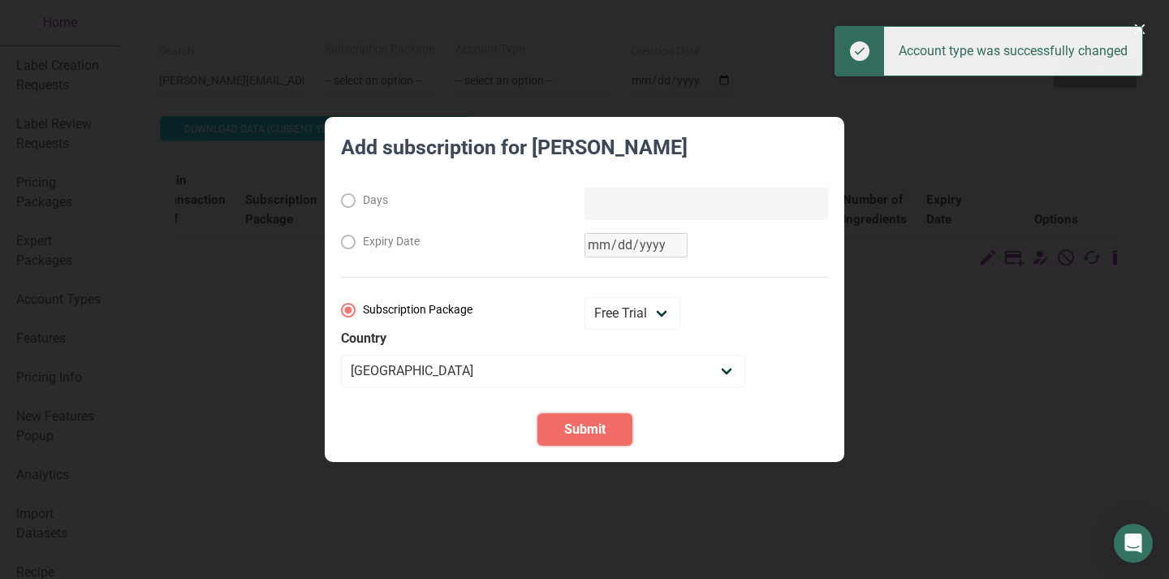
click at [597, 426] on span "Submit" at bounding box center [584, 429] width 41 height 19
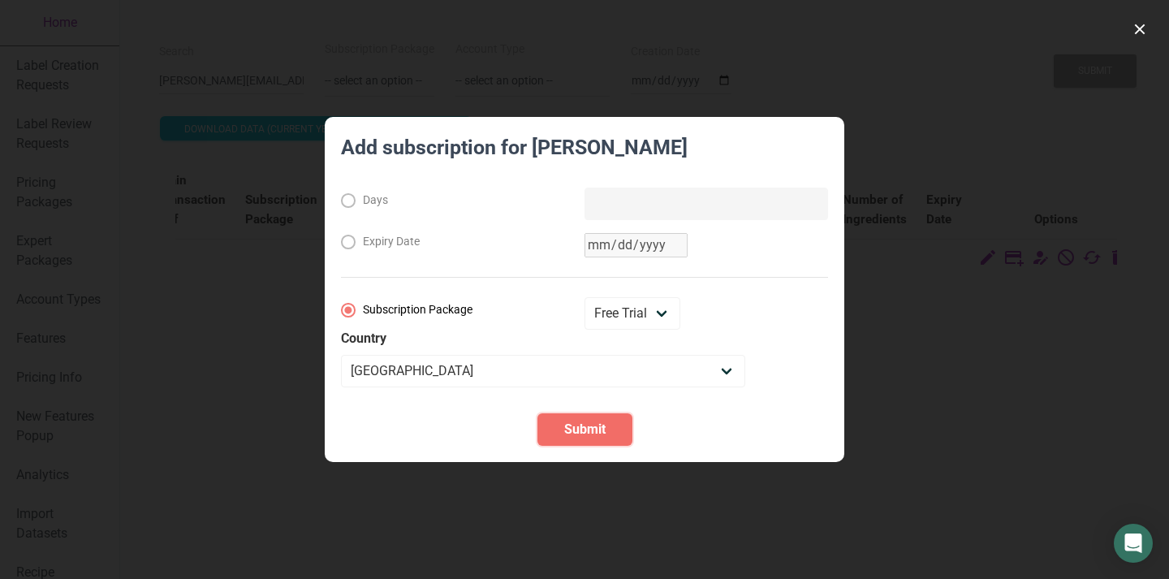
click at [587, 421] on span "Submit" at bounding box center [584, 429] width 41 height 19
click at [586, 421] on div "Submit" at bounding box center [584, 429] width 487 height 32
click at [566, 352] on div "Country [GEOGRAPHIC_DATA] [GEOGRAPHIC_DATA] [GEOGRAPHIC_DATA] [GEOGRAPHIC_DATA]…" at bounding box center [584, 359] width 487 height 58
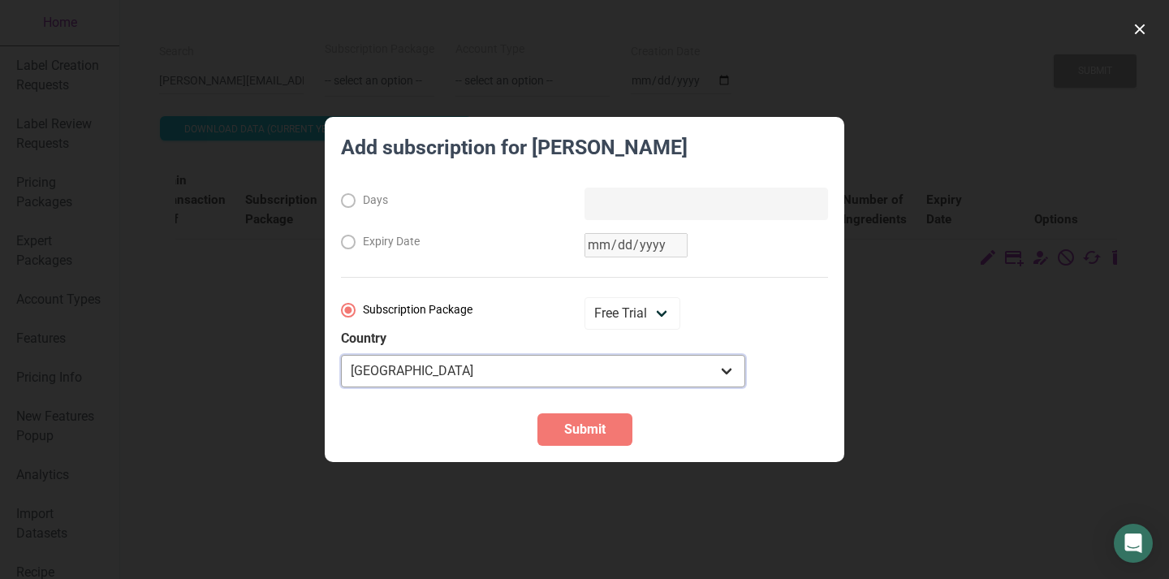
click at [558, 372] on select "[GEOGRAPHIC_DATA] [GEOGRAPHIC_DATA] [GEOGRAPHIC_DATA] [GEOGRAPHIC_DATA] [GEOGRA…" at bounding box center [543, 371] width 404 height 32
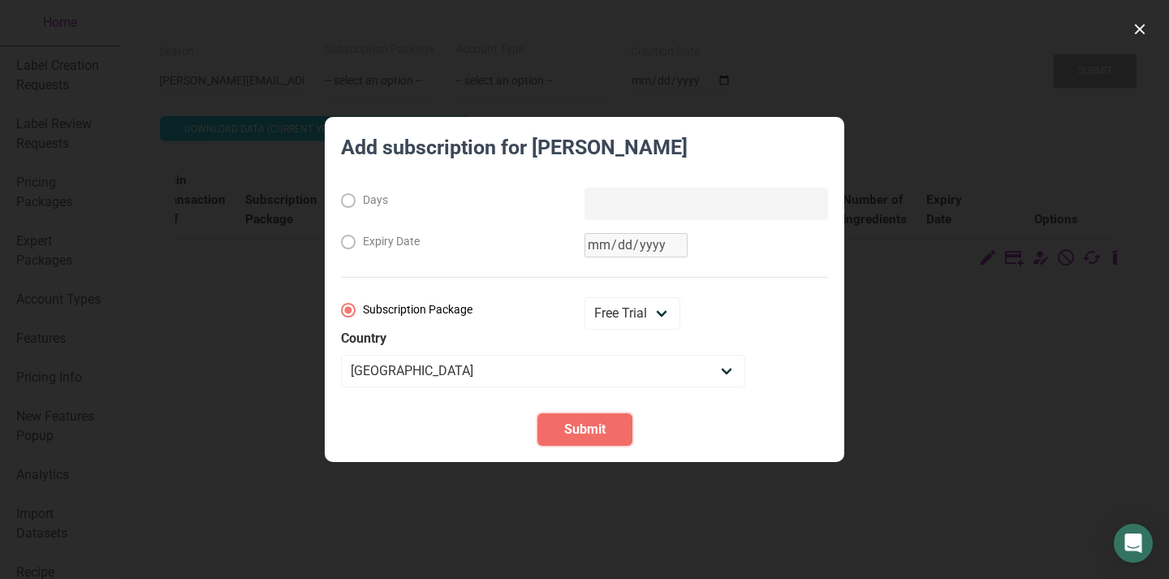
click at [588, 425] on span "Submit" at bounding box center [584, 429] width 41 height 19
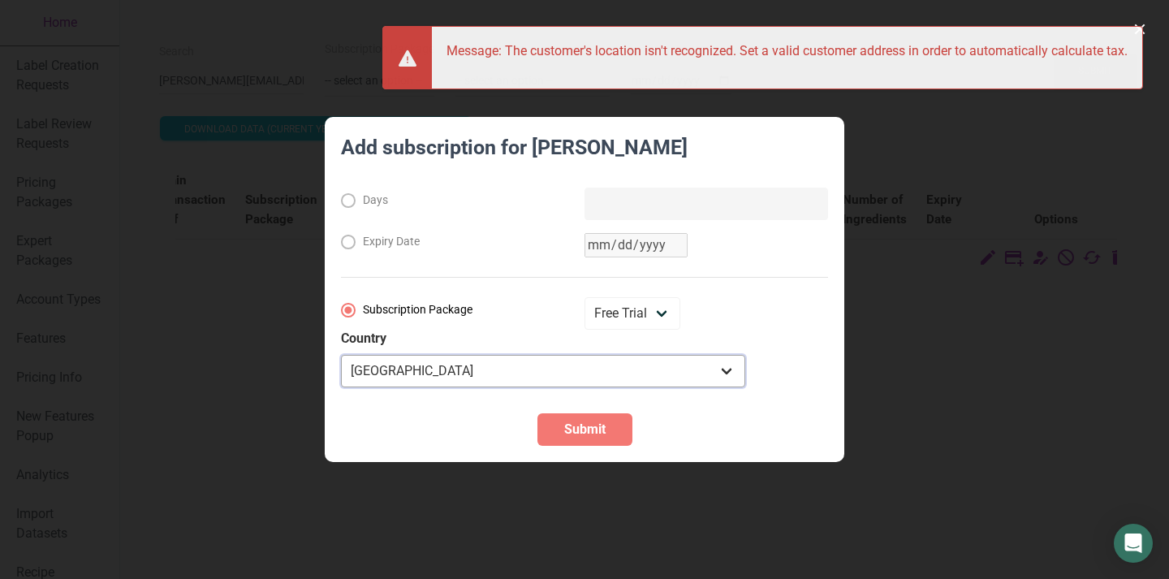
click at [550, 386] on select "[GEOGRAPHIC_DATA] [GEOGRAPHIC_DATA] [GEOGRAPHIC_DATA] [GEOGRAPHIC_DATA] [GEOGRA…" at bounding box center [543, 371] width 404 height 32
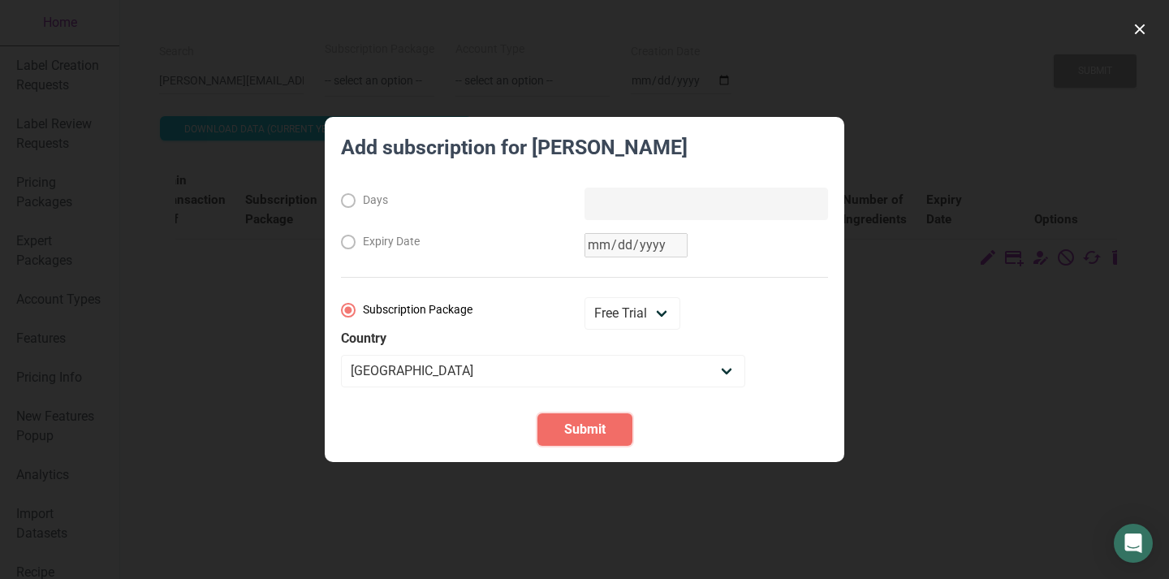
click at [589, 421] on span "Submit" at bounding box center [584, 429] width 41 height 19
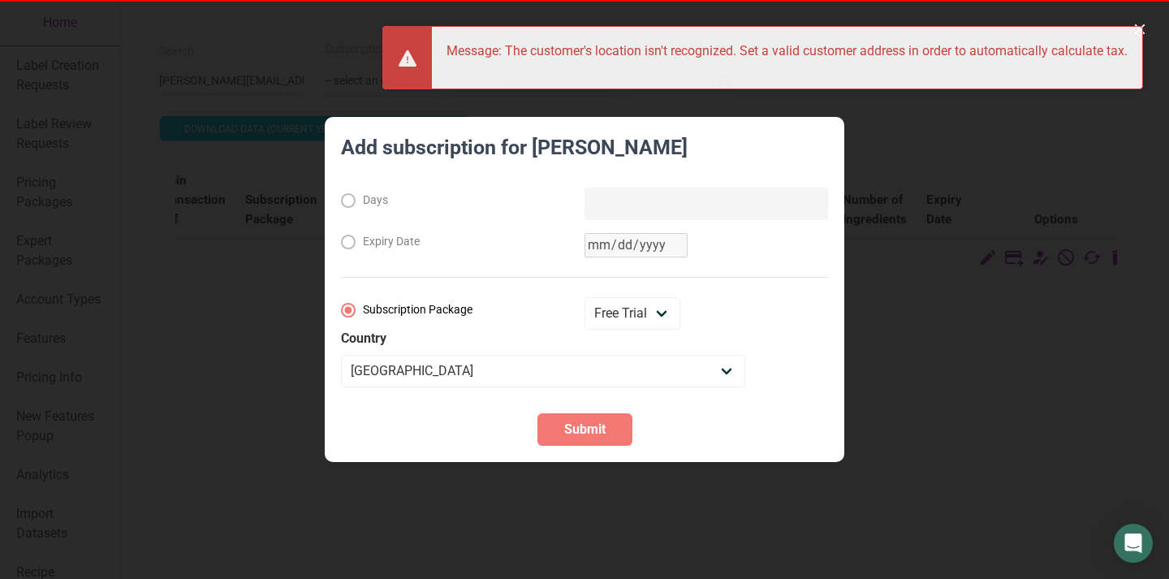
click at [990, 378] on div at bounding box center [584, 289] width 1169 height 579
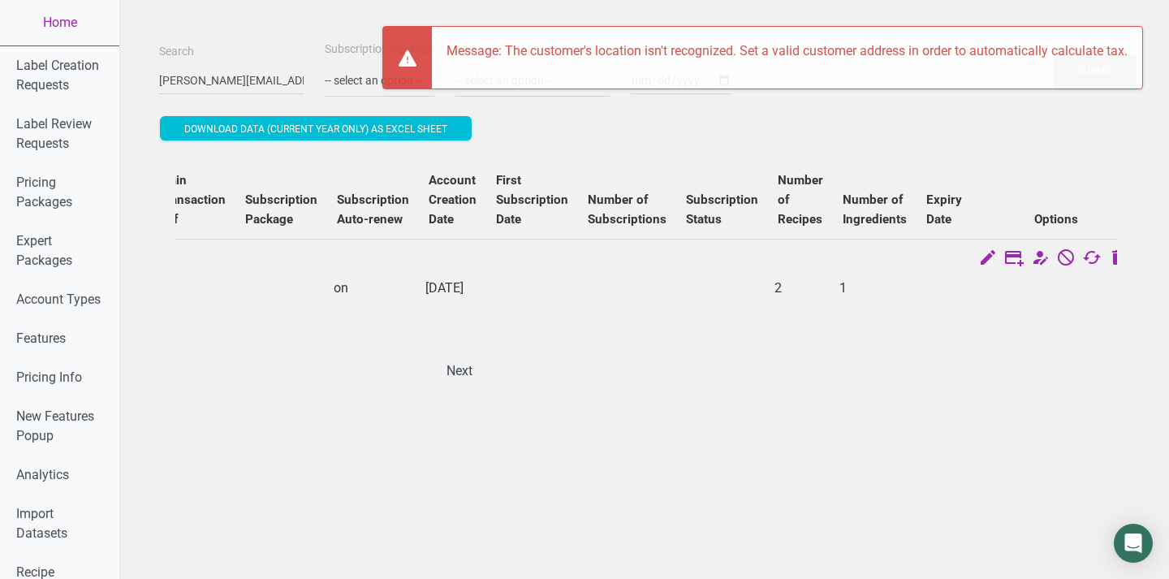
scroll to position [1, 0]
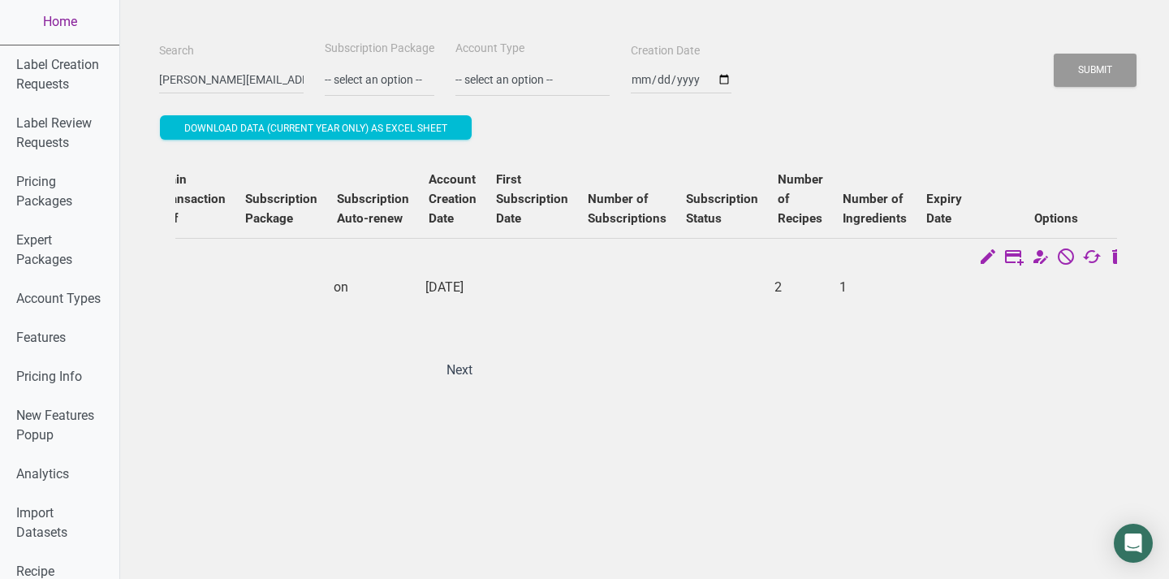
click at [58, 19] on link "Home" at bounding box center [59, 21] width 119 height 45
